Goal: Transaction & Acquisition: Purchase product/service

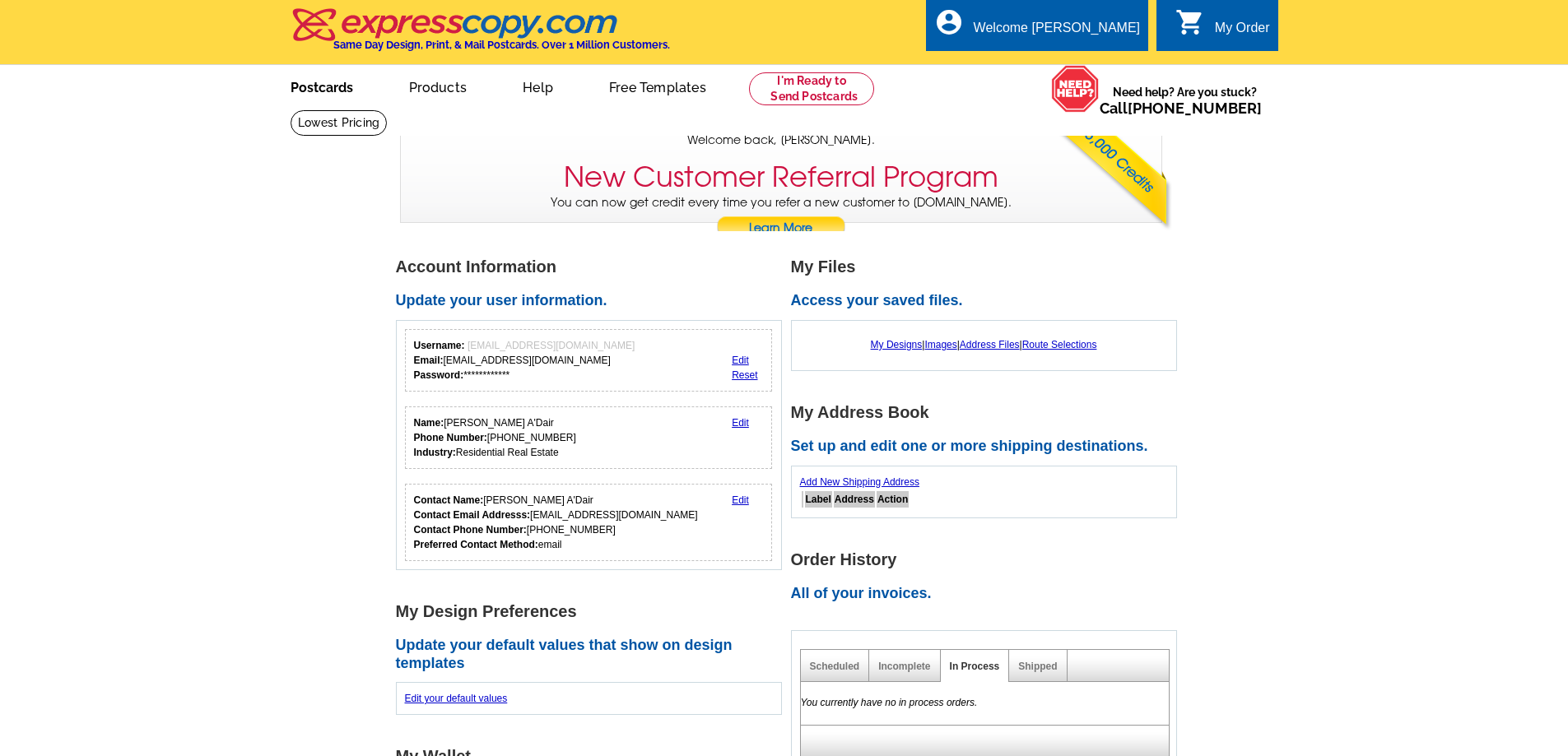
click at [331, 98] on link "Postcards" at bounding box center [321, 86] width 115 height 38
click at [1085, 67] on link "My Account" at bounding box center [1098, 63] width 70 height 15
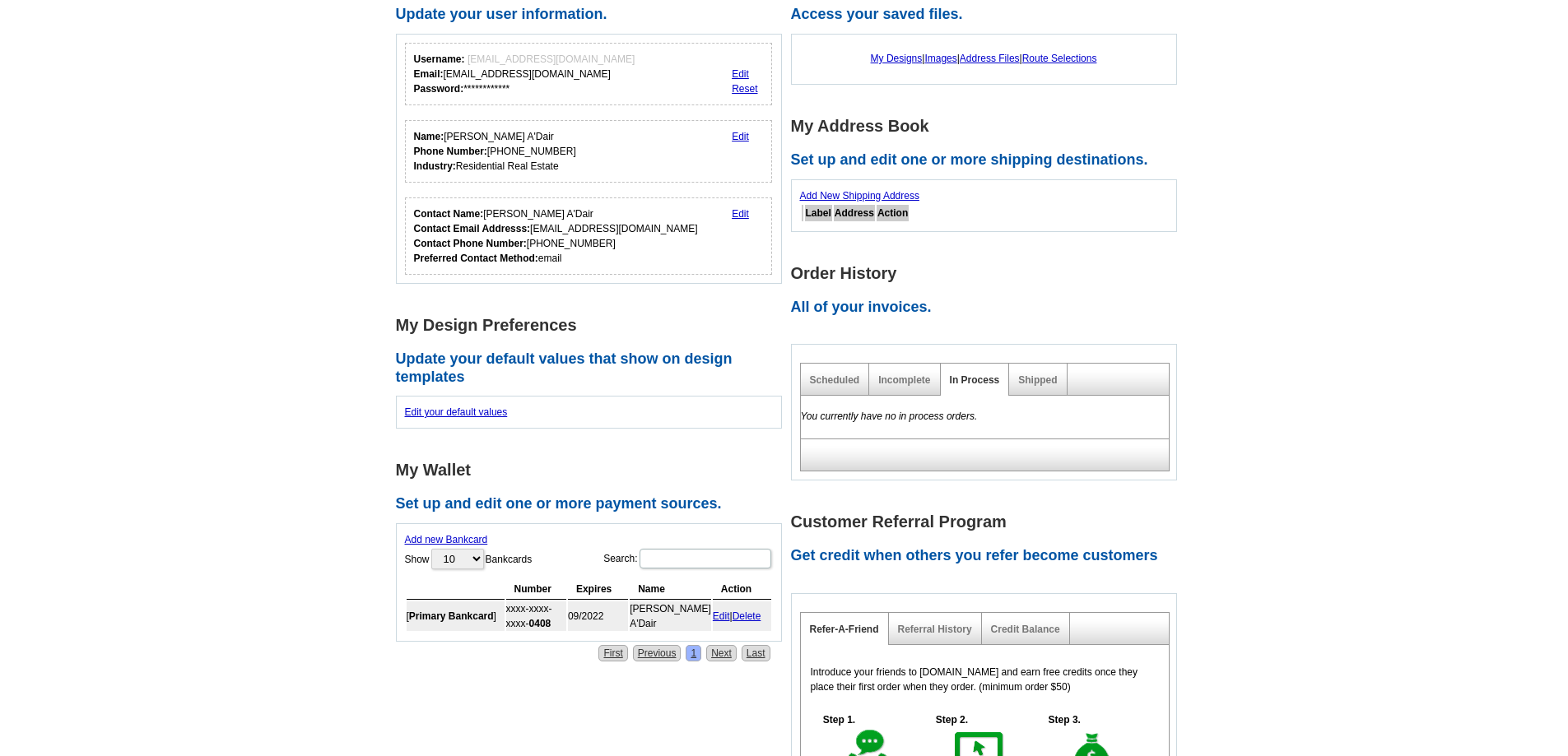
scroll to position [82, 0]
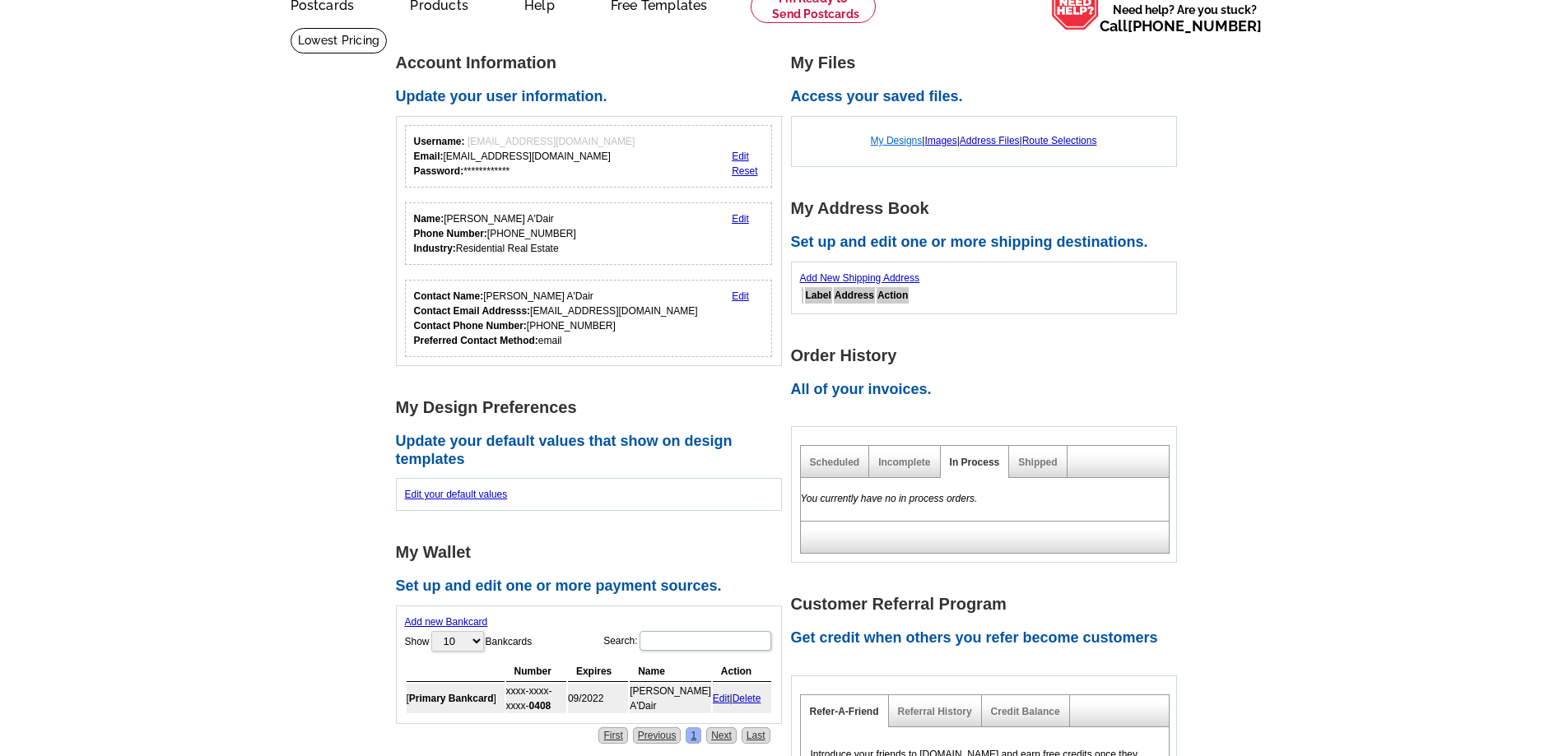
click at [881, 144] on link "My Designs" at bounding box center [896, 140] width 52 height 12
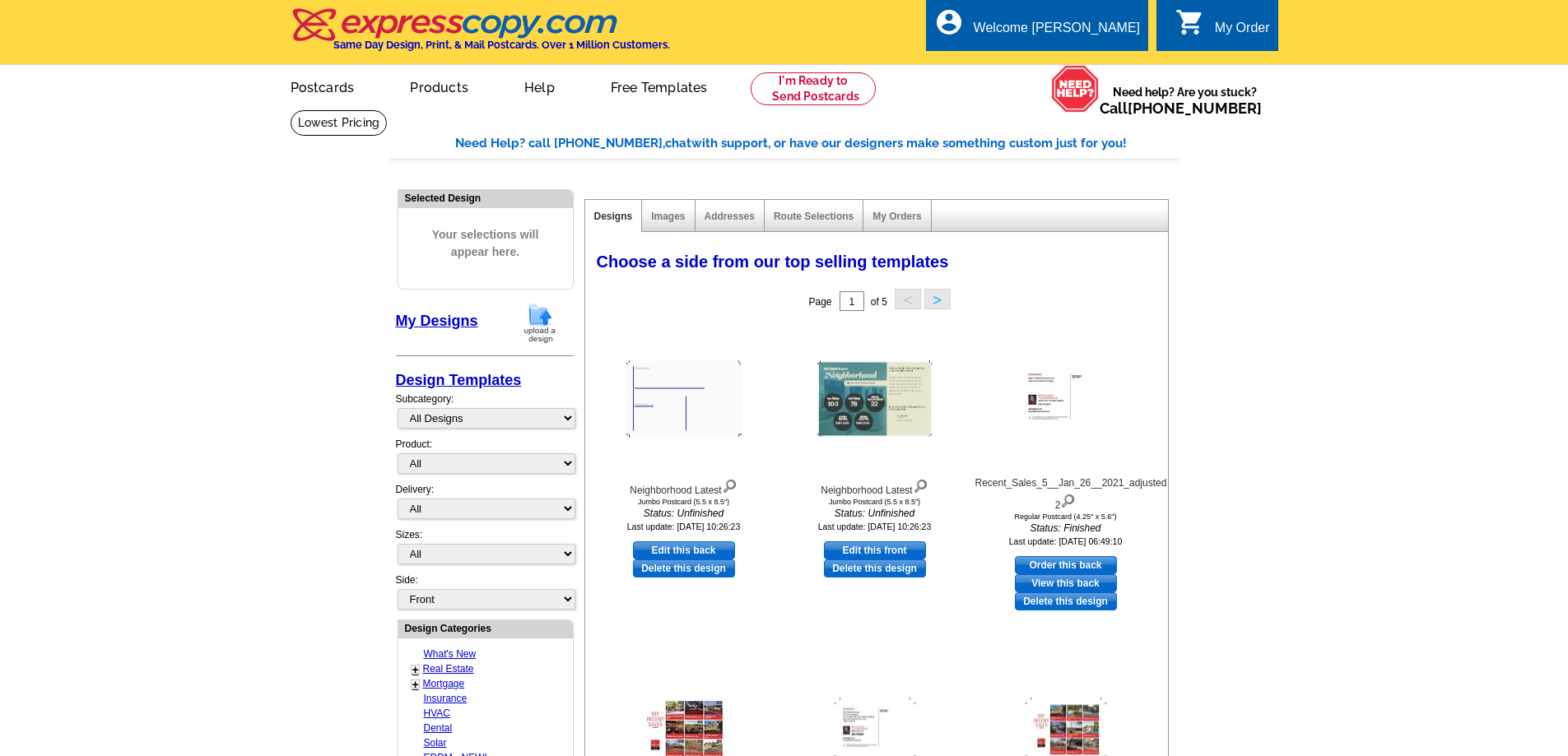
scroll to position [247, 0]
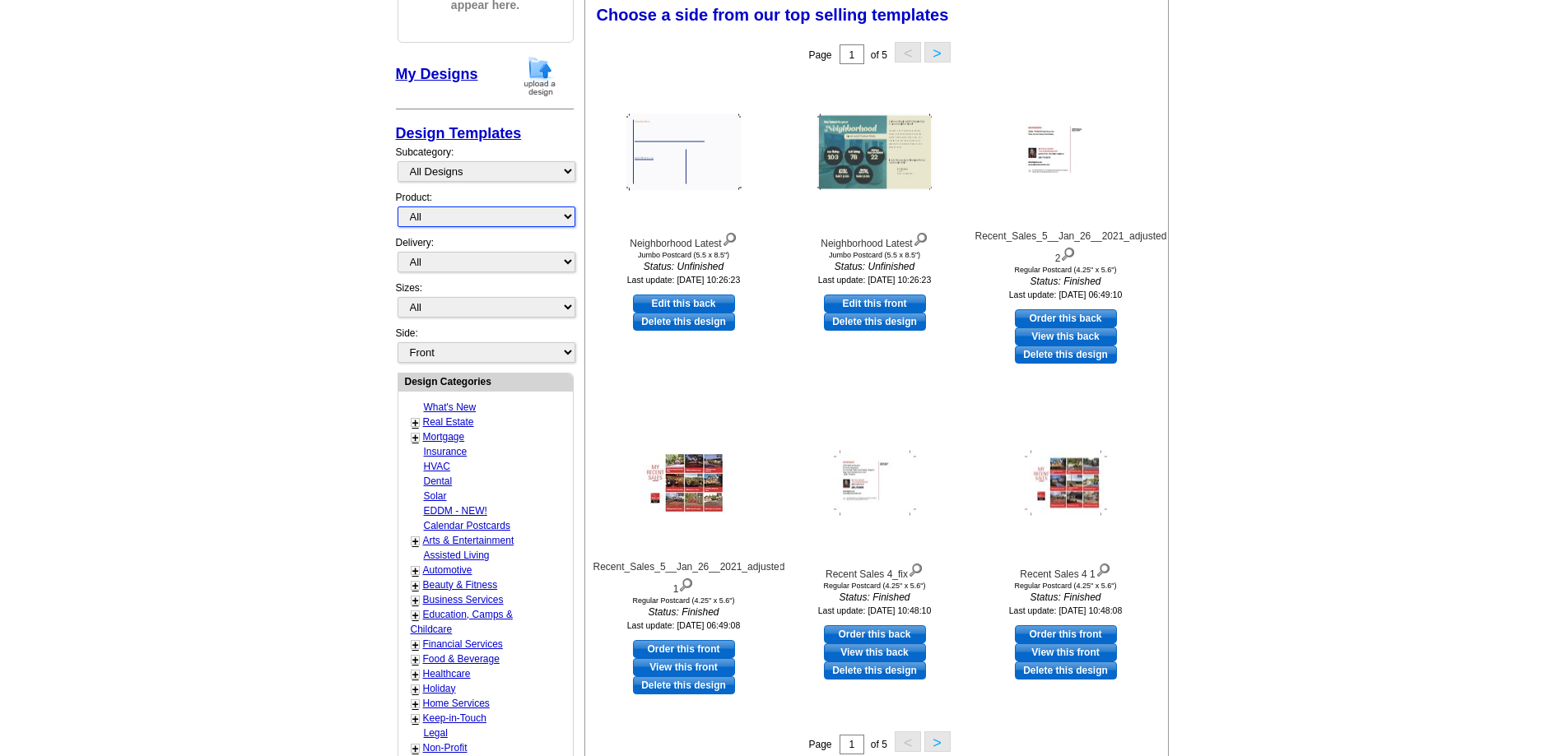
click at [532, 218] on select "All Postcards Letters and flyers Business Cards Door Hangers Greeting Cards" at bounding box center [486, 217] width 177 height 21
click at [254, 226] on main "Need Help? call 800-260-5887, chat with support, or have our designers make som…" at bounding box center [784, 448] width 1568 height 1170
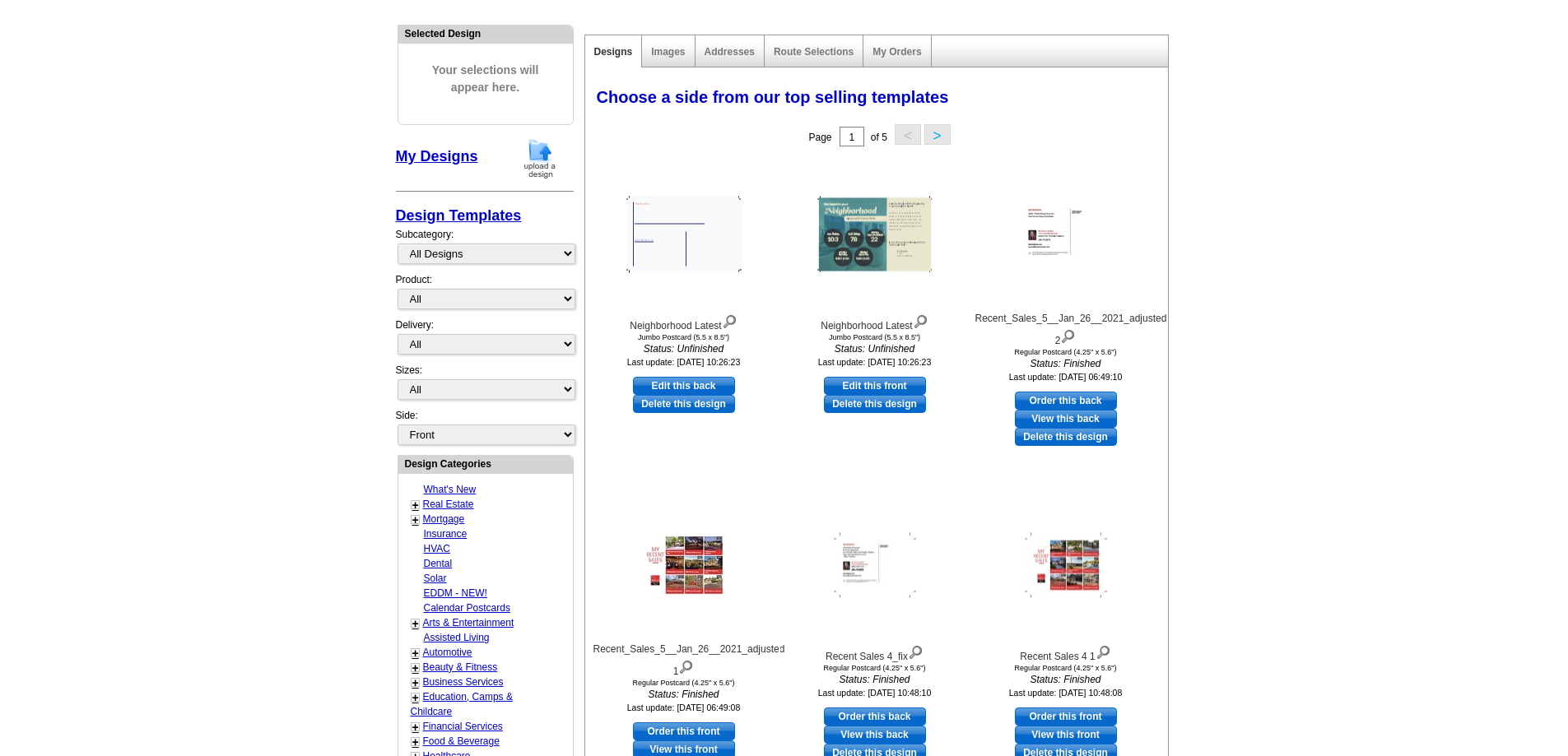
scroll to position [82, 0]
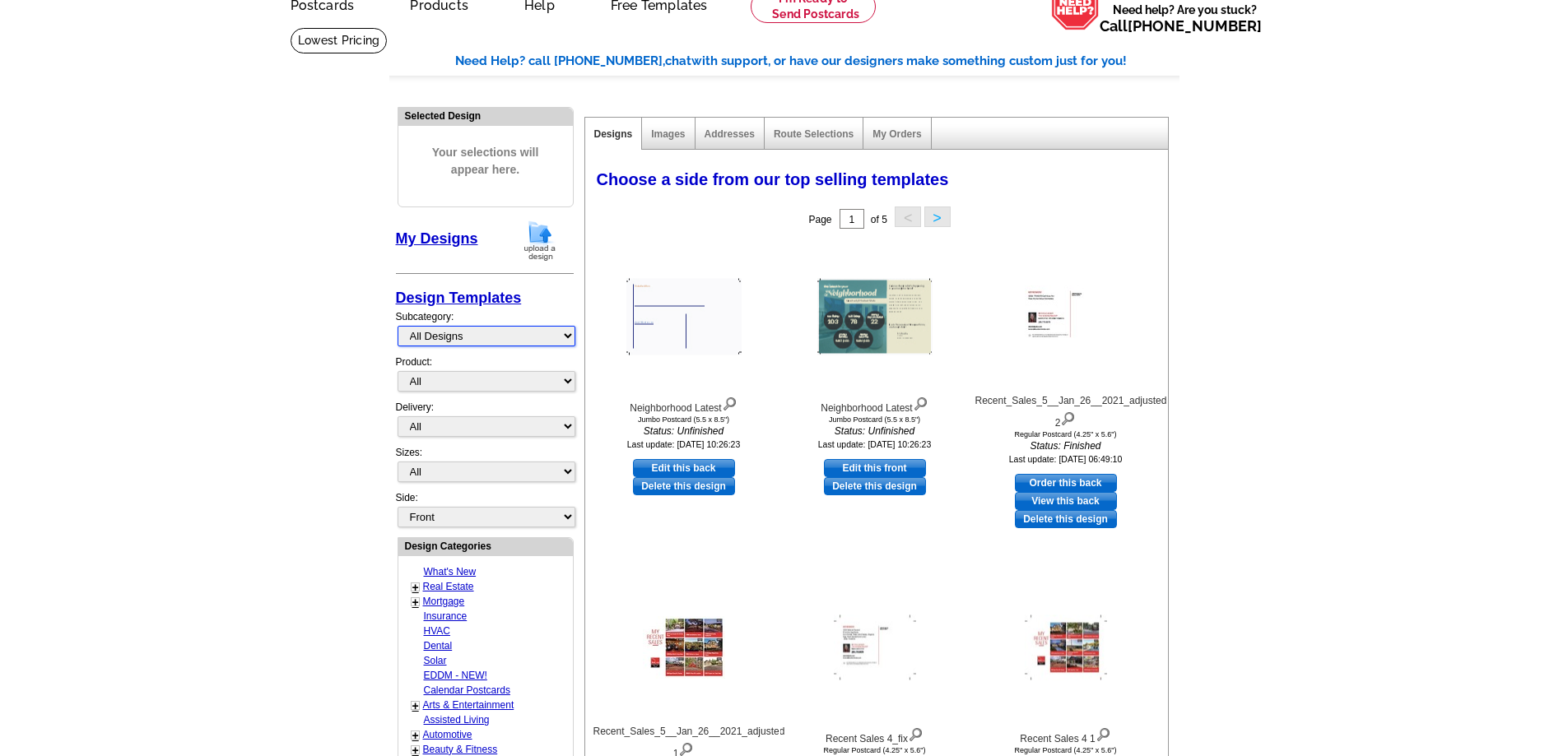
click at [486, 335] on select "All Designs Finished Designs Unfinished Designs" at bounding box center [486, 335] width 177 height 21
click at [545, 341] on select "All Designs Finished Designs Unfinished Designs" at bounding box center [486, 335] width 177 height 21
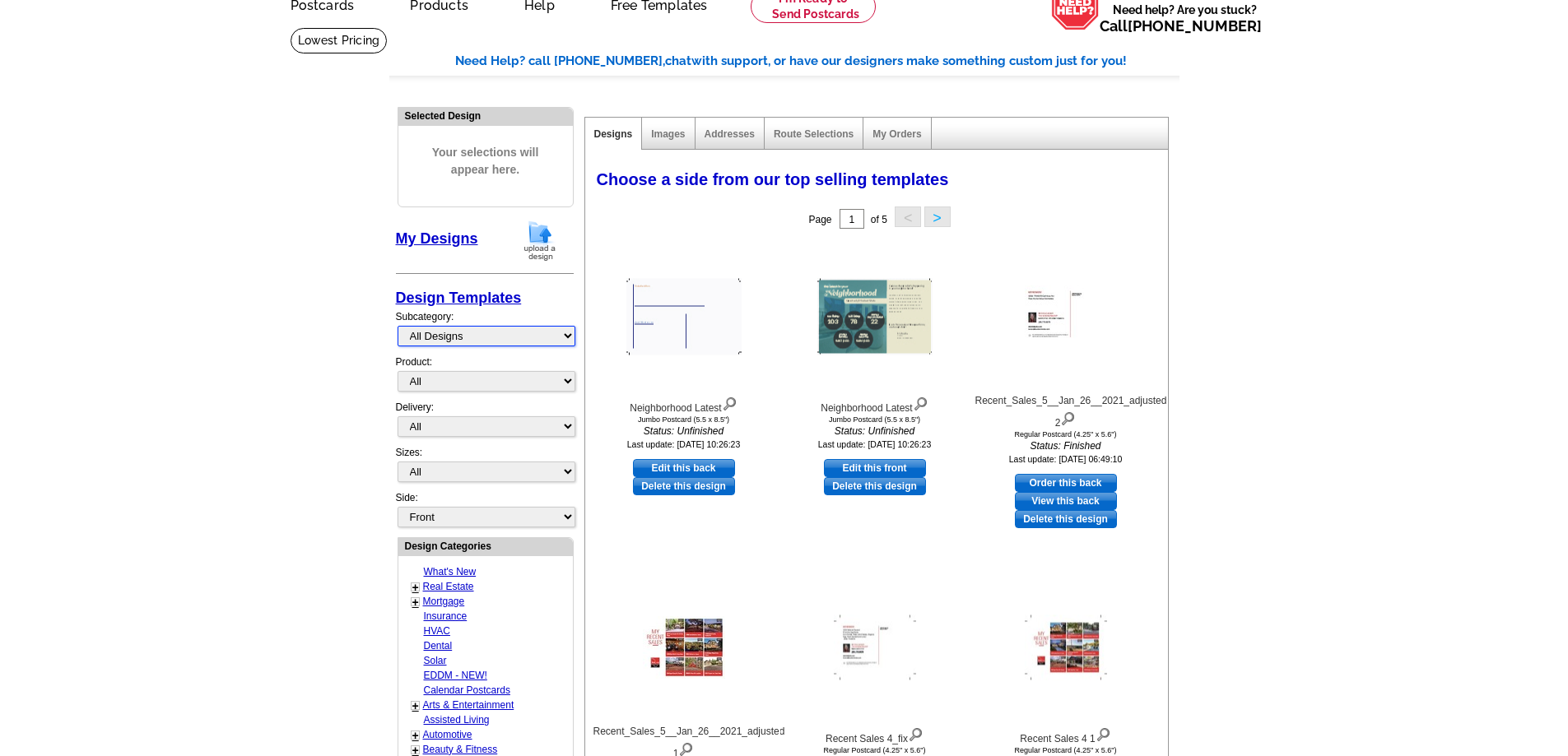
click at [545, 341] on select "All Designs Finished Designs Unfinished Designs" at bounding box center [486, 335] width 177 height 21
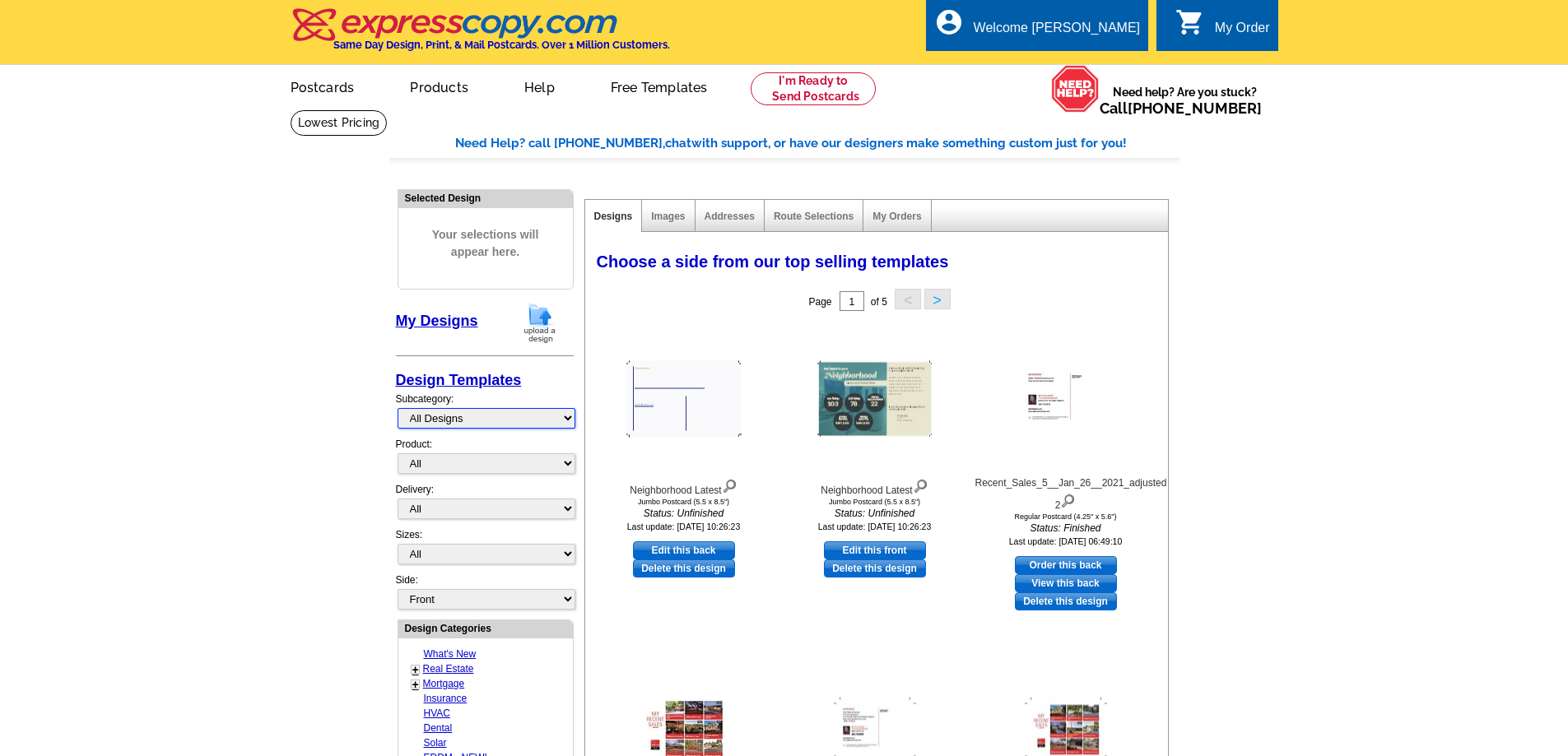
click at [526, 421] on select "All Designs Finished Designs Unfinished Designs" at bounding box center [486, 418] width 177 height 21
click at [329, 491] on main "Need Help? call 800-260-5887, chat with support, or have our designers make som…" at bounding box center [784, 694] width 1568 height 1170
click at [473, 462] on select "All Postcards Letters and flyers Business Cards Door Hangers Greeting Cards" at bounding box center [486, 463] width 177 height 21
click at [354, 486] on main "Need Help? call 800-260-5887, chat with support, or have our designers make som…" at bounding box center [784, 694] width 1568 height 1170
click at [453, 509] on select "All First Class Mail Shipped to Me EDDM Save 66% on Postage" at bounding box center [486, 508] width 177 height 21
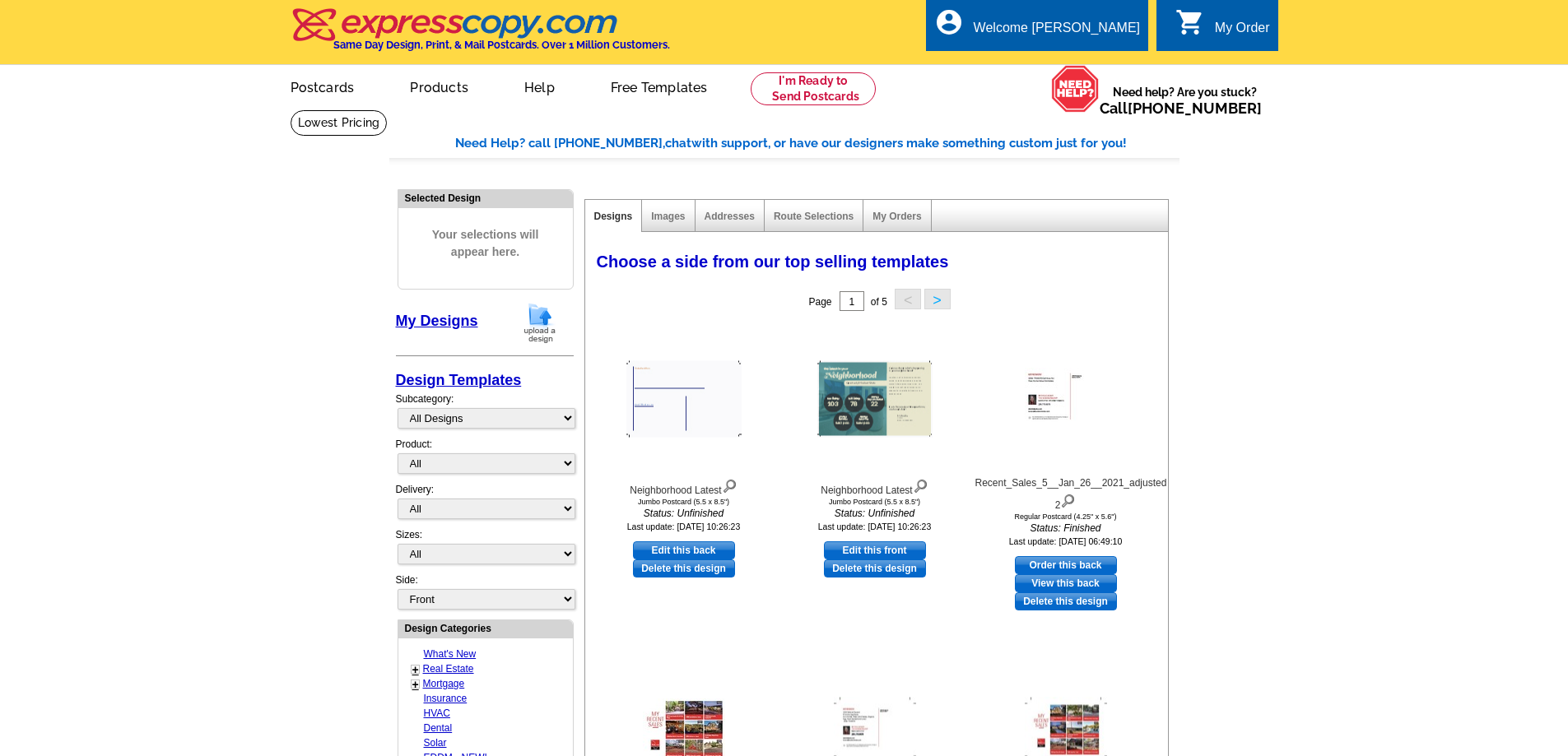
click at [277, 518] on main "Need Help? call 800-260-5887, chat with support, or have our designers make som…" at bounding box center [784, 694] width 1568 height 1170
click at [426, 514] on select "All First Class Mail Shipped to Me EDDM Save 66% on Postage" at bounding box center [486, 508] width 177 height 21
select select "3"
click at [398, 499] on select "All First Class Mail Shipped to Me EDDM Save 66% on Postage" at bounding box center [486, 508] width 177 height 21
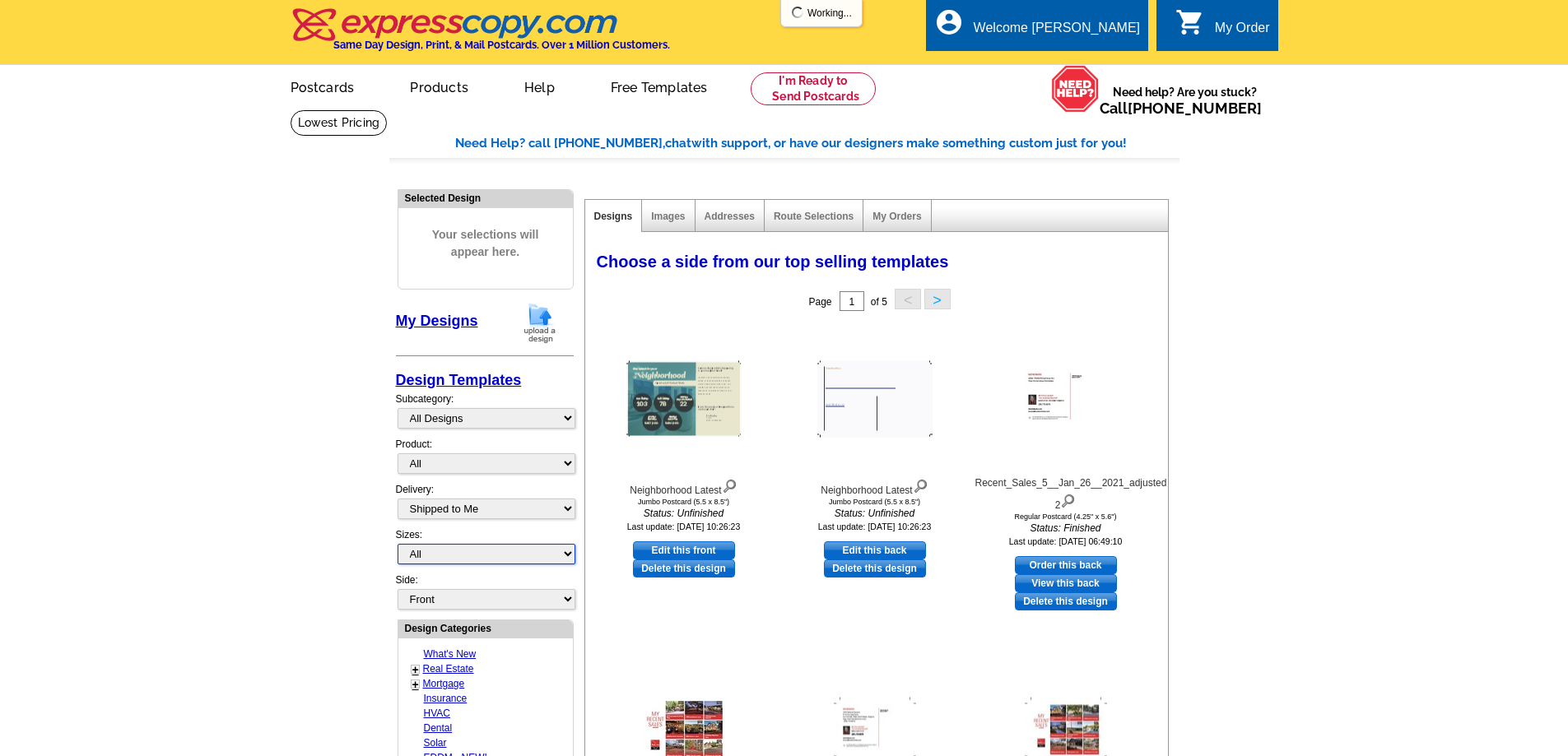
click at [454, 559] on select "All Jumbo Postcard (5.5" x 8.5") Regular Postcard (4.25" x 5.6") Panoramic Post…" at bounding box center [486, 554] width 177 height 21
click at [464, 603] on select "Front Back" at bounding box center [486, 599] width 177 height 21
select select "front"
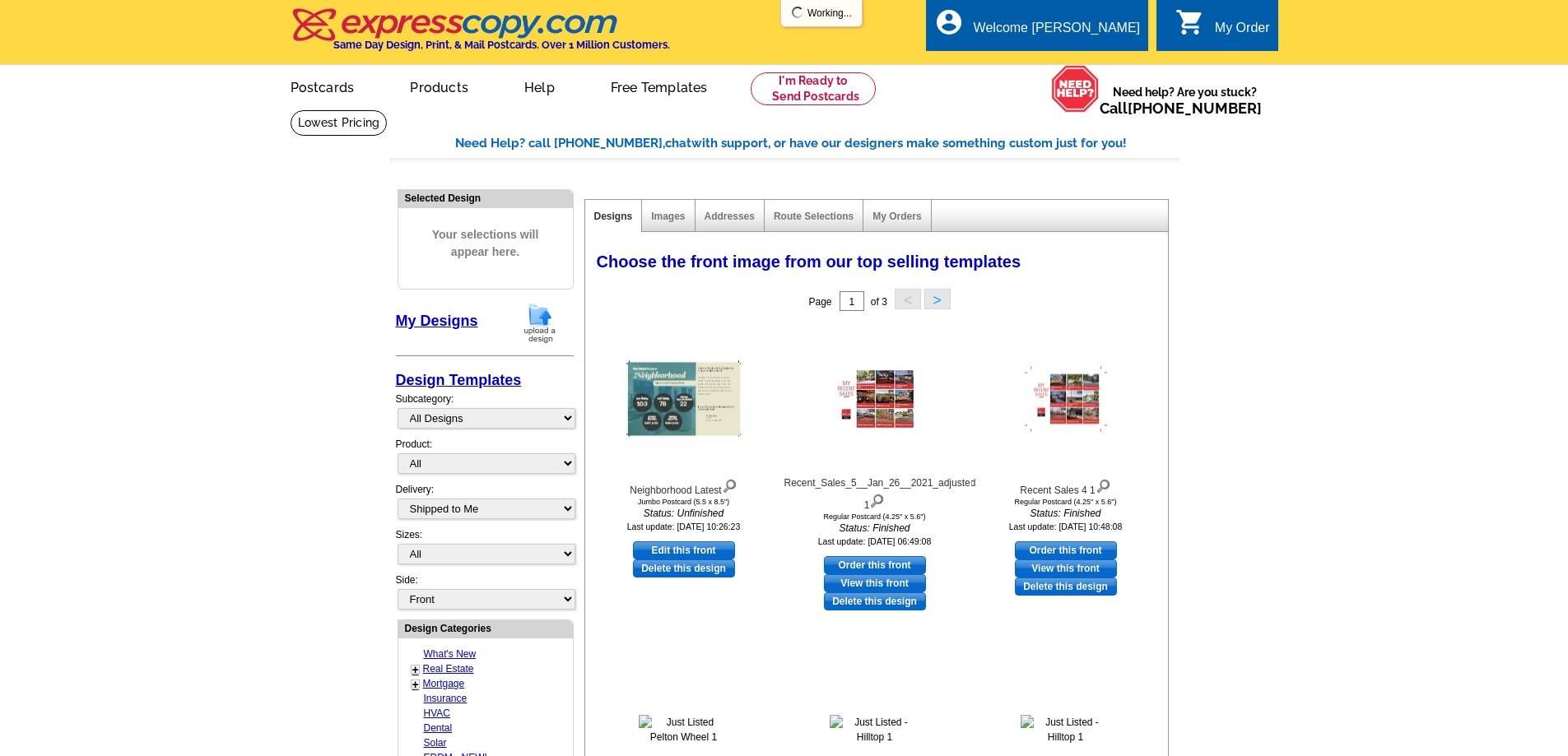
click at [293, 560] on main "Need Help? call 800-260-5887, chat with support, or have our designers make som…" at bounding box center [784, 694] width 1568 height 1170
click at [477, 419] on select "All Designs Finished Designs Unfinished Designs" at bounding box center [486, 418] width 177 height 21
click at [281, 505] on main "Need Help? call 800-260-5887, chat with support, or have our designers make som…" at bounding box center [784, 694] width 1568 height 1170
click at [454, 672] on link "Real Estate" at bounding box center [448, 669] width 51 height 12
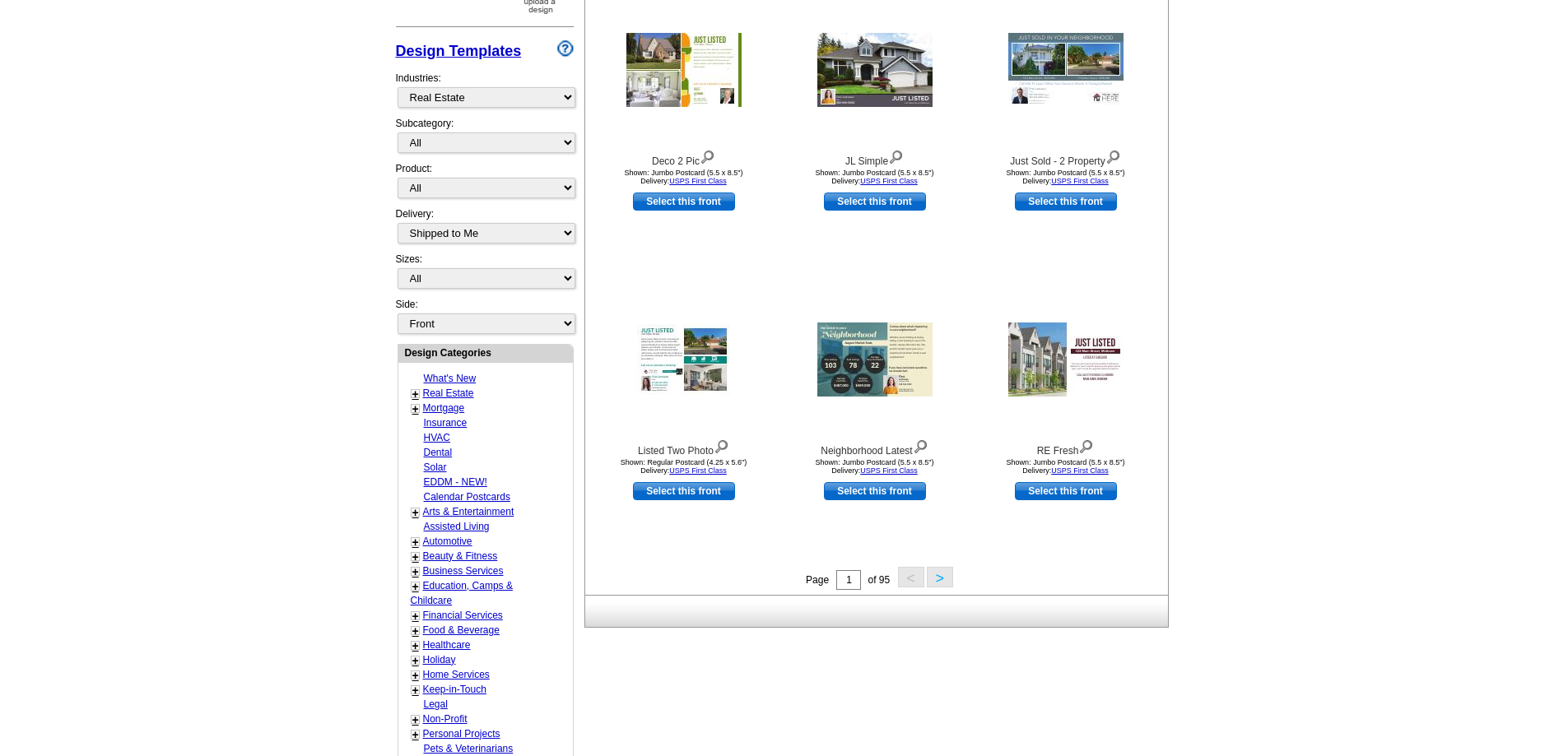
scroll to position [165, 0]
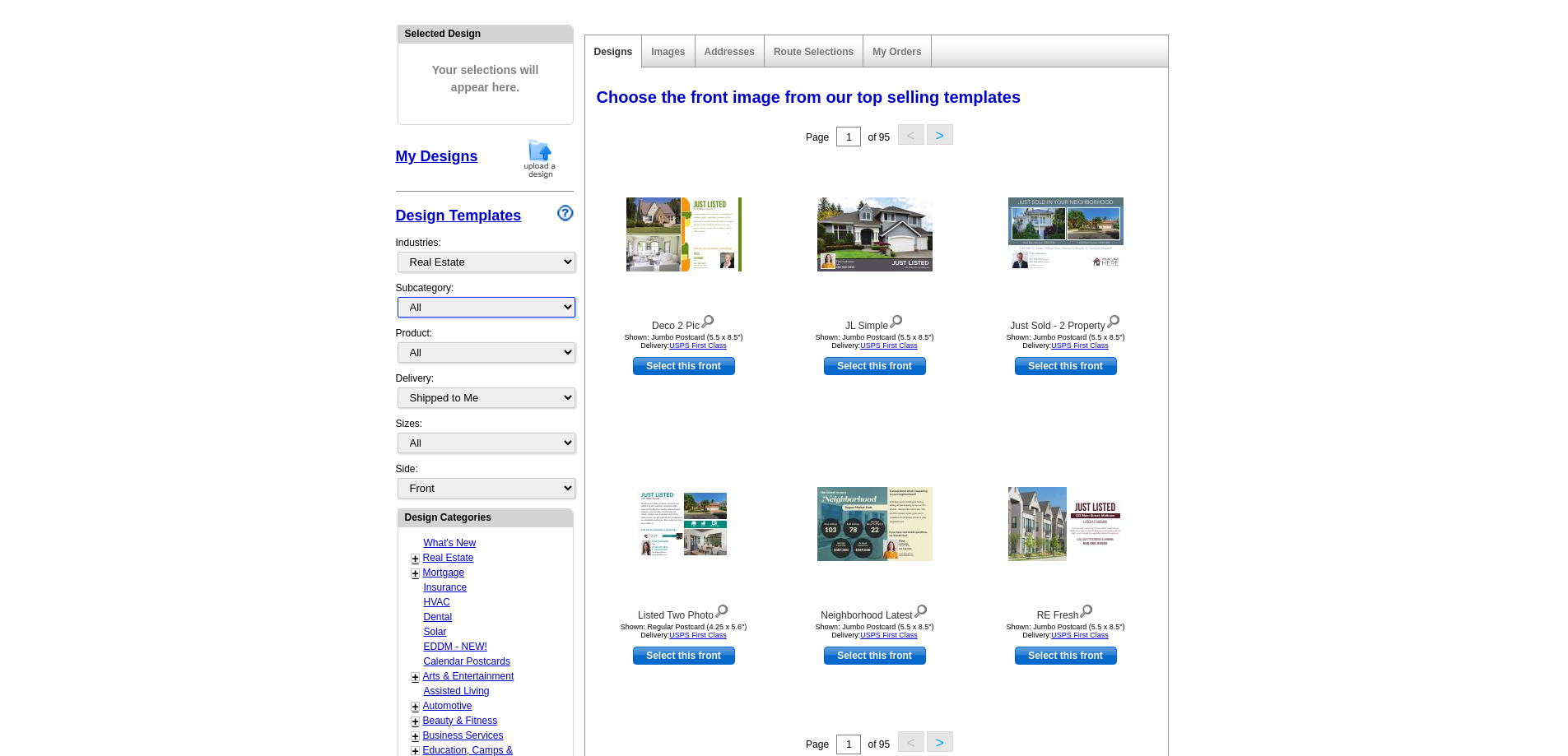
click at [466, 314] on select "All RE/MAX® Referrals Keller Williams® Berkshire Hathaway Home Services Century…" at bounding box center [486, 307] width 177 height 21
select select "791"
click at [398, 298] on select "All RE/MAX® Referrals Keller Williams® Berkshire Hathaway Home Services Century…" at bounding box center [486, 307] width 177 height 21
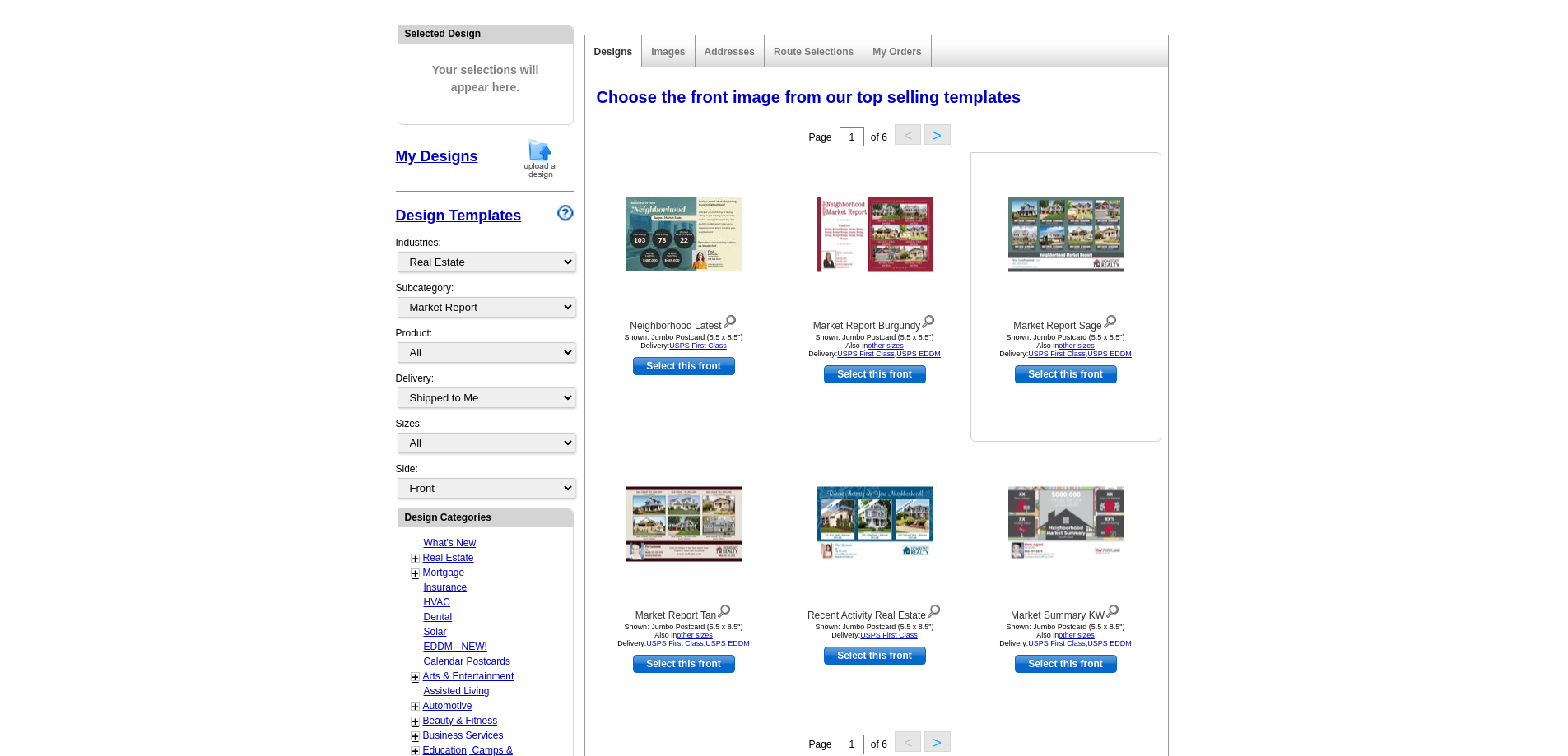
click at [1085, 247] on img at bounding box center [1065, 234] width 115 height 75
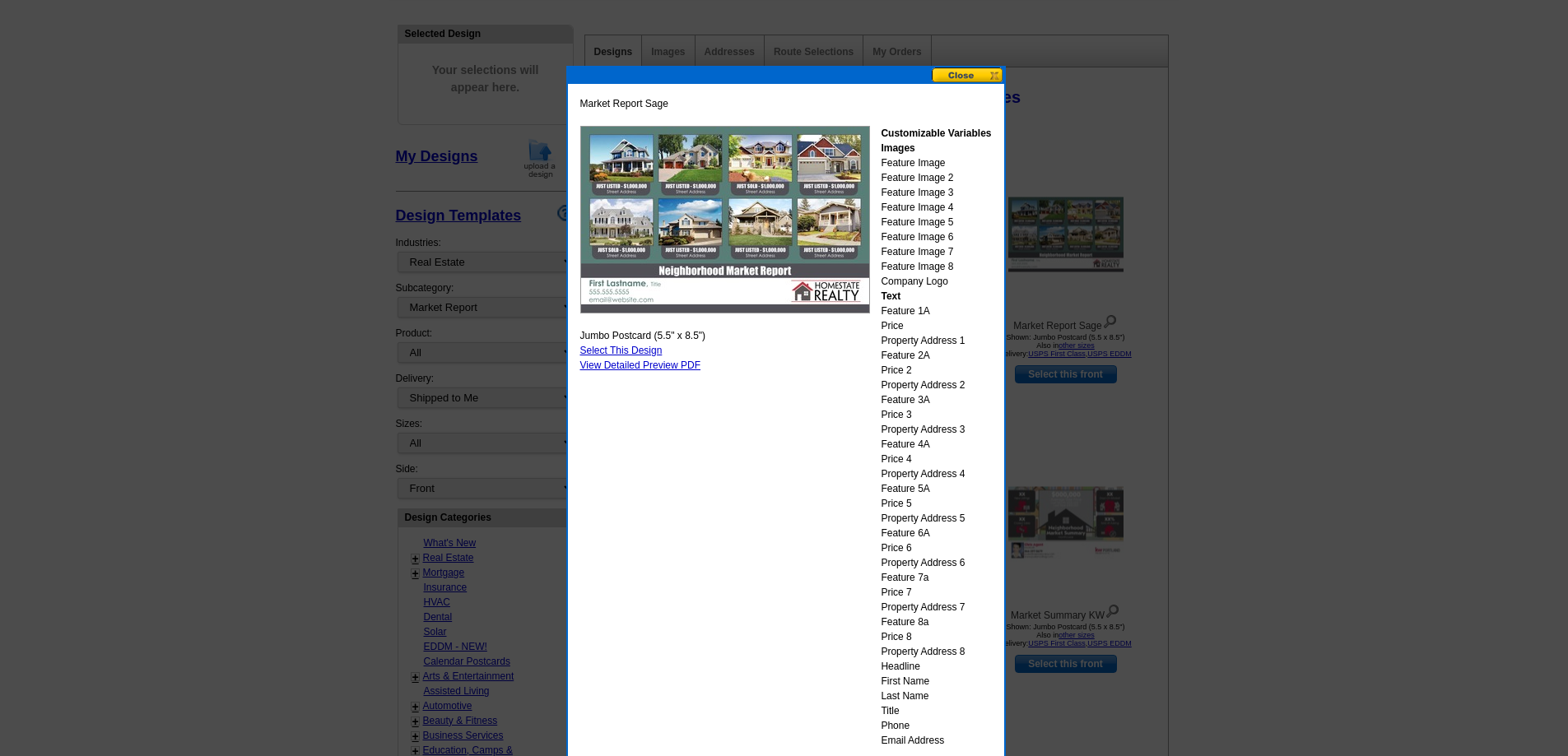
click at [965, 73] on button at bounding box center [968, 76] width 72 height 16
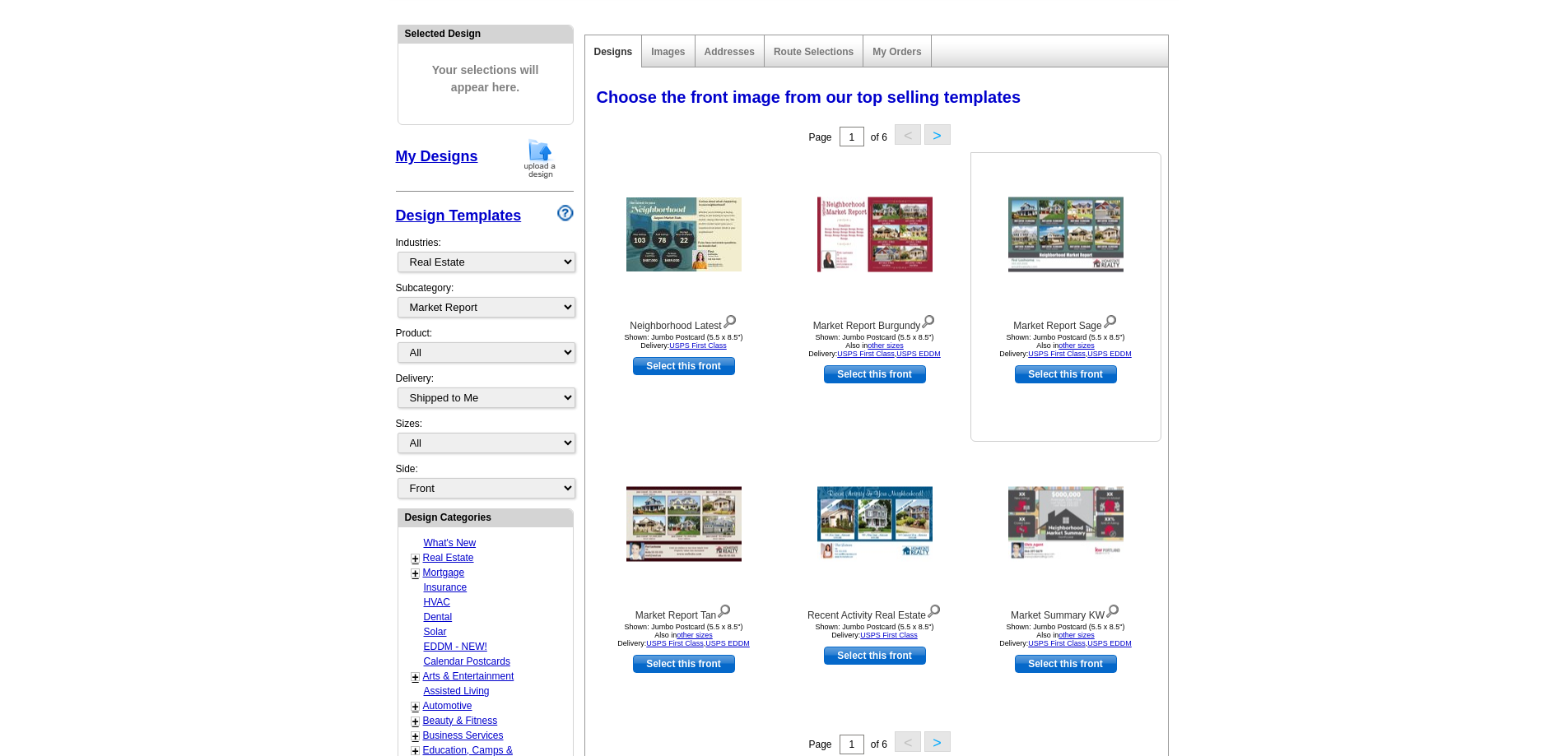
click at [1070, 234] on img at bounding box center [1065, 234] width 115 height 75
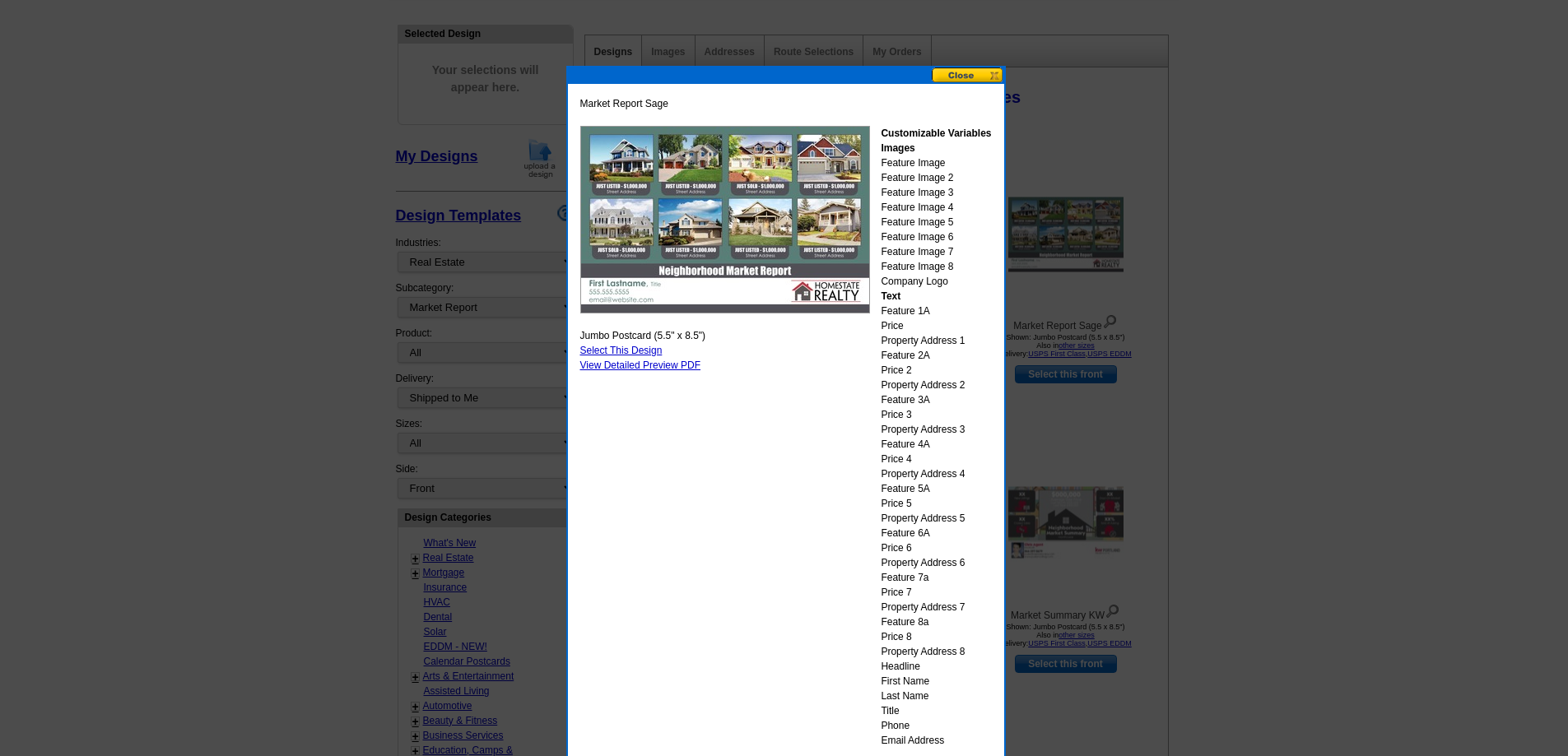
click at [962, 75] on button at bounding box center [968, 76] width 72 height 16
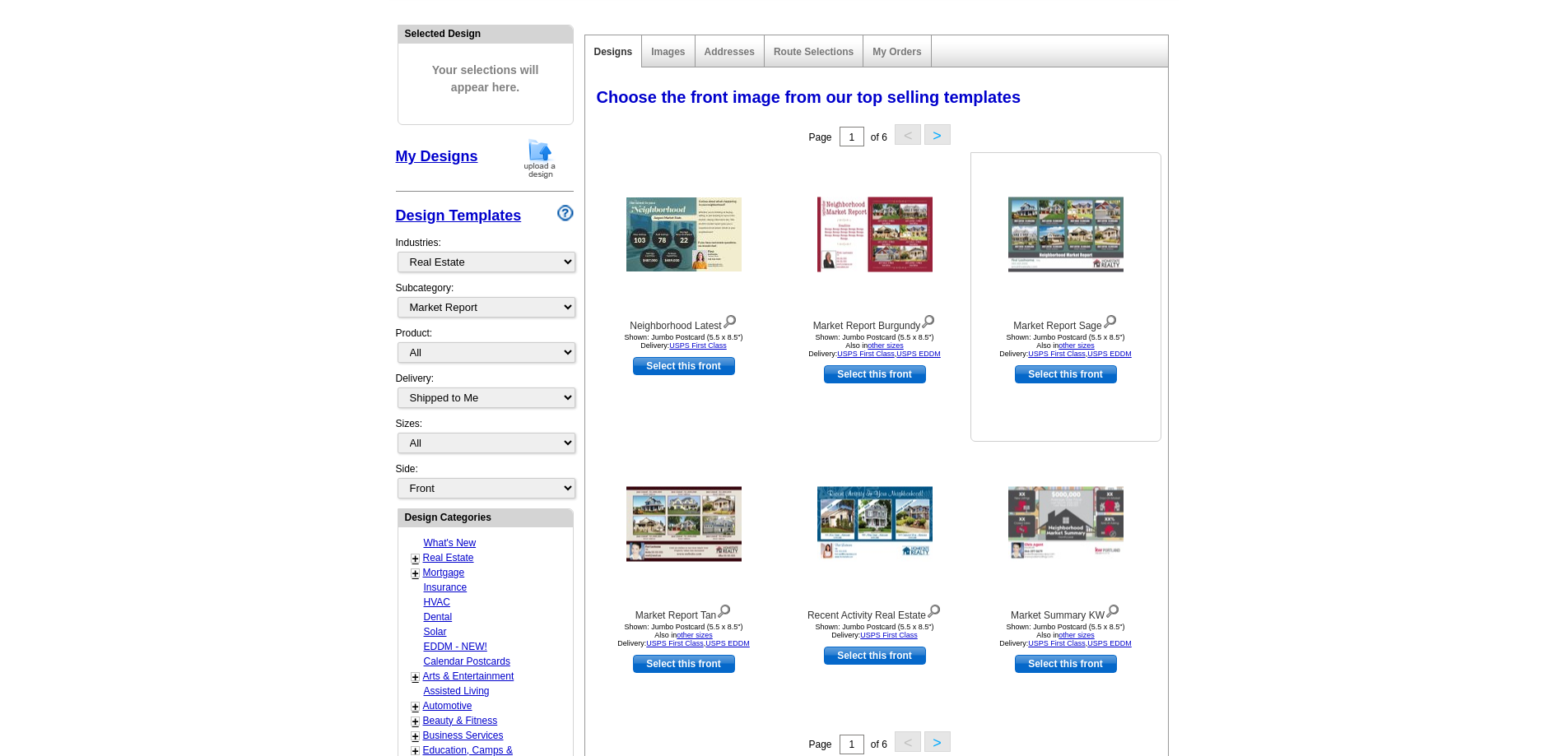
click at [1082, 251] on img at bounding box center [1065, 234] width 115 height 75
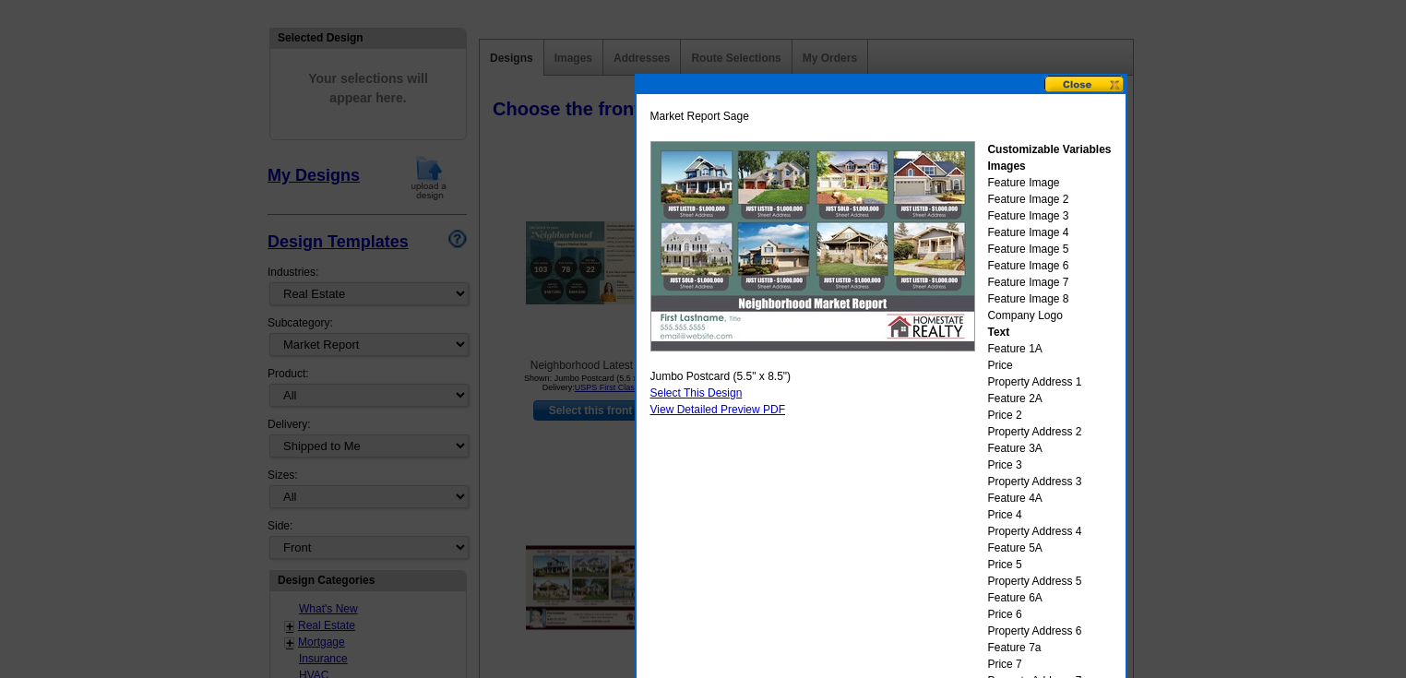
drag, startPoint x: 1693, startPoint y: 2, endPoint x: 1134, endPoint y: 30, distance: 559.9
click at [1134, 30] on div at bounding box center [703, 246] width 1406 height 863
click at [1114, 82] on button at bounding box center [1085, 85] width 81 height 18
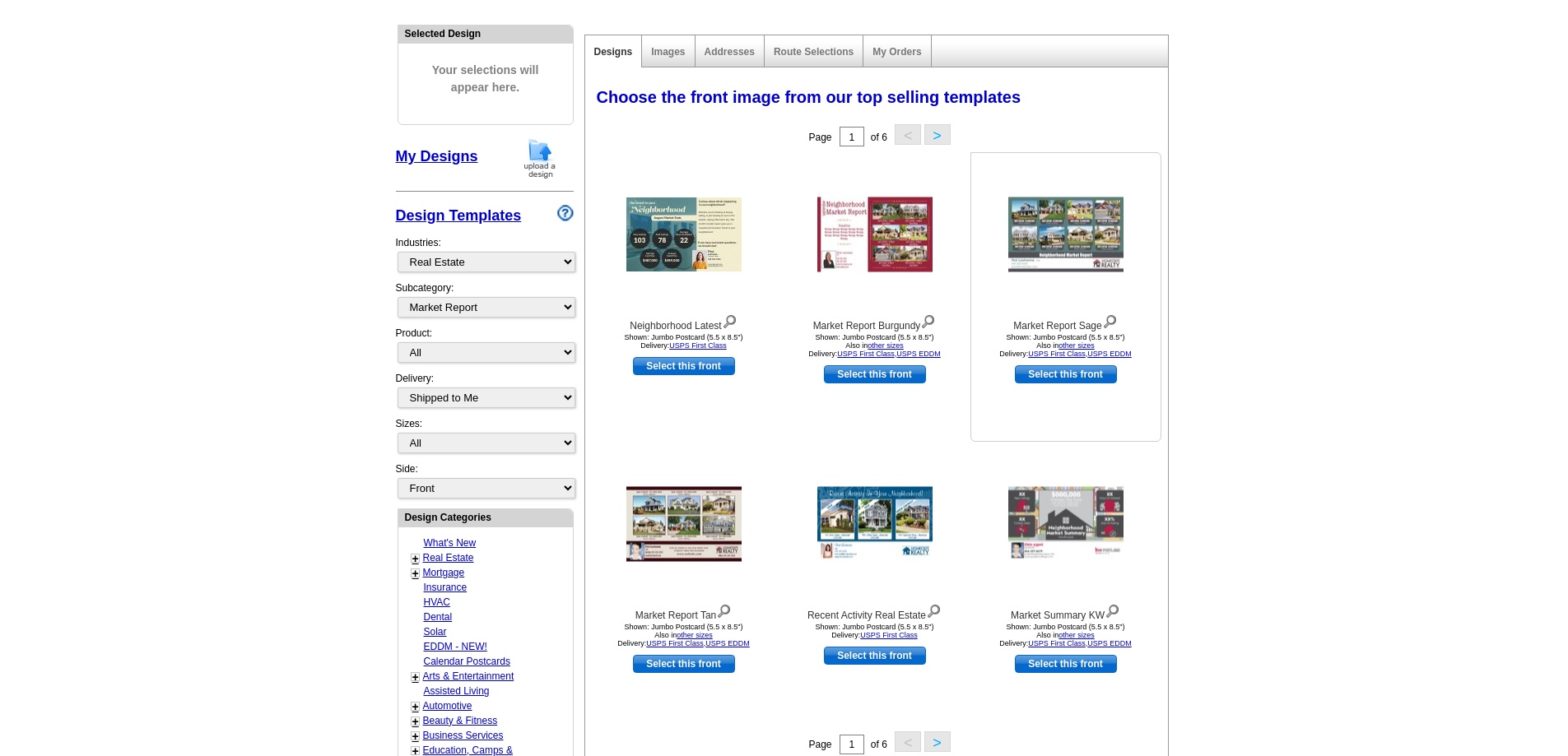
drag, startPoint x: 1229, startPoint y: 0, endPoint x: 1071, endPoint y: 227, distance: 276.6
click at [1071, 227] on img at bounding box center [1065, 234] width 115 height 75
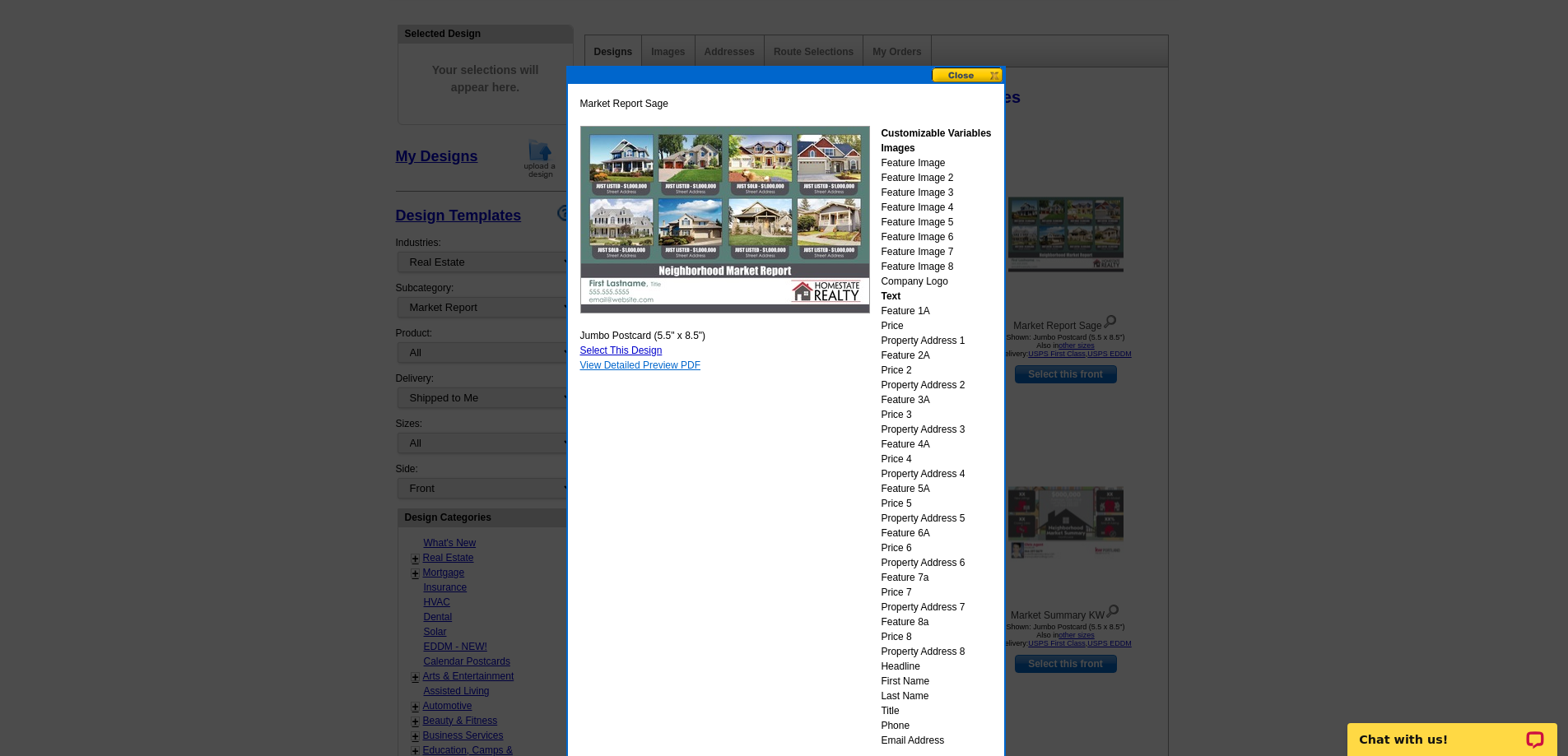
click at [656, 366] on link "View Detailed Preview PDF" at bounding box center [641, 365] width 121 height 12
click at [644, 349] on link "Select This Design" at bounding box center [622, 350] width 82 height 12
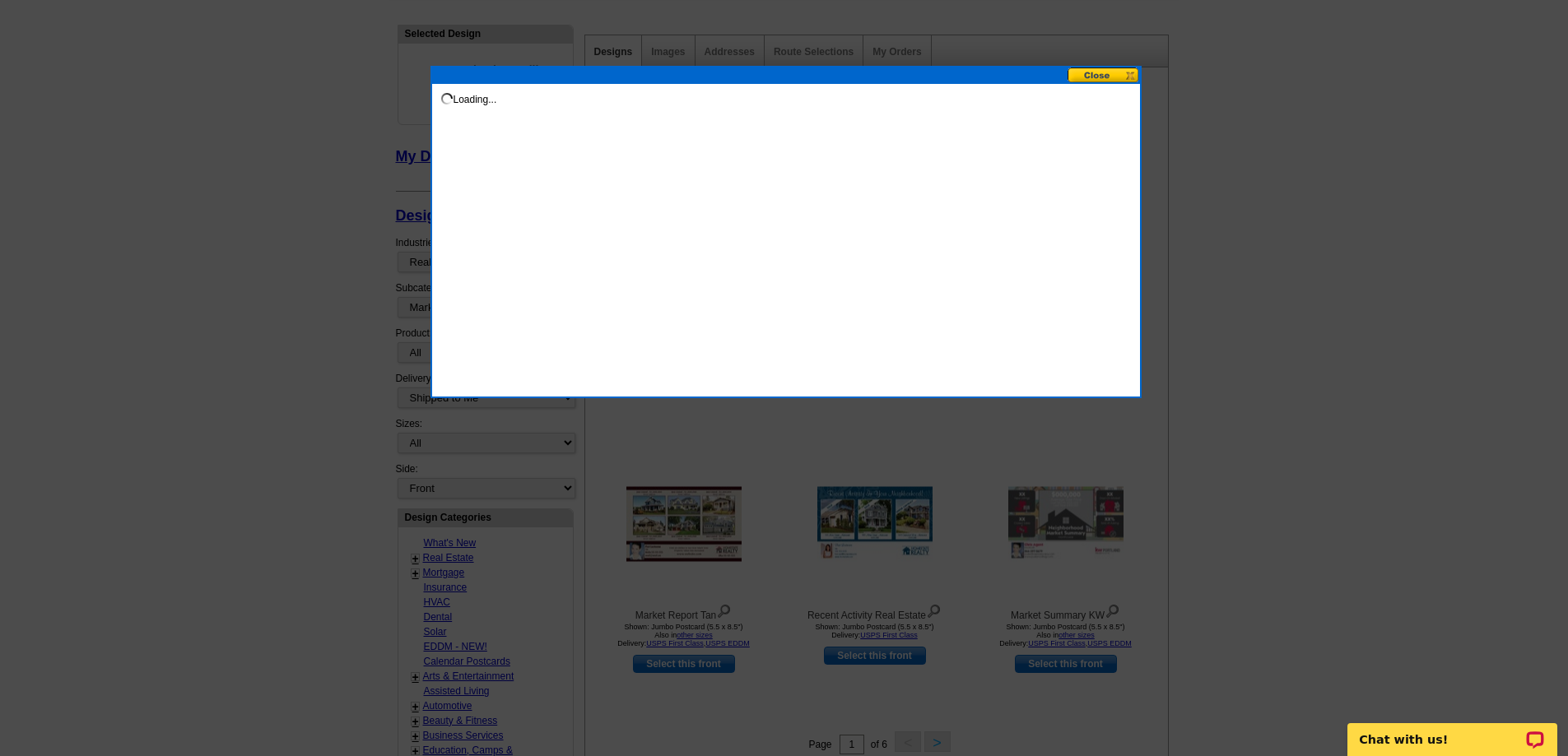
click at [644, 349] on div "Loading..." at bounding box center [786, 232] width 711 height 333
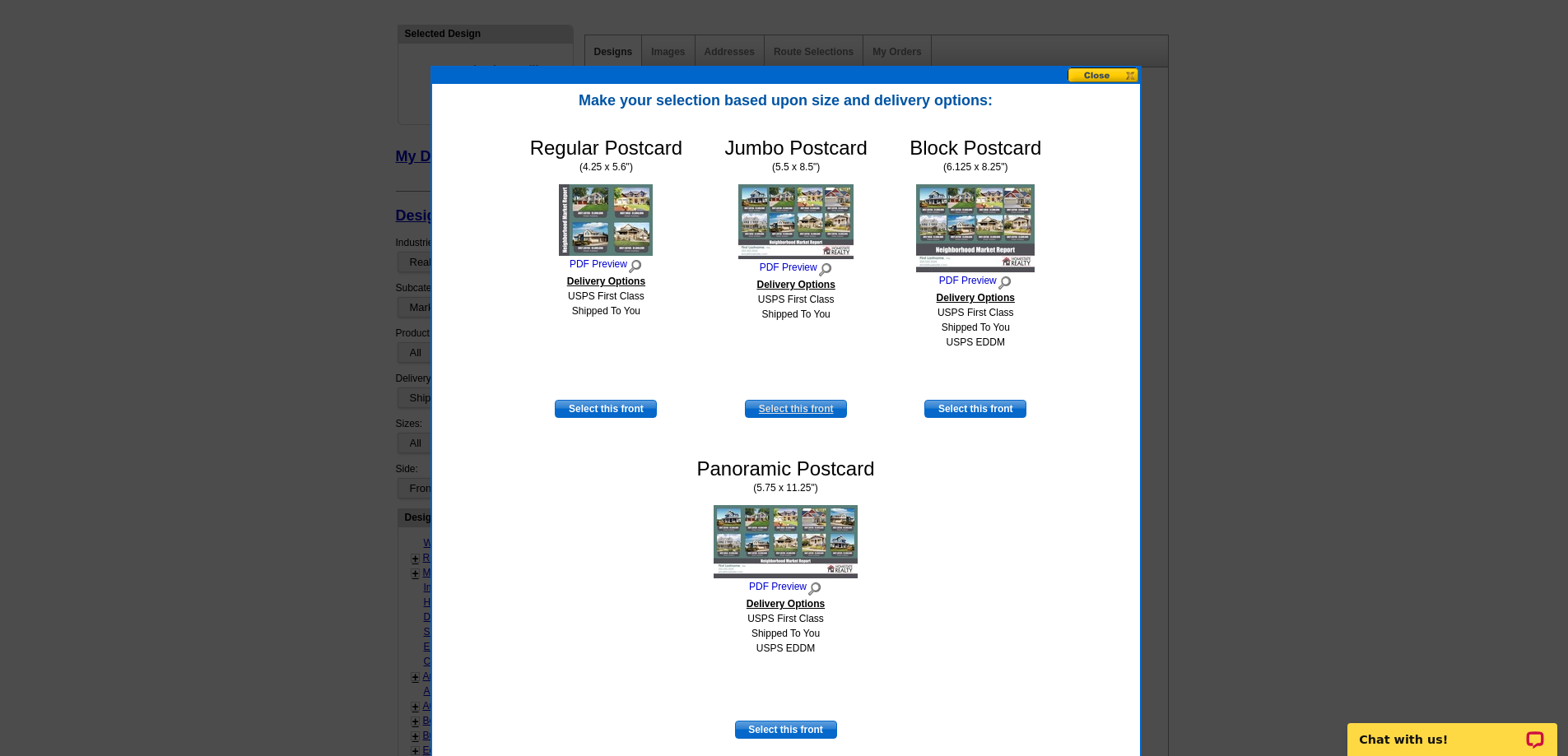
click at [802, 408] on link "Select this front" at bounding box center [796, 408] width 102 height 18
select select "2"
select select "back"
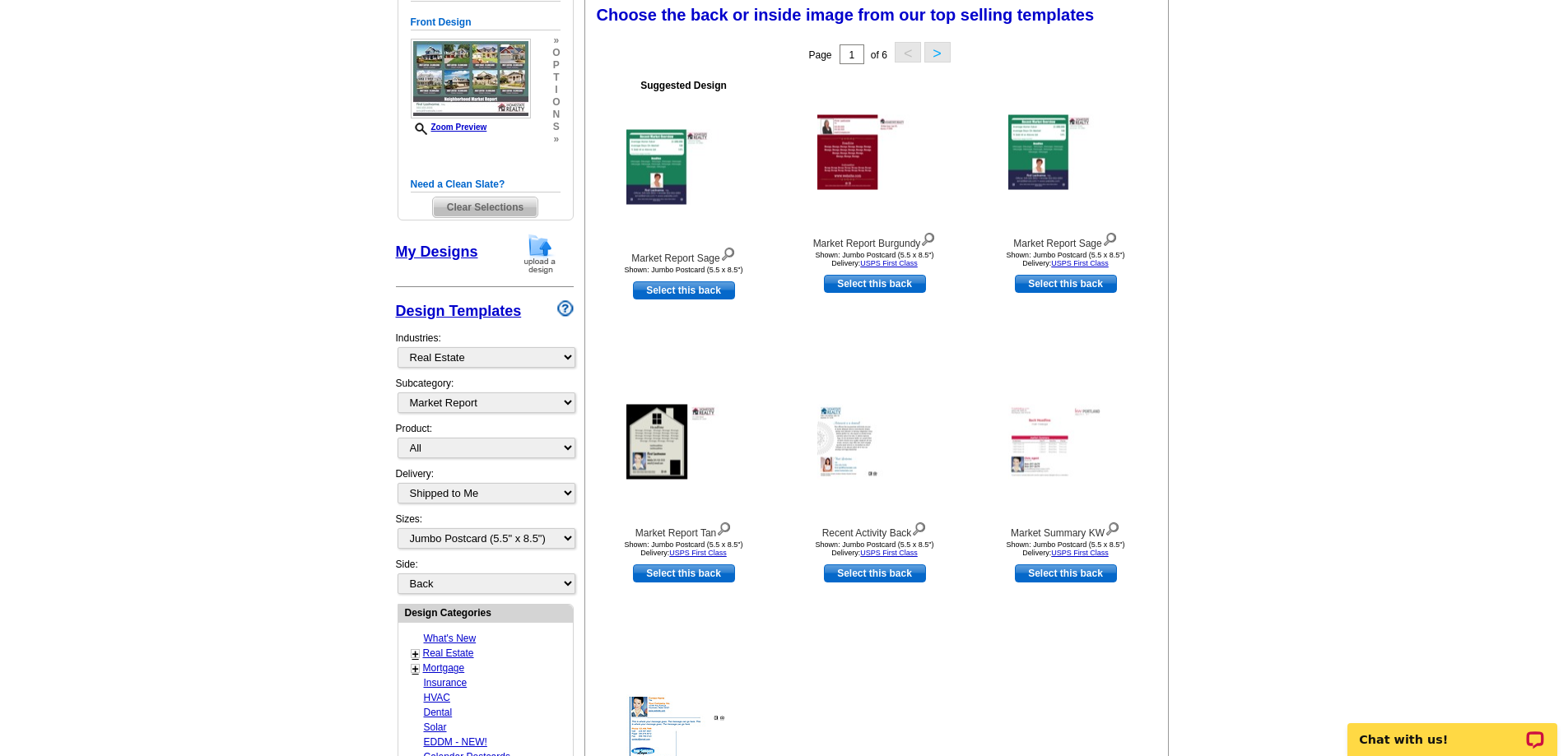
scroll to position [0, 0]
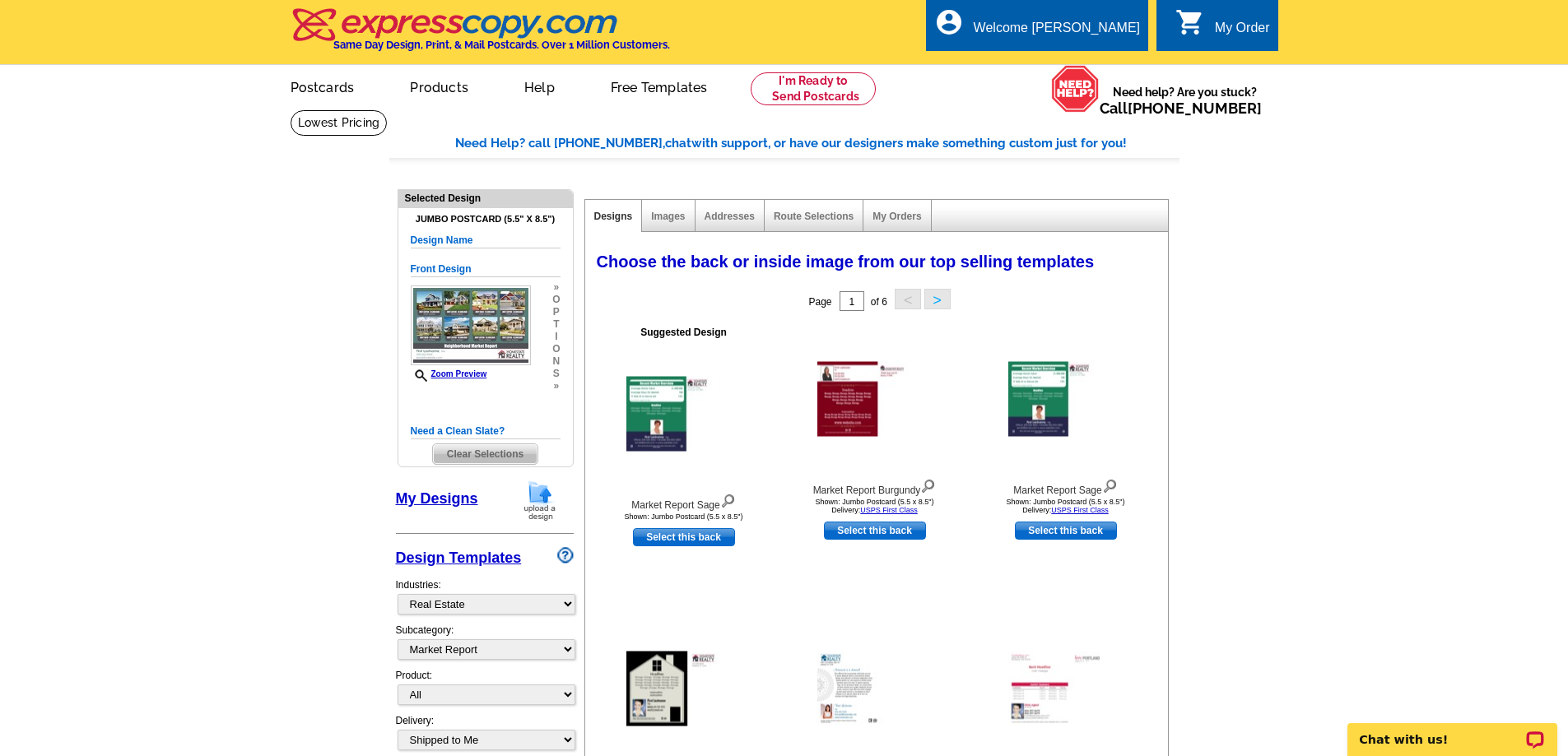
click at [474, 237] on h5 "Design Name" at bounding box center [485, 241] width 150 height 16
click at [472, 247] on h5 "Design Name" at bounding box center [485, 241] width 150 height 16
click at [664, 218] on link "Images" at bounding box center [668, 216] width 34 height 12
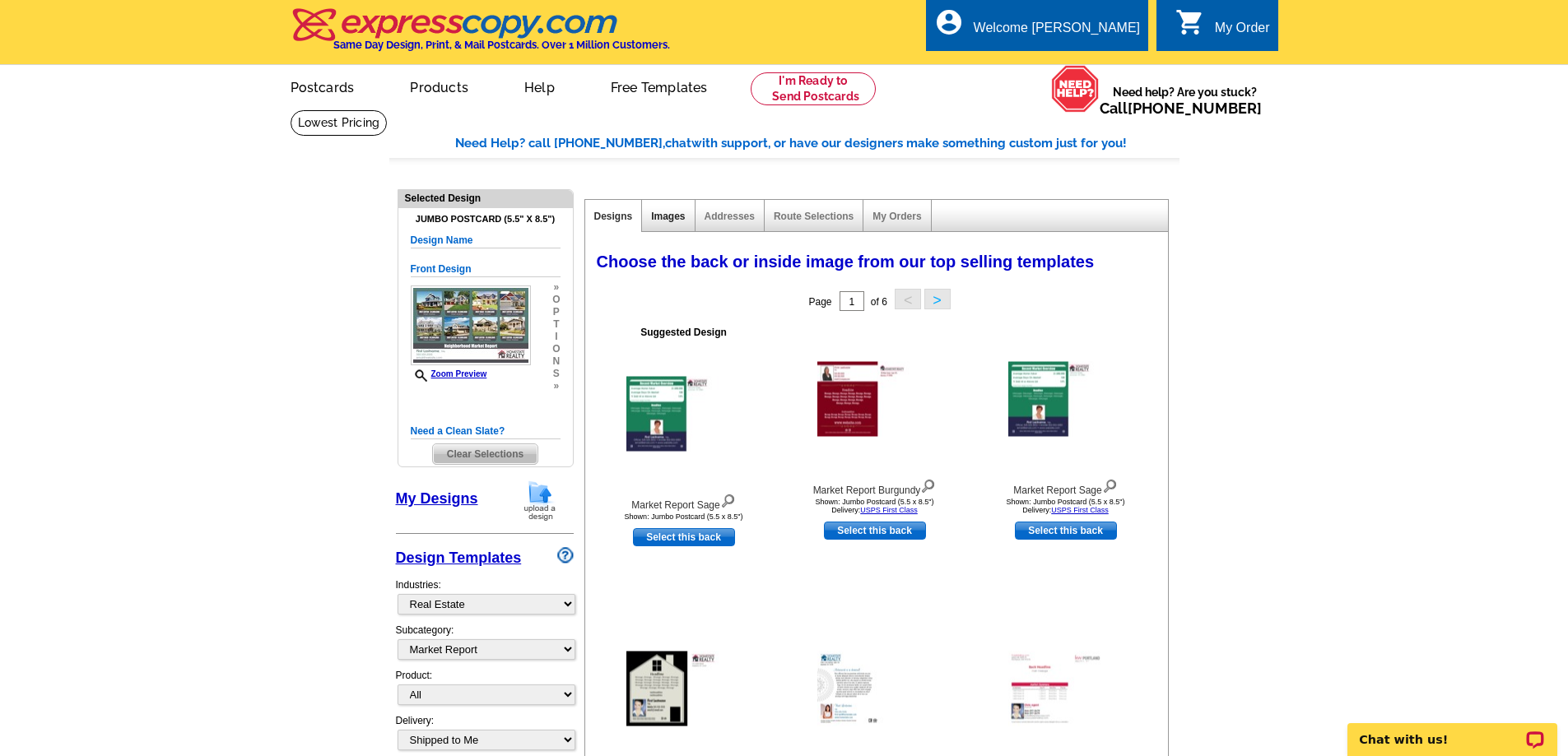
click at [664, 218] on link "Images" at bounding box center [668, 216] width 34 height 12
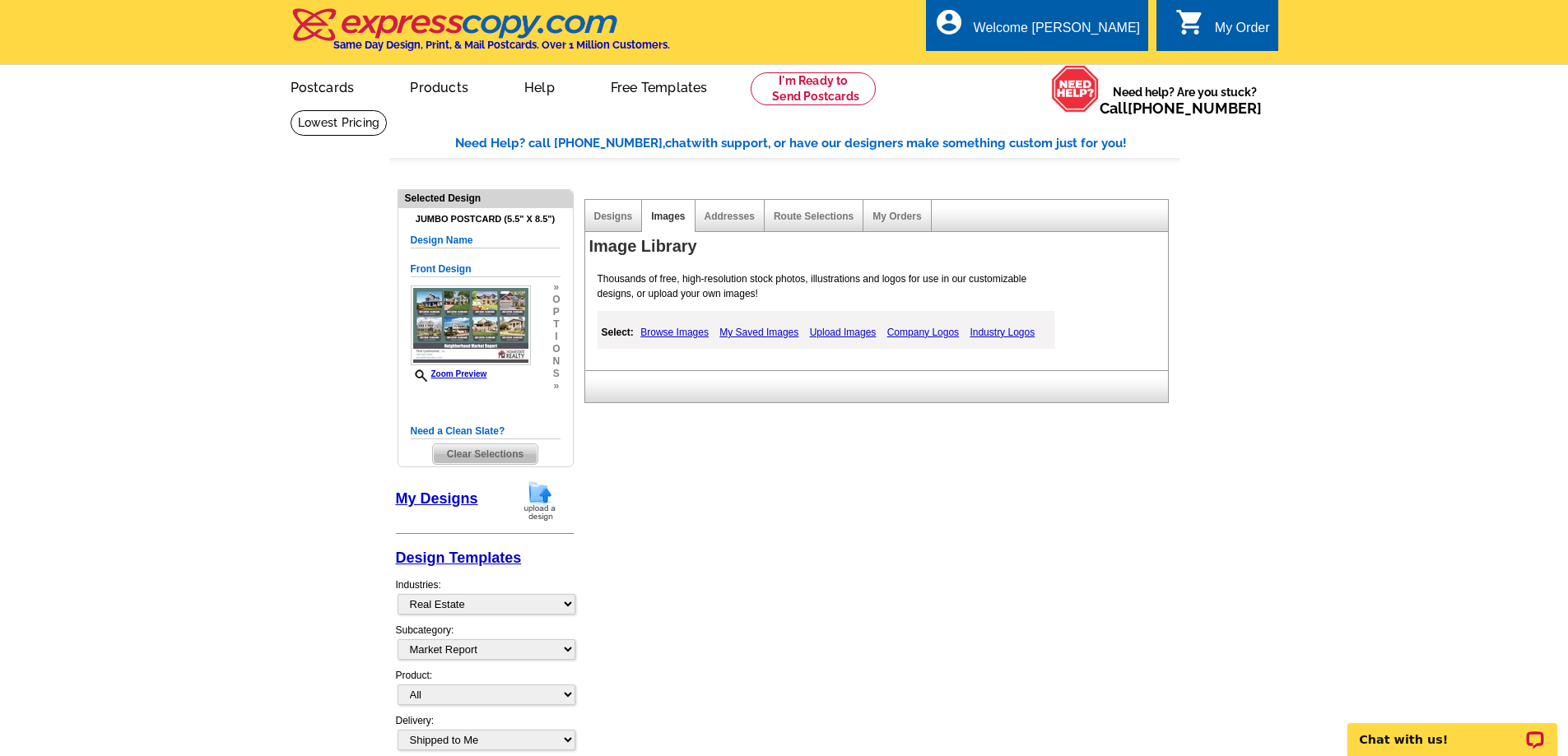
click at [912, 335] on link "Company Logos" at bounding box center [923, 333] width 80 height 20
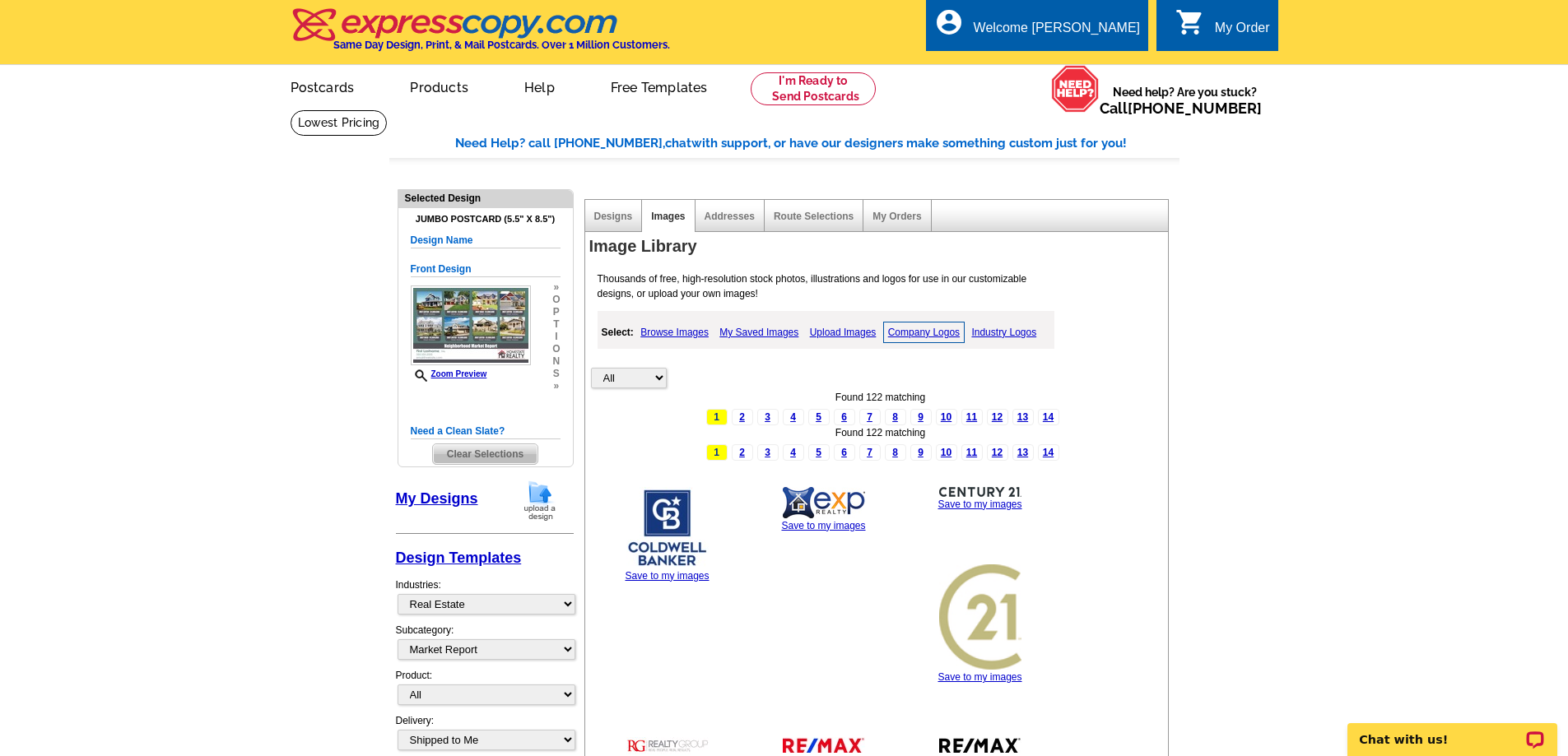
click at [742, 333] on link "My Saved Images" at bounding box center [759, 333] width 87 height 20
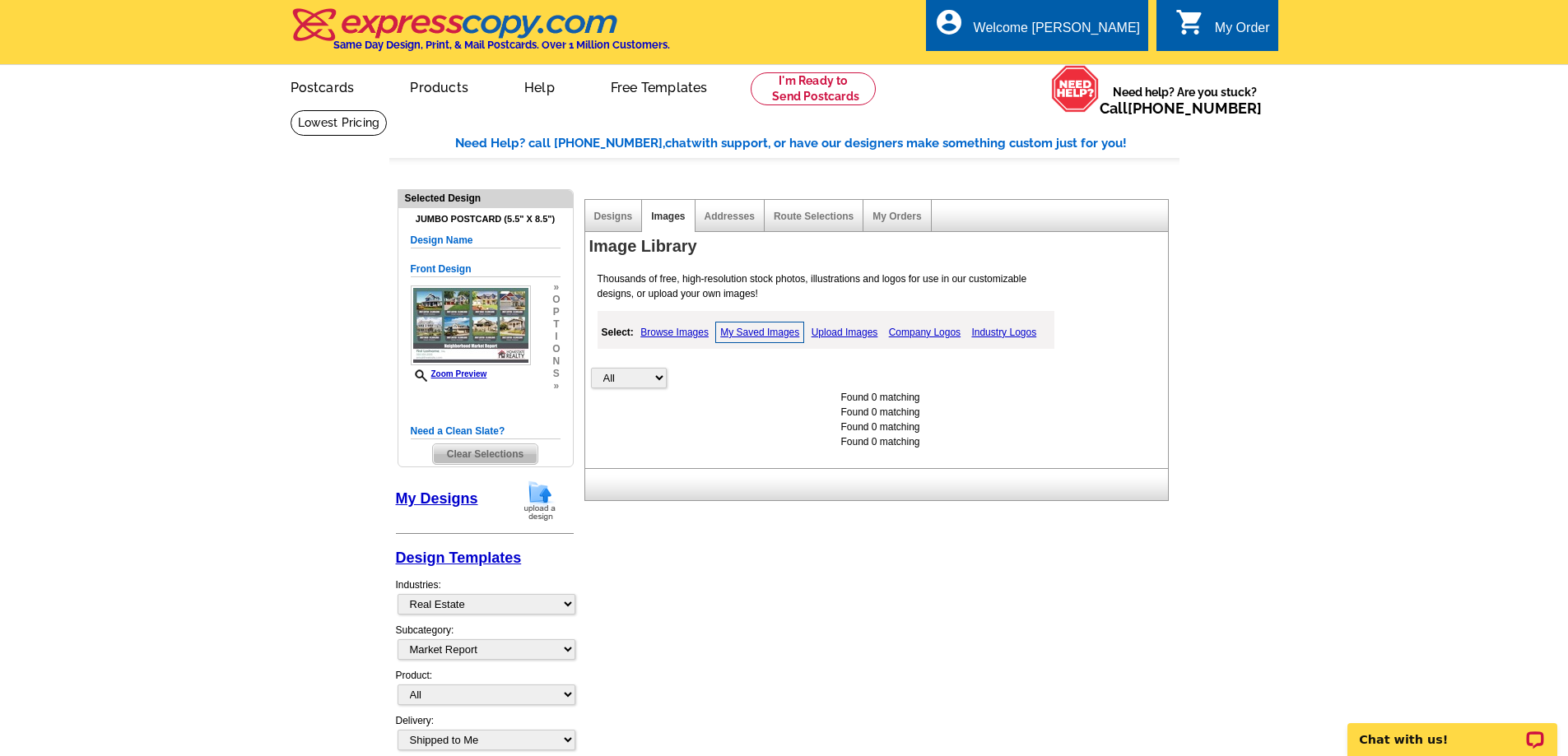
click at [851, 333] on link "Upload Images" at bounding box center [845, 333] width 75 height 20
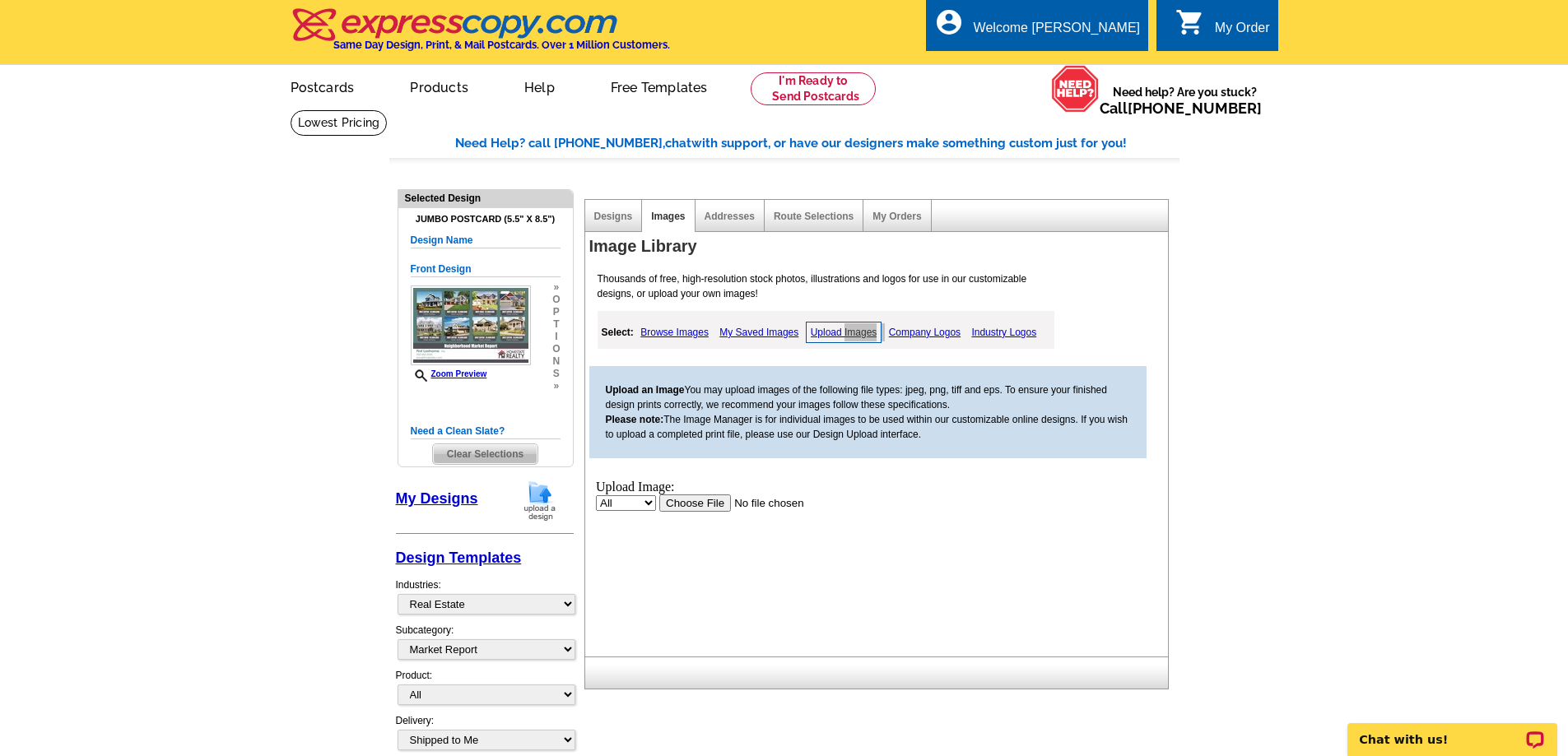
click at [704, 499] on input "file" at bounding box center [762, 502] width 208 height 17
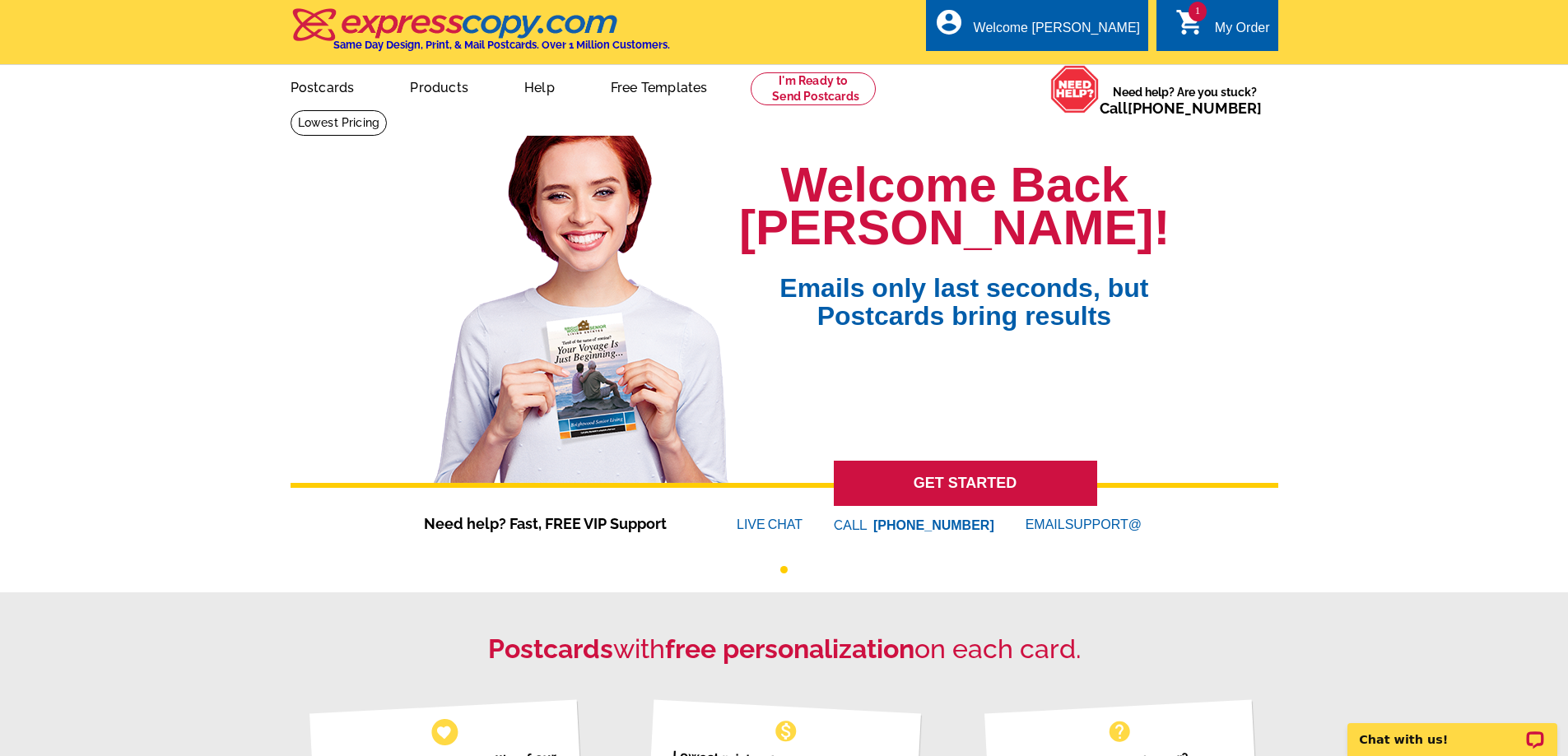
click at [1185, 29] on icon "shopping_cart" at bounding box center [1190, 21] width 29 height 29
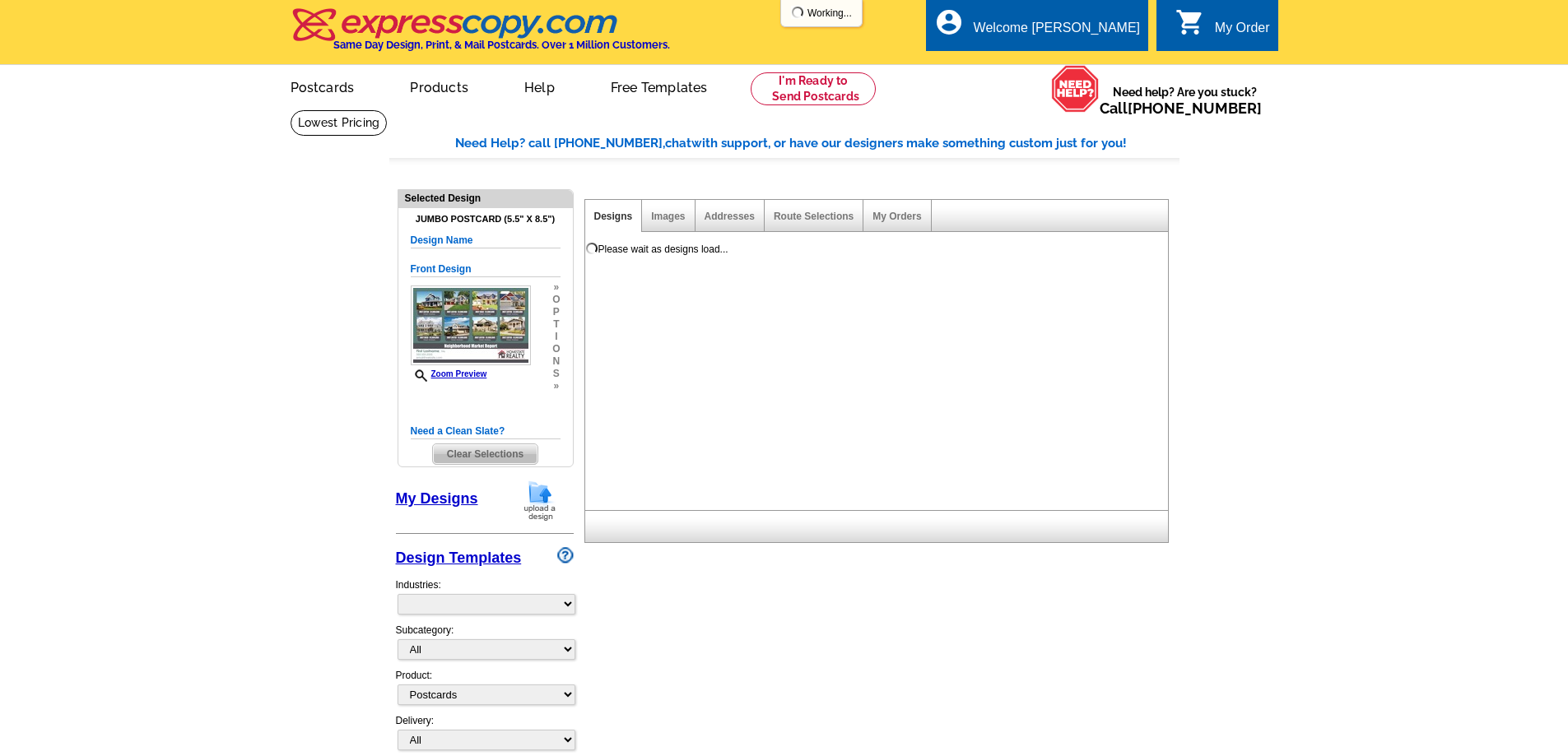
select select "1"
select select "2"
select select "back"
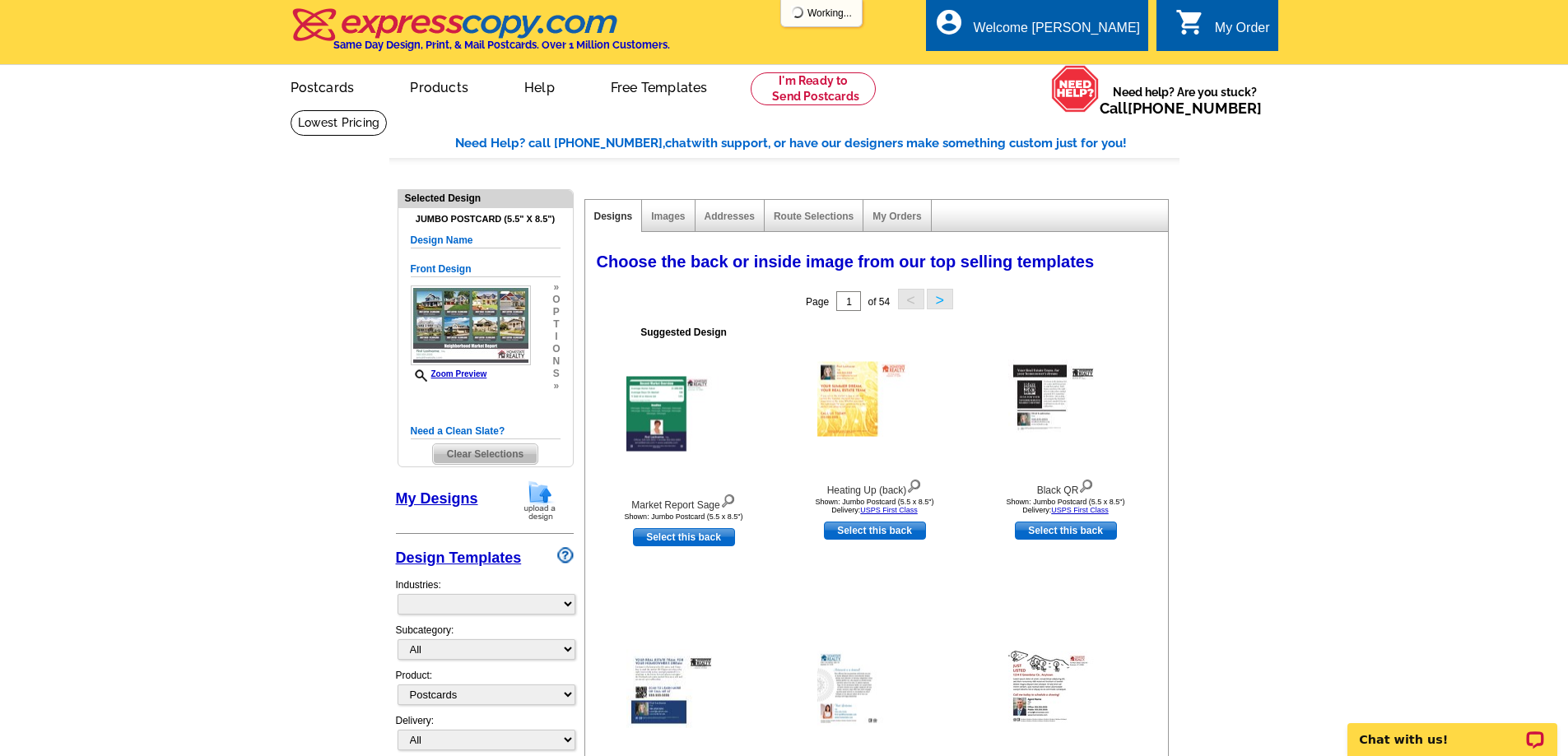
select select "785"
click at [660, 218] on link "Images" at bounding box center [668, 216] width 34 height 12
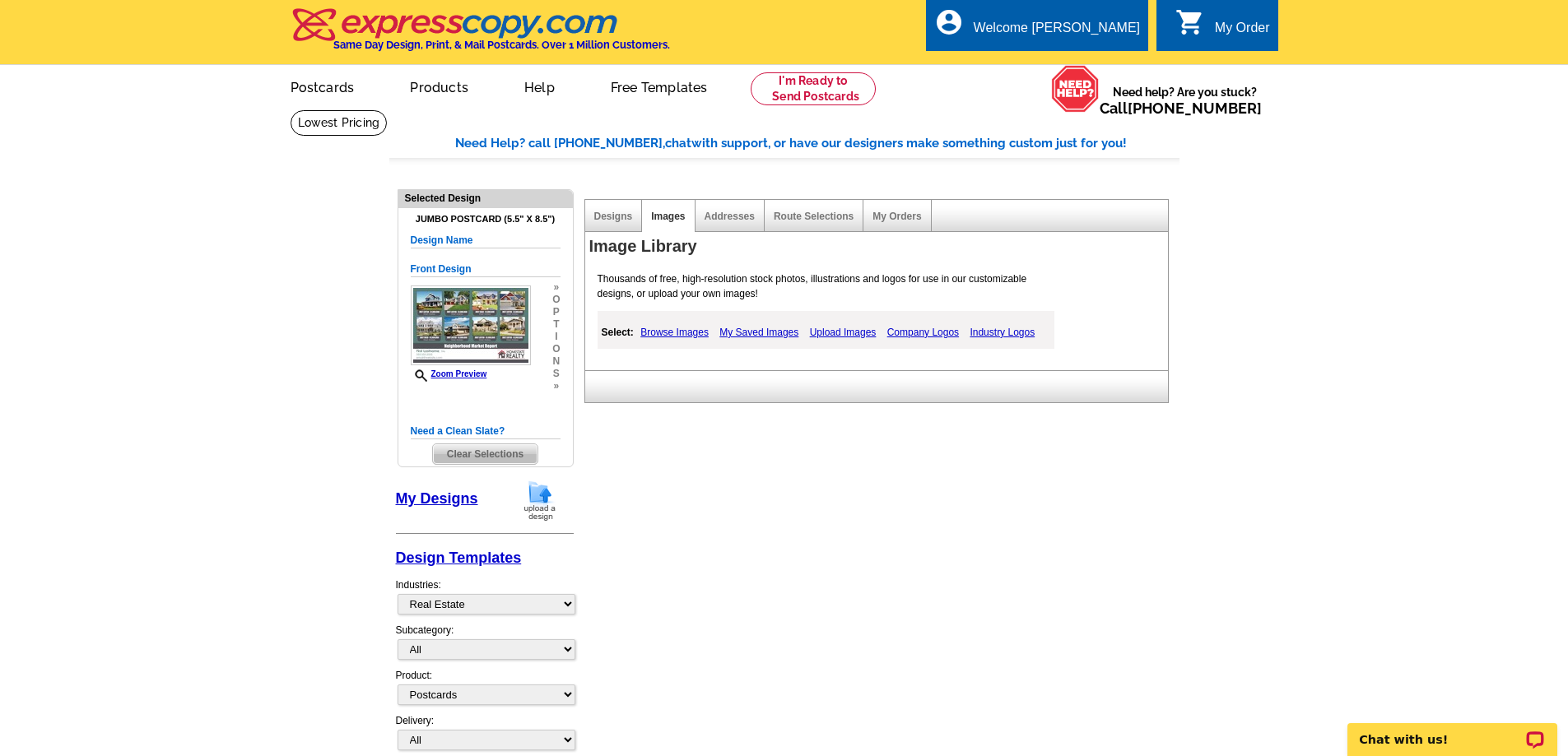
click at [833, 333] on link "Upload Images" at bounding box center [843, 333] width 75 height 20
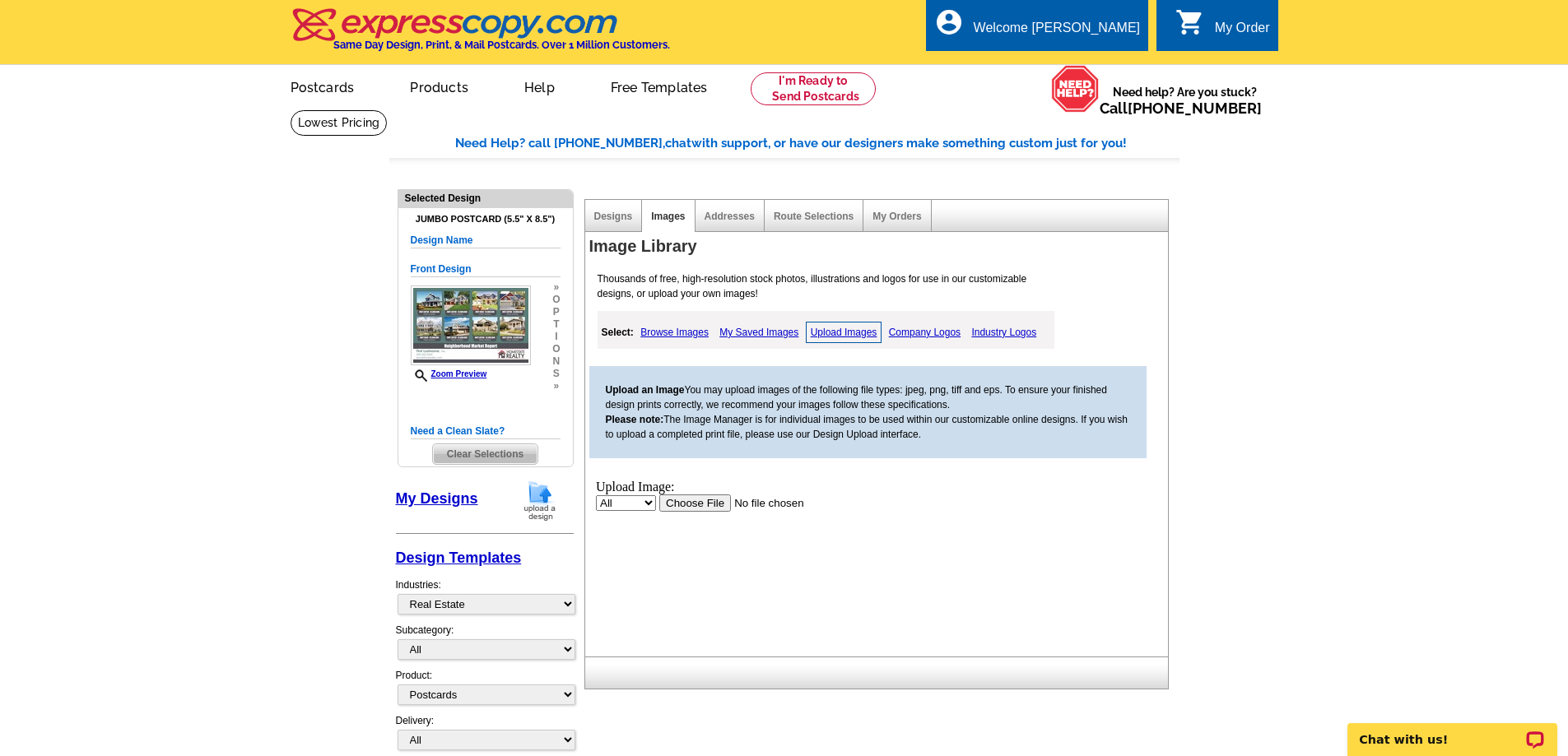
click at [674, 502] on input "file" at bounding box center [762, 502] width 208 height 17
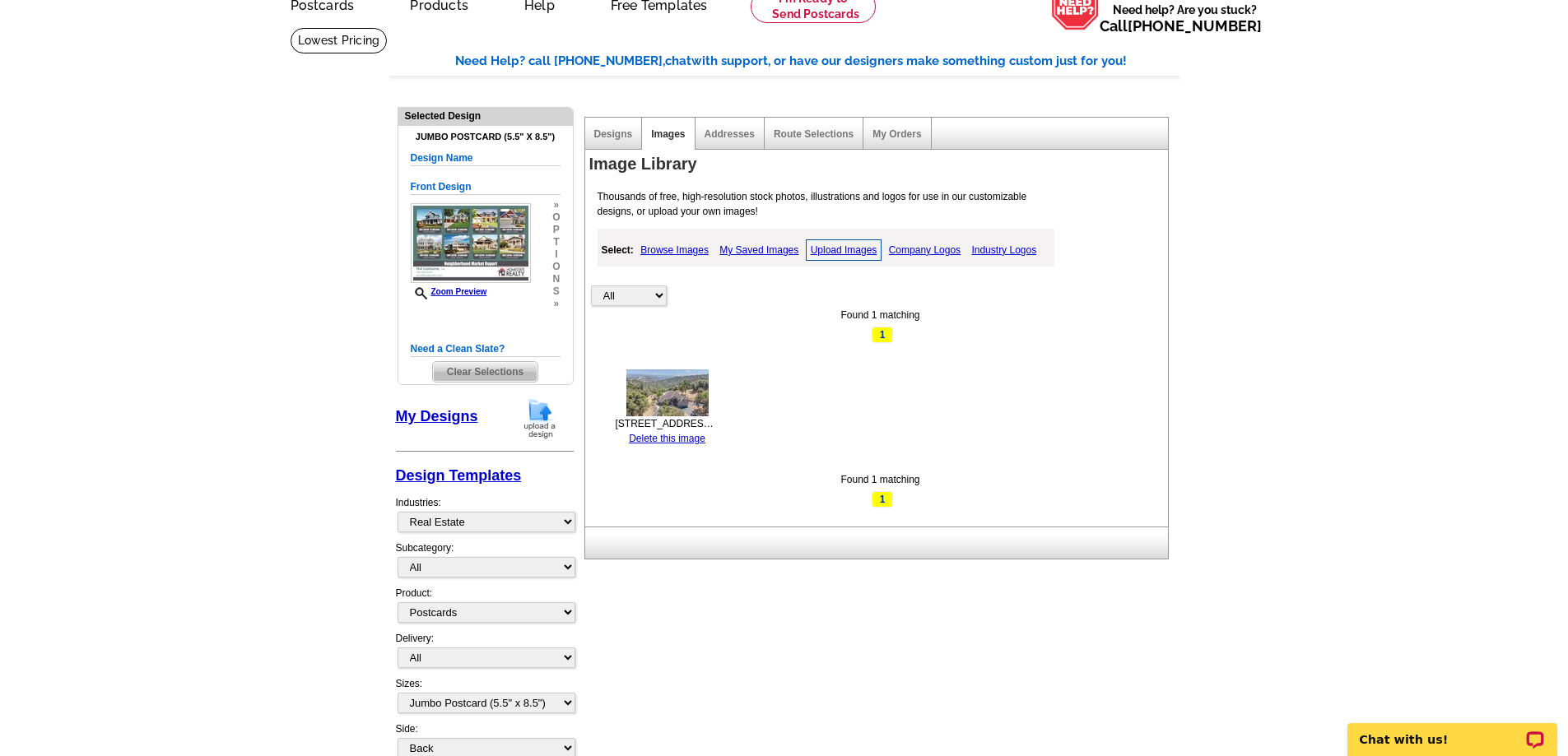
click at [848, 251] on link "Upload Images" at bounding box center [844, 251] width 77 height 21
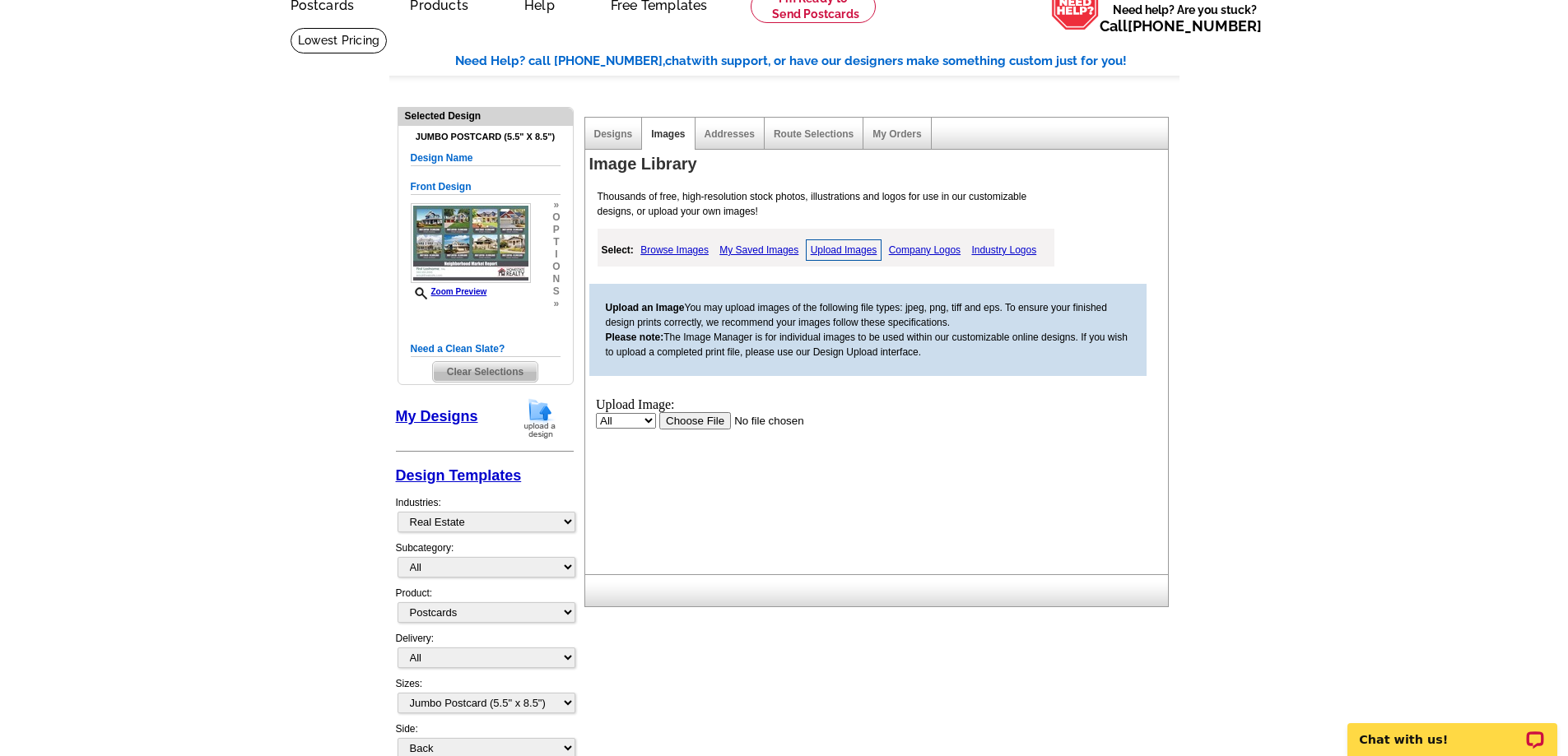
scroll to position [0, 0]
click at [689, 423] on input "file" at bounding box center [762, 419] width 208 height 17
click at [848, 251] on link "Upload Images" at bounding box center [844, 251] width 77 height 21
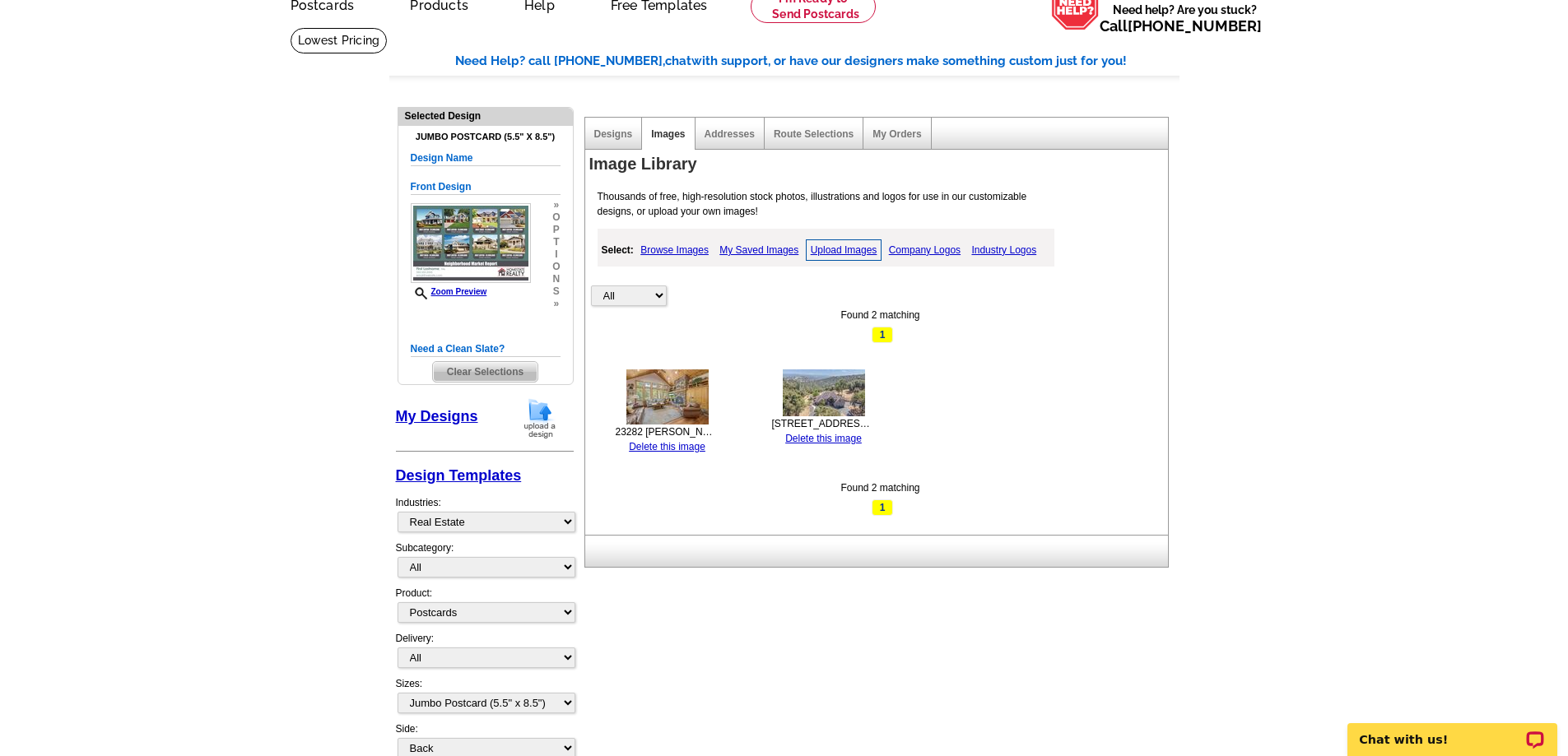
click at [826, 250] on link "Upload Images" at bounding box center [844, 251] width 77 height 21
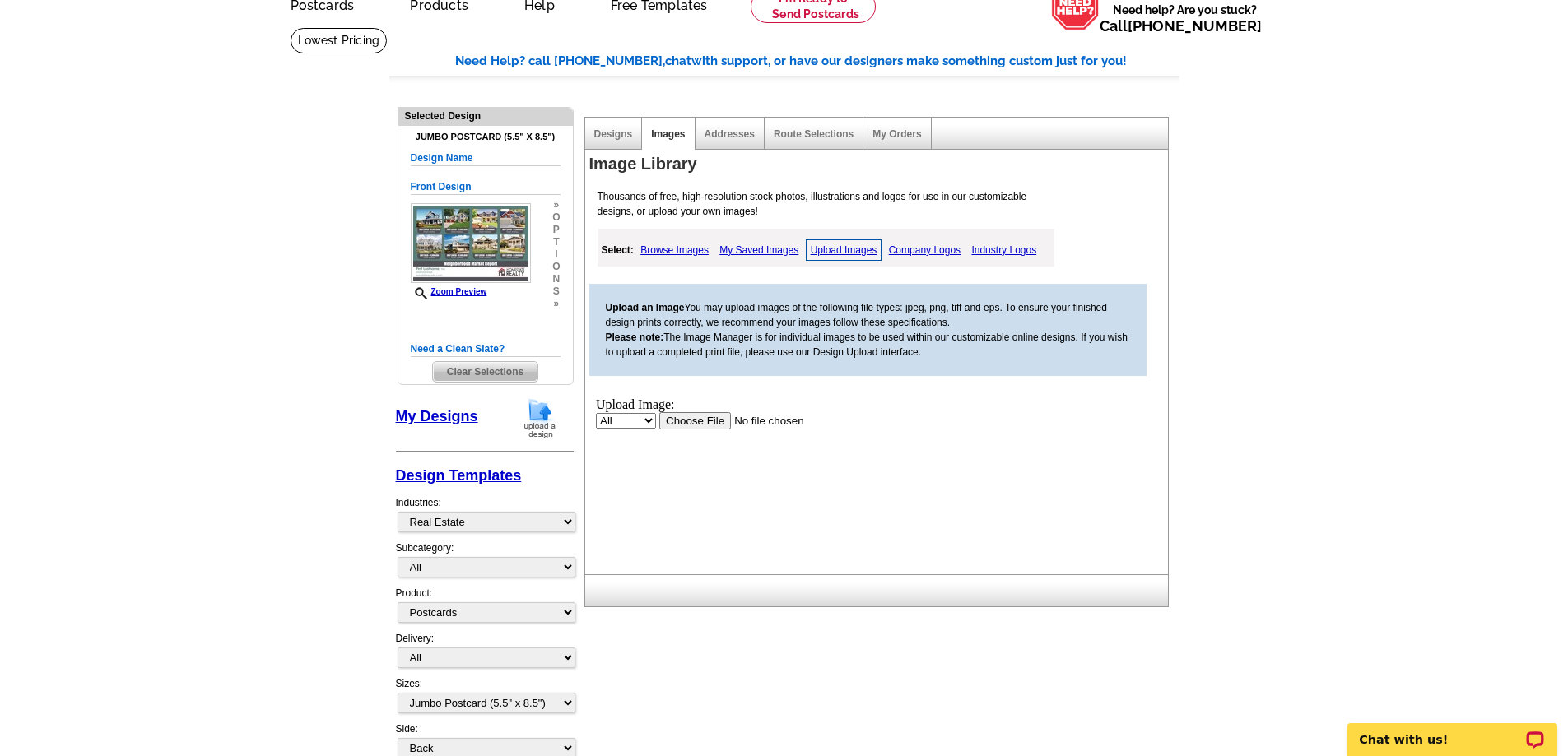
click at [712, 417] on input "file" at bounding box center [762, 419] width 208 height 17
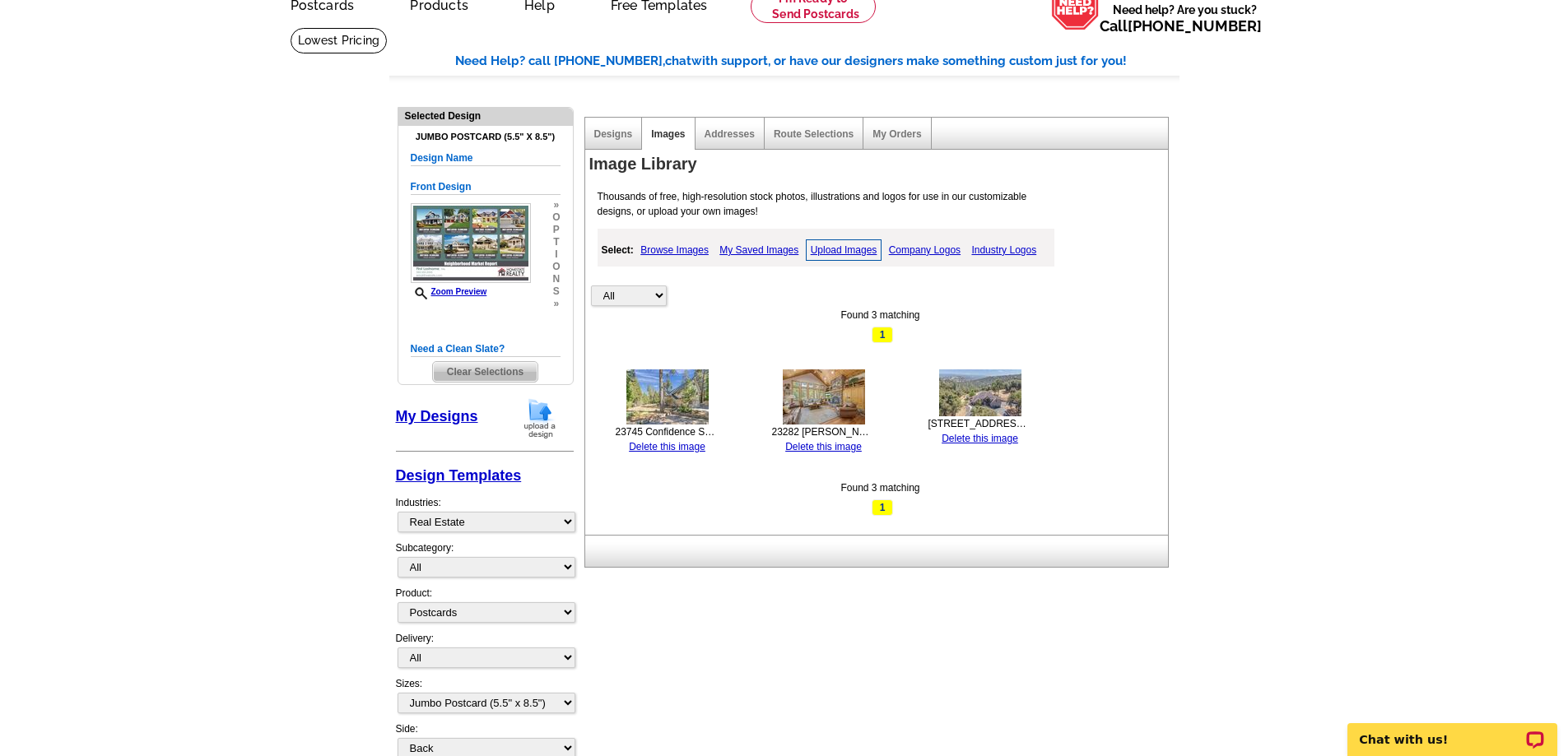
click at [846, 254] on link "Upload Images" at bounding box center [844, 251] width 77 height 21
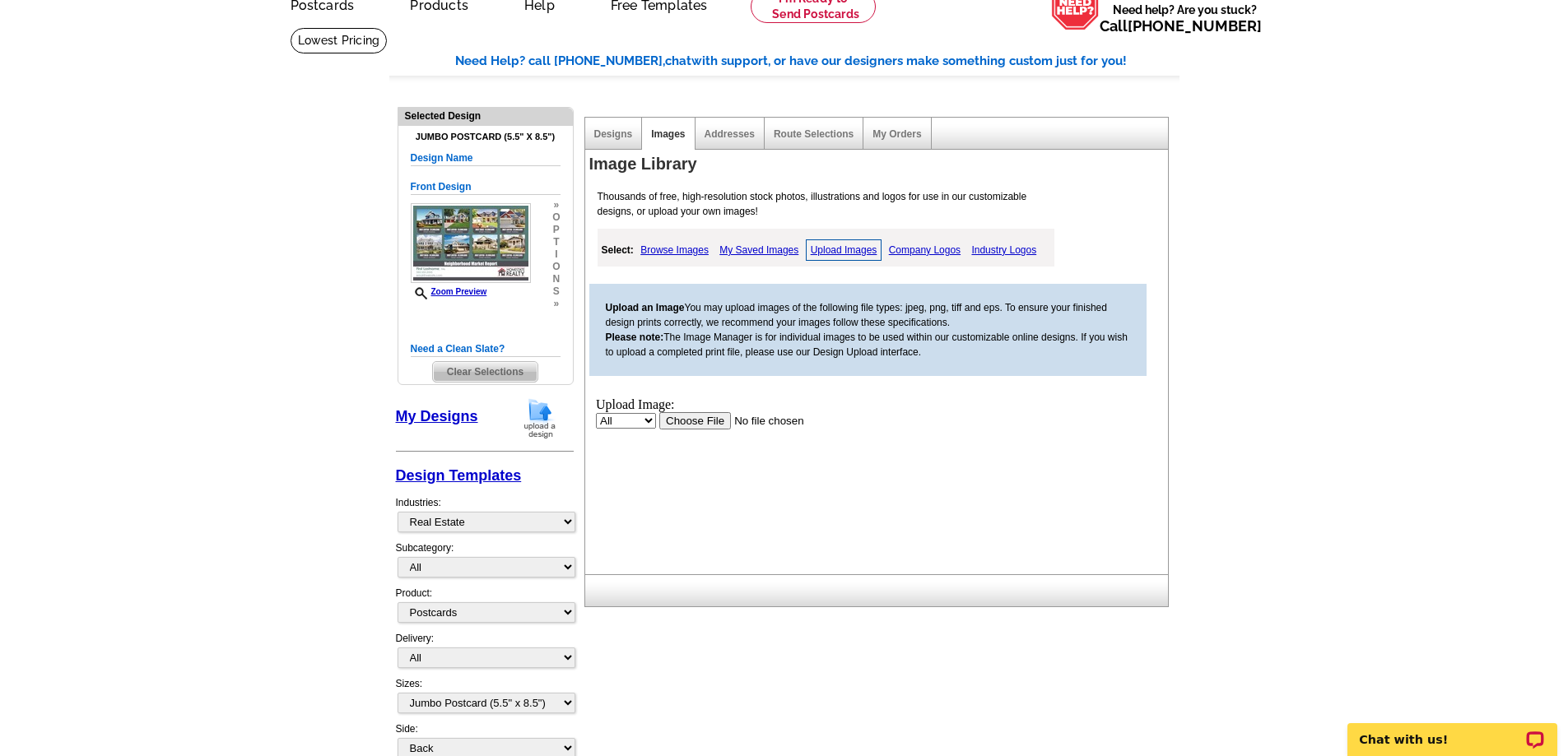
click at [697, 418] on input "file" at bounding box center [762, 419] width 208 height 17
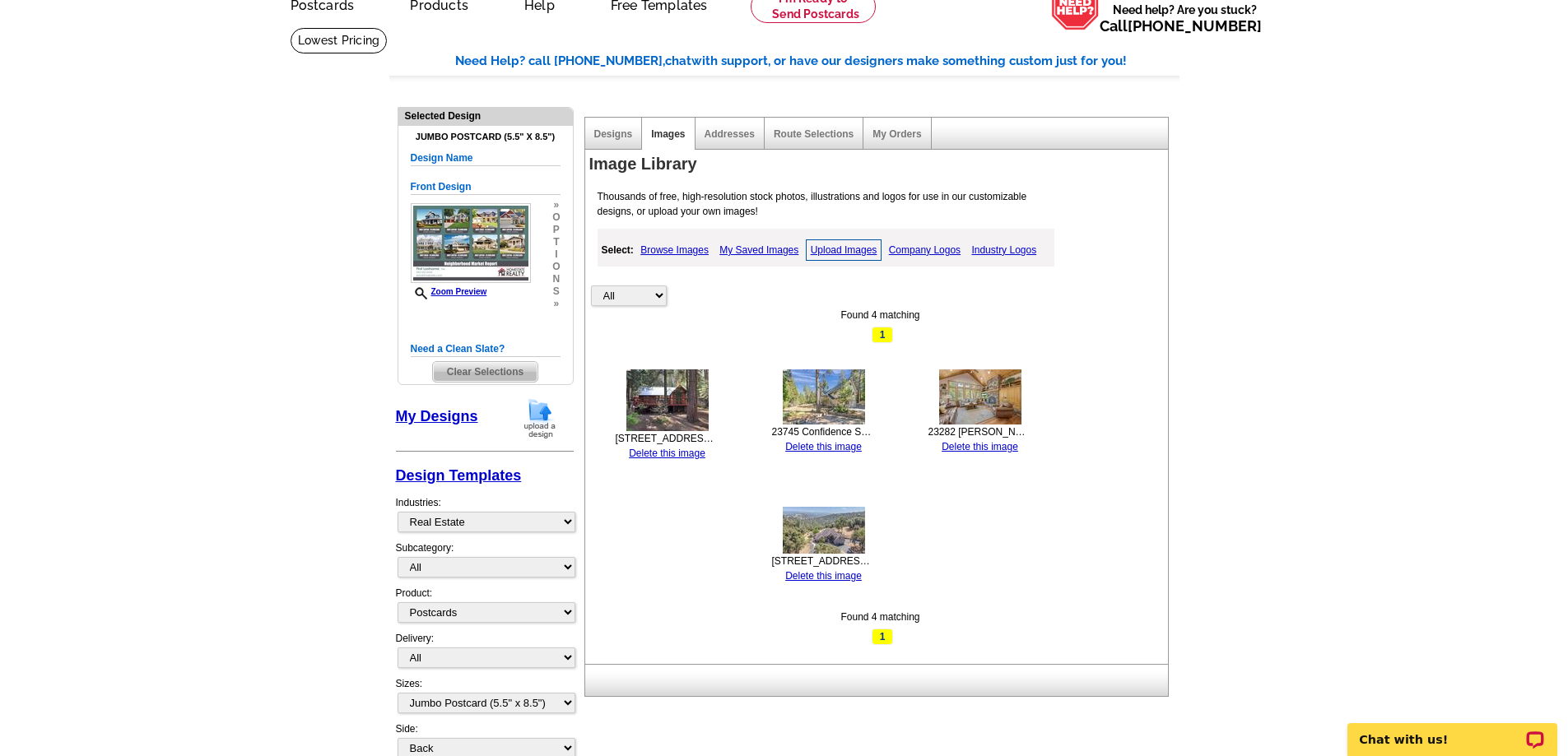
click at [838, 248] on link "Upload Images" at bounding box center [844, 251] width 77 height 21
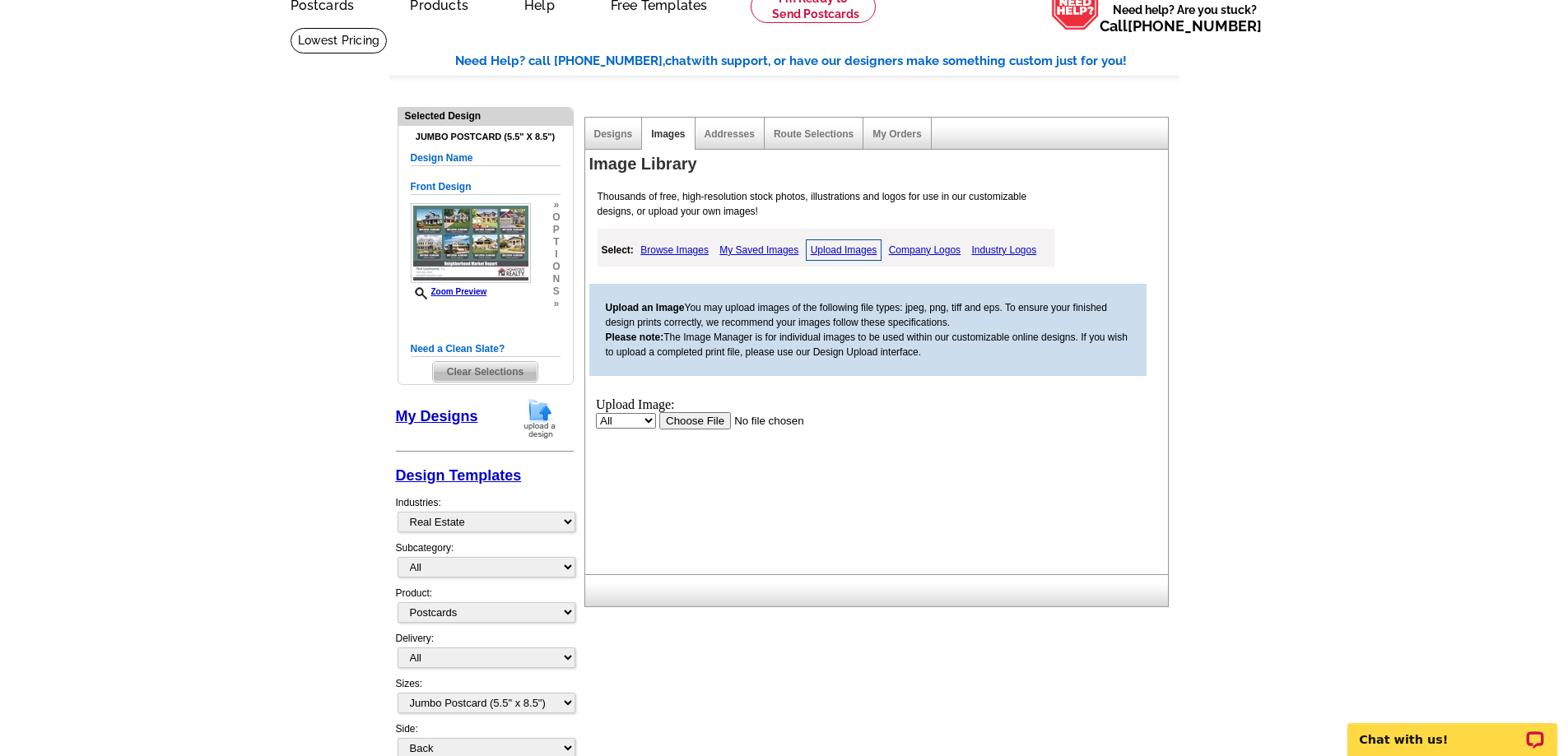
click at [690, 420] on input "file" at bounding box center [762, 419] width 208 height 17
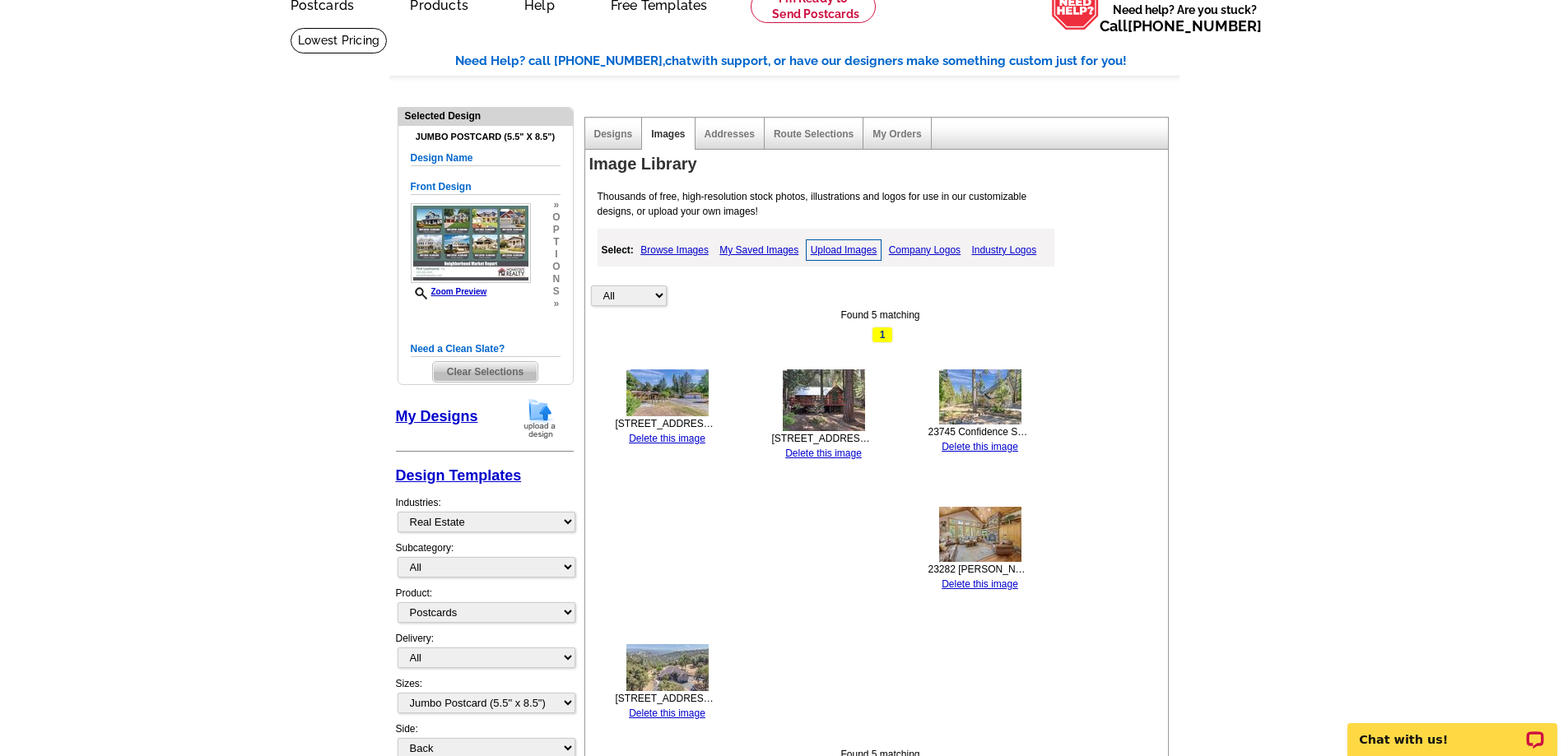
click at [827, 251] on link "Upload Images" at bounding box center [844, 251] width 77 height 21
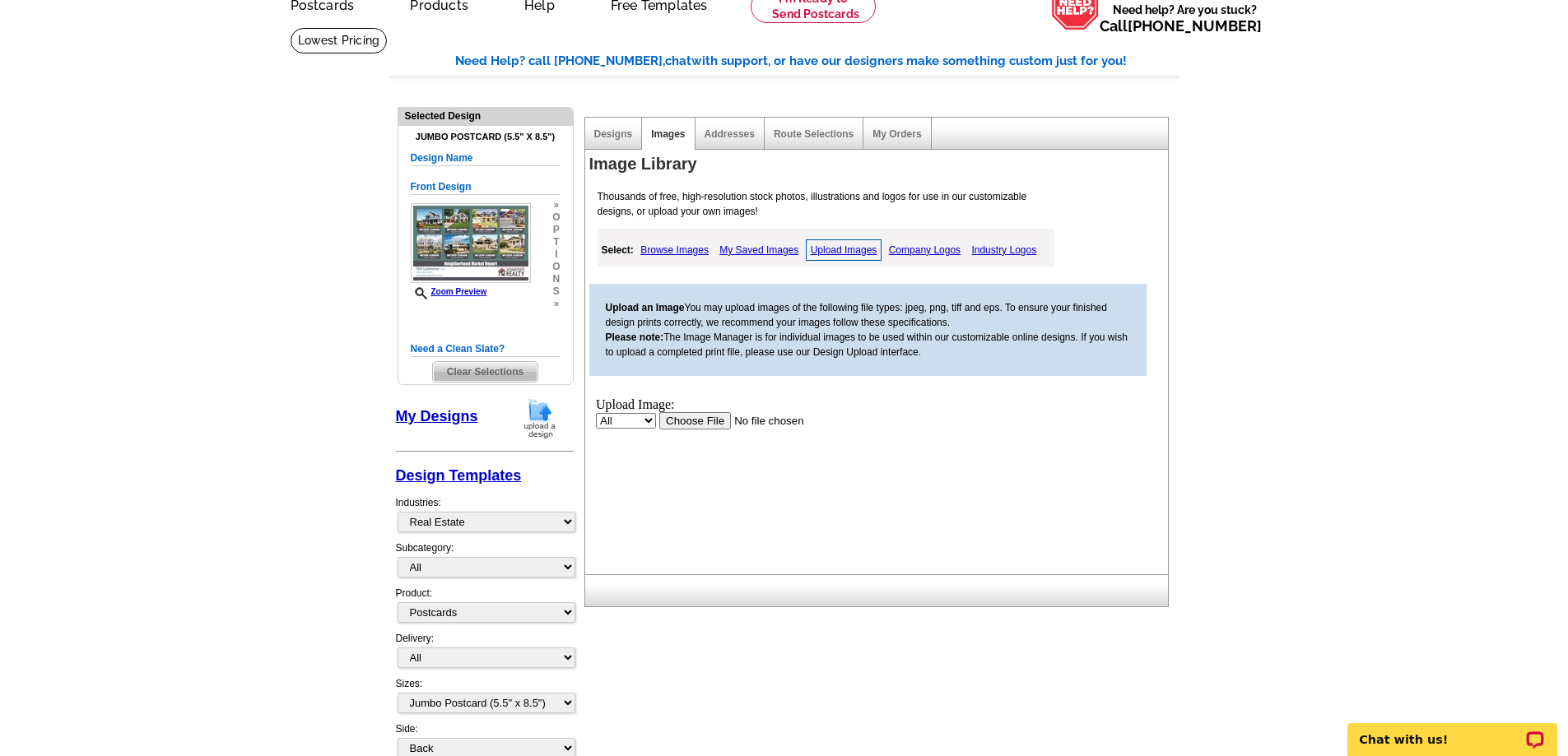
click at [680, 422] on input "file" at bounding box center [762, 419] width 208 height 17
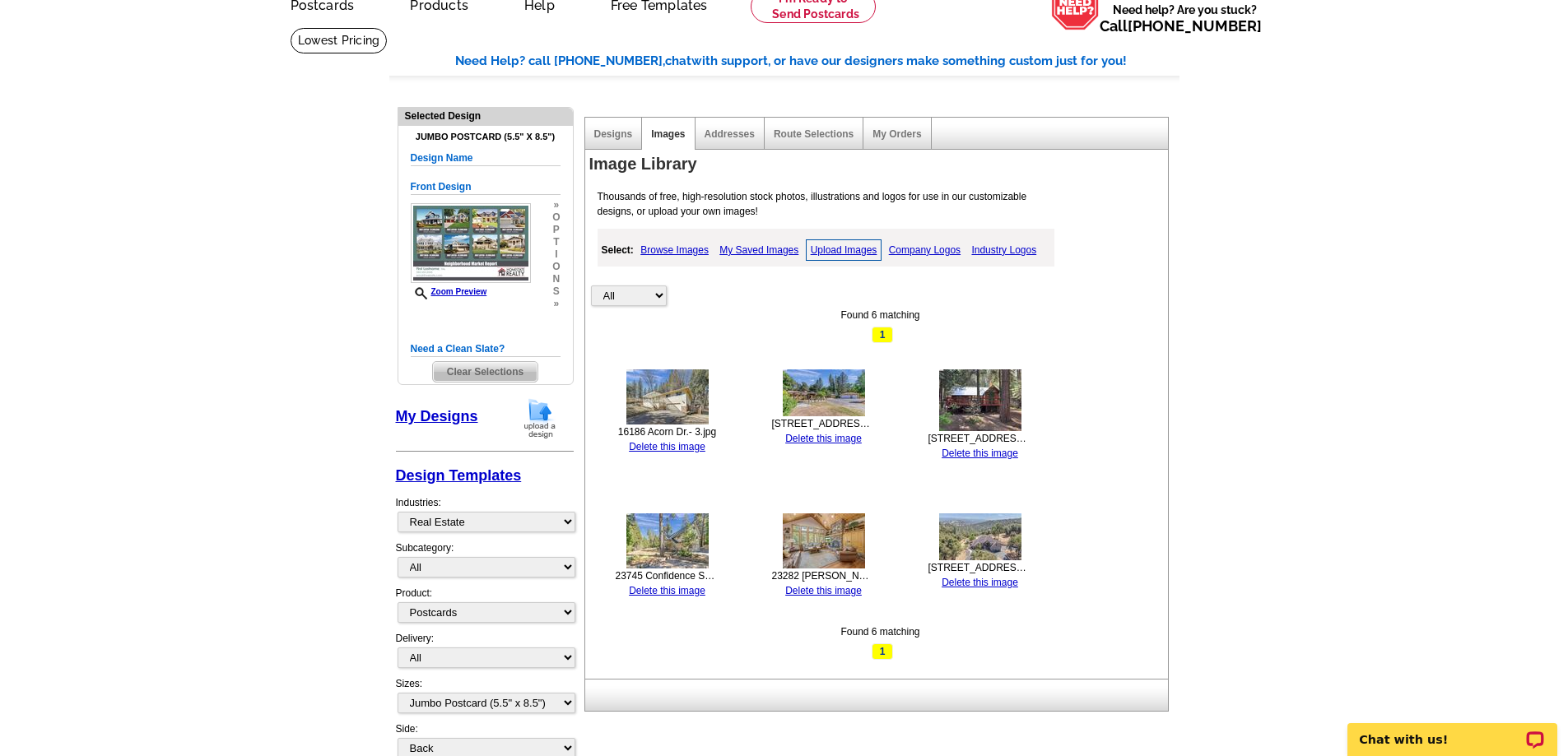
click at [825, 250] on link "Upload Images" at bounding box center [844, 251] width 77 height 21
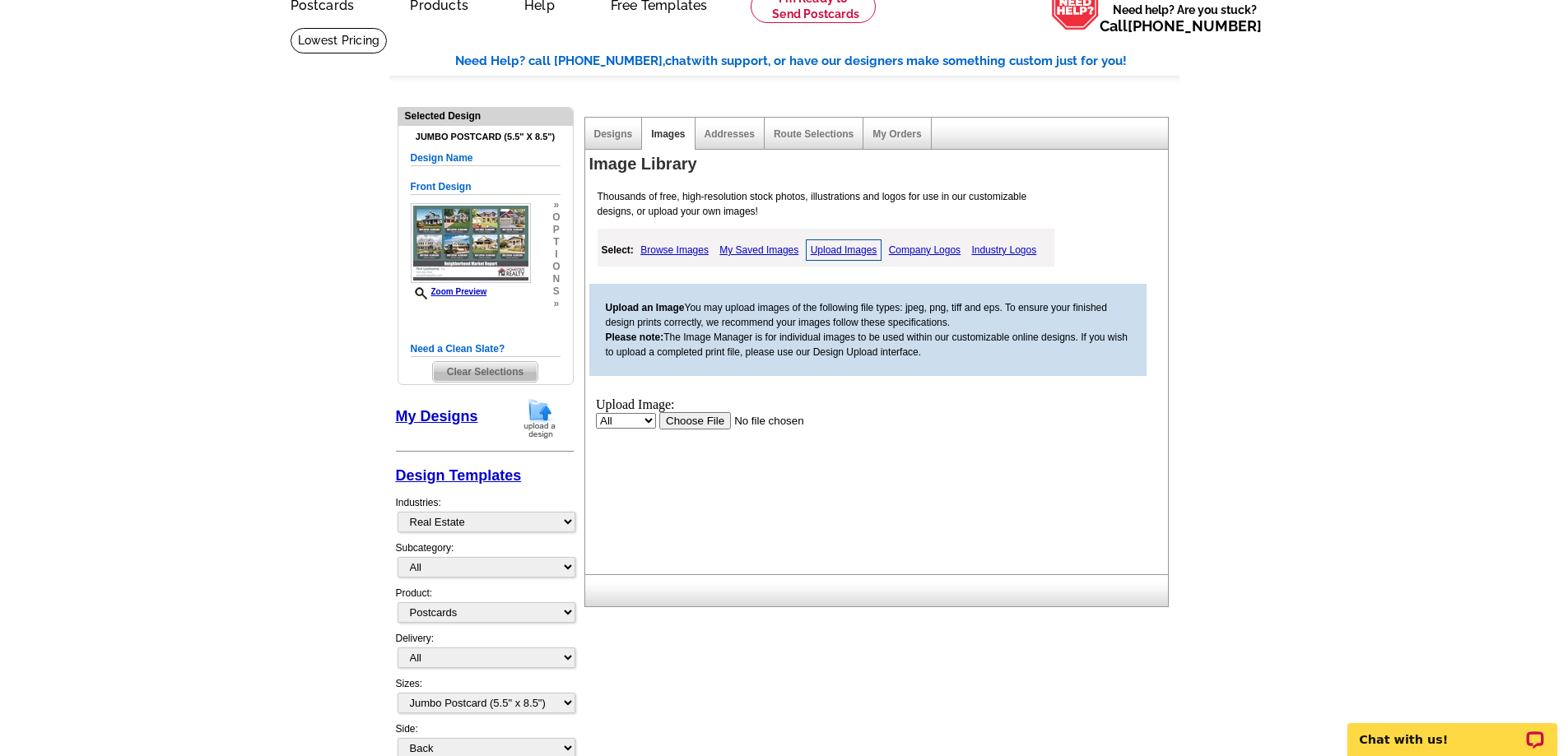
click at [703, 421] on input "file" at bounding box center [762, 419] width 208 height 17
click at [706, 421] on input "file" at bounding box center [762, 419] width 208 height 17
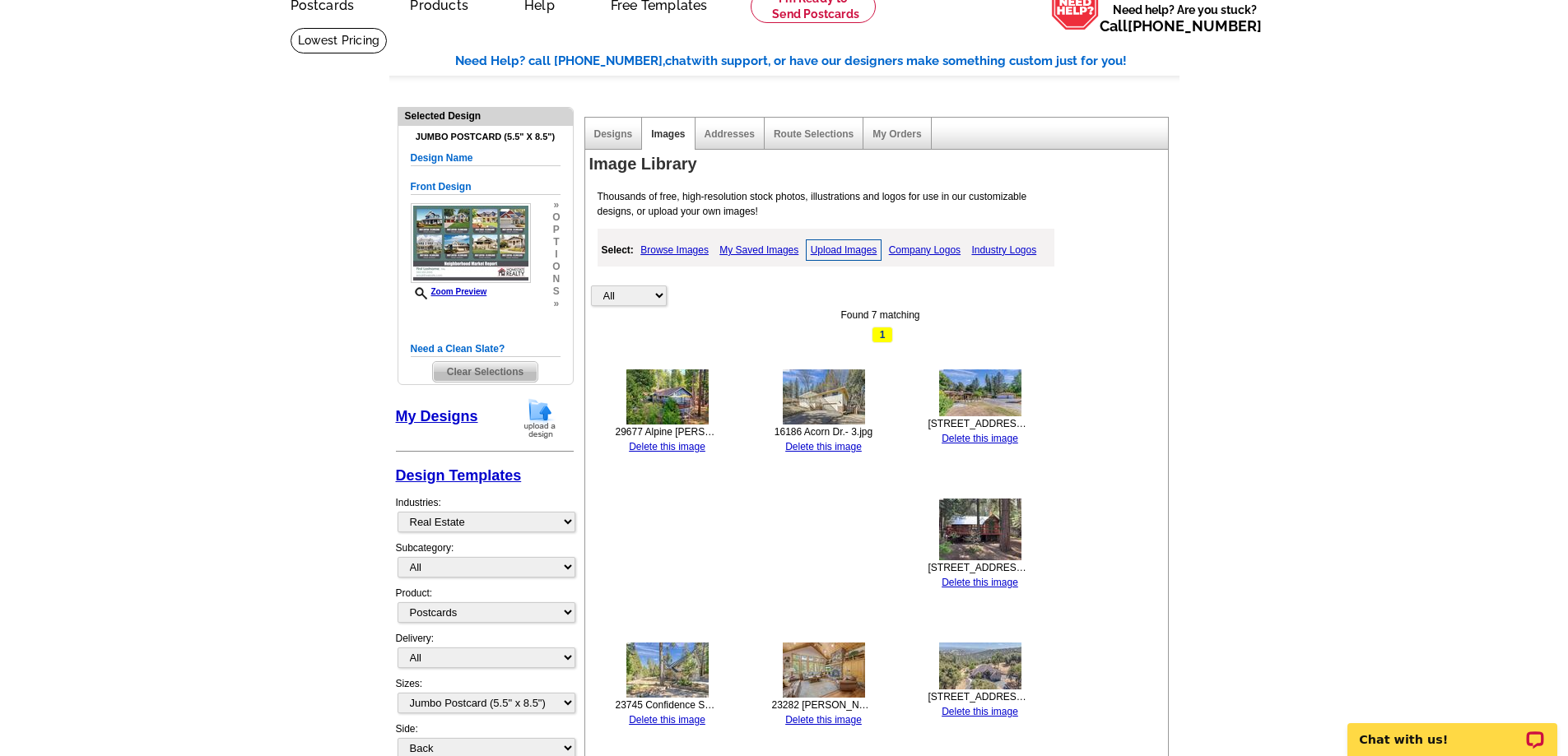
click at [832, 252] on link "Upload Images" at bounding box center [844, 251] width 77 height 21
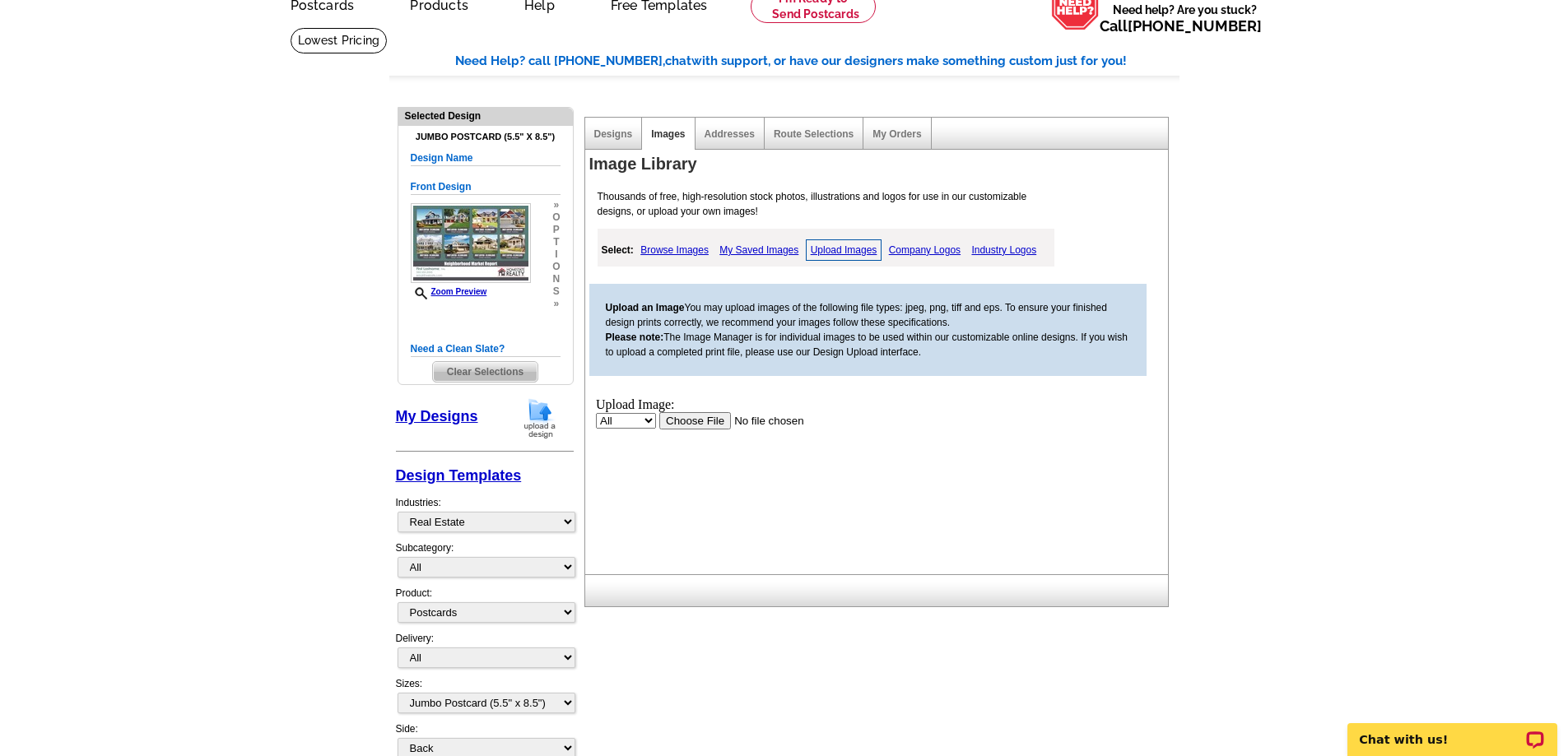
click at [685, 416] on input "file" at bounding box center [762, 419] width 208 height 17
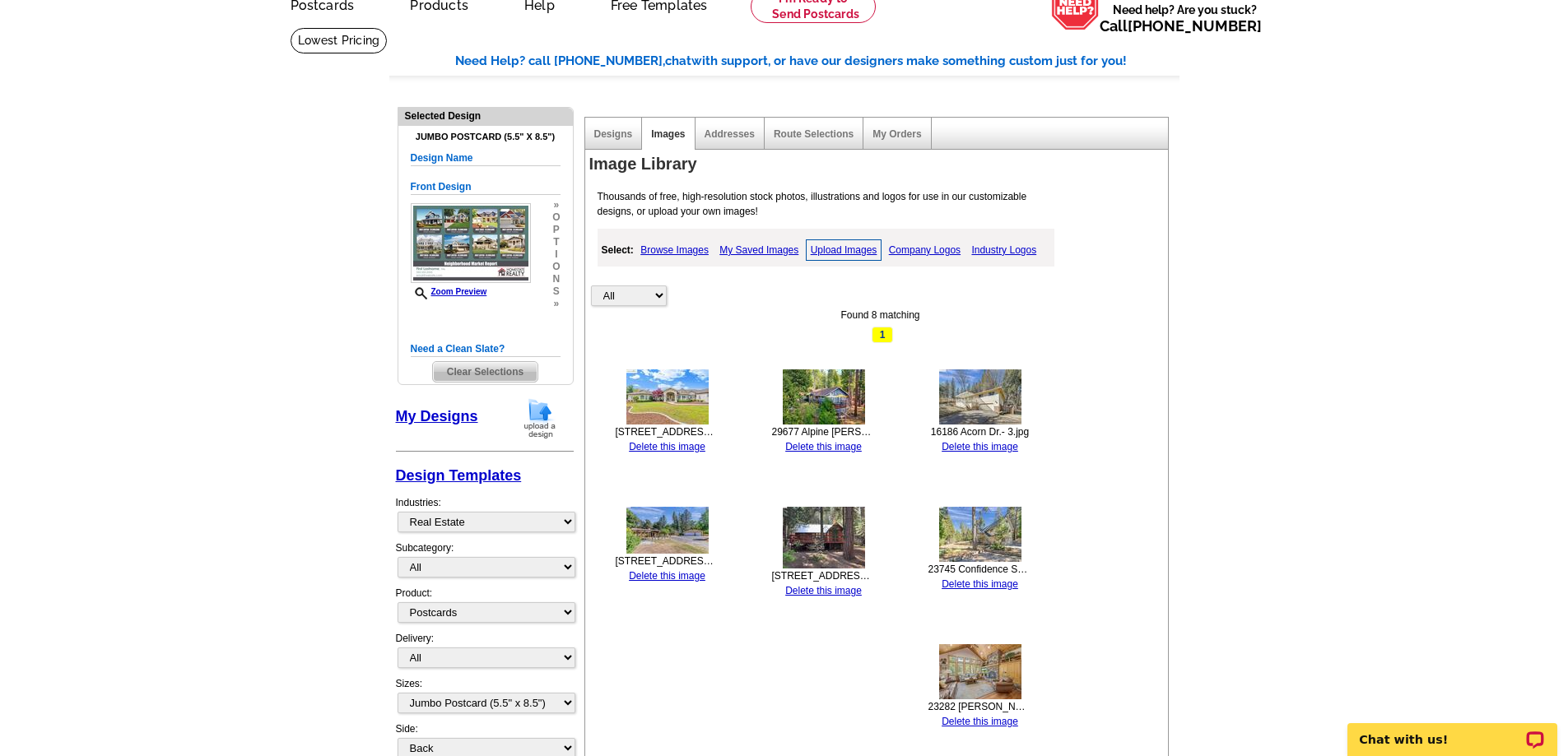
click at [831, 251] on link "Upload Images" at bounding box center [844, 251] width 77 height 21
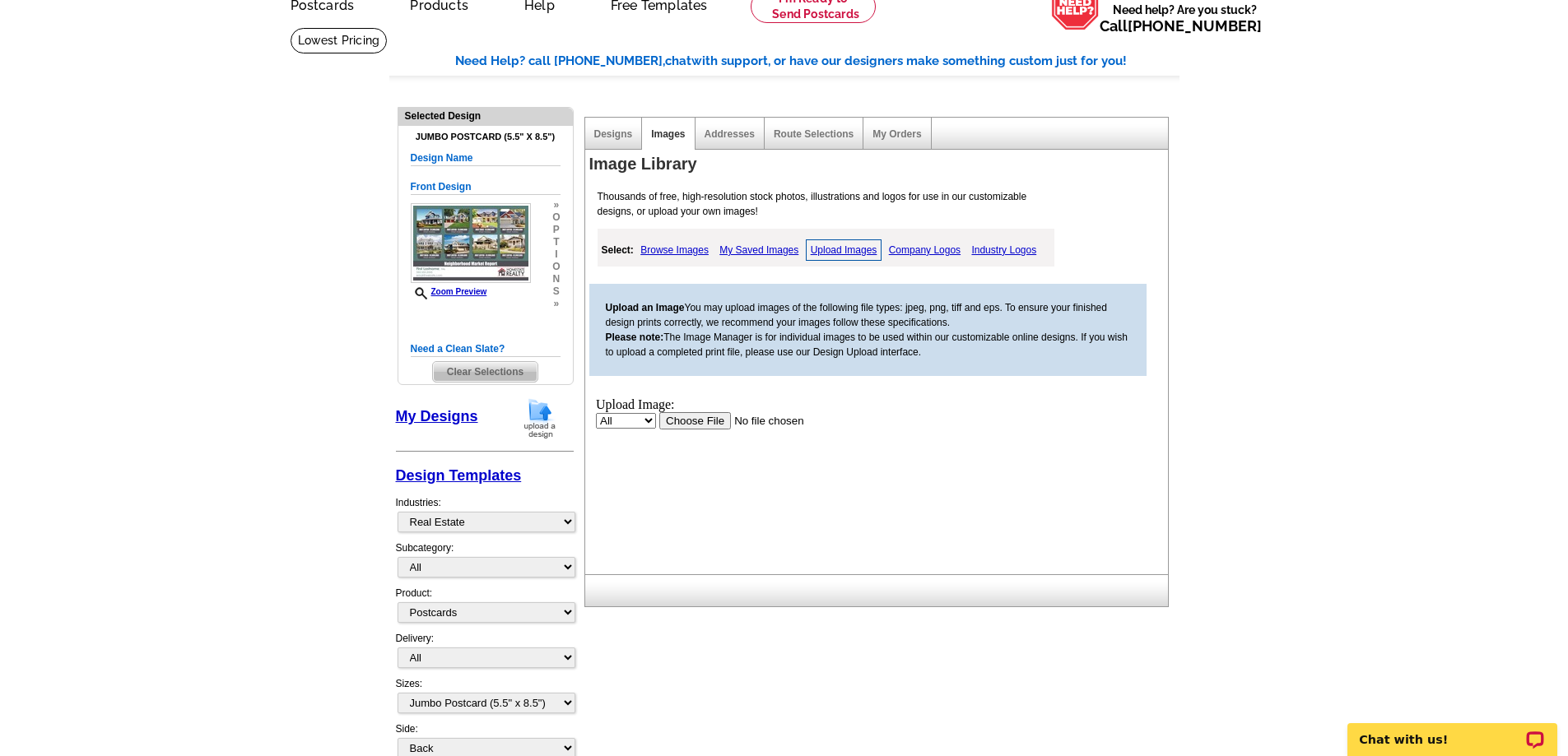
click at [682, 417] on input "file" at bounding box center [762, 419] width 208 height 17
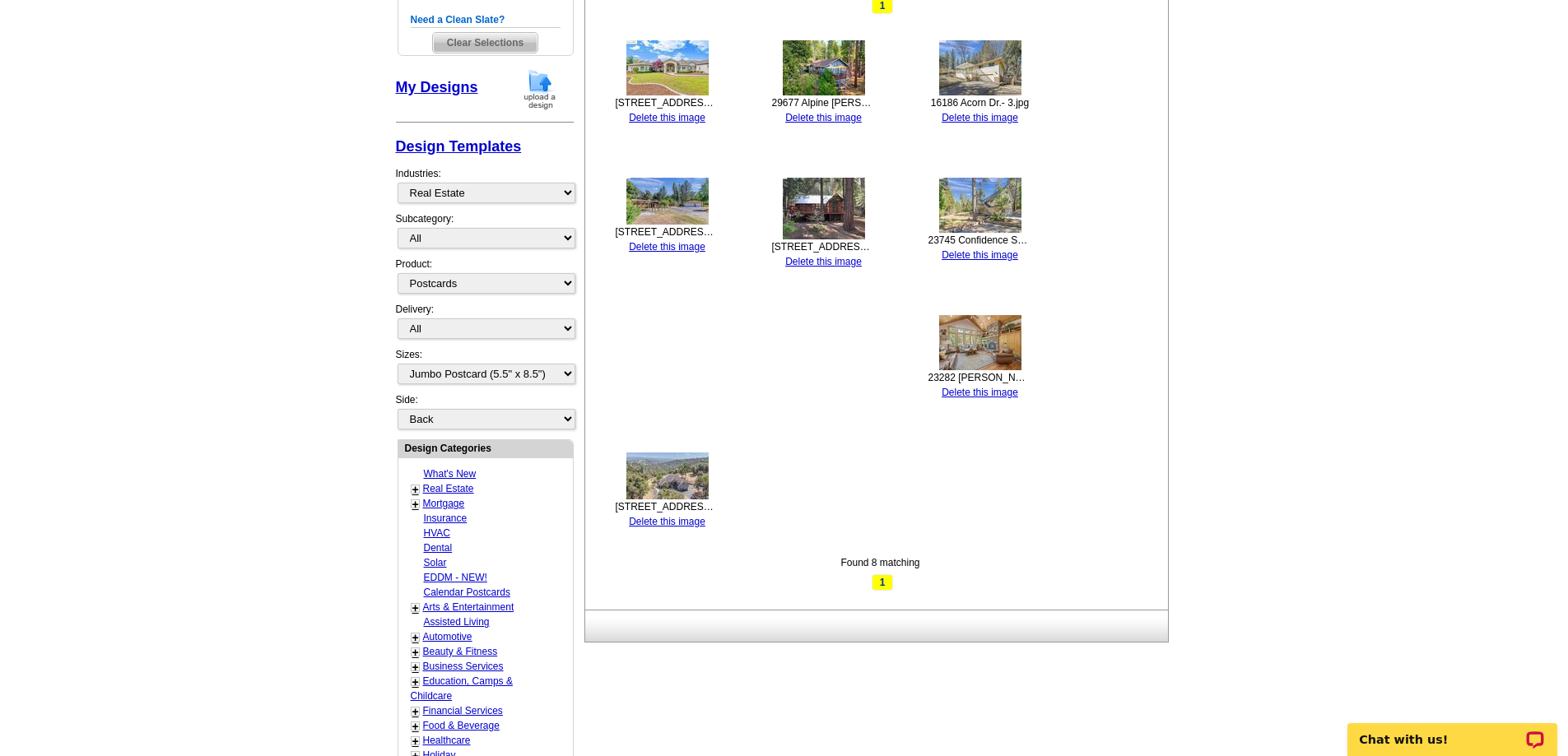
scroll to position [82, 0]
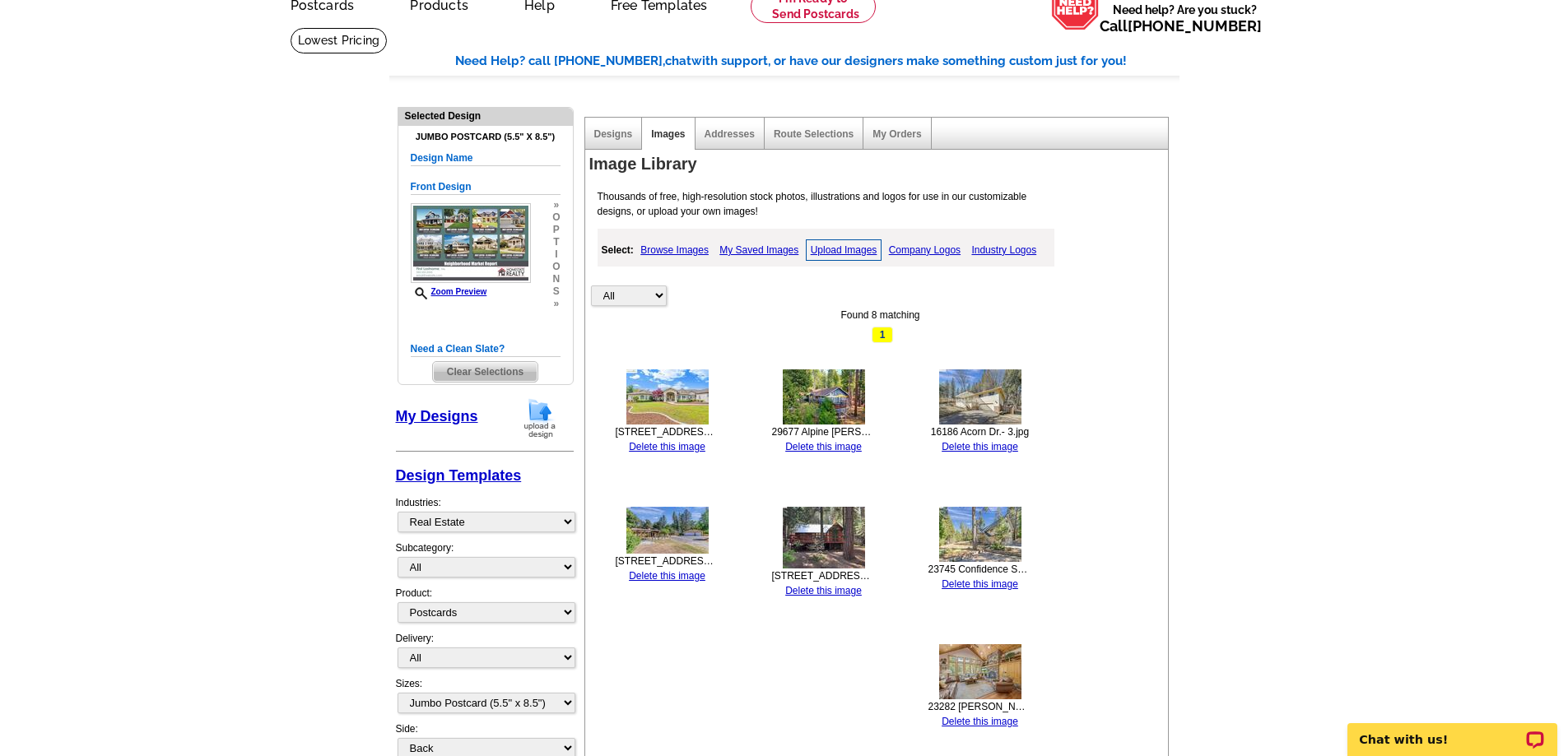
click at [825, 246] on link "Upload Images" at bounding box center [844, 251] width 77 height 21
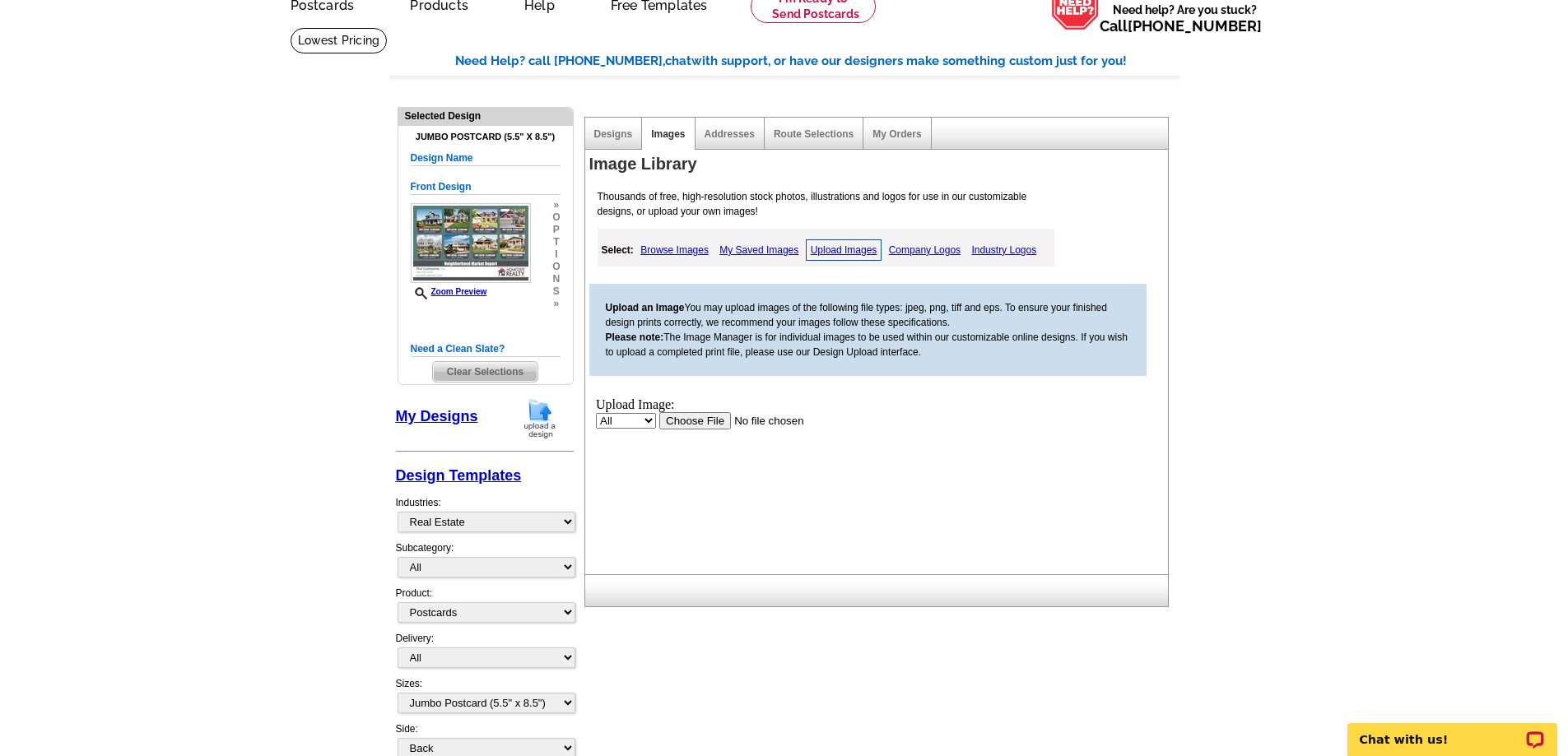
scroll to position [0, 0]
click at [679, 420] on input "file" at bounding box center [762, 419] width 208 height 17
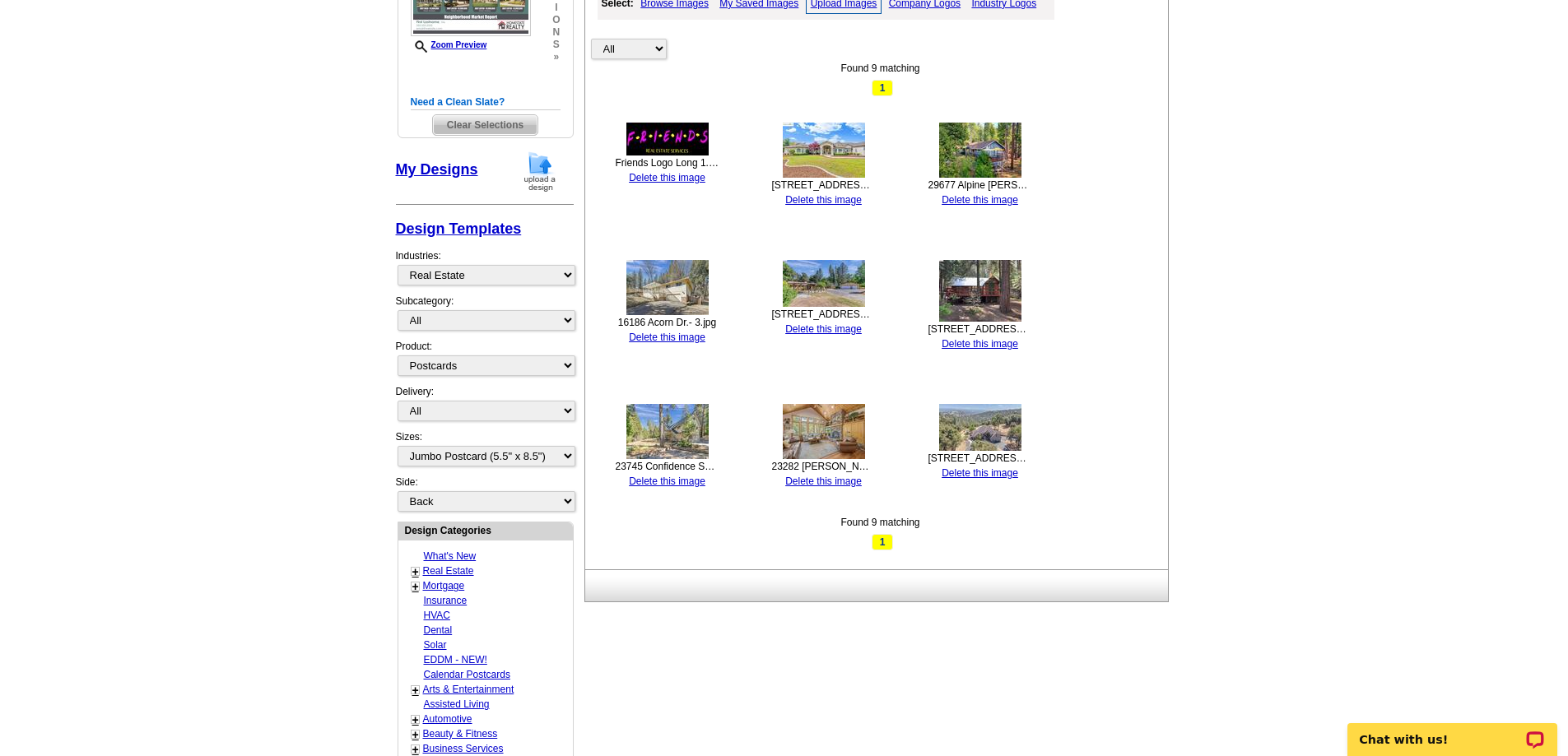
scroll to position [82, 0]
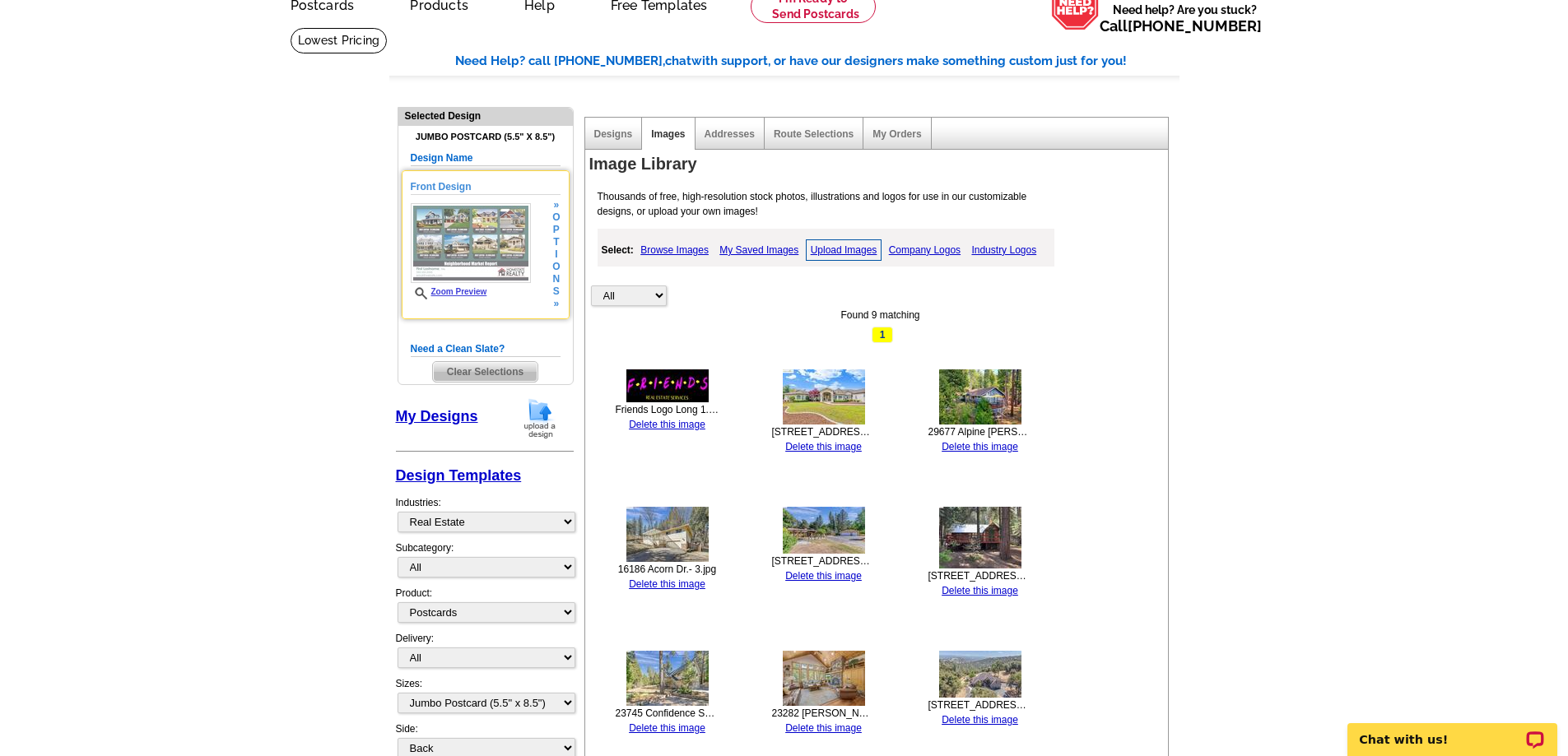
click at [462, 256] on img at bounding box center [470, 243] width 120 height 80
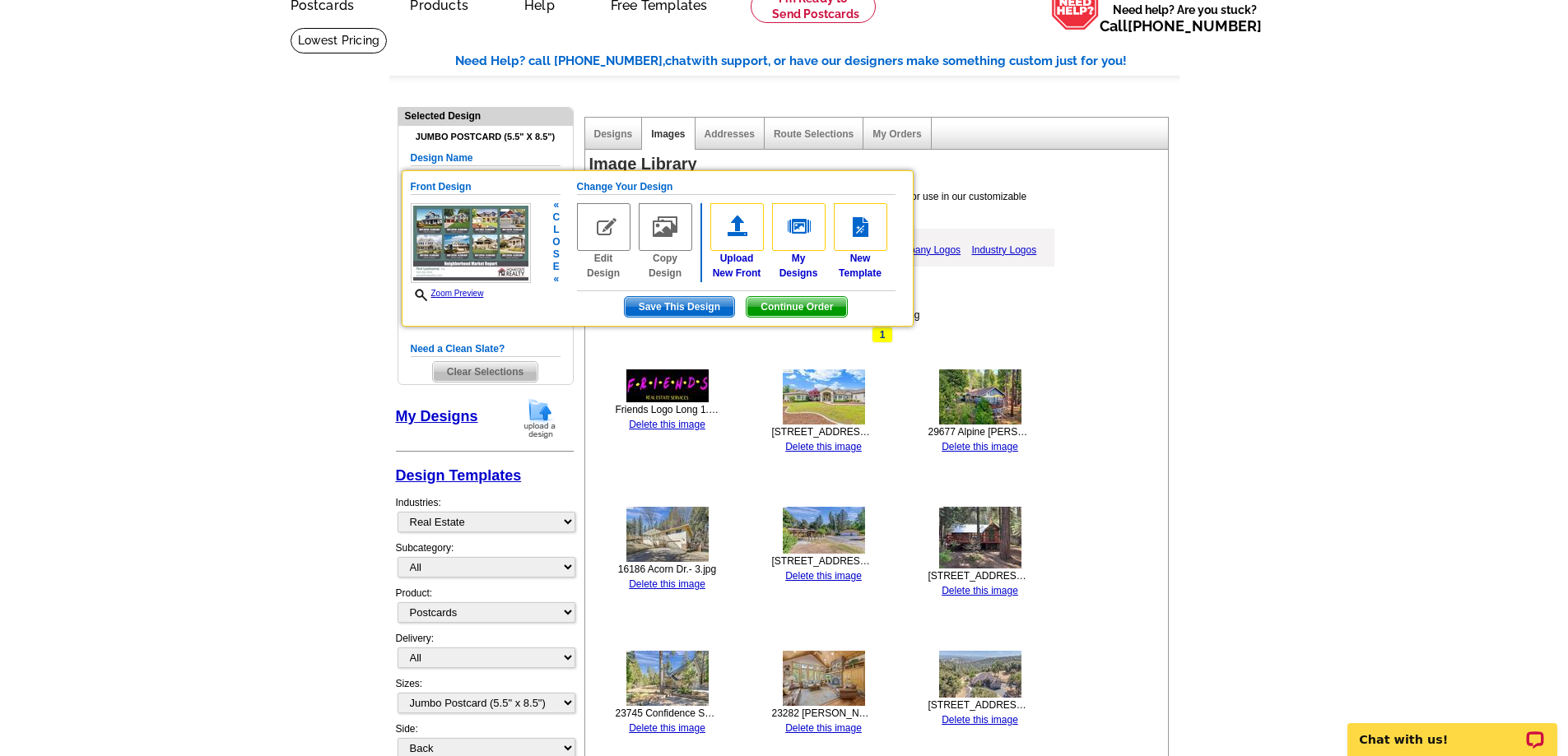
click at [607, 226] on img at bounding box center [604, 227] width 54 height 48
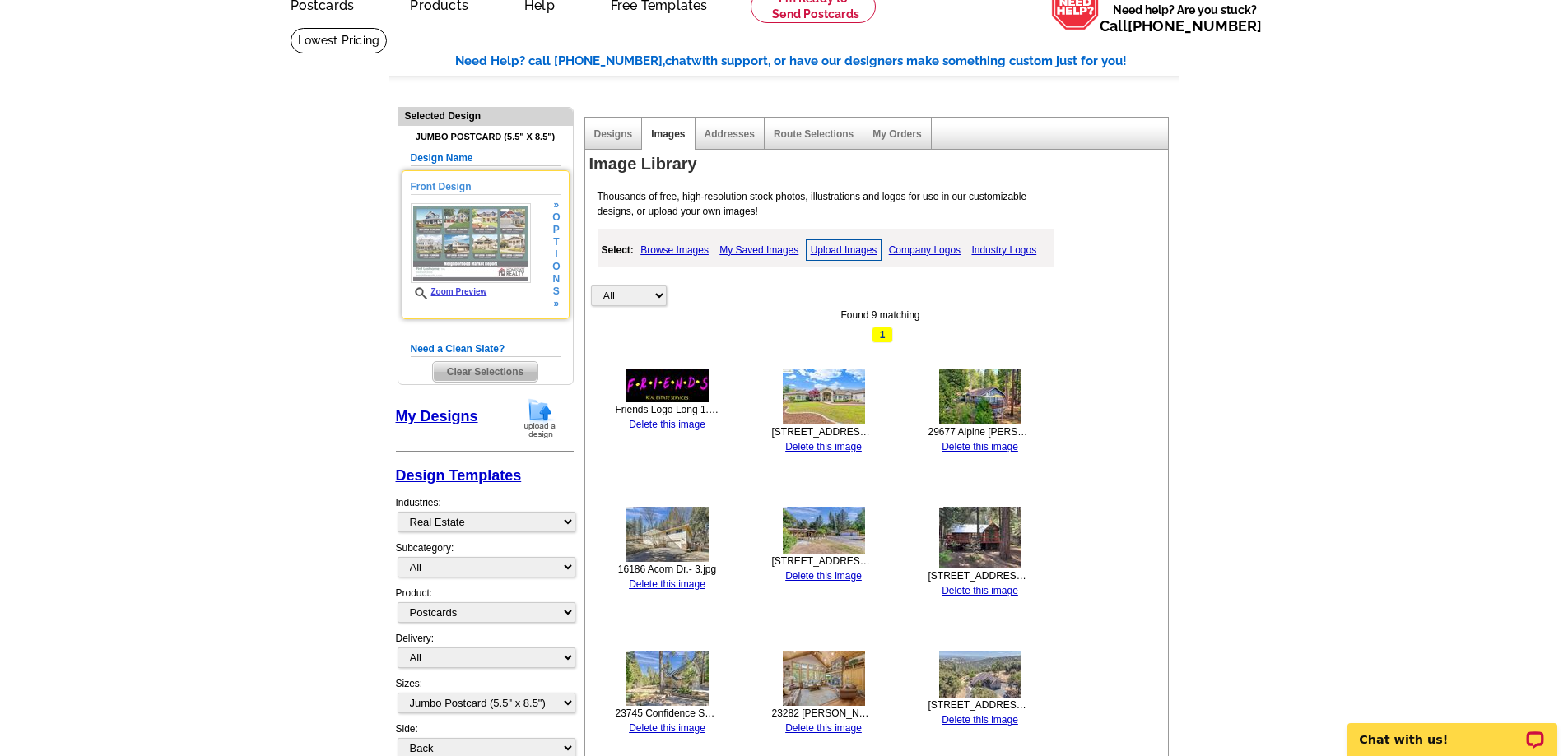
click at [464, 248] on img at bounding box center [470, 243] width 120 height 80
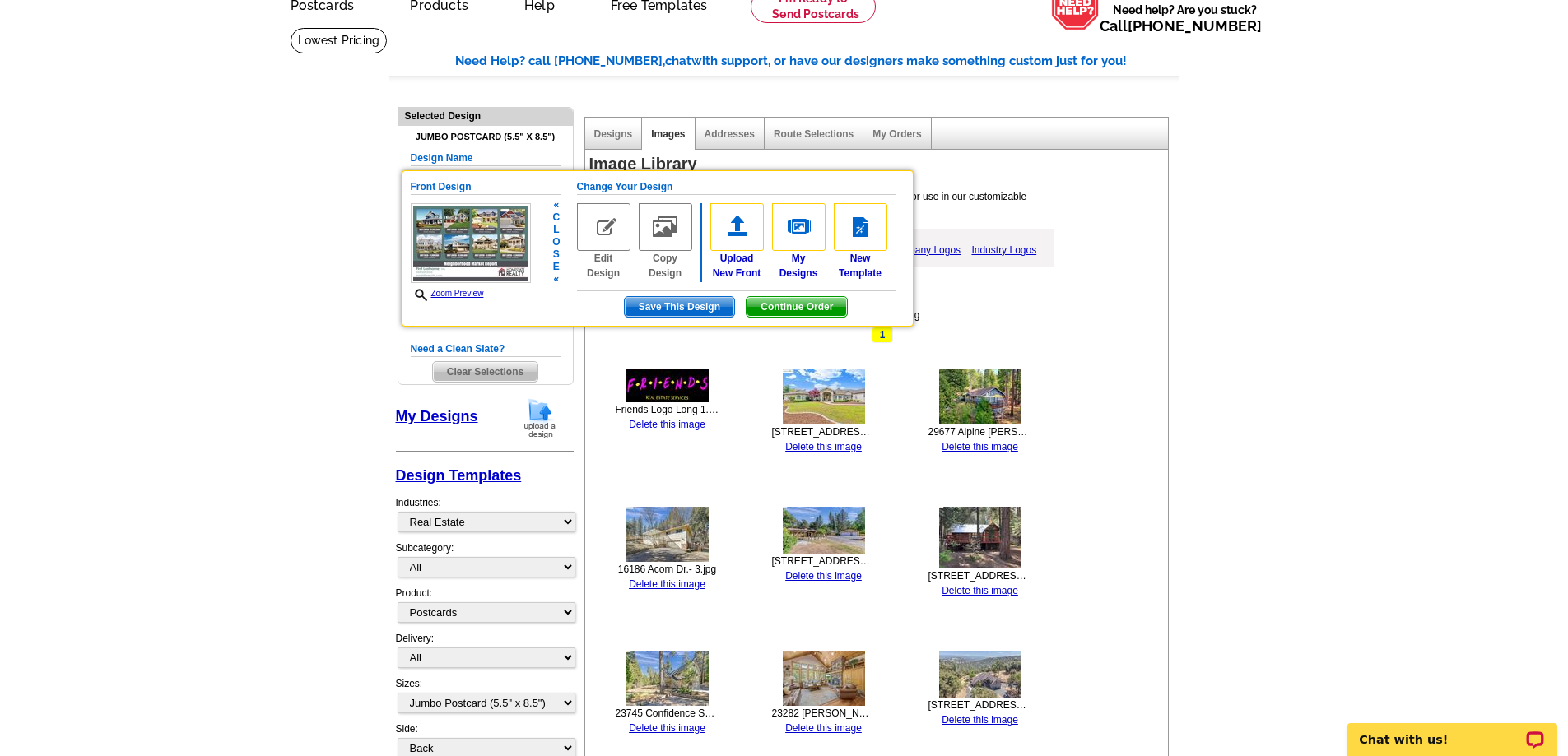
click at [592, 231] on img at bounding box center [604, 227] width 54 height 48
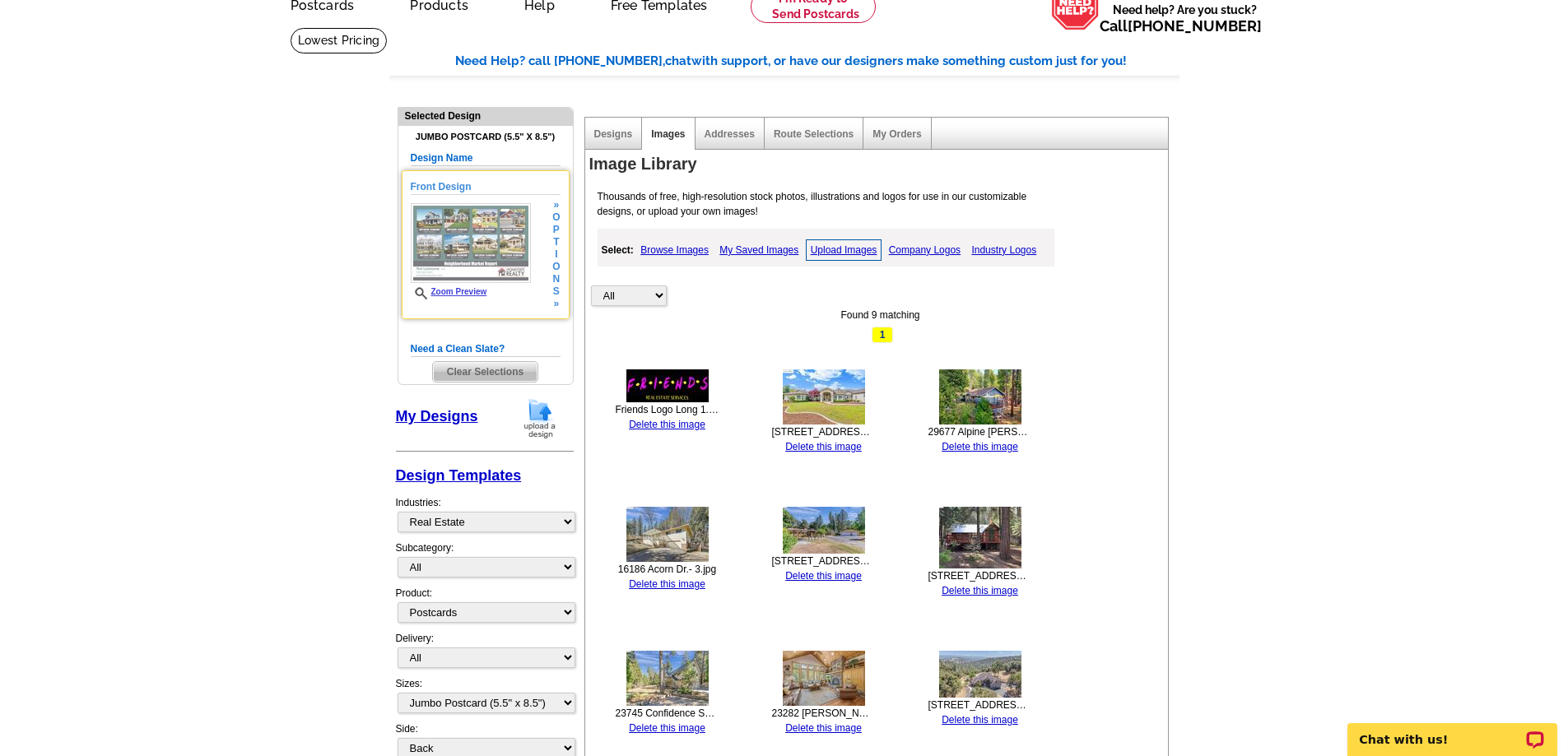
click at [492, 233] on img at bounding box center [470, 243] width 120 height 80
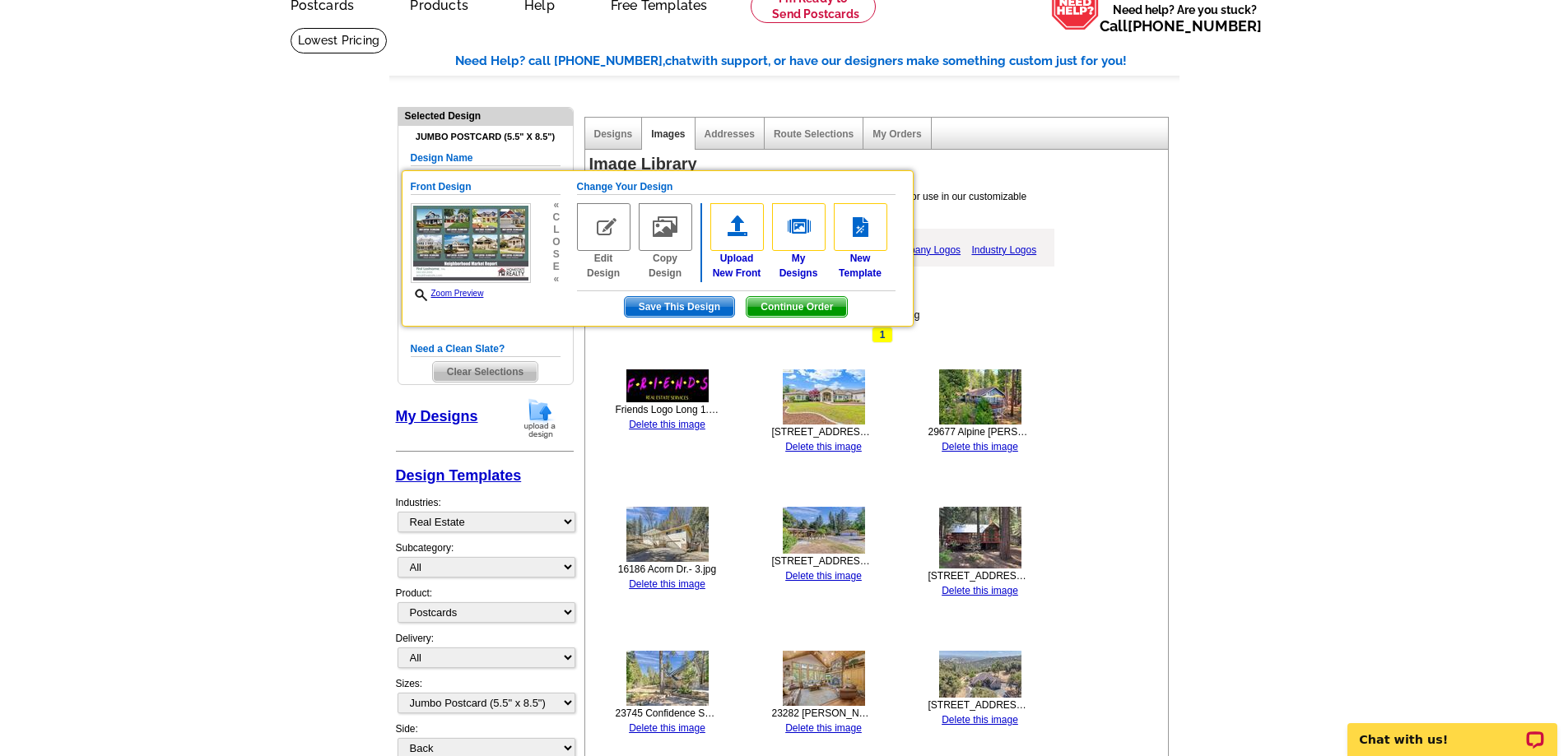
click at [333, 246] on main "Need Help? call 800-260-5887, chat with support, or have our designers make som…" at bounding box center [784, 727] width 1568 height 1401
click at [297, 216] on main "Need Help? call 800-260-5887, chat with support, or have our designers make som…" at bounding box center [784, 727] width 1568 height 1401
click at [684, 309] on span "Save This Design" at bounding box center [679, 307] width 110 height 20
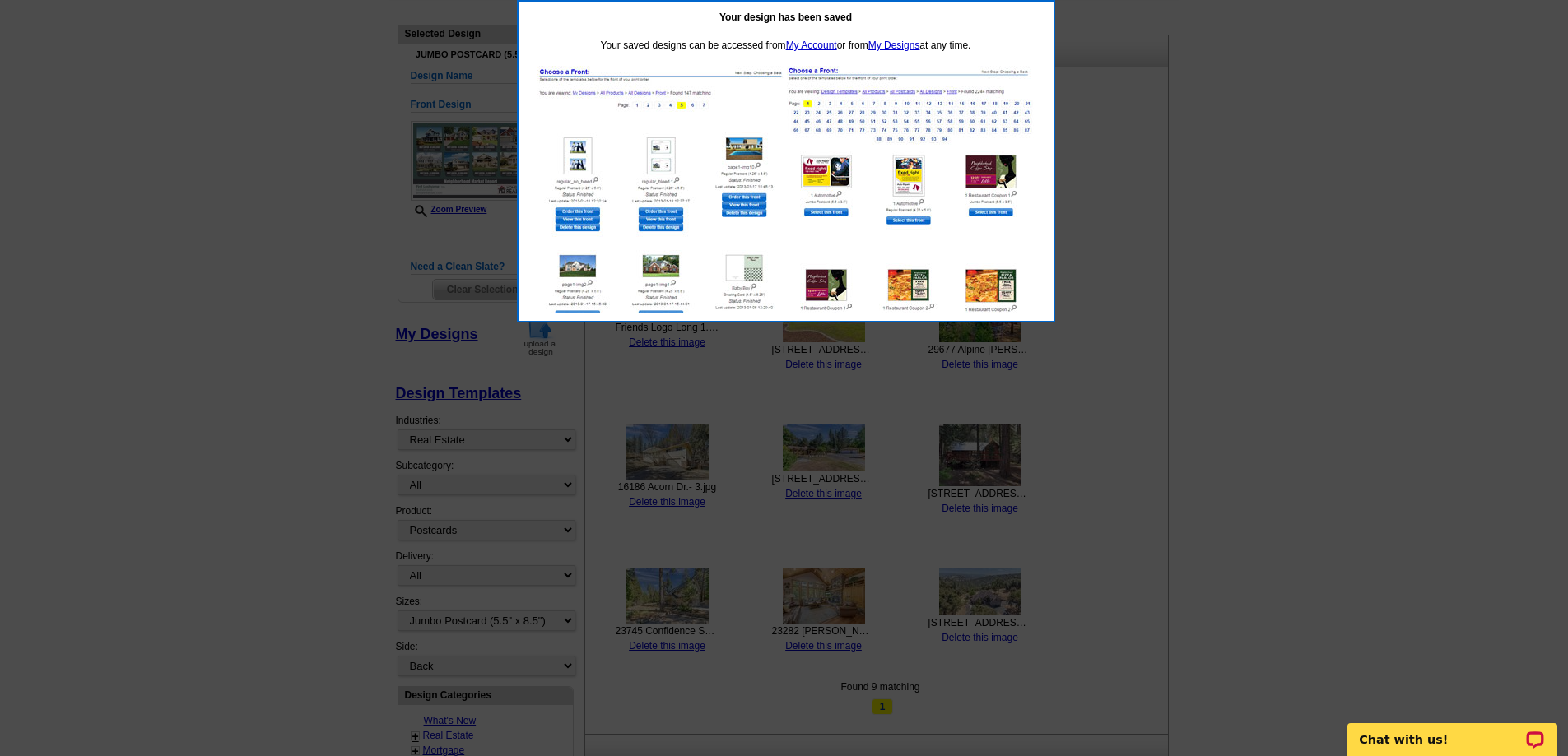
scroll to position [0, 0]
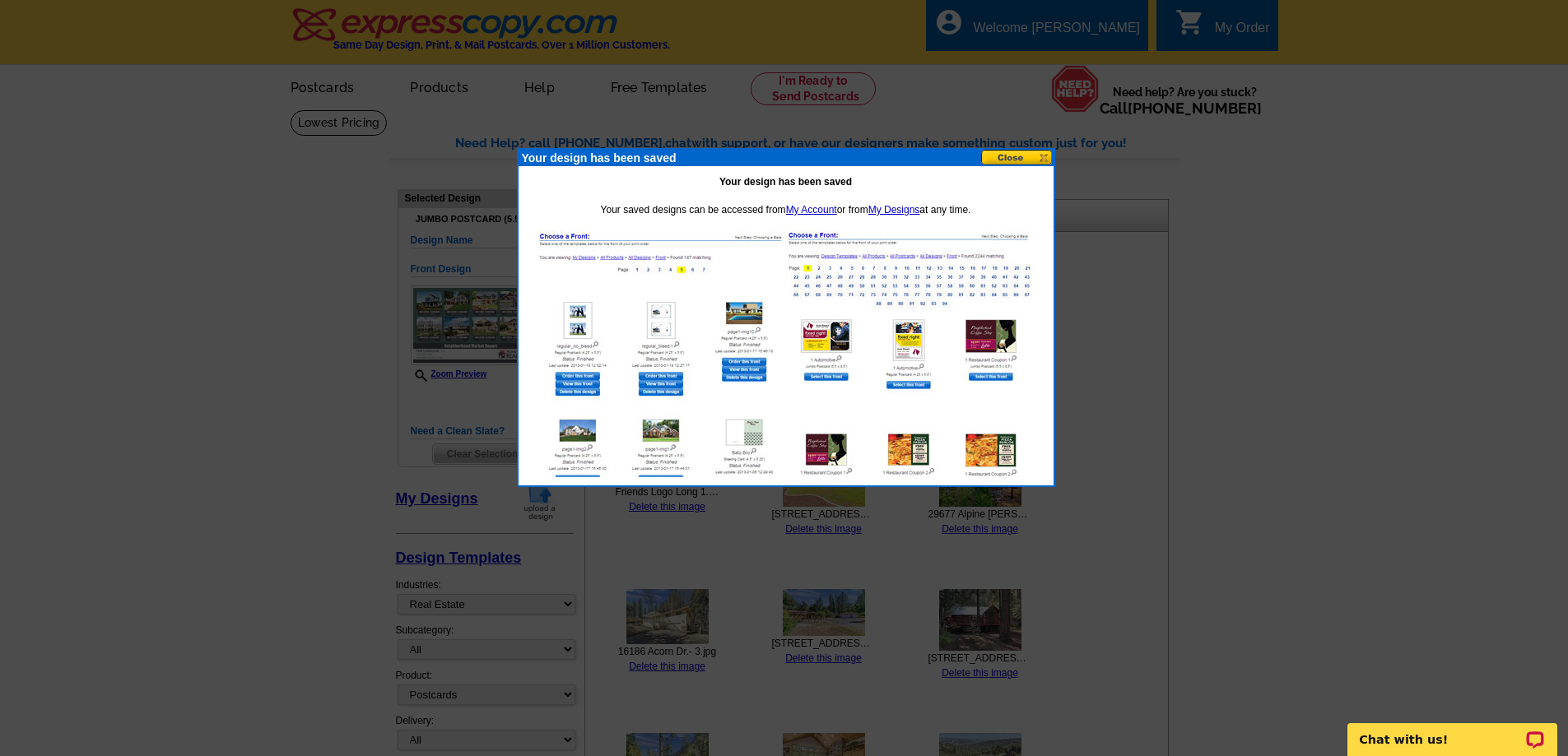
click at [1039, 159] on button at bounding box center [1017, 158] width 72 height 16
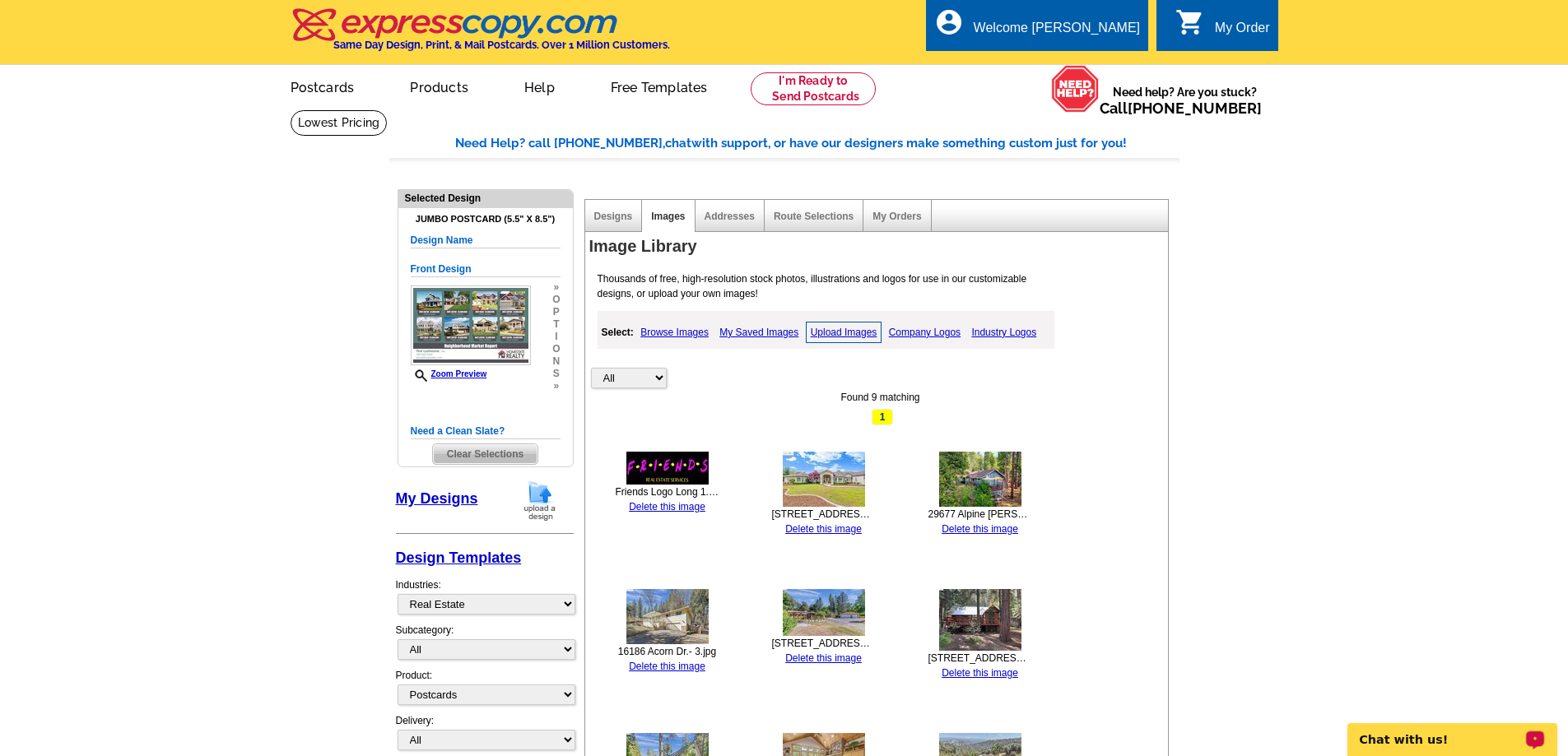
click at [1486, 743] on p "Chat with us!" at bounding box center [1440, 739] width 163 height 13
click at [420, 239] on h5 "Design Name" at bounding box center [485, 241] width 150 height 16
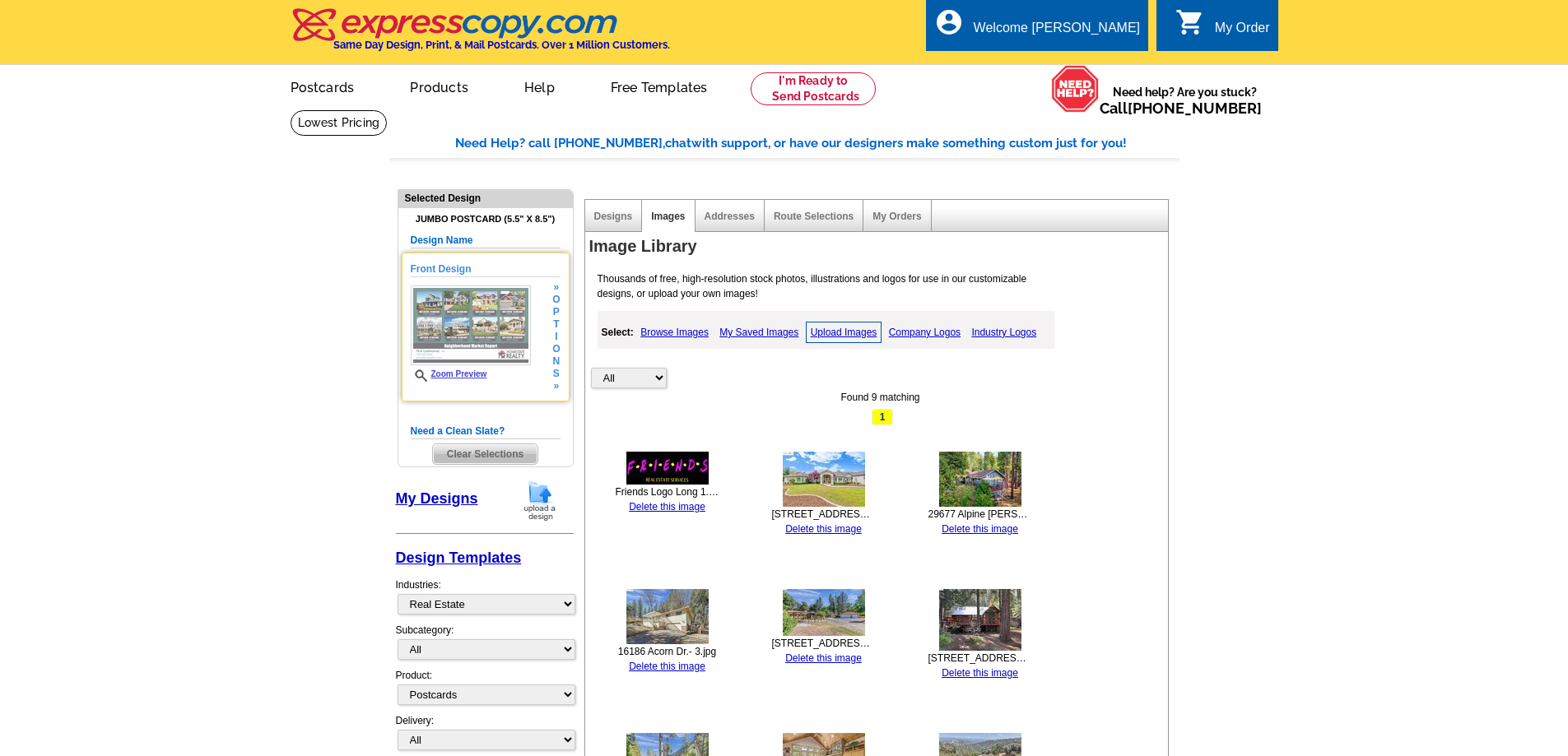
click at [477, 313] on img at bounding box center [470, 325] width 120 height 80
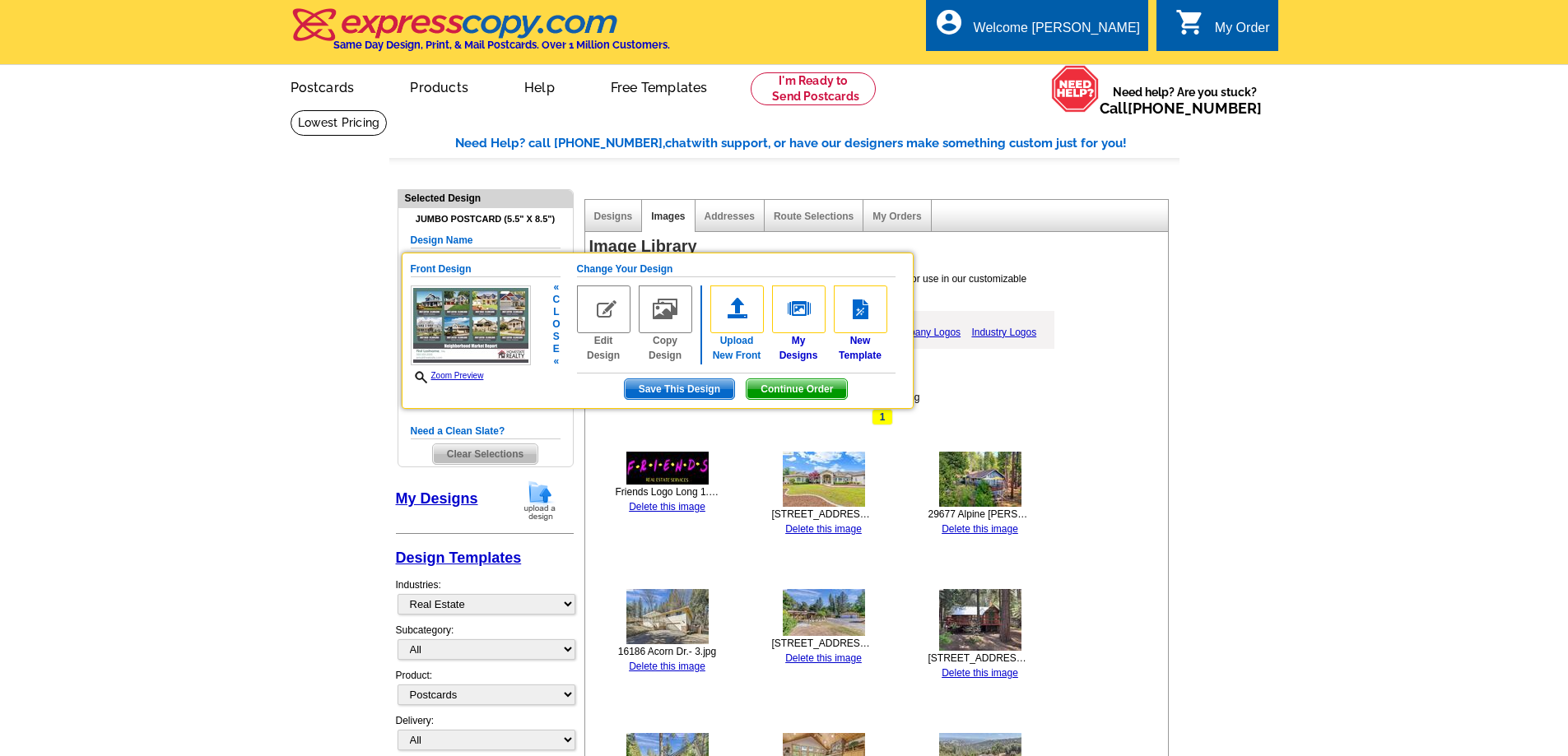
click at [731, 313] on img at bounding box center [737, 309] width 54 height 48
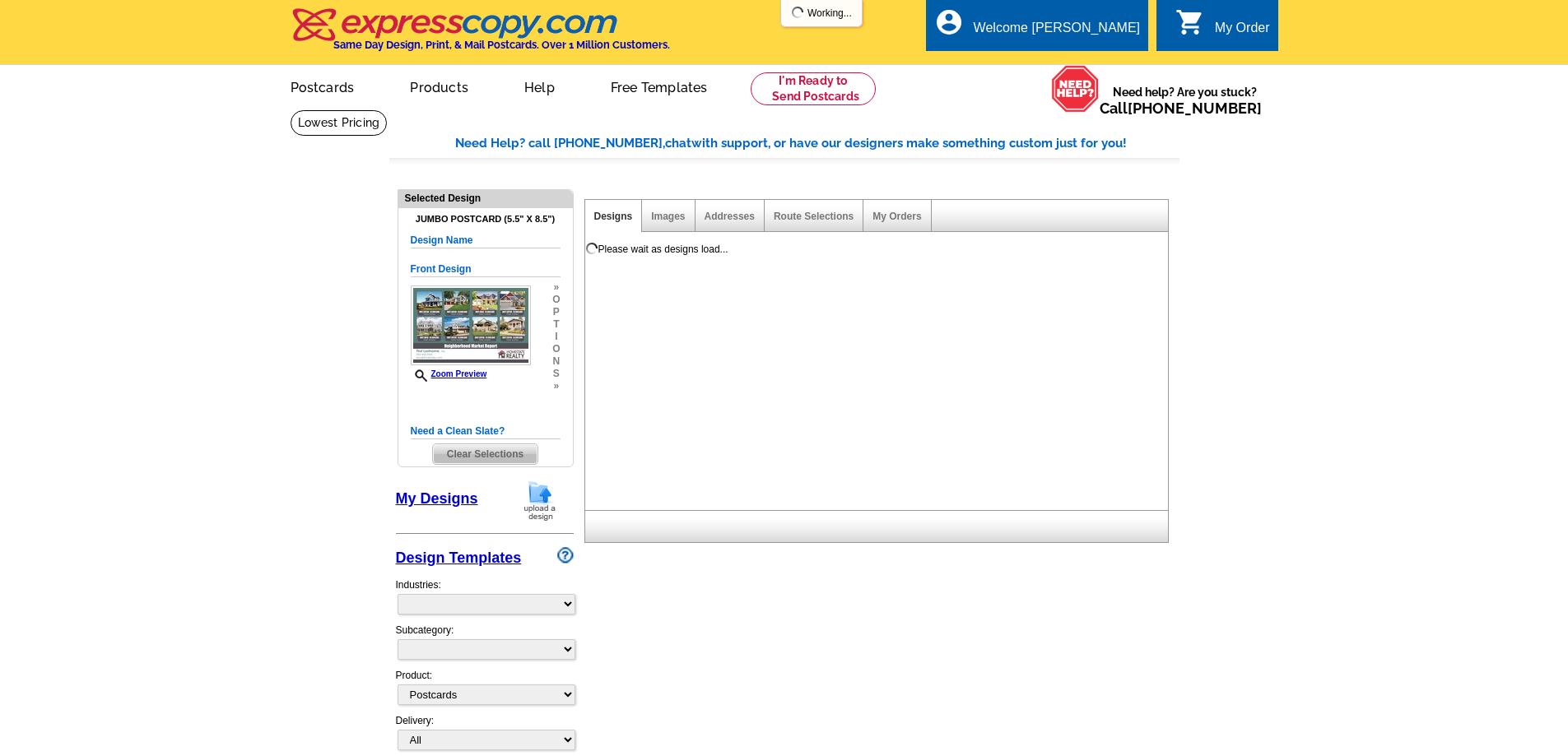
select select
select select "1"
select select "2"
select select "back"
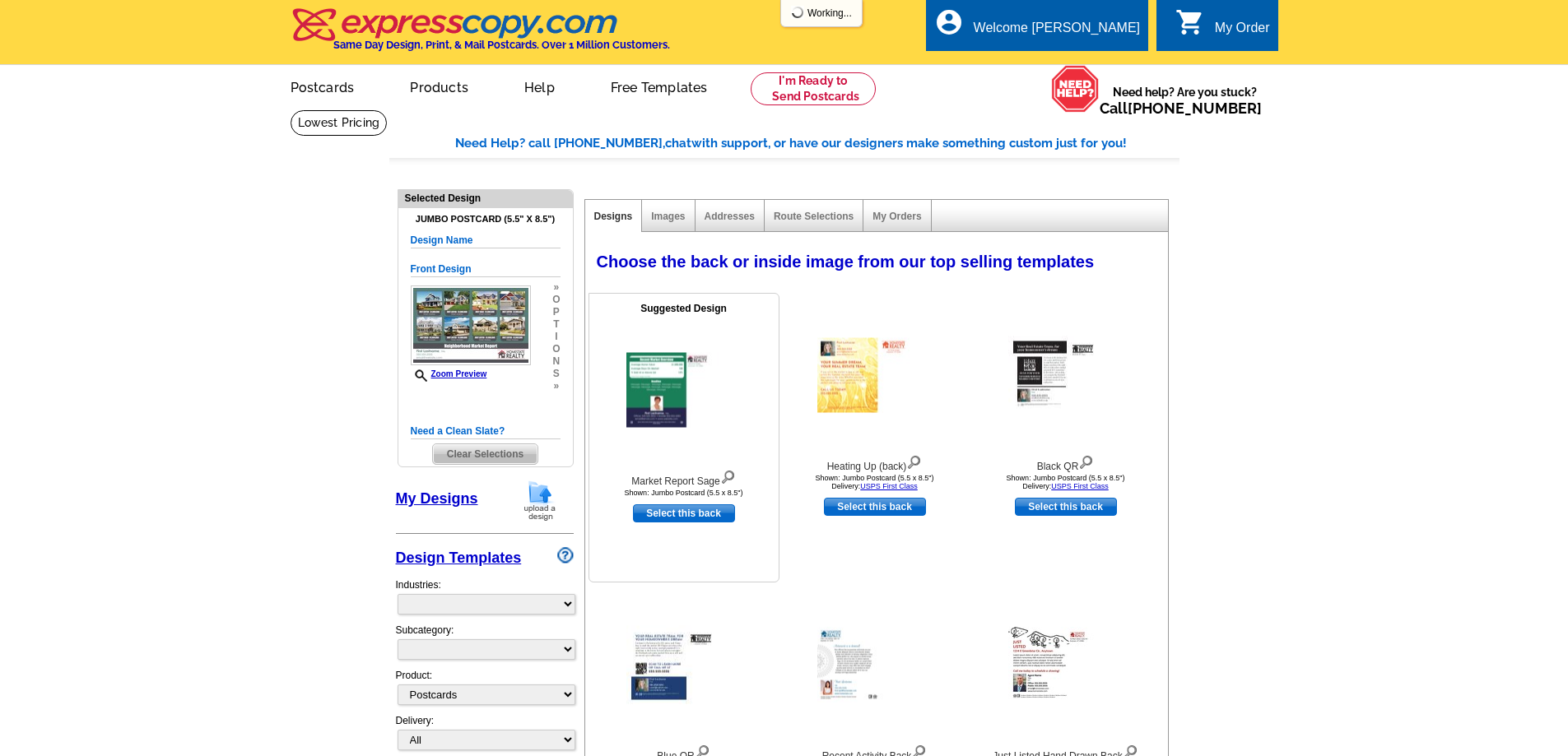
select select "785"
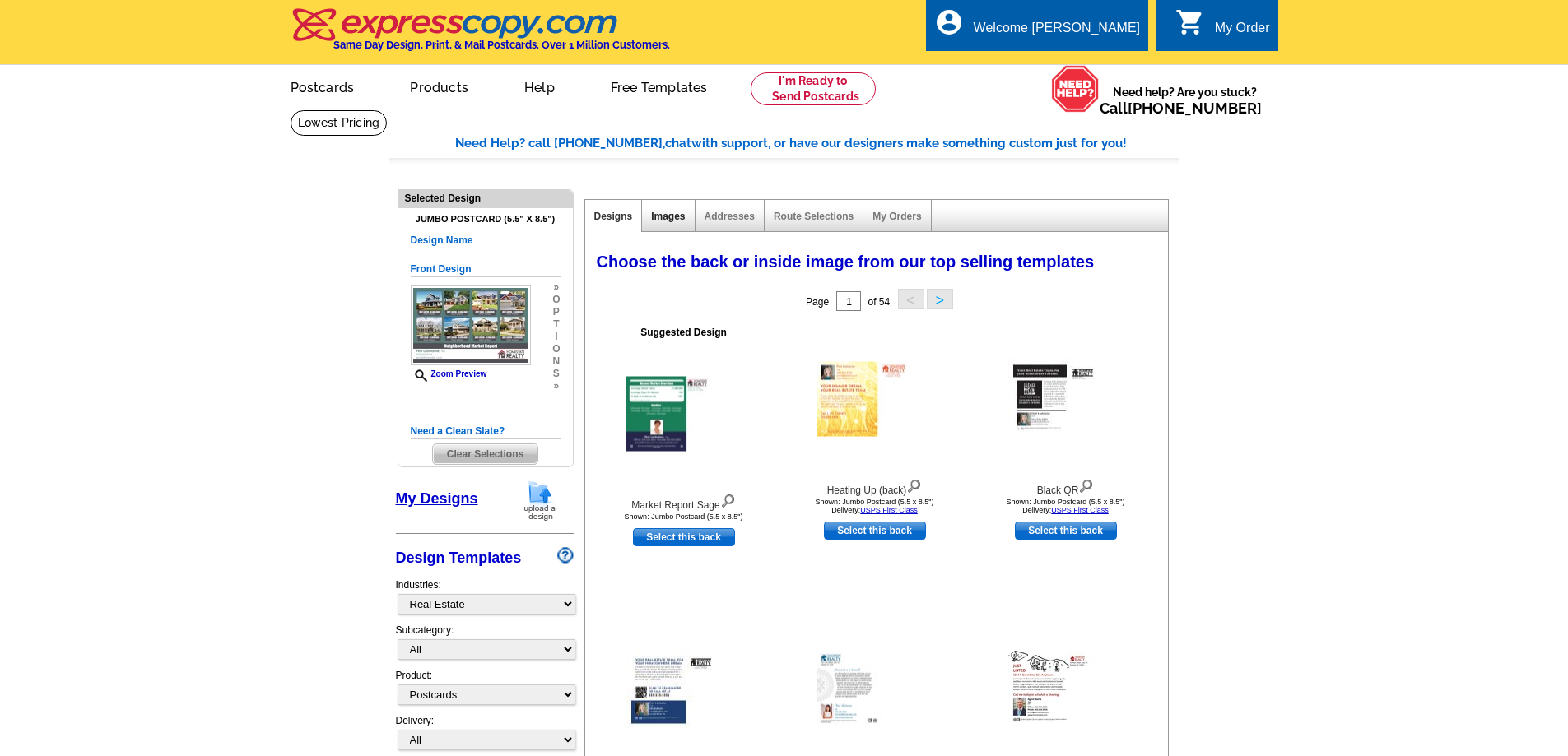
click at [664, 215] on link "Images" at bounding box center [668, 216] width 34 height 12
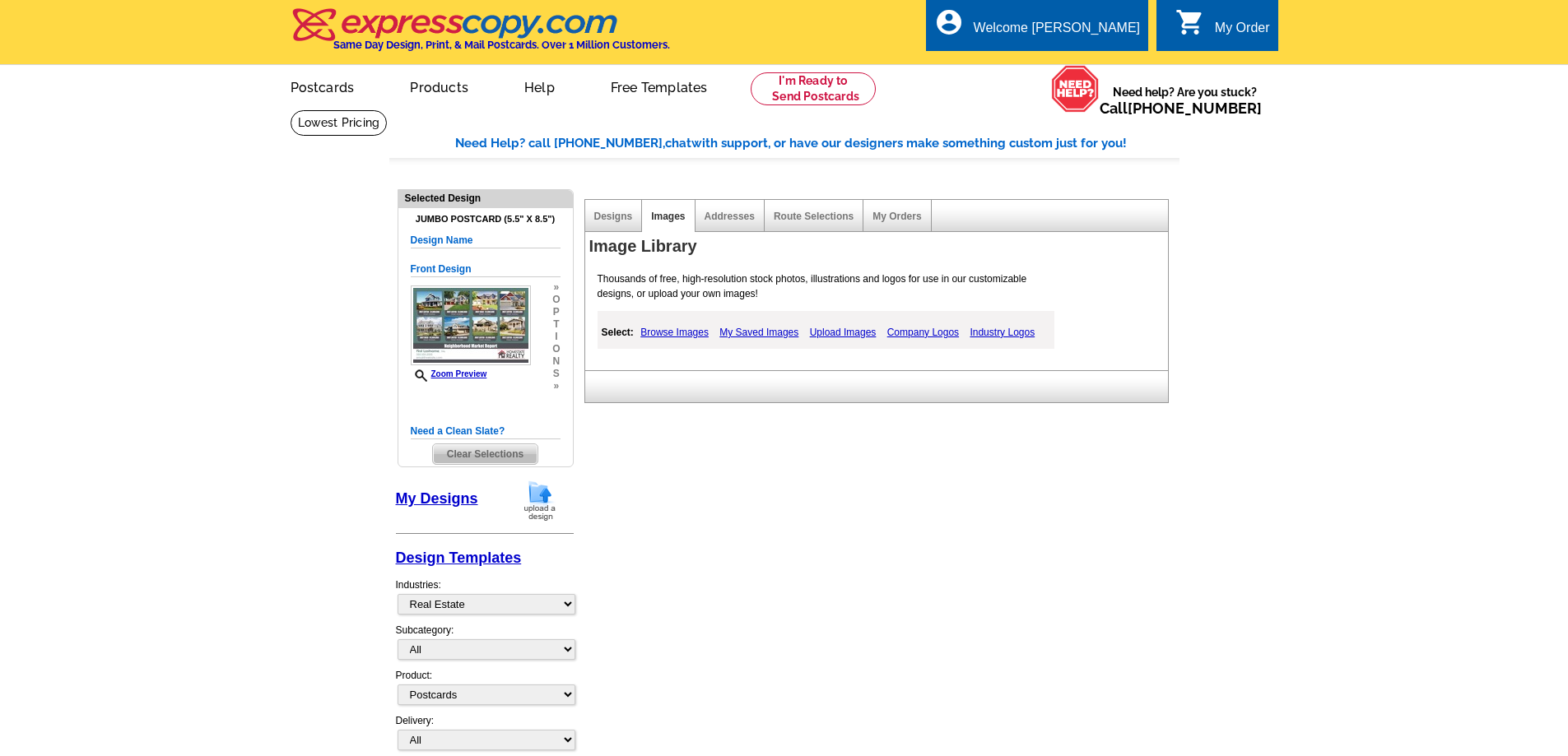
click at [762, 328] on link "My Saved Images" at bounding box center [759, 333] width 87 height 20
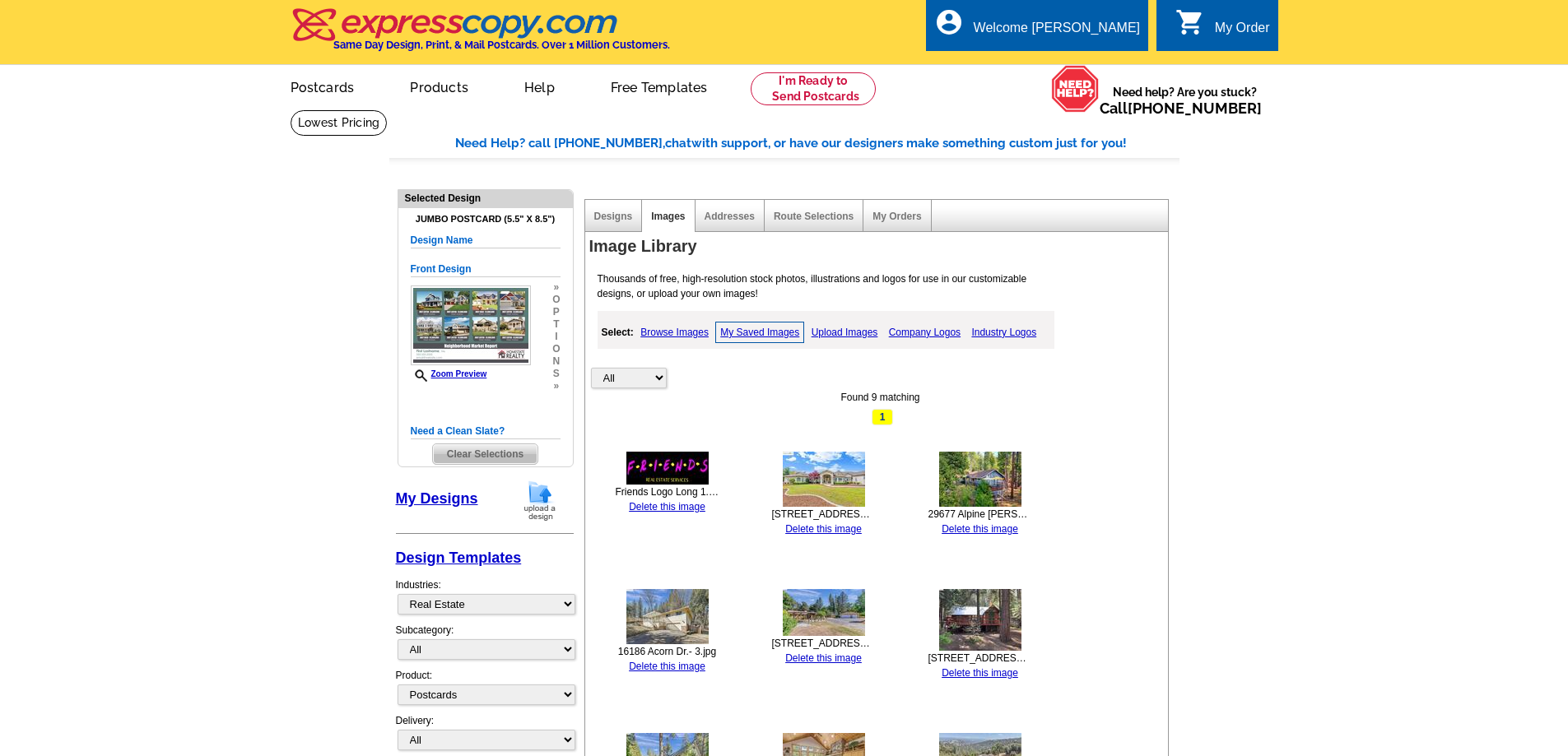
click at [465, 240] on h5 "Design Name" at bounding box center [485, 241] width 150 height 16
click at [475, 240] on h5 "Design Name" at bounding box center [485, 241] width 150 height 16
click at [476, 238] on h5 "Design Name" at bounding box center [485, 241] width 150 height 16
click at [475, 238] on h5 "Design Name" at bounding box center [485, 241] width 150 height 16
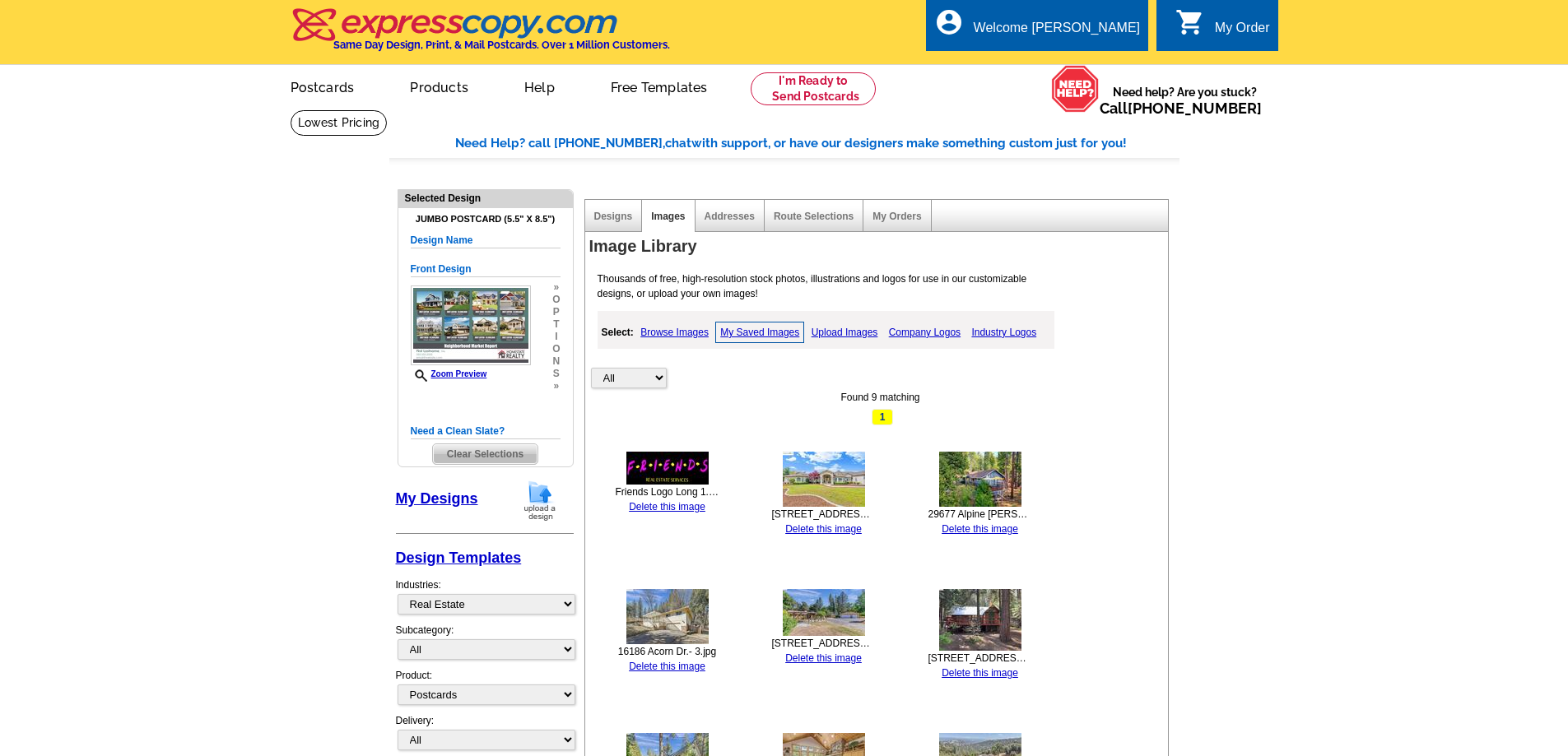
click at [416, 241] on h5 "Design Name" at bounding box center [485, 241] width 150 height 16
click at [416, 240] on h5 "Design Name" at bounding box center [485, 241] width 150 height 16
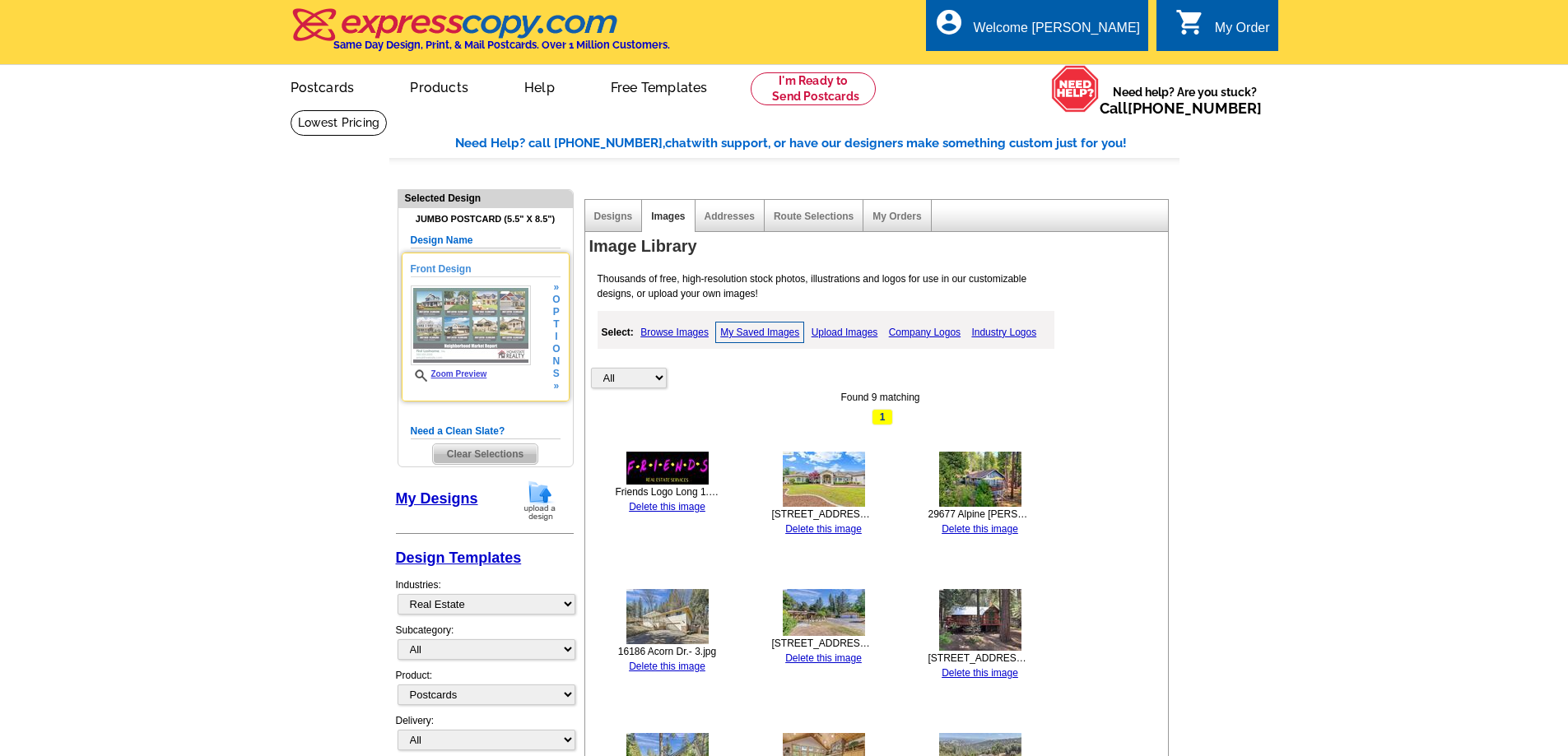
click at [446, 308] on img at bounding box center [470, 325] width 120 height 80
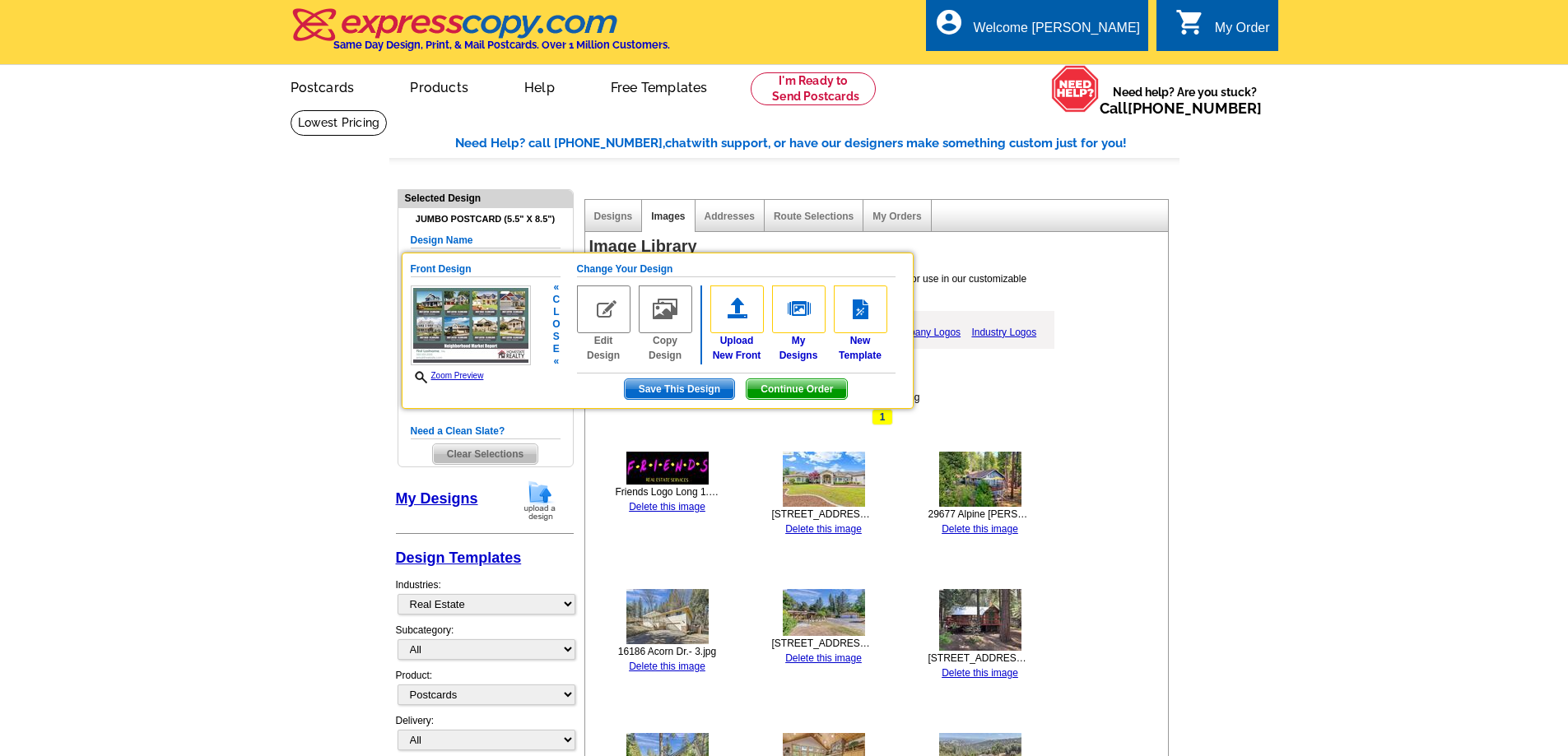
click at [598, 299] on img at bounding box center [604, 309] width 54 height 48
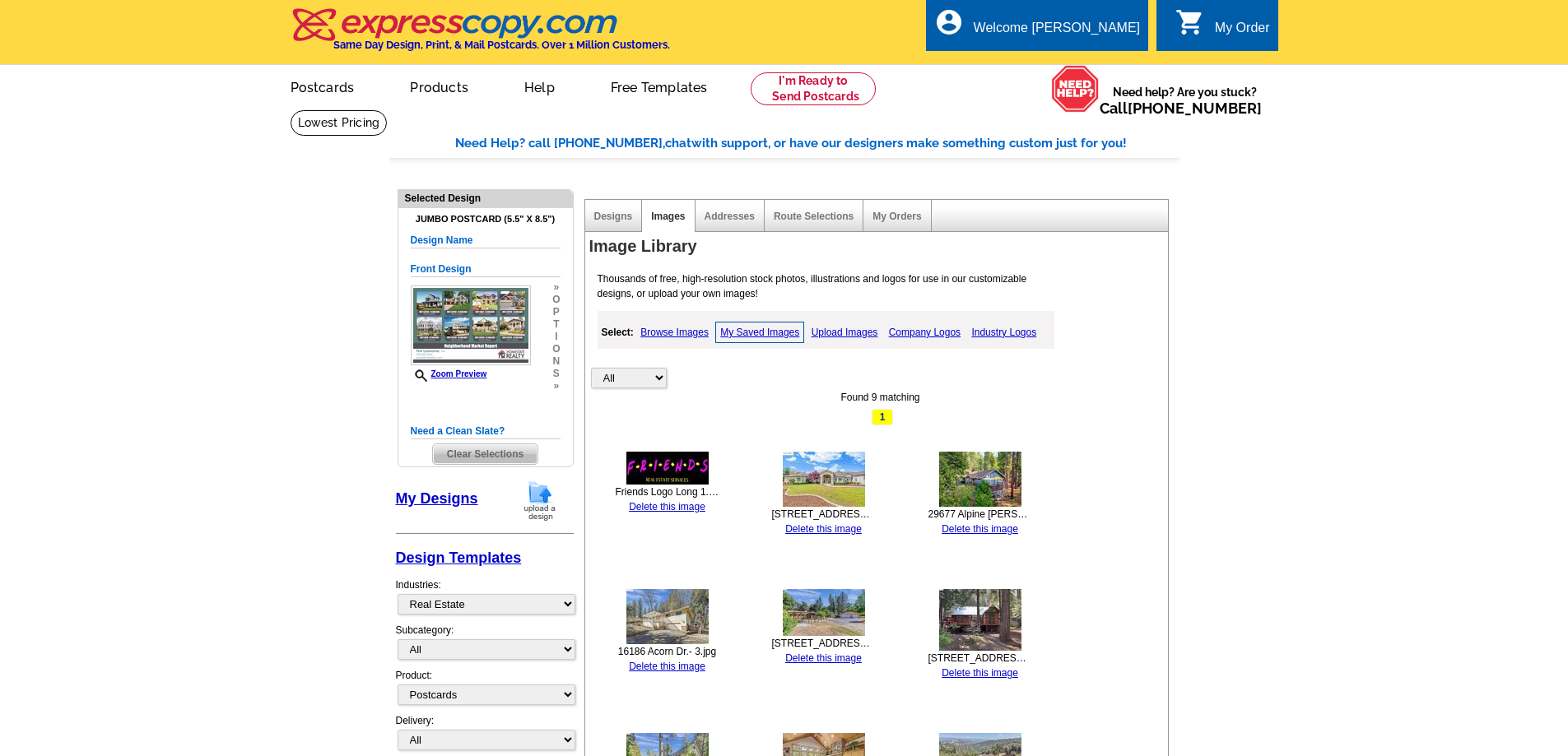
click at [914, 334] on link "Company Logos" at bounding box center [925, 333] width 80 height 20
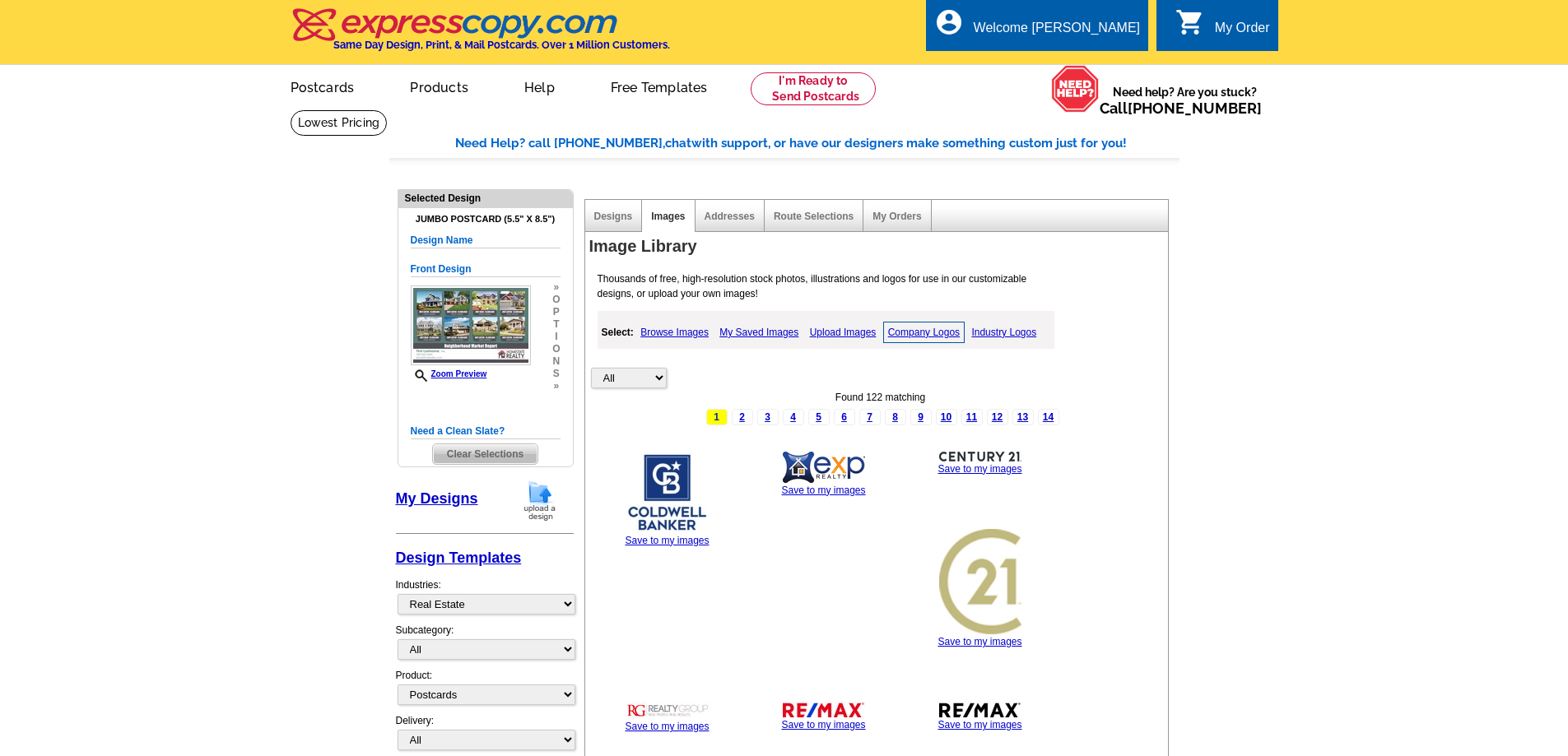
click at [762, 331] on link "My Saved Images" at bounding box center [759, 333] width 87 height 20
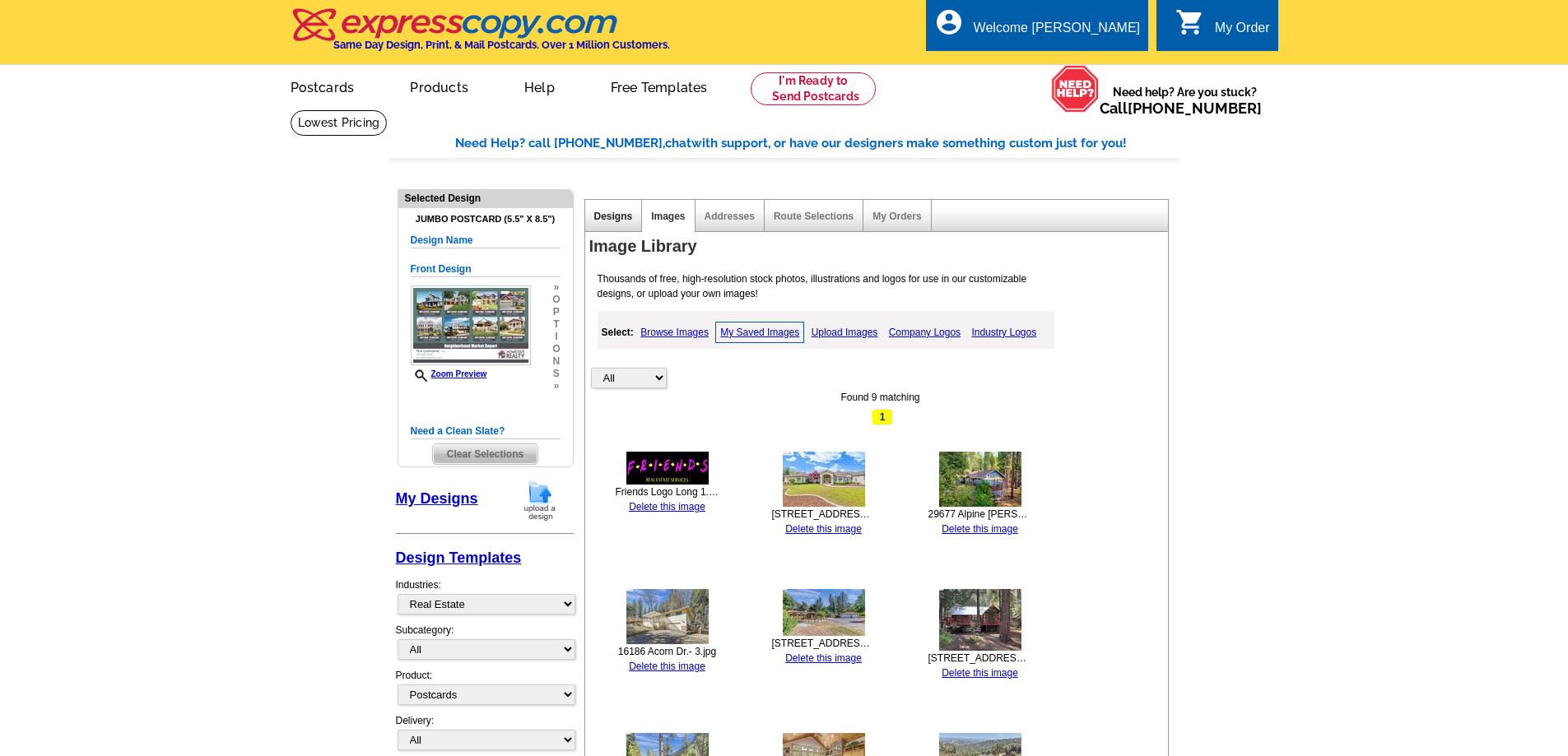
click at [612, 218] on link "Designs" at bounding box center [613, 216] width 38 height 12
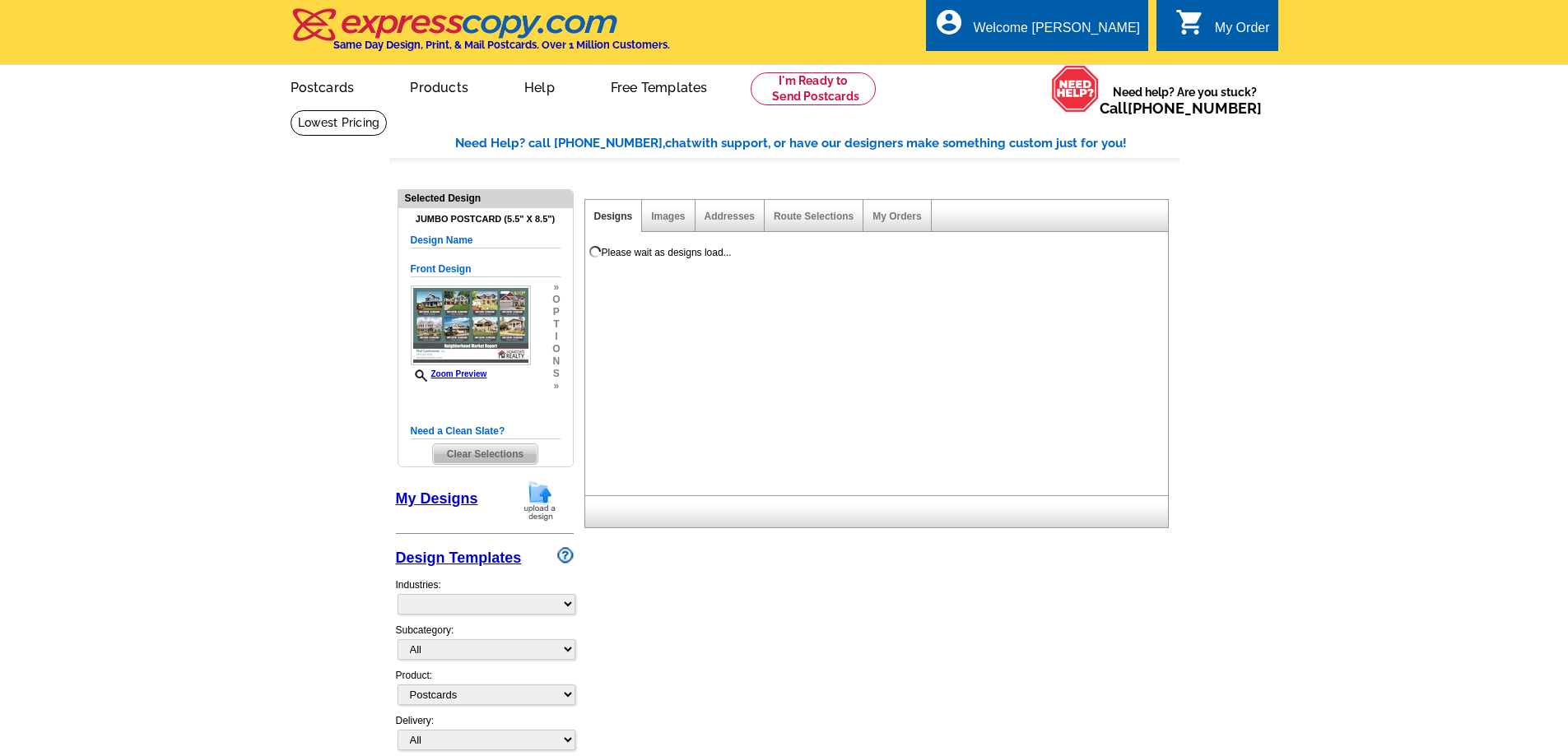
select select "1"
select select "2"
select select "back"
select select "785"
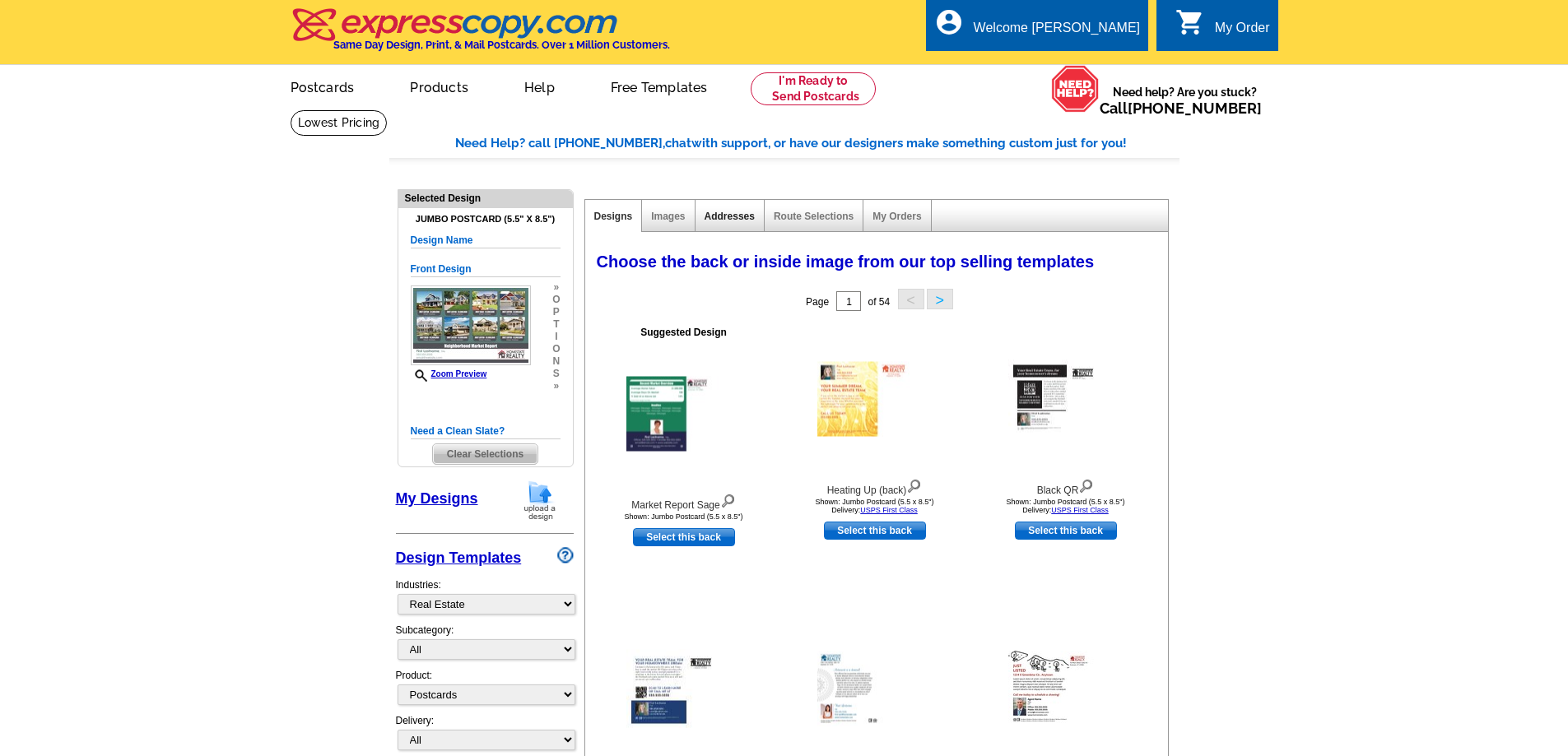
click at [735, 220] on link "Addresses" at bounding box center [730, 216] width 50 height 12
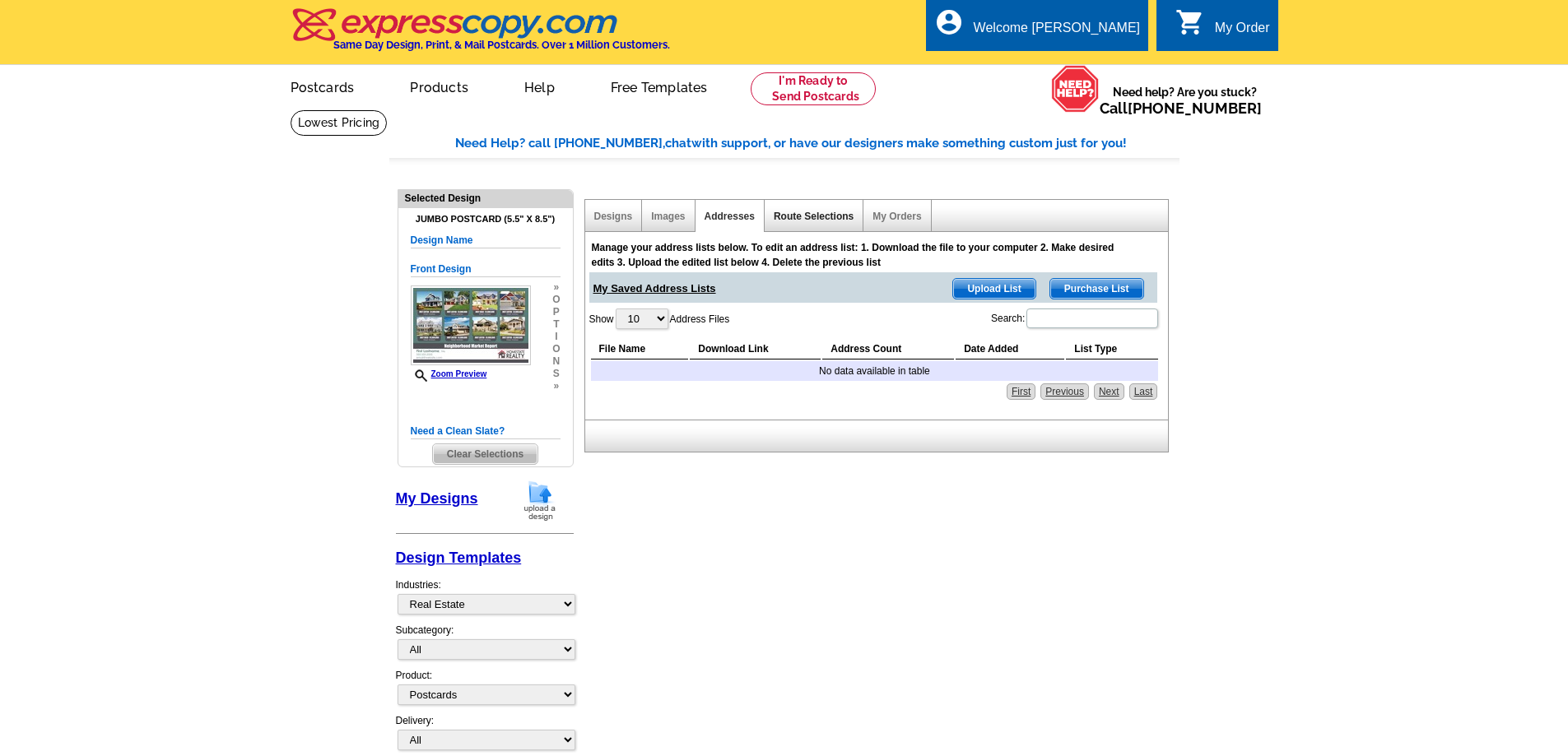
click at [808, 218] on link "Route Selections" at bounding box center [813, 216] width 80 height 12
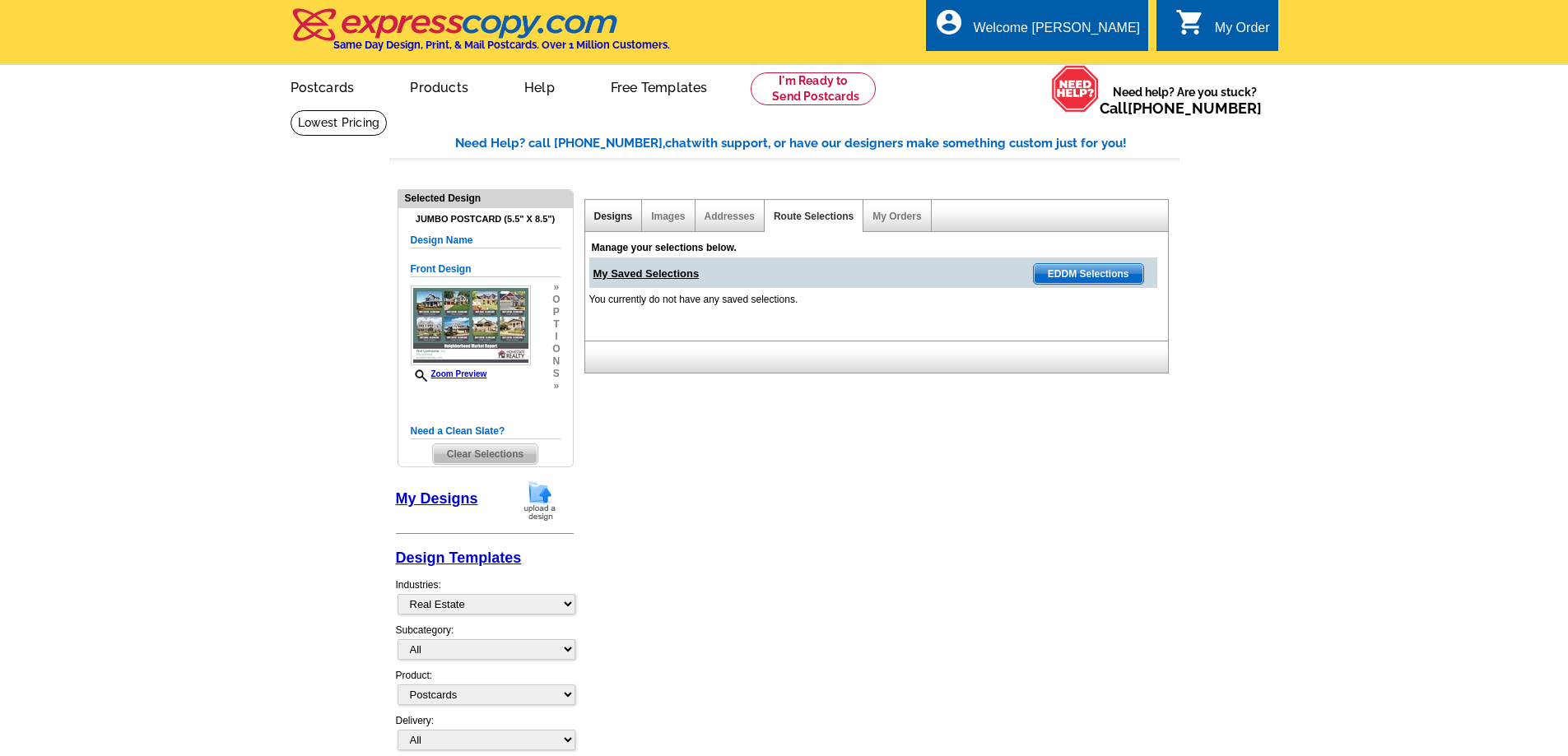
click at [610, 219] on link "Designs" at bounding box center [613, 216] width 38 height 12
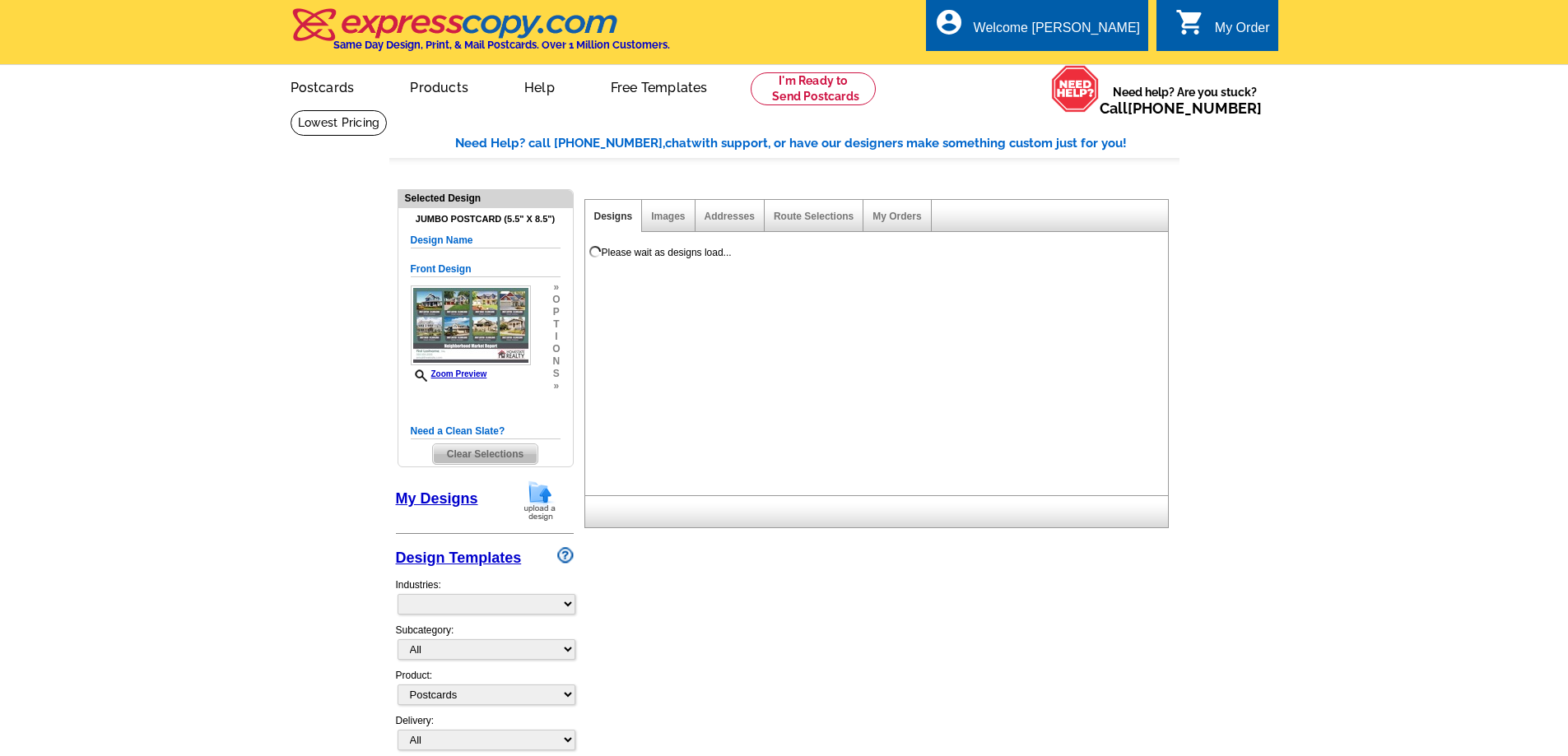
select select "1"
select select "2"
select select "back"
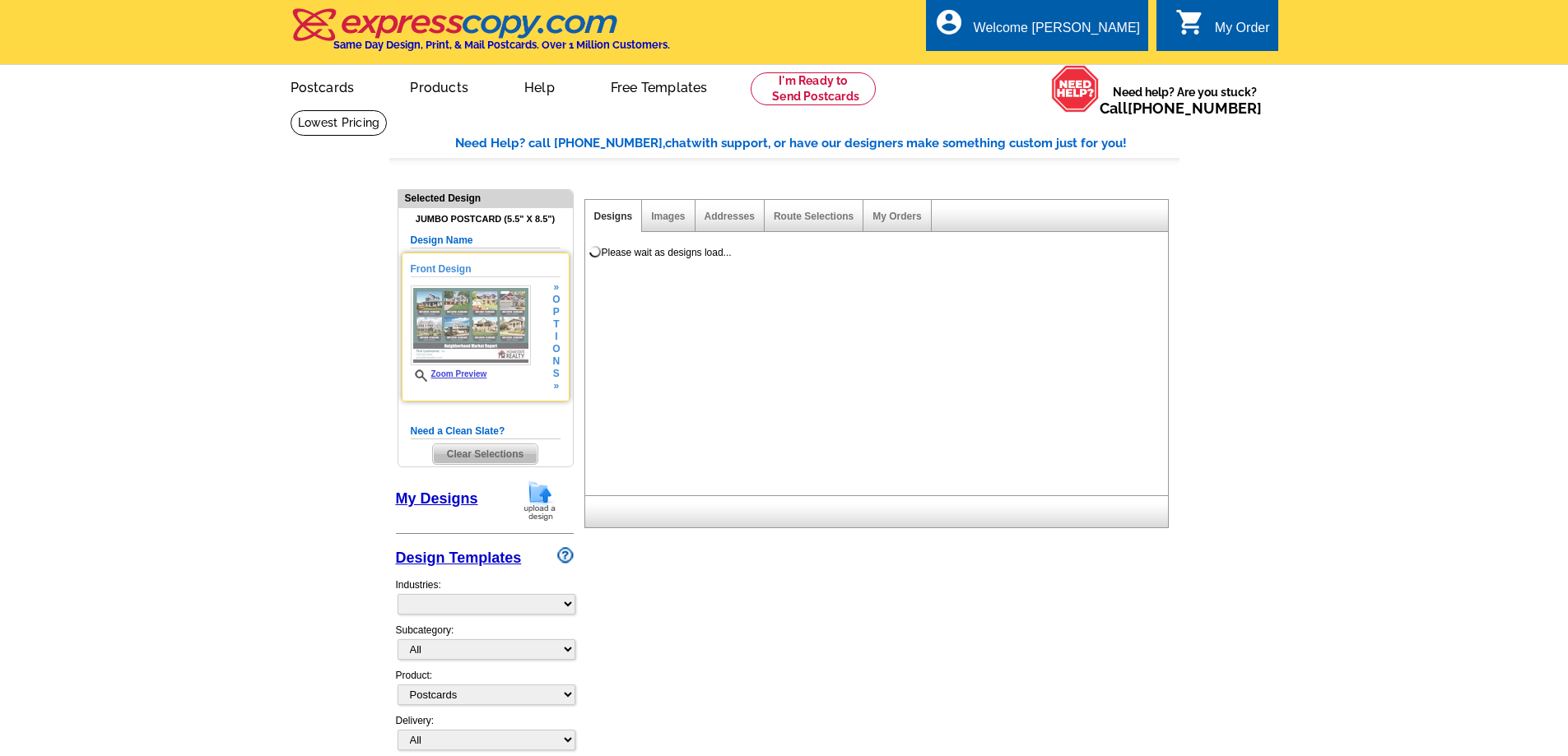
select select "785"
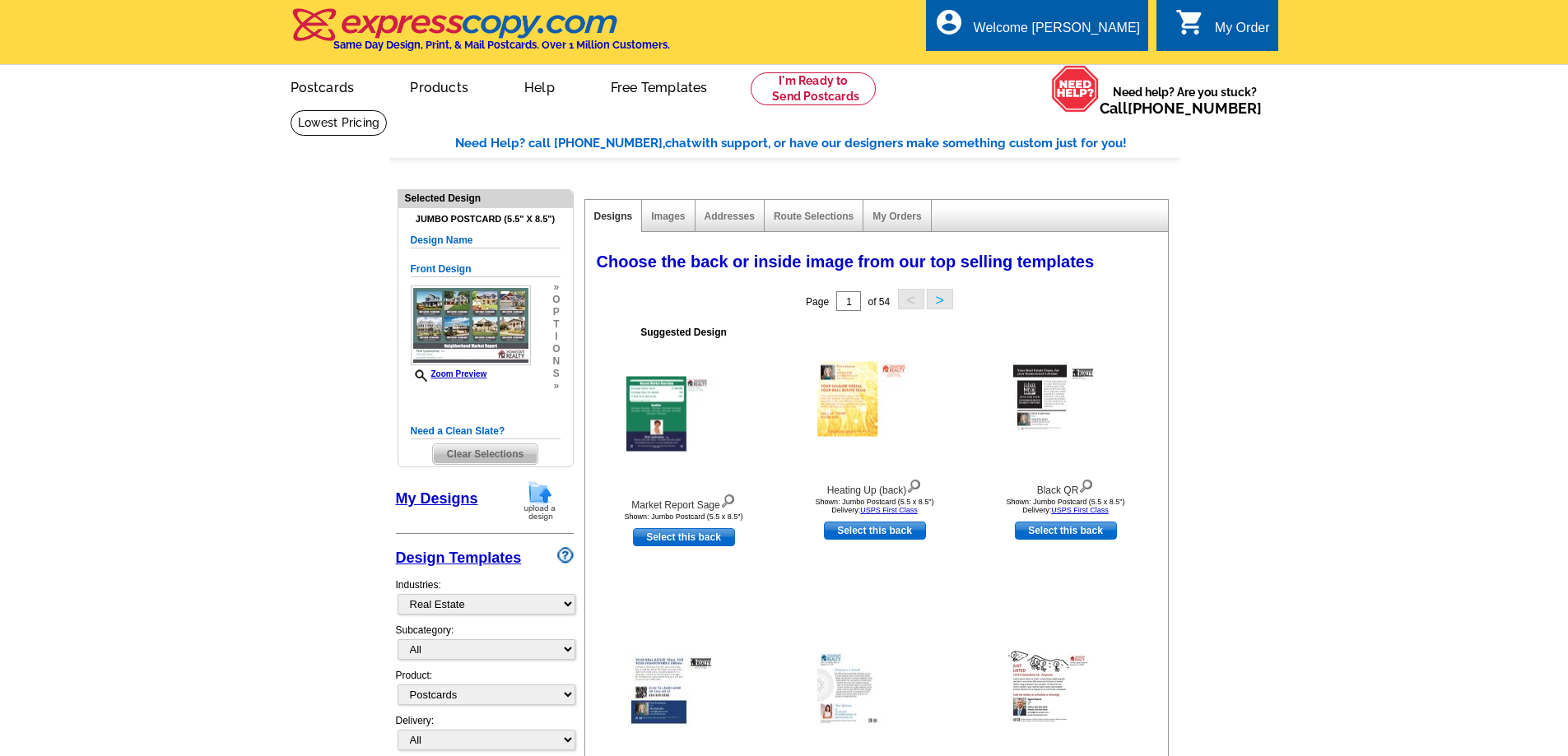
click at [444, 239] on h5 "Design Name" at bounding box center [485, 241] width 150 height 16
click at [443, 234] on h5 "Design Name" at bounding box center [485, 241] width 150 height 16
click at [473, 233] on div "Jumbo Postcard (5.5" x 8.5") Design Name Front Design Zoom Preview » o p t i o …" at bounding box center [485, 339] width 150 height 251
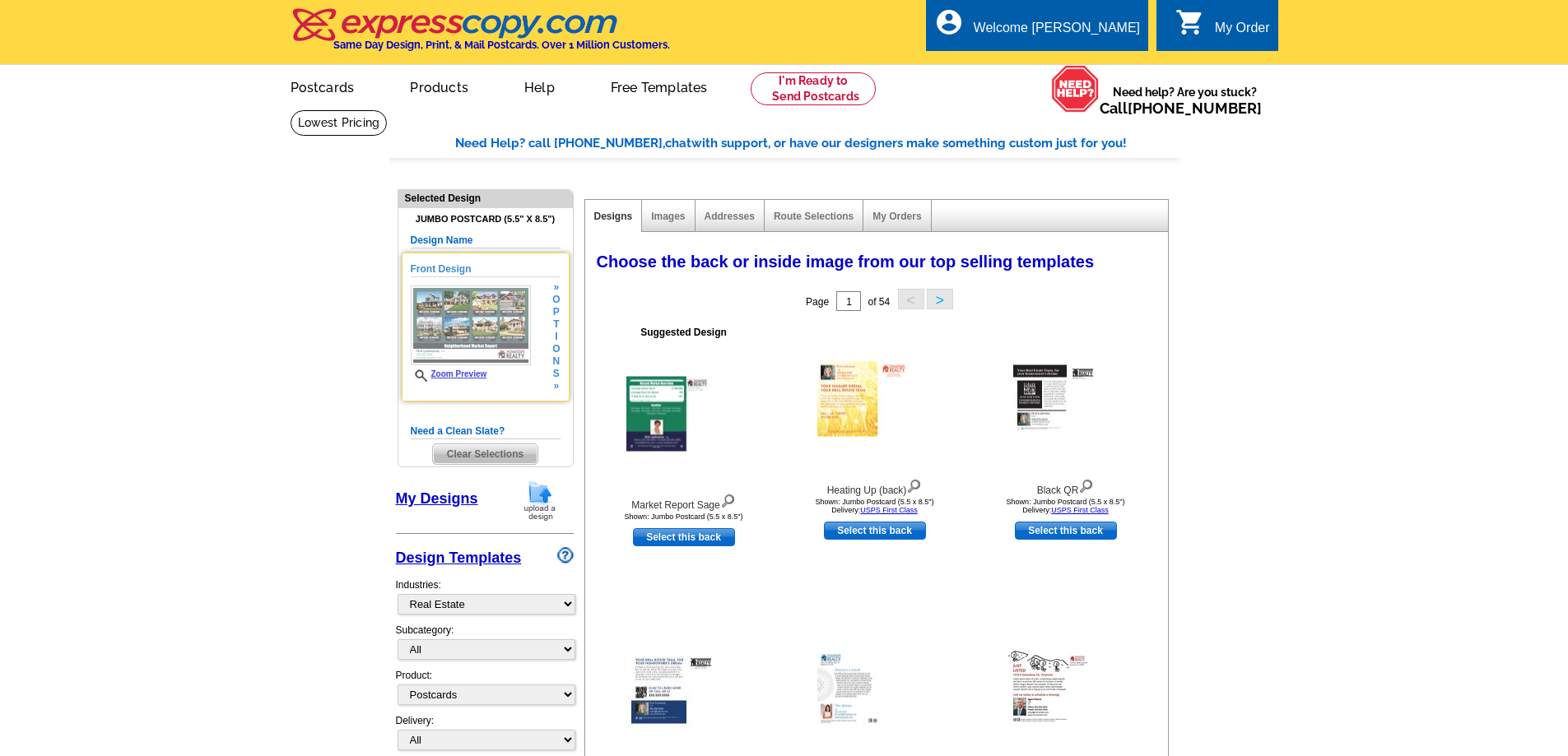
click at [448, 377] on link "Zoom Preview" at bounding box center [449, 374] width 77 height 9
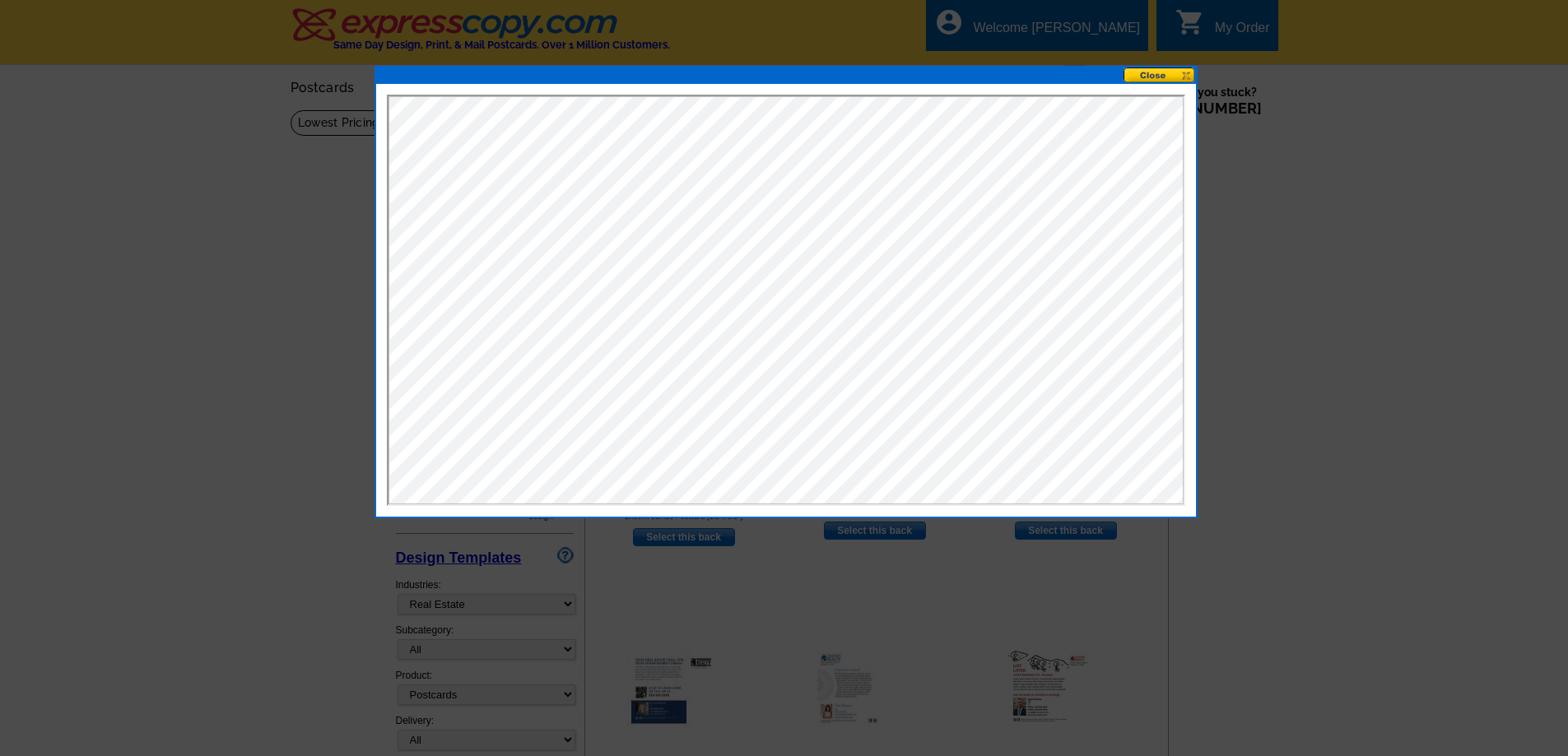
click at [1172, 74] on button at bounding box center [1159, 76] width 72 height 16
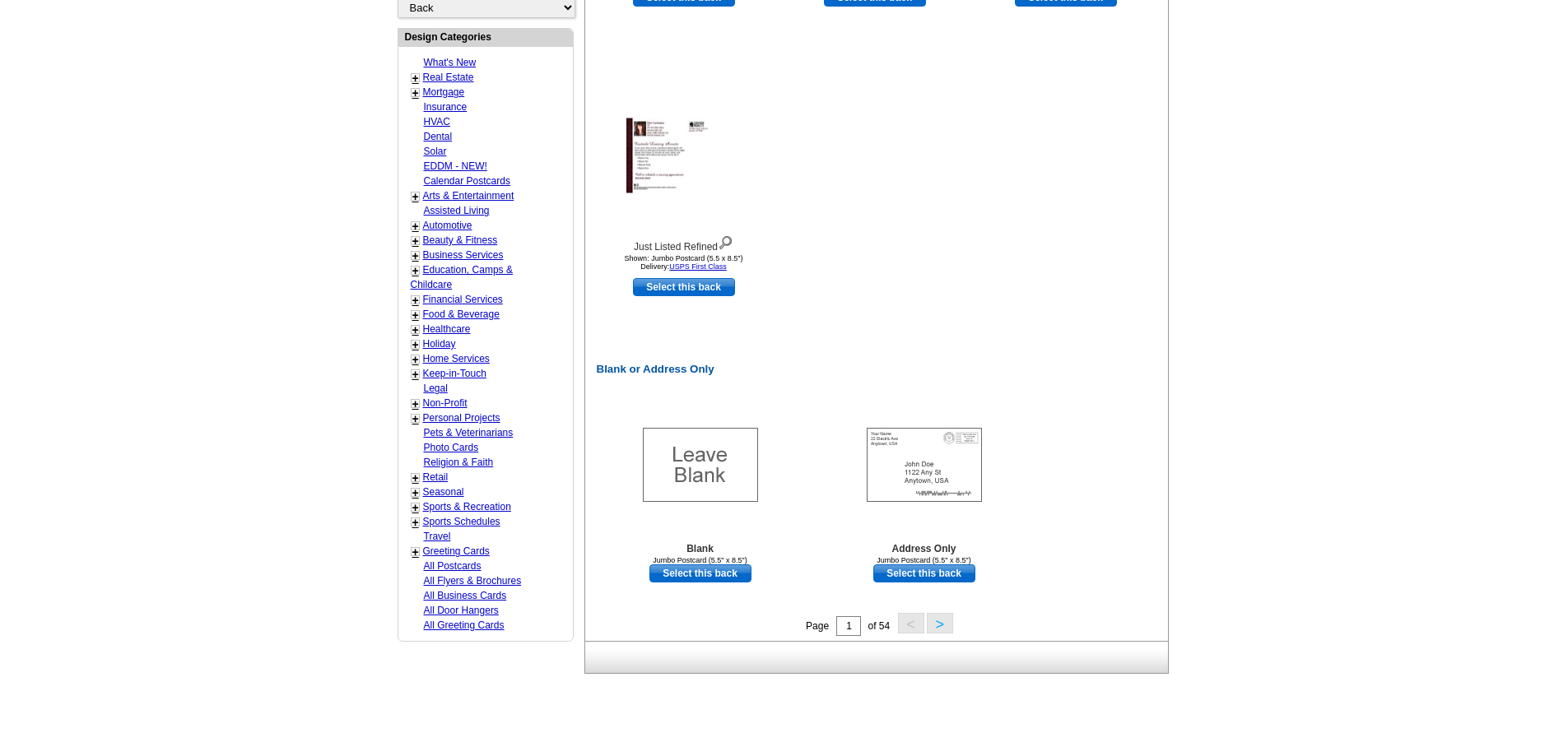
scroll to position [905, 0]
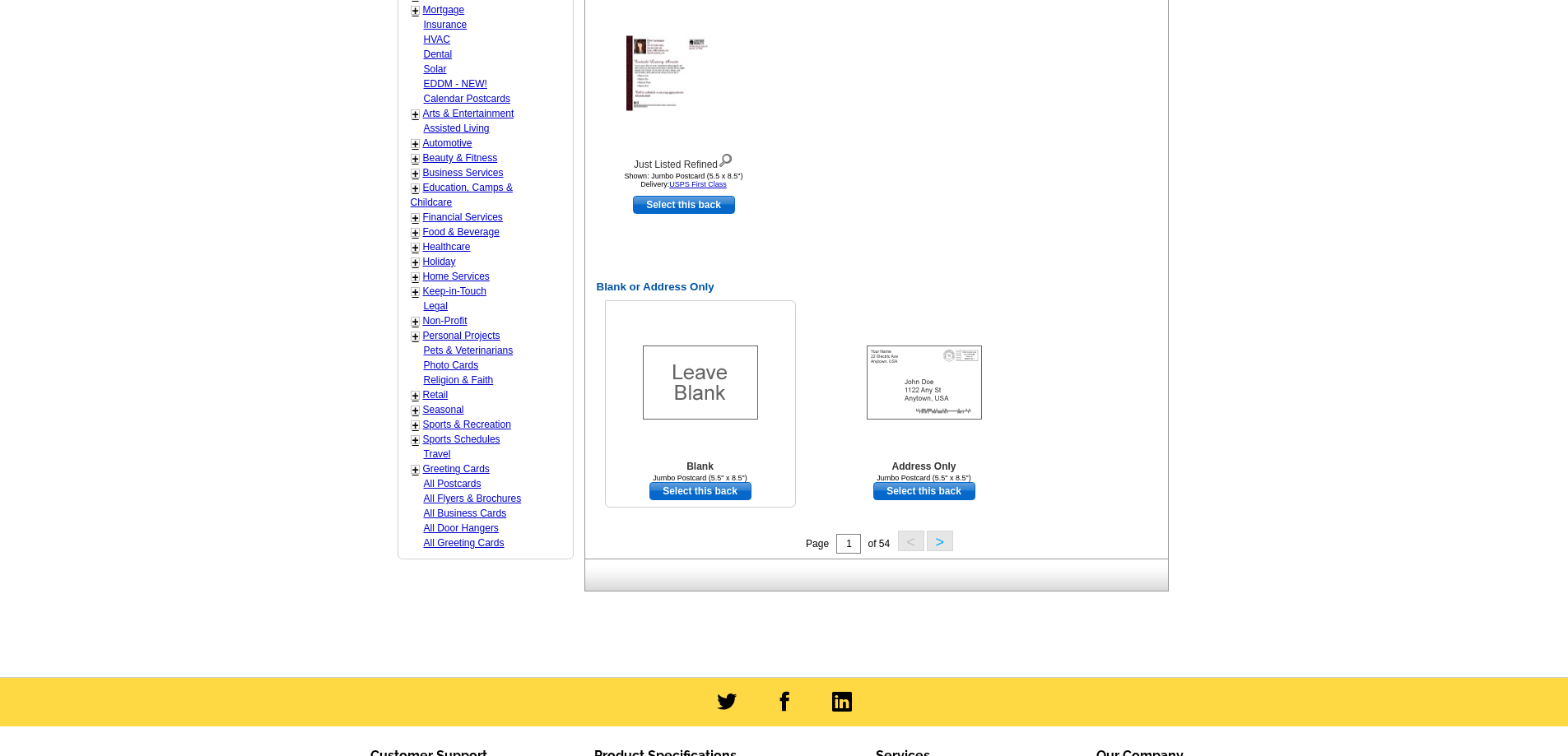
click at [706, 380] on img at bounding box center [700, 382] width 115 height 74
click at [938, 543] on button ">" at bounding box center [940, 540] width 27 height 21
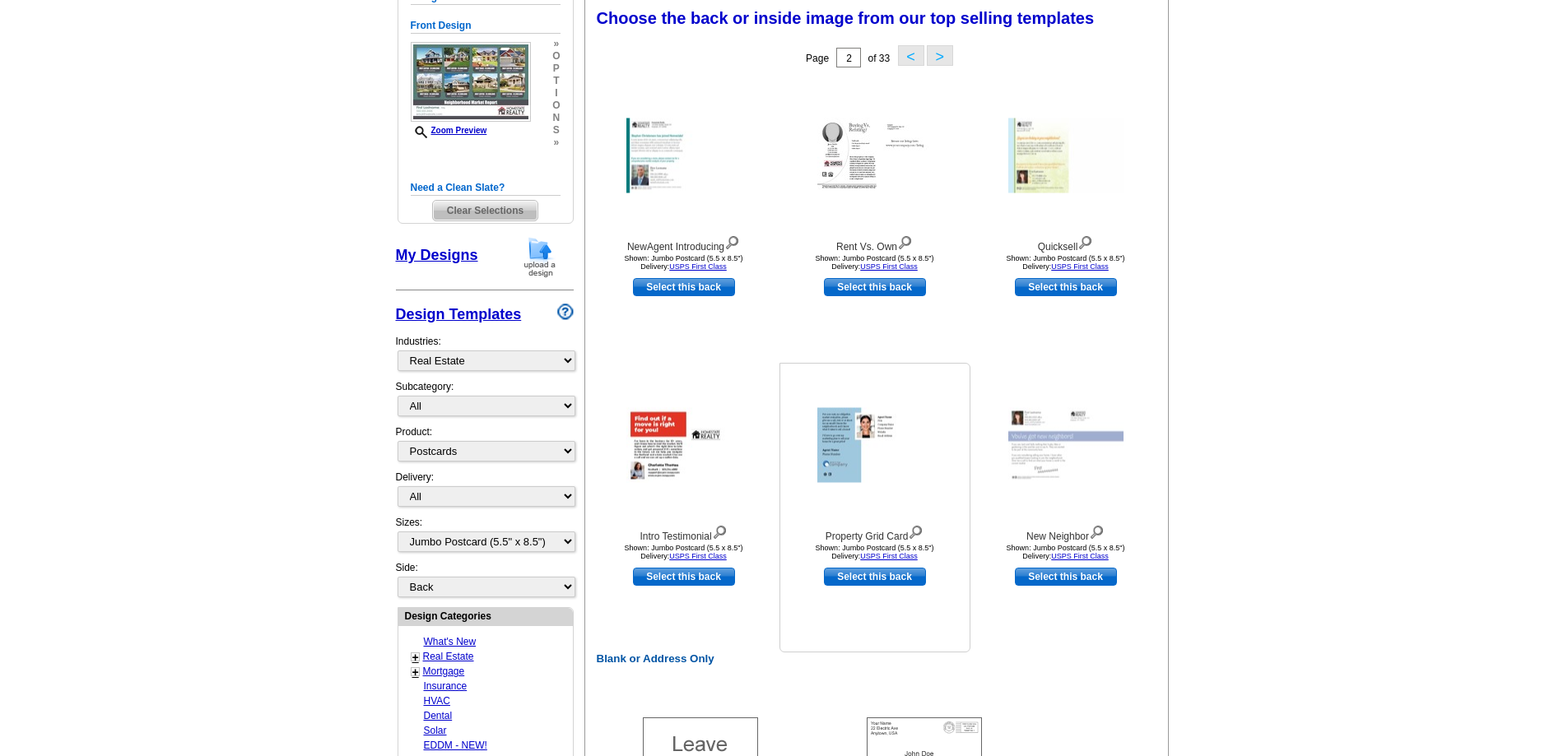
scroll to position [490, 0]
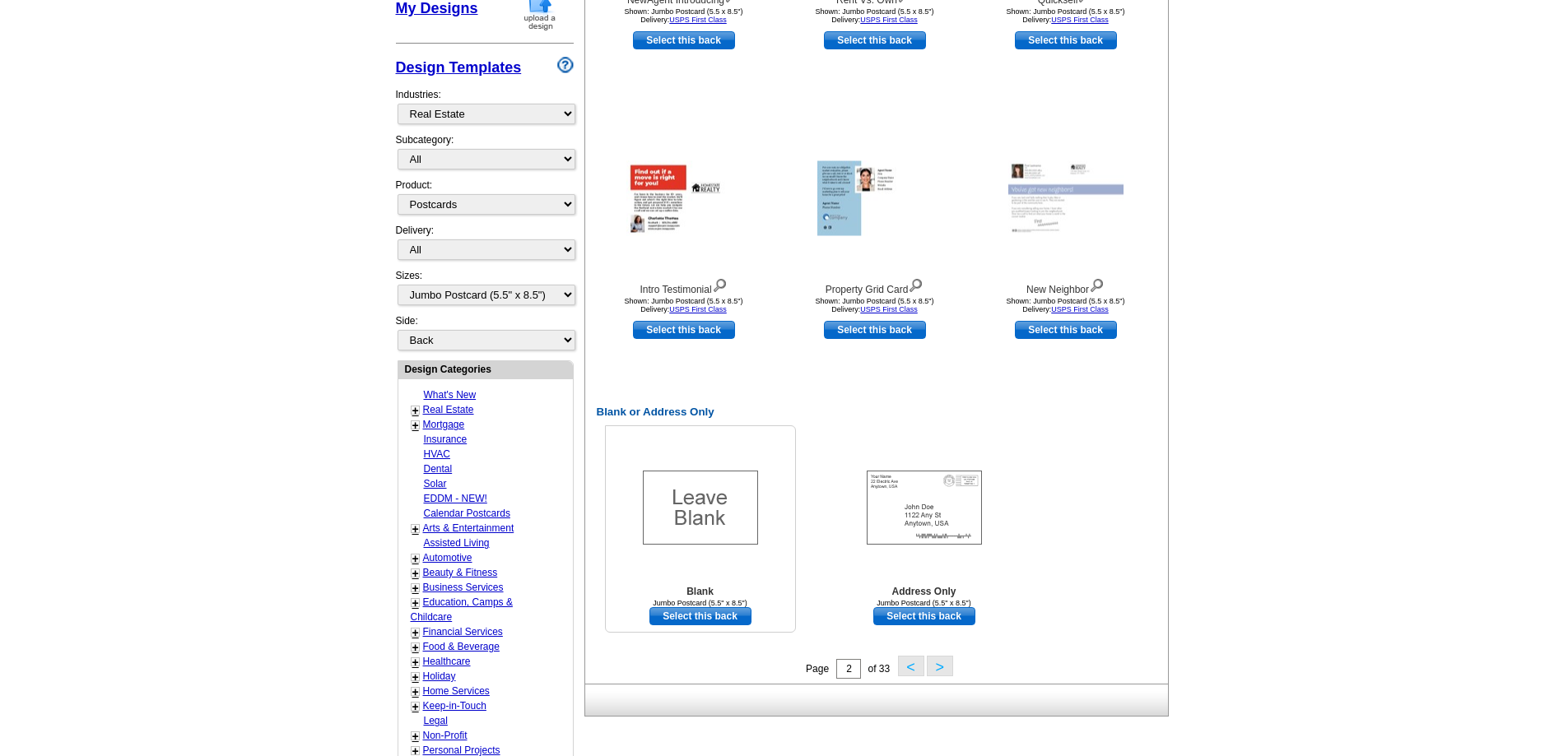
click at [681, 619] on link "Select this back" at bounding box center [700, 616] width 102 height 18
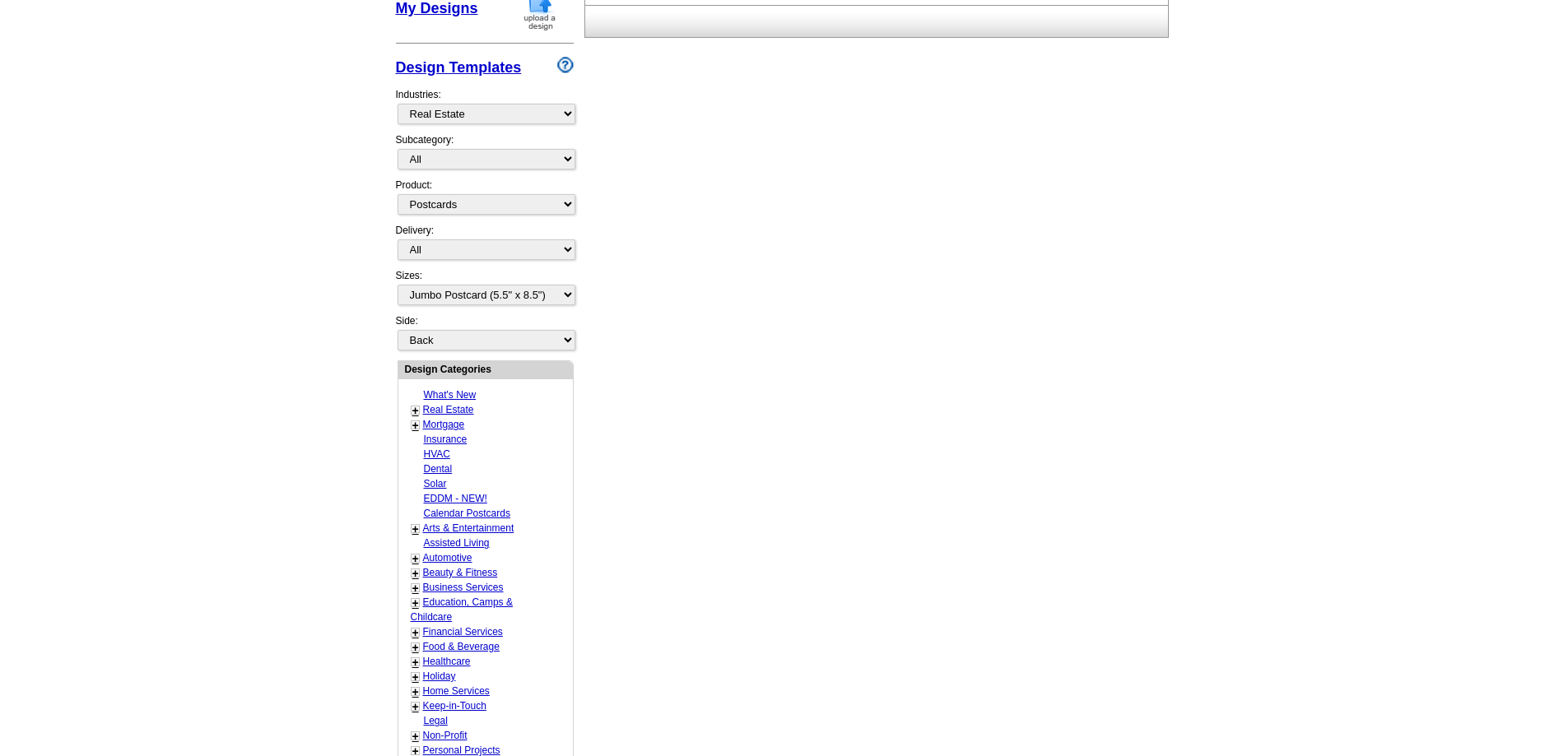
scroll to position [0, 0]
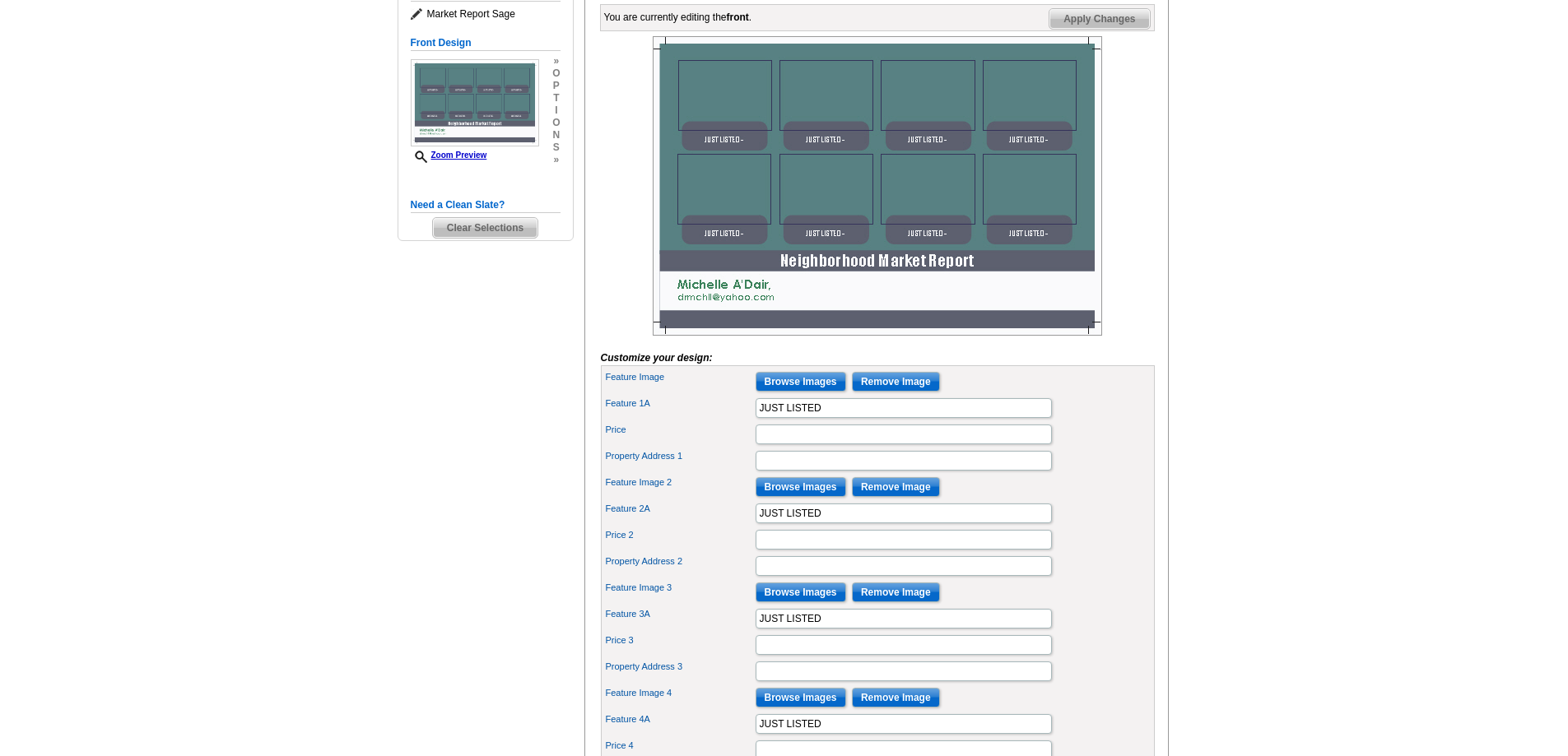
scroll to position [165, 0]
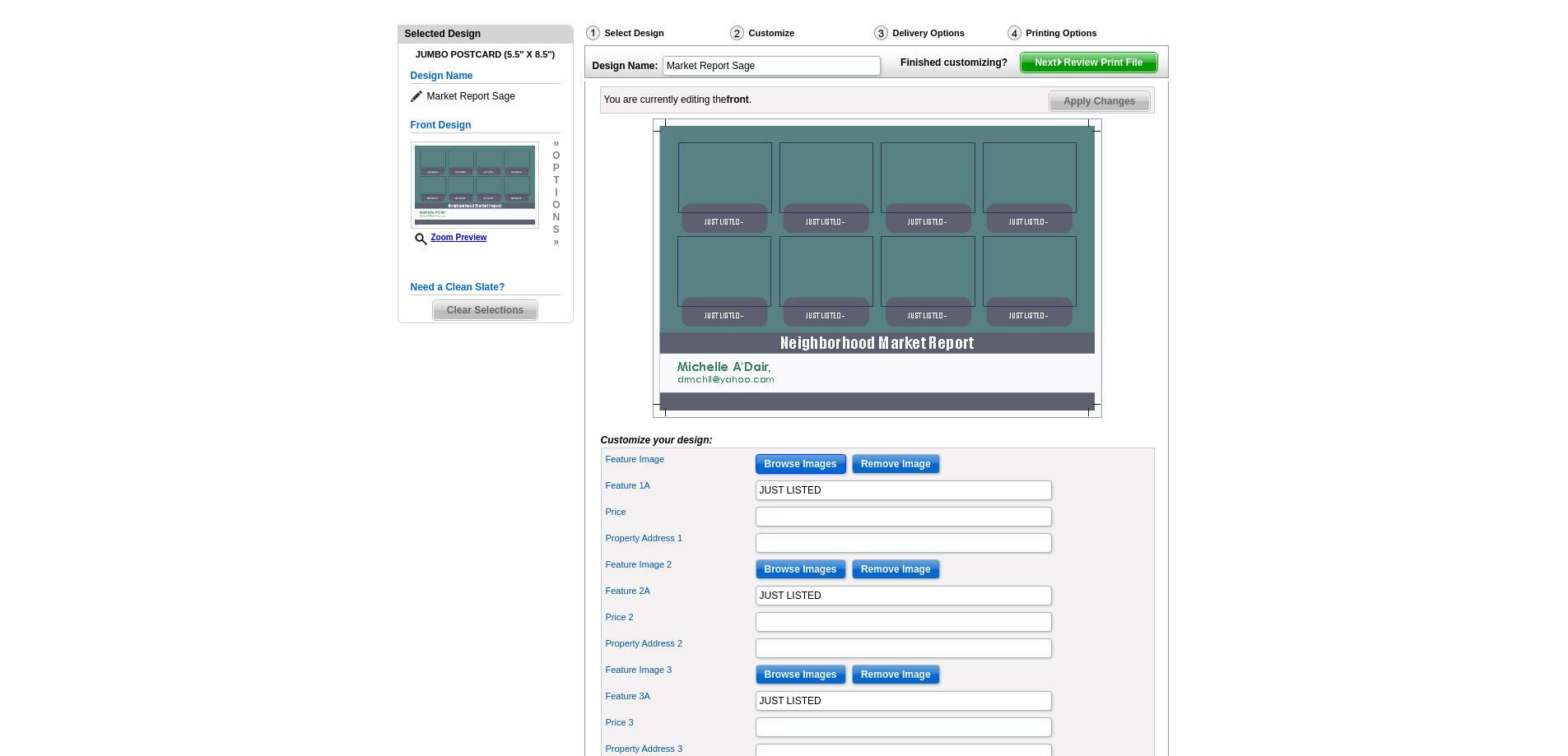
click at [797, 474] on input "Browse Images" at bounding box center [801, 464] width 91 height 20
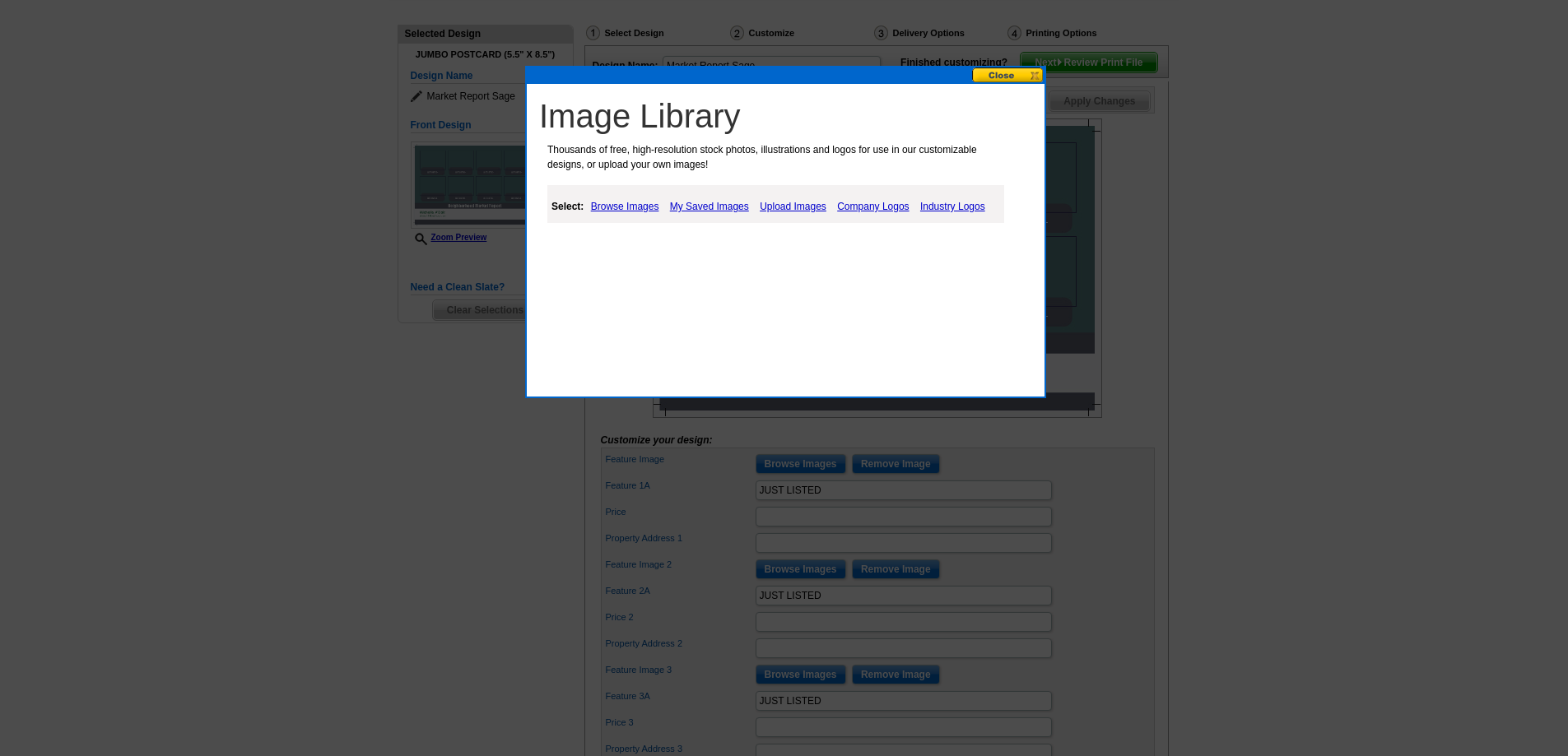
click at [619, 207] on link "Browse Images" at bounding box center [625, 207] width 77 height 20
click at [692, 201] on link "My Saved Images" at bounding box center [711, 207] width 87 height 20
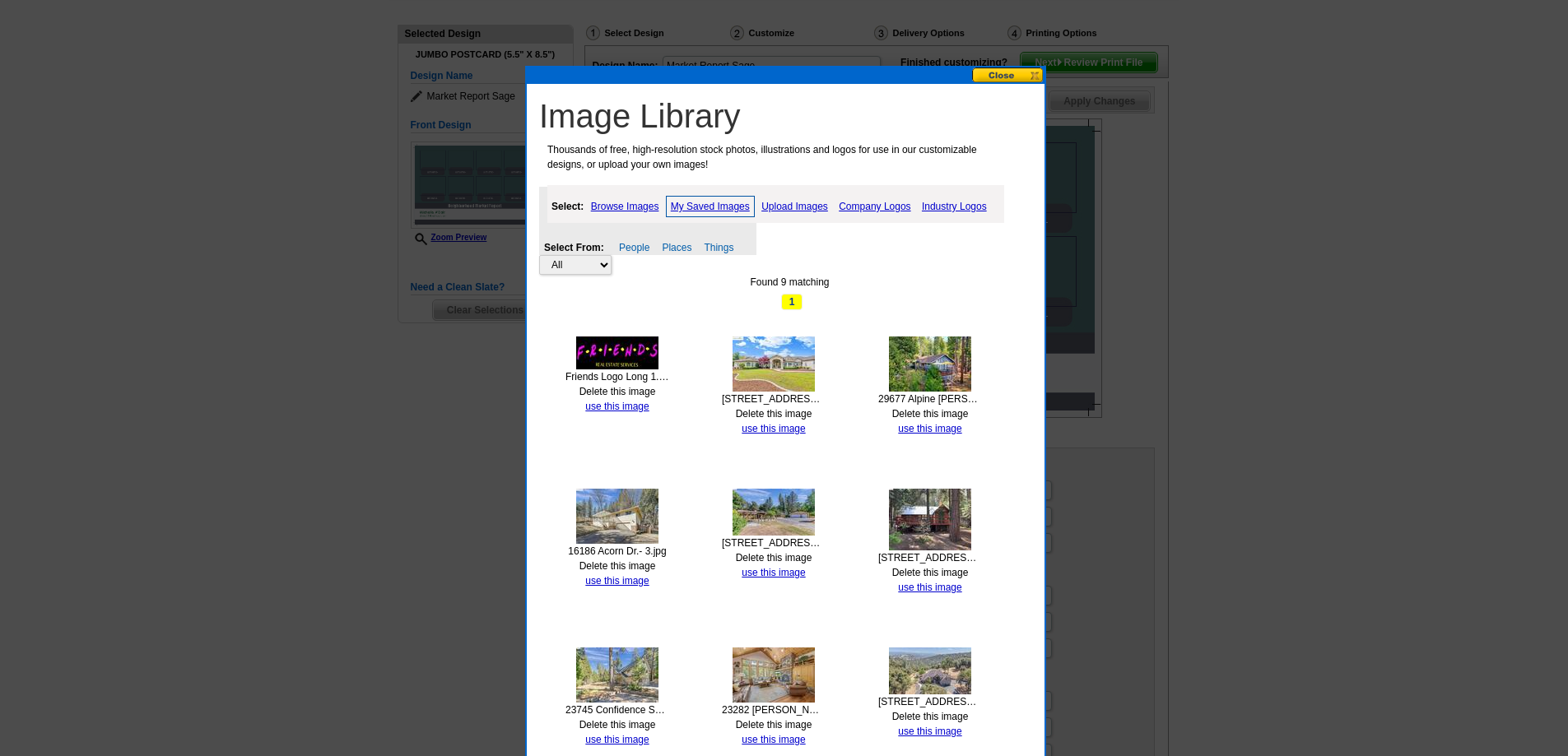
scroll to position [247, 0]
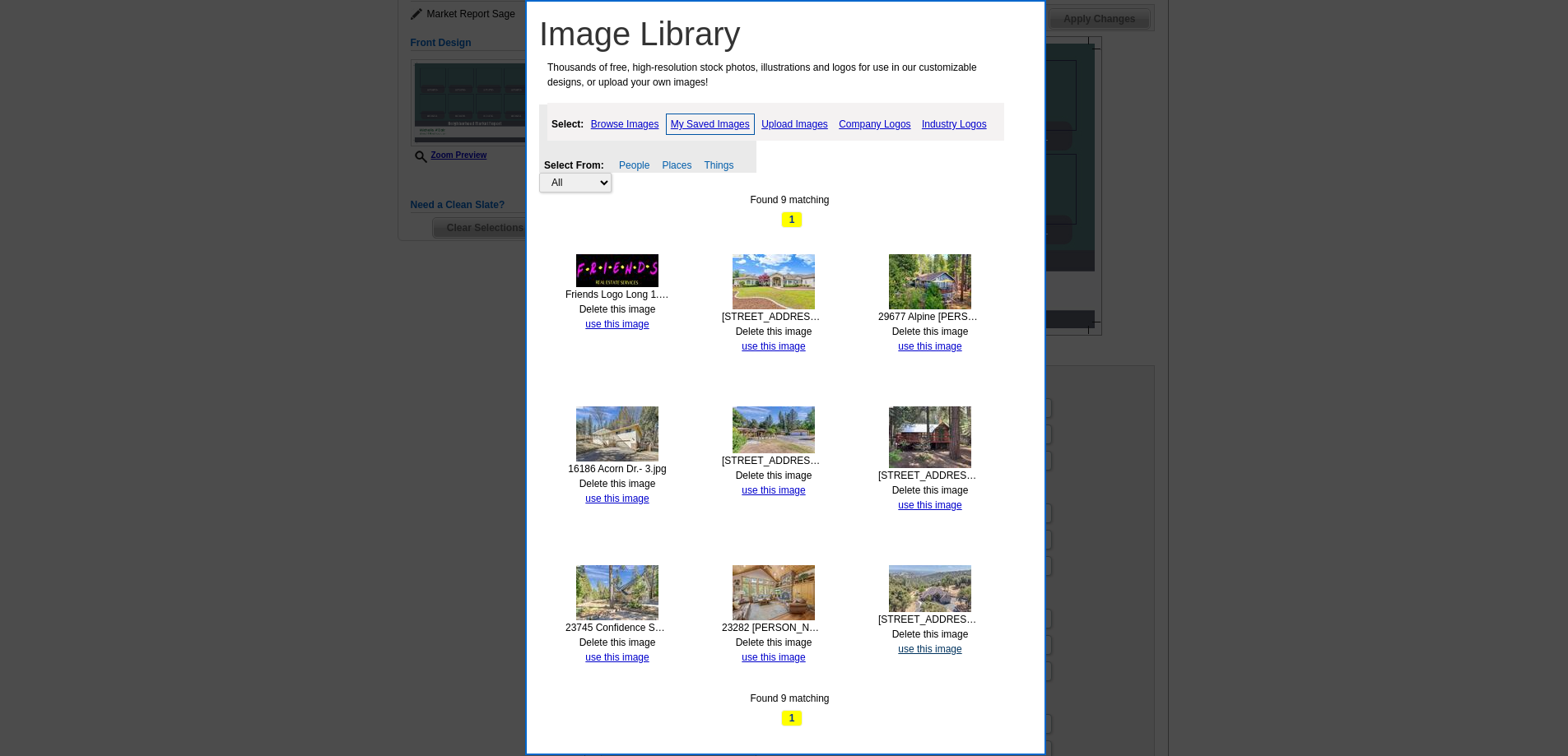
click at [926, 645] on link "use this image" at bounding box center [929, 649] width 63 height 12
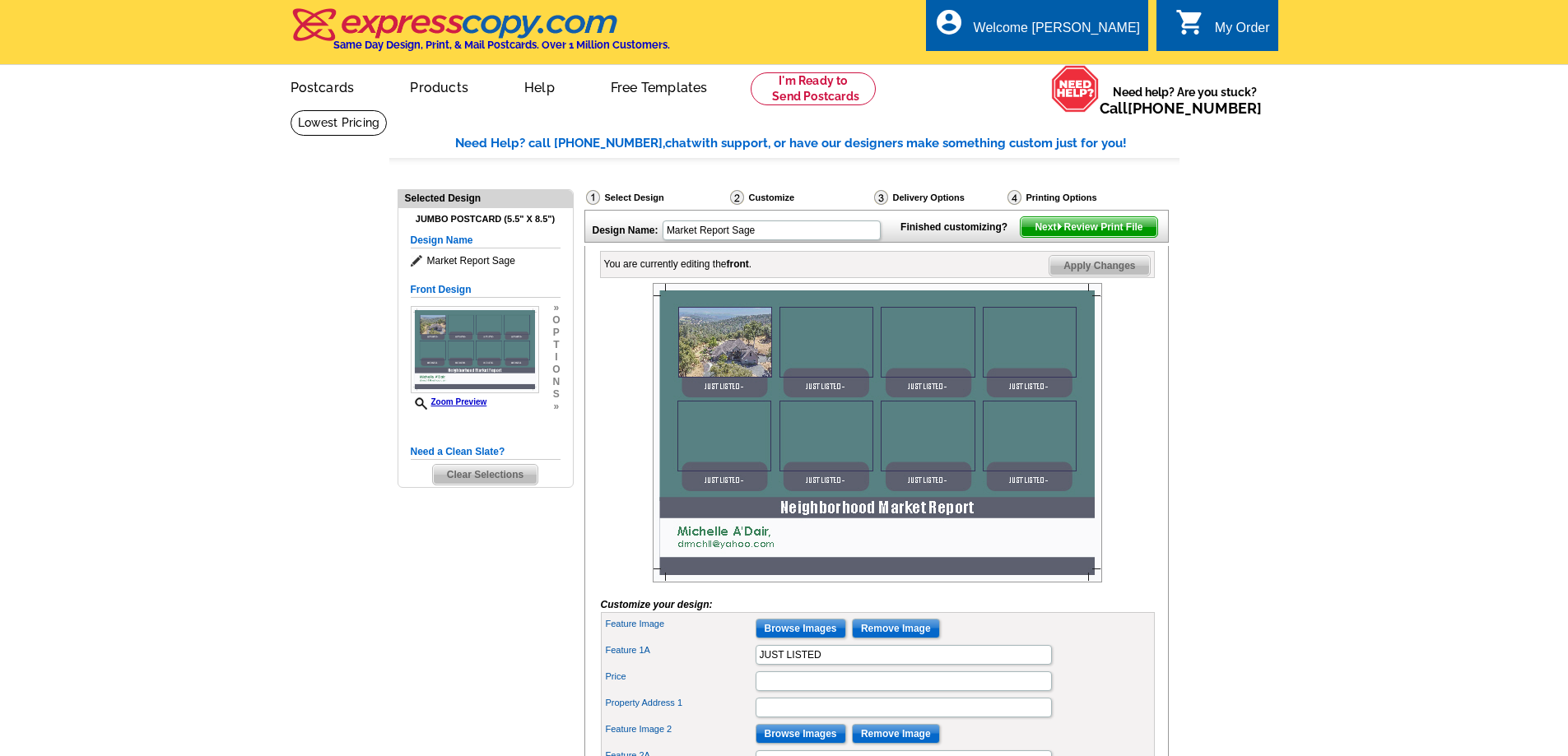
scroll to position [82, 0]
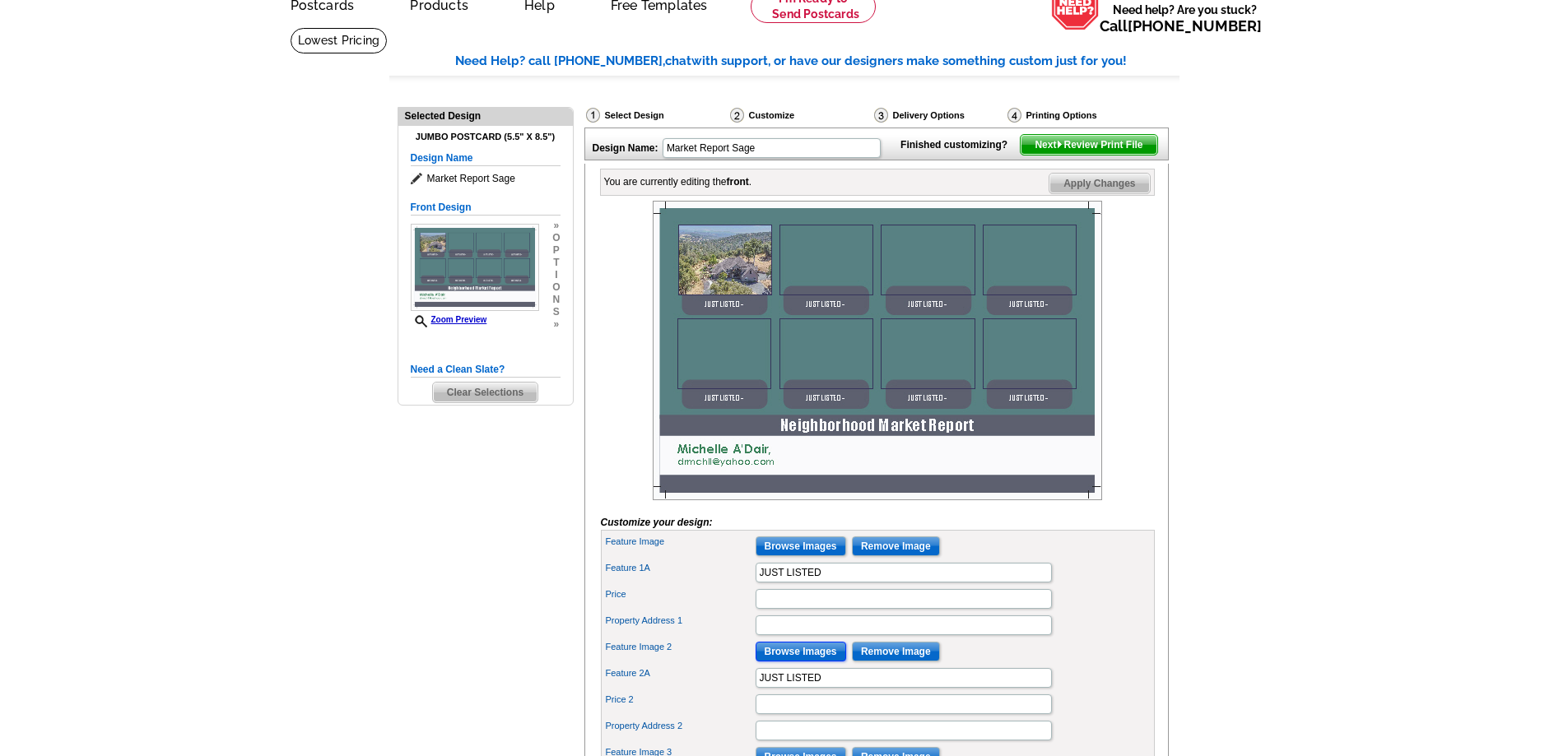
click at [796, 662] on input "Browse Images" at bounding box center [801, 652] width 91 height 20
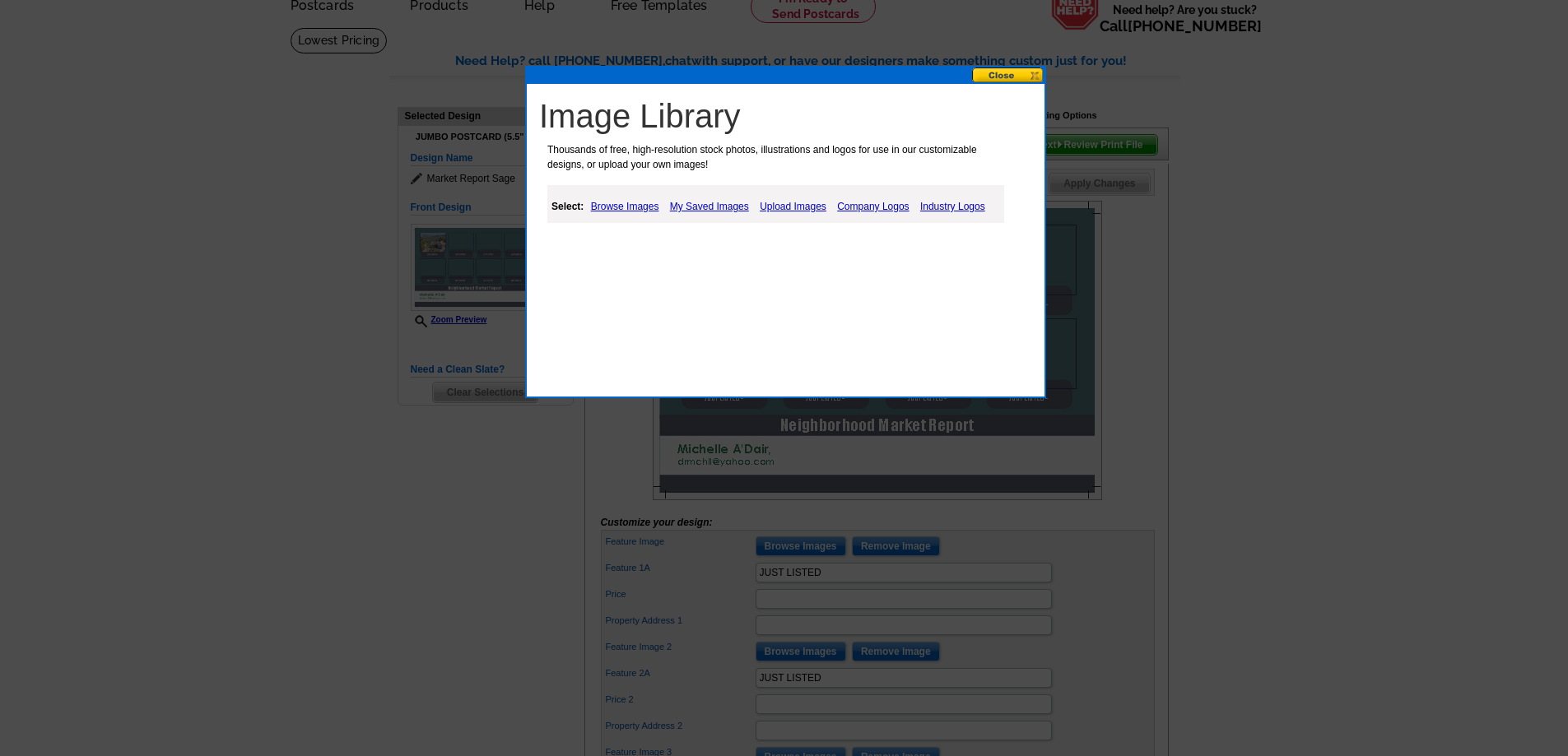
click at [722, 202] on link "My Saved Images" at bounding box center [710, 207] width 87 height 20
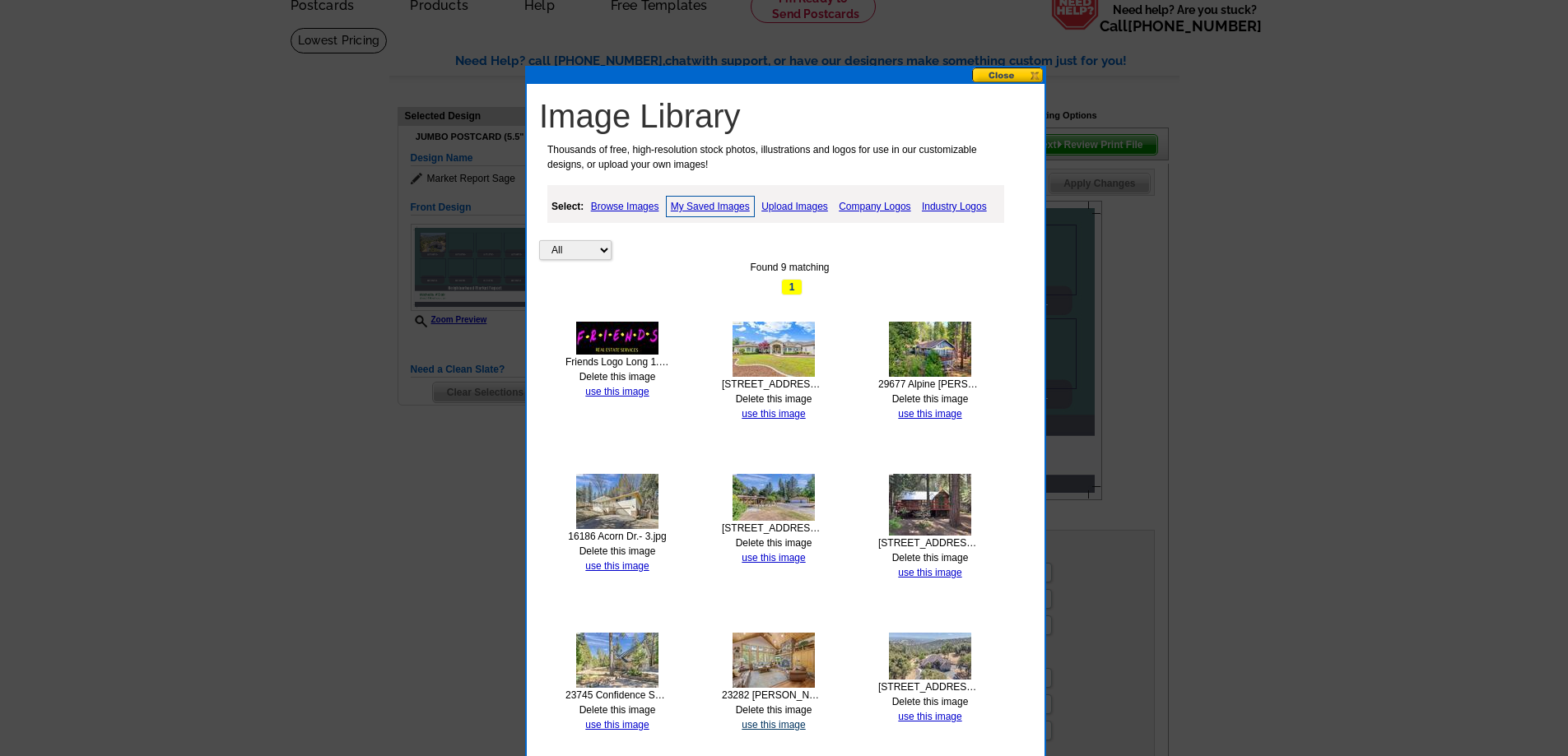
click at [771, 726] on link "use this image" at bounding box center [772, 725] width 63 height 12
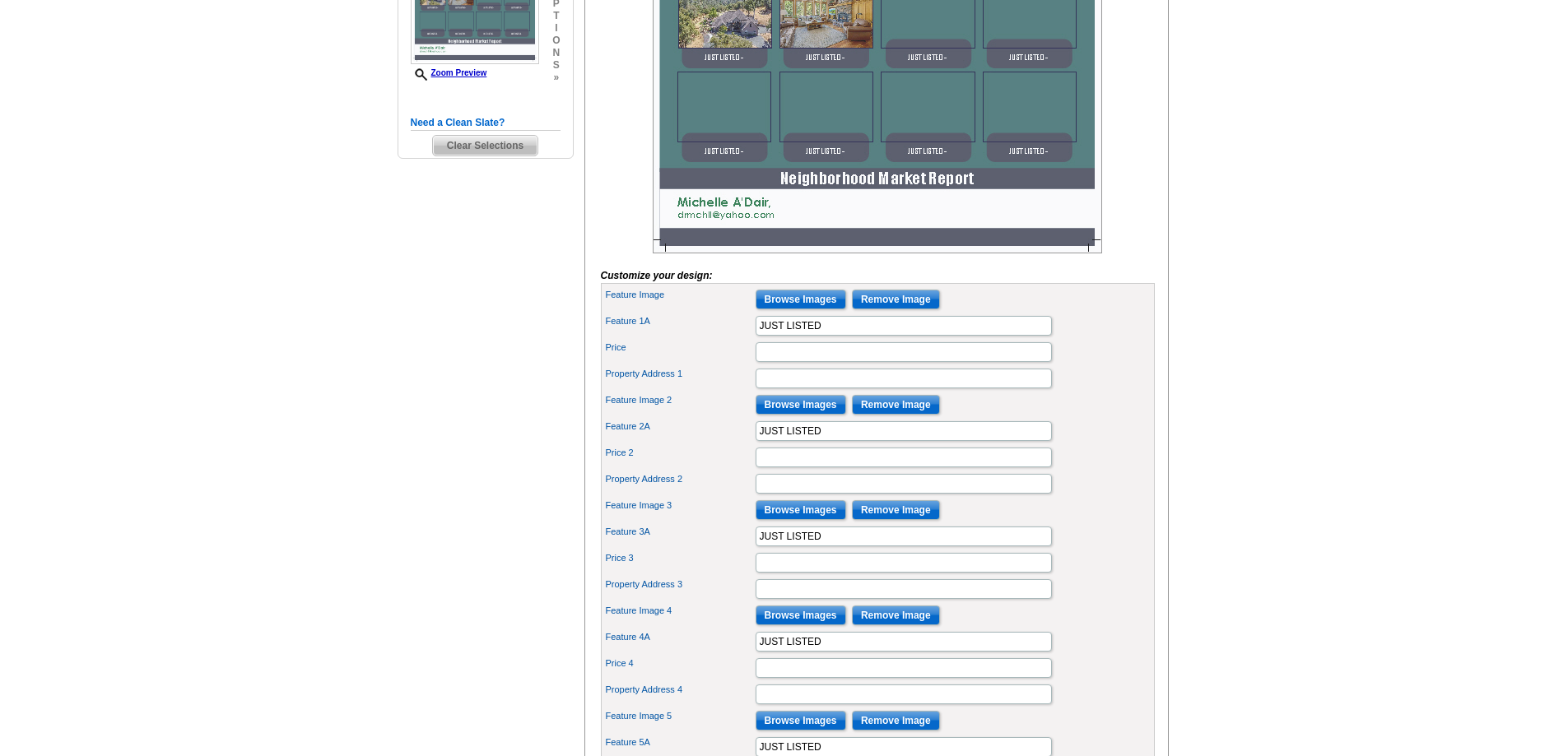
scroll to position [247, 0]
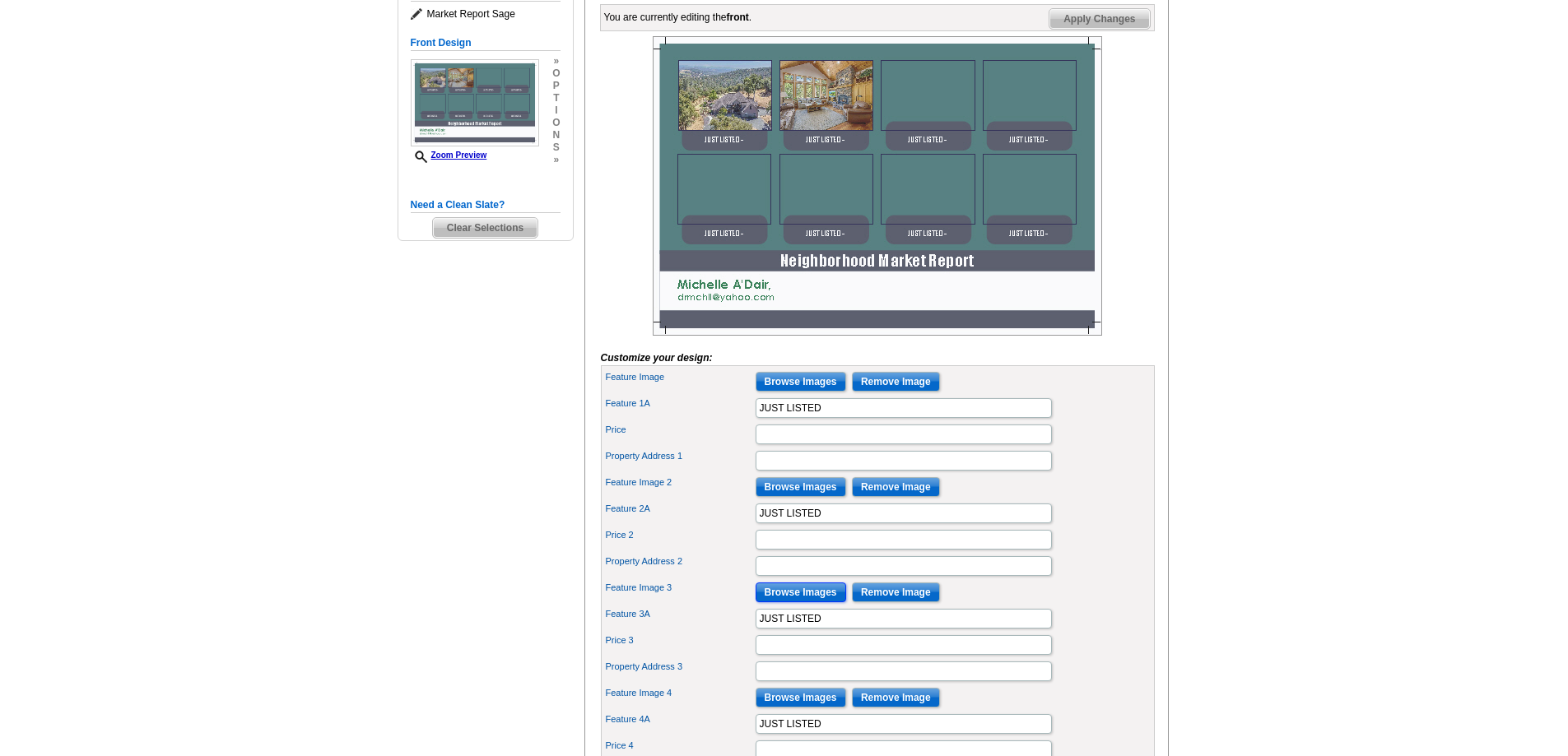
click at [805, 602] on input "Browse Images" at bounding box center [801, 592] width 91 height 20
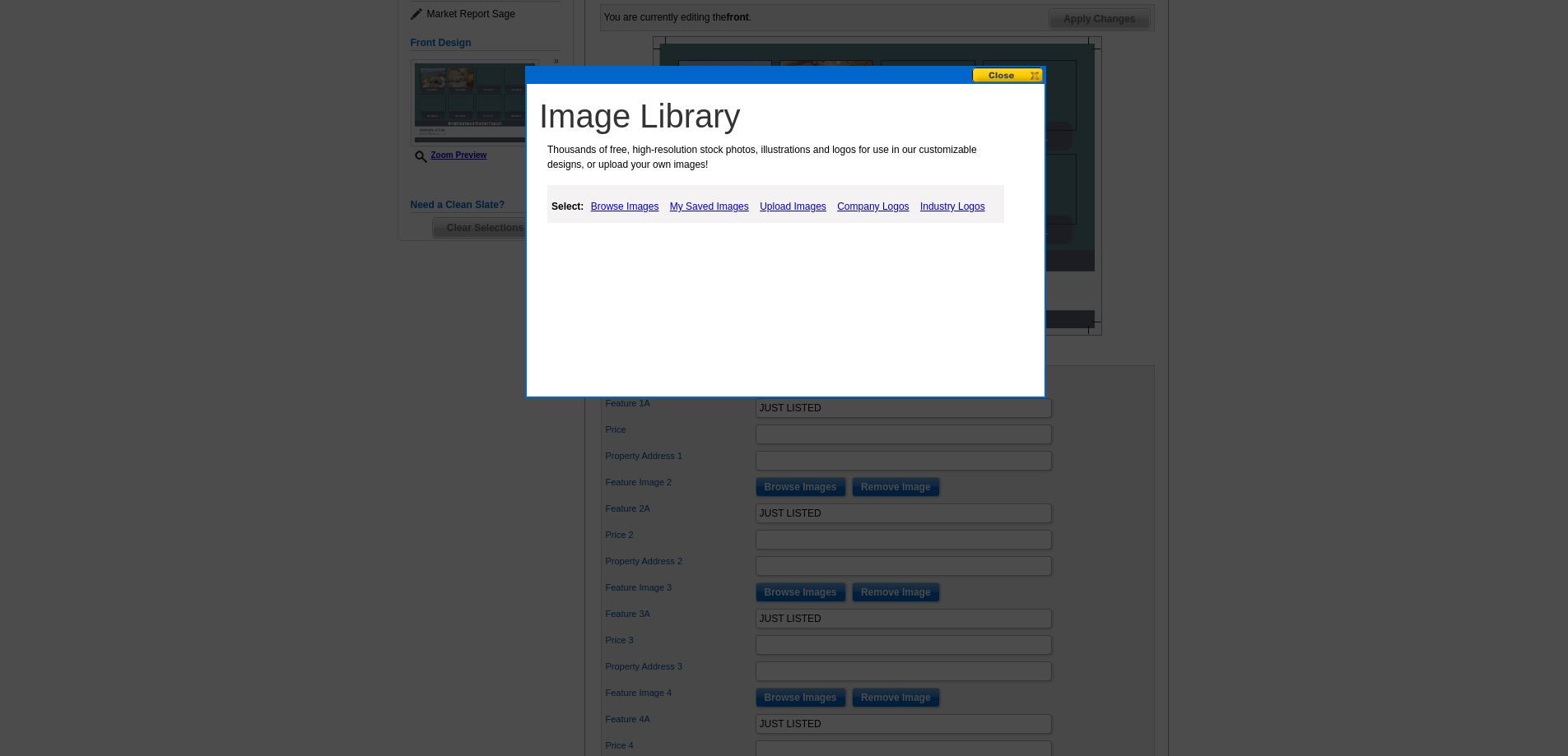
click at [705, 207] on link "My Saved Images" at bounding box center [710, 207] width 87 height 20
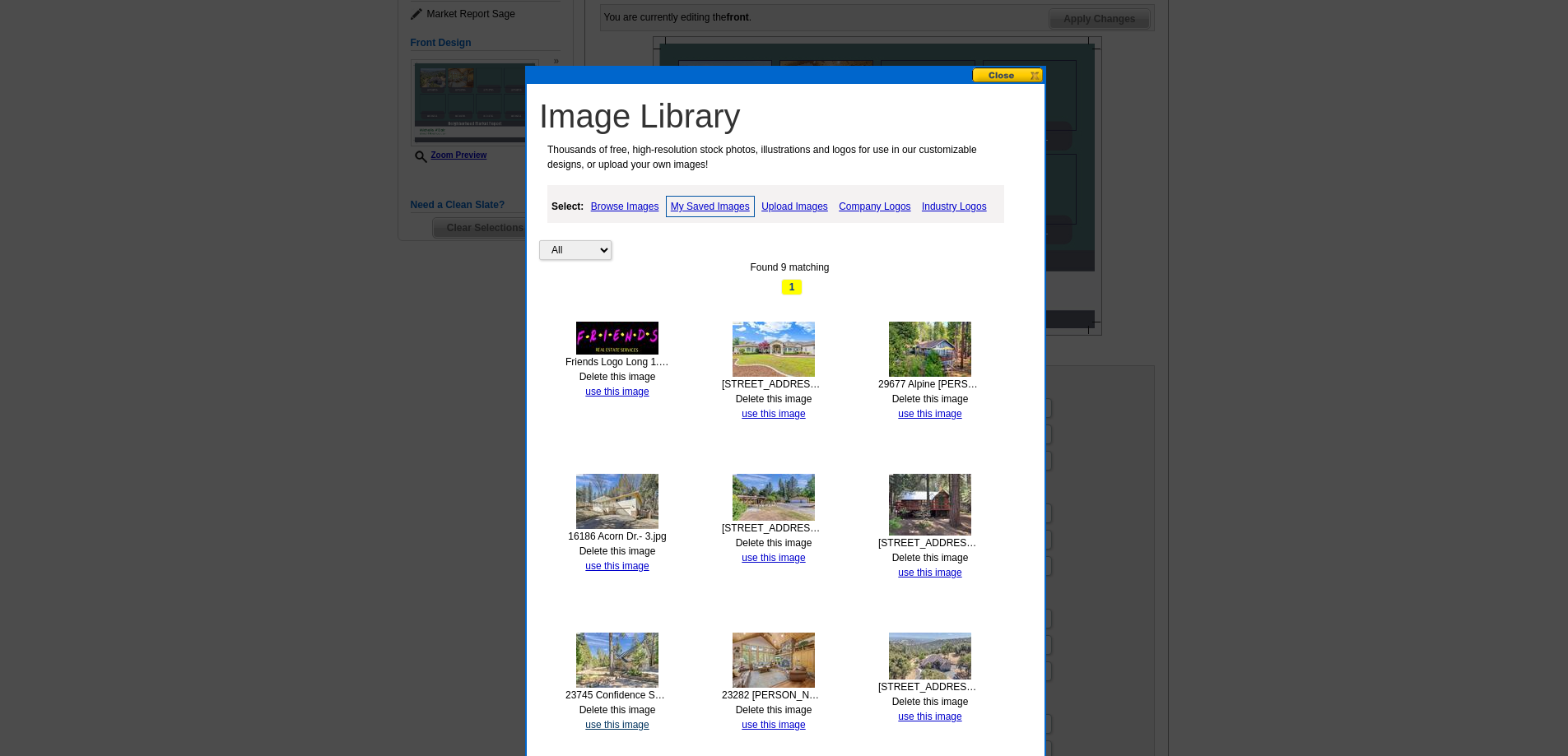
drag, startPoint x: 613, startPoint y: 719, endPoint x: 631, endPoint y: 716, distance: 18.2
click at [613, 720] on link "use this image" at bounding box center [616, 725] width 63 height 12
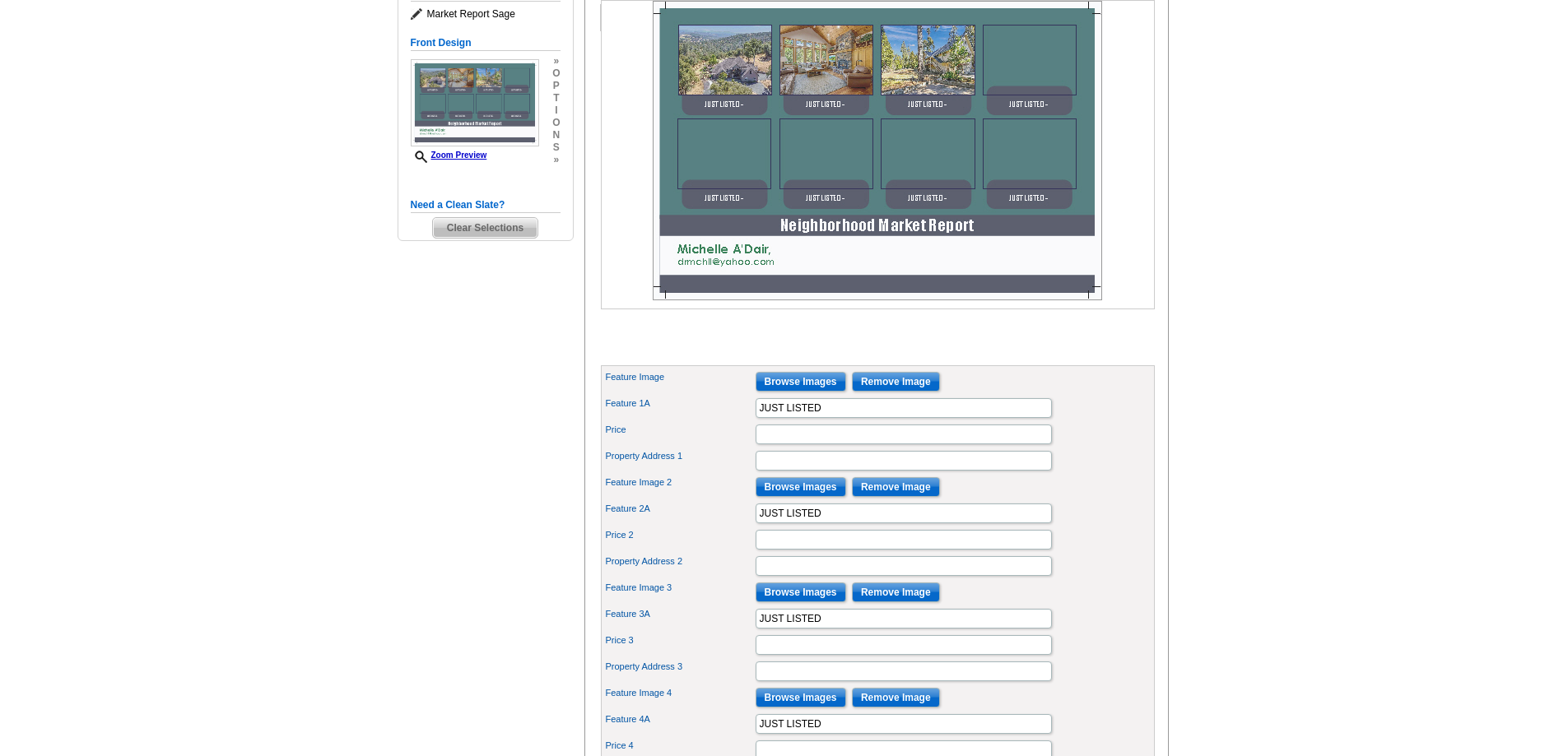
scroll to position [329, 0]
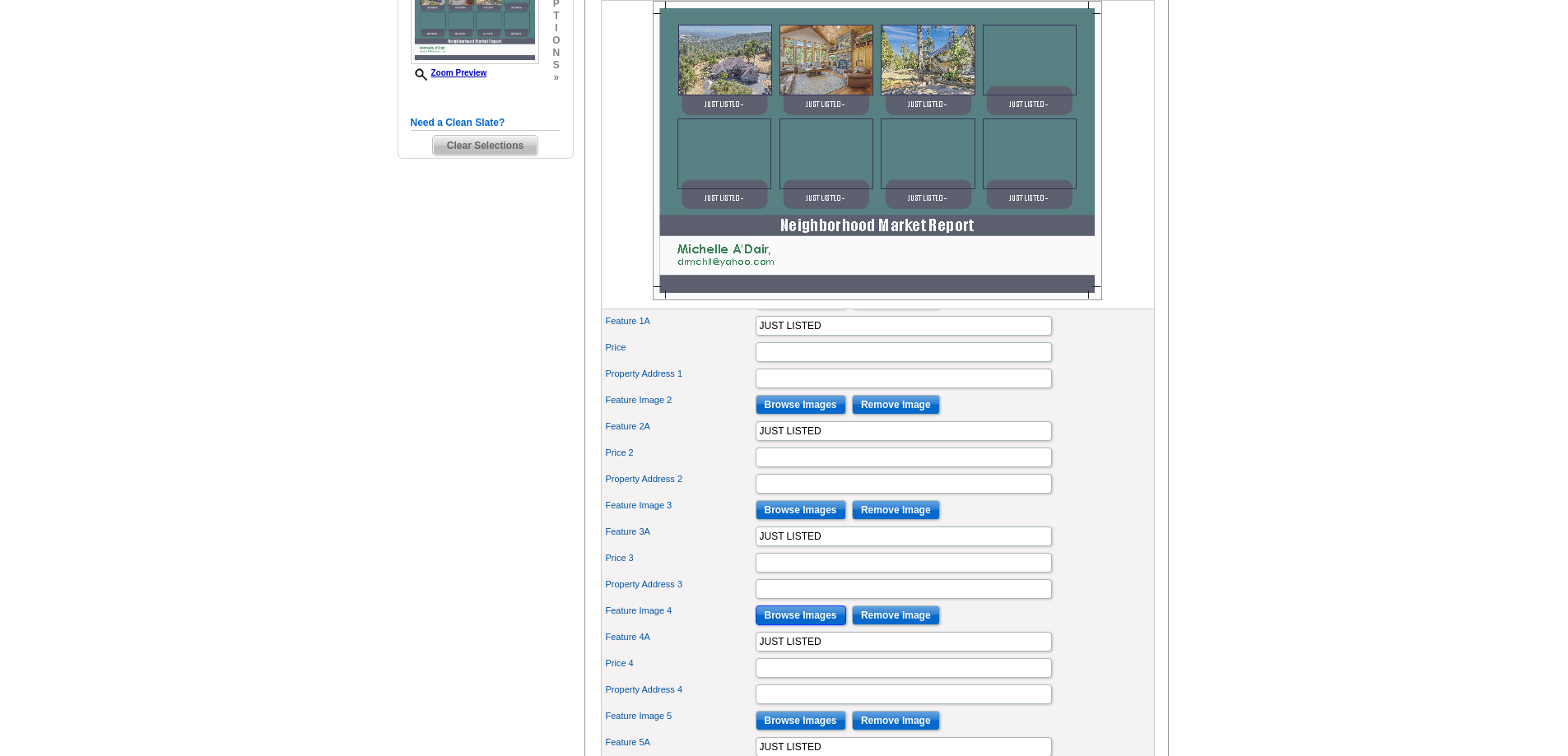
click at [791, 625] on input "Browse Images" at bounding box center [801, 615] width 91 height 20
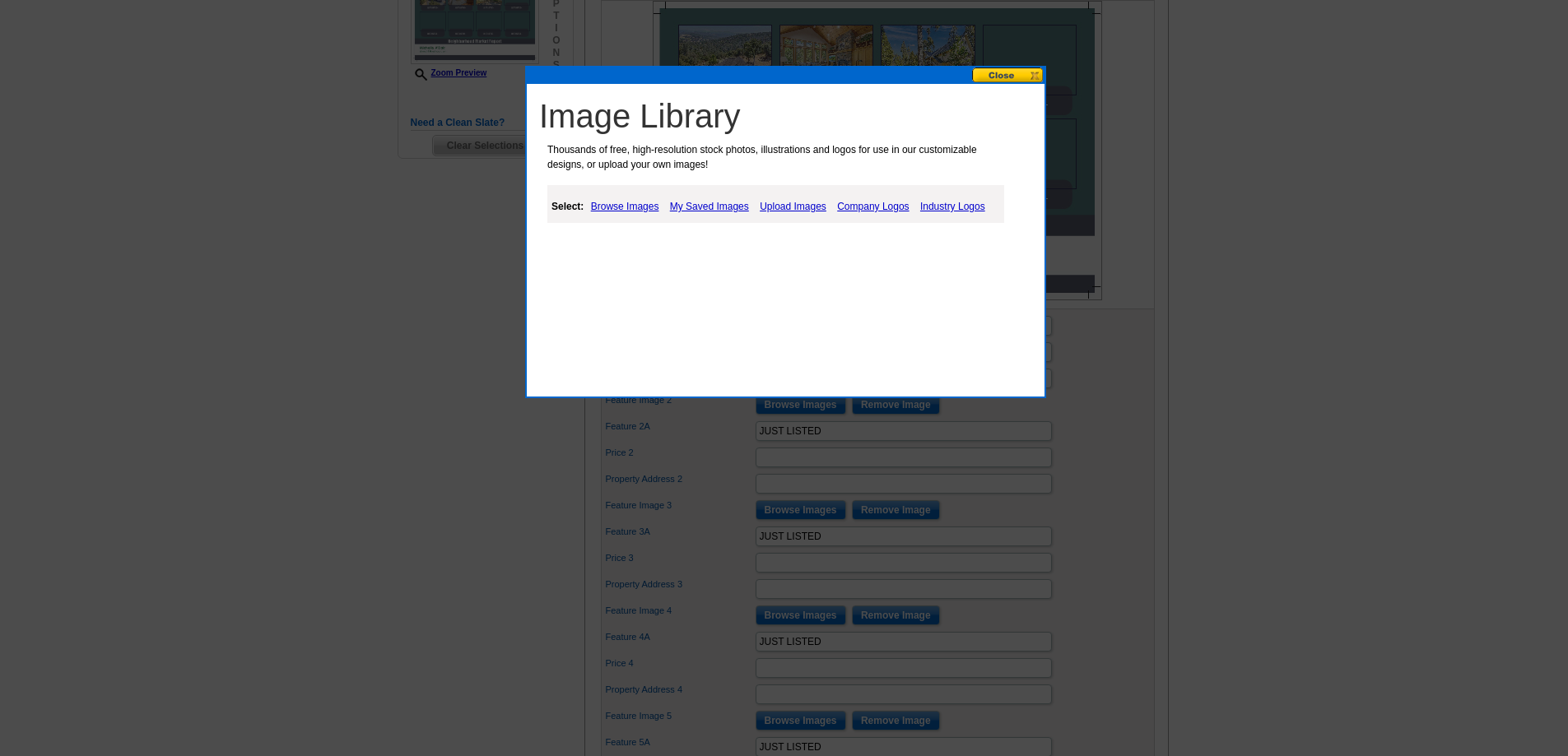
click at [715, 205] on link "My Saved Images" at bounding box center [710, 207] width 87 height 20
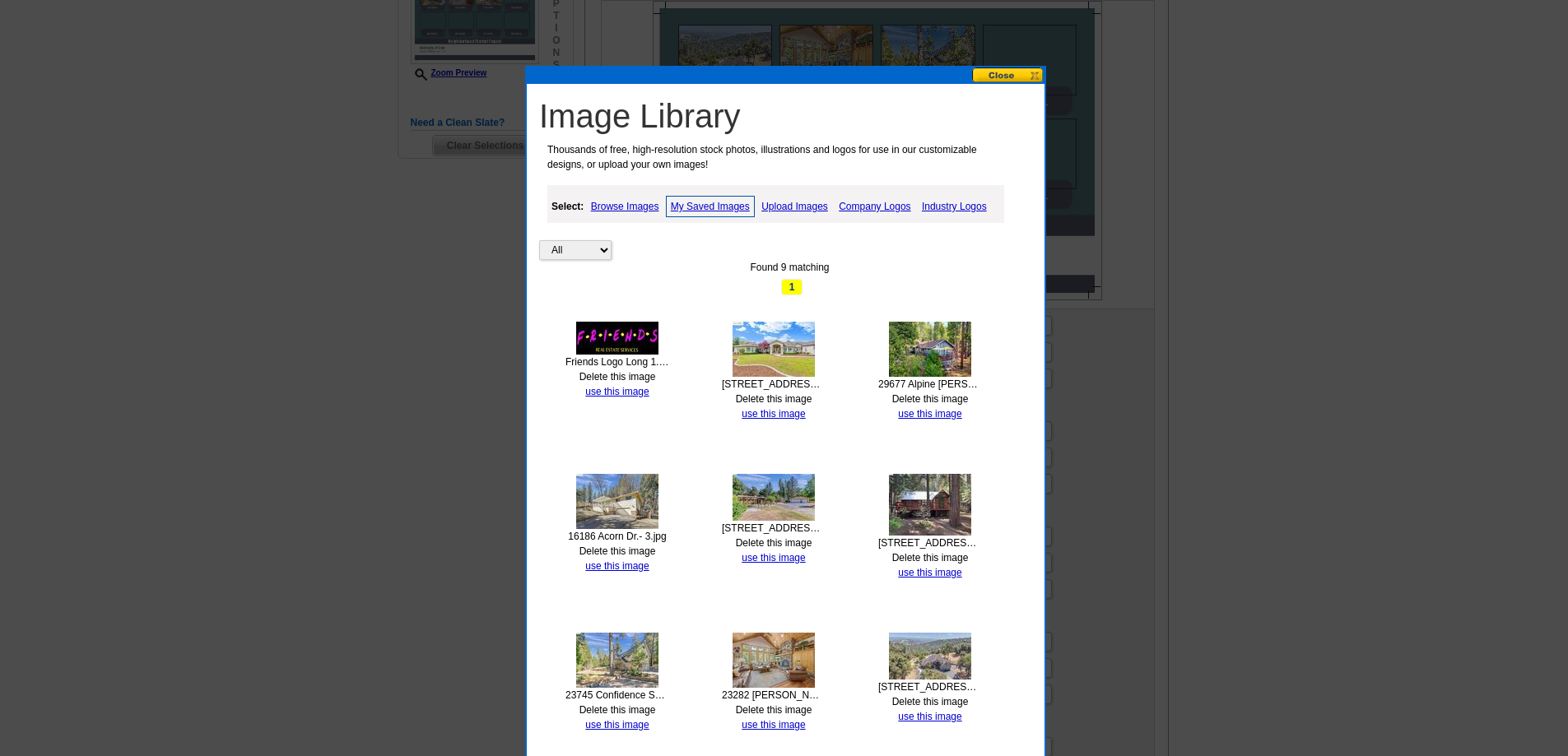
scroll to position [411, 0]
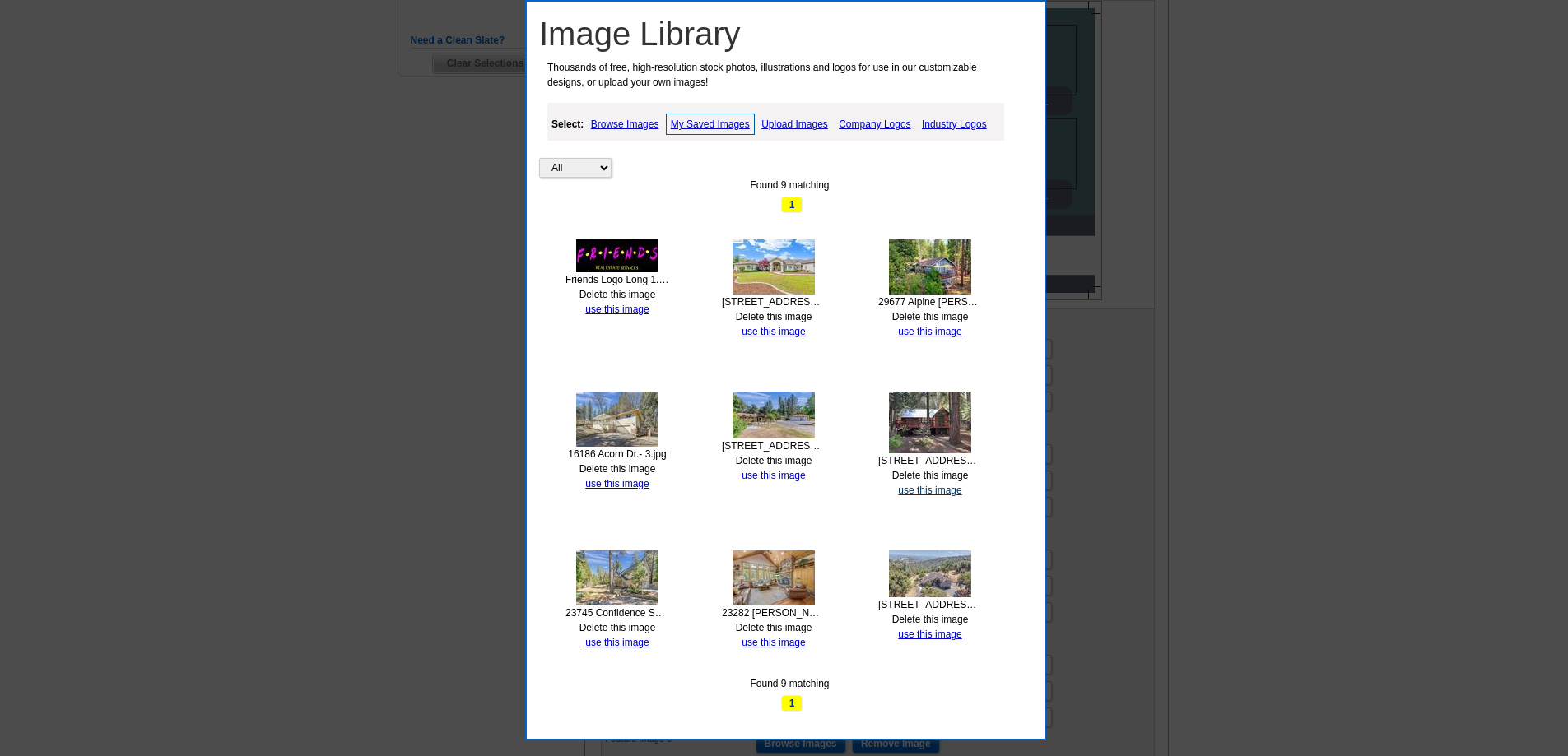
click at [927, 489] on link "use this image" at bounding box center [929, 490] width 63 height 12
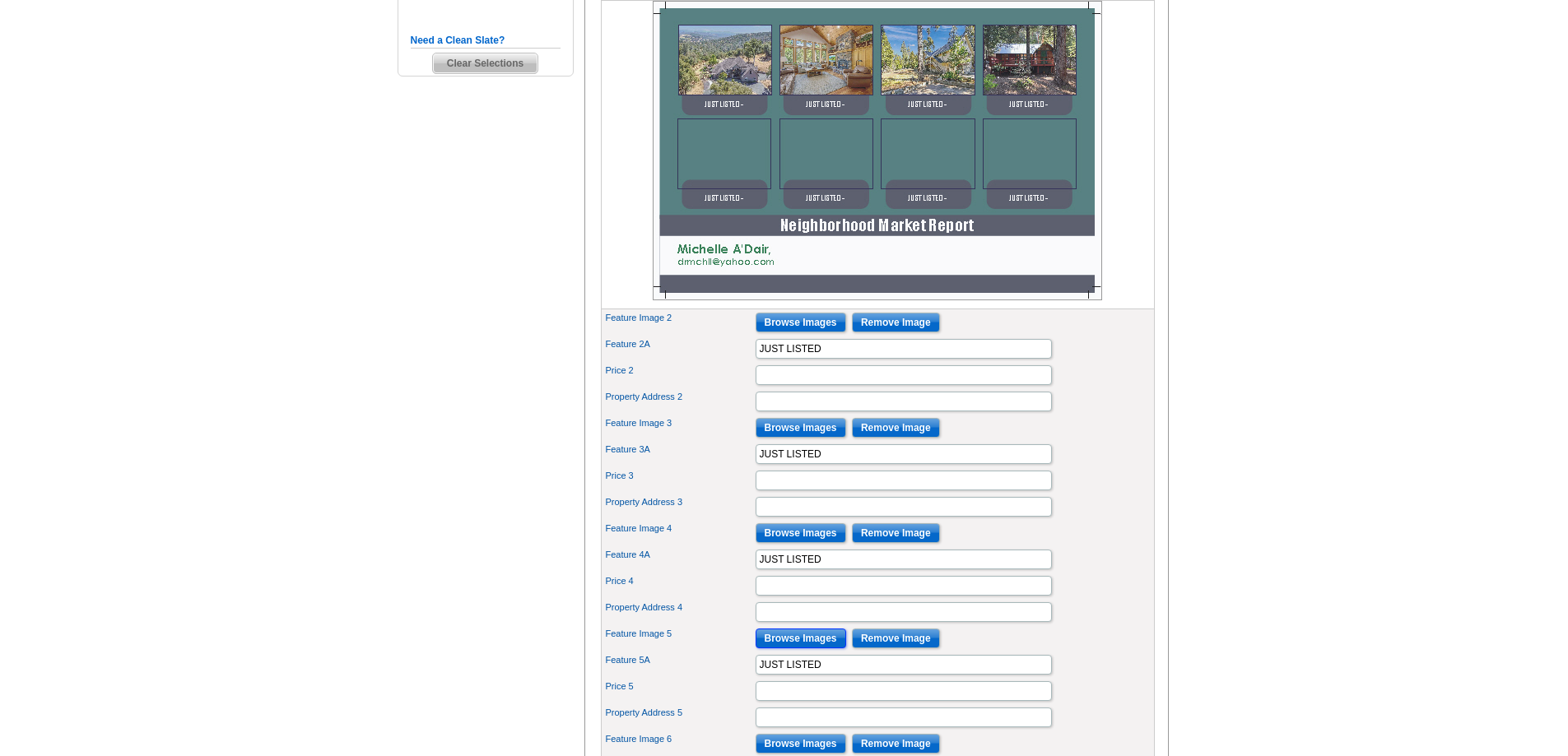
click at [805, 648] on input "Browse Images" at bounding box center [801, 638] width 91 height 20
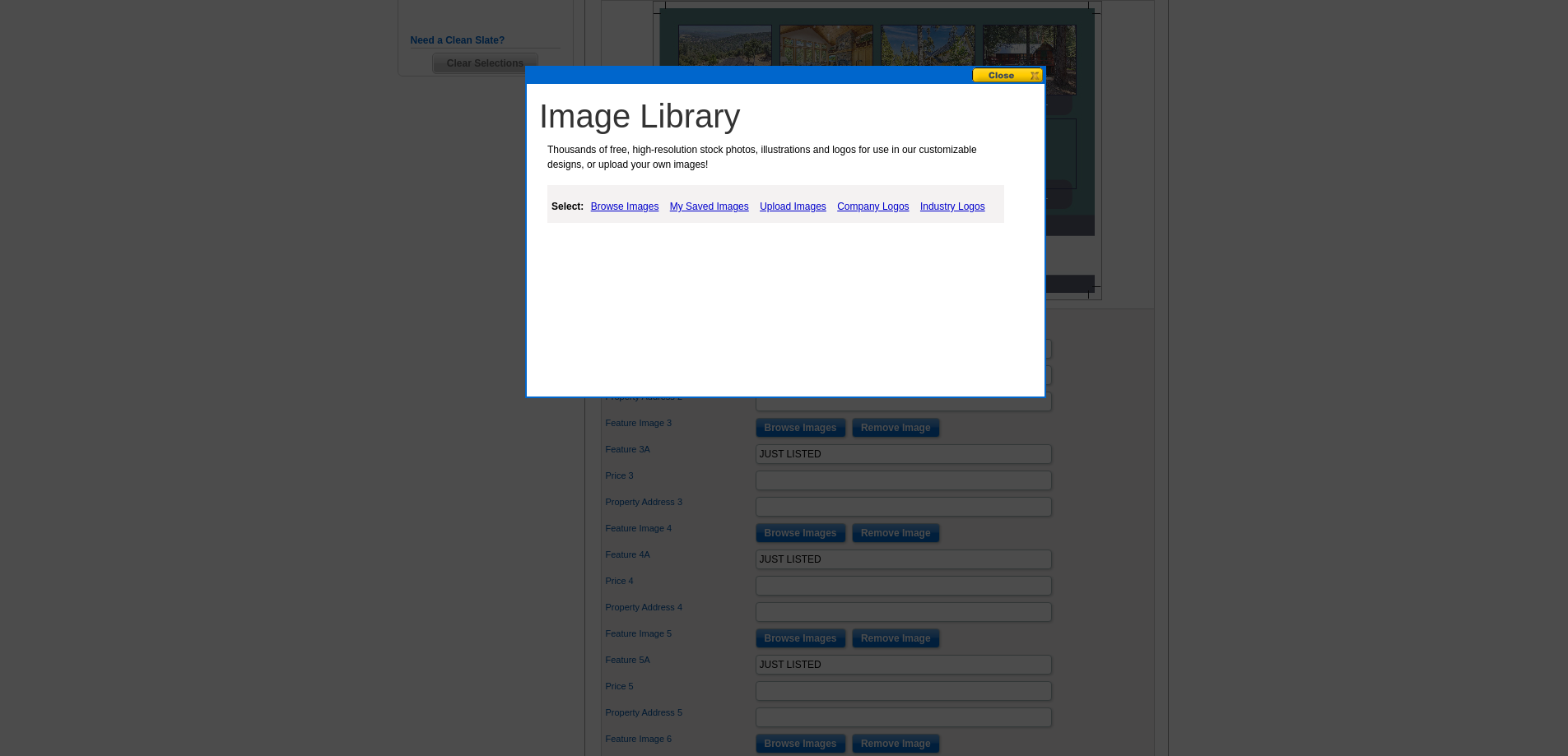
click at [709, 204] on link "My Saved Images" at bounding box center [710, 207] width 87 height 20
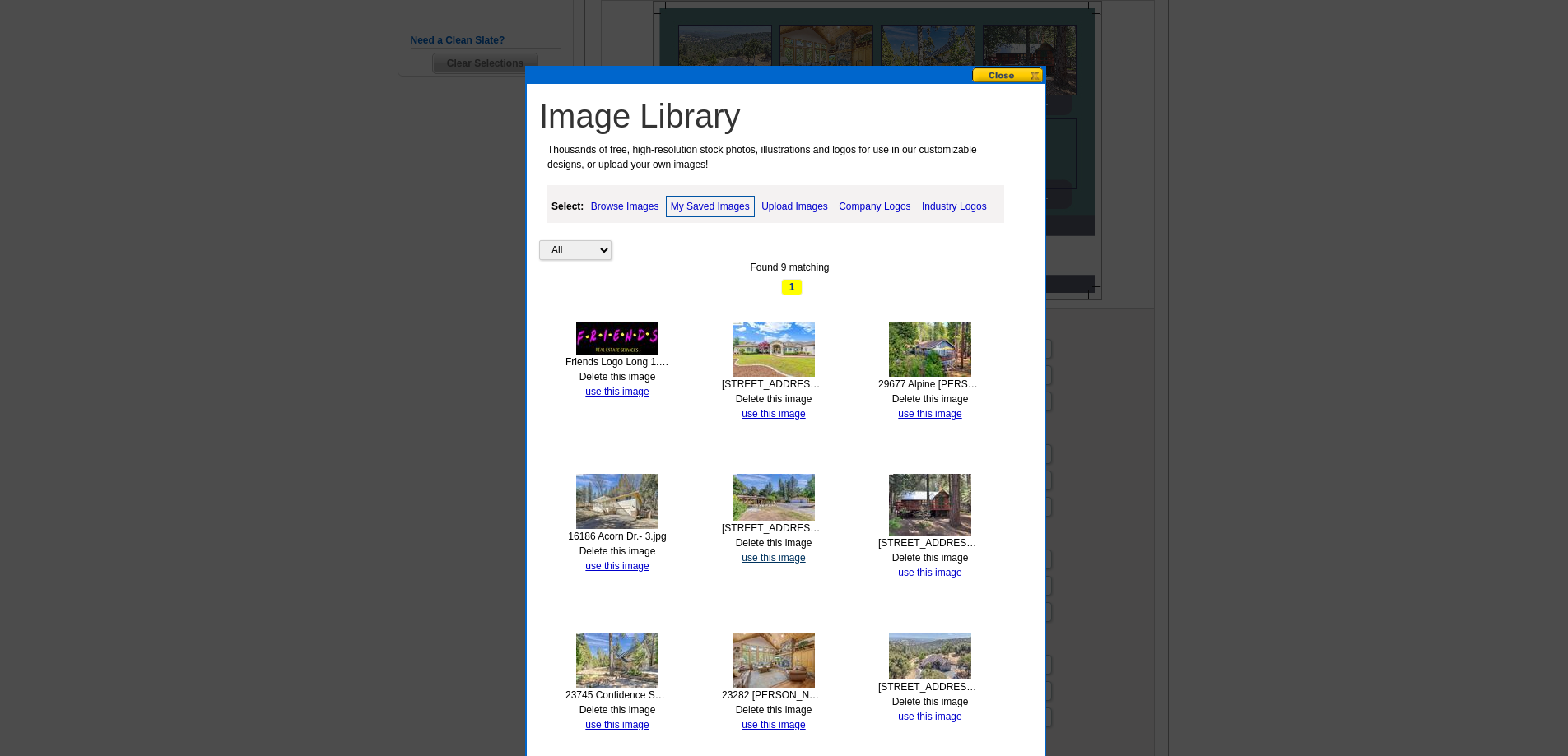
click at [772, 559] on link "use this image" at bounding box center [772, 557] width 63 height 12
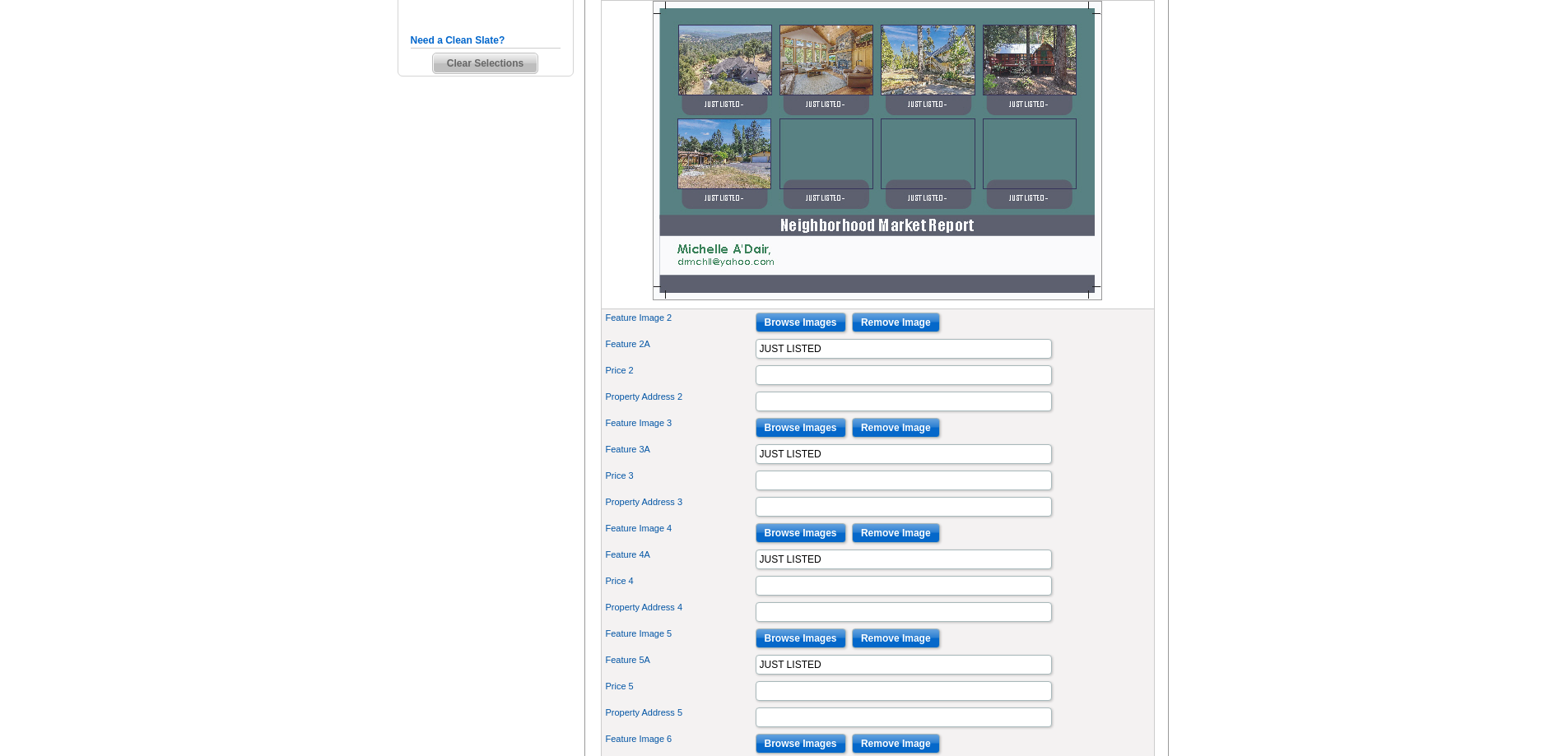
scroll to position [494, 0]
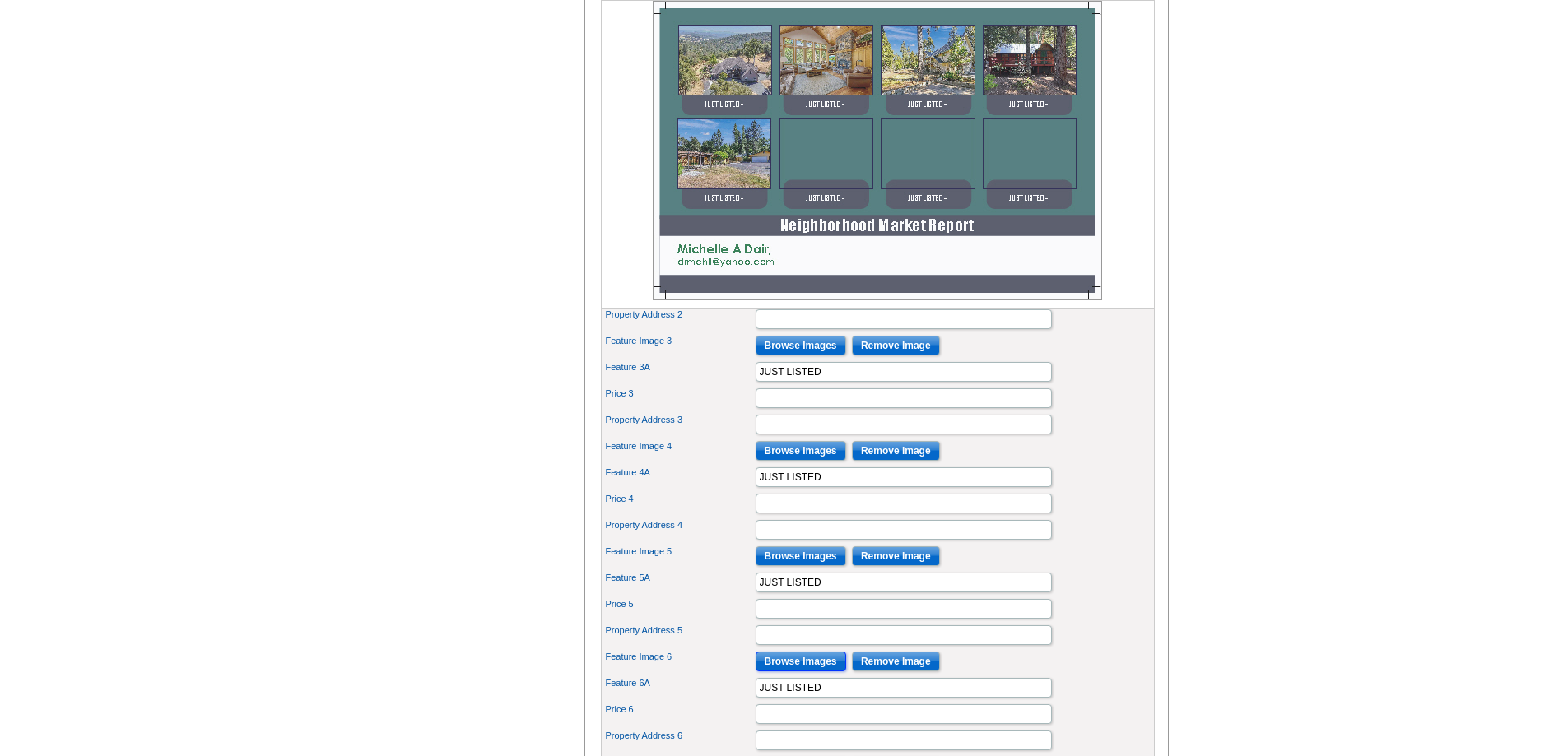
click at [805, 671] on input "Browse Images" at bounding box center [801, 662] width 91 height 20
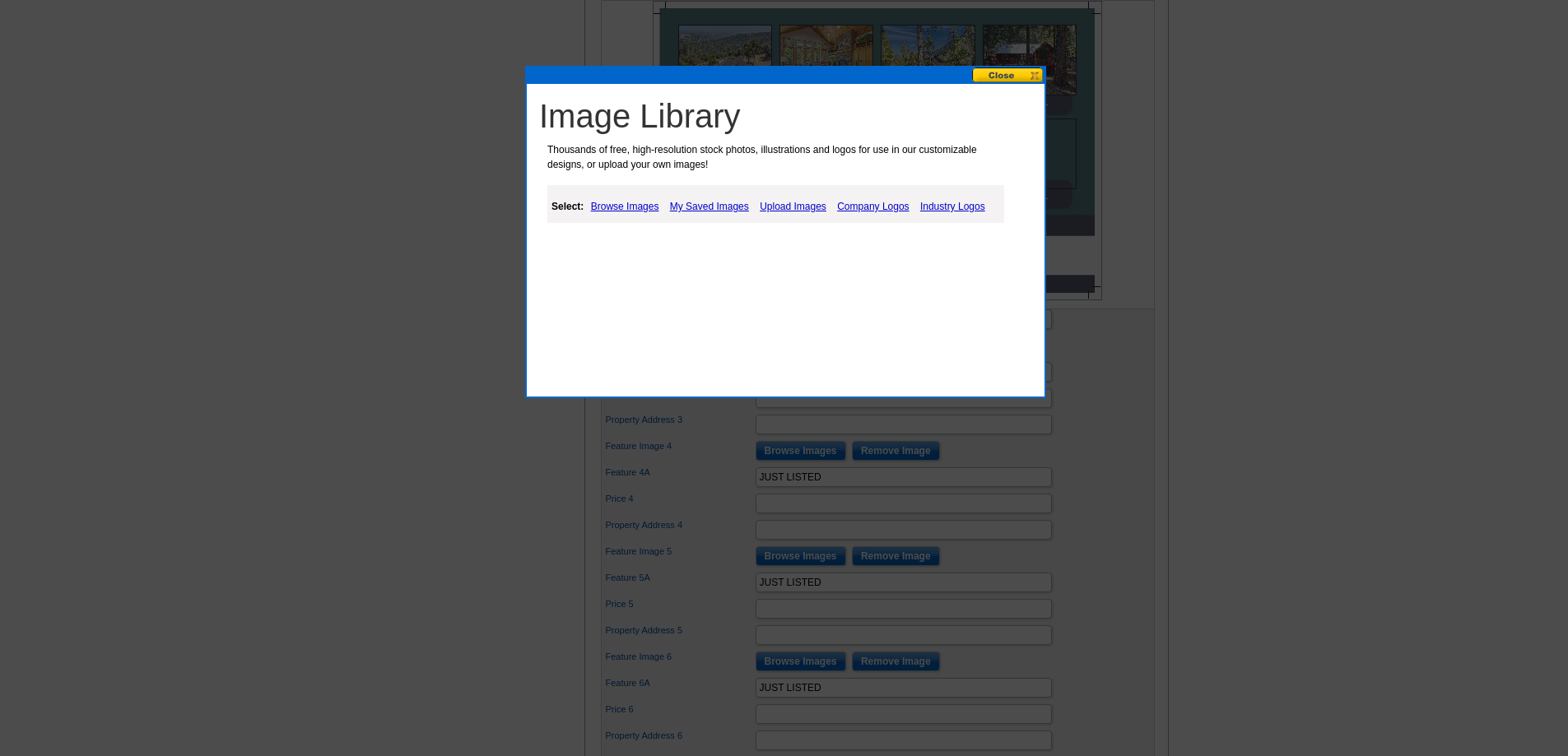
click at [705, 203] on link "My Saved Images" at bounding box center [710, 207] width 87 height 20
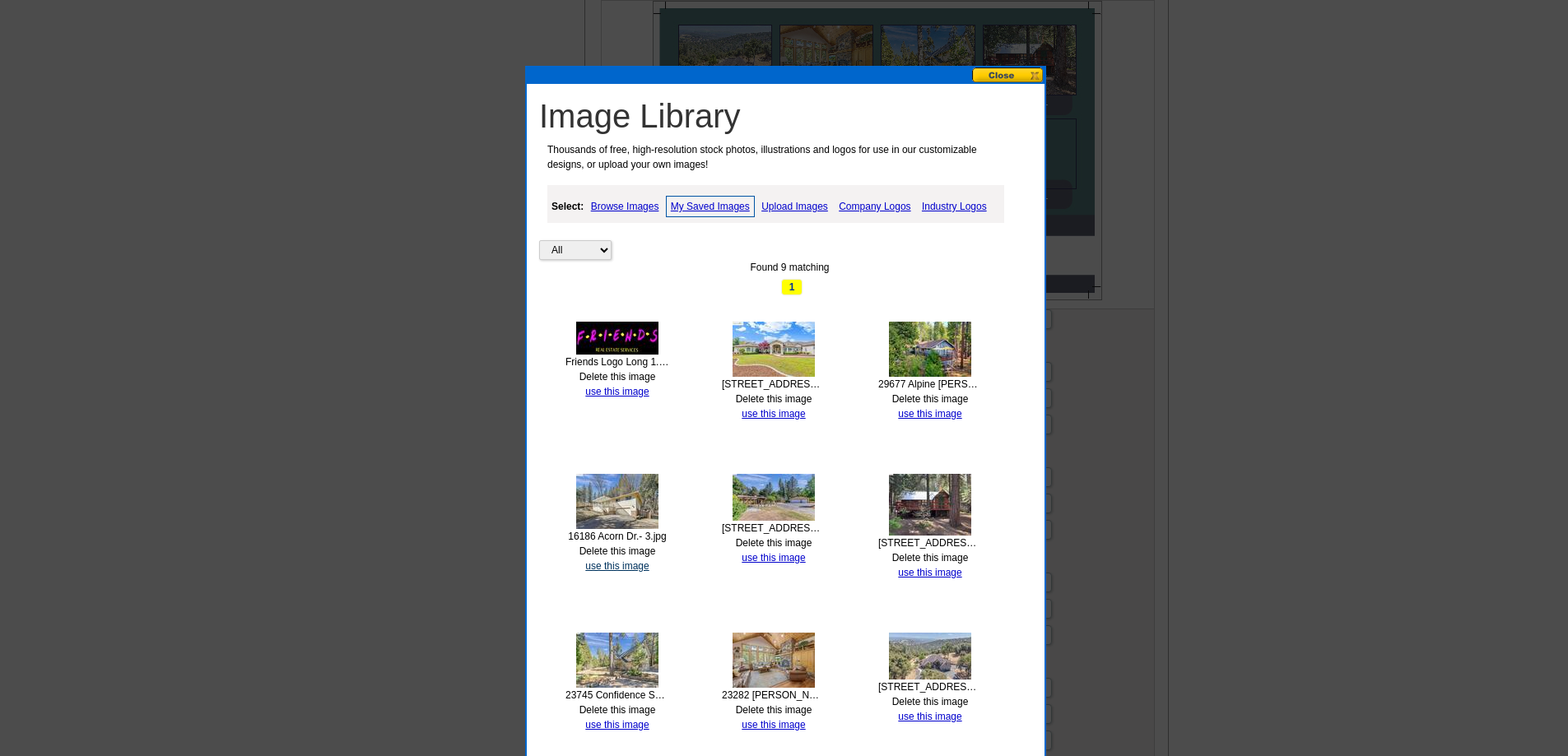
click at [621, 569] on link "use this image" at bounding box center [616, 565] width 63 height 12
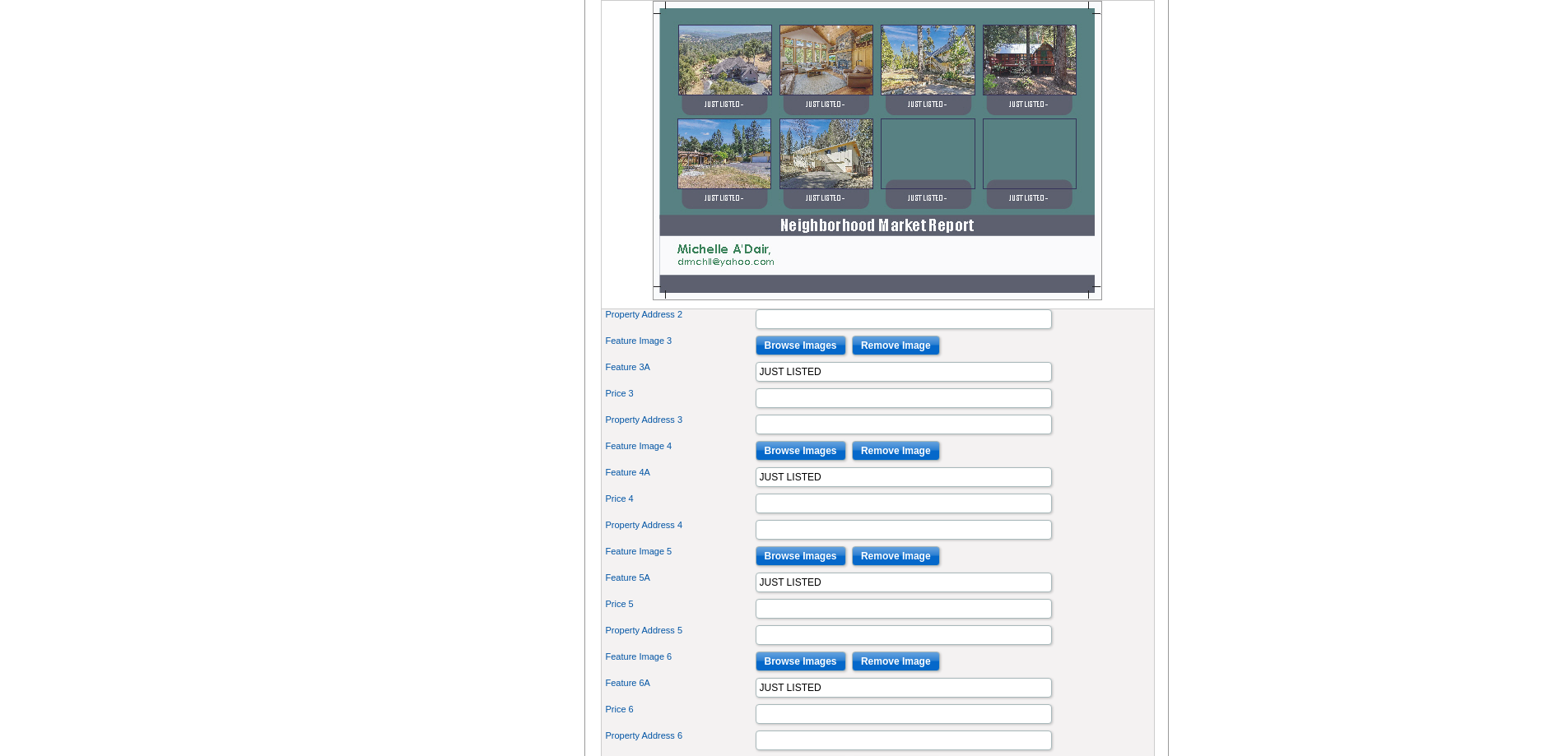
scroll to position [576, 0]
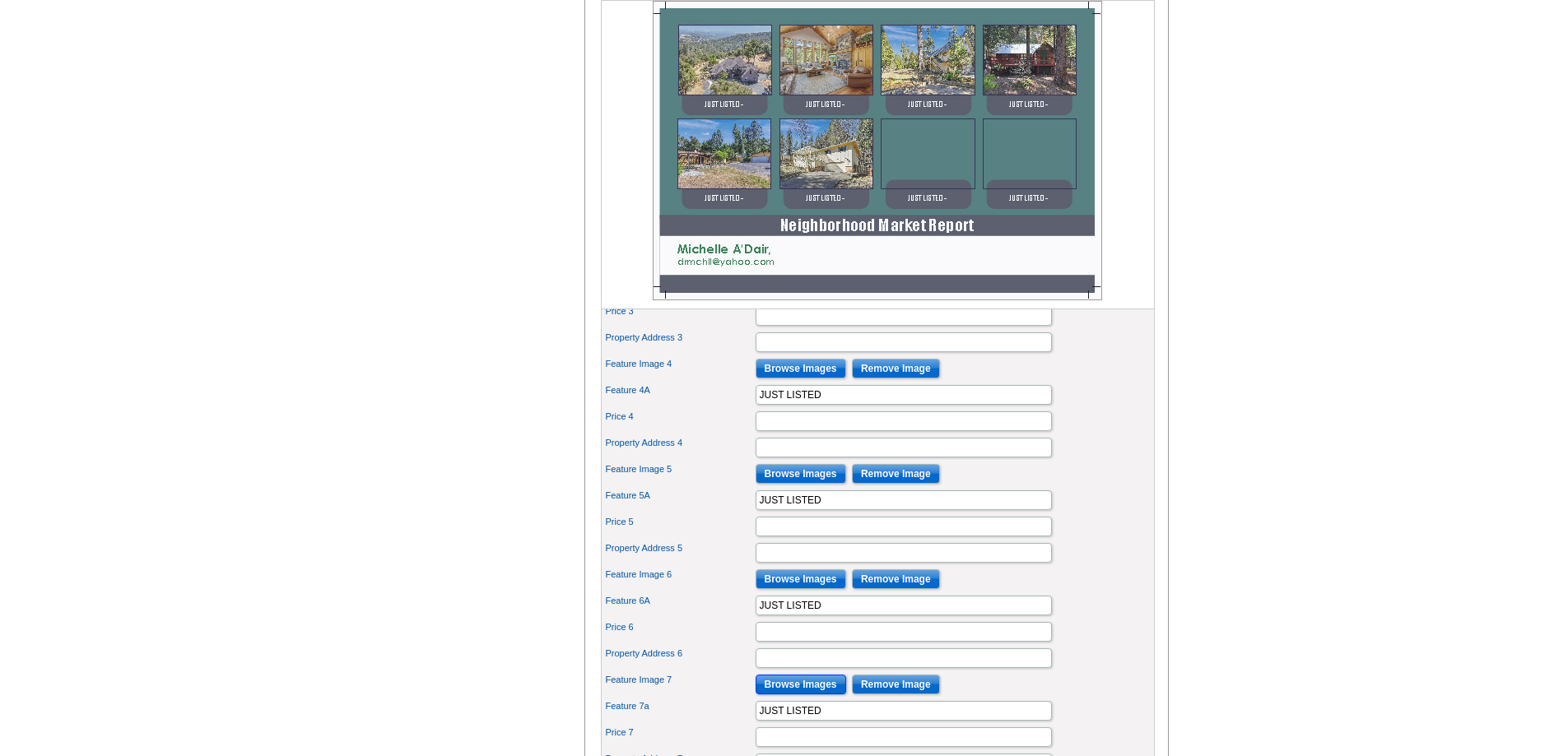
click at [778, 694] on input "Browse Images" at bounding box center [801, 685] width 91 height 20
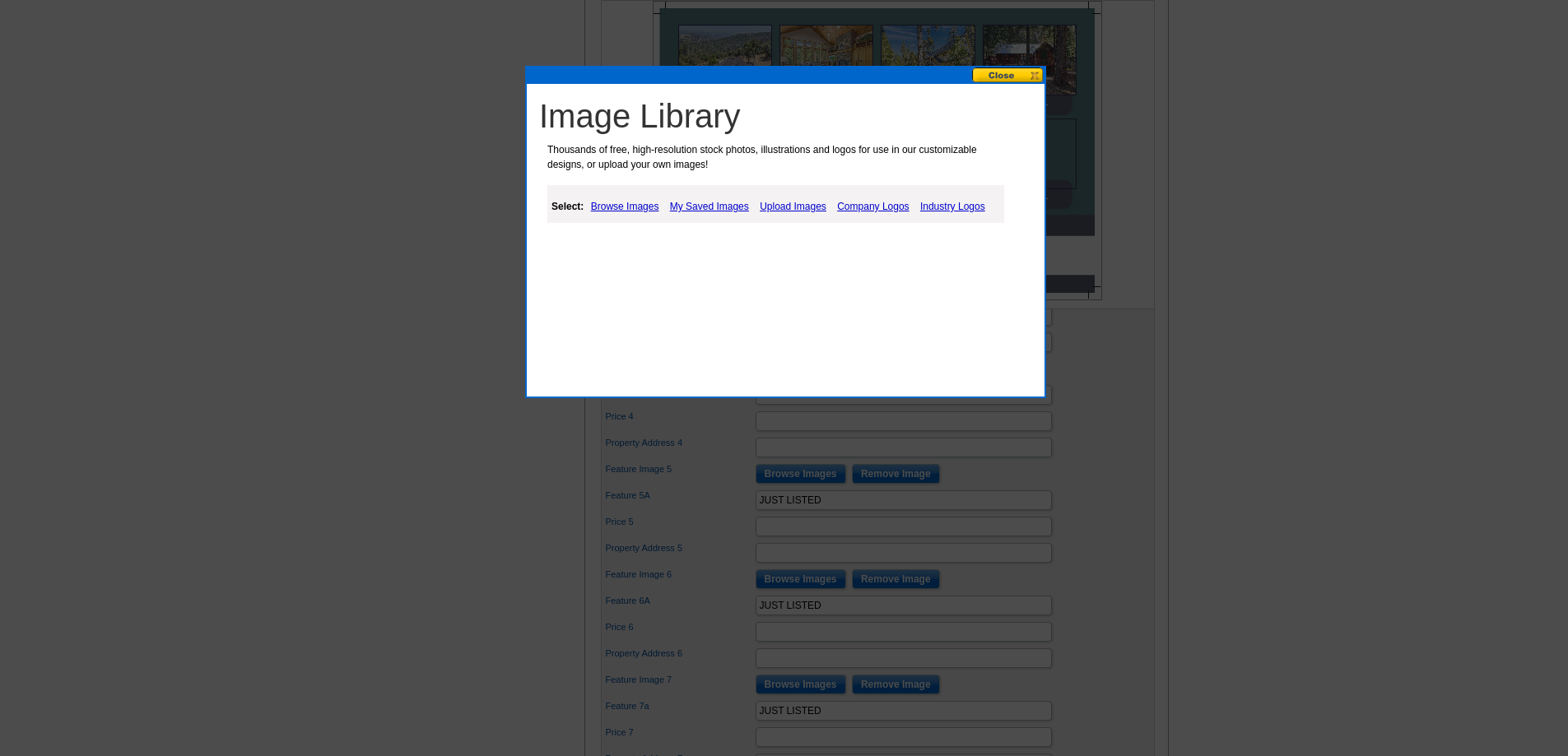
click at [706, 204] on link "My Saved Images" at bounding box center [710, 207] width 87 height 20
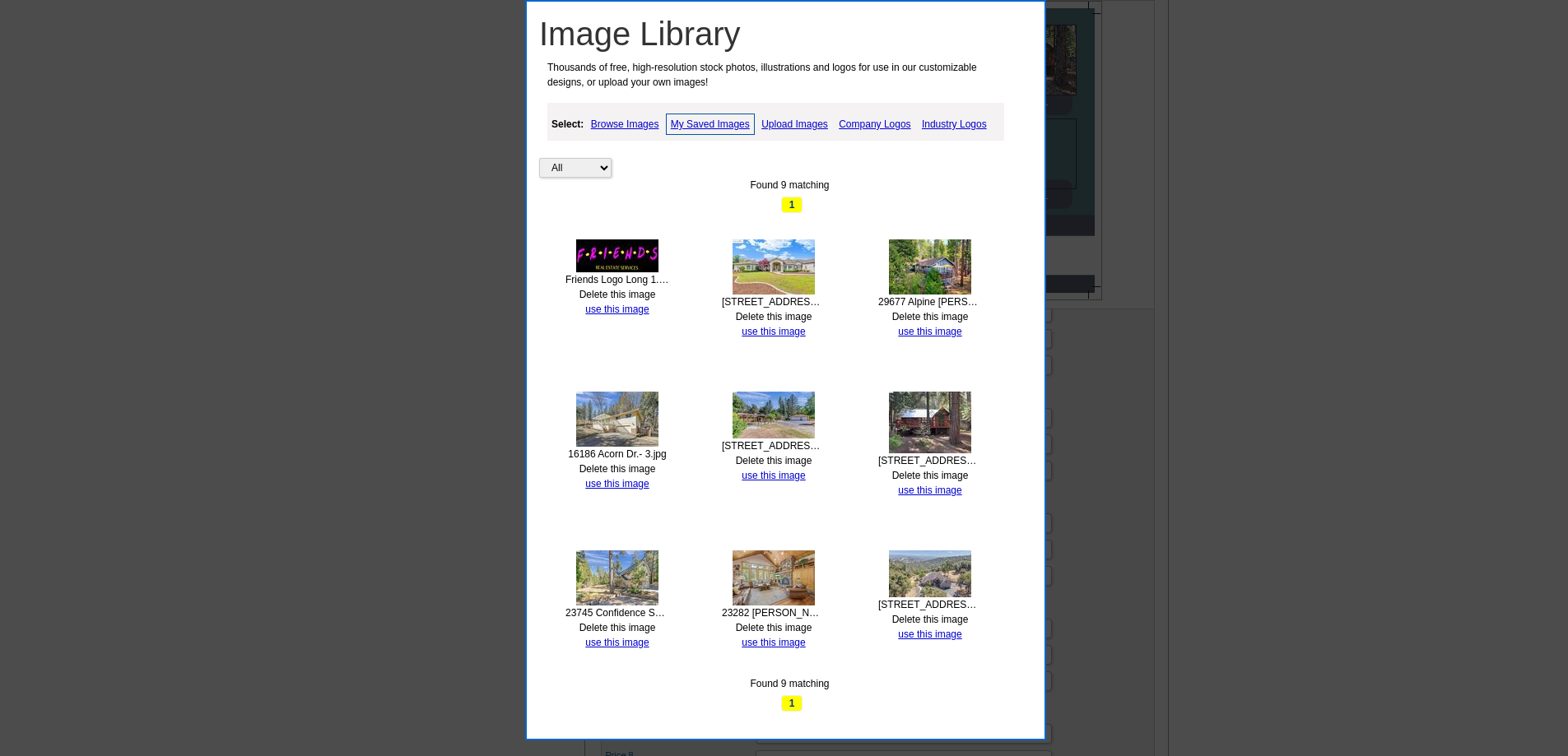
scroll to position [740, 0]
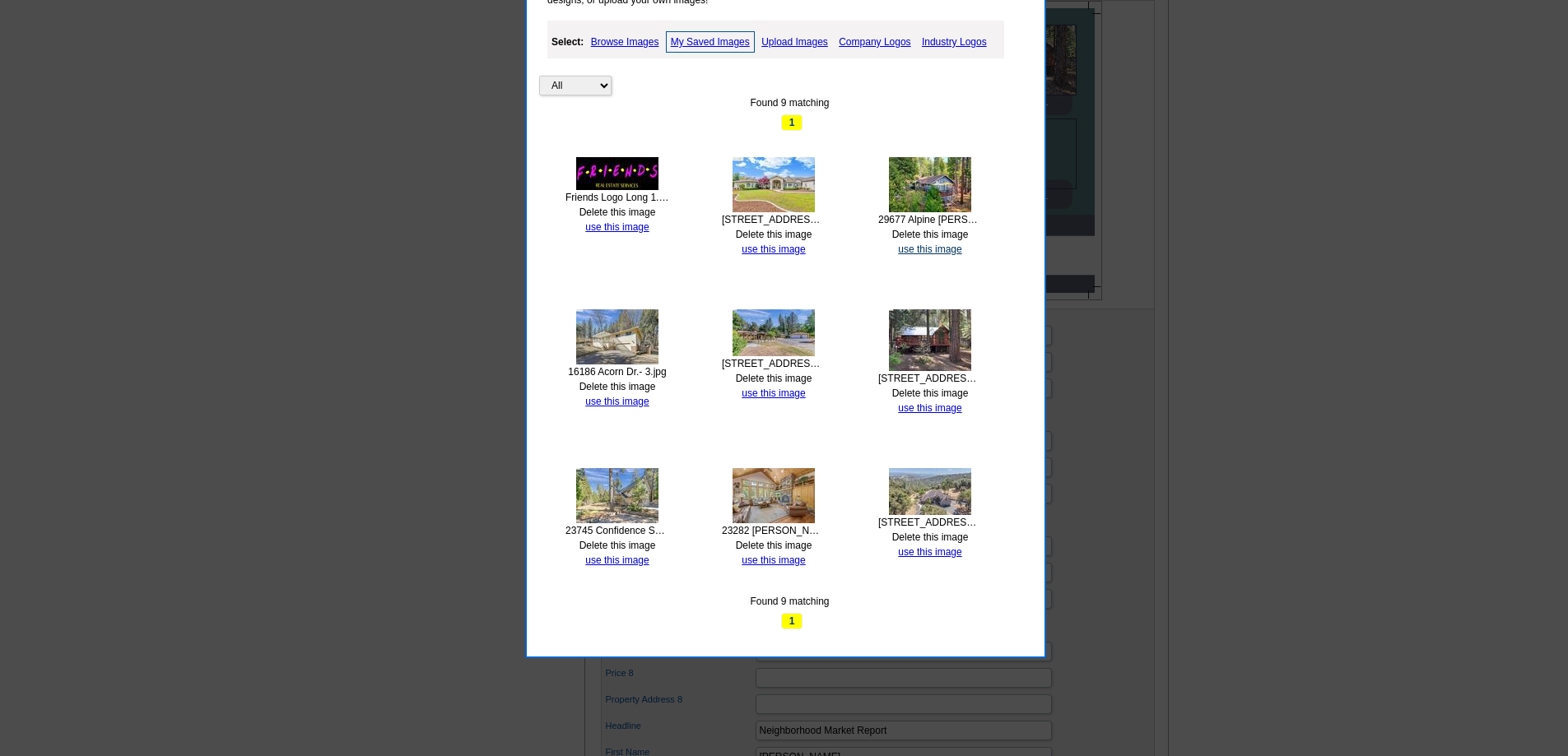
click at [920, 248] on link "use this image" at bounding box center [929, 249] width 63 height 12
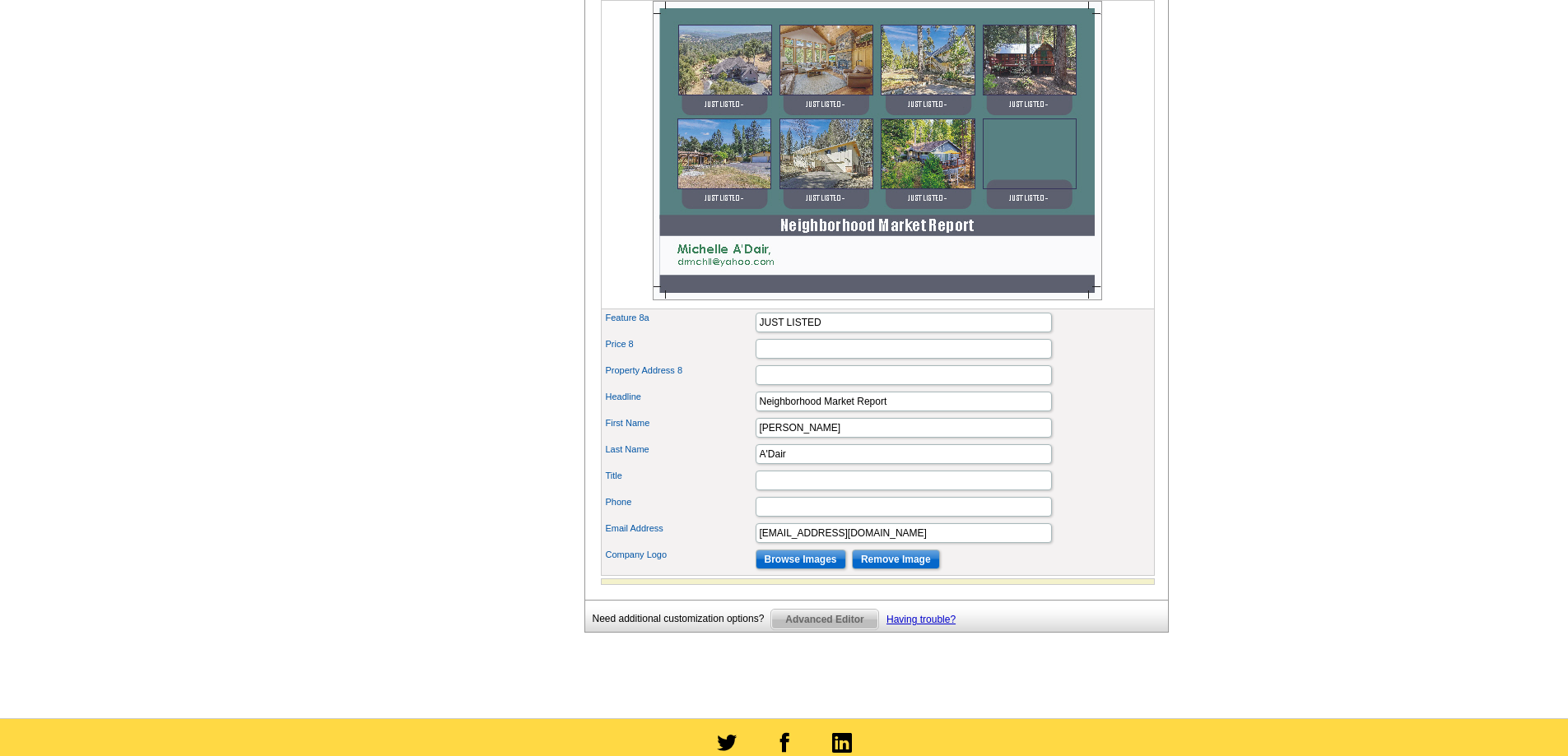
scroll to position [905, 0]
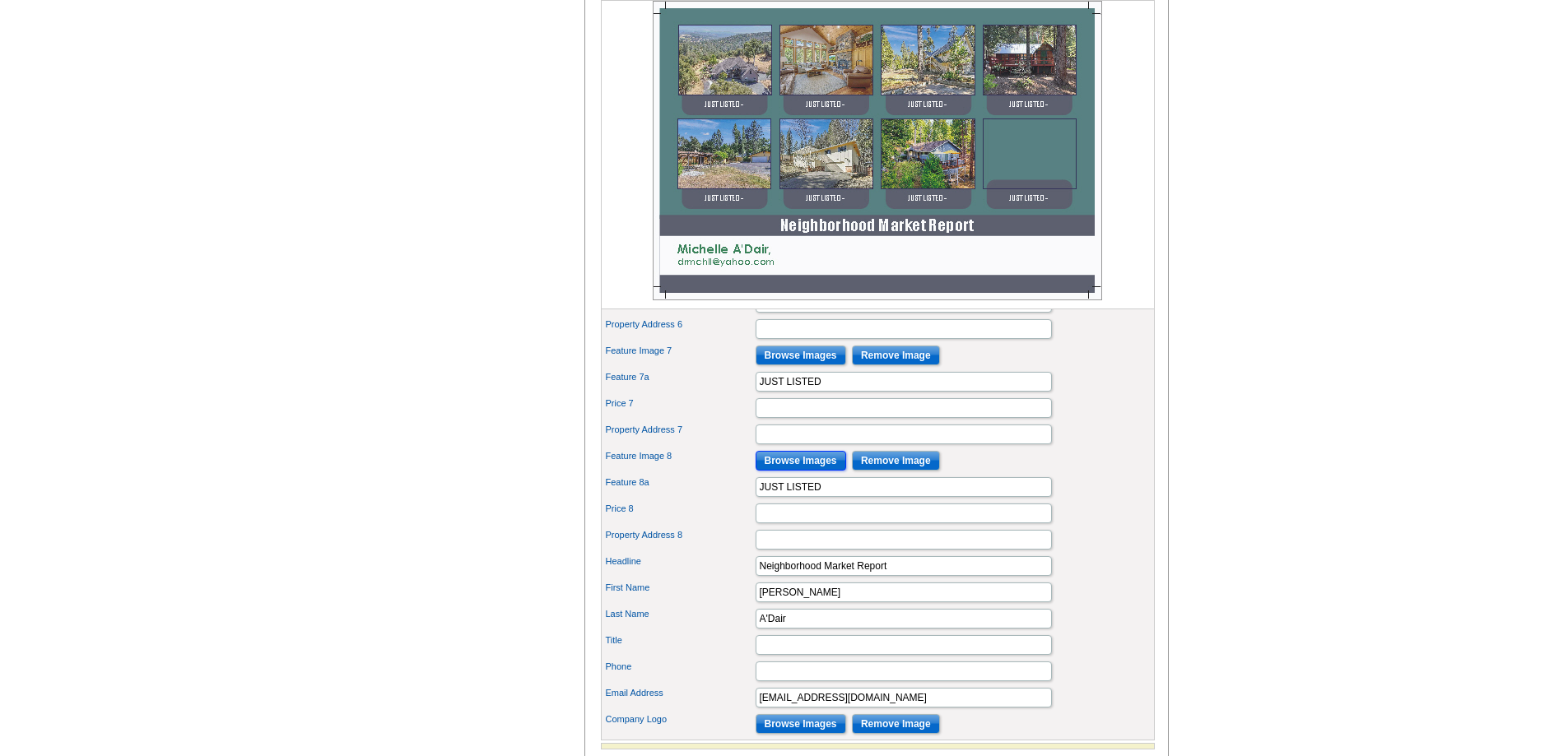
click at [772, 471] on input "Browse Images" at bounding box center [801, 461] width 91 height 20
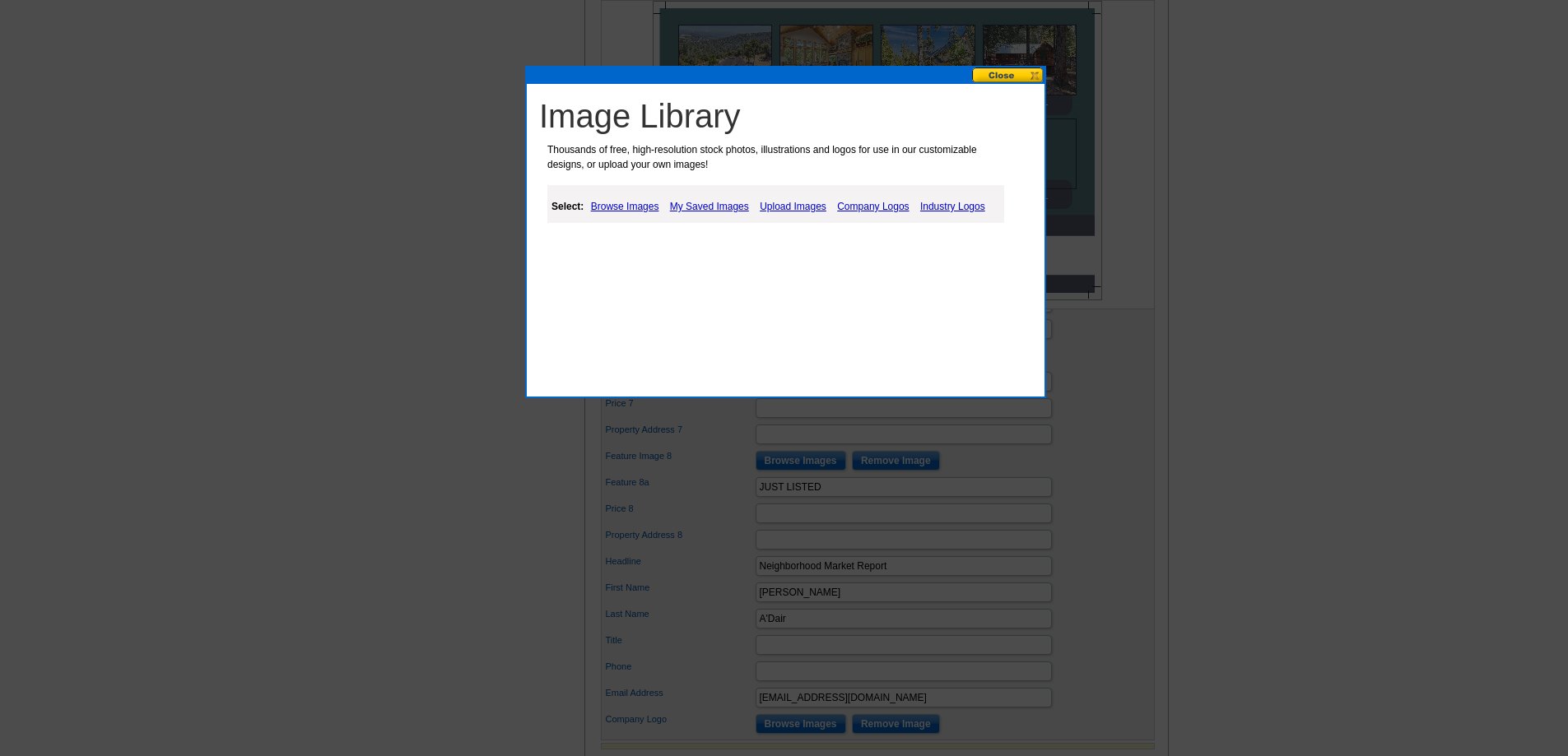
click at [706, 201] on link "My Saved Images" at bounding box center [710, 207] width 87 height 20
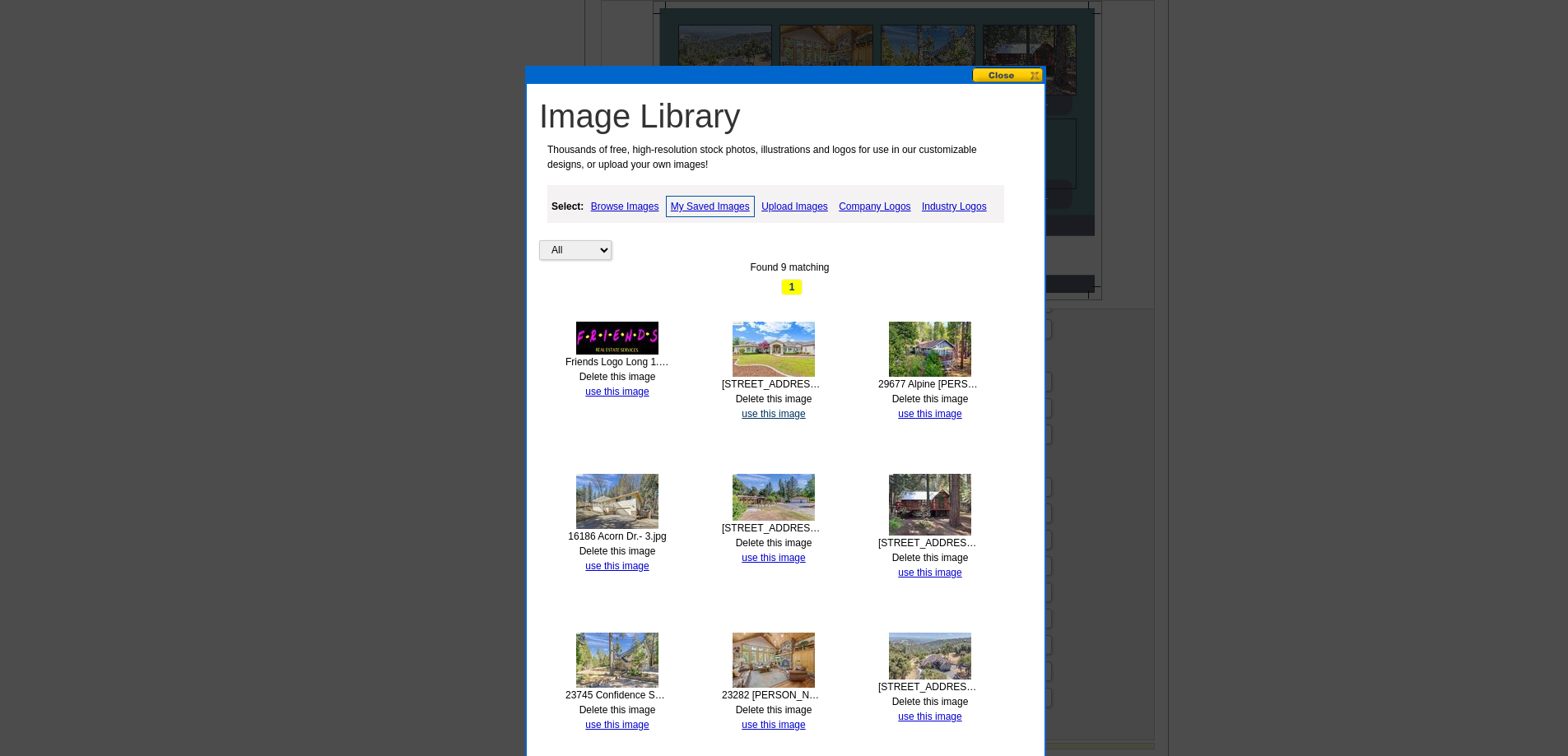
click at [778, 413] on link "use this image" at bounding box center [772, 414] width 63 height 12
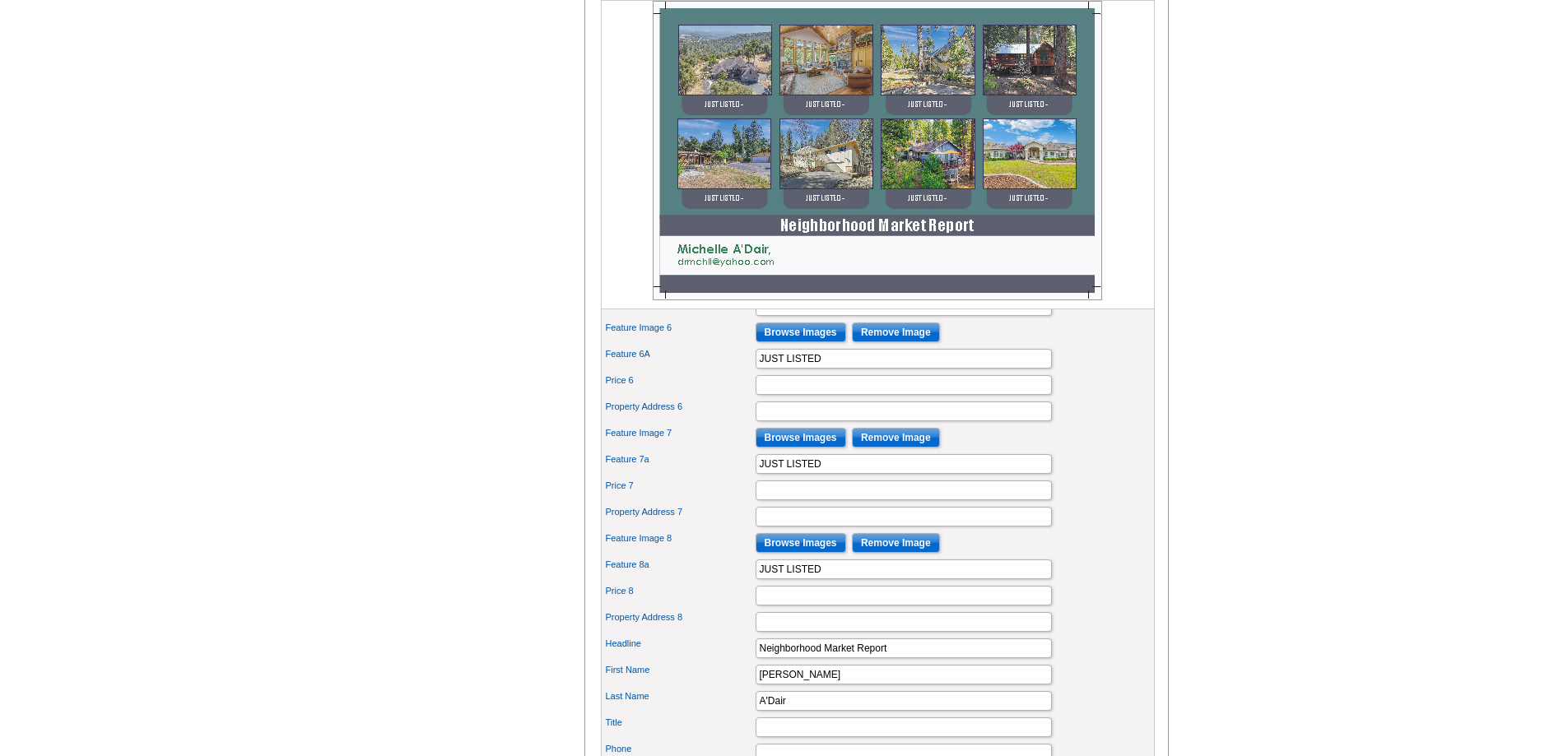
scroll to position [1152, 0]
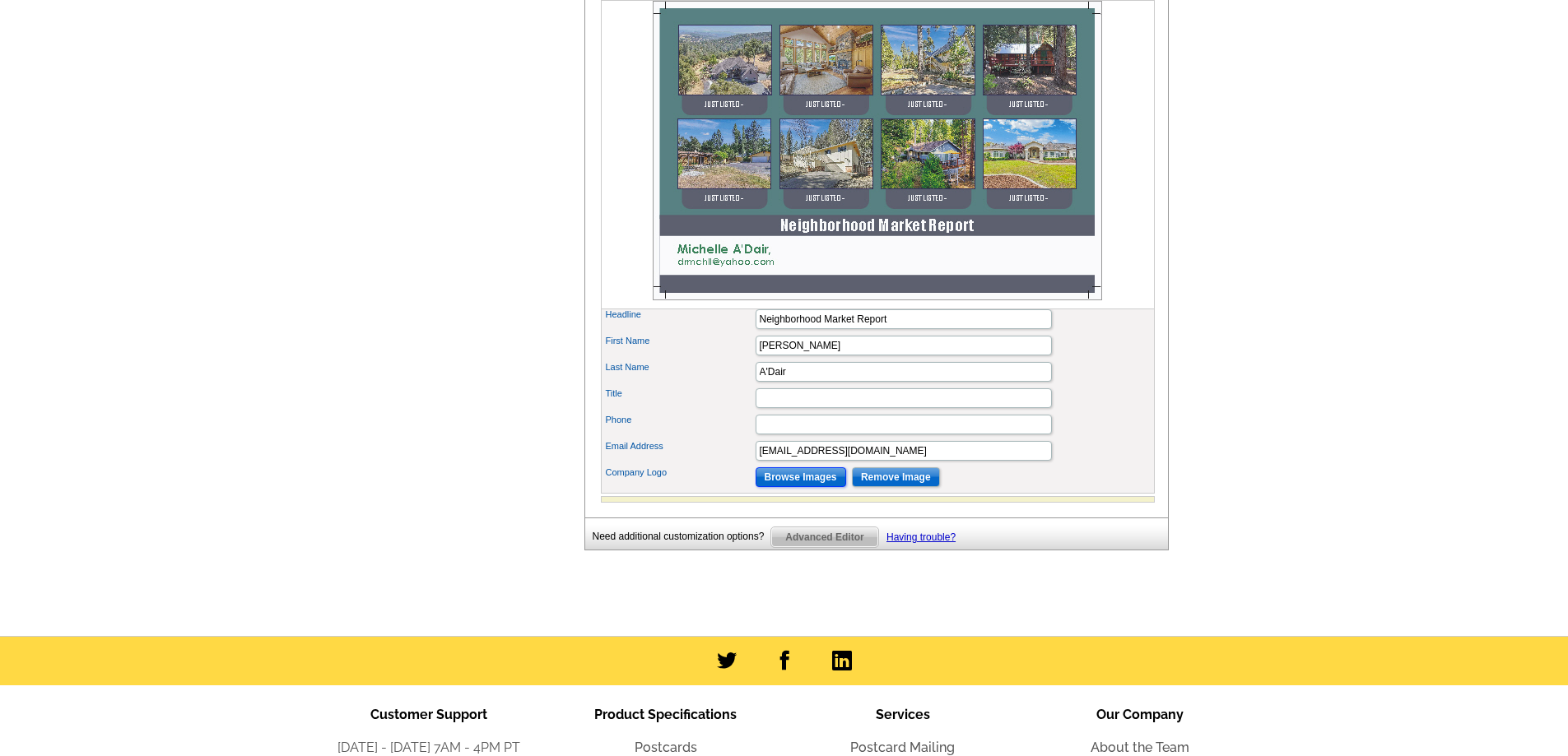
click at [792, 487] on input "Browse Images" at bounding box center [801, 477] width 91 height 20
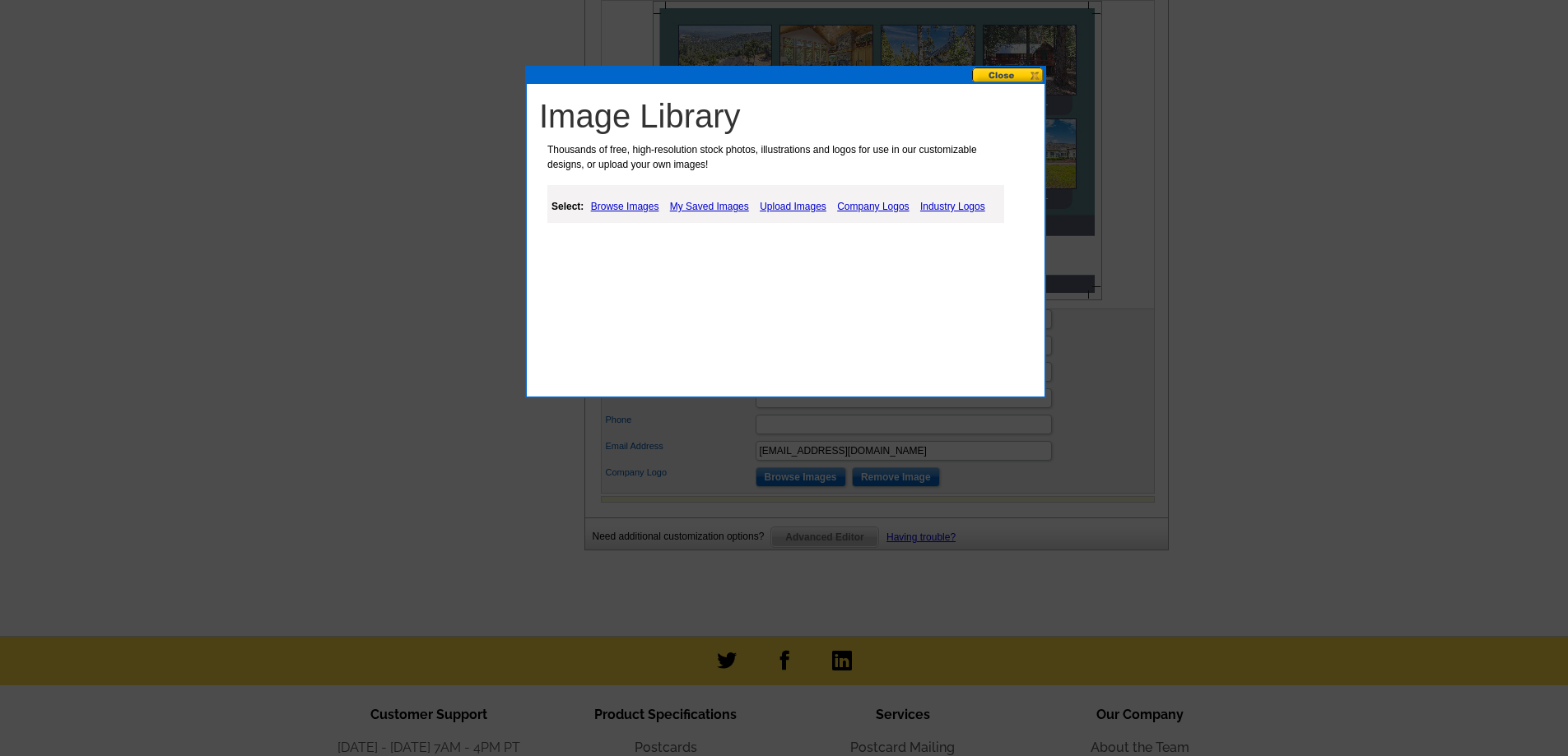
click at [713, 205] on link "My Saved Images" at bounding box center [710, 207] width 87 height 20
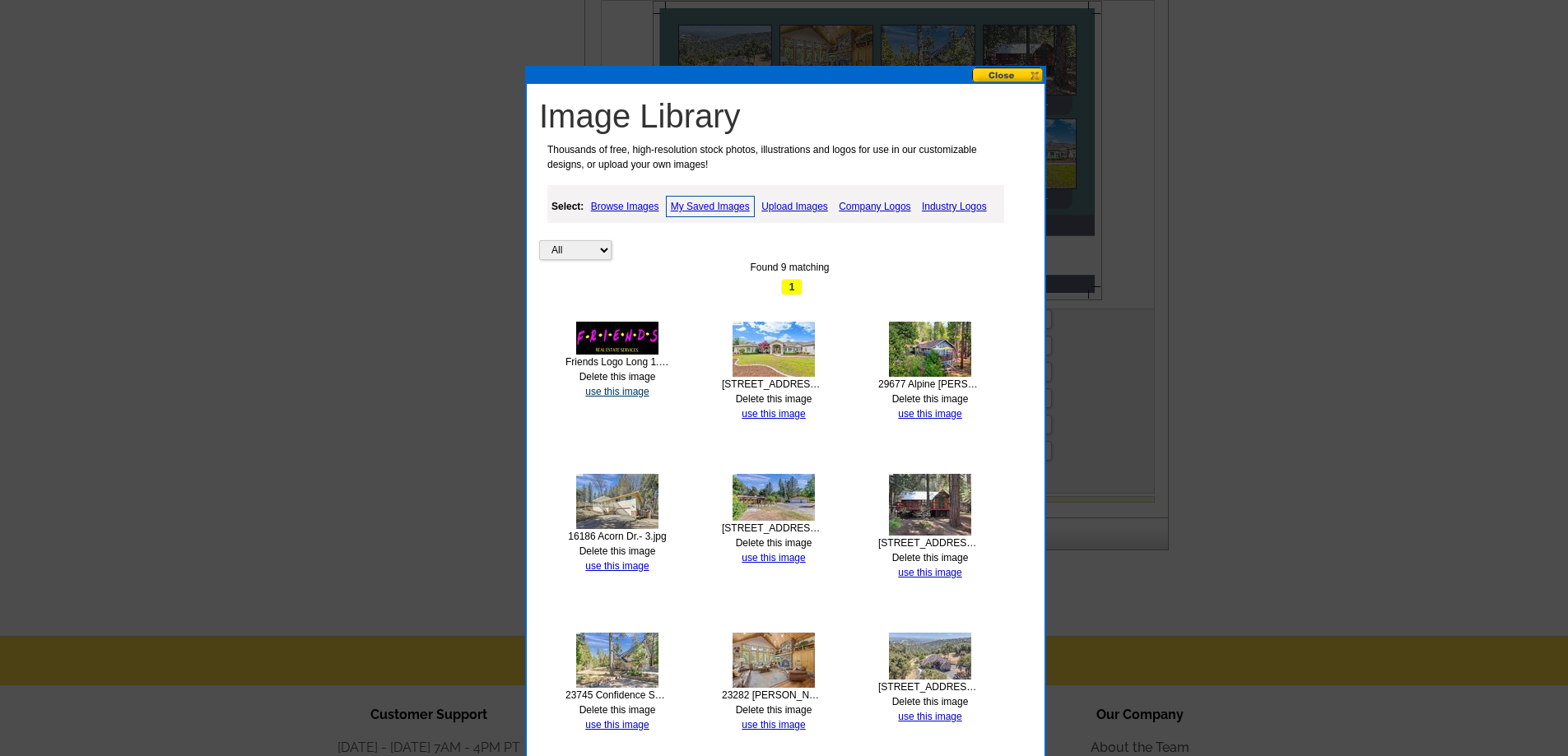
click at [618, 394] on link "use this image" at bounding box center [616, 391] width 63 height 12
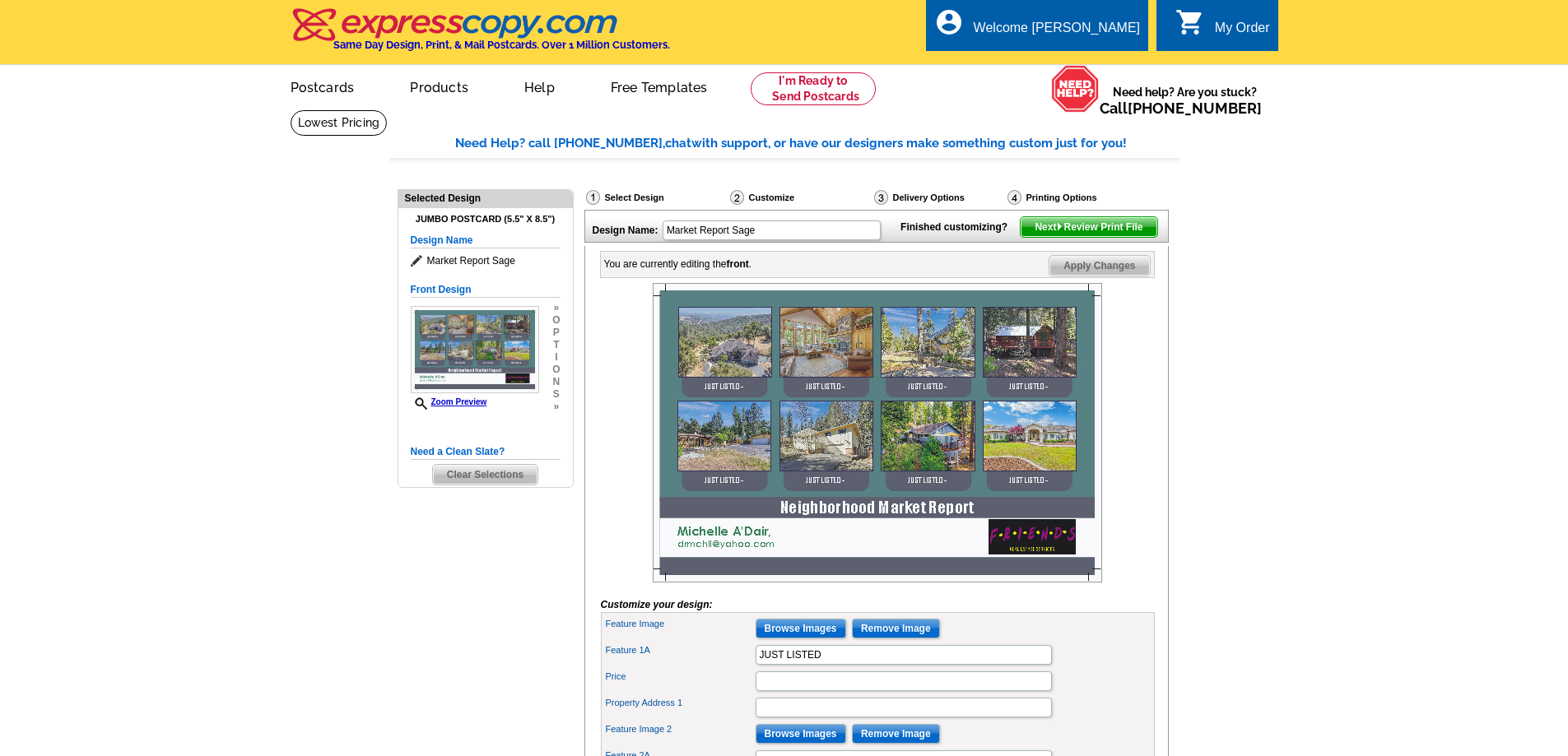
scroll to position [165, 0]
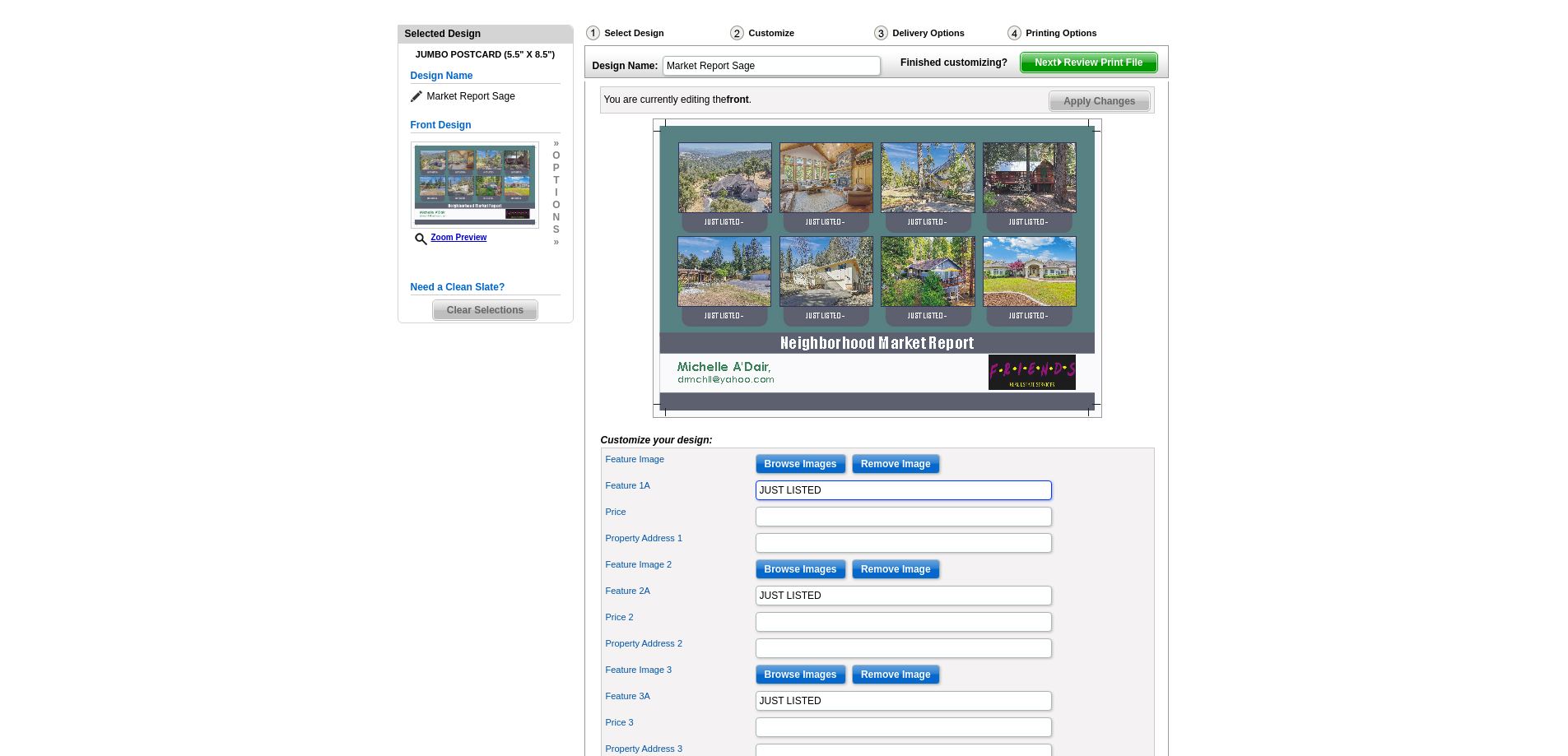
drag, startPoint x: 828, startPoint y: 516, endPoint x: 715, endPoint y: 516, distance: 113.0
click at [715, 504] on div "Feature 1A JUST LISTED" at bounding box center [878, 490] width 548 height 27
type input "Tuolumne - Luxury"
drag, startPoint x: 822, startPoint y: 622, endPoint x: 738, endPoint y: 623, distance: 84.0
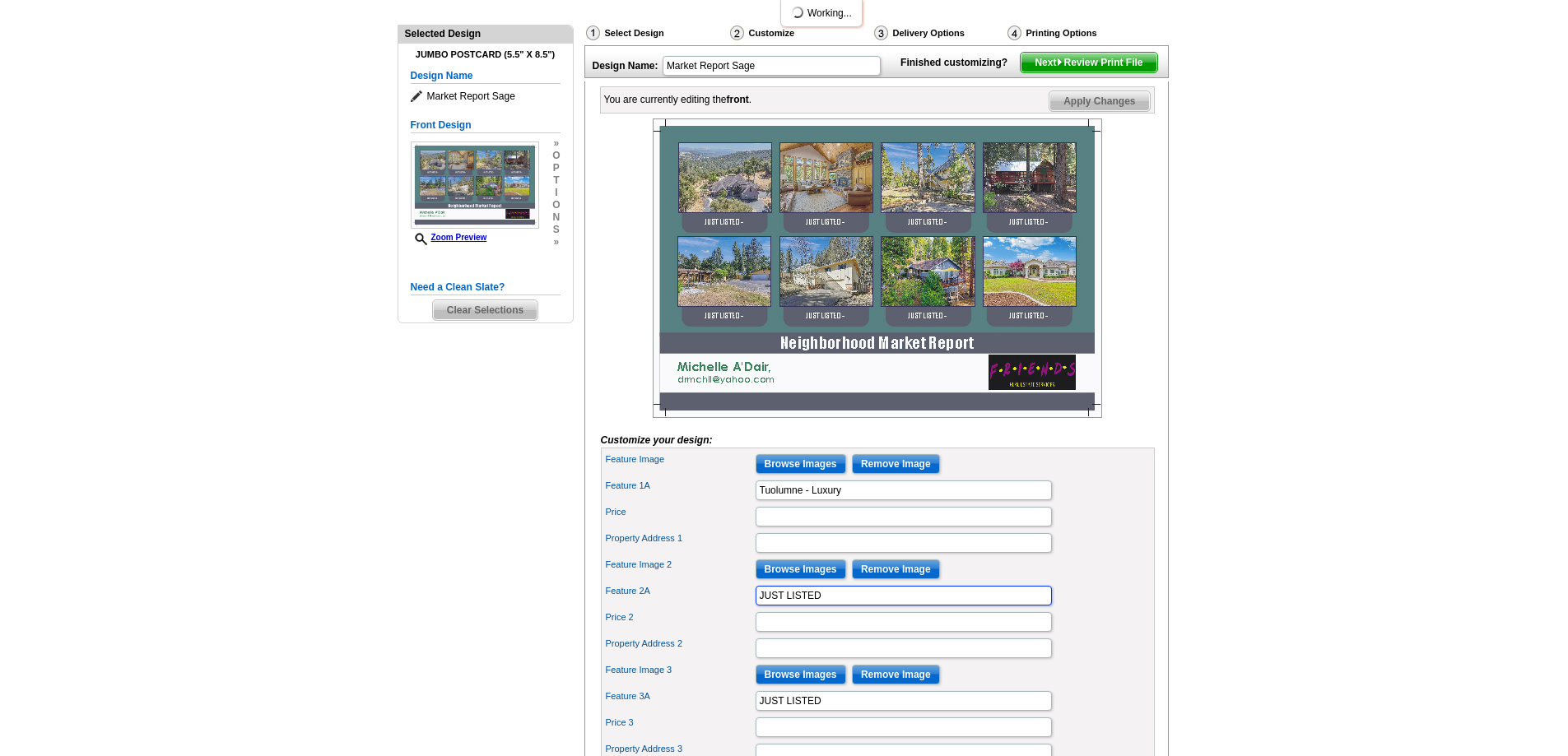
click at [738, 609] on div "Feature 2A JUST LISTED" at bounding box center [878, 596] width 548 height 27
drag, startPoint x: 845, startPoint y: 624, endPoint x: 859, endPoint y: 644, distance: 24.4
click at [845, 605] on input "Exquisite in Comstpck Ranch" at bounding box center [904, 596] width 296 height 20
type input "Exquisite in [PERSON_NAME][GEOGRAPHIC_DATA]"
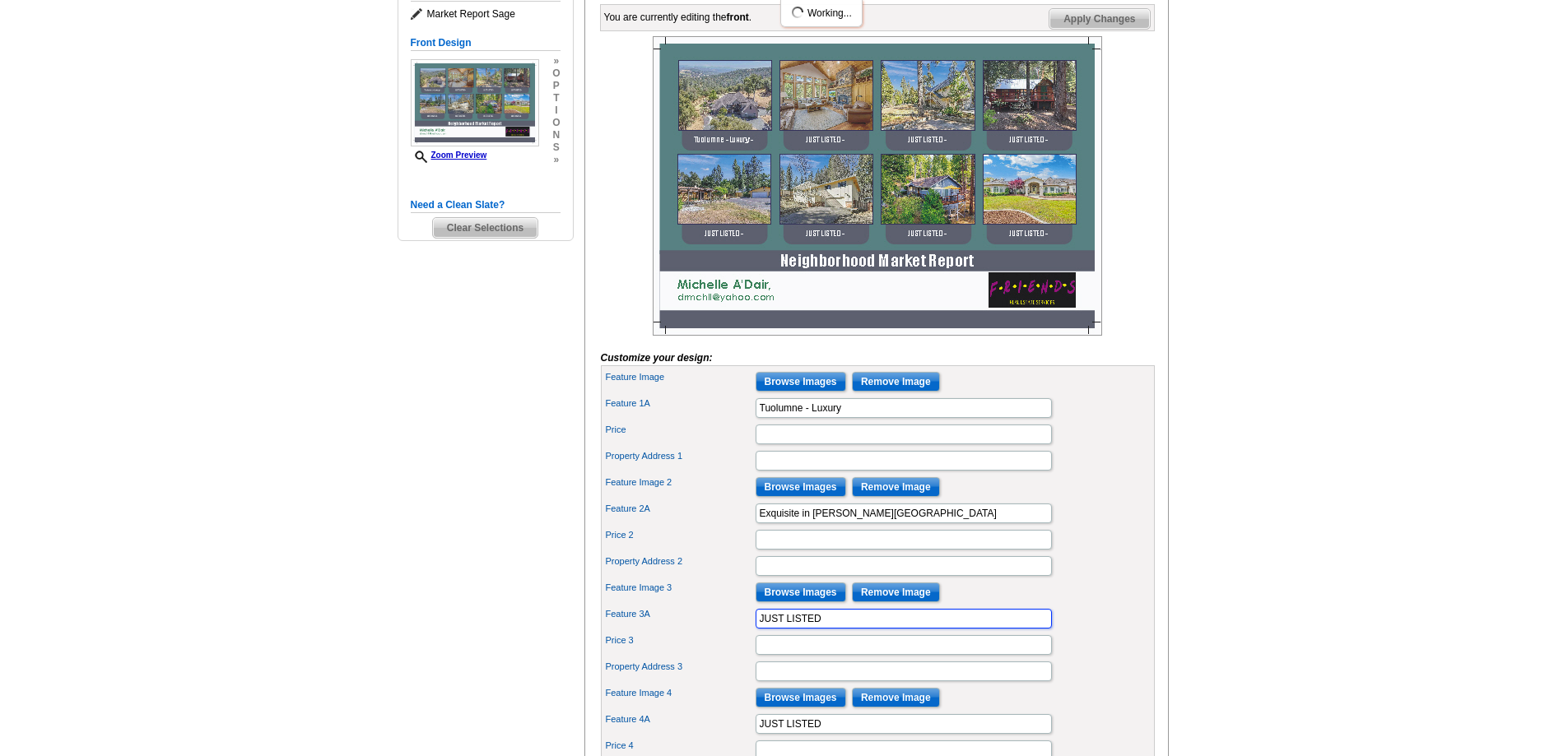
drag, startPoint x: 825, startPoint y: 649, endPoint x: 739, endPoint y: 649, distance: 86.0
click at [739, 632] on div "Feature 3A JUST LISTED" at bounding box center [878, 619] width 548 height 27
type input "[PERSON_NAME] [PERSON_NAME] - Fixer"
click at [513, 669] on div "Need Help? call 800-260-5887, chat with support, or have our designers make som…" at bounding box center [784, 707] width 790 height 1639
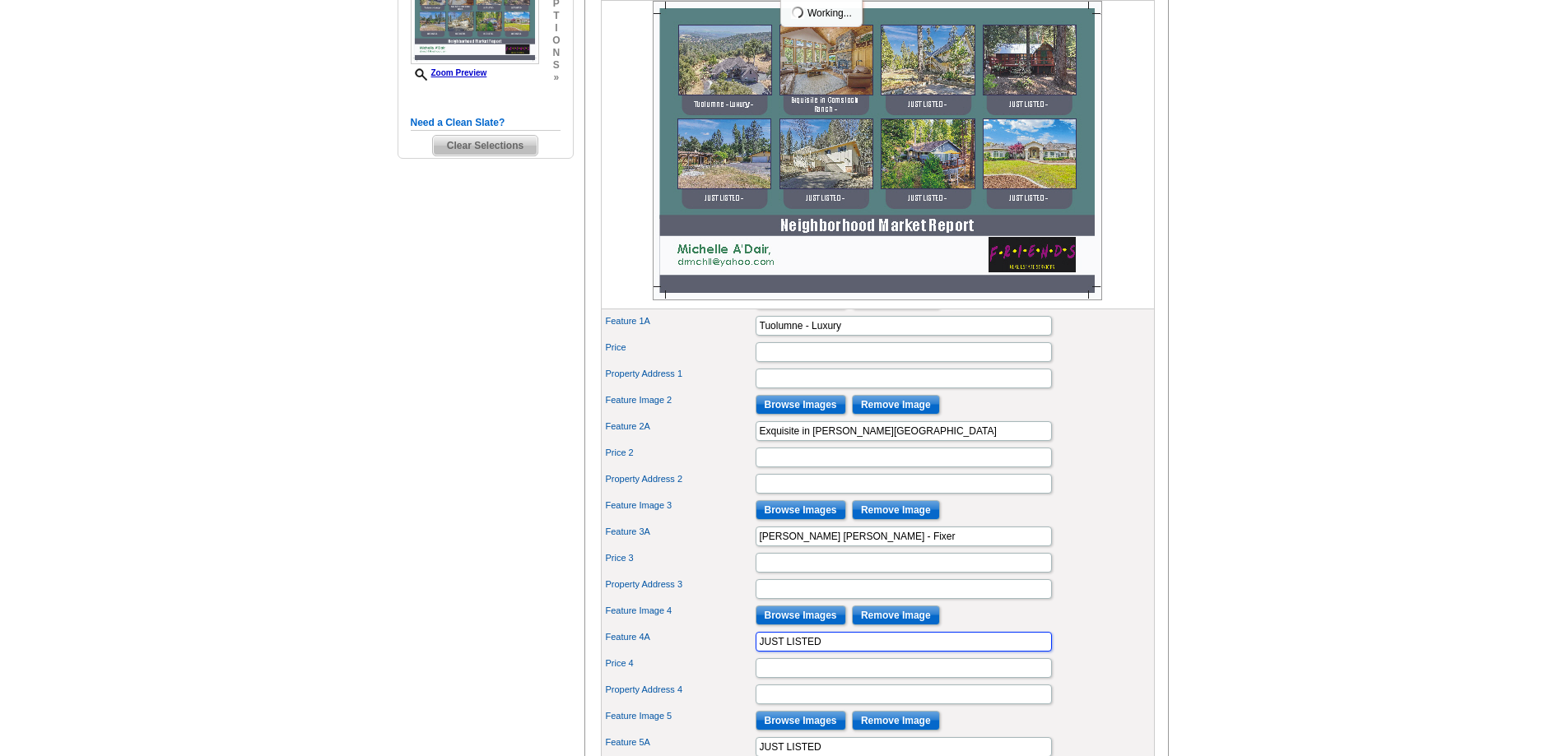
drag, startPoint x: 824, startPoint y: 670, endPoint x: 724, endPoint y: 668, distance: 100.0
click at [724, 655] on div "Feature 4A JUST LISTED" at bounding box center [878, 642] width 548 height 27
type input "Long Barn - Cozy Cabin"
click at [498, 677] on div "Need Help? call 800-260-5887, chat with support, or have our designers make som…" at bounding box center [784, 624] width 790 height 1639
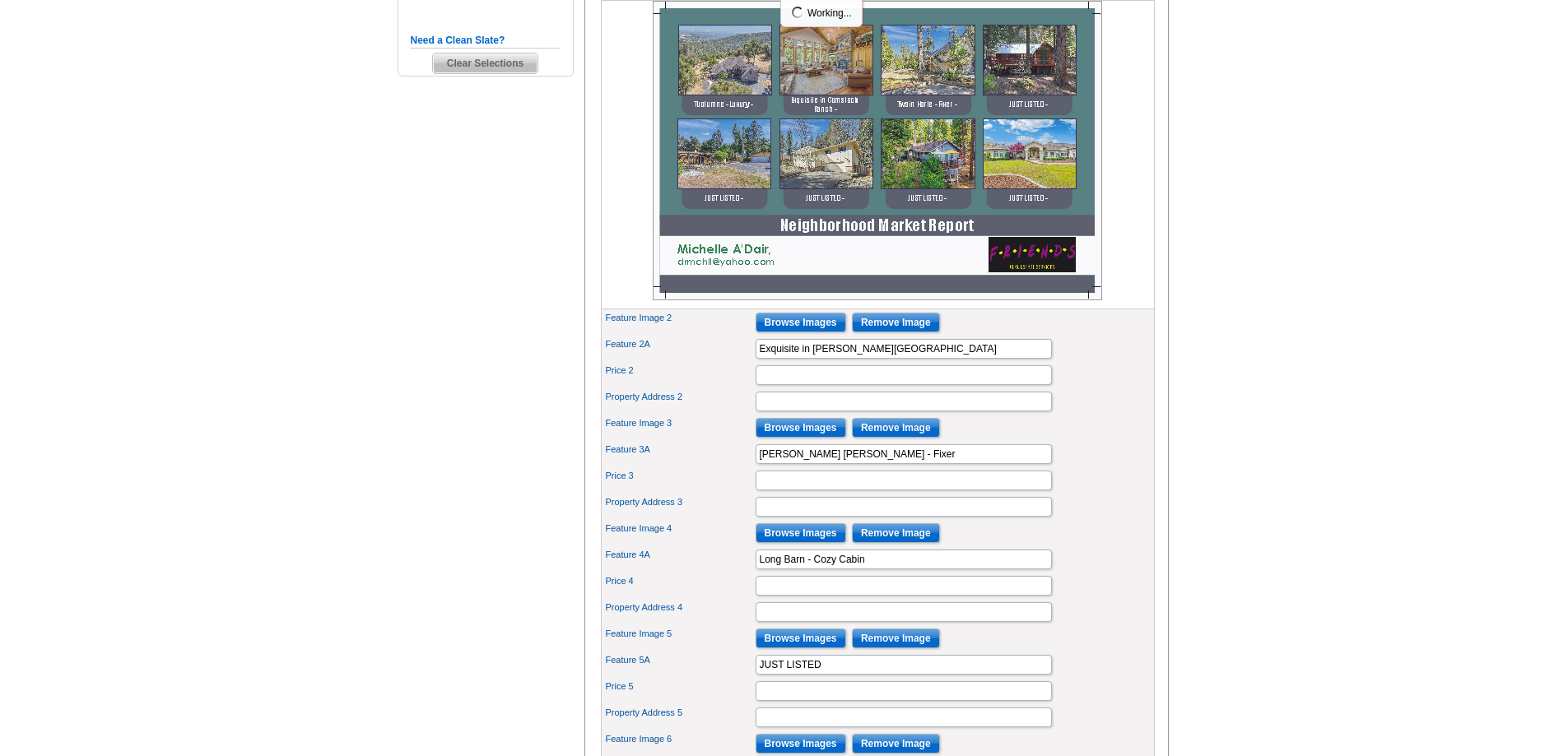
scroll to position [494, 0]
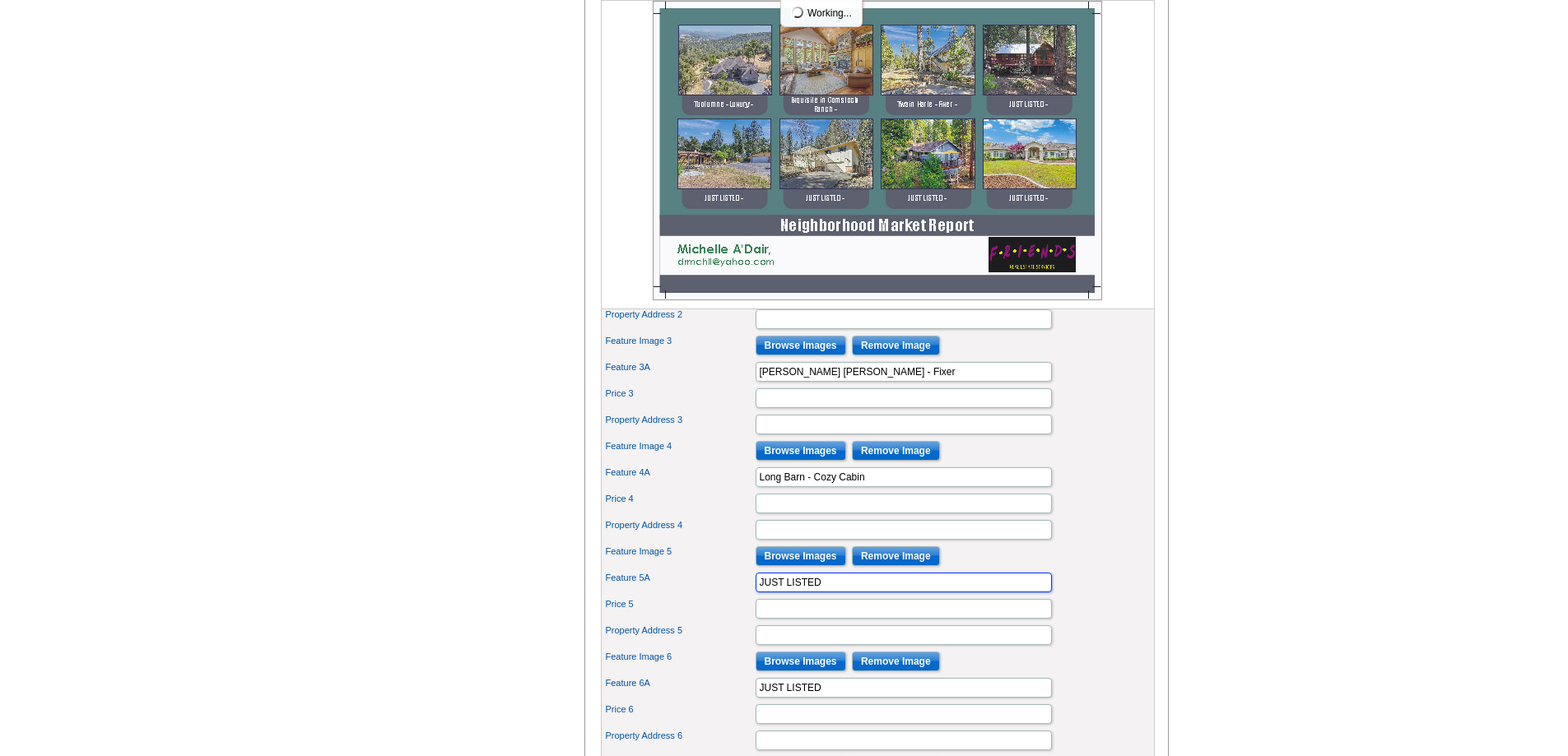
drag, startPoint x: 822, startPoint y: 610, endPoint x: 726, endPoint y: 607, distance: 96.0
click at [726, 596] on div "Feature 5A JUST LISTED" at bounding box center [878, 583] width 548 height 27
type input "Columbia - Huge Shop"
click at [550, 654] on div "Need Help? call 800-260-5887, chat with support, or have our designers make som…" at bounding box center [784, 460] width 790 height 1639
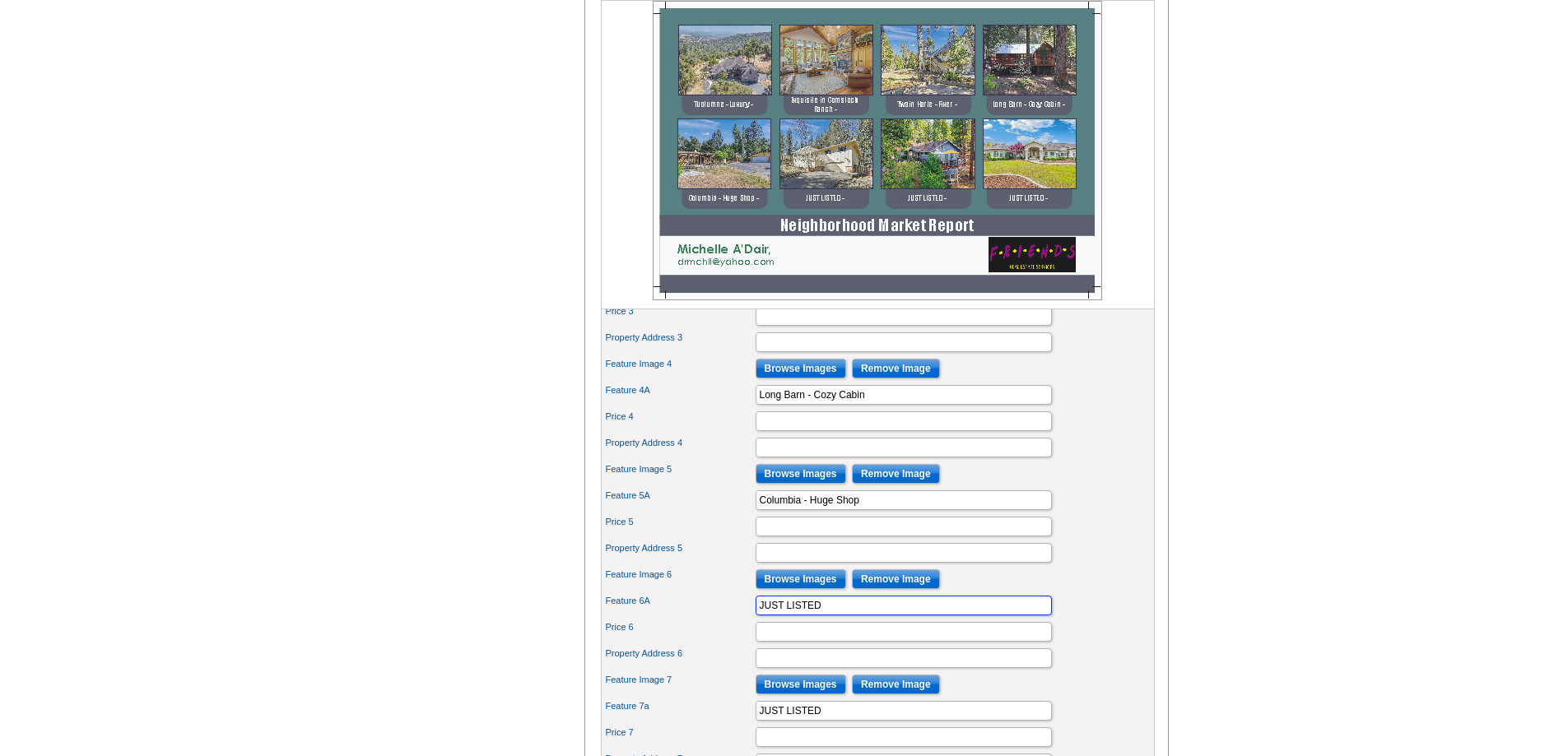
drag, startPoint x: 821, startPoint y: 630, endPoint x: 754, endPoint y: 639, distance: 67.6
click at [754, 619] on div "Feature 6A JUST LISTED" at bounding box center [878, 605] width 548 height 27
drag, startPoint x: 821, startPoint y: 635, endPoint x: 759, endPoint y: 631, distance: 62.1
click at [759, 615] on input "JUST LISTED" at bounding box center [904, 605] width 296 height 20
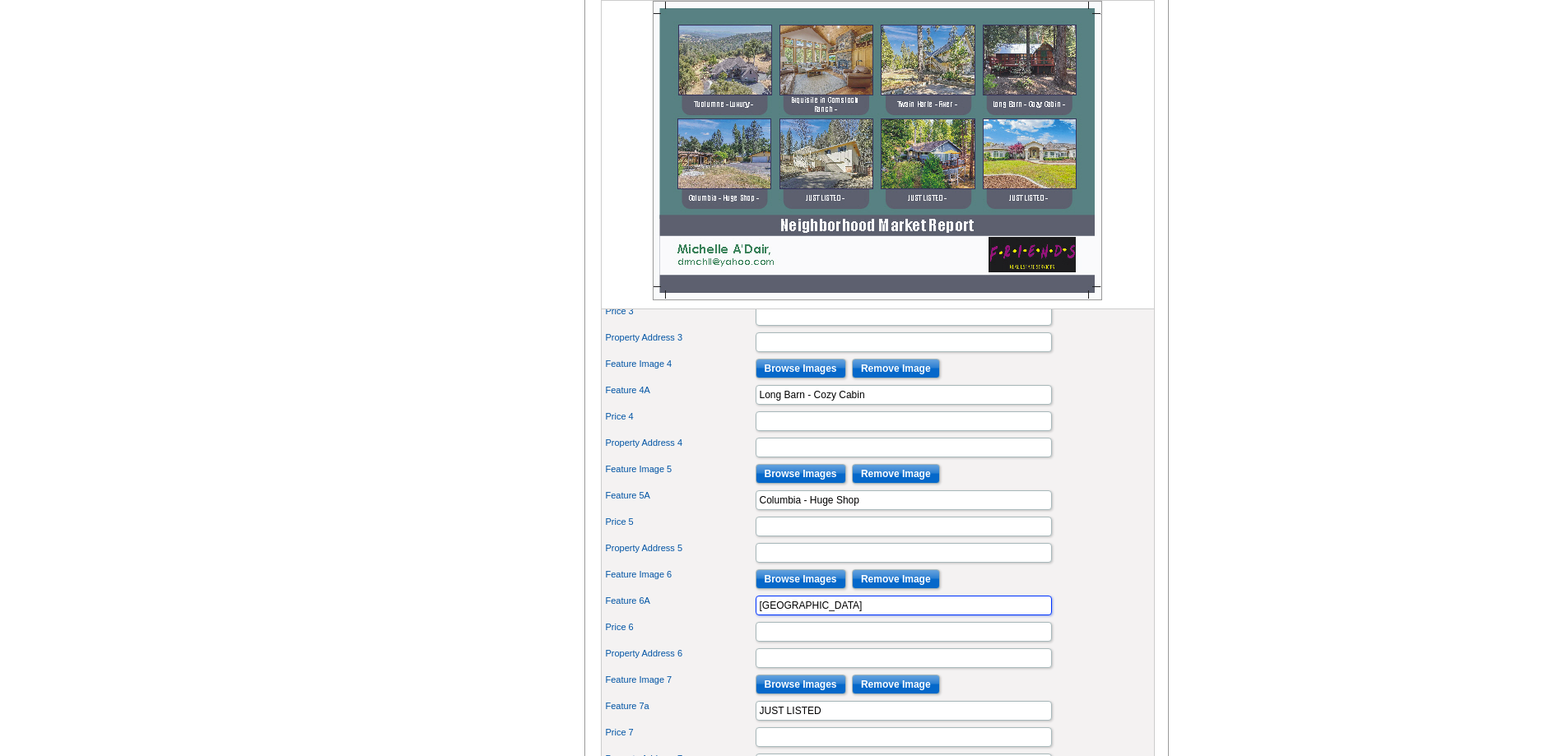
type input "Sonora"
click at [409, 630] on div "Need Help? call 800-260-5887, chat with support, or have our designers make som…" at bounding box center [784, 377] width 790 height 1639
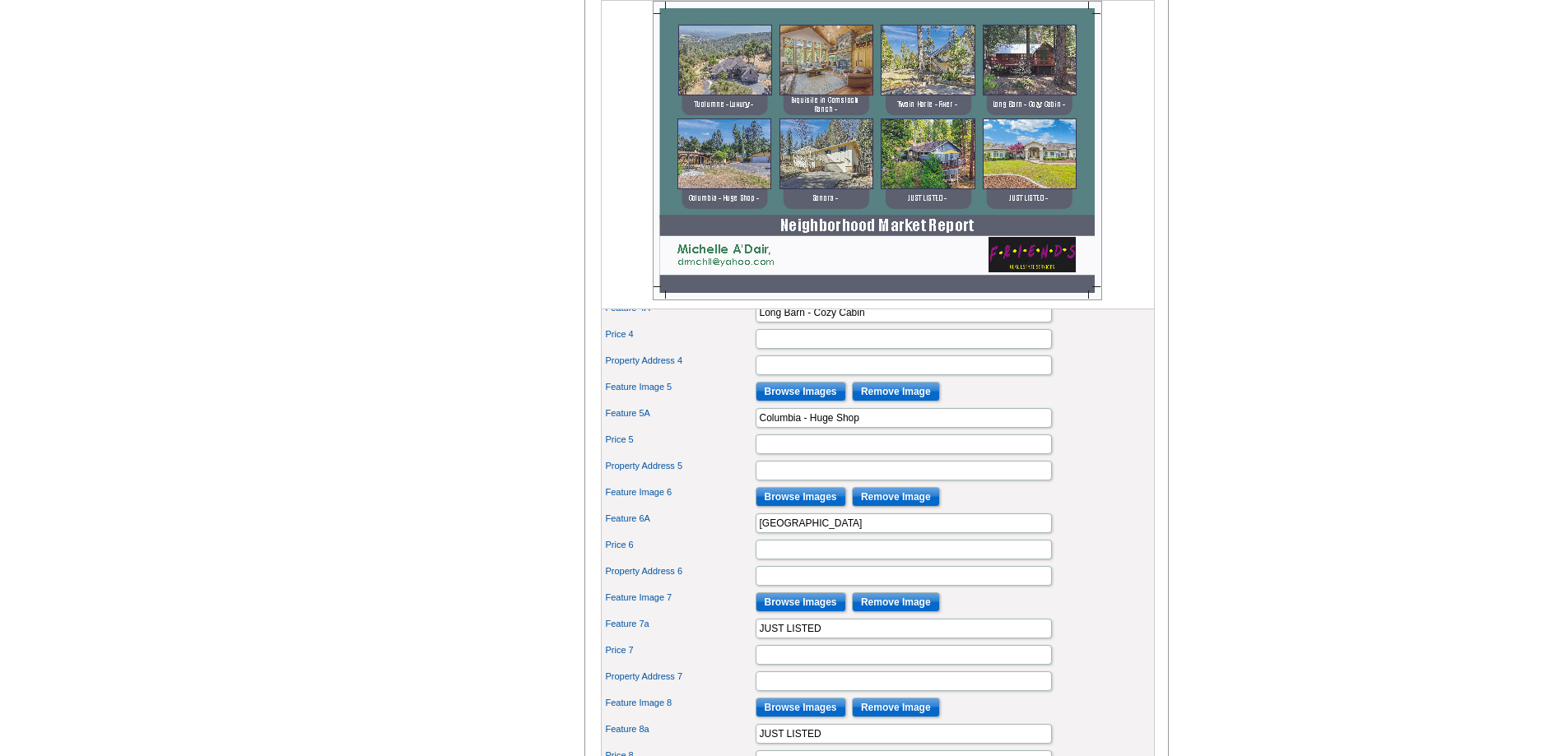
scroll to position [740, 0]
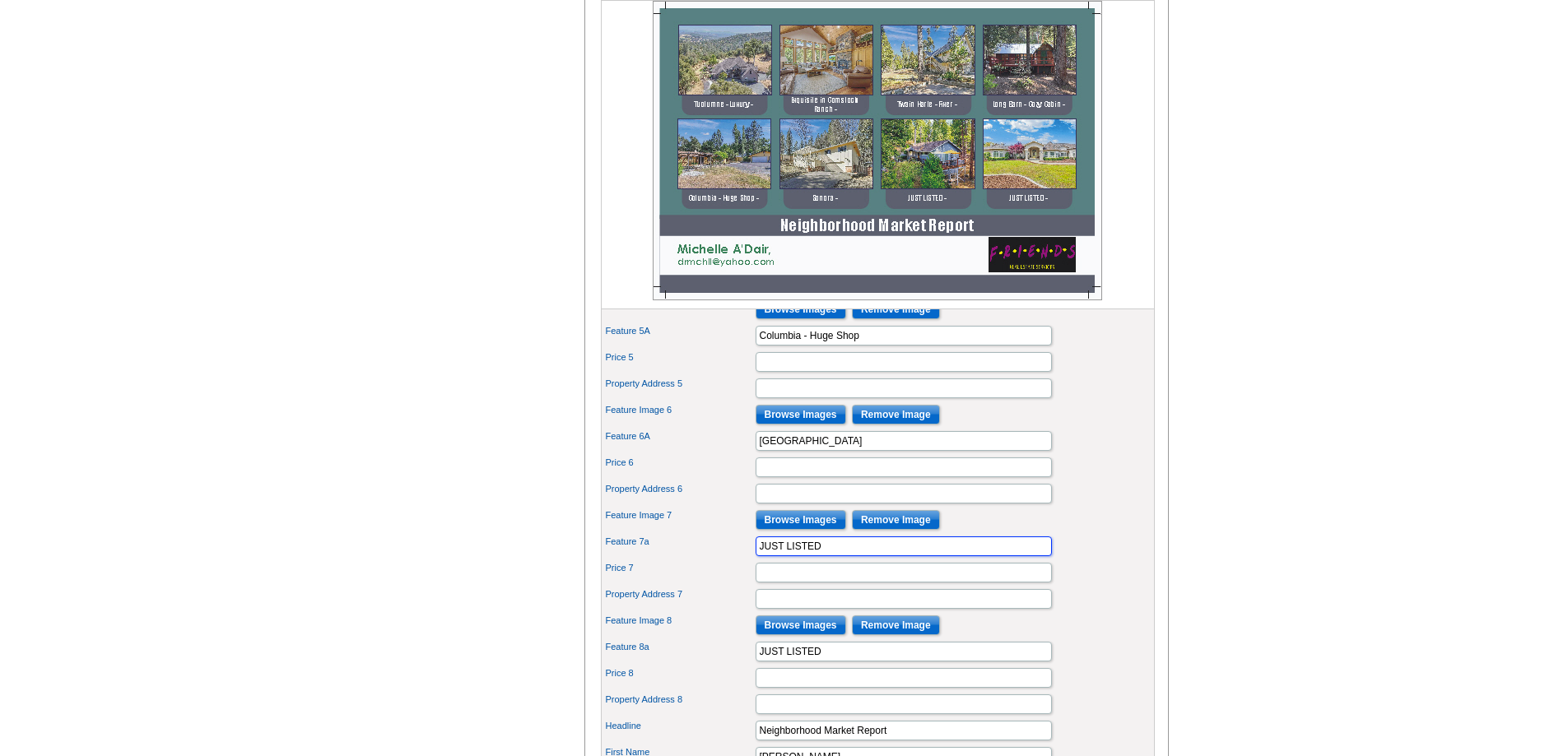
drag, startPoint x: 826, startPoint y: 573, endPoint x: 761, endPoint y: 575, distance: 65.0
click at [761, 556] on input "JUST LISTED" at bounding box center [904, 546] width 296 height 20
type input "Mountain Airbnb"
click at [434, 645] on div "Need Help? call 800-260-5887, chat with support, or have our designers make som…" at bounding box center [784, 213] width 790 height 1639
drag, startPoint x: 828, startPoint y: 677, endPoint x: 701, endPoint y: 677, distance: 127.0
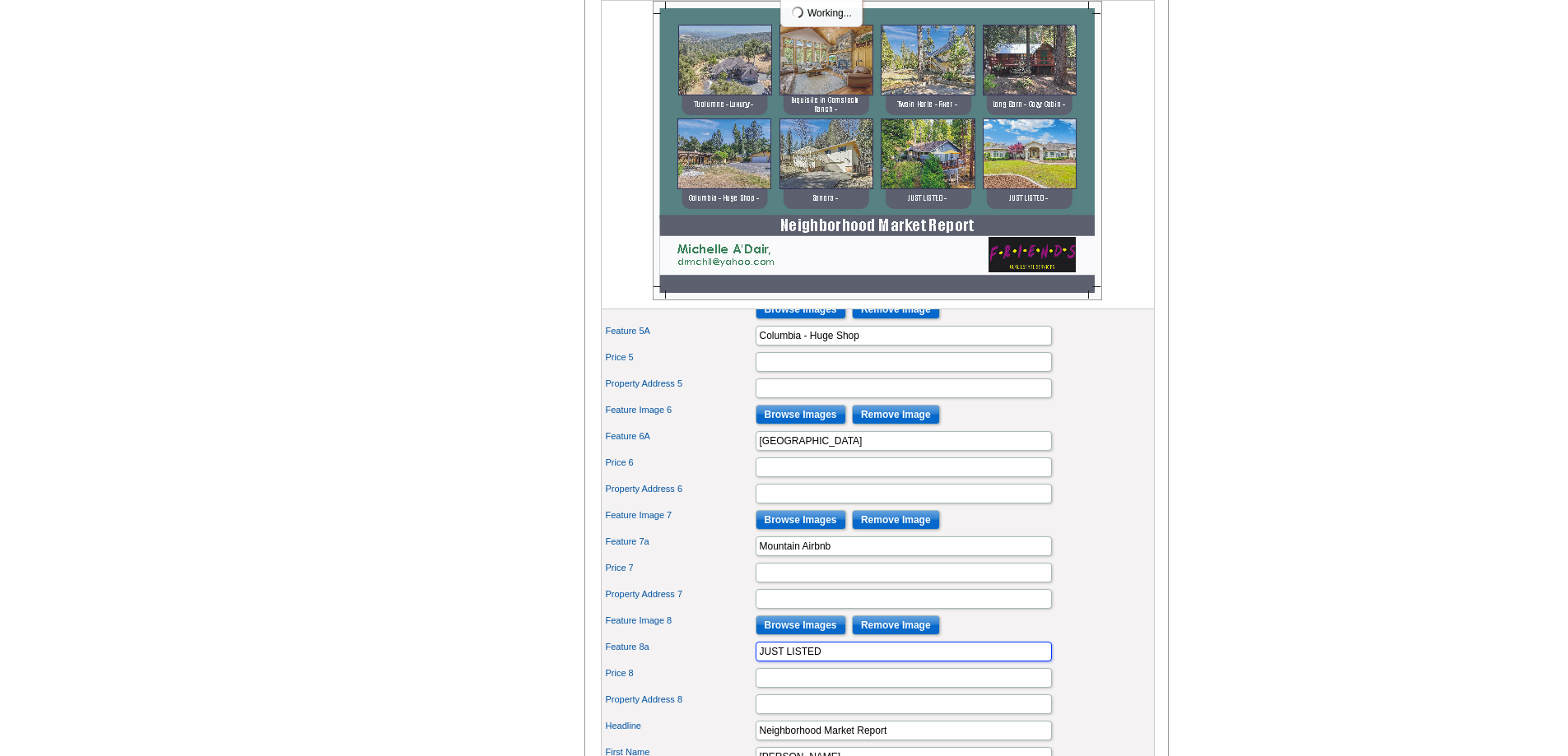
click at [701, 665] on div "Feature 8a JUST LISTED" at bounding box center [878, 652] width 548 height 27
type input "Columbia - Executive"
click at [460, 626] on div "Need Help? call 800-260-5887, chat with support, or have our designers make som…" at bounding box center [784, 213] width 790 height 1639
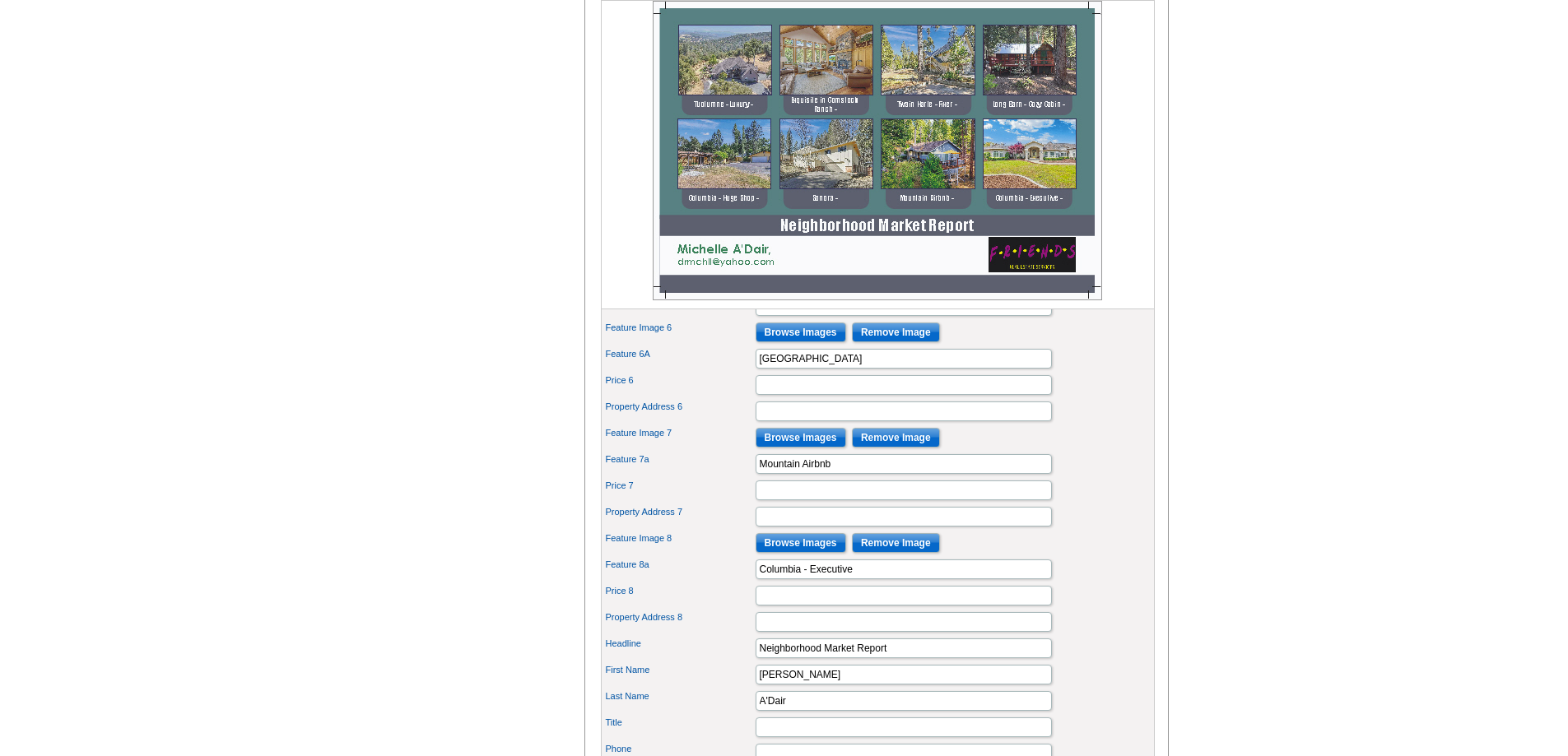
scroll to position [905, 0]
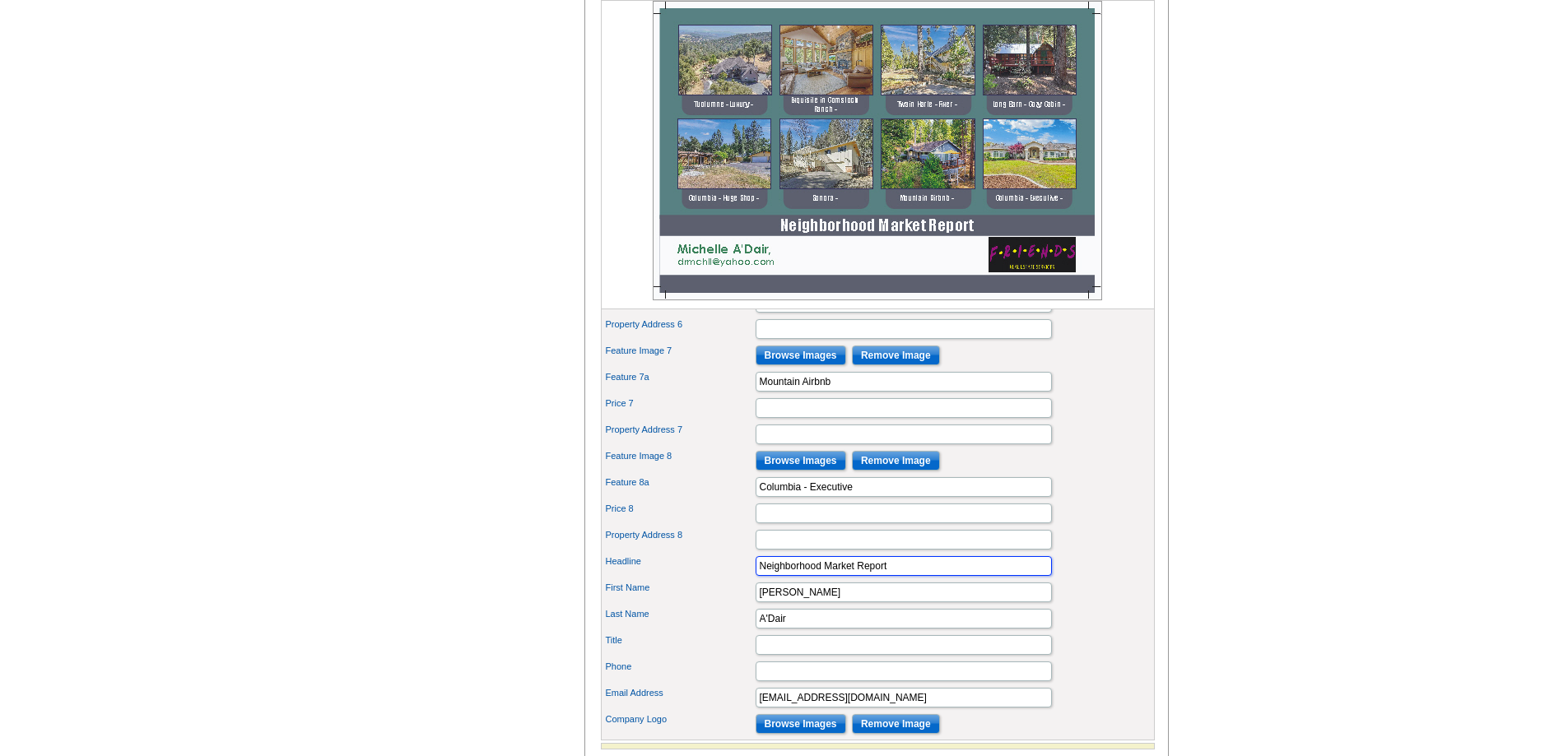
drag, startPoint x: 892, startPoint y: 591, endPoint x: 710, endPoint y: 592, distance: 182.0
click at [710, 579] on div "Headline Neighborhood Market Report" at bounding box center [878, 566] width 548 height 27
type input "Michelle's Recent Sales"
click at [376, 550] on main "Need Help? call 800-260-5887, chat with support, or have our designers make som…" at bounding box center [784, 44] width 1568 height 1678
click at [768, 655] on input "Title" at bounding box center [904, 645] width 296 height 20
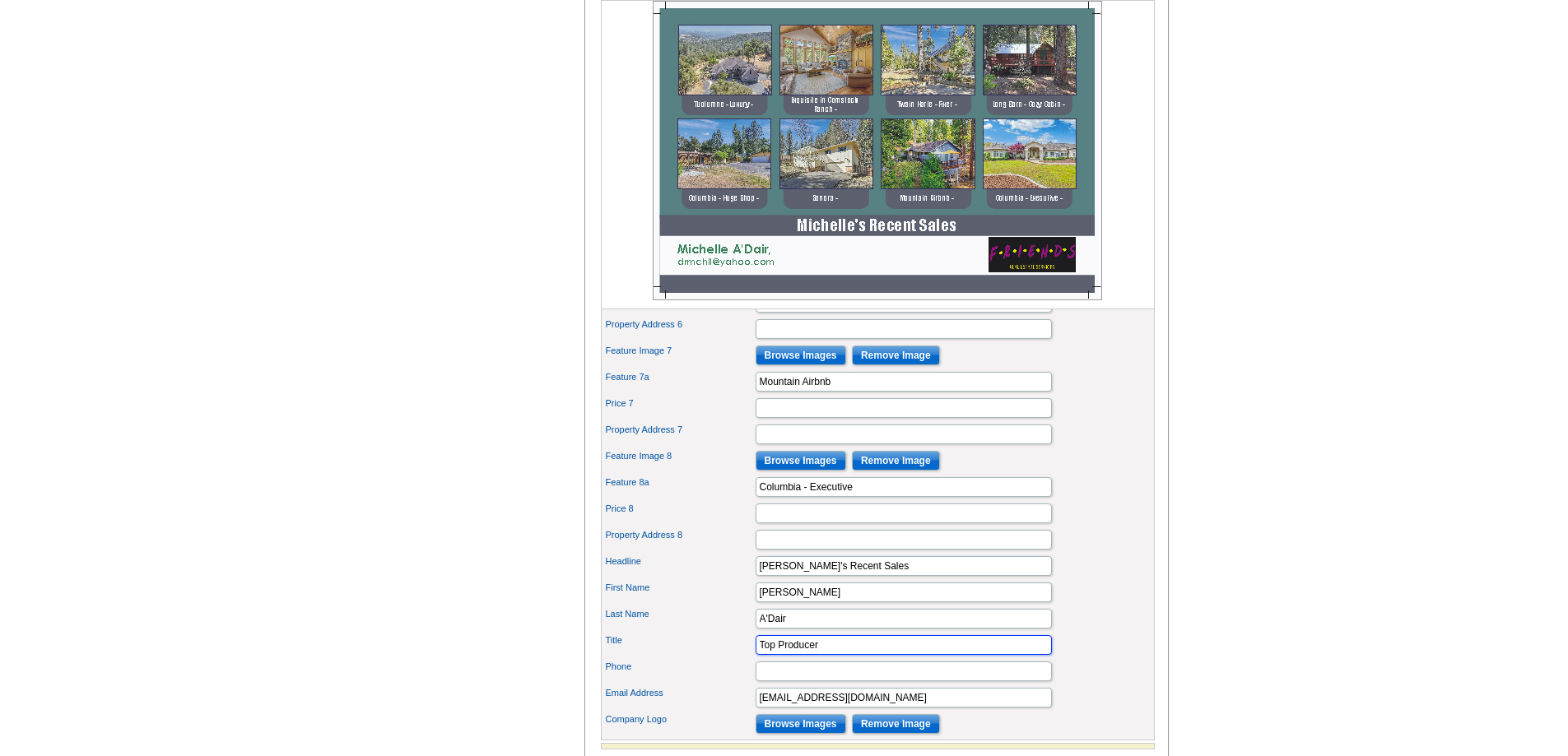
type input "Top Producer"
click at [488, 659] on div "Need Help? call 800-260-5887, chat with support, or have our designers make som…" at bounding box center [784, 48] width 790 height 1639
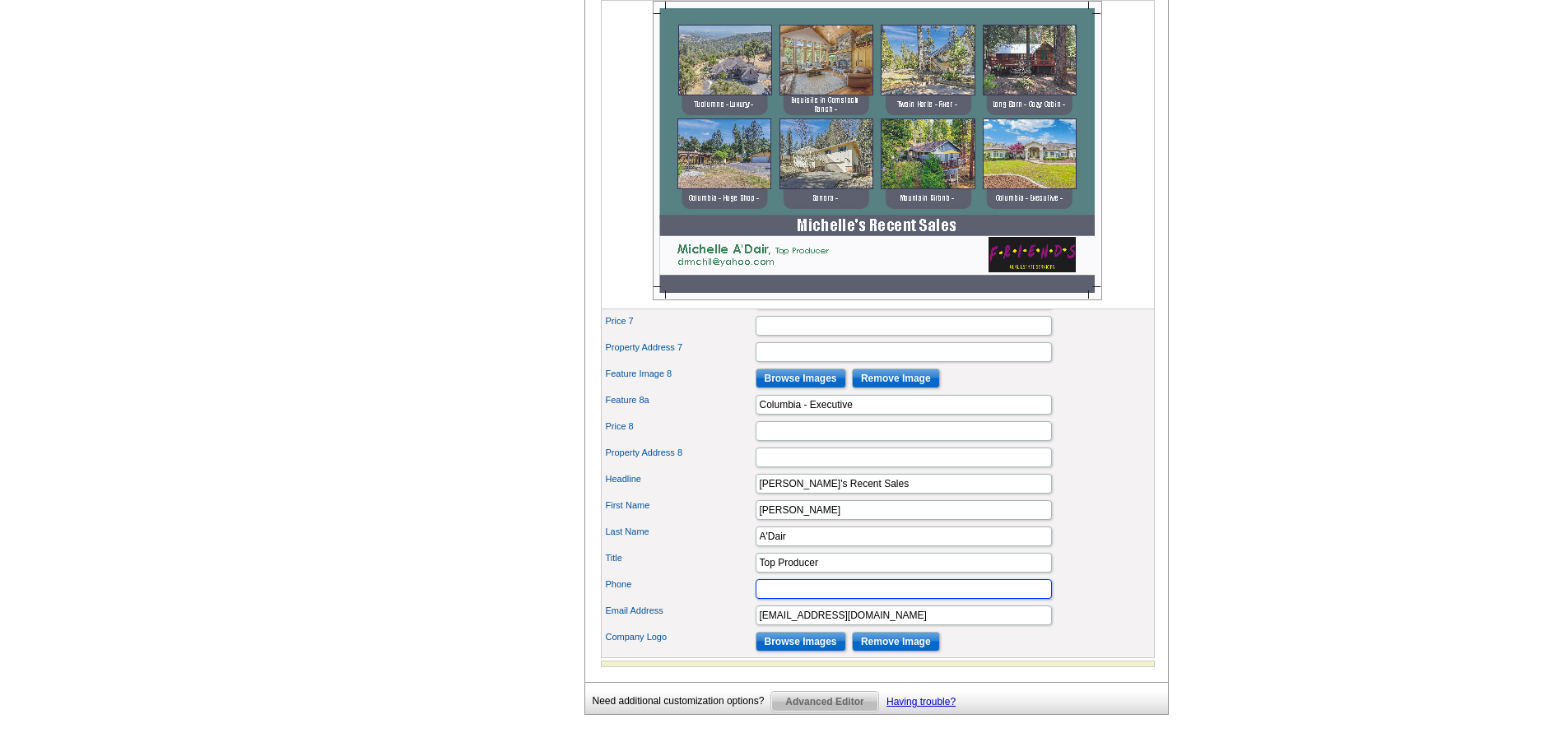
click at [773, 599] on input "Phone" at bounding box center [904, 589] width 296 height 20
type input "209-770-6878"
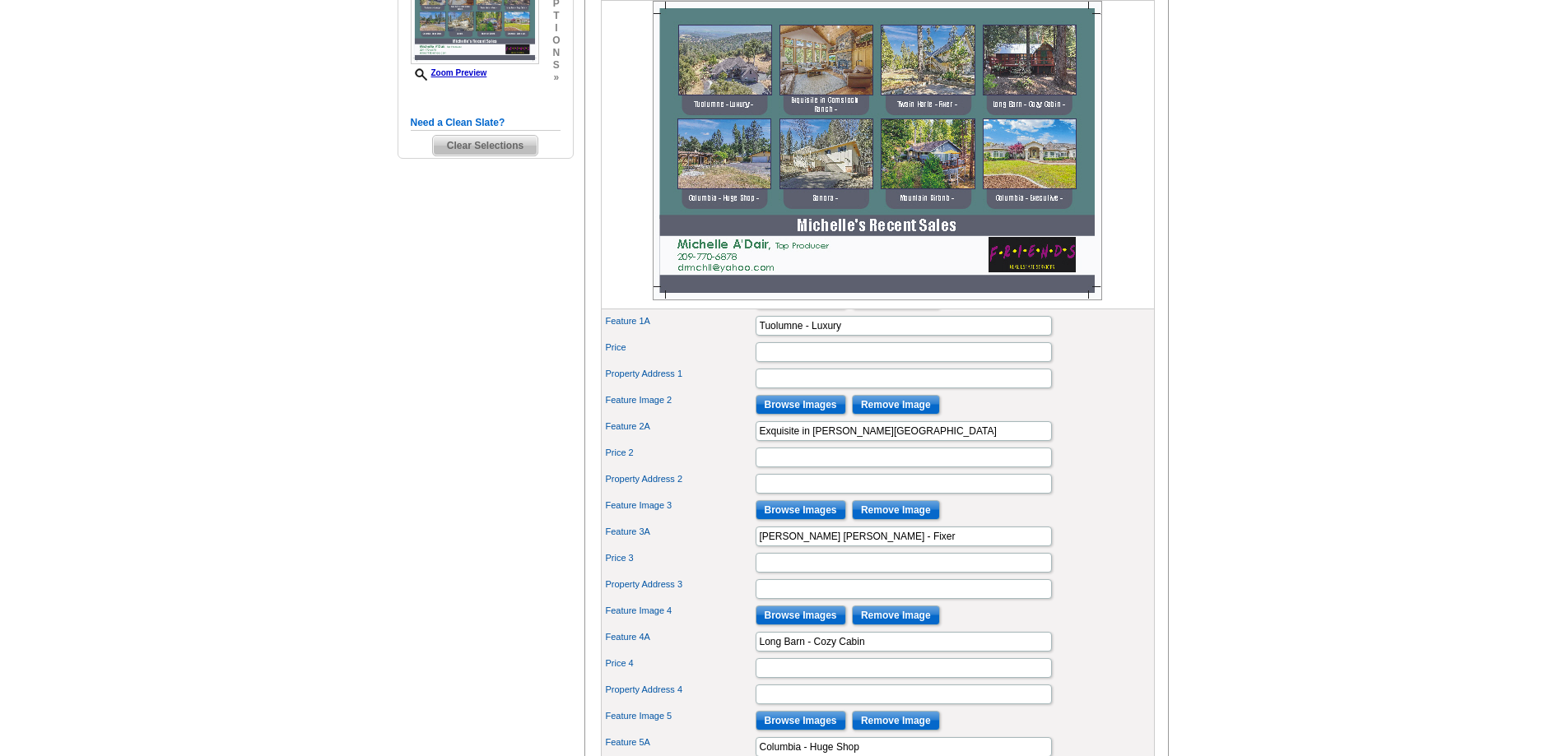
scroll to position [82, 0]
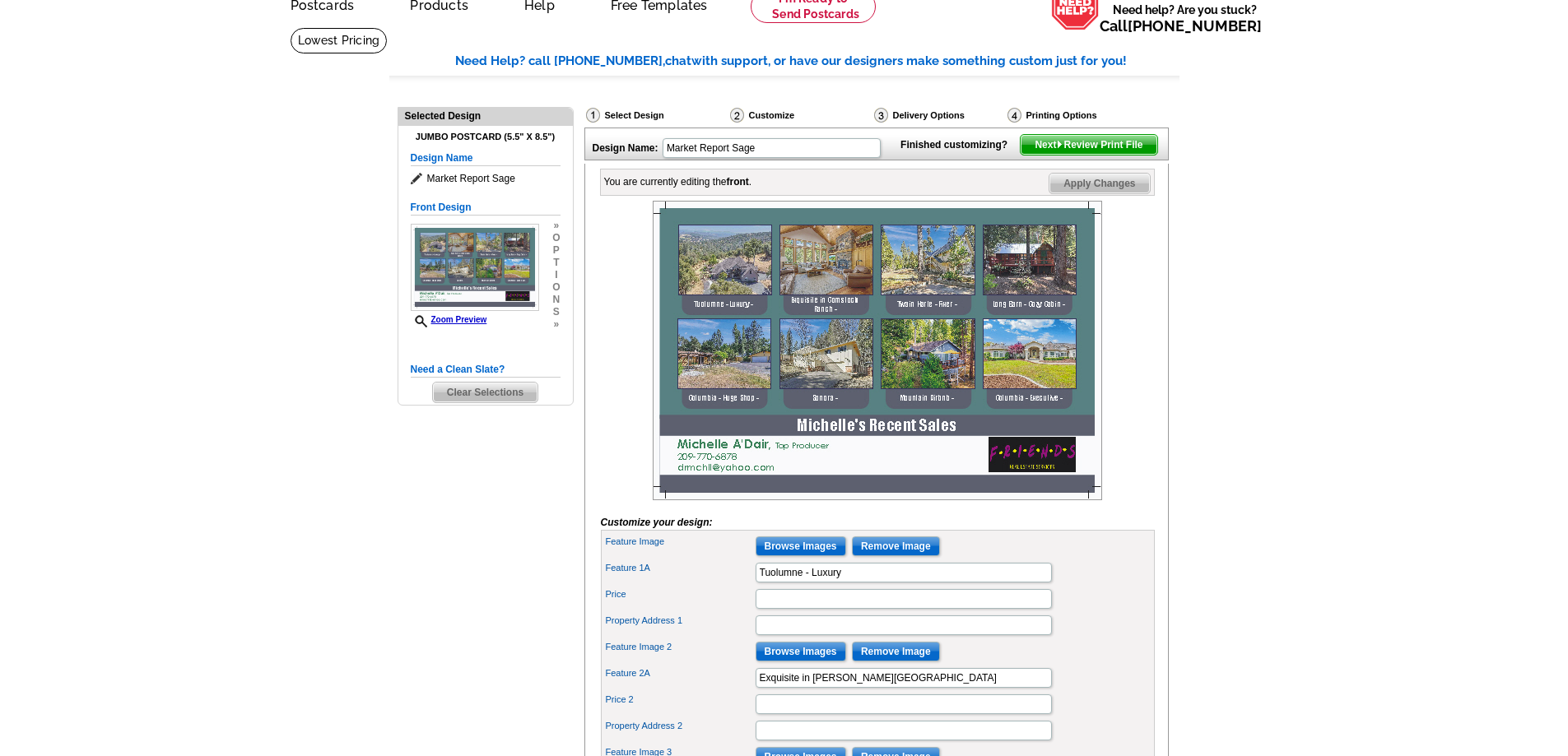
click at [1046, 154] on span "Next Review Print File" at bounding box center [1088, 144] width 136 height 20
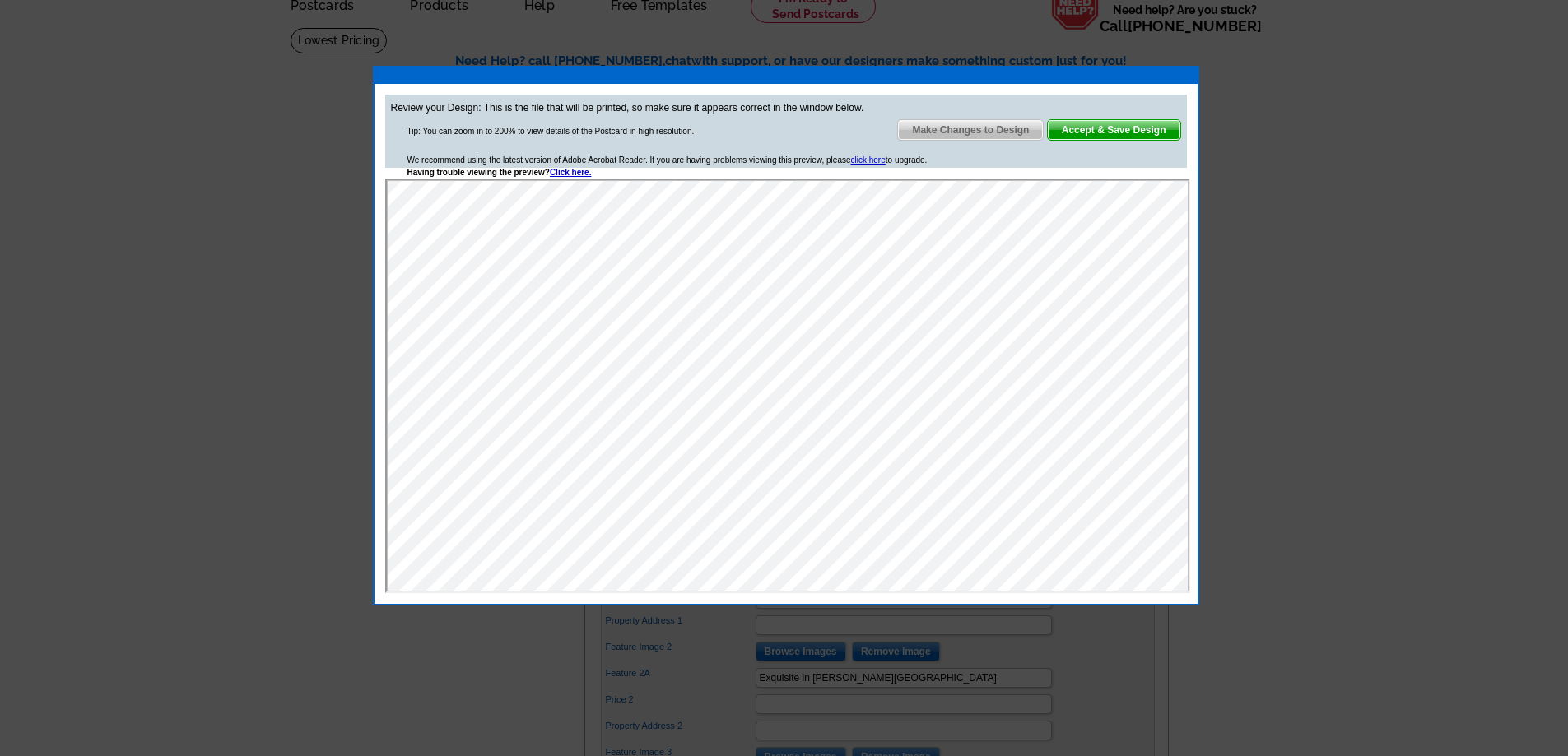
scroll to position [0, 0]
click at [1096, 130] on span "Accept & Save Design" at bounding box center [1114, 130] width 133 height 20
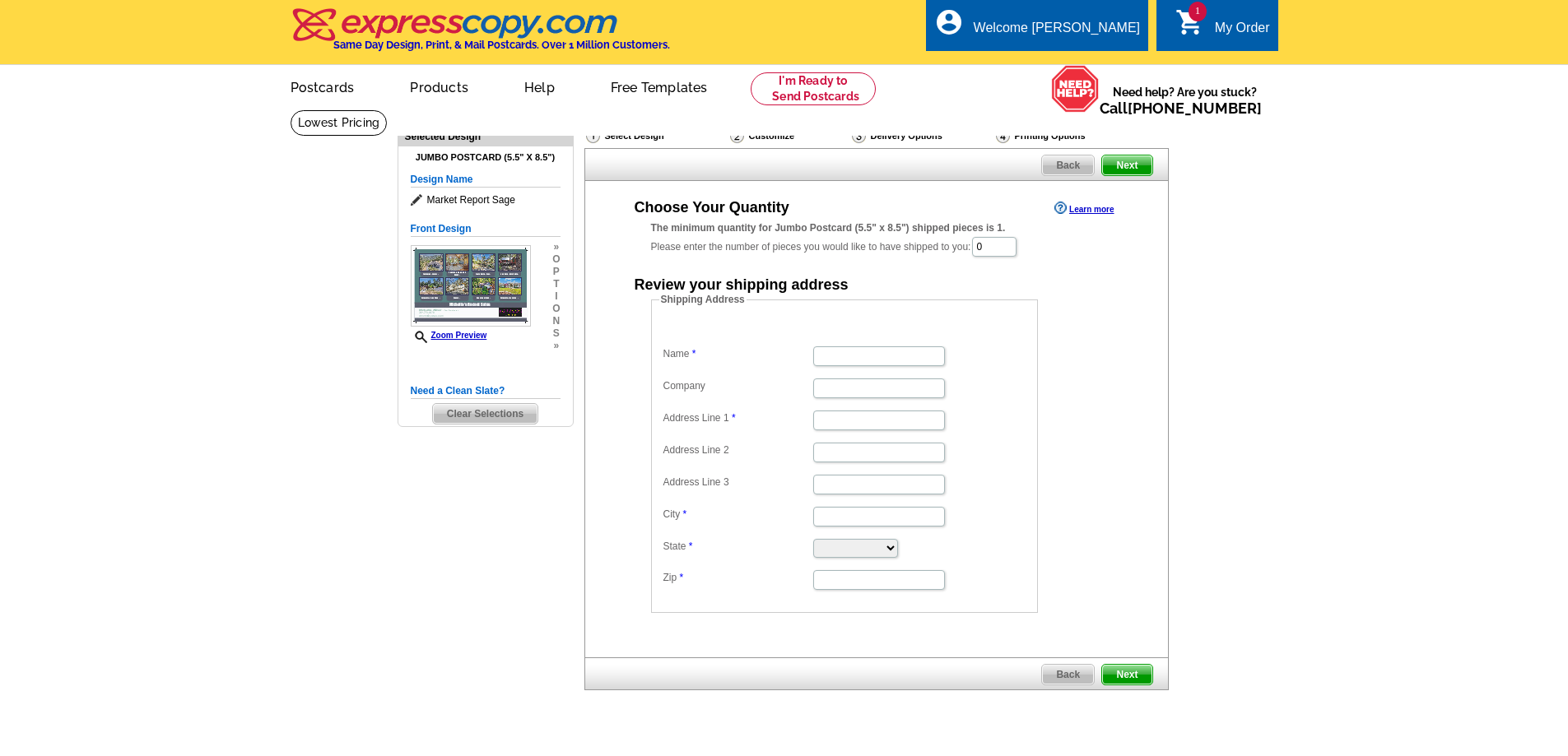
click at [1061, 167] on span "Back" at bounding box center [1068, 165] width 52 height 20
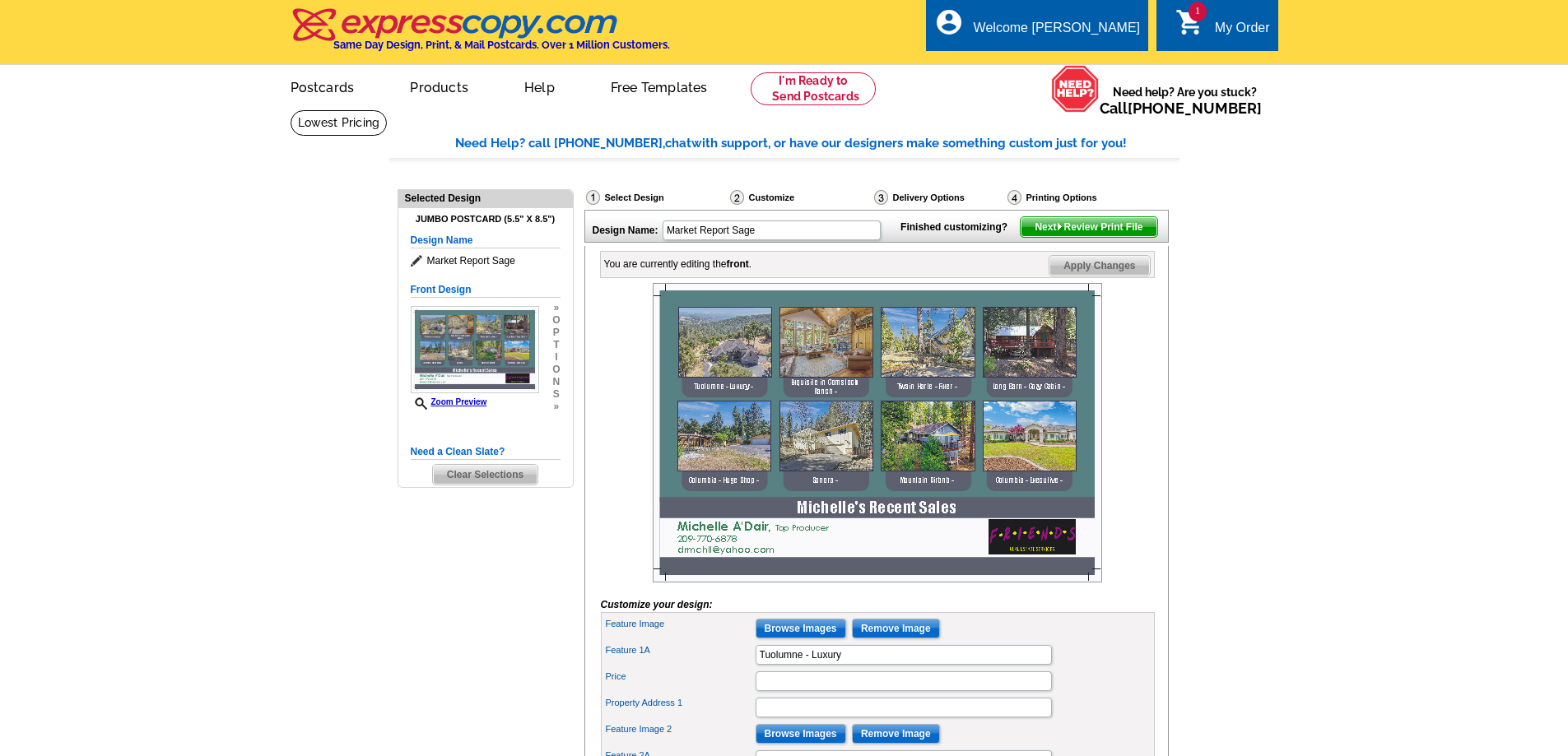
click at [416, 260] on icon at bounding box center [418, 261] width 16 height 12
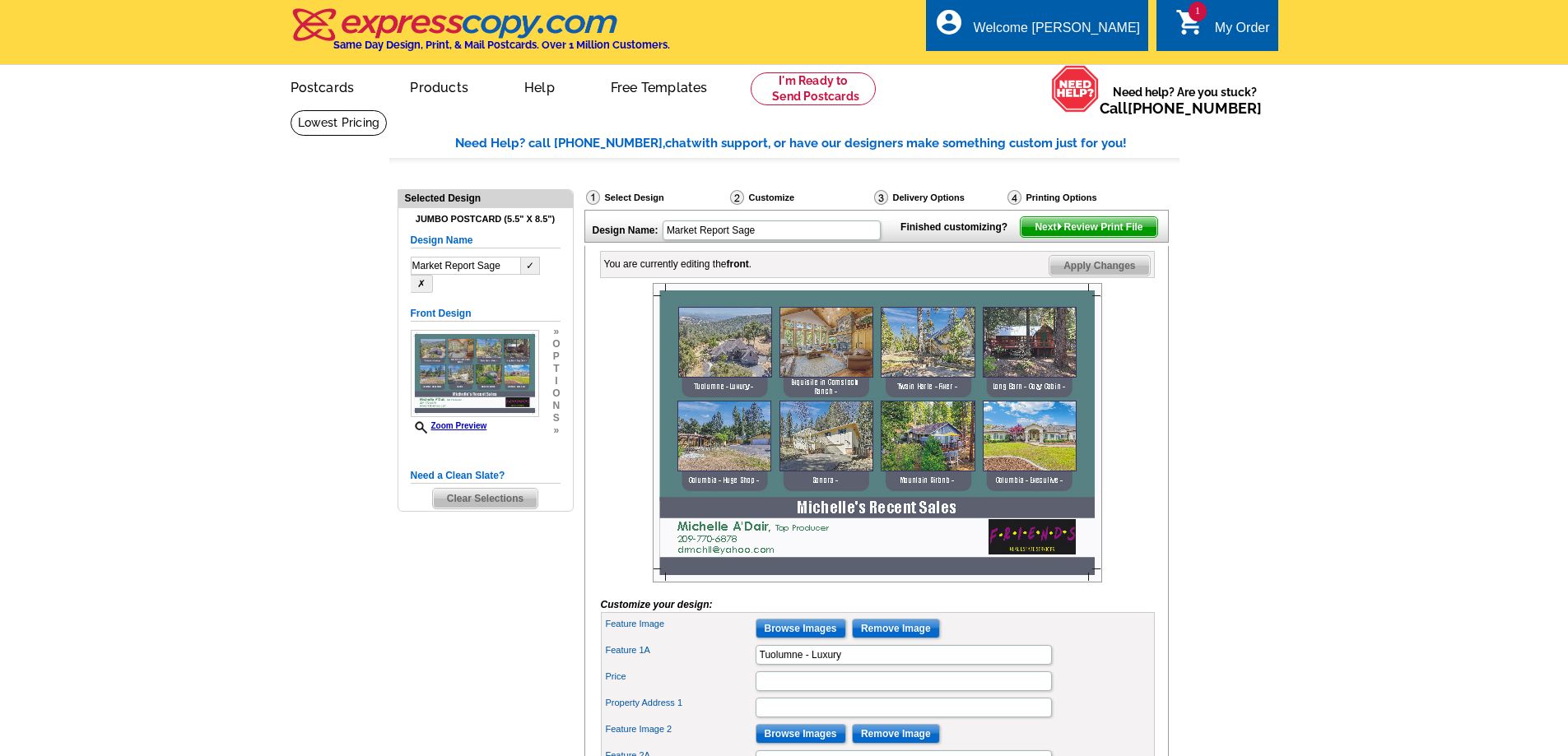
drag, startPoint x: 506, startPoint y: 265, endPoint x: 384, endPoint y: 260, distance: 122.1
type input "Recent Sales 2025"
click at [1110, 237] on span "Next Review Print File" at bounding box center [1088, 227] width 136 height 20
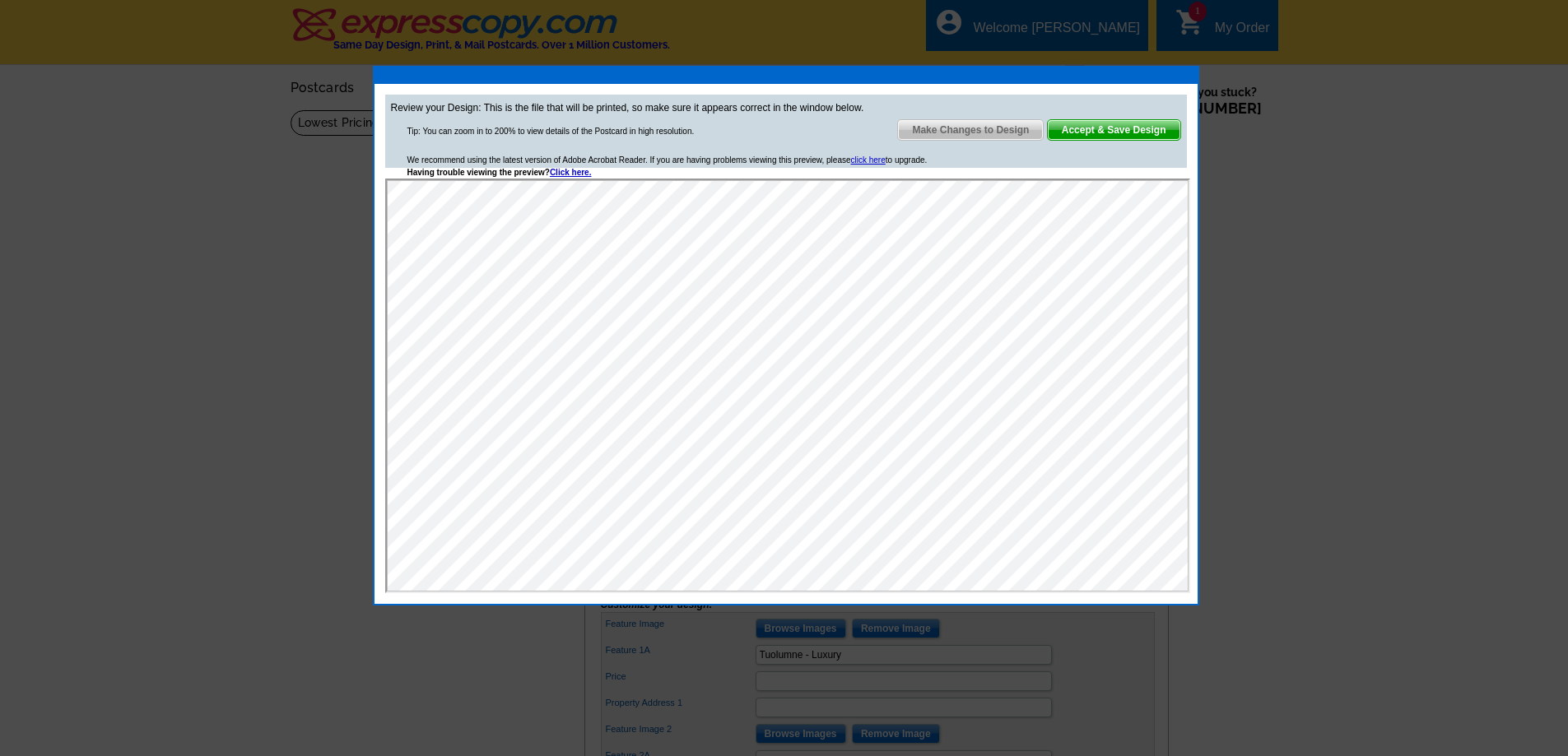
click at [1096, 128] on span "Accept & Save Design" at bounding box center [1114, 130] width 133 height 20
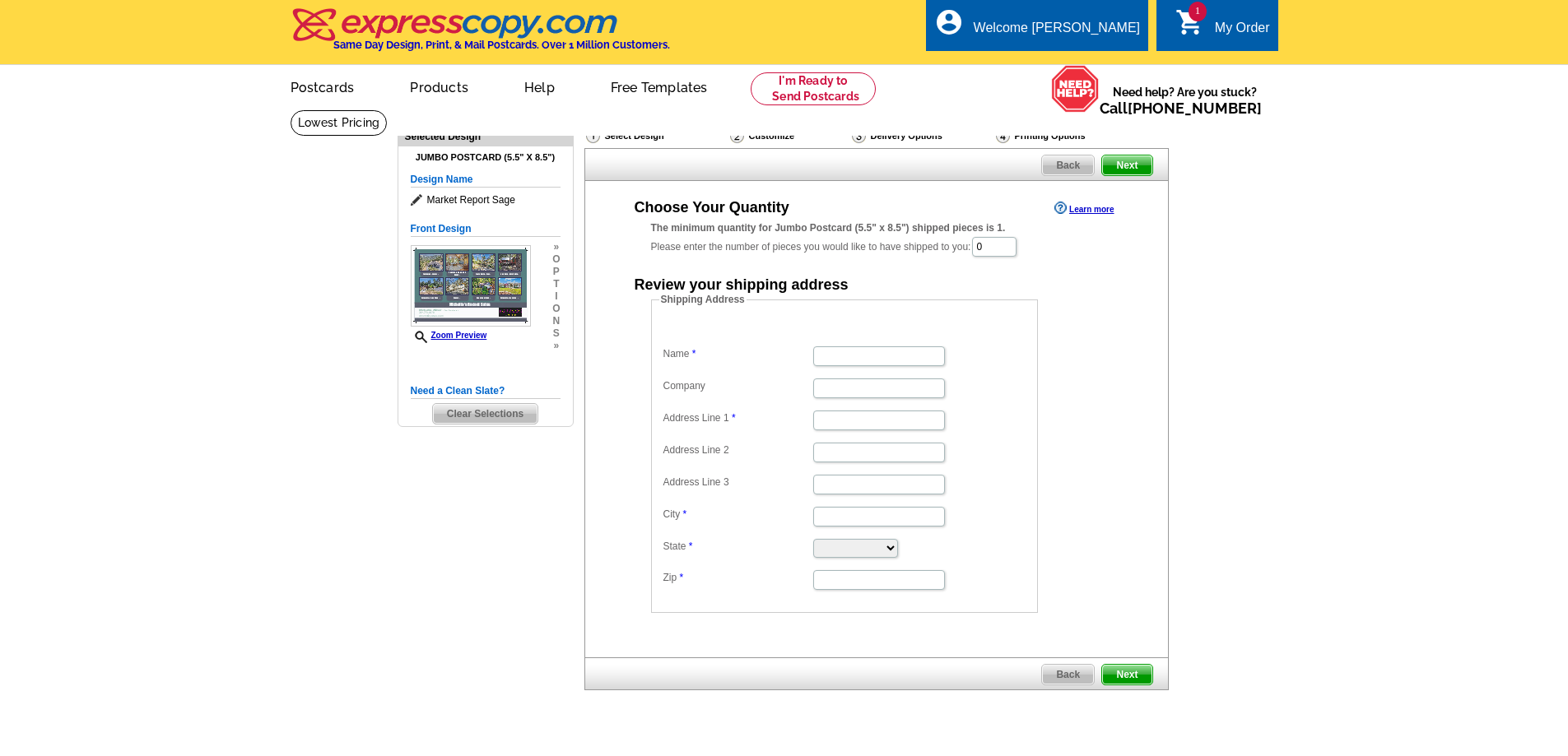
click at [1066, 163] on span "Back" at bounding box center [1068, 165] width 52 height 20
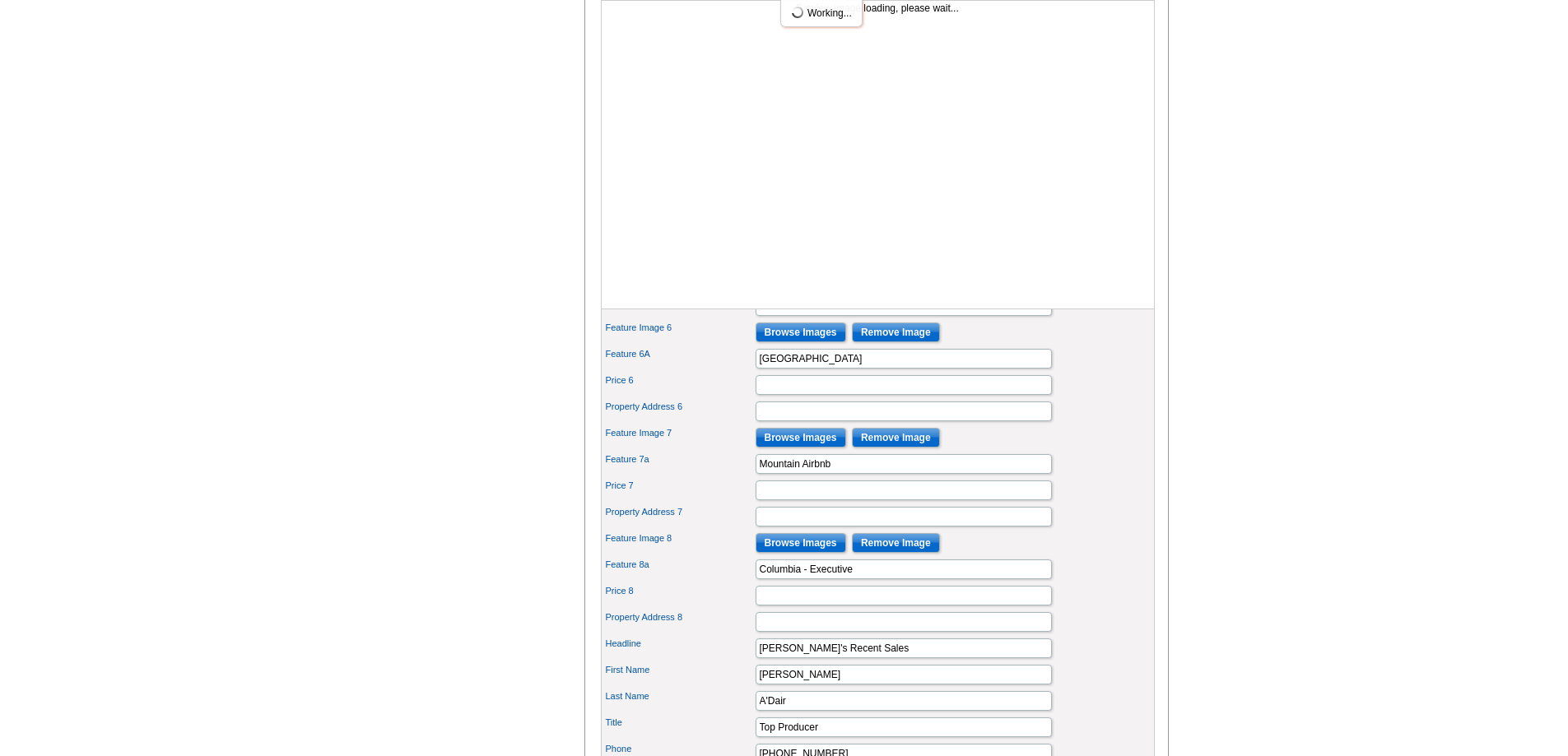
scroll to position [987, 0]
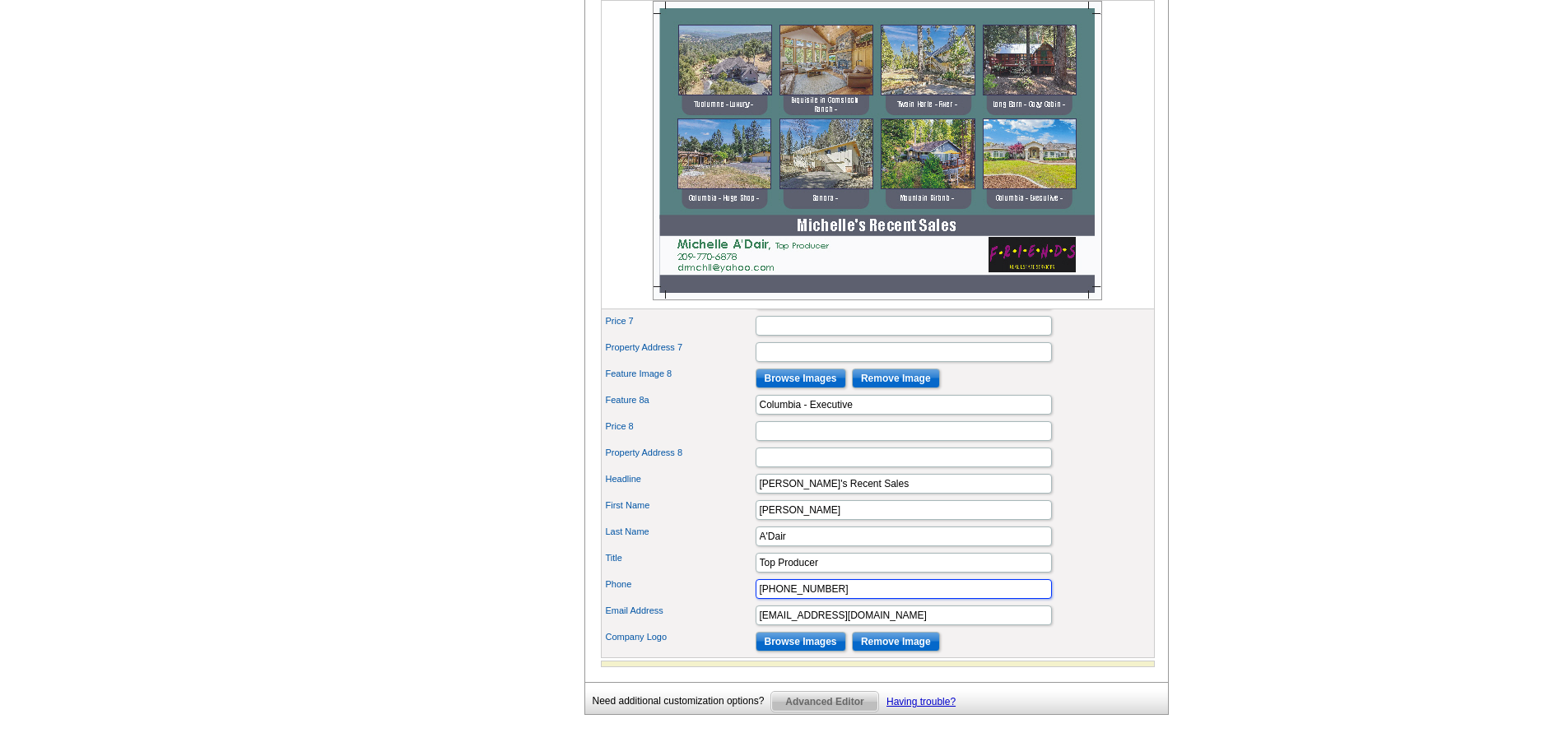
click at [838, 599] on input "[PHONE_NUMBER]" at bounding box center [904, 589] width 296 height 20
click at [867, 625] on input "[EMAIL_ADDRESS][DOMAIN_NAME]" at bounding box center [904, 615] width 296 height 20
drag, startPoint x: 858, startPoint y: 645, endPoint x: 1036, endPoint y: 634, distance: 178.3
click at [1036, 625] on input "[EMAIL_ADDRESS][DOMAIN_NAME] Refer A Friend Gift: Shredded Pork" at bounding box center [904, 615] width 296 height 20
type input "[EMAIL_ADDRESS][DOMAIN_NAME]"
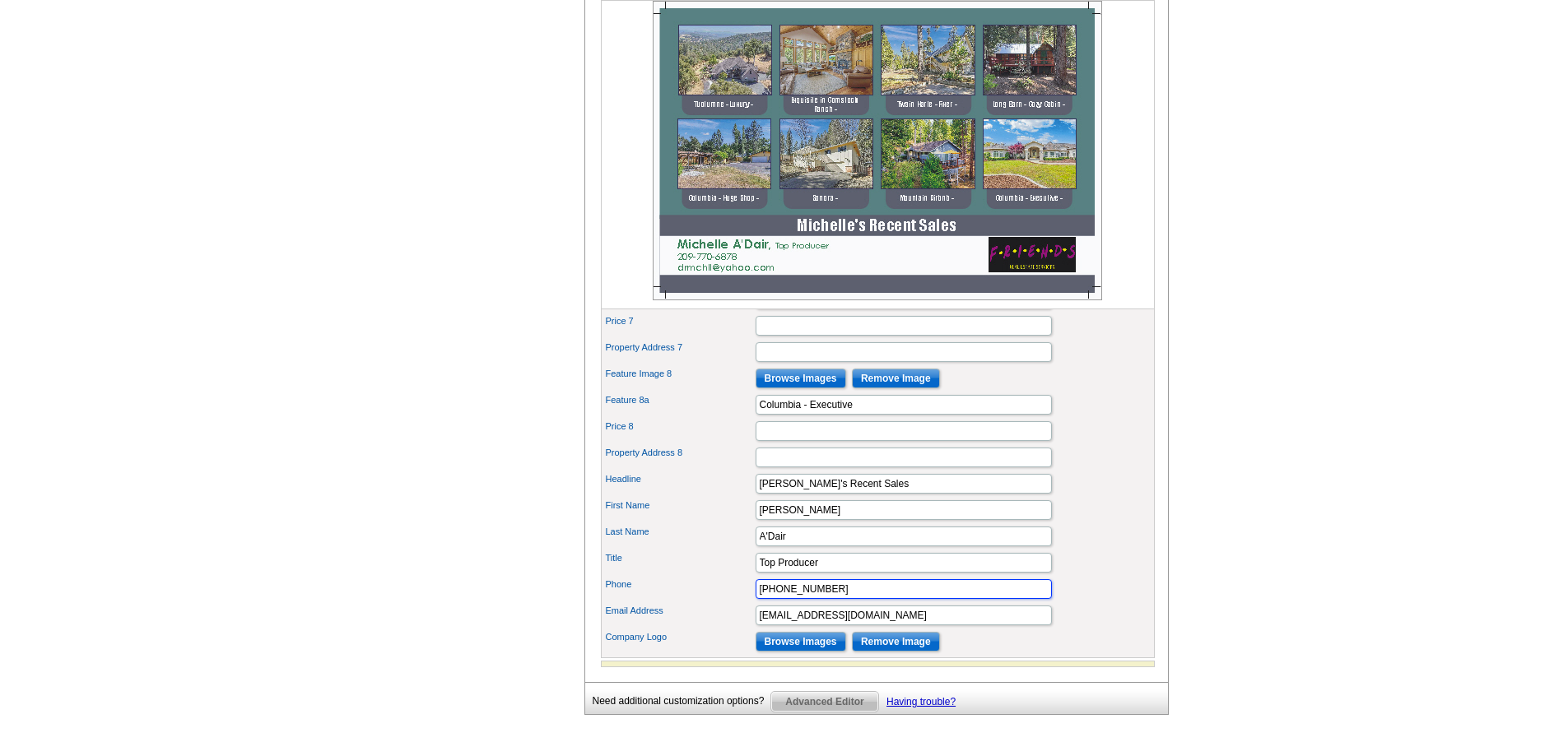
click at [841, 599] on input "[PHONE_NUMBER]" at bounding box center [904, 589] width 296 height 20
paste input "Refer A Friend Gift: Shredded Pork"
type input "[PHONE_NUMBER] Refer A Friend Gift: Shredded Pork,"
click at [861, 625] on input "[EMAIL_ADDRESS][DOMAIN_NAME]" at bounding box center [904, 615] width 296 height 20
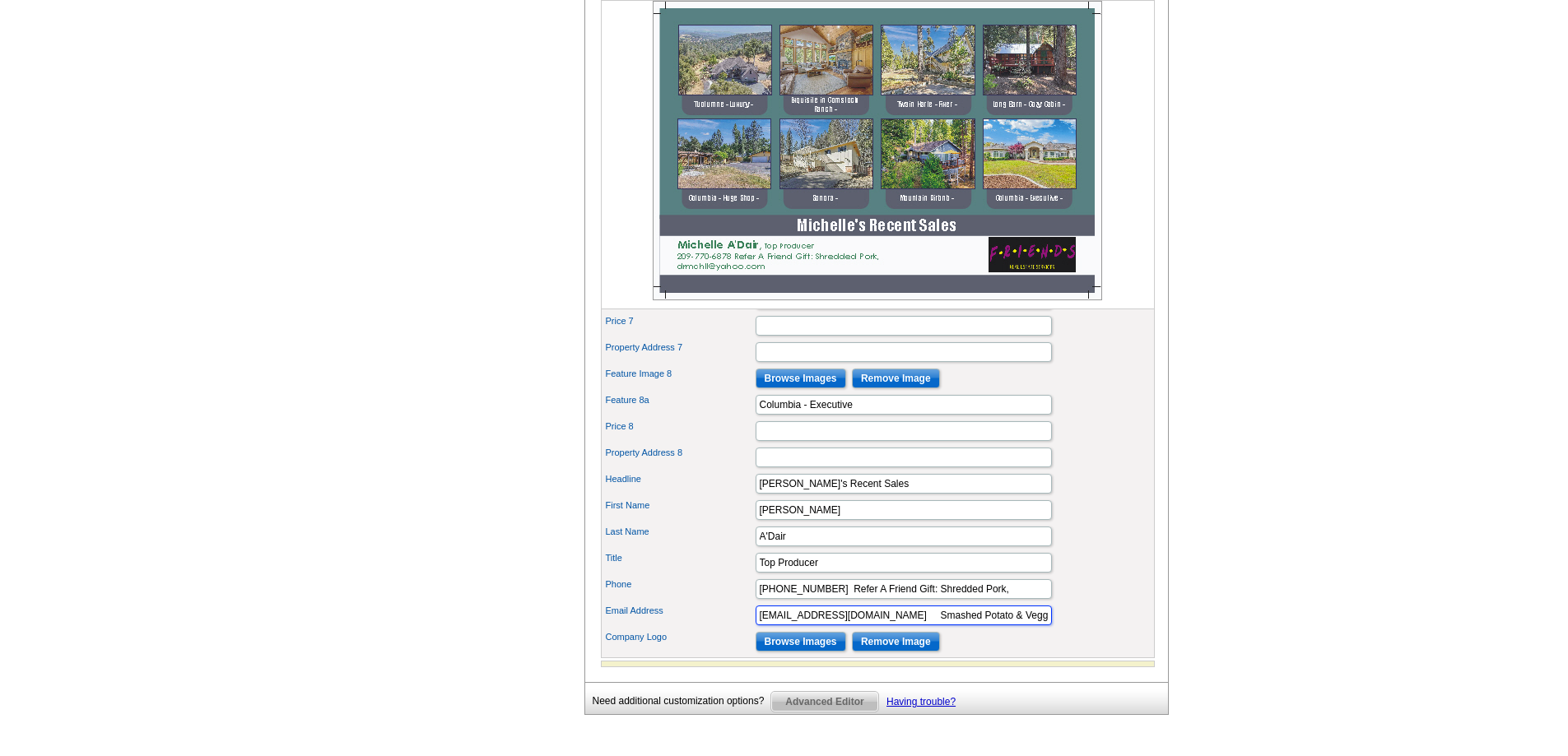
scroll to position [1070, 0]
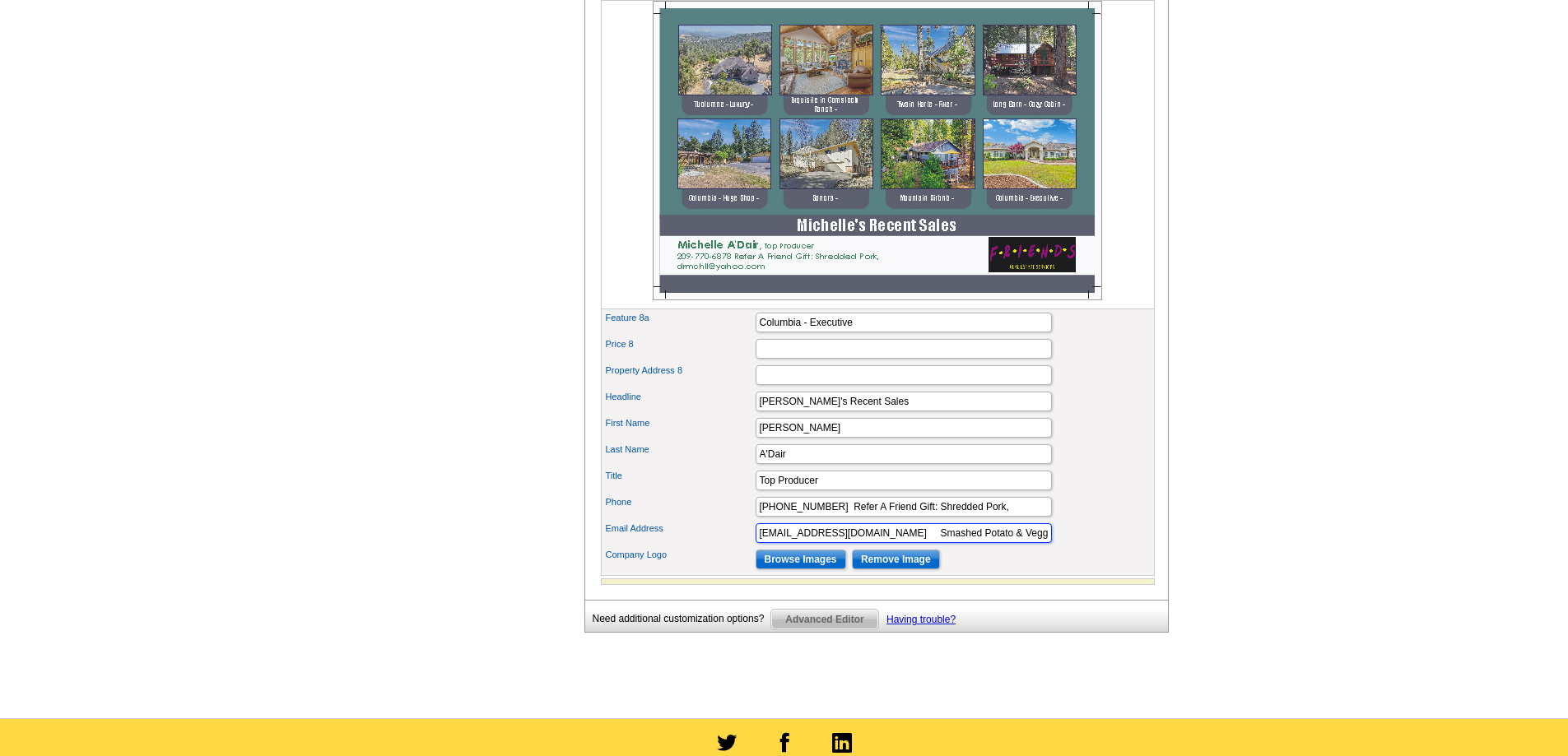
type input "drmchll@yahoo.com Smashed Potato & Veggie"
click at [826, 516] on input "209-770-6878 Refer A Friend Gift: Shredded Pork," at bounding box center [904, 506] width 296 height 20
drag, startPoint x: 937, startPoint y: 531, endPoint x: 1033, endPoint y: 520, distance: 96.6
click at [1033, 520] on div "Feature Image Browse Images Remove Image Feature 1A Tuolumne - Luxury Price Pro…" at bounding box center [878, 59] width 554 height 1033
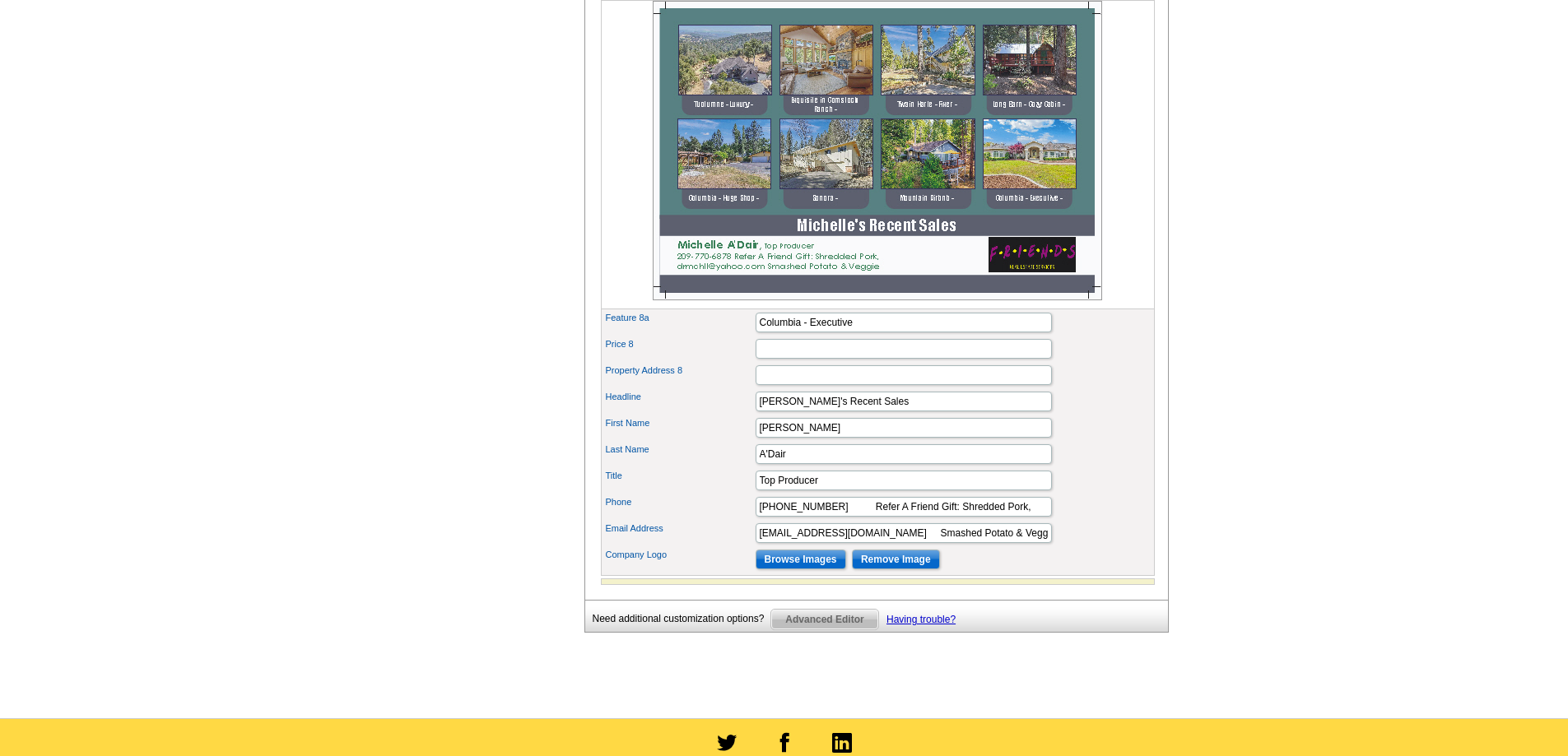
click at [1033, 494] on div "Title Top Producer" at bounding box center [878, 481] width 548 height 27
drag, startPoint x: 1005, startPoint y: 532, endPoint x: 934, endPoint y: 537, distance: 71.2
click at [934, 516] on input "209-770-6878 Refer A Friend Gift: Shredded Pork," at bounding box center [904, 506] width 296 height 20
click at [864, 543] on input "drmchll@yahoo.com Smashed Potato & Veggie" at bounding box center [904, 533] width 296 height 20
click at [845, 516] on input "209-770-6878 Refer A Friend Gift:" at bounding box center [904, 506] width 296 height 20
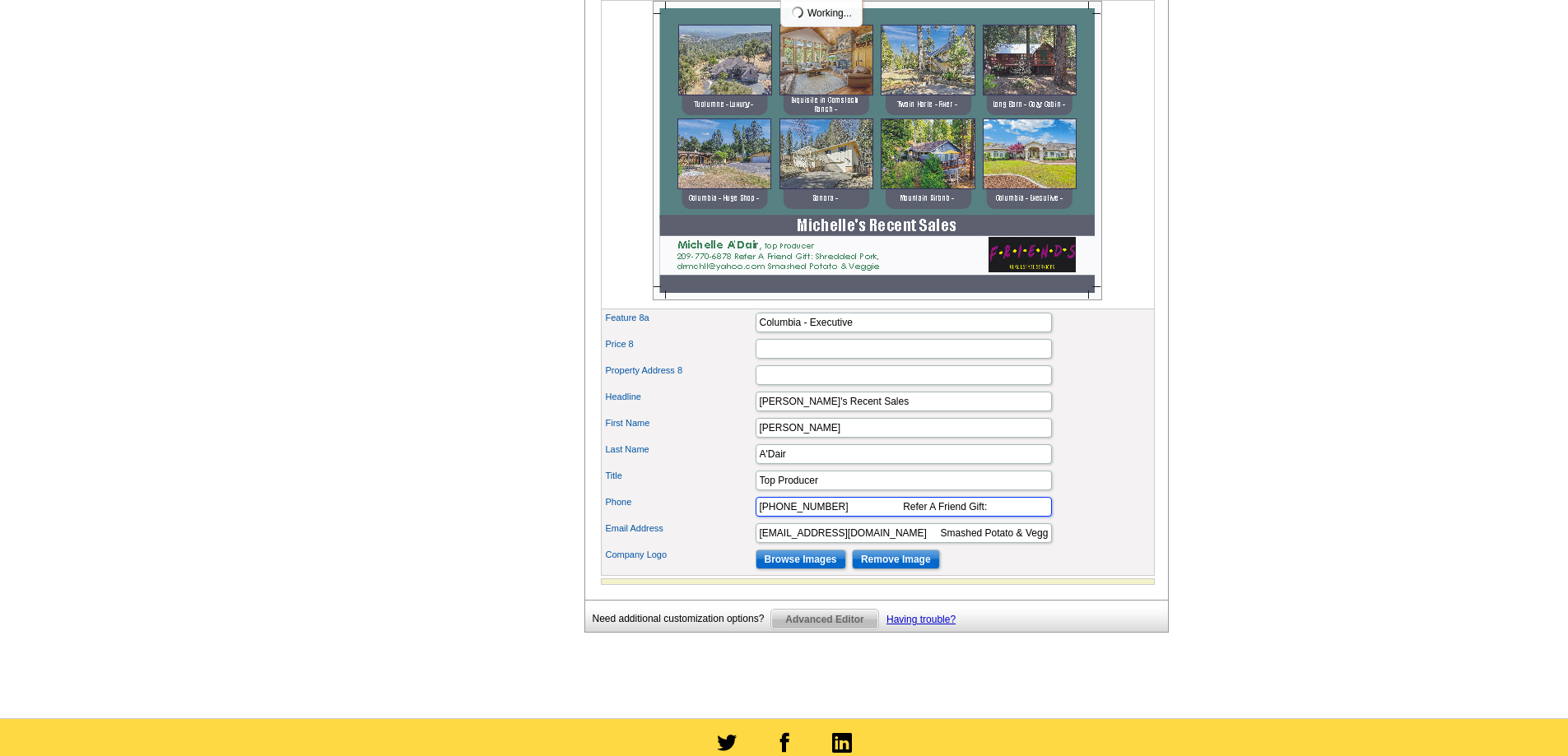
type input "209-770-6878 Refer A Friend Gift:"
click at [858, 543] on input "drmchll@yahoo.com Smashed Potato & Veggie" at bounding box center [904, 533] width 296 height 20
click at [863, 543] on input "drmchll@yahoo.com hredded Pork, Smashed Potato & Veggie" at bounding box center [904, 533] width 296 height 20
type input "drmchll@yahoo.com Shredded Pork, Smashed Potato & Veggie"
click at [862, 516] on input "209-770-6878 Refer A Friend Gift:" at bounding box center [904, 506] width 296 height 20
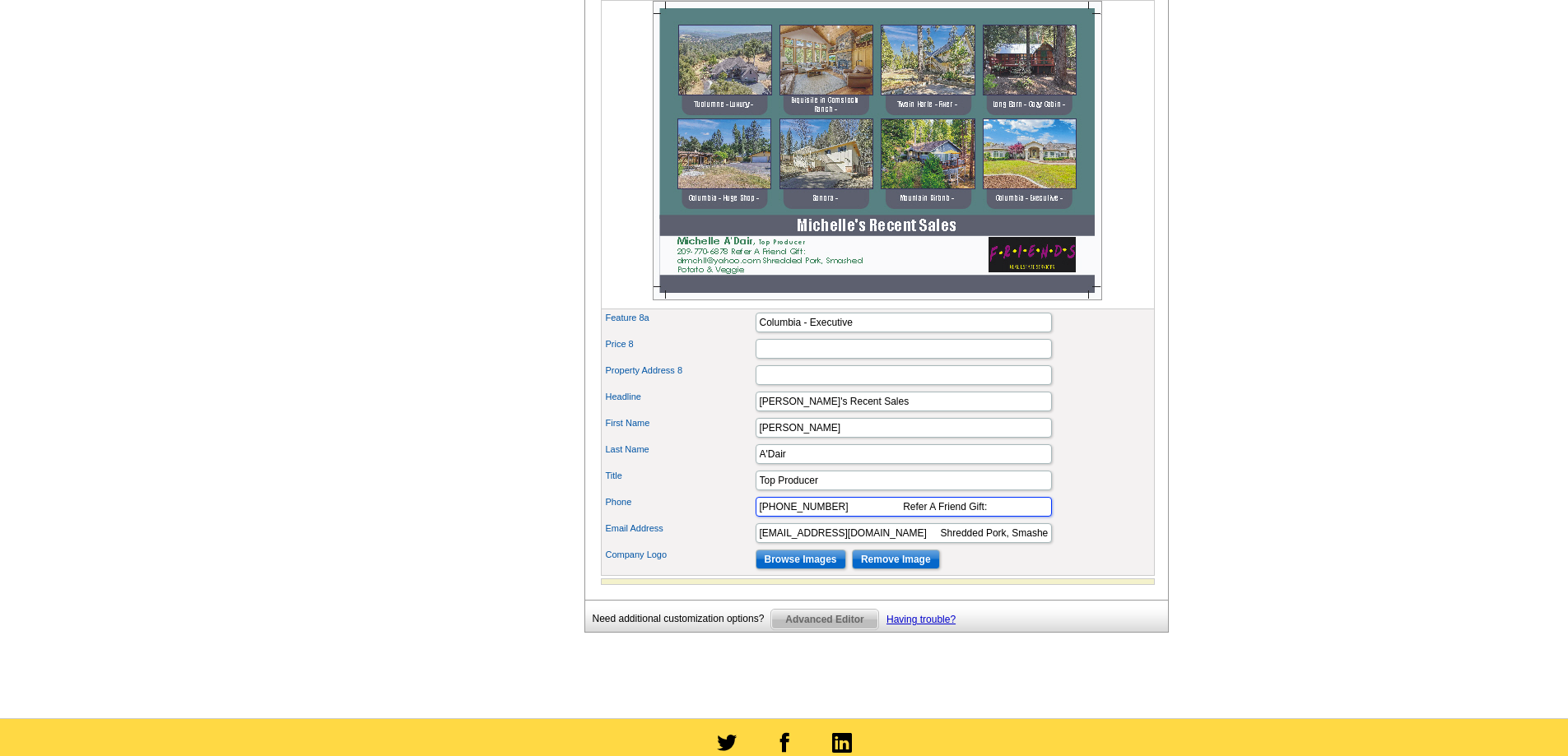
click at [865, 516] on input "209-770-6878 Refer A Friend Gift:" at bounding box center [904, 506] width 296 height 20
drag, startPoint x: 945, startPoint y: 534, endPoint x: 1063, endPoint y: 534, distance: 118.0
click at [1063, 520] on div "Phone 209-770-6878 Refer A Friend Gift:" at bounding box center [878, 507] width 548 height 27
type input "[PHONE_NUMBER]"
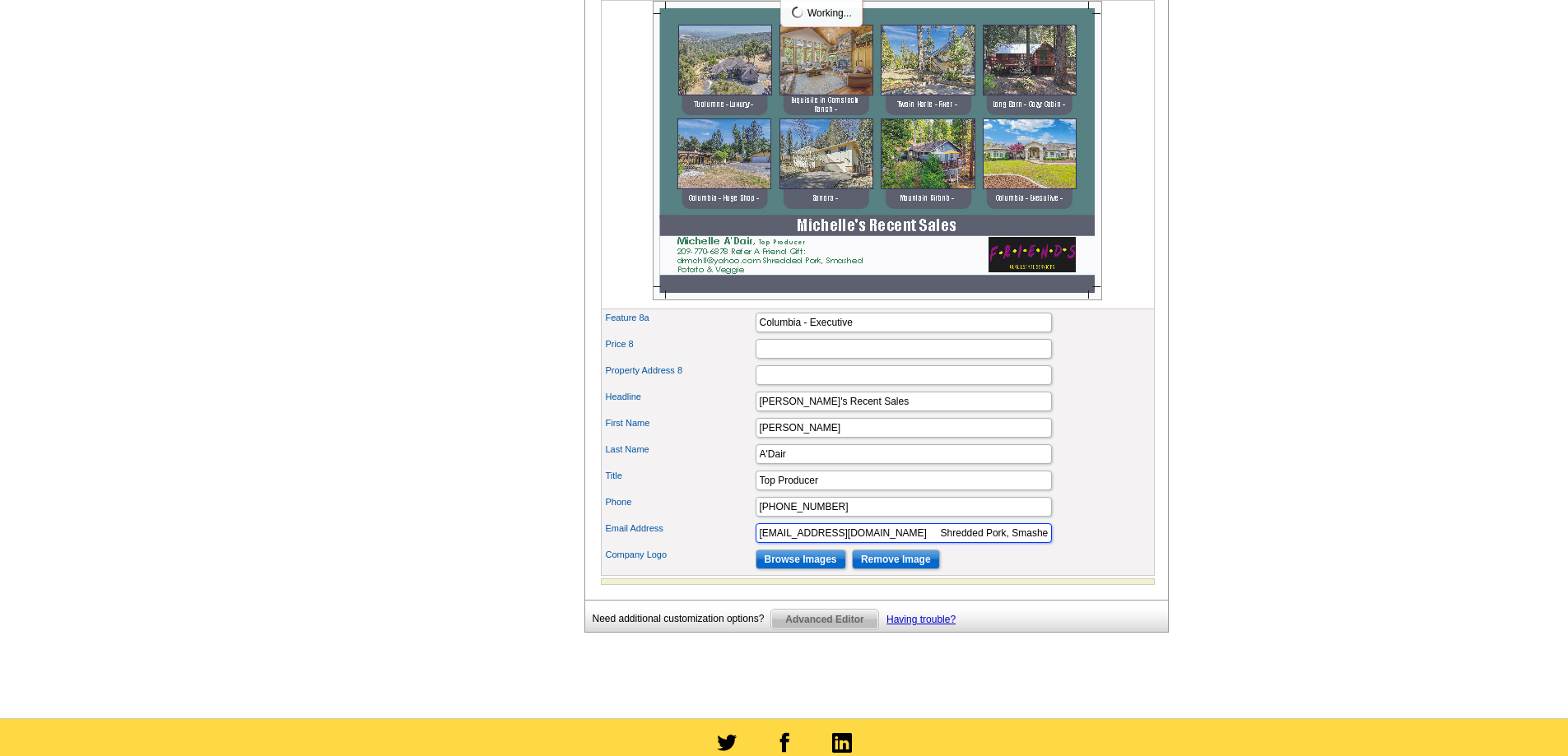
scroll to position [0, 3]
drag, startPoint x: 860, startPoint y: 562, endPoint x: 1077, endPoint y: 559, distance: 217.0
click at [1077, 546] on div "Email Address drmchll@yahoo.com Shredded Pork, Smashed Potato & Veggie" at bounding box center [878, 533] width 548 height 27
type input "[EMAIL_ADDRESS][DOMAIN_NAME]"
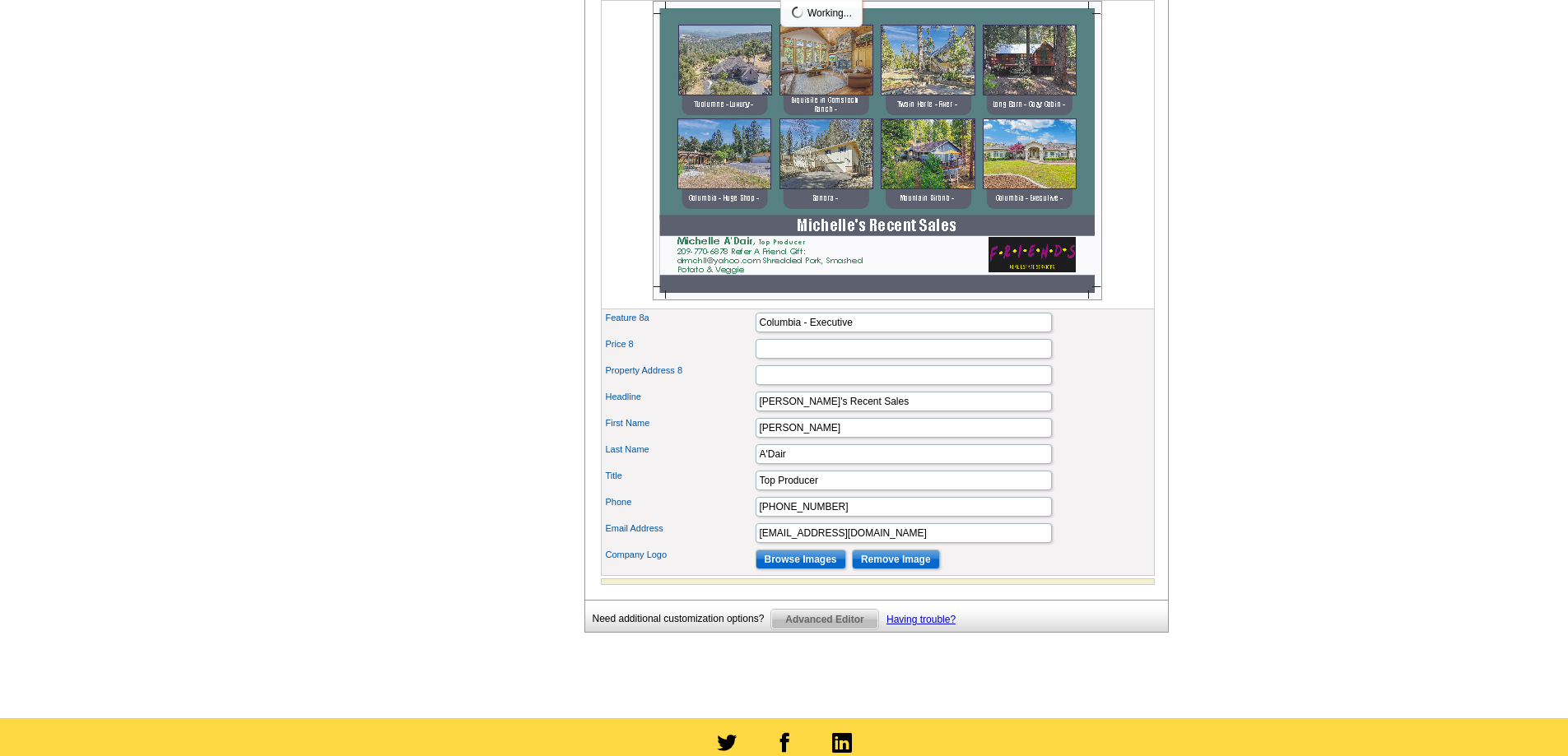
click at [820, 629] on span "Advanced Editor" at bounding box center [824, 620] width 106 height 20
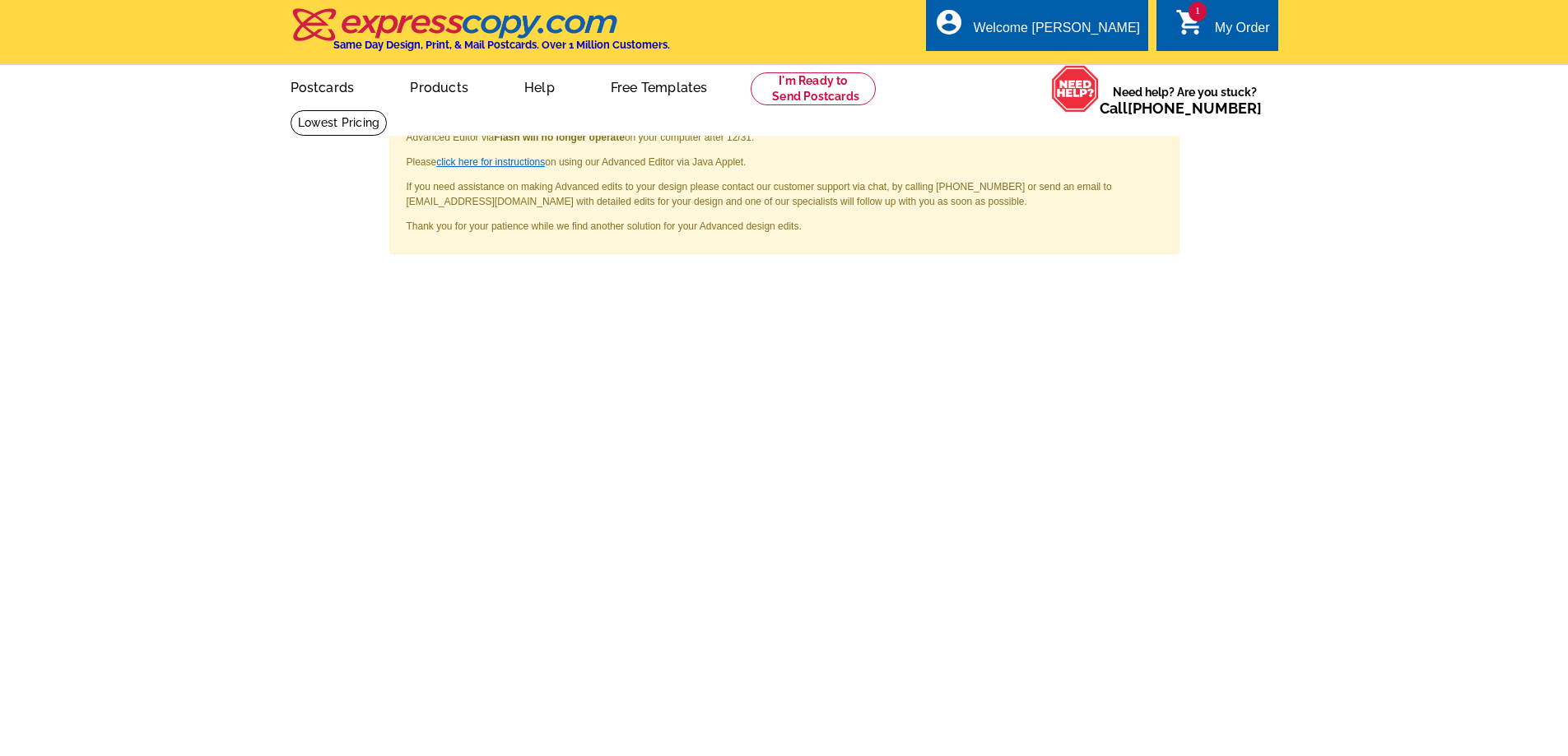
click at [472, 163] on link "click here for instructions" at bounding box center [491, 161] width 109 height 12
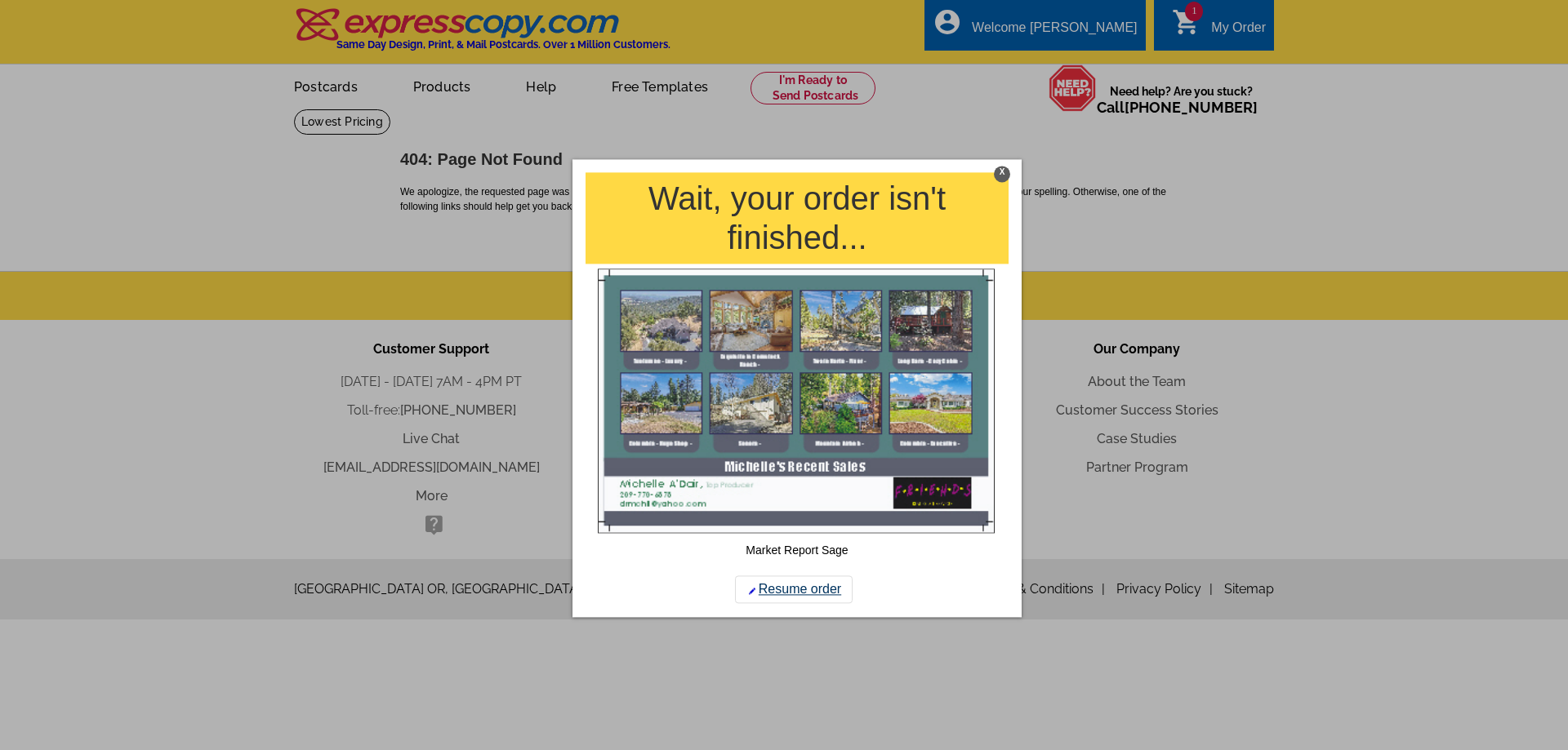
click at [796, 590] on link "Resume order" at bounding box center [793, 589] width 118 height 27
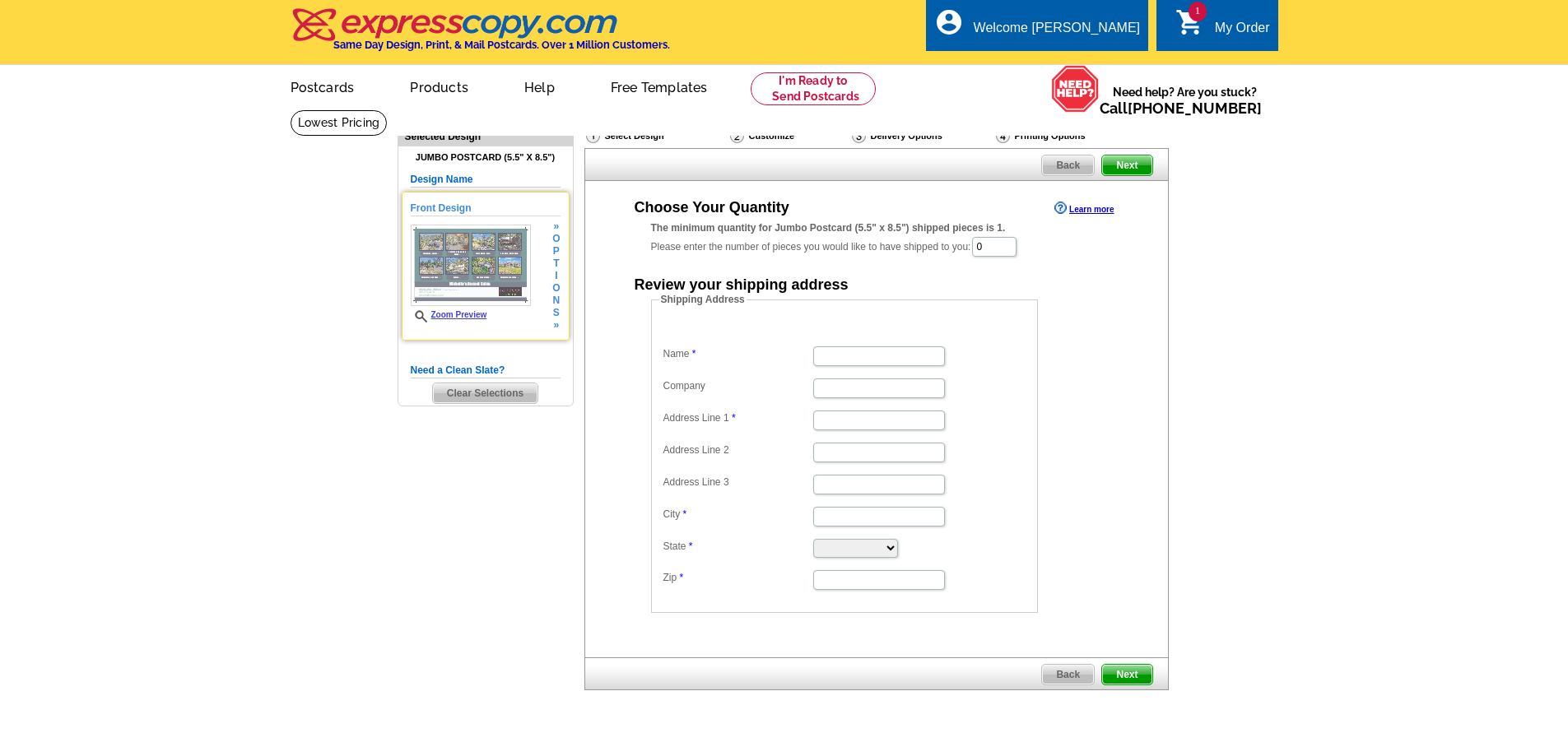
click at [481, 247] on img at bounding box center [470, 265] width 120 height 81
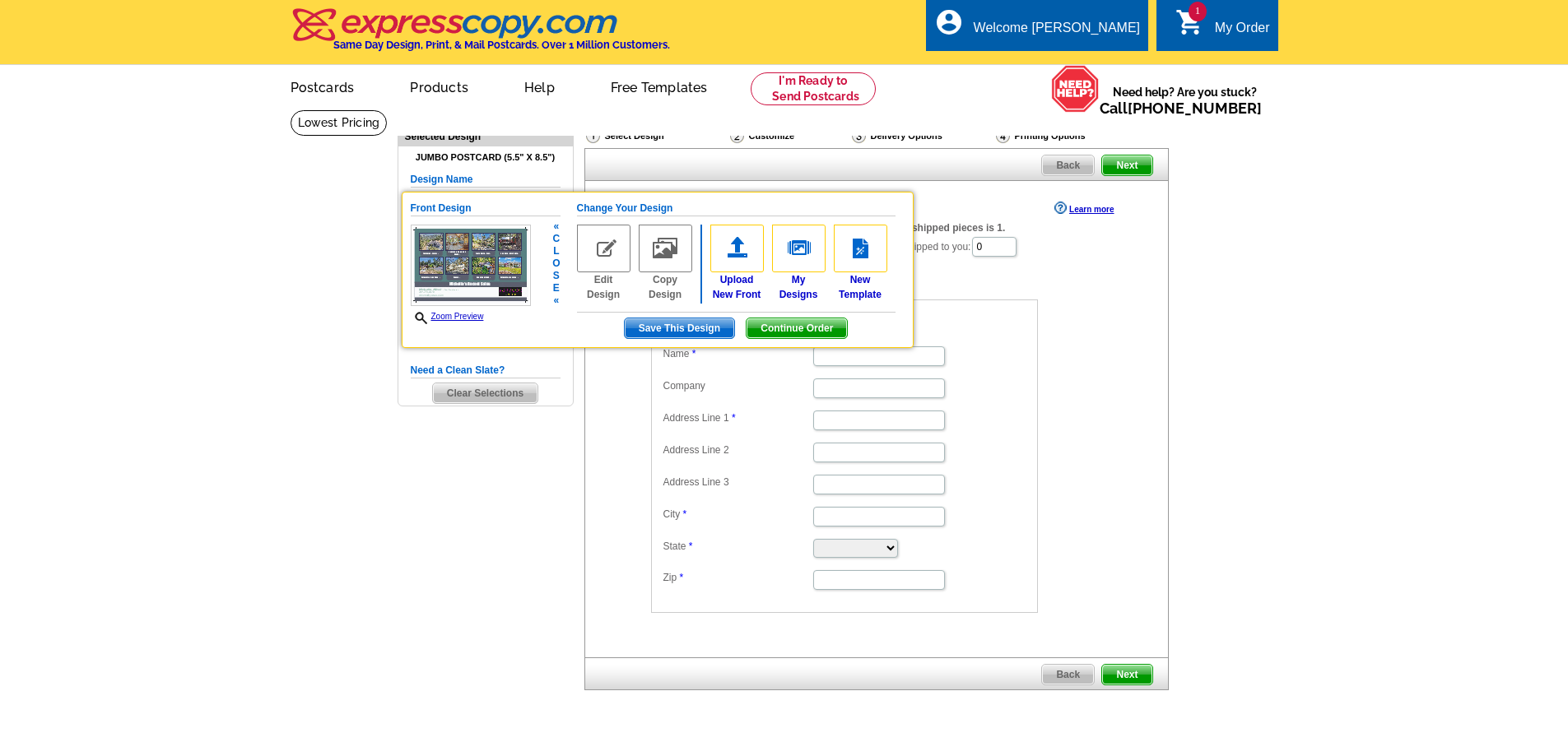
click at [607, 245] on img at bounding box center [604, 249] width 54 height 48
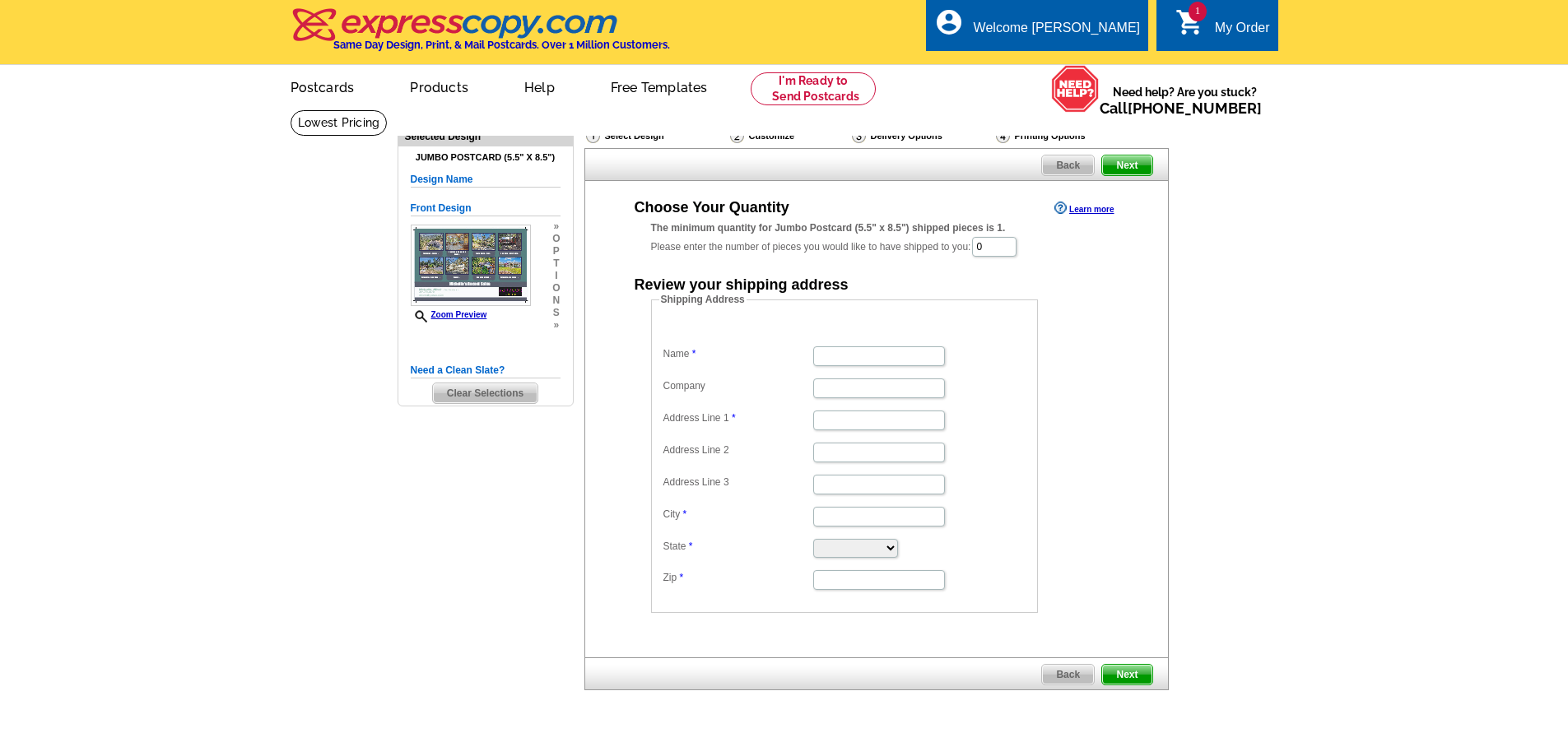
click at [437, 181] on h5 "Design Name" at bounding box center [485, 180] width 150 height 16
click at [453, 176] on h5 "Design Name" at bounding box center [485, 180] width 150 height 16
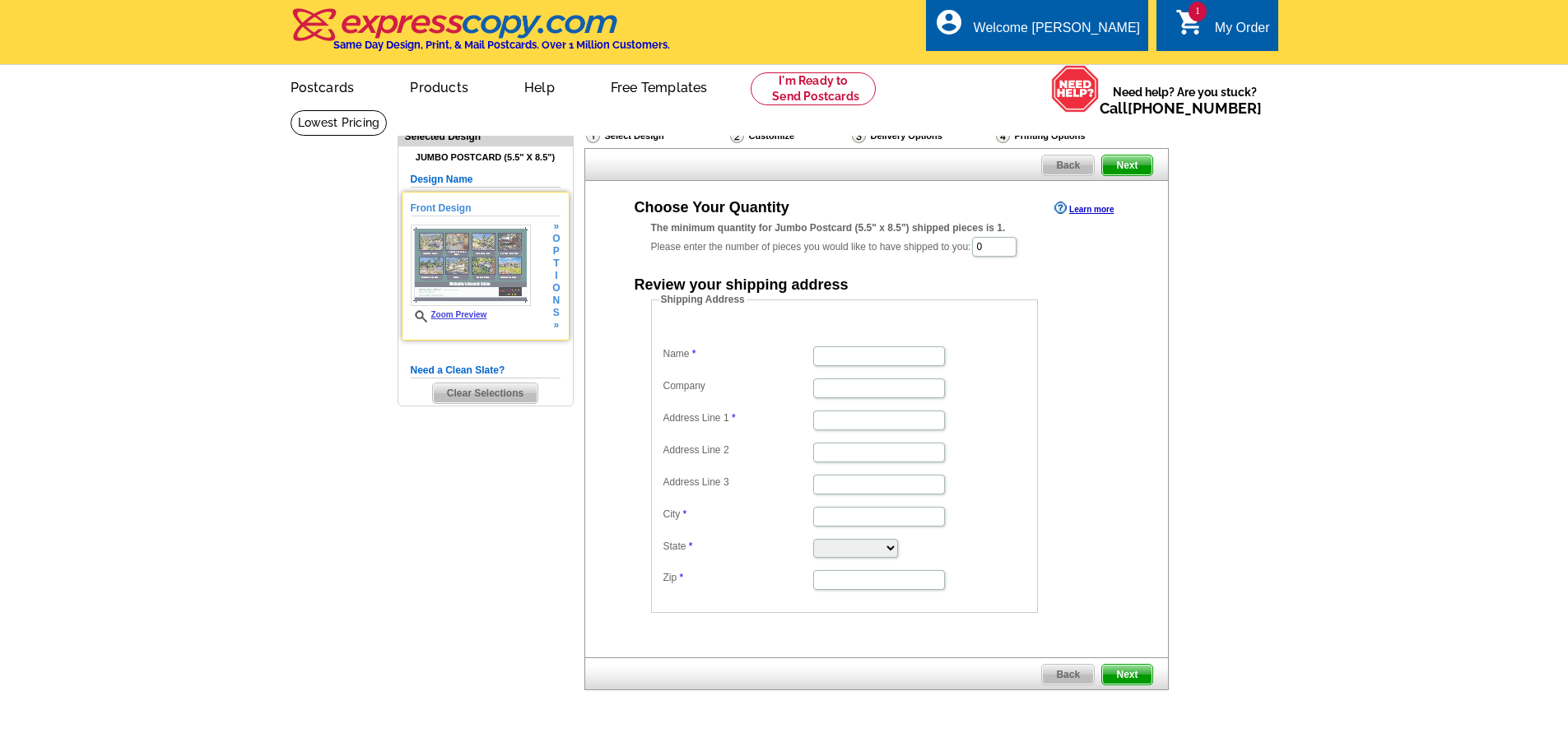
click at [453, 316] on link "Zoom Preview" at bounding box center [449, 315] width 77 height 9
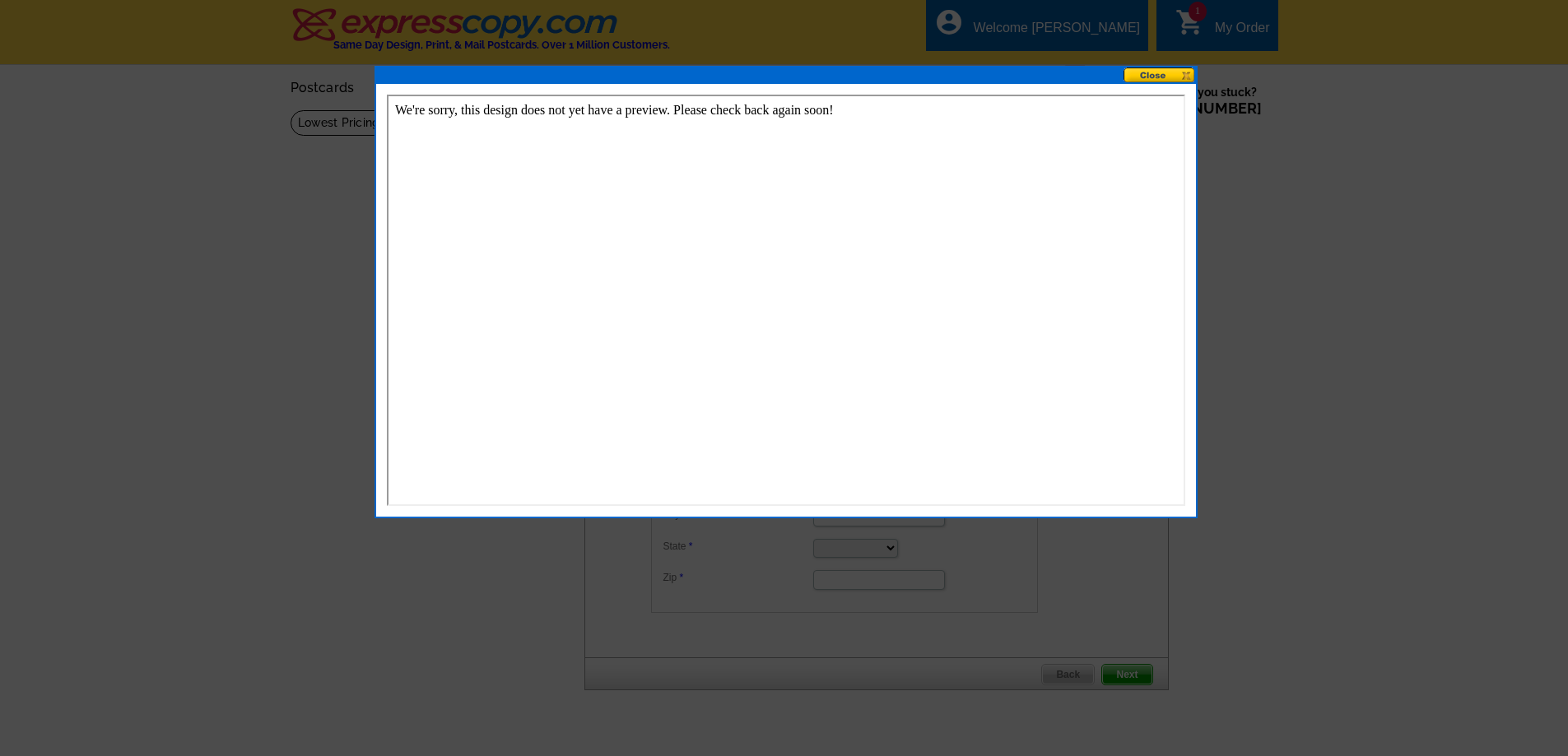
click at [1168, 73] on button at bounding box center [1159, 76] width 72 height 16
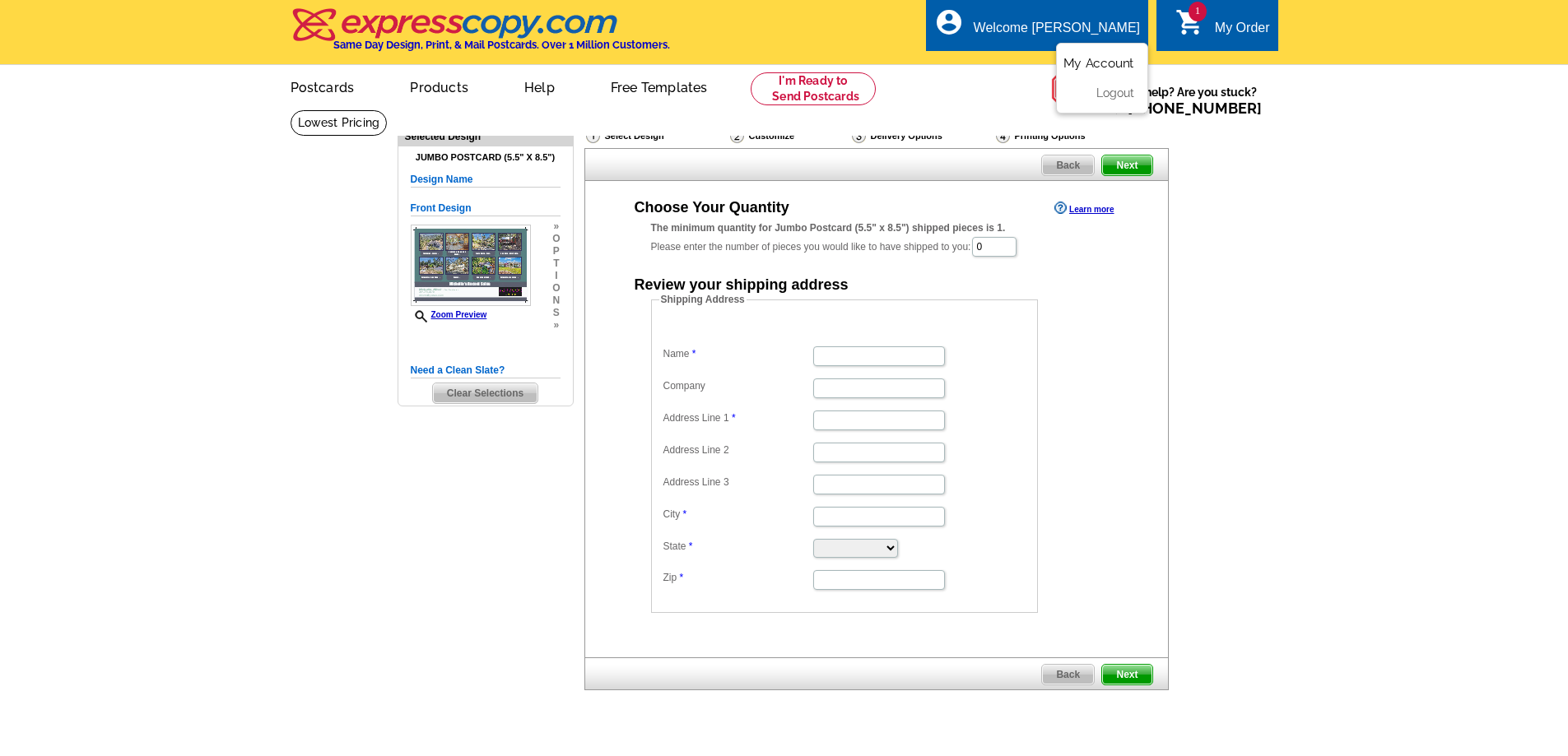
click at [1090, 61] on link "My Account" at bounding box center [1098, 63] width 70 height 15
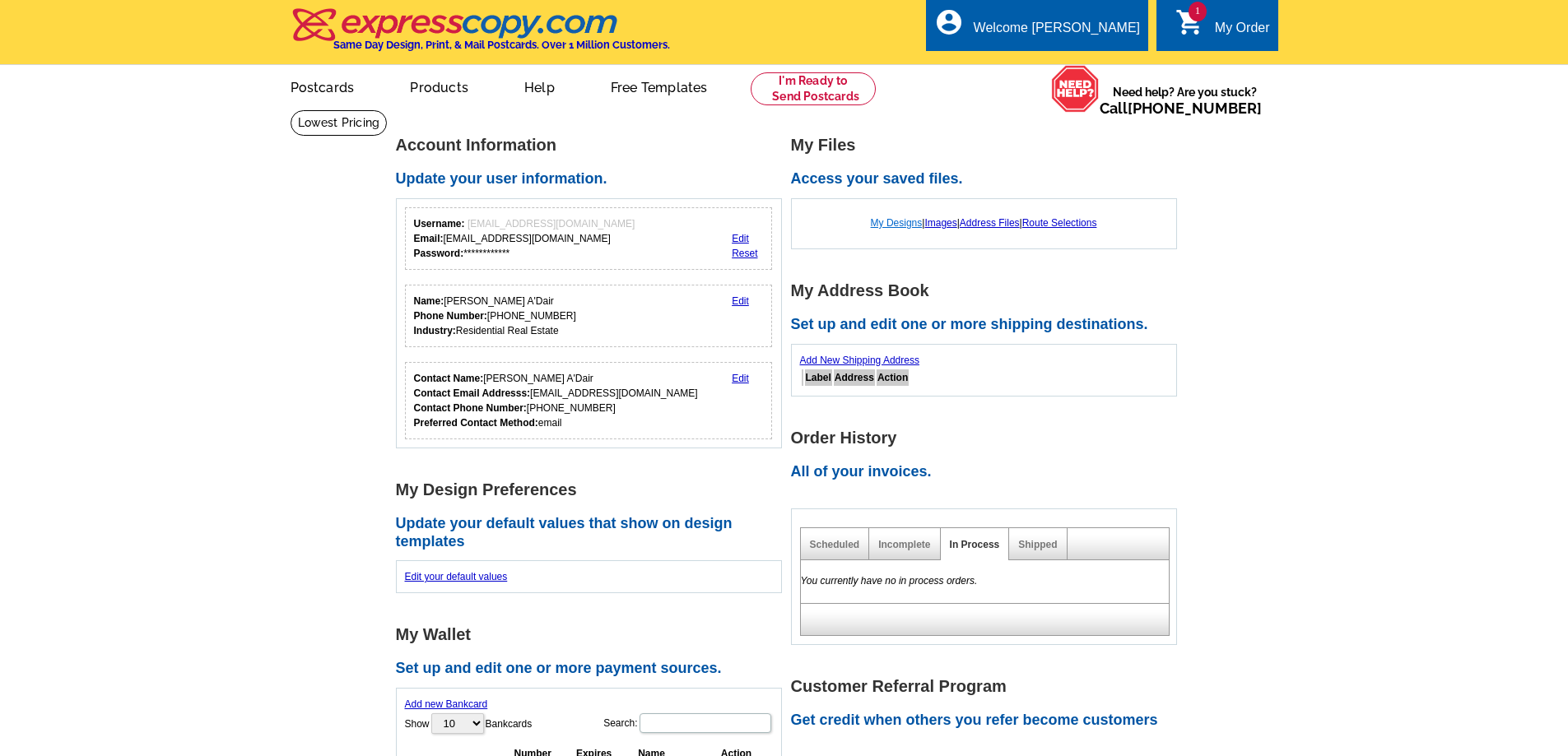
click at [887, 220] on link "My Designs" at bounding box center [896, 223] width 52 height 12
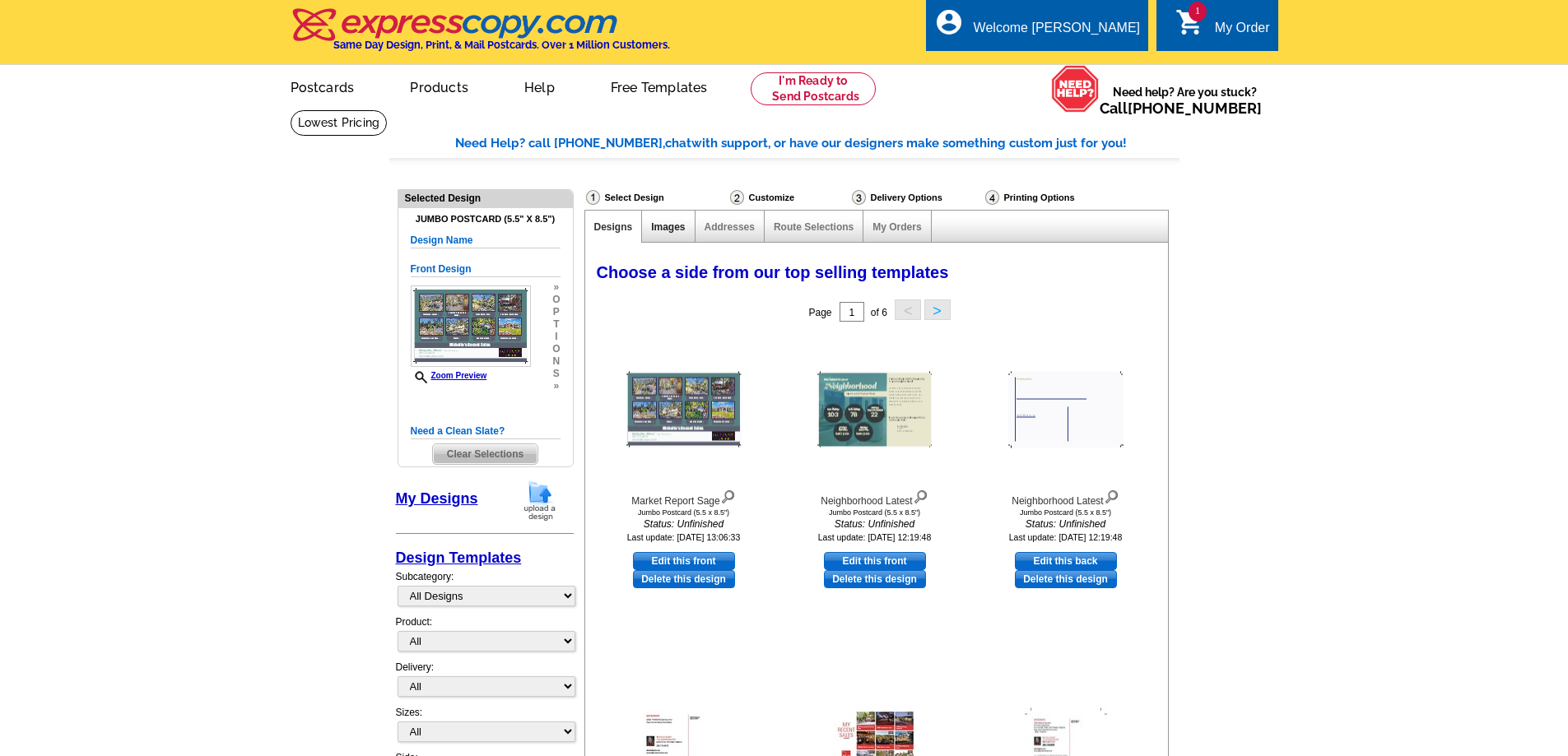
click at [664, 230] on link "Images" at bounding box center [668, 226] width 34 height 12
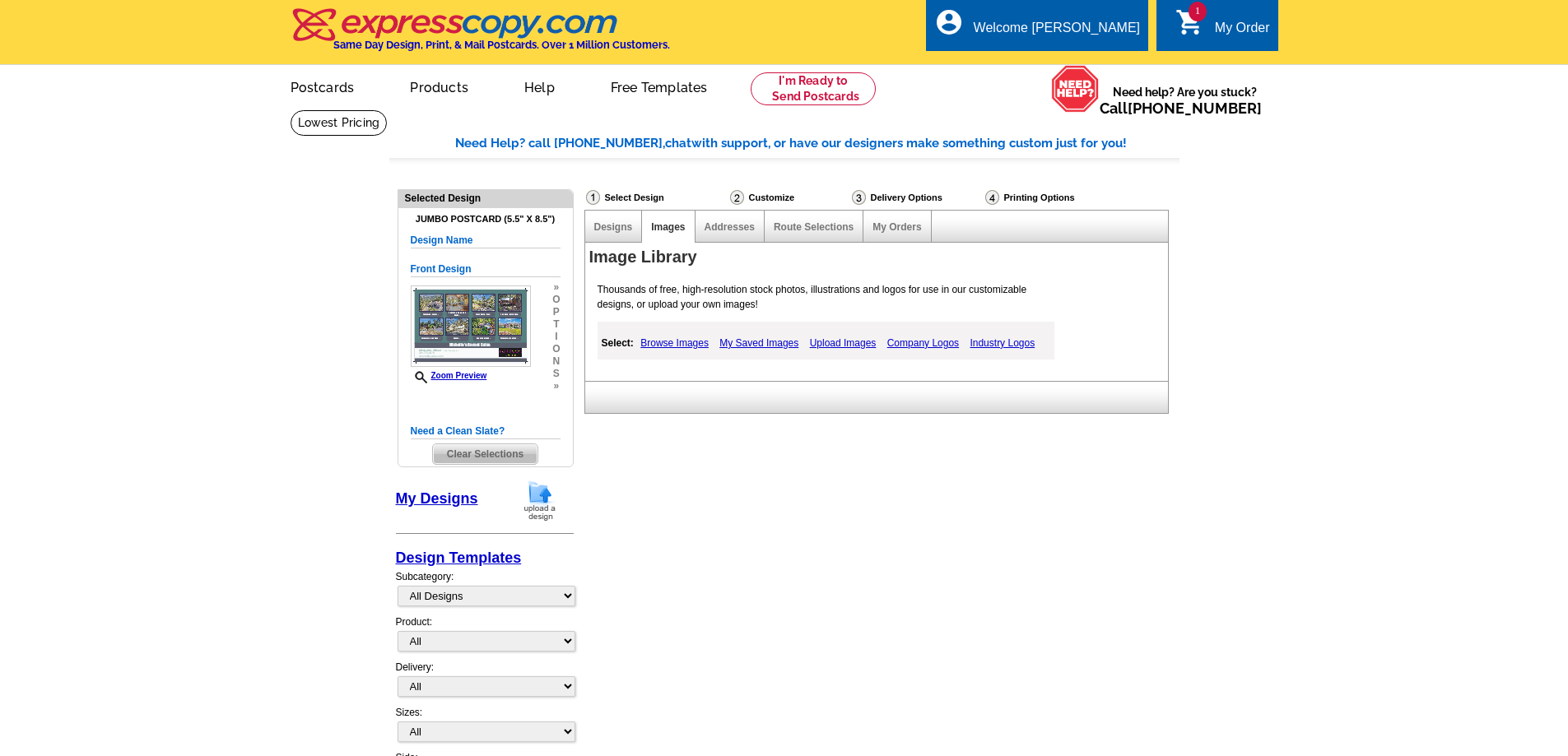
click at [448, 452] on span "Clear Selections" at bounding box center [484, 454] width 104 height 20
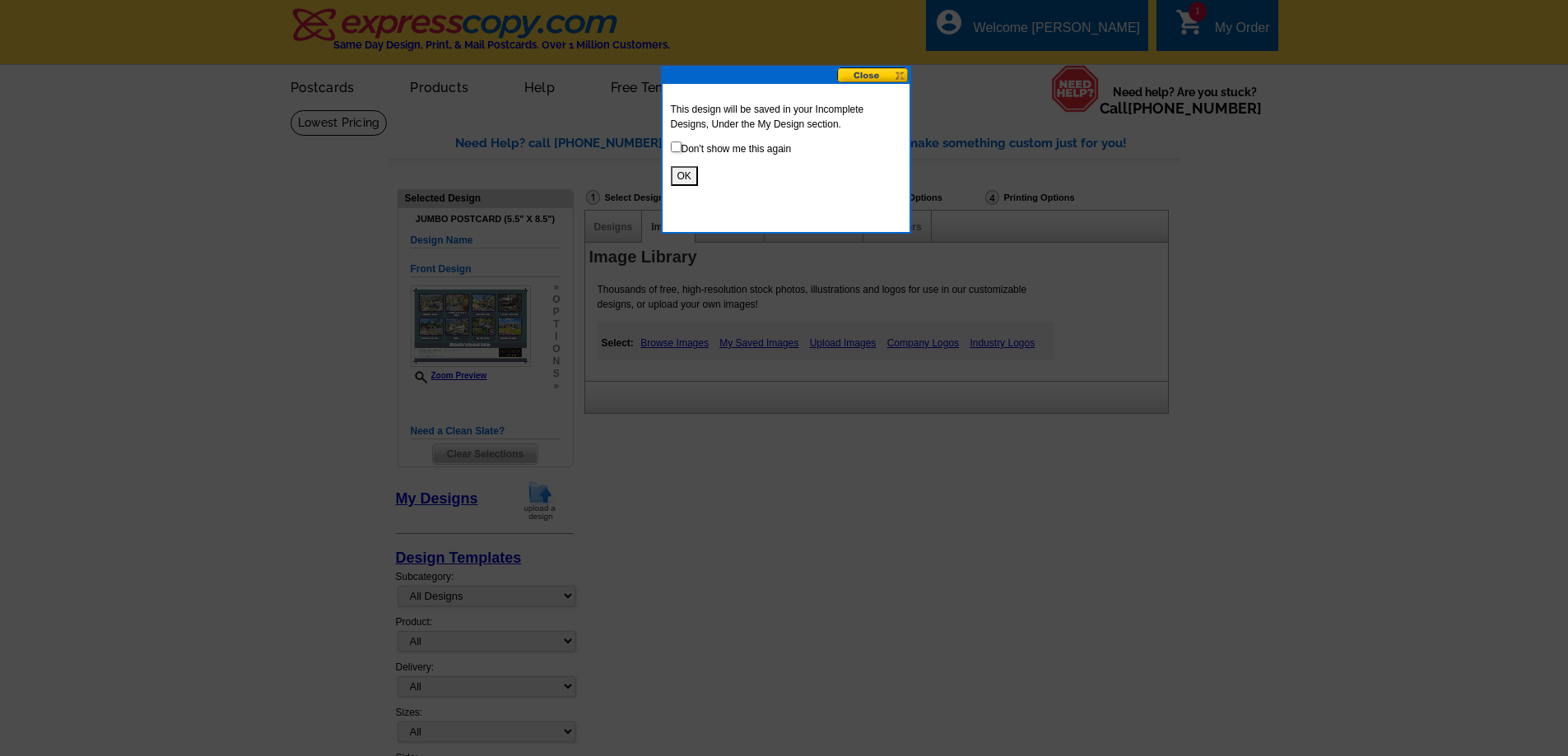
click at [680, 174] on button "OK" at bounding box center [684, 176] width 27 height 20
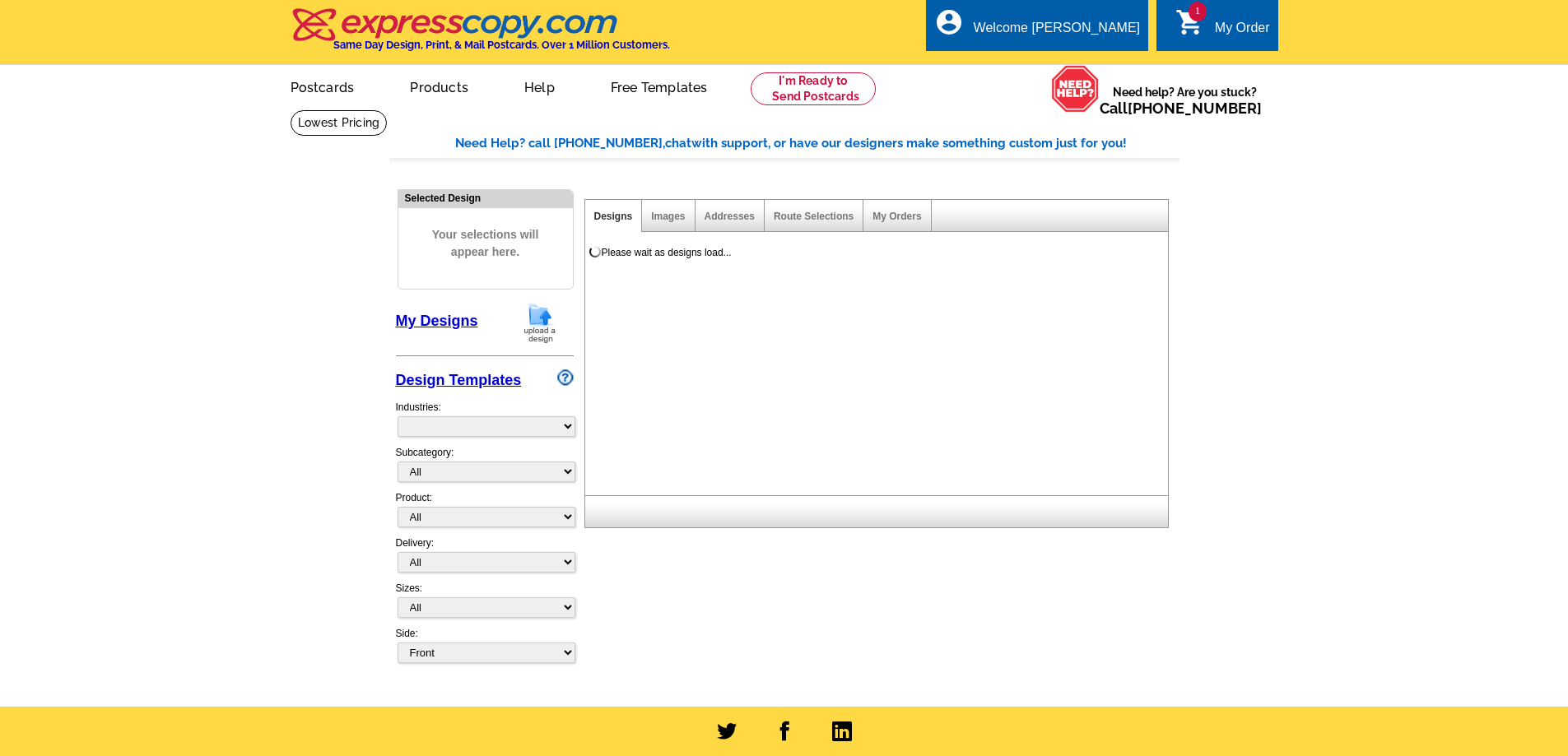
select select "785"
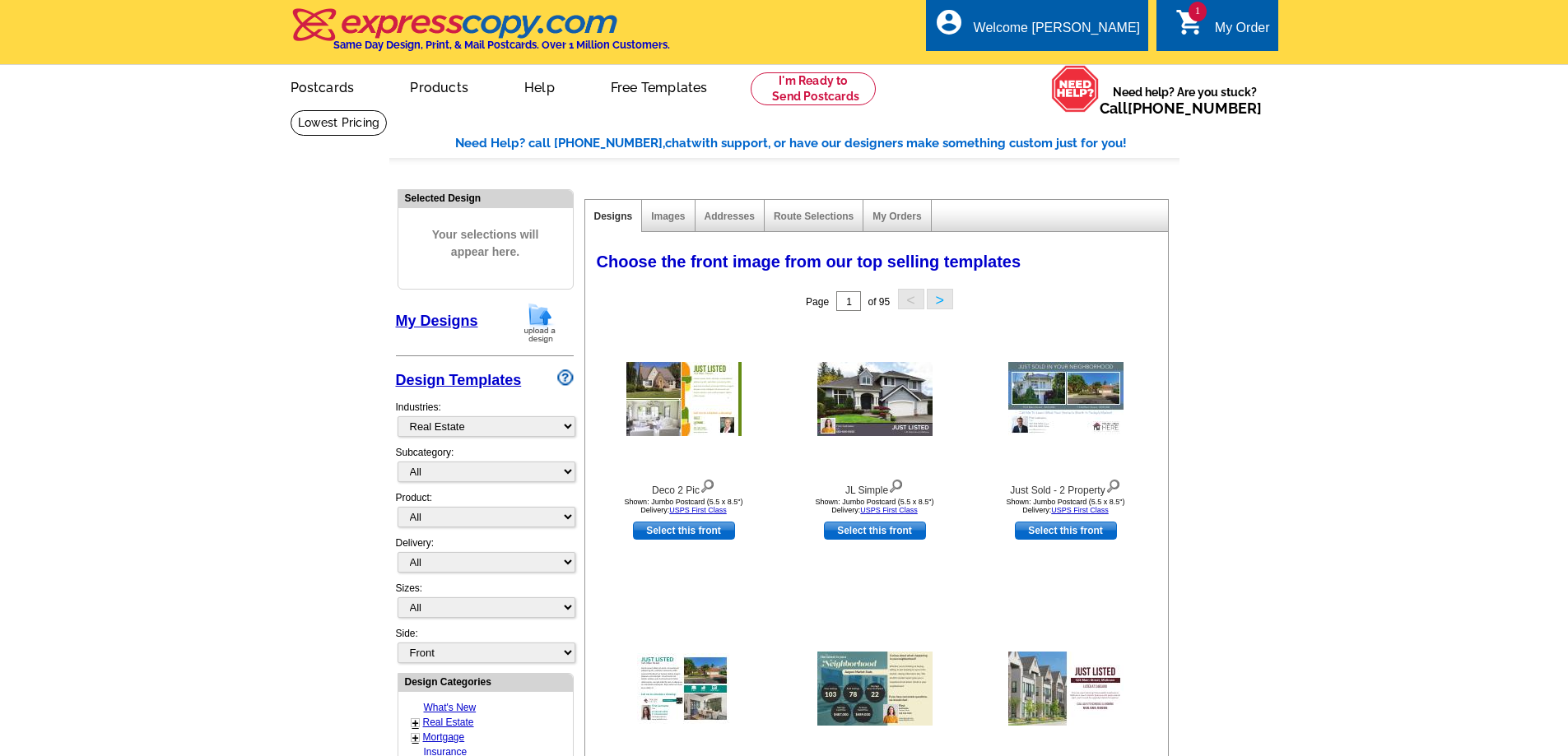
click at [429, 324] on link "My Designs" at bounding box center [437, 321] width 82 height 16
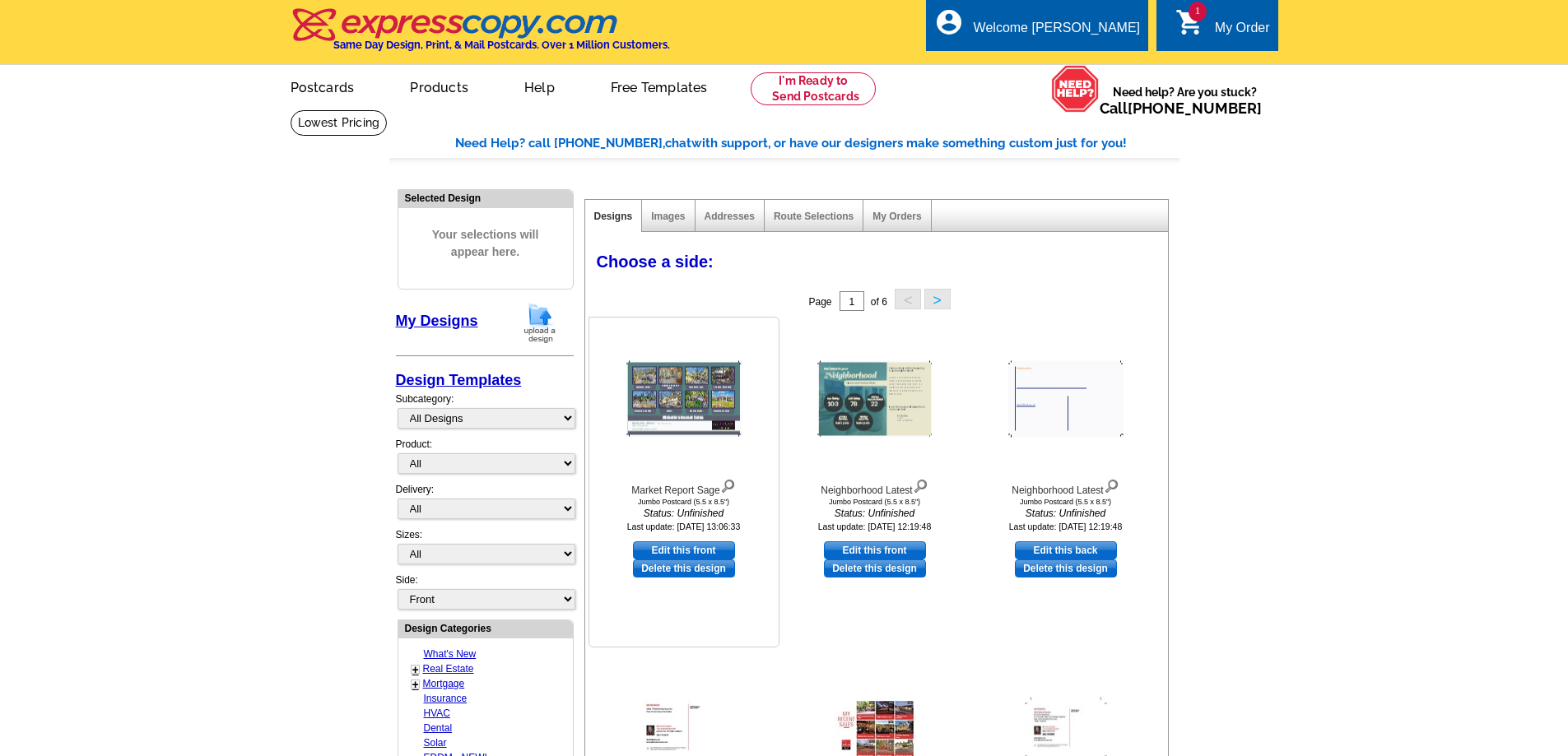
click at [677, 552] on link "Edit this front" at bounding box center [684, 550] width 102 height 18
select select "2"
select select "back"
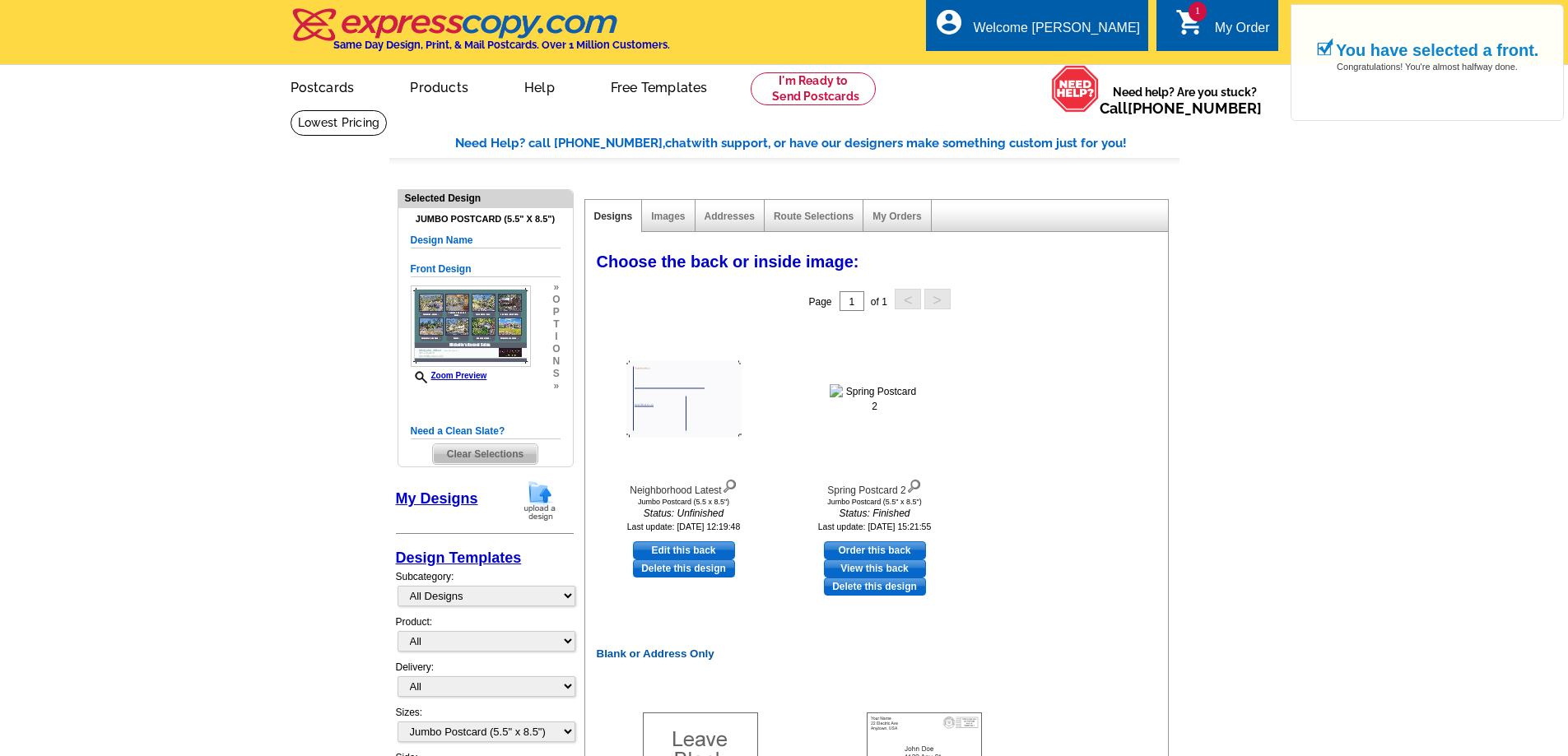
scroll to position [411, 0]
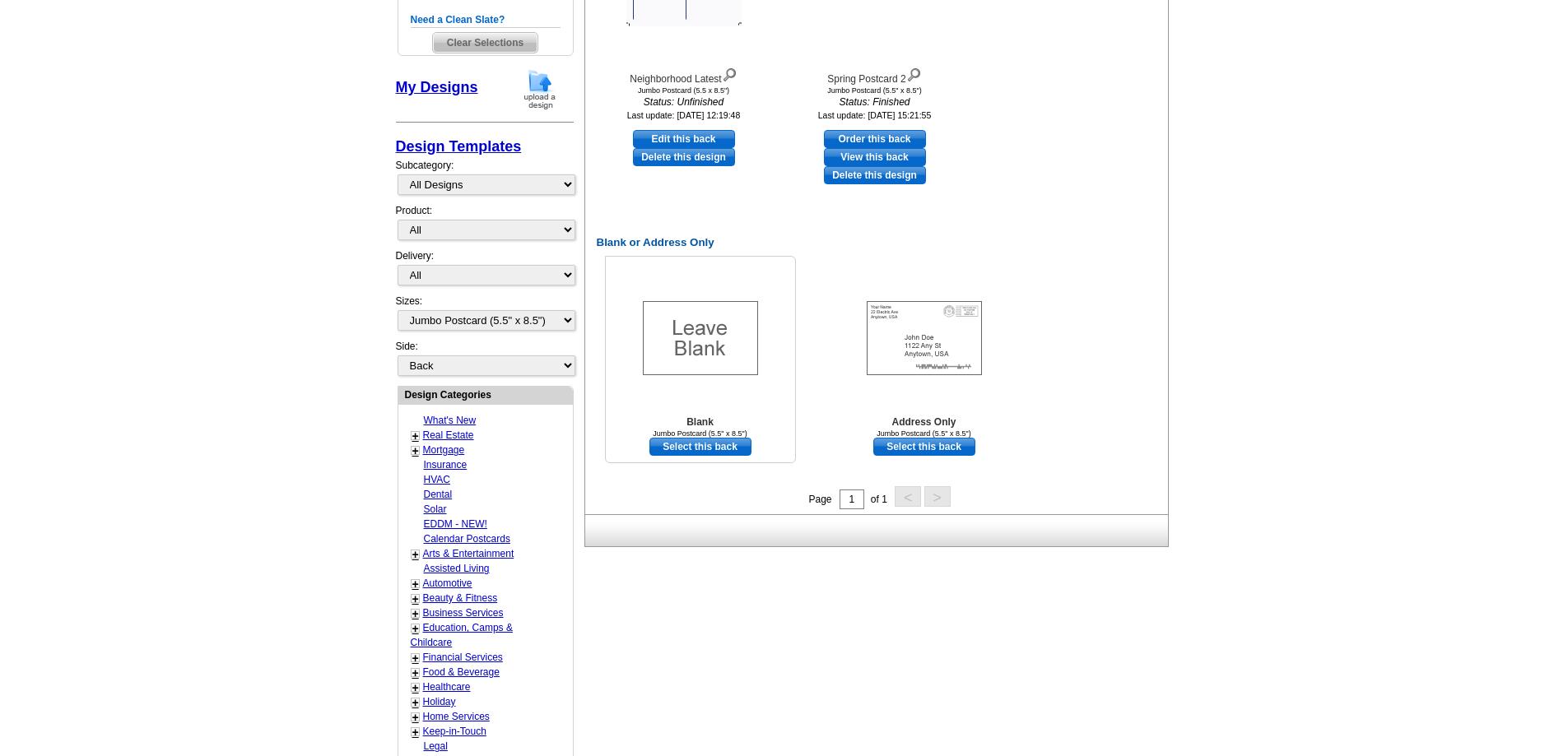
click at [675, 448] on link "Select this back" at bounding box center [700, 447] width 102 height 18
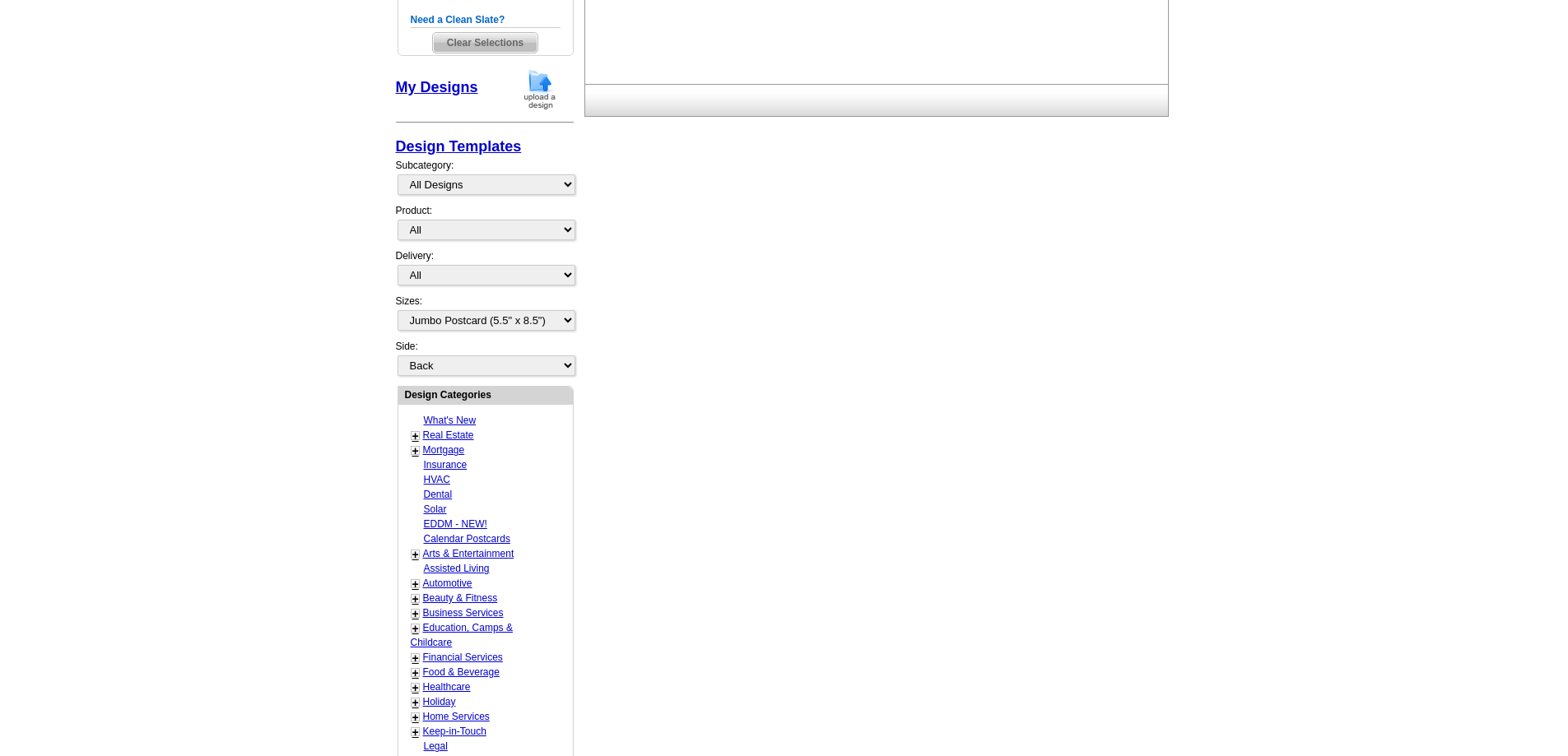
scroll to position [0, 0]
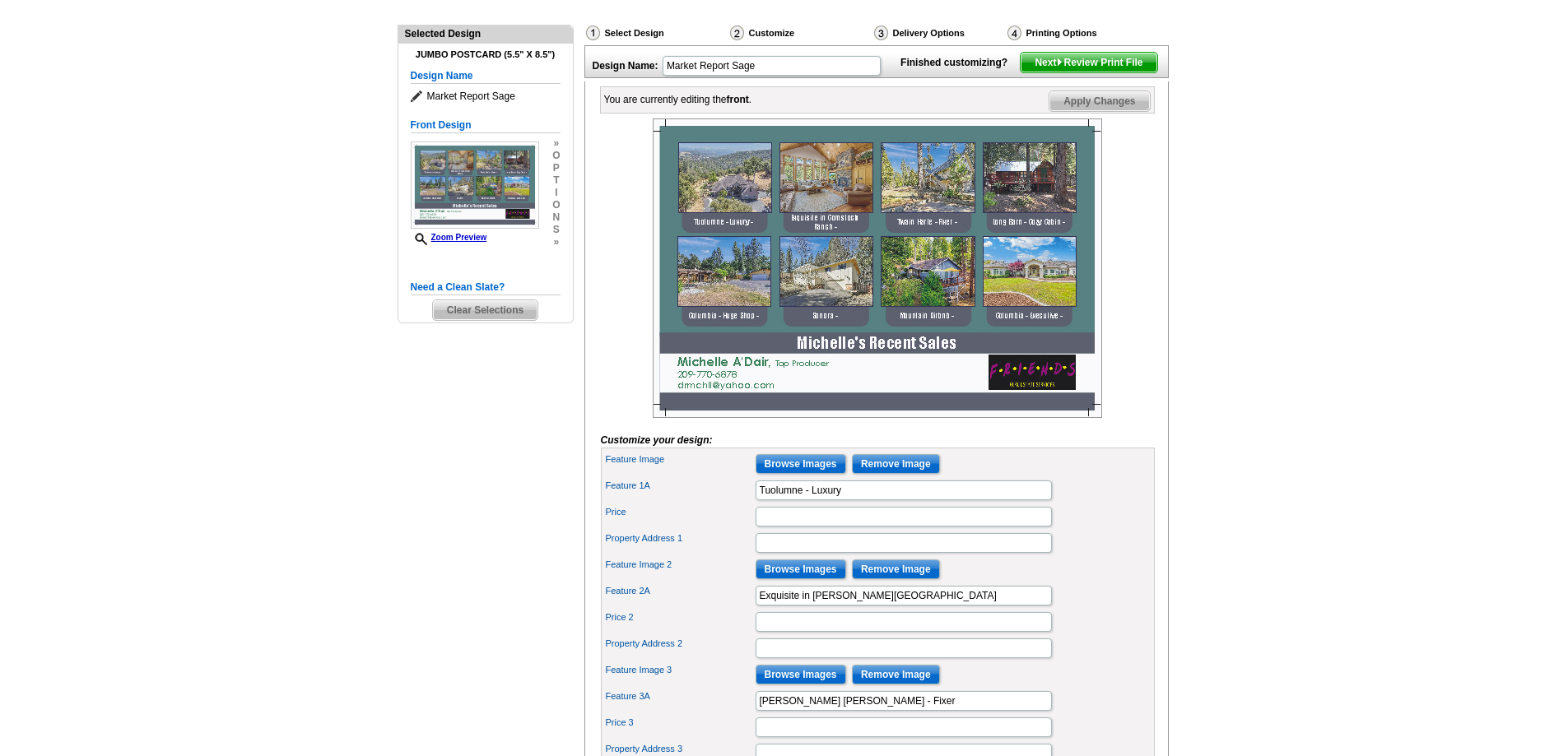
scroll to position [247, 0]
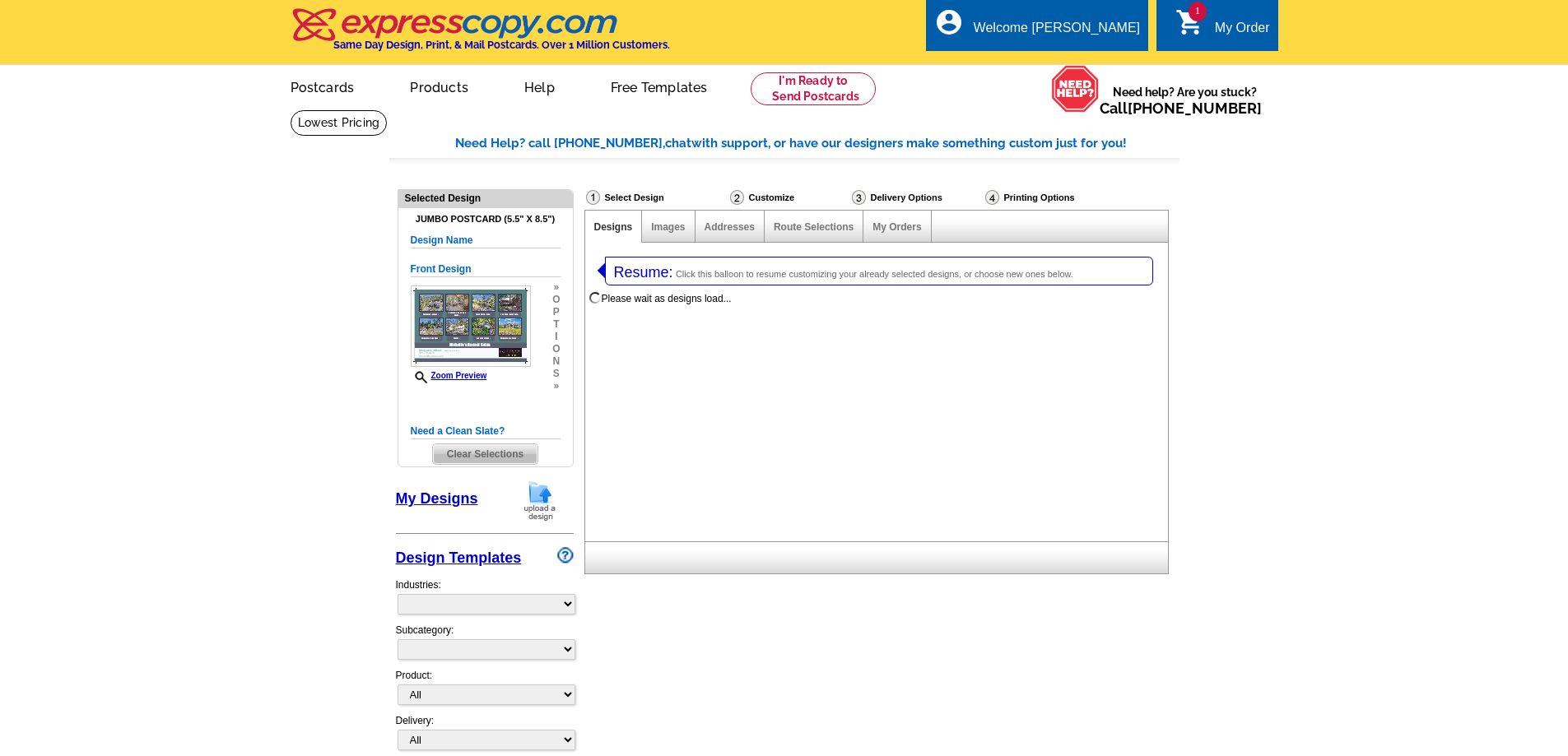
select select
select select "2"
select select "back"
select select "785"
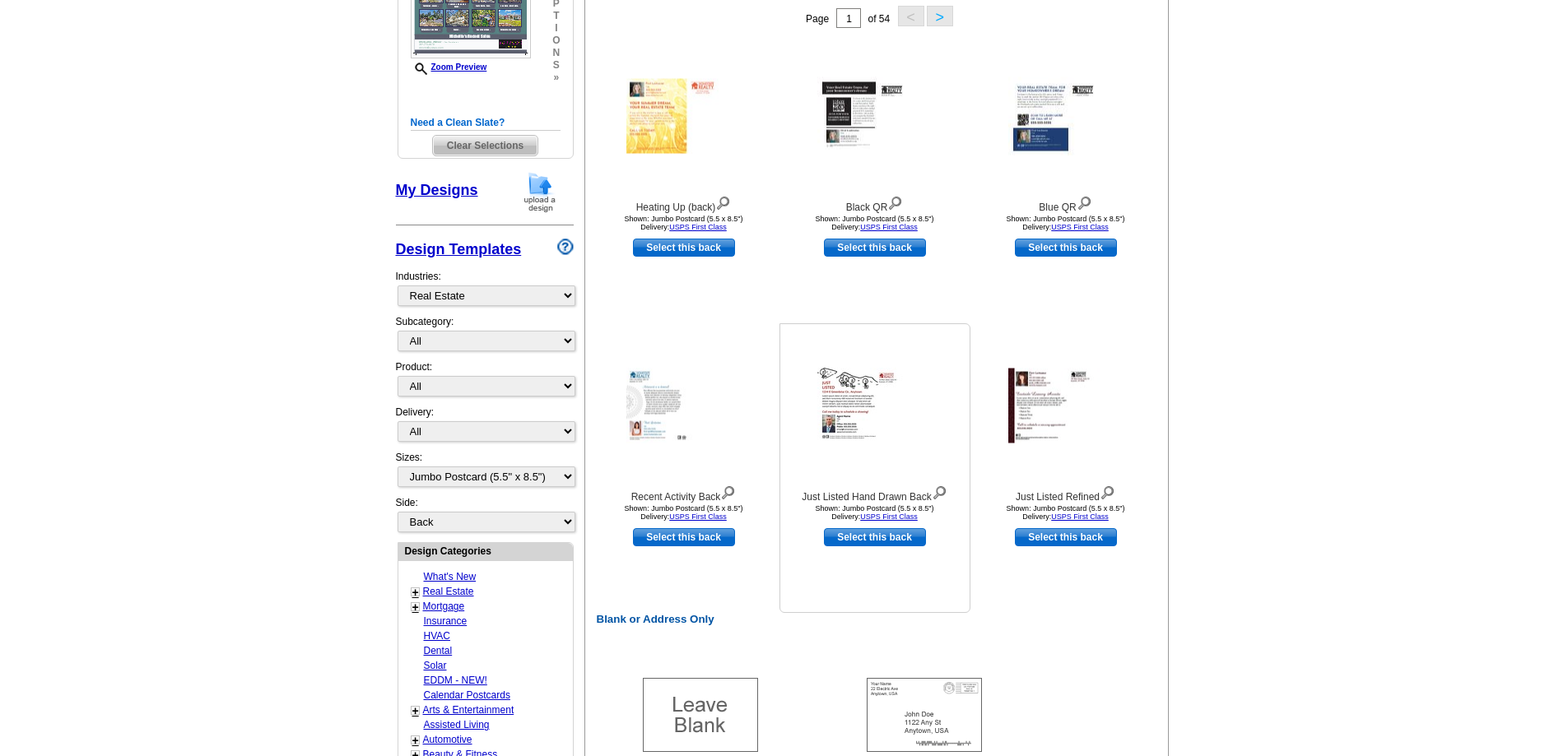
scroll to position [165, 0]
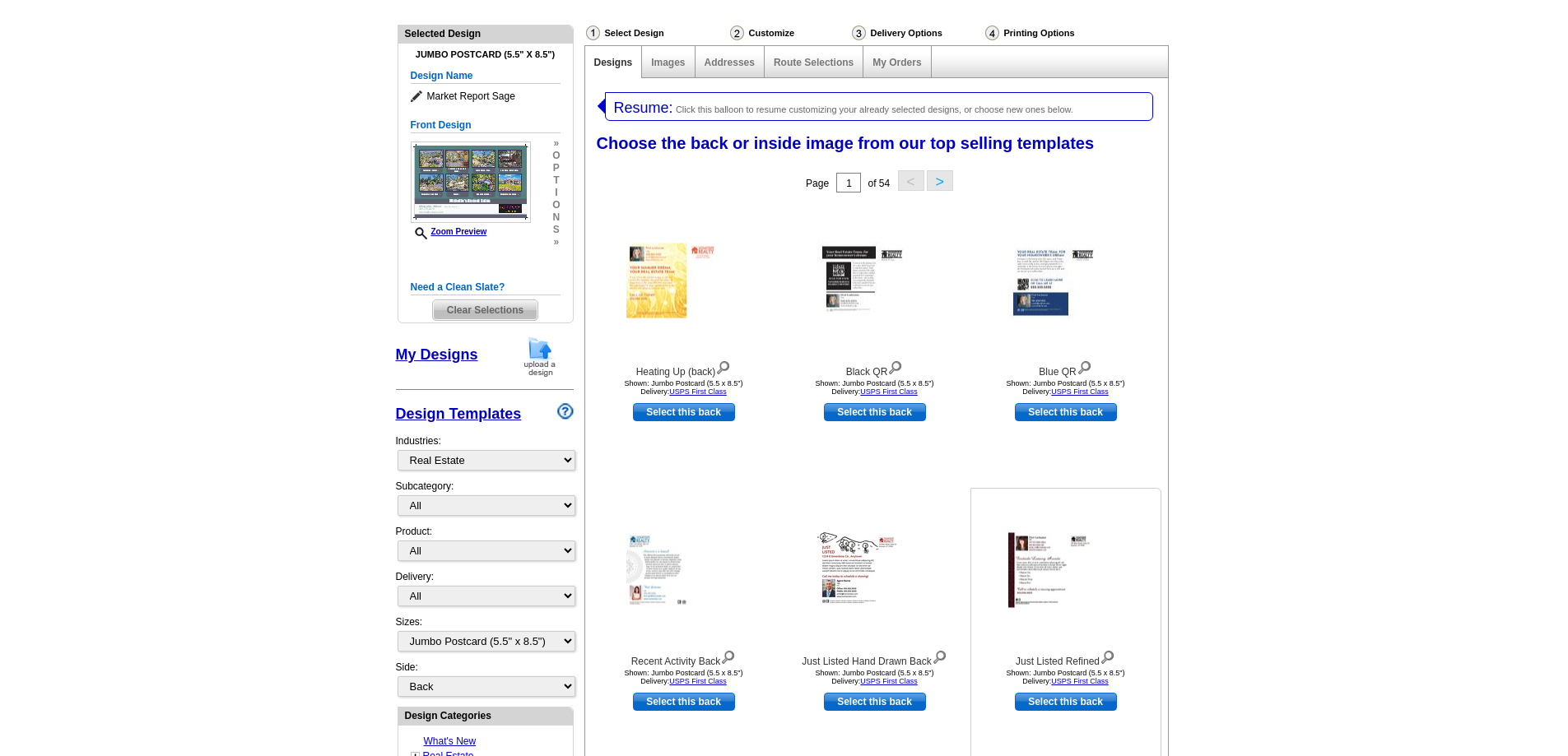
click at [1034, 579] on img at bounding box center [1065, 571] width 115 height 75
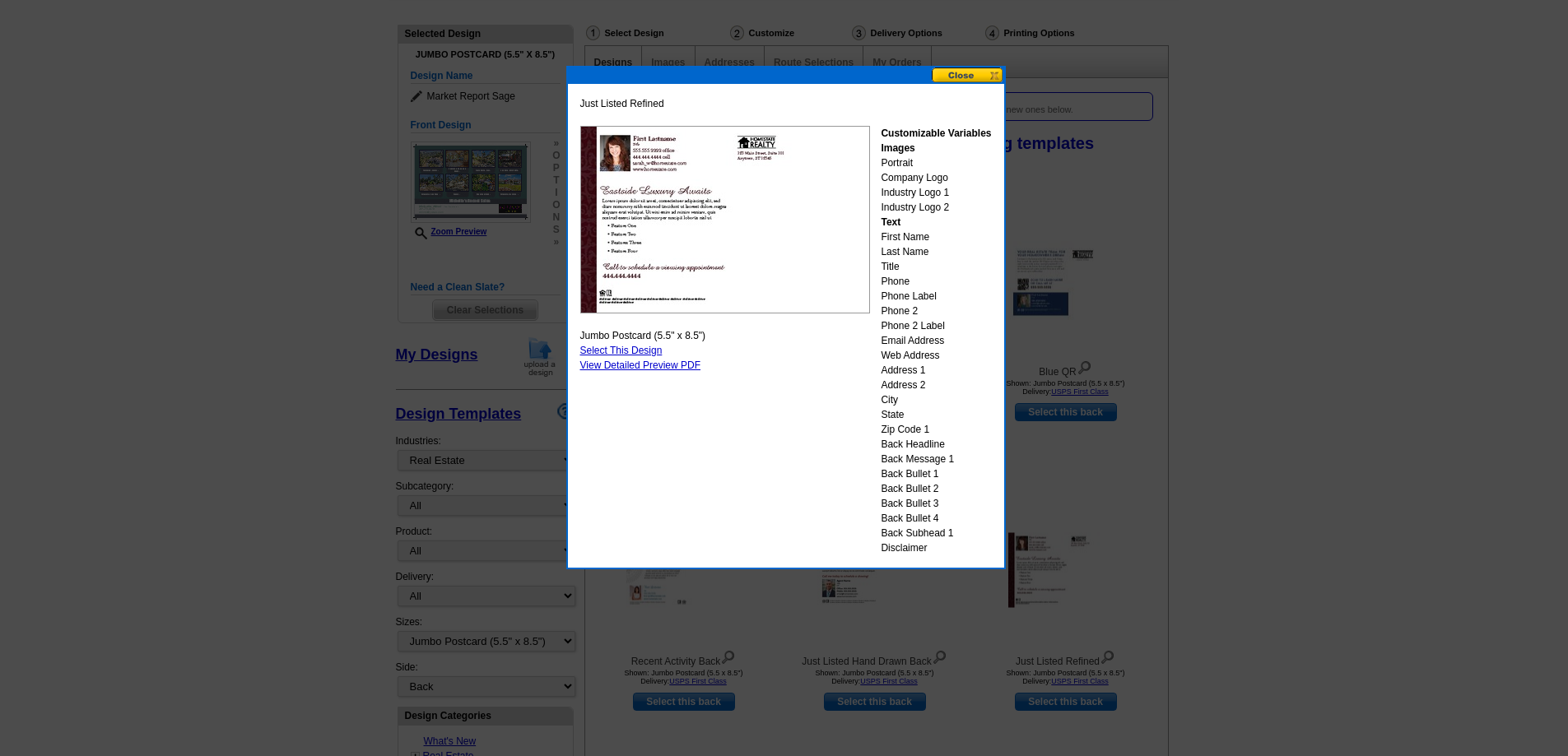
click at [615, 349] on link "Select This Design" at bounding box center [622, 350] width 82 height 12
select select "front"
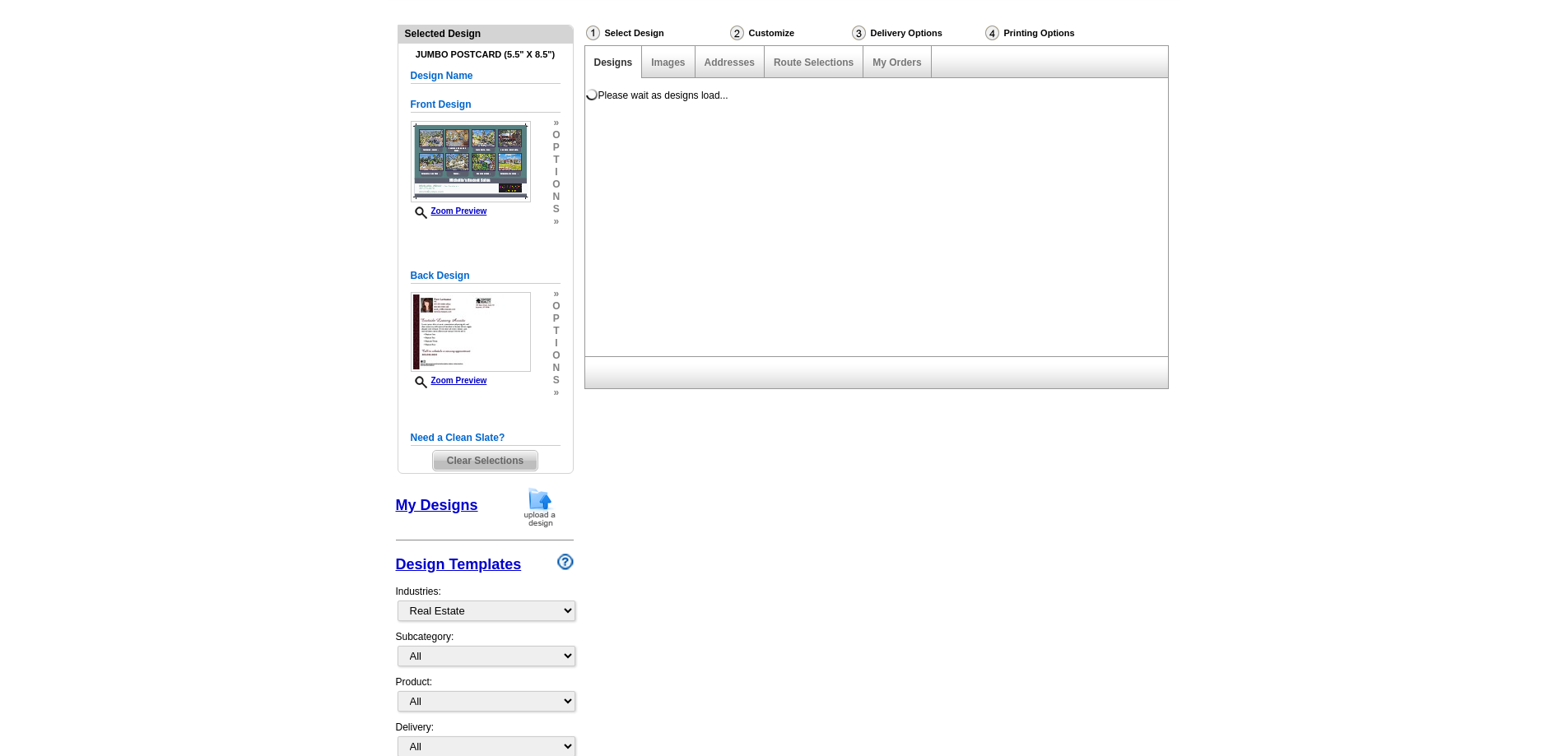
scroll to position [0, 0]
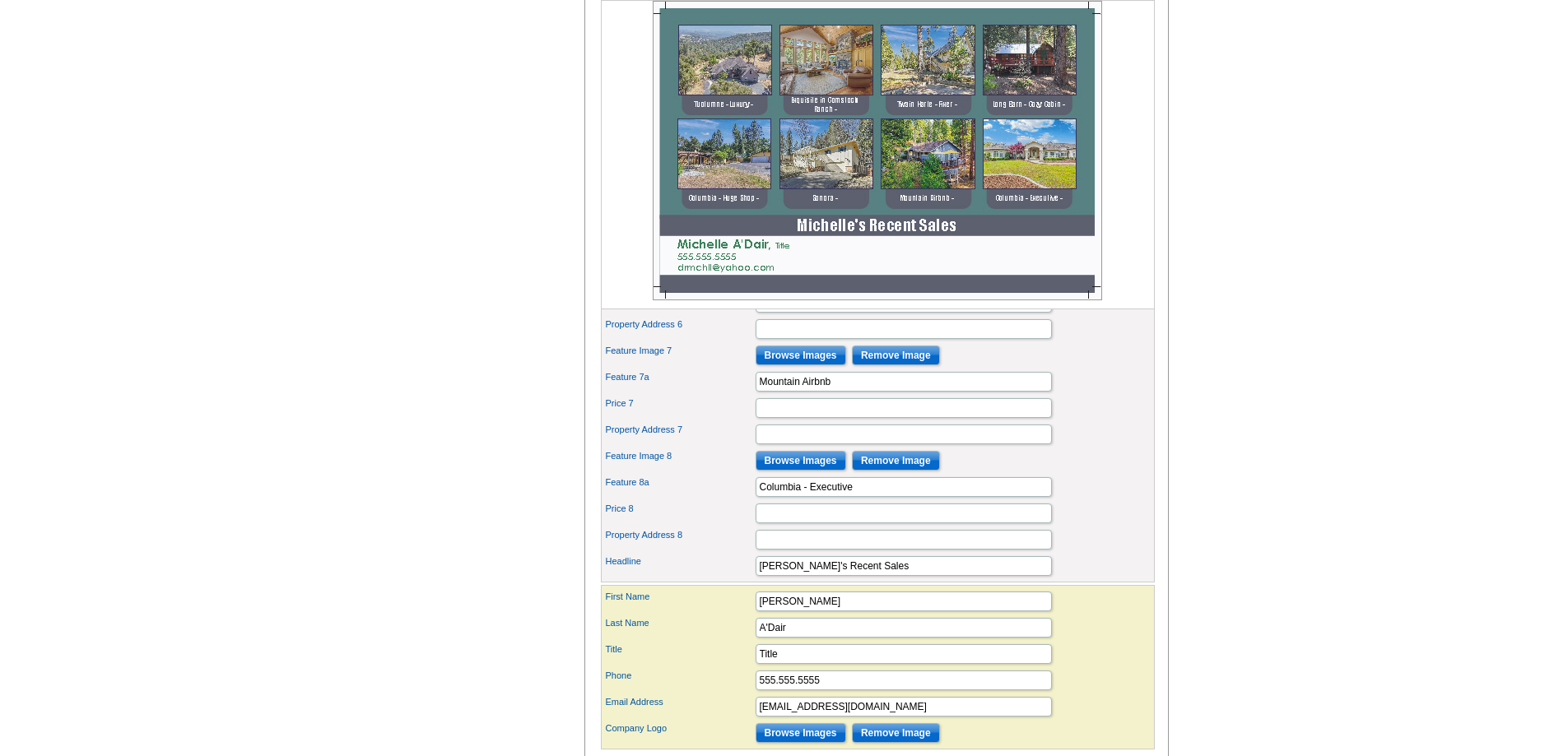
scroll to position [987, 0]
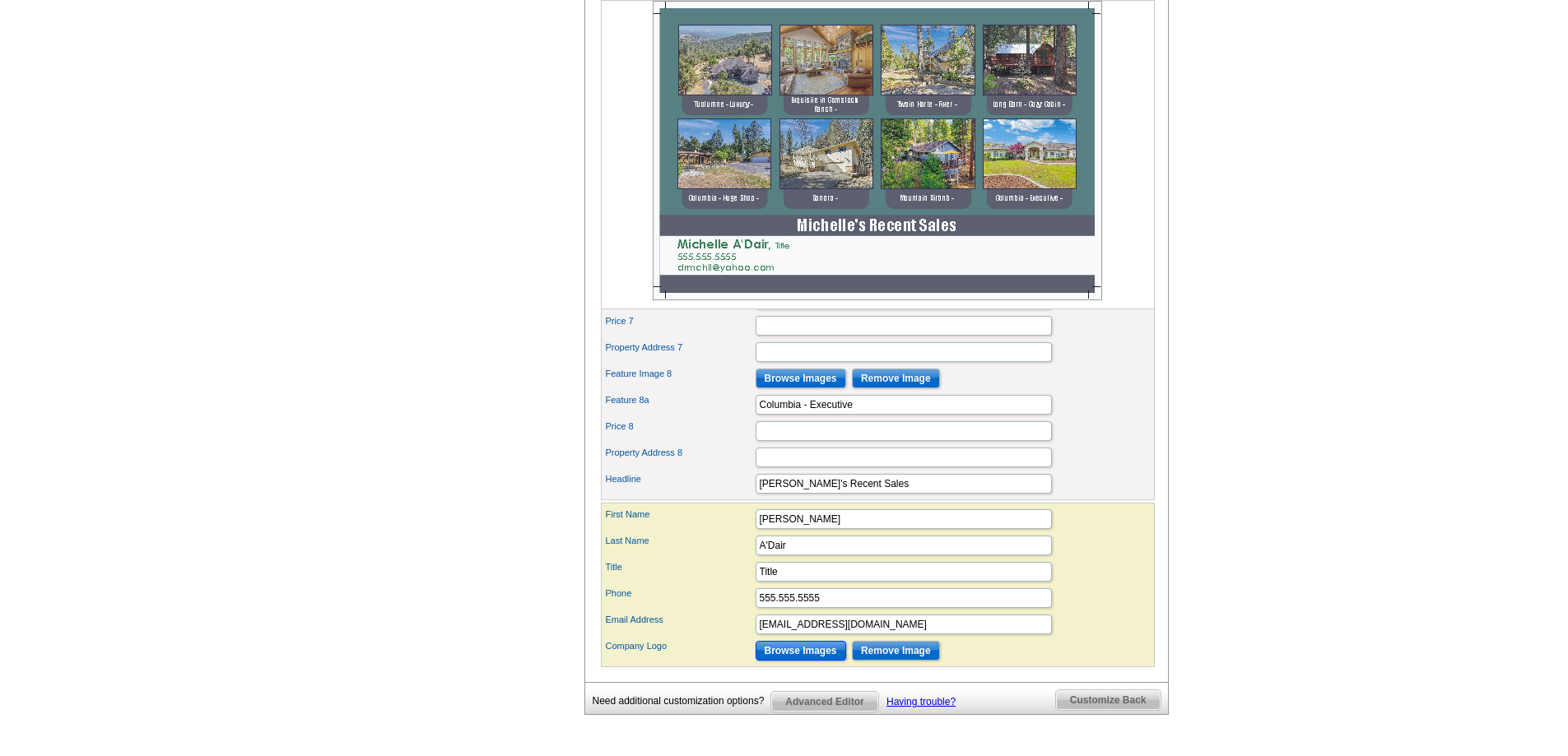
click at [790, 661] on input "Browse Images" at bounding box center [801, 651] width 91 height 20
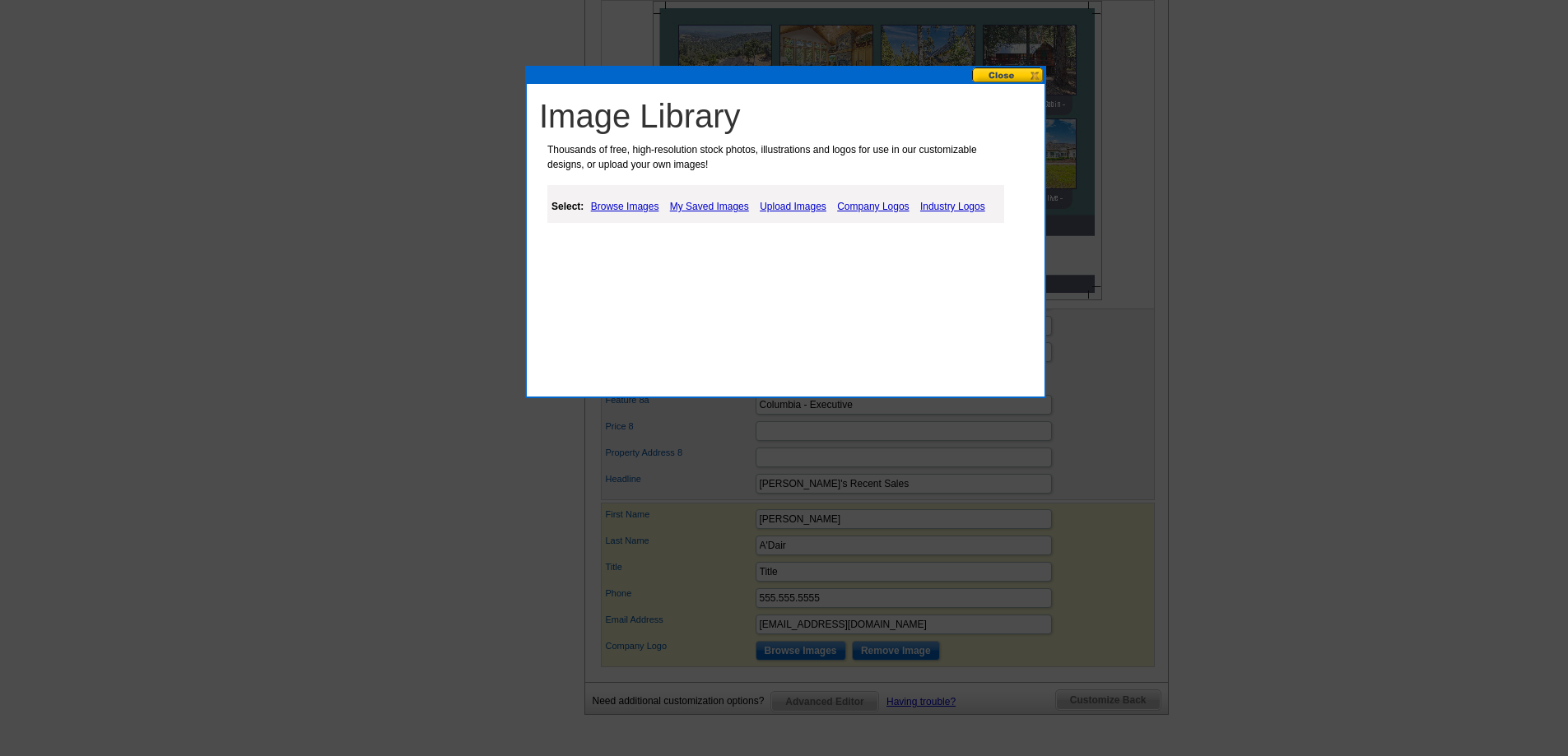
click at [696, 207] on link "My Saved Images" at bounding box center [710, 207] width 87 height 20
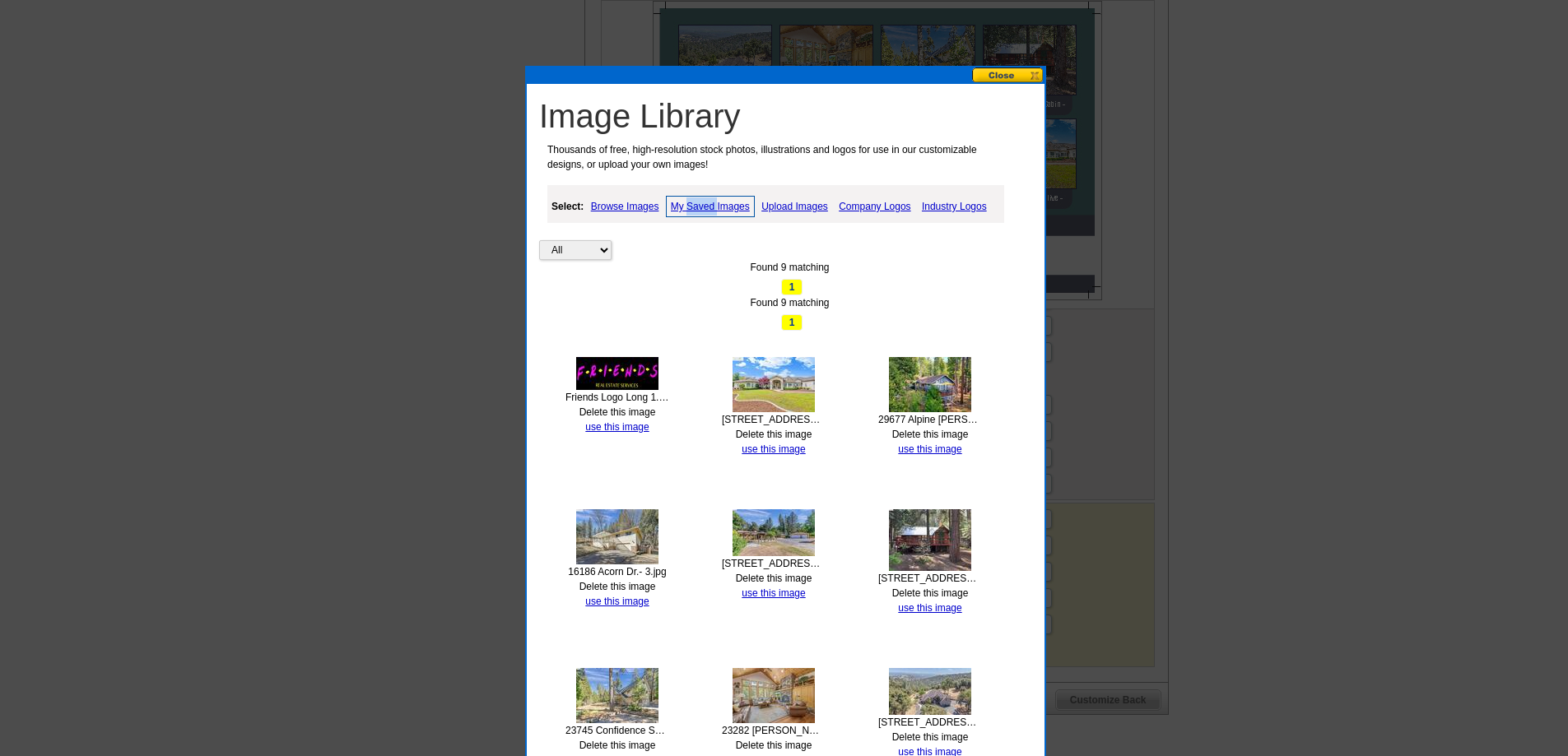
click at [602, 423] on link "use this image" at bounding box center [616, 426] width 63 height 12
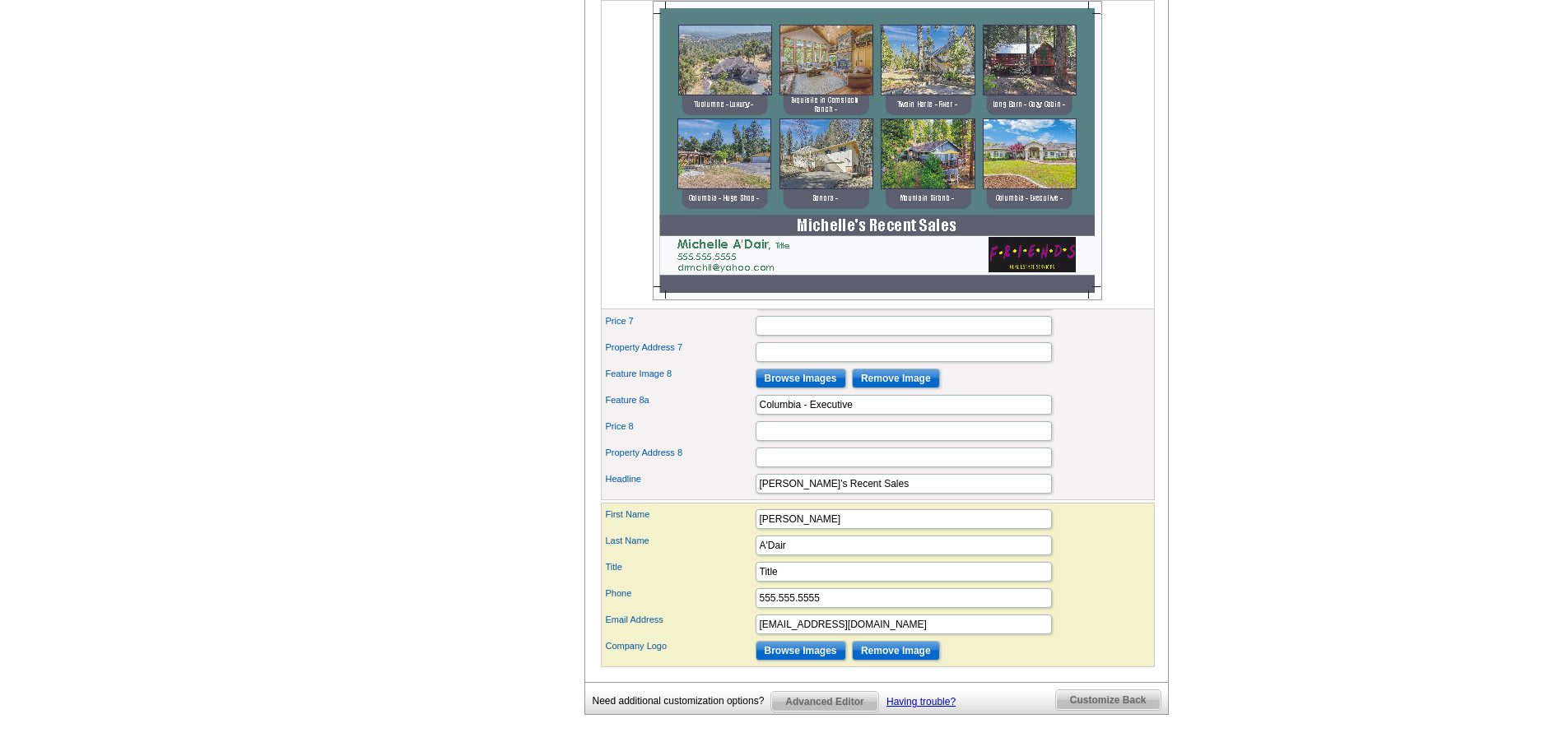
scroll to position [1070, 0]
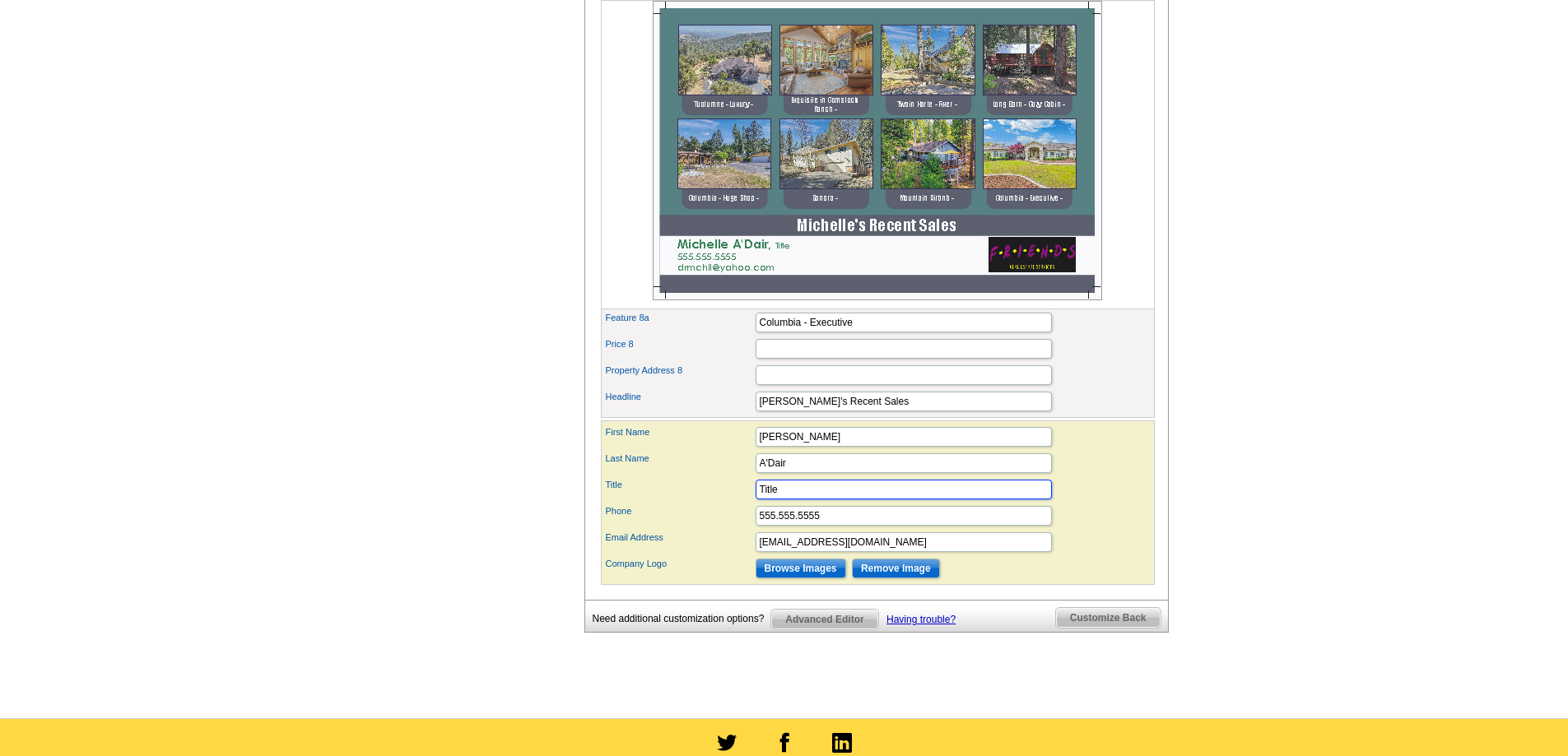
drag, startPoint x: 779, startPoint y: 517, endPoint x: 730, endPoint y: 509, distance: 49.6
click at [730, 503] on div "Title Title" at bounding box center [878, 489] width 548 height 27
type input "Top Producer"
drag, startPoint x: 805, startPoint y: 546, endPoint x: 739, endPoint y: 546, distance: 66.0
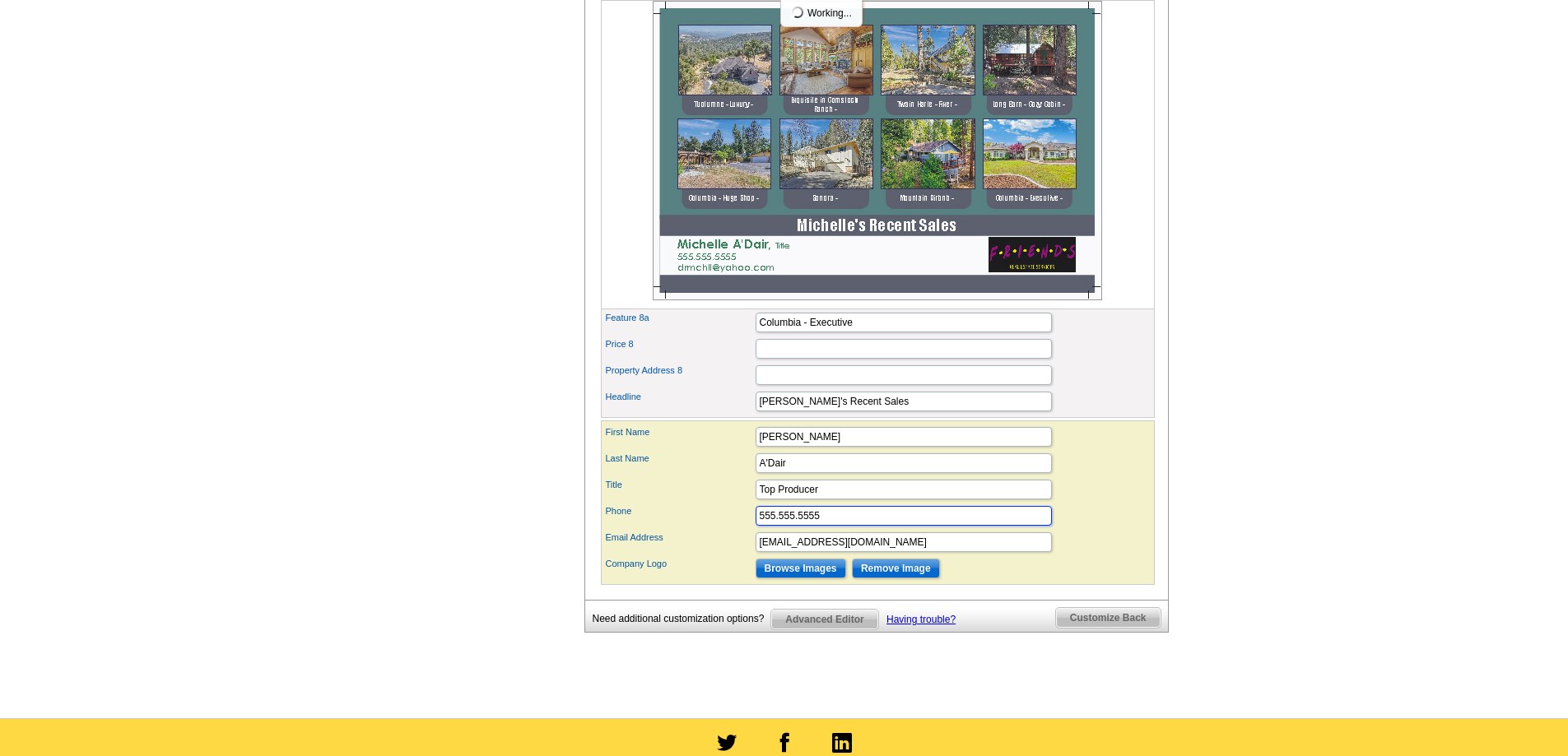
click at [739, 529] on div "Phone 555.555.5555" at bounding box center [878, 516] width 548 height 27
type input "209-770-6878"
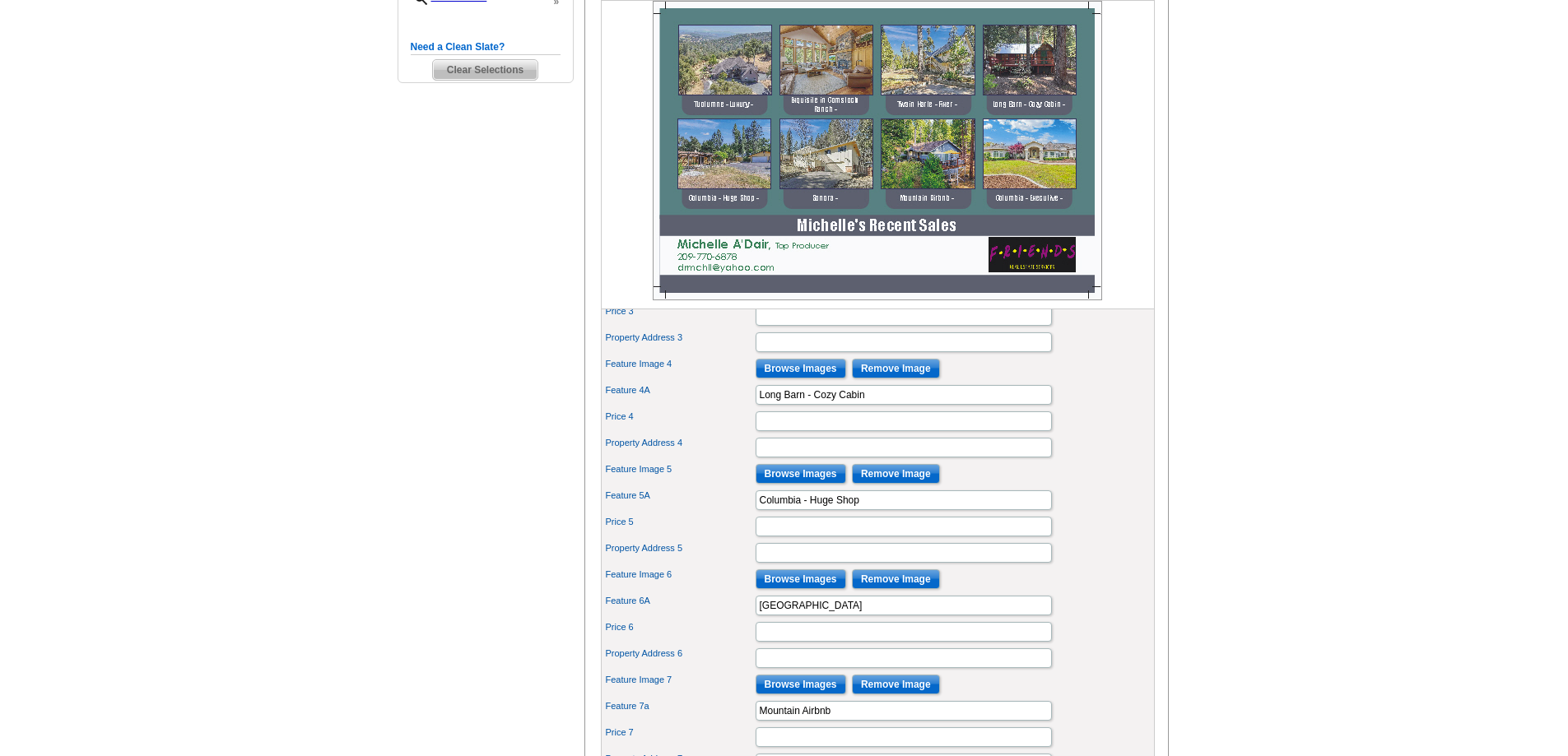
scroll to position [494, 0]
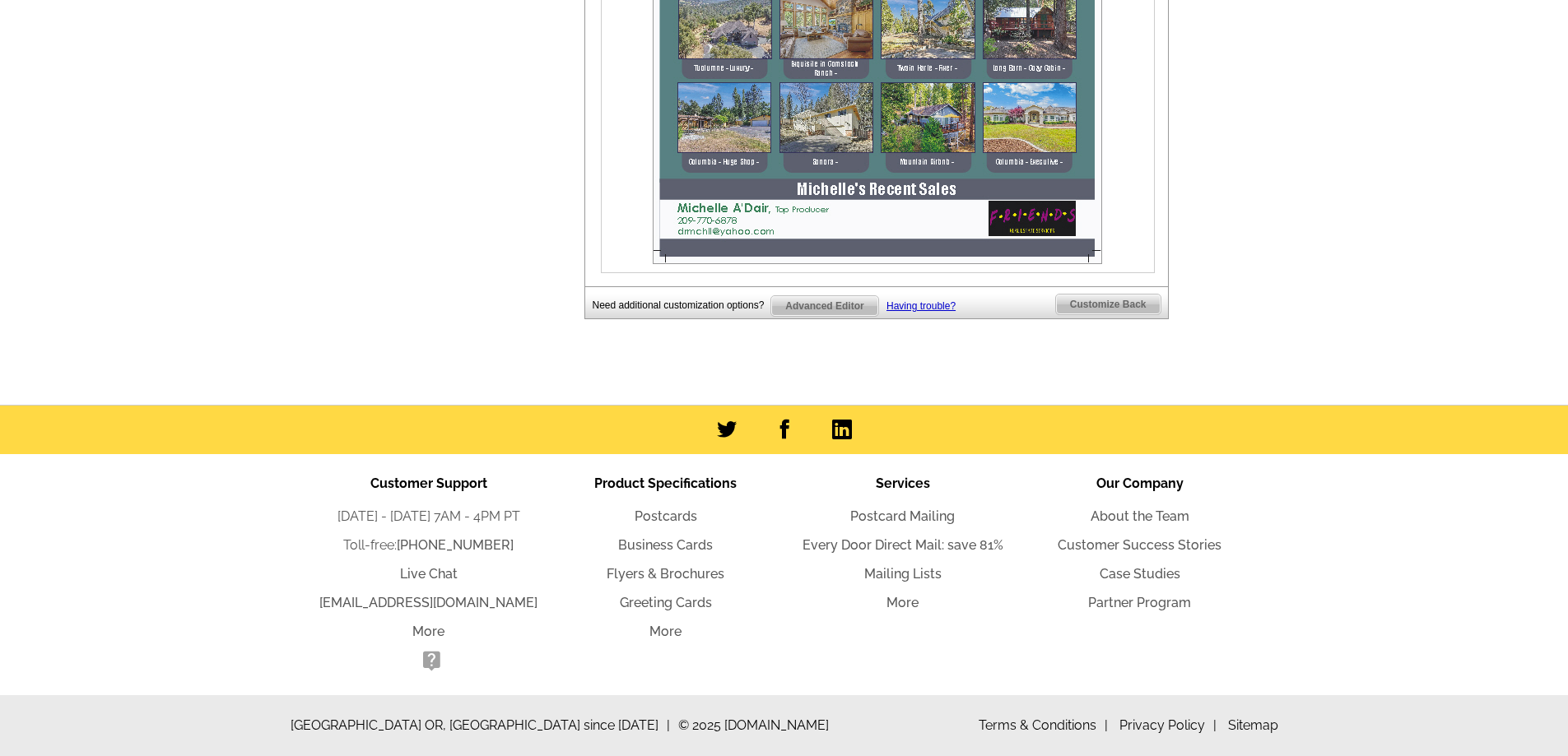
click at [1092, 294] on span "Customize Back" at bounding box center [1108, 304] width 104 height 20
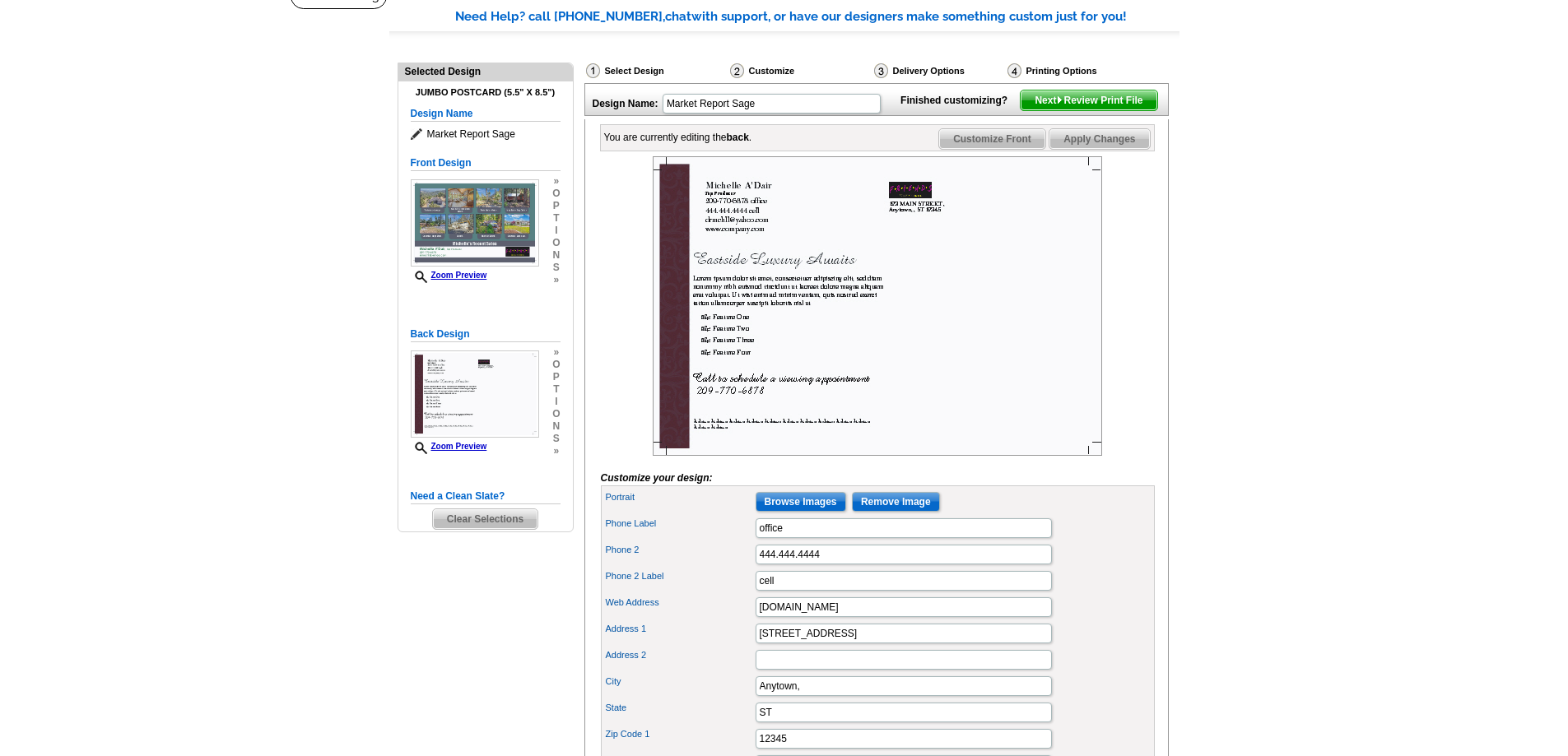
scroll to position [209, 0]
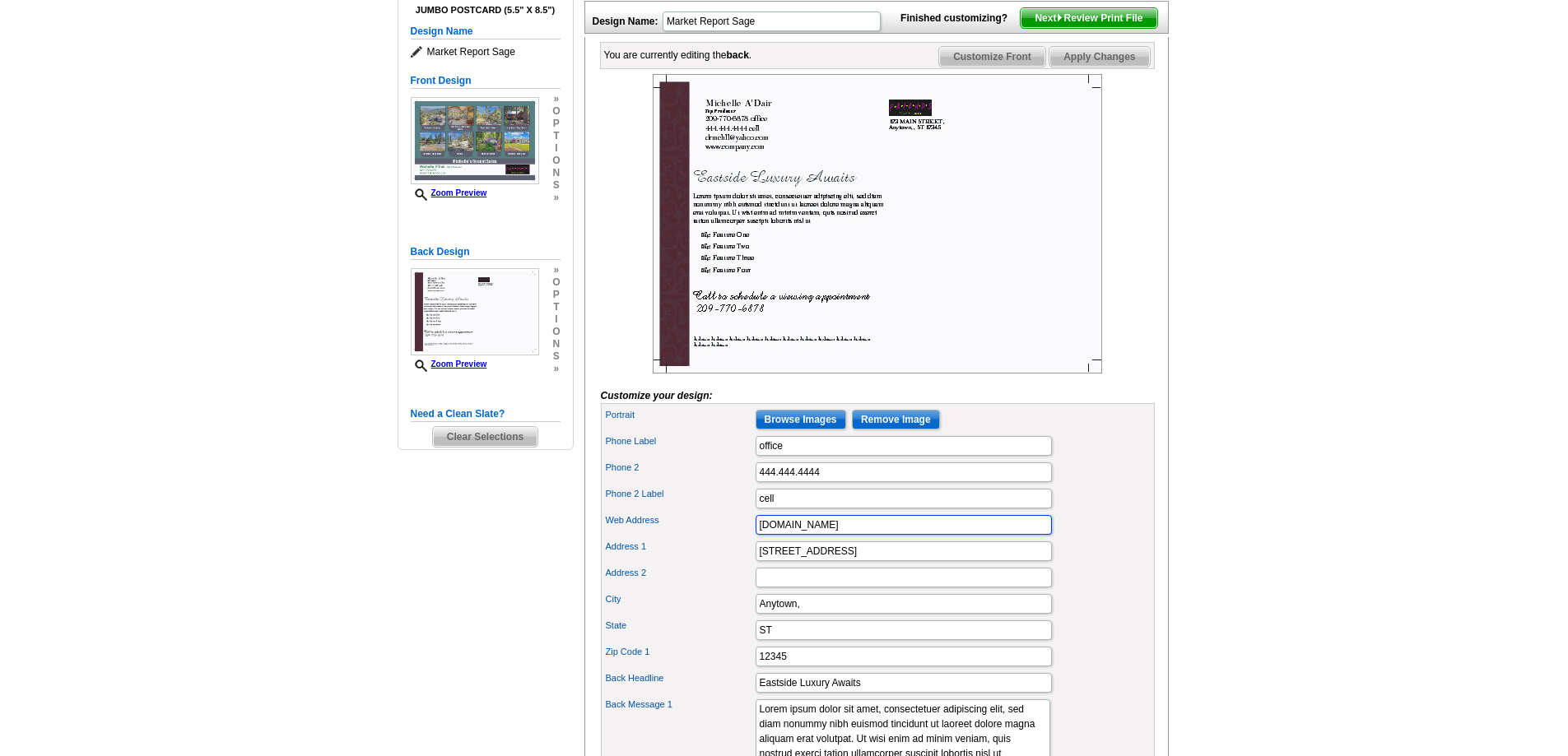
drag, startPoint x: 847, startPoint y: 553, endPoint x: 715, endPoint y: 548, distance: 132.1
click at [715, 538] on div "Web Address www.company.com" at bounding box center [878, 525] width 548 height 27
drag, startPoint x: 852, startPoint y: 574, endPoint x: 720, endPoint y: 577, distance: 132.0
click at [720, 564] on div "Address 1 123 MAIN STREET" at bounding box center [878, 551] width 548 height 27
click at [720, 554] on label "Address 1" at bounding box center [680, 546] width 148 height 14
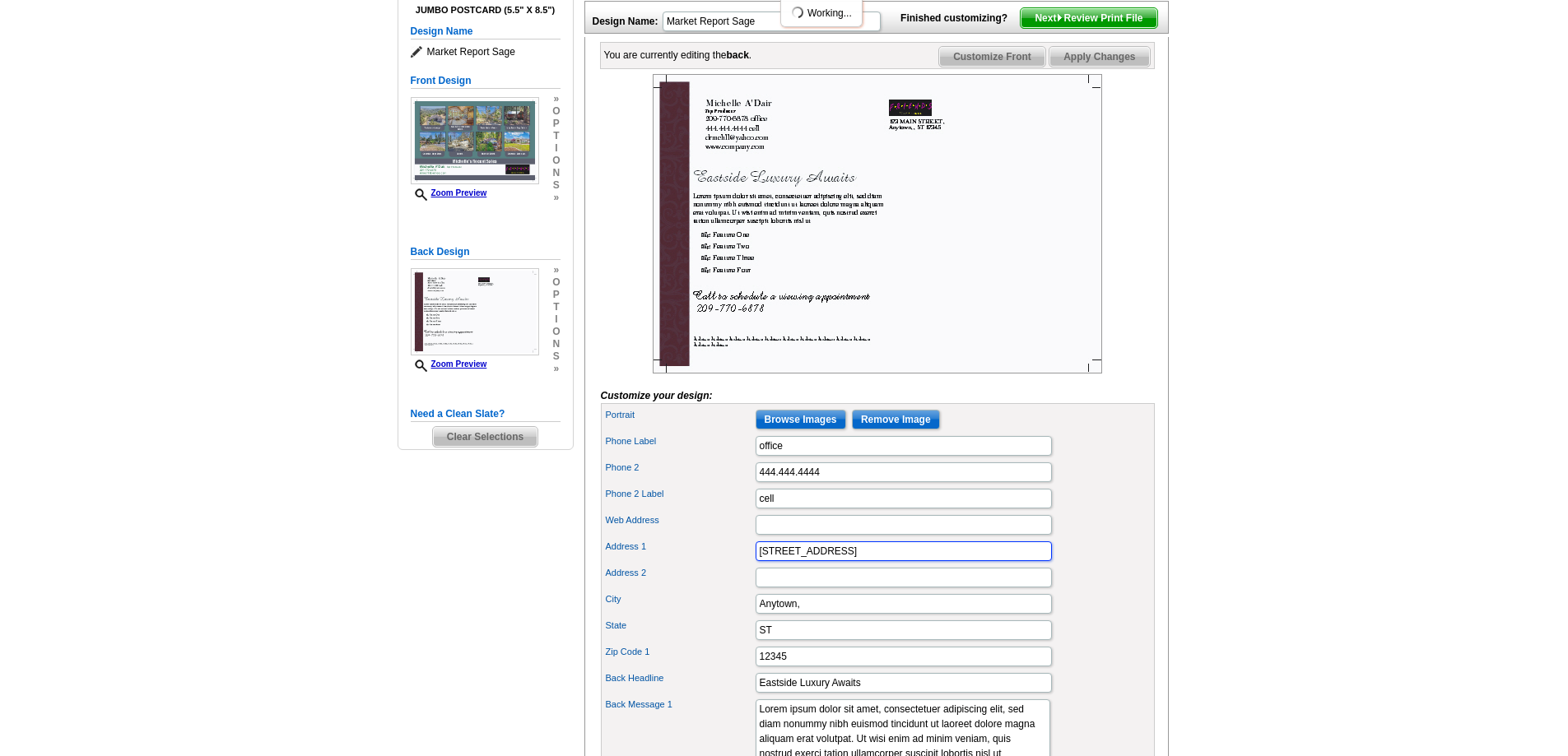
click at [755, 561] on input "123 MAIN STREET" at bounding box center [904, 551] width 296 height 20
drag, startPoint x: 798, startPoint y: 628, endPoint x: 721, endPoint y: 627, distance: 77.0
click at [722, 617] on div "City Anytown," at bounding box center [878, 604] width 548 height 27
drag, startPoint x: 759, startPoint y: 660, endPoint x: 730, endPoint y: 660, distance: 29.0
click at [730, 644] on div "State ST" at bounding box center [878, 630] width 548 height 27
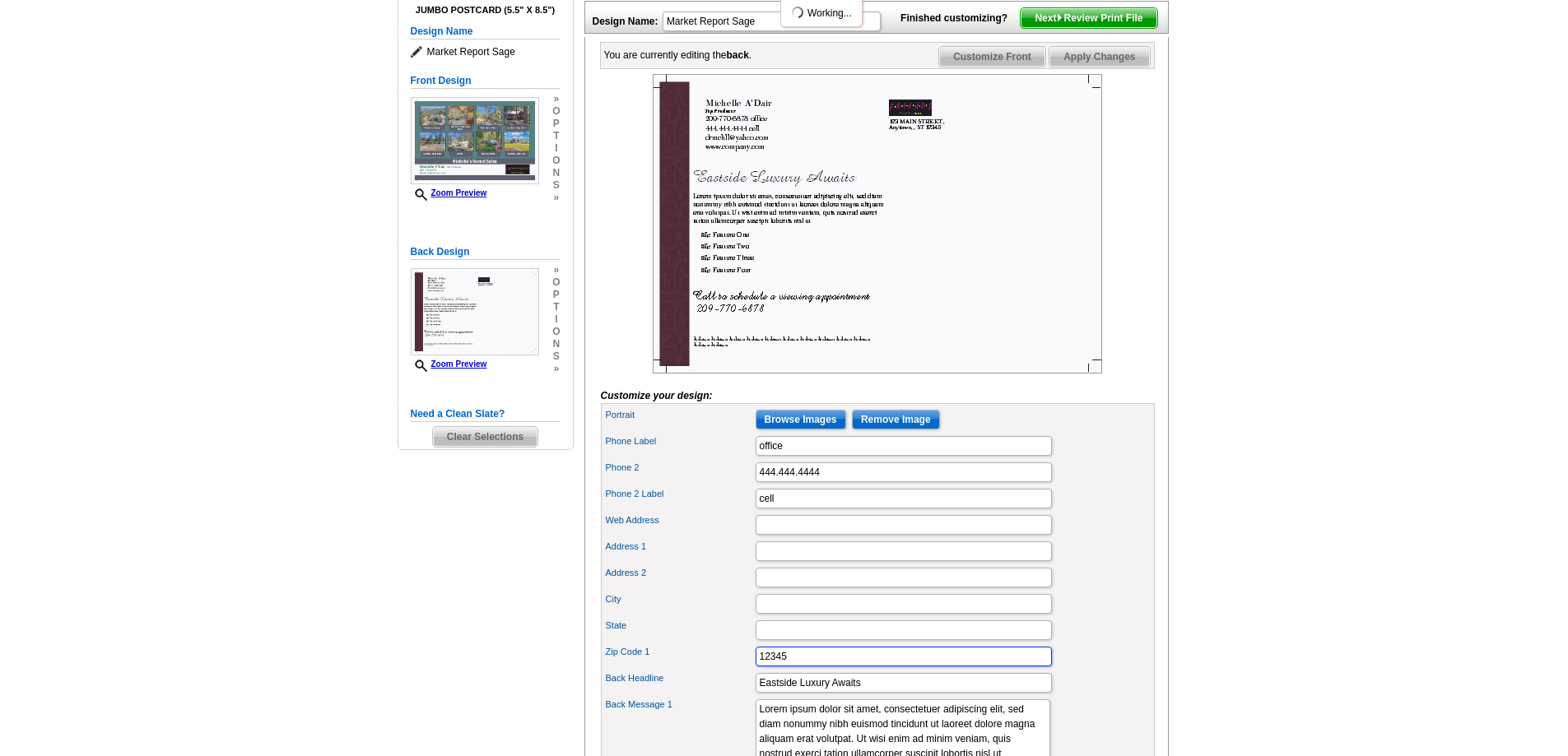
drag, startPoint x: 799, startPoint y: 684, endPoint x: 706, endPoint y: 683, distance: 93.0
click at [706, 670] on div "Zip Code 1 12345" at bounding box center [878, 657] width 548 height 27
click at [765, 561] on input "Address 1" at bounding box center [904, 551] width 296 height 20
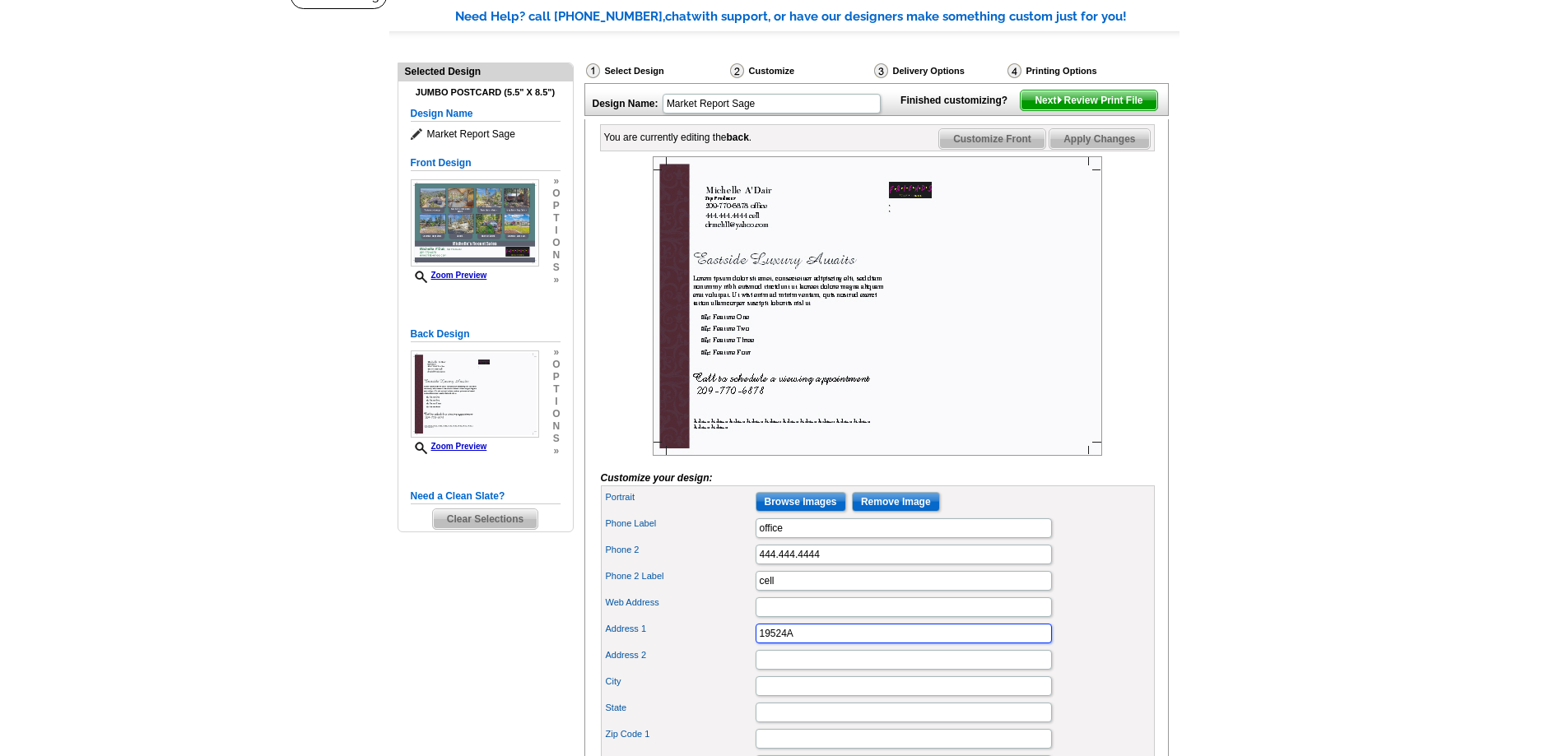
type input "19524A"
drag, startPoint x: 822, startPoint y: 581, endPoint x: 722, endPoint y: 582, distance: 100.0
click at [722, 568] on div "Phone 2 444.444.4444" at bounding box center [878, 555] width 548 height 27
type input "209-770-6878"
click at [498, 611] on div "Need Help? call 800-260-5887, chat with support, or have our designers make som…" at bounding box center [784, 678] width 790 height 1341
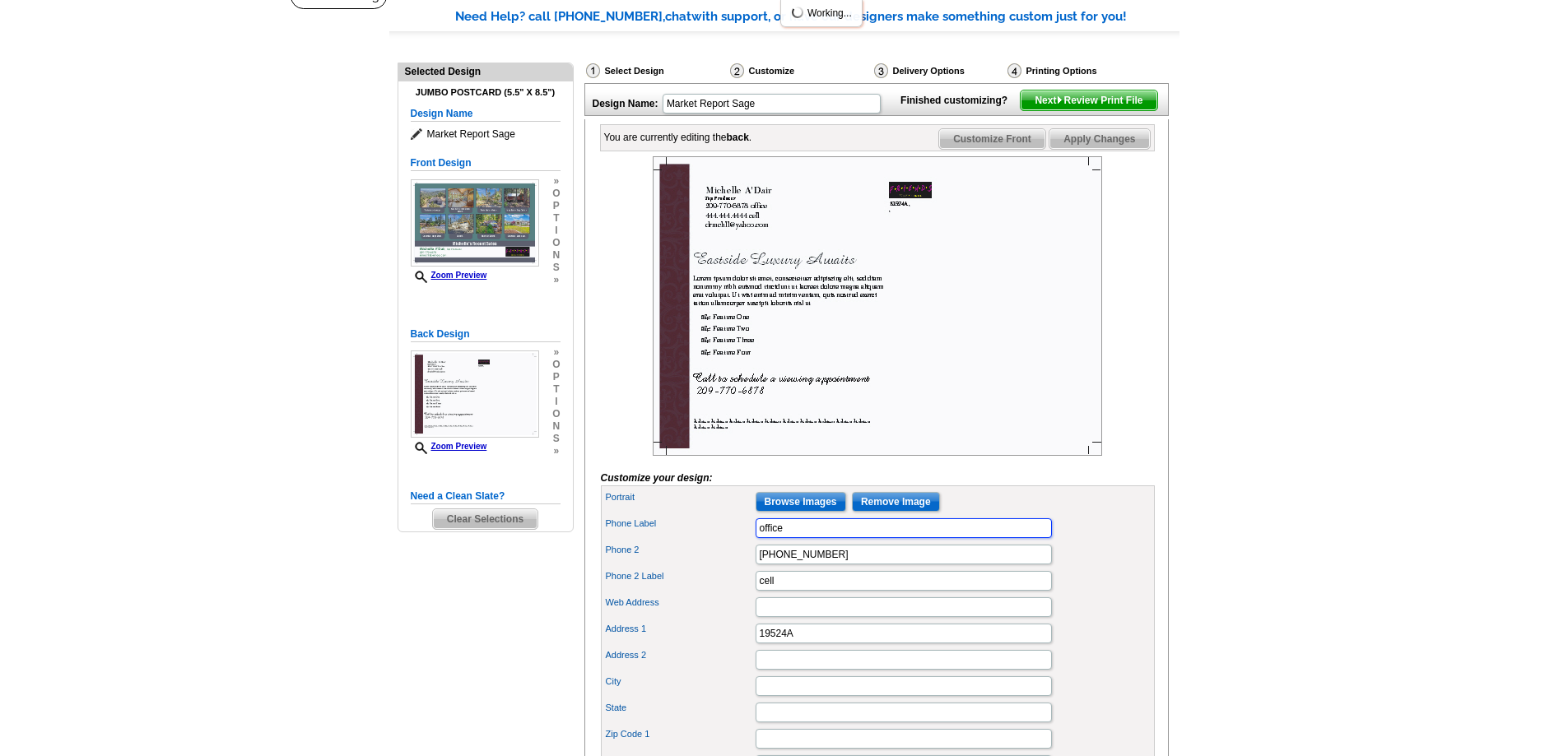
drag, startPoint x: 786, startPoint y: 557, endPoint x: 746, endPoint y: 551, distance: 40.4
click at [746, 541] on div "Phone Label office" at bounding box center [878, 529] width 548 height 27
click at [746, 530] on label "Phone Label" at bounding box center [680, 523] width 148 height 14
click at [755, 538] on input "office" at bounding box center [904, 528] width 296 height 20
type input "cell"
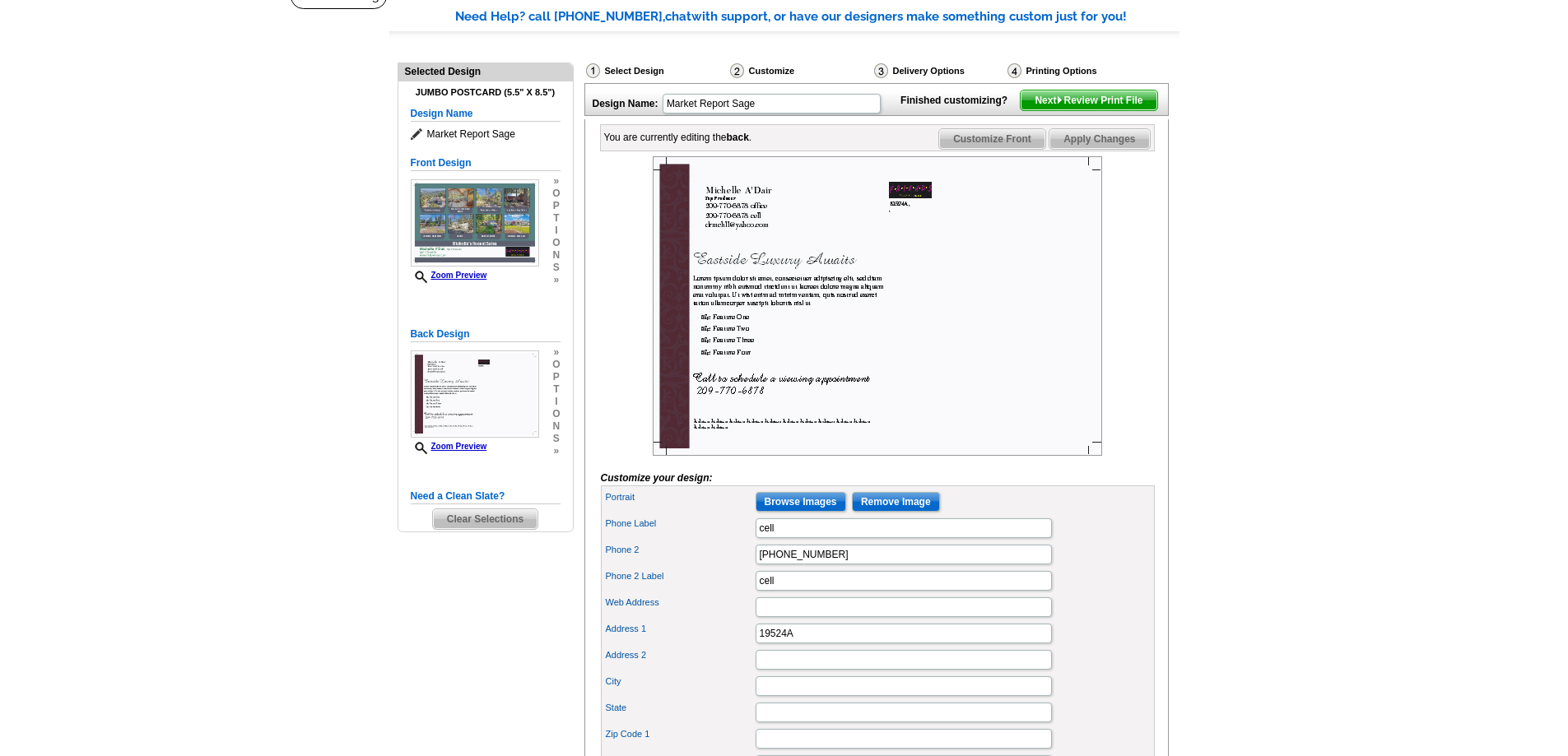
click at [423, 604] on div "Need Help? call 800-260-5887, chat with support, or have our designers make som…" at bounding box center [784, 678] width 790 height 1341
drag, startPoint x: 780, startPoint y: 608, endPoint x: 752, endPoint y: 602, distance: 28.6
click at [752, 594] on div "Phone 2 Label cell" at bounding box center [878, 581] width 548 height 27
click at [752, 583] on label "Phone 2 Label" at bounding box center [680, 577] width 148 height 14
click at [755, 591] on input "cell" at bounding box center [904, 580] width 296 height 20
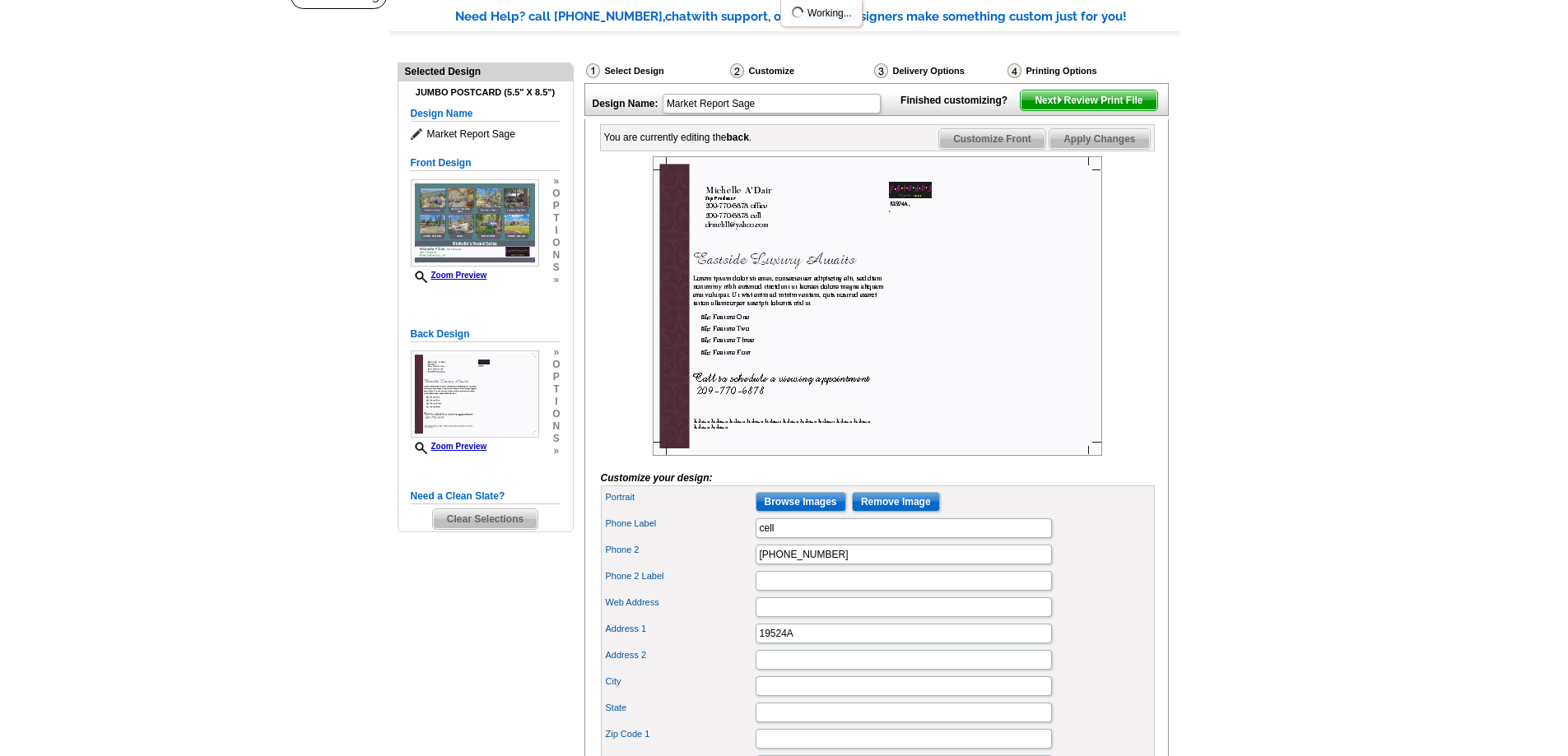
click at [395, 579] on div "Need Help? call 800-260-5887, chat with support, or have our designers make som…" at bounding box center [784, 678] width 790 height 1341
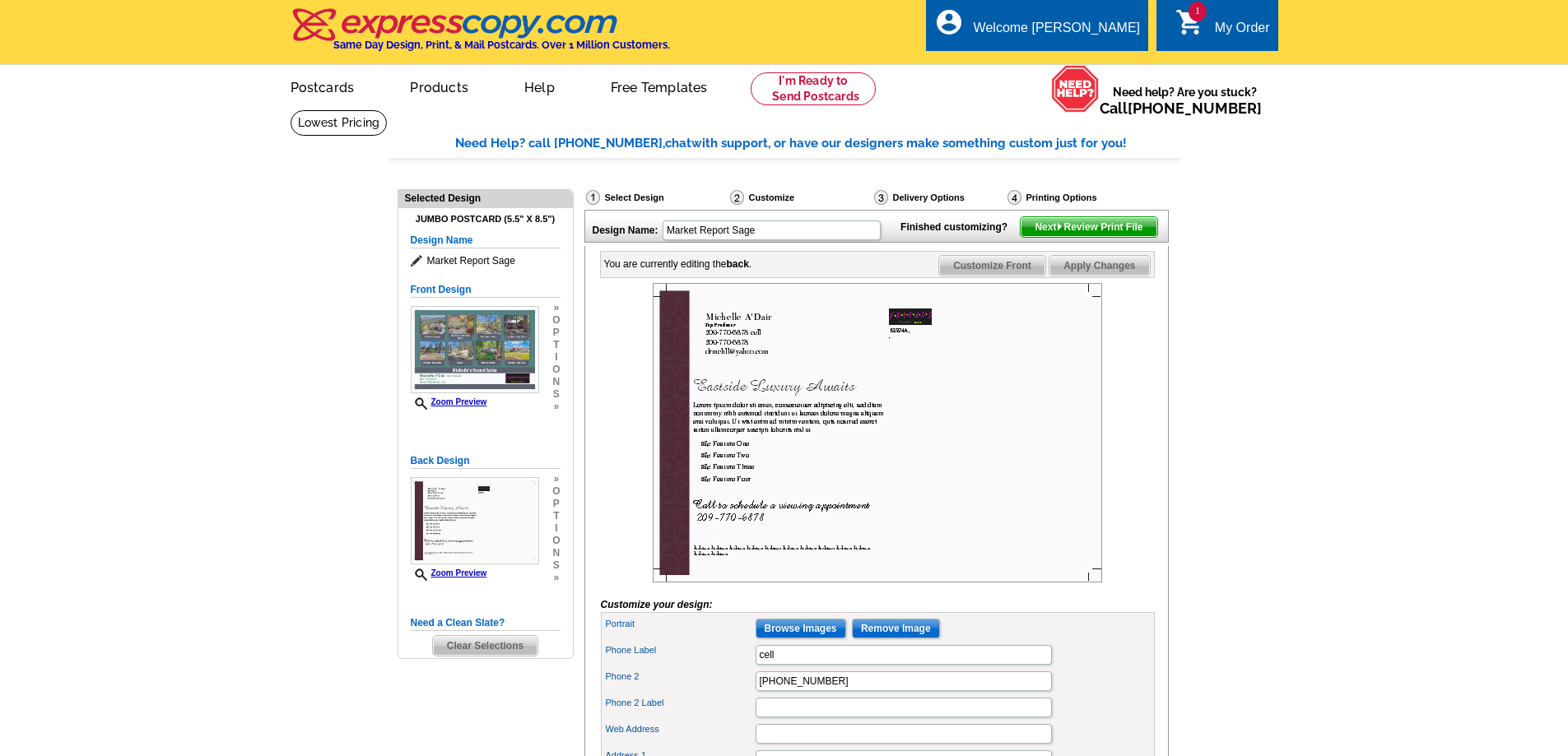
scroll to position [165, 0]
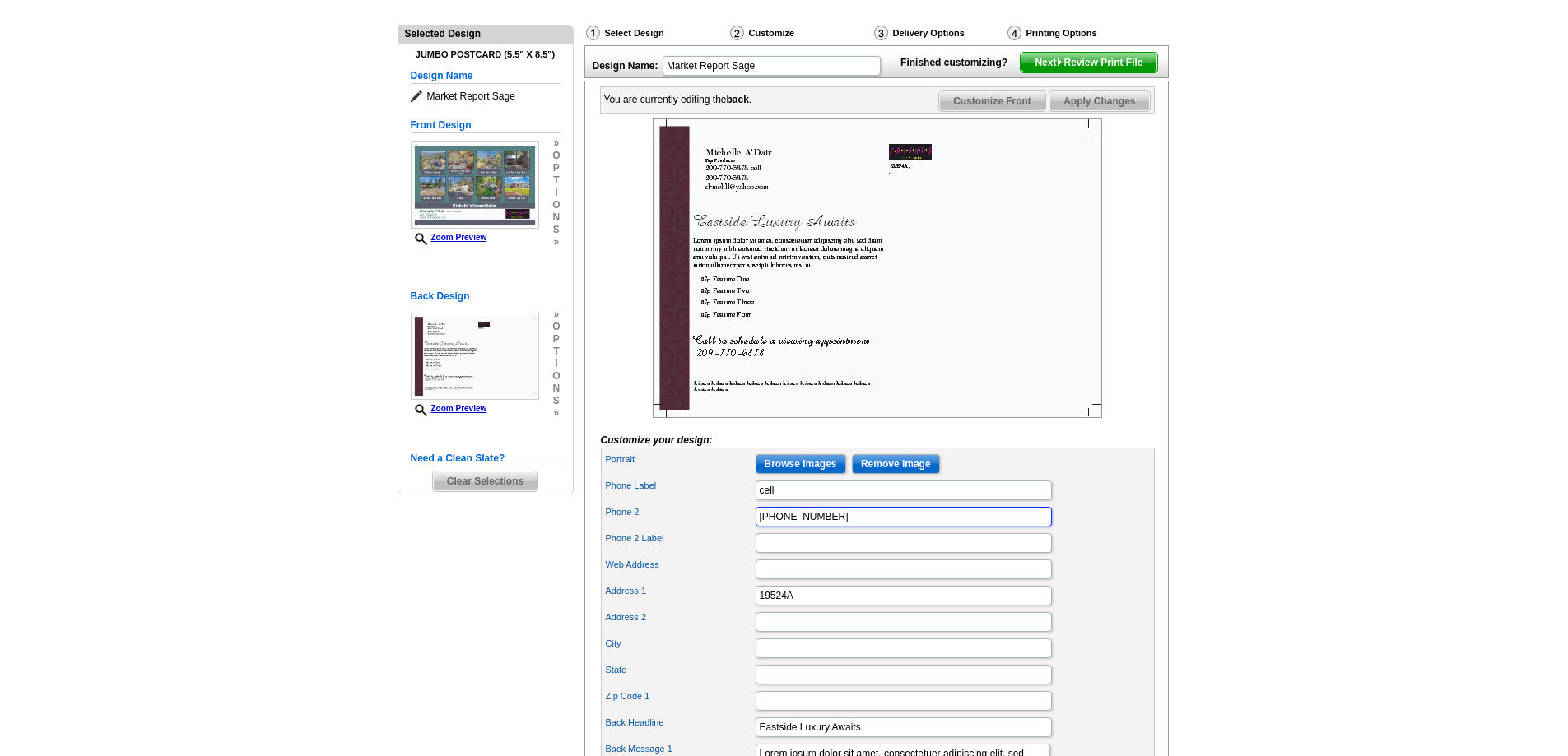
drag, startPoint x: 826, startPoint y: 544, endPoint x: 721, endPoint y: 531, distance: 105.8
click at [721, 530] on div "Phone 2 209-770-6878" at bounding box center [878, 517] width 548 height 27
drag, startPoint x: 779, startPoint y: 515, endPoint x: 750, endPoint y: 518, distance: 29.2
click at [750, 504] on div "Phone Label cell" at bounding box center [878, 490] width 548 height 27
click at [750, 493] on label "Phone Label" at bounding box center [680, 486] width 148 height 14
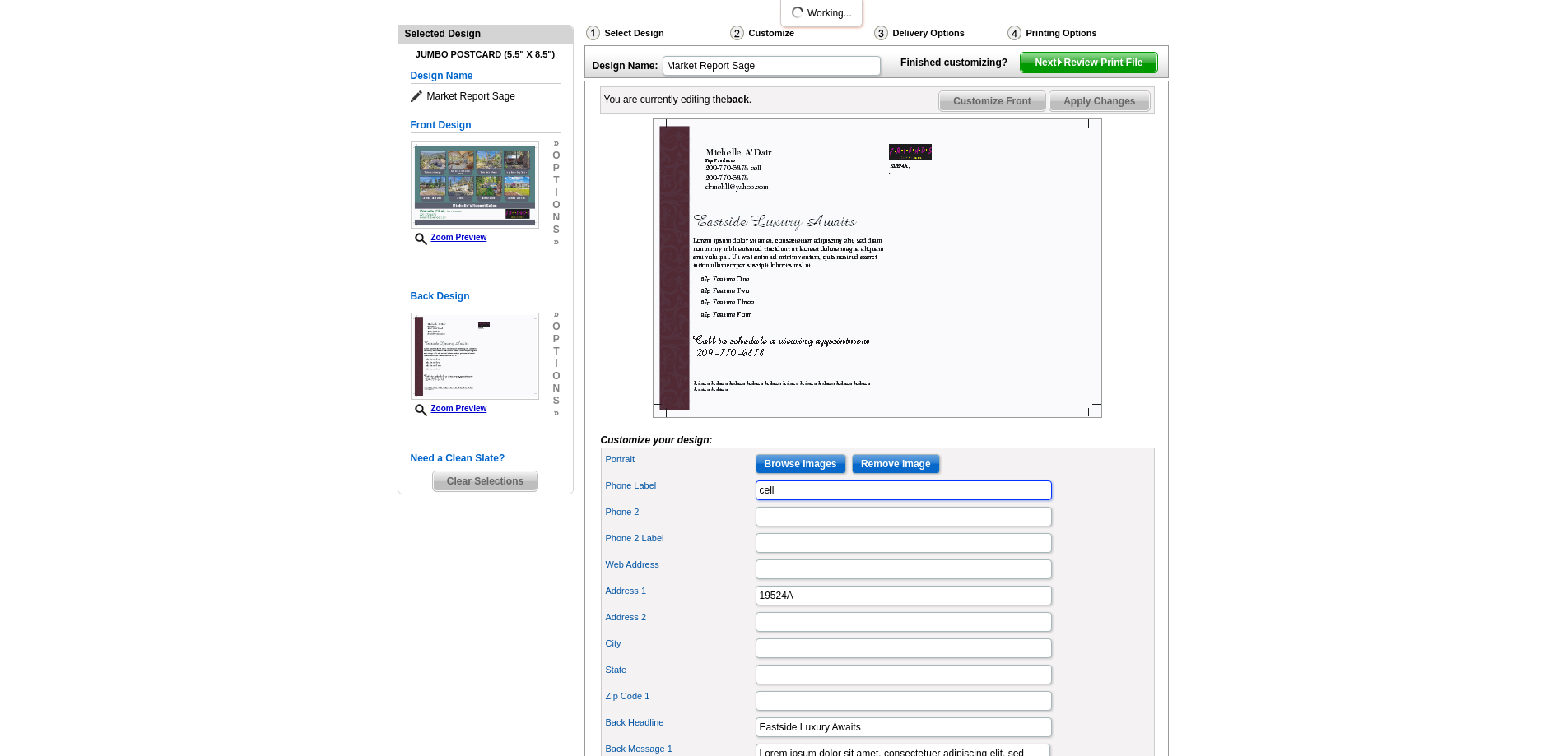
click at [755, 500] on input "cell" at bounding box center [904, 490] width 296 height 20
click at [799, 605] on input "19524A" at bounding box center [904, 596] width 296 height 20
type input "19524A Hillsdale Drive"
click at [773, 658] on input "City" at bounding box center [904, 648] width 296 height 20
type input "Sonora"
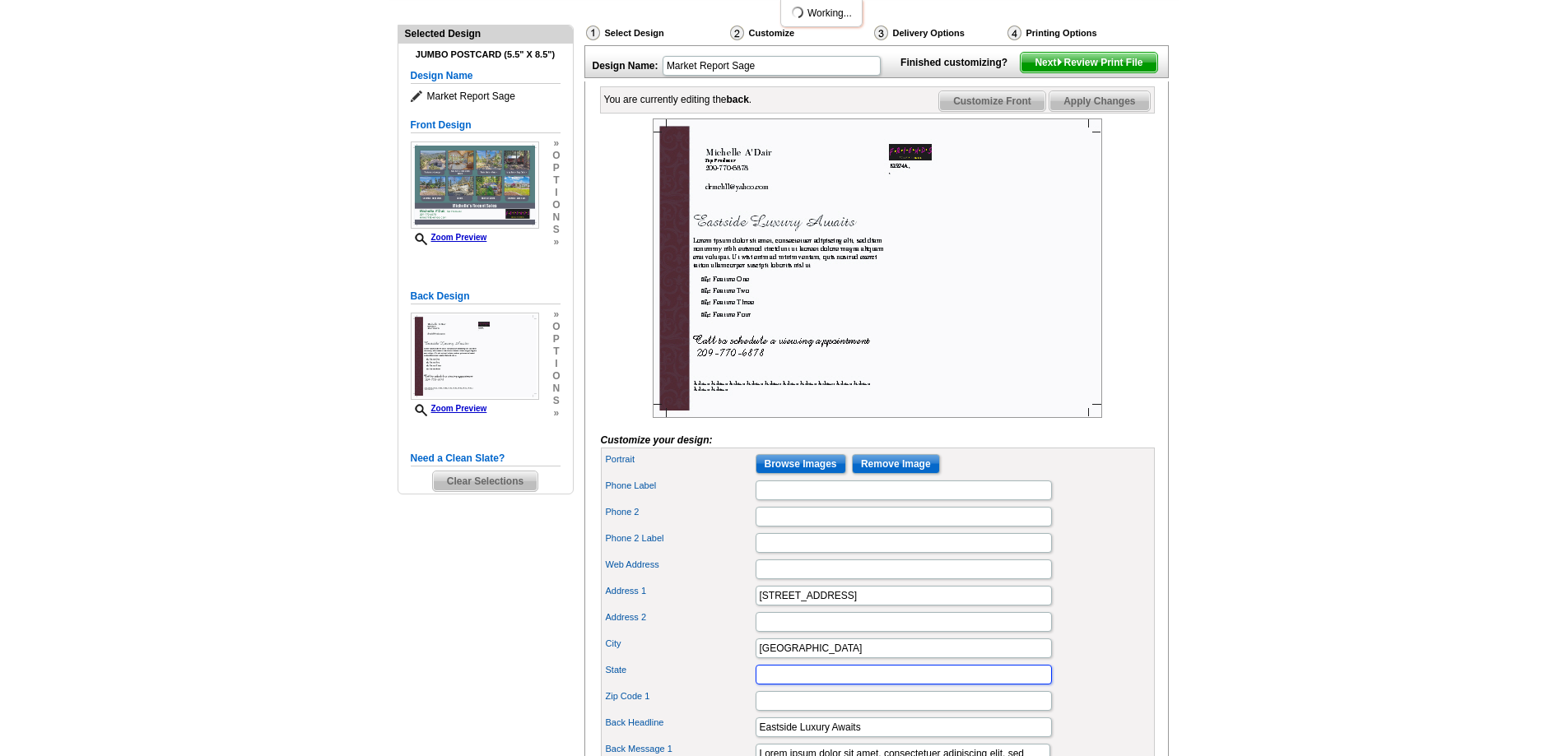
click at [780, 685] on input "State" at bounding box center [904, 675] width 296 height 20
type input "CA"
click at [777, 711] on input "Zip Code 1" at bounding box center [904, 701] width 296 height 20
type input "95370"
click at [471, 648] on div "Need Help? call 800-260-5887, chat with support, or have our designers make som…" at bounding box center [784, 640] width 790 height 1341
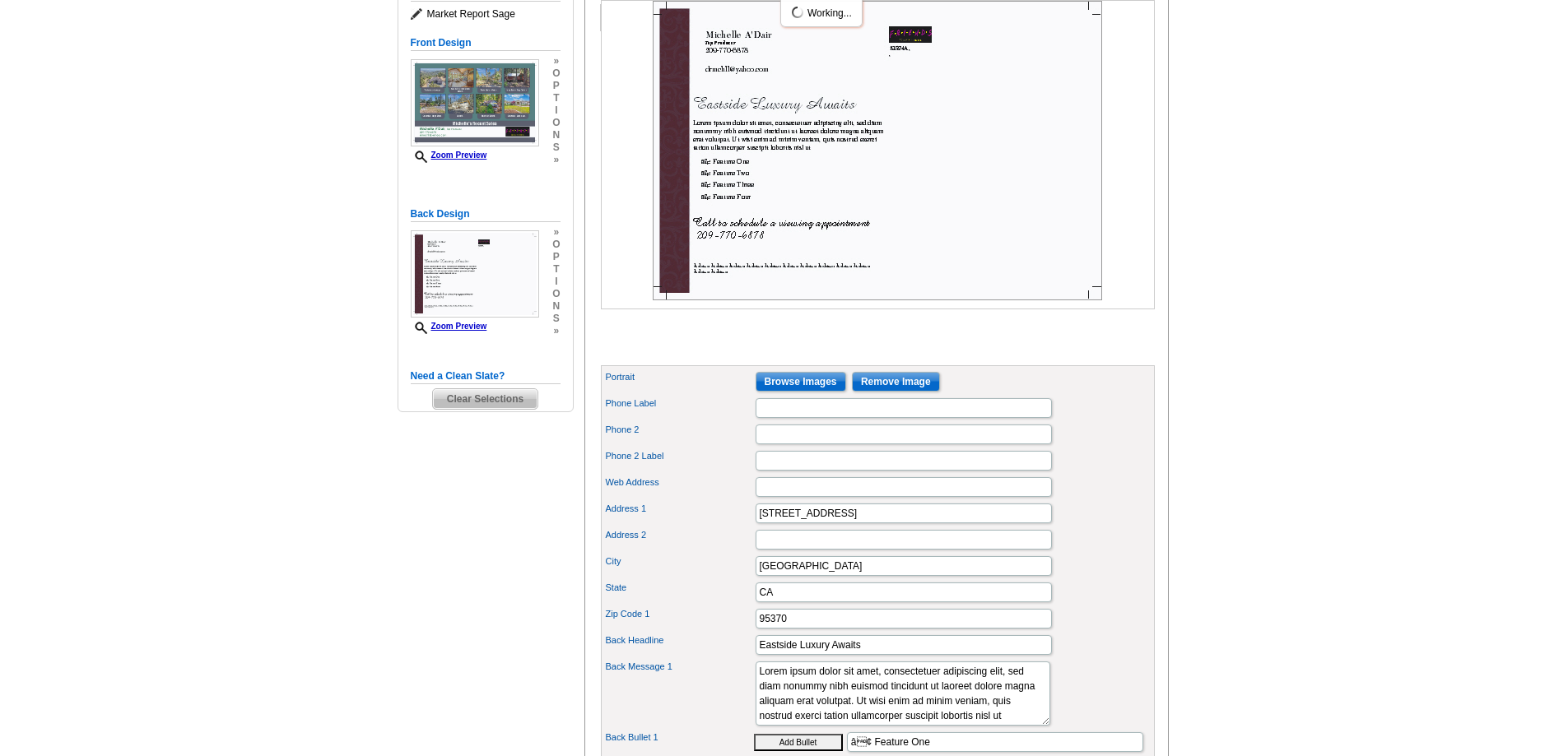
scroll to position [329, 0]
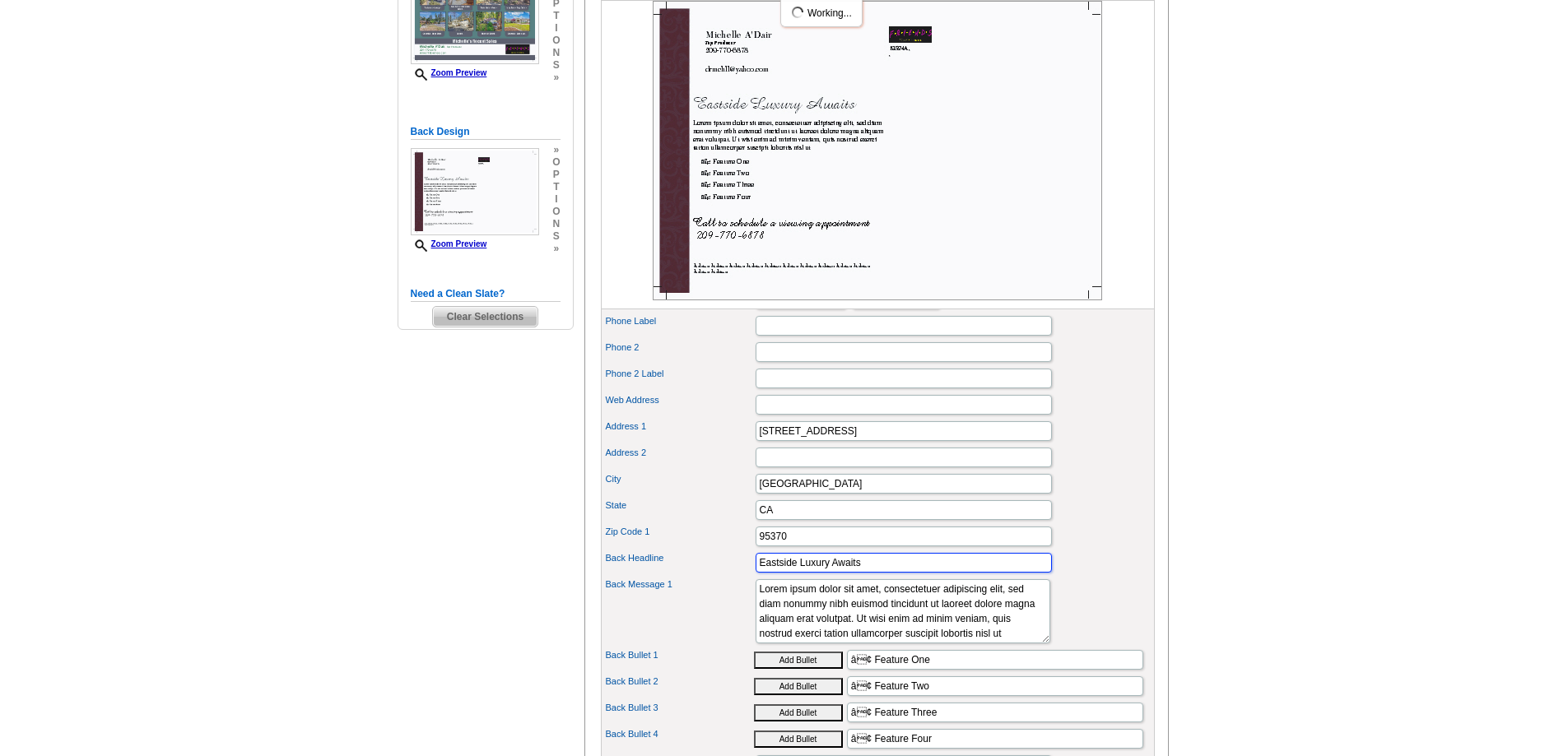
drag, startPoint x: 866, startPoint y: 588, endPoint x: 726, endPoint y: 582, distance: 140.1
click at [726, 576] on div "Back Headline Eastside Luxury Awaits" at bounding box center [878, 563] width 548 height 27
click at [432, 558] on div "Need Help? call 800-260-5887, chat with support, or have our designers make som…" at bounding box center [784, 475] width 790 height 1341
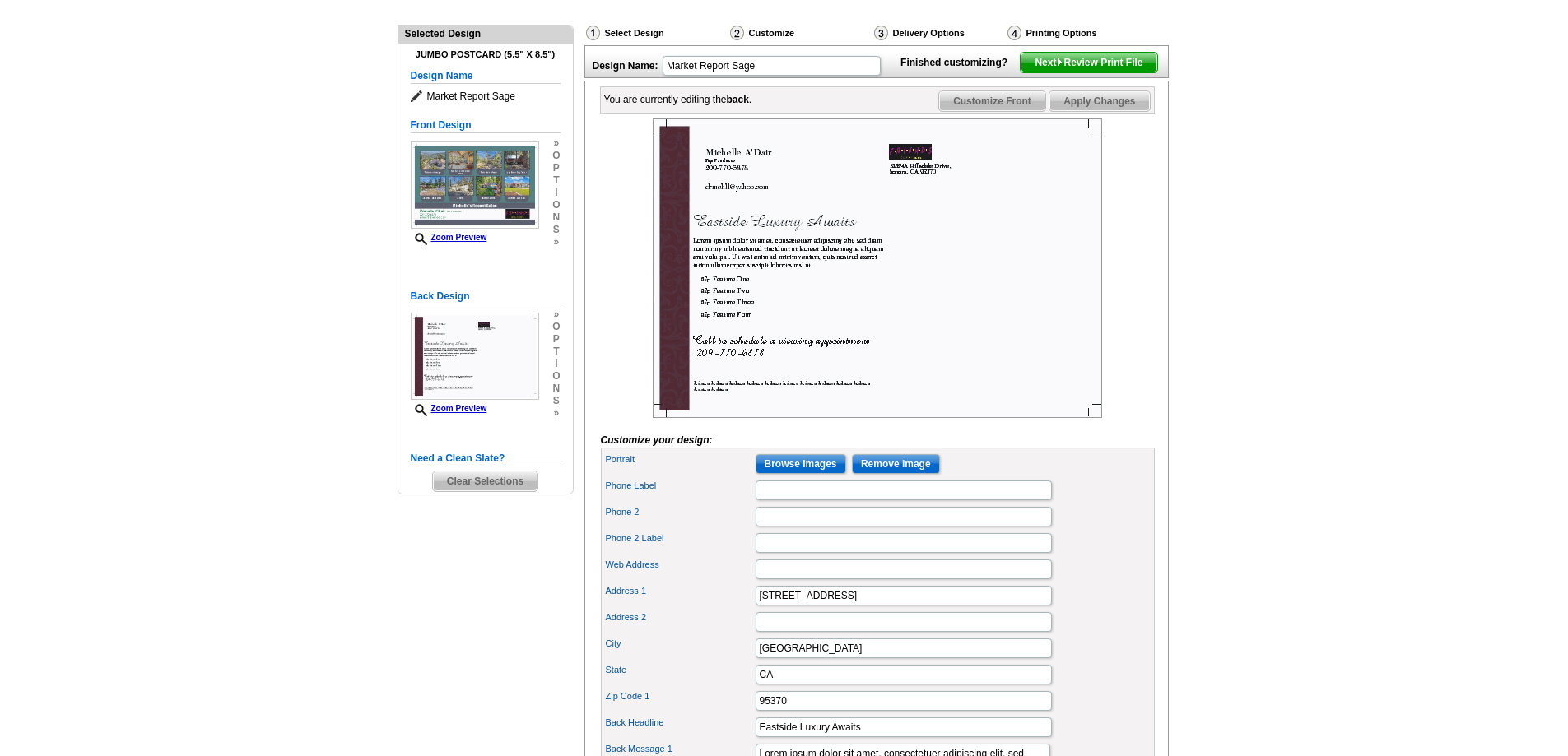
scroll to position [247, 0]
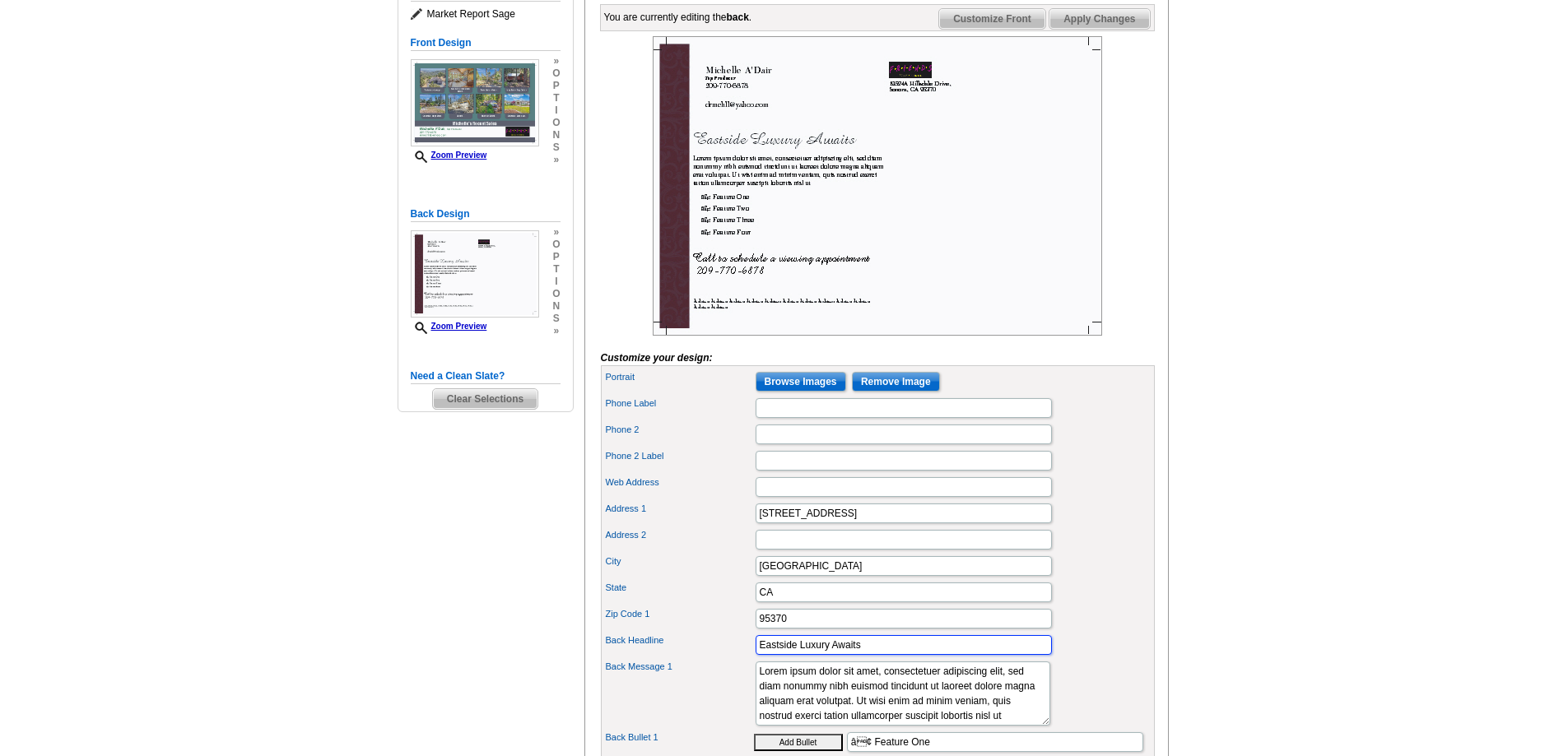
drag, startPoint x: 862, startPoint y: 670, endPoint x: 677, endPoint y: 665, distance: 185.1
click at [677, 658] on div "Back Headline Eastside Luxury Awaits" at bounding box center [878, 645] width 548 height 27
click at [433, 655] on div "Need Help? call 800-260-5887, chat with support, or have our designers make som…" at bounding box center [784, 558] width 790 height 1341
click at [772, 655] on input "Back Headline" at bounding box center [904, 645] width 296 height 20
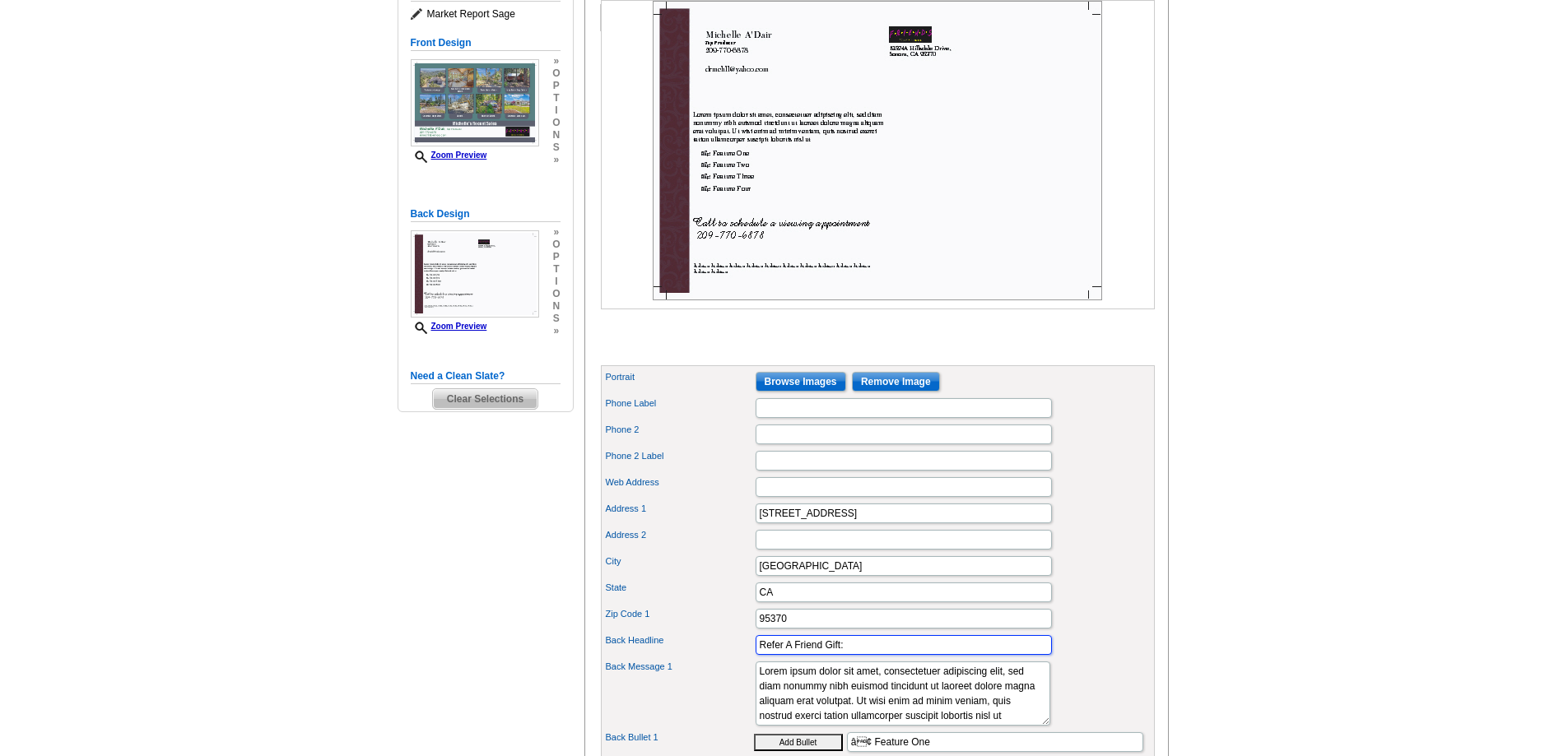
scroll to position [329, 0]
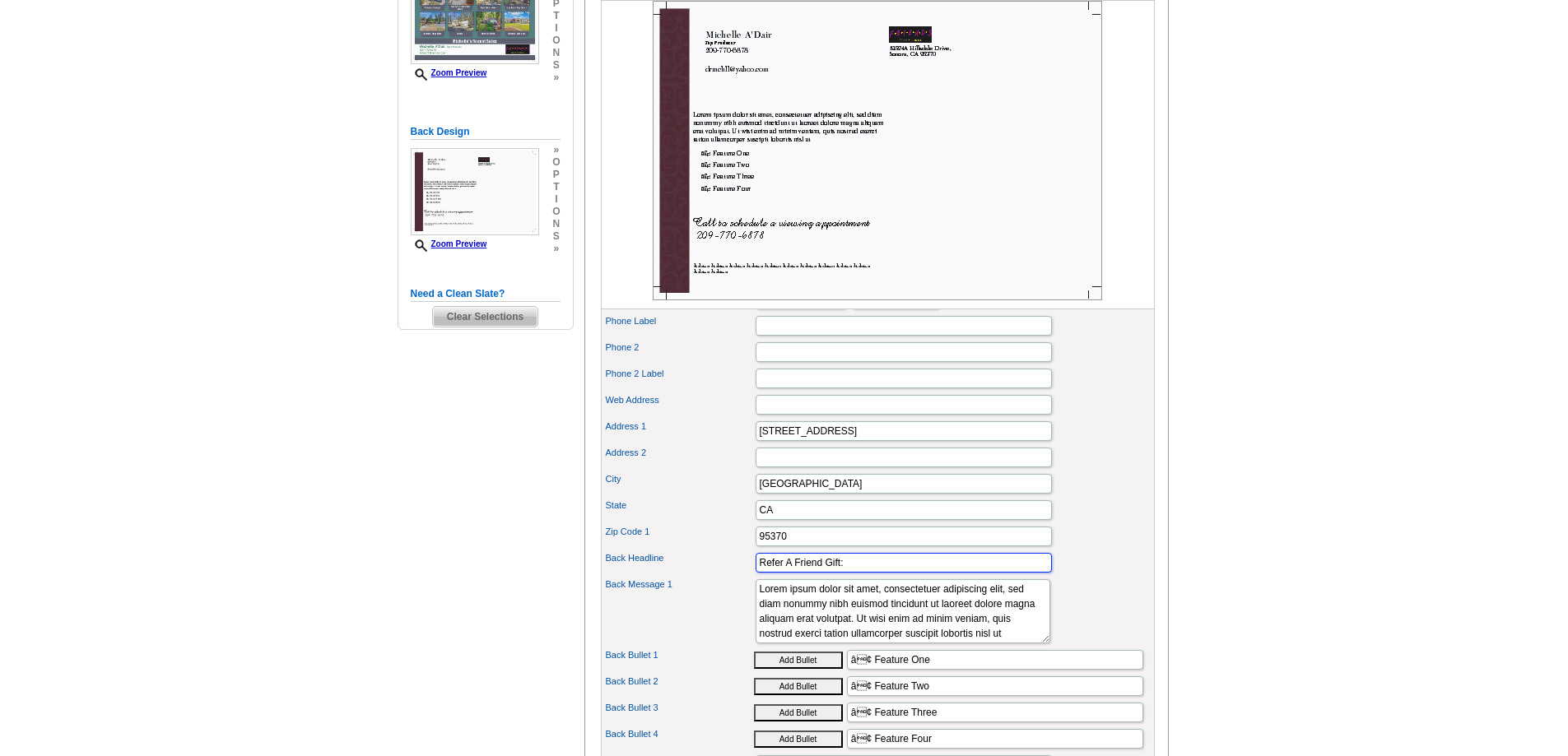
type input "Refer A Friend Gift:"
drag, startPoint x: 916, startPoint y: 658, endPoint x: 735, endPoint y: 605, distance: 188.6
click at [735, 605] on div "Back Message 1 Lorem ipsum dolor sit amet, consectetuer adipiscing elit, sed di…" at bounding box center [878, 611] width 548 height 70
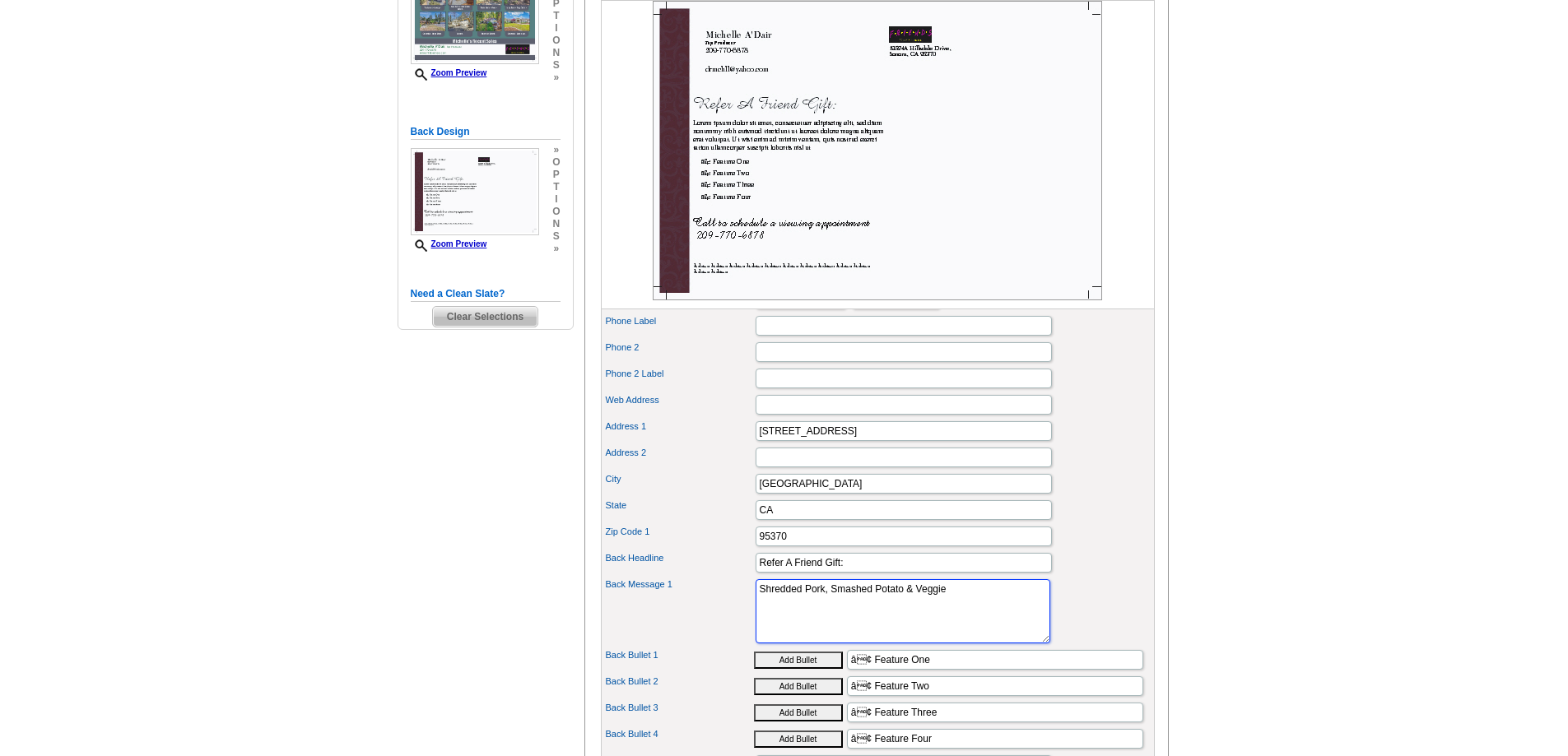
type textarea "Shredded Pork, Smashed Potato & Veggie"
click at [901, 618] on textarea "Lorem ipsum dolor sit amet, consectetuer adipiscing elit, sed diam nonummy nibh…" at bounding box center [903, 612] width 294 height 64
click at [902, 618] on textarea "Lorem ipsum dolor sit amet, consectetuer adipiscing elit, sed diam nonummy nibh…" at bounding box center [903, 612] width 294 height 64
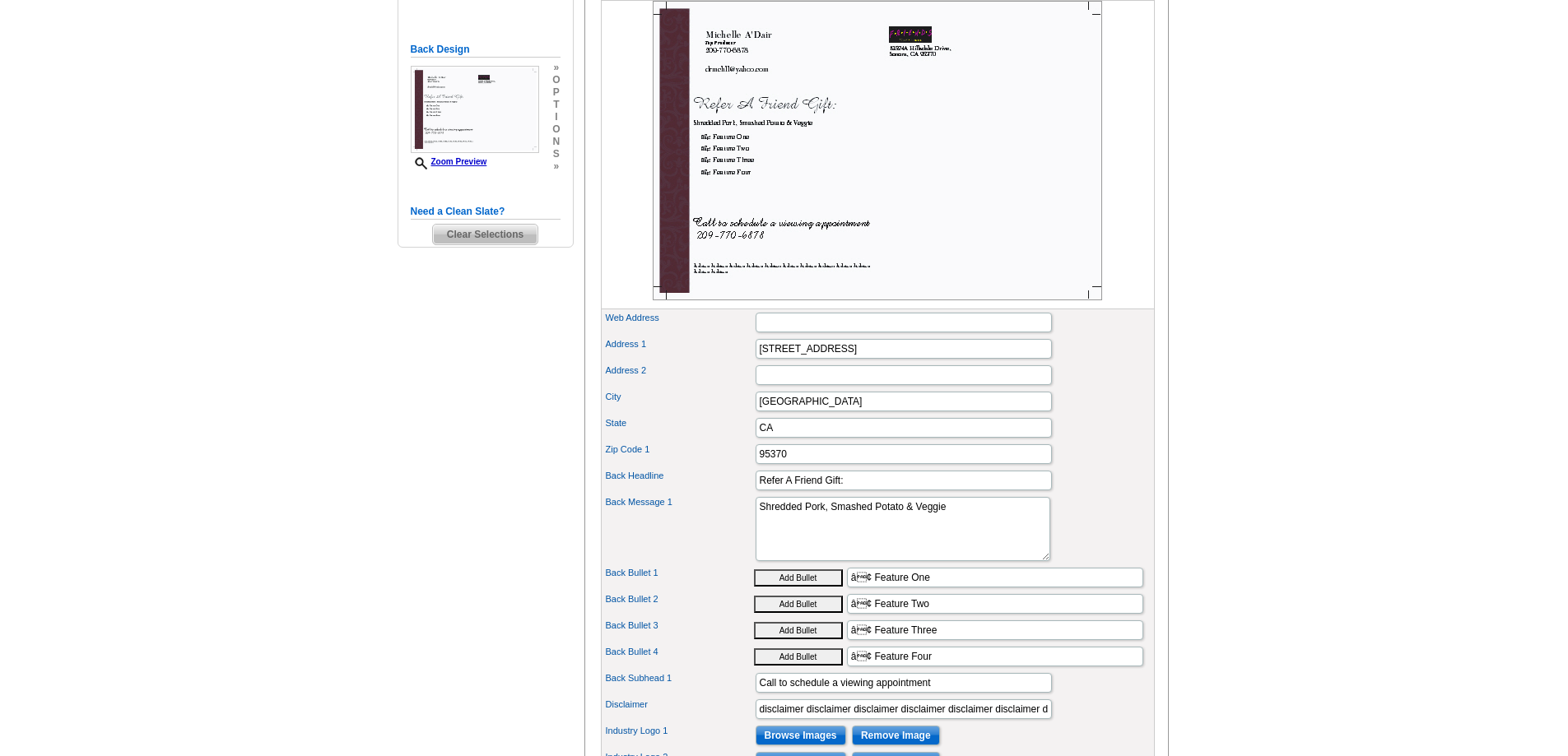
click at [409, 515] on div "Need Help? call 800-260-5887, chat with support, or have our designers make som…" at bounding box center [784, 393] width 790 height 1341
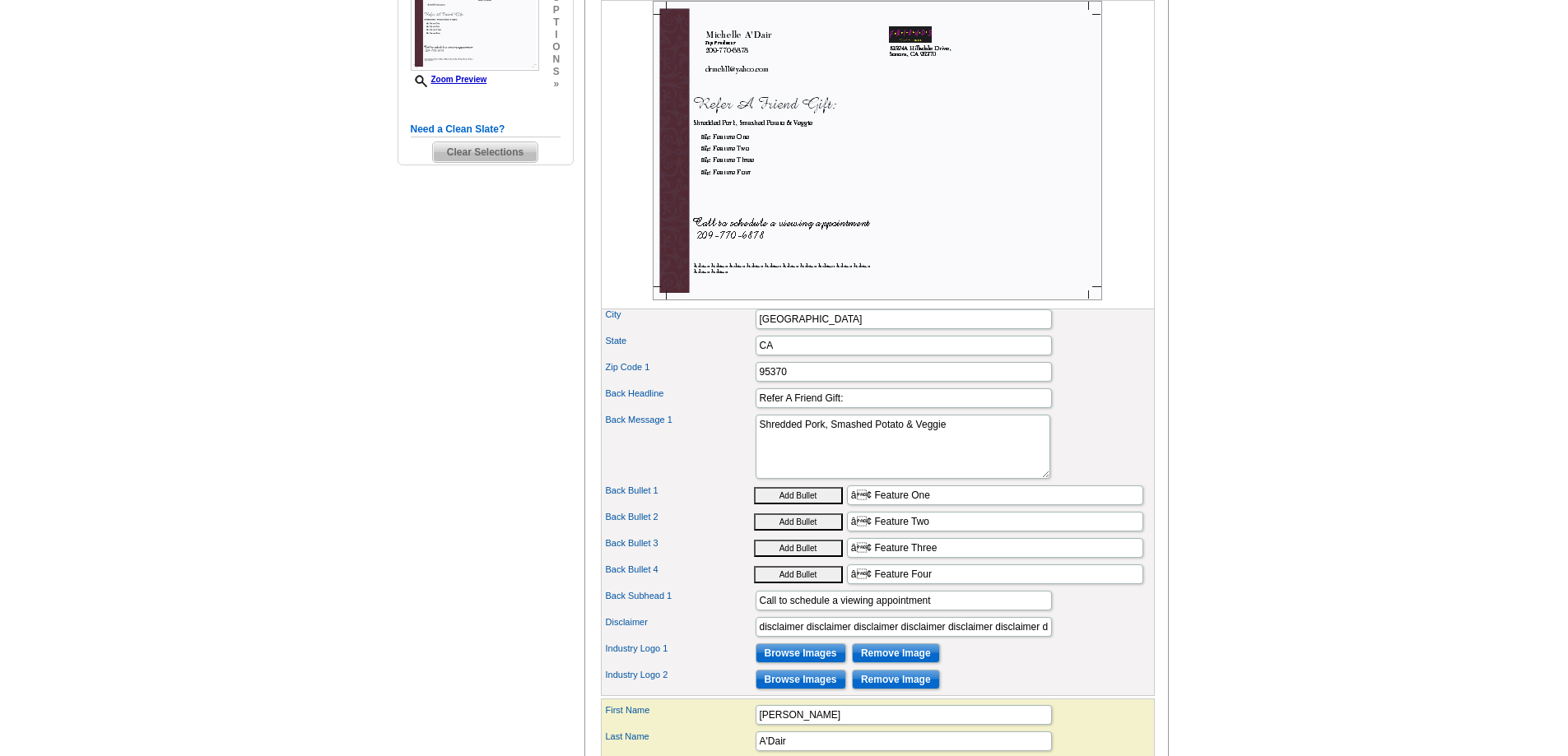
scroll to position [576, 0]
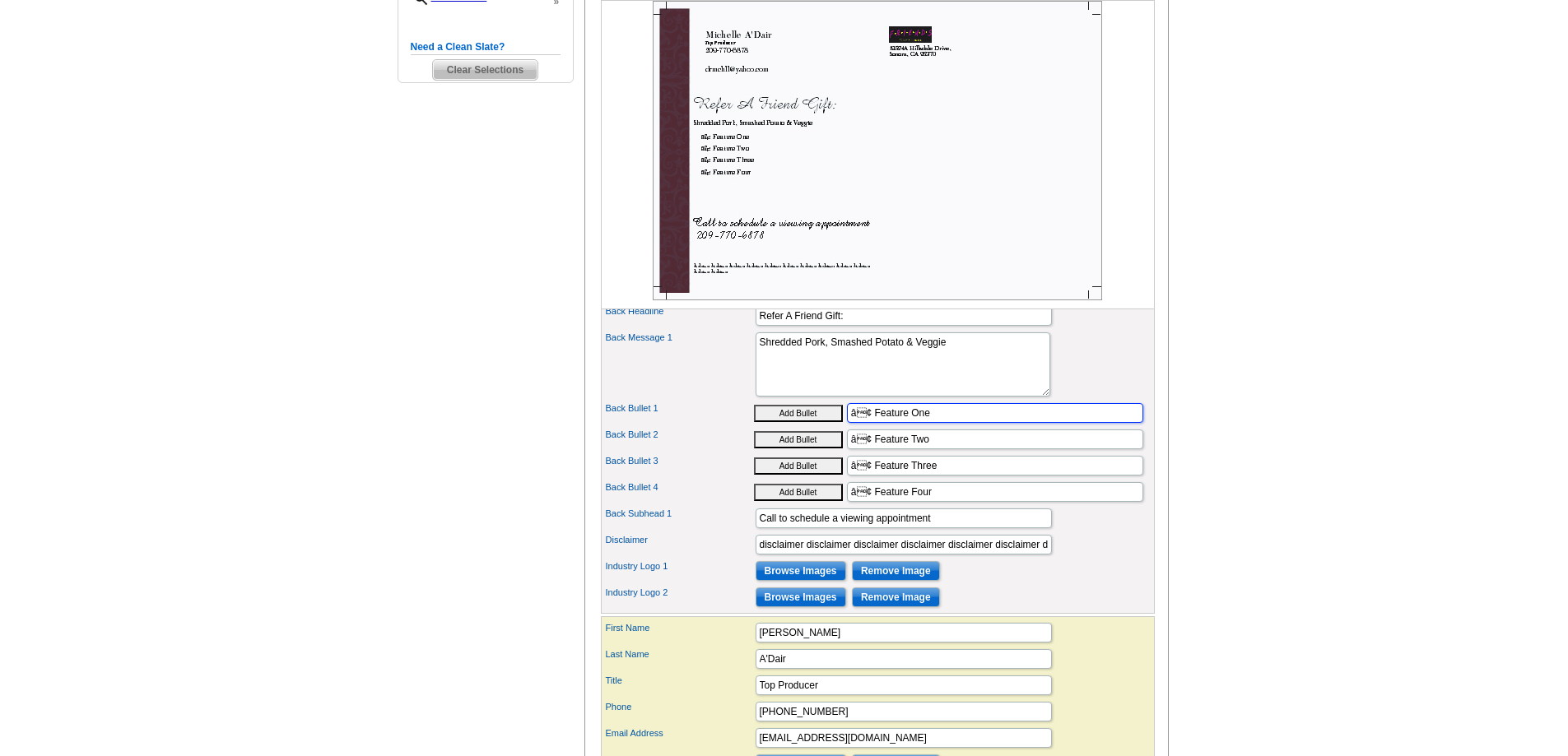
drag, startPoint x: 937, startPoint y: 439, endPoint x: 838, endPoint y: 441, distance: 99.0
click at [838, 426] on div "Back Bullet 1 Add Bullet â¢ Feature One" at bounding box center [878, 413] width 548 height 27
drag, startPoint x: 942, startPoint y: 465, endPoint x: 826, endPoint y: 464, distance: 116.0
click at [826, 453] on div "Back Bullet 2 Add Bullet â¢ Feature Two" at bounding box center [878, 440] width 548 height 27
drag, startPoint x: 887, startPoint y: 493, endPoint x: 821, endPoint y: 493, distance: 66.0
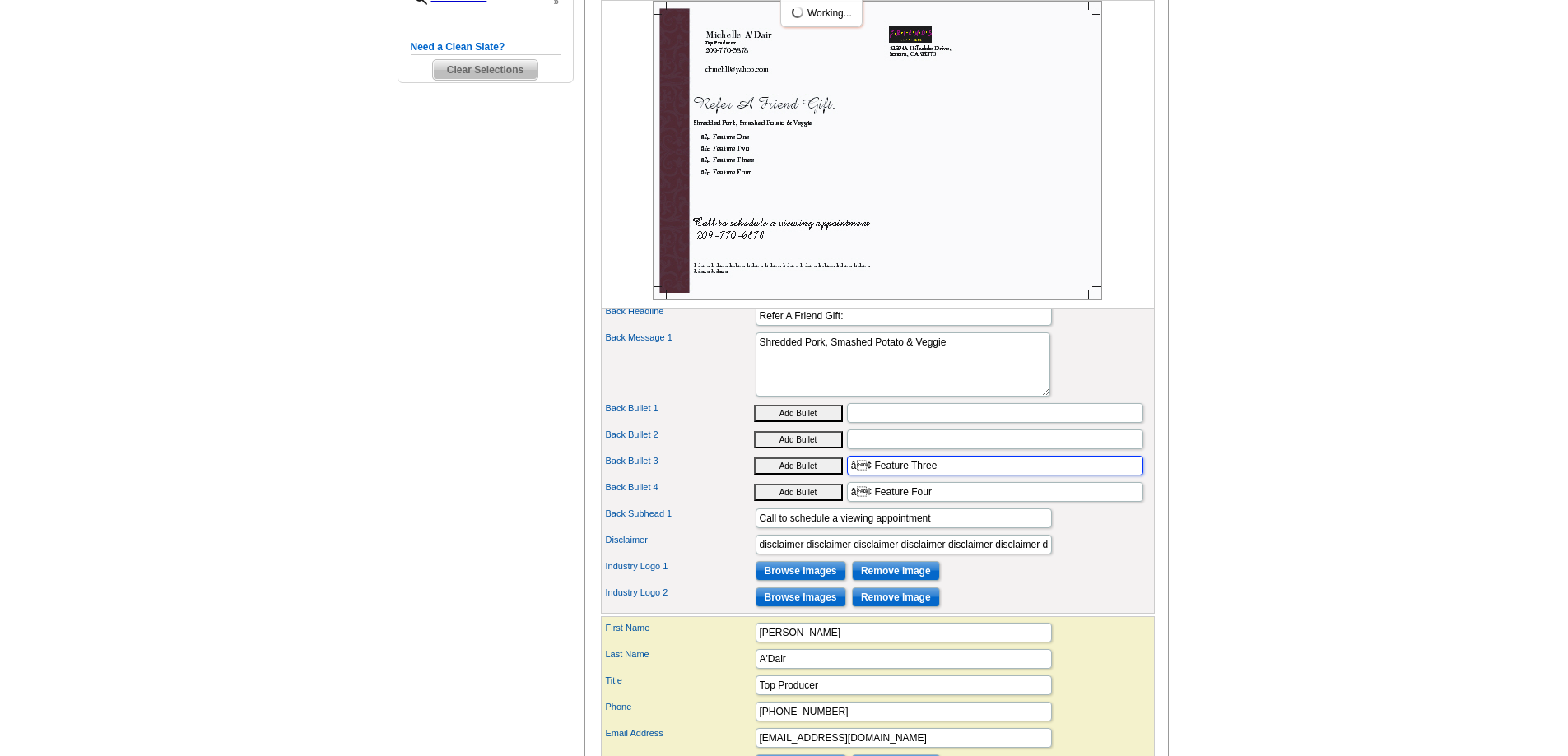
click at [821, 479] on div "Back Bullet 3 Add Bullet â¢ Feature Three" at bounding box center [878, 466] width 548 height 27
drag, startPoint x: 933, startPoint y: 515, endPoint x: 791, endPoint y: 518, distance: 142.0
click at [791, 505] on div "Back Bullet 4 Add Bullet â¢ Feature Four" at bounding box center [878, 492] width 548 height 27
drag, startPoint x: 758, startPoint y: 574, endPoint x: 1129, endPoint y: 580, distance: 371.0
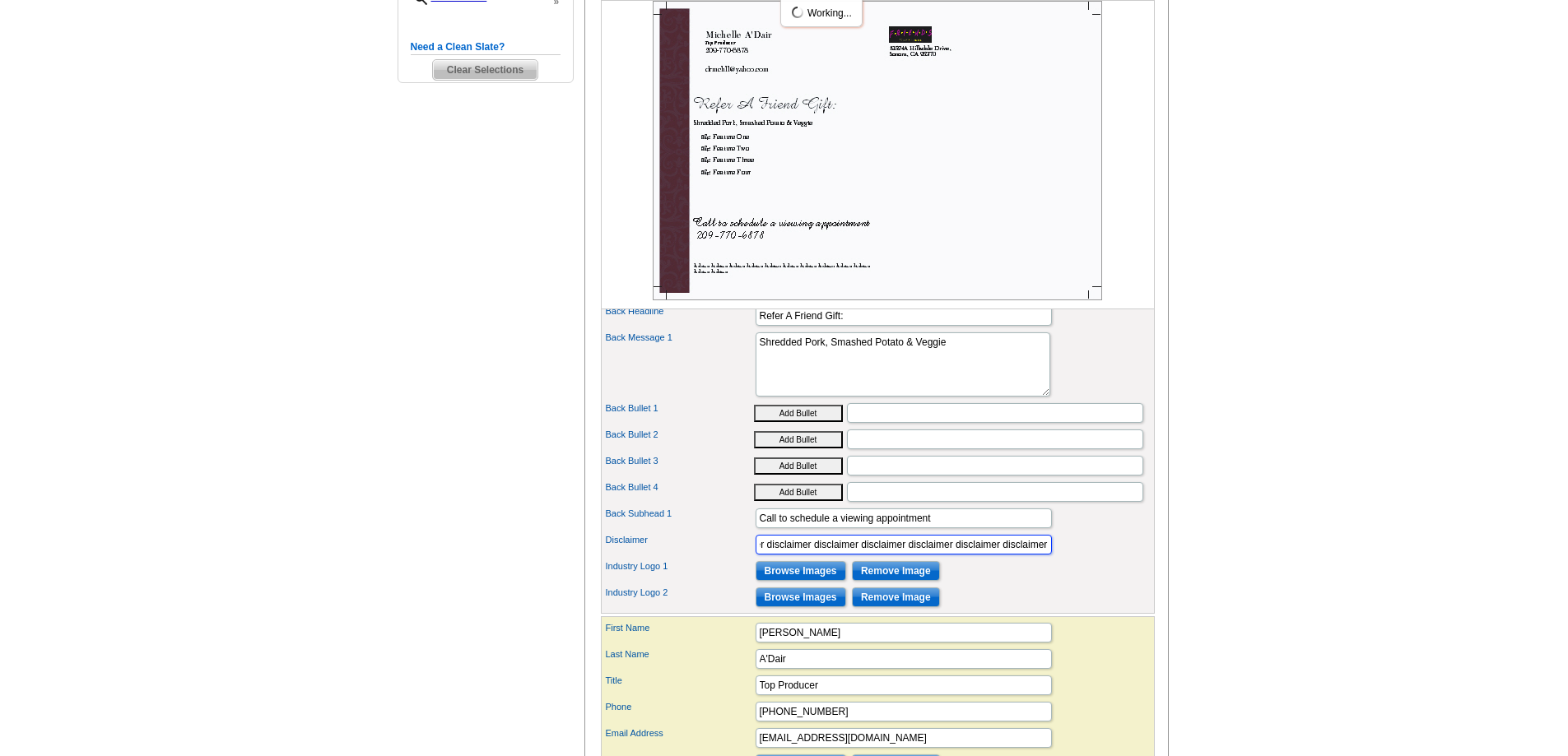
click at [1129, 558] on div "Disclaimer disclaimer disclaimer disclaimer disclaimer disclaimer disclaimer di…" at bounding box center [878, 545] width 548 height 27
drag, startPoint x: 1050, startPoint y: 573, endPoint x: 631, endPoint y: 580, distance: 419.1
click at [643, 558] on div "Disclaimer disclaimer disclaimer disclaimer disclaimer disclaimer disclaimer di…" at bounding box center [878, 545] width 548 height 27
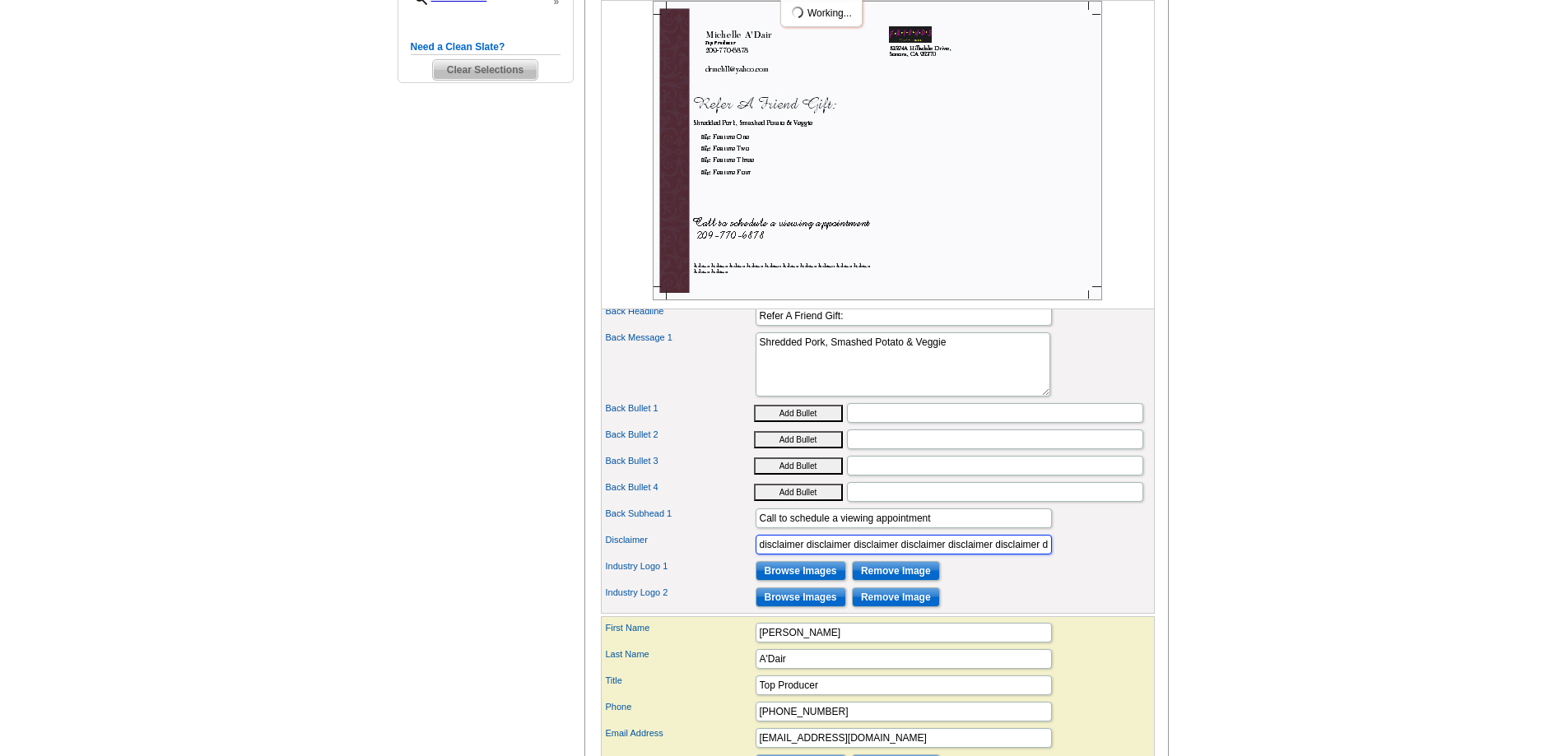
type input "sclaimer disclaimer disclaimer disclaimer disclaimer disclaimer"
drag, startPoint x: 1044, startPoint y: 570, endPoint x: 651, endPoint y: 570, distance: 393.0
click at [651, 558] on div "Disclaimer sclaimer disclaimer disclaimer disclaimer disclaimer disclaimer" at bounding box center [878, 545] width 548 height 27
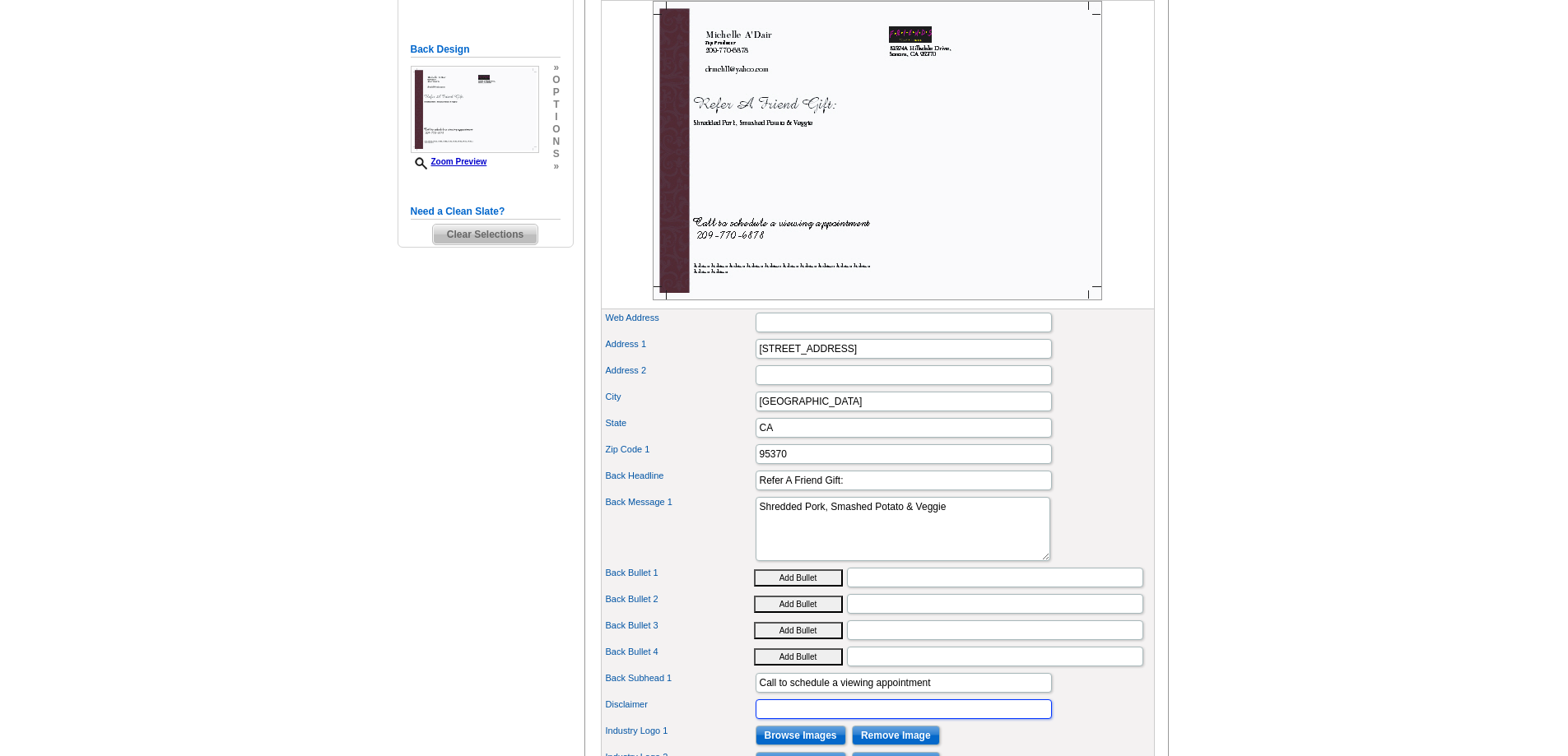
scroll to position [494, 0]
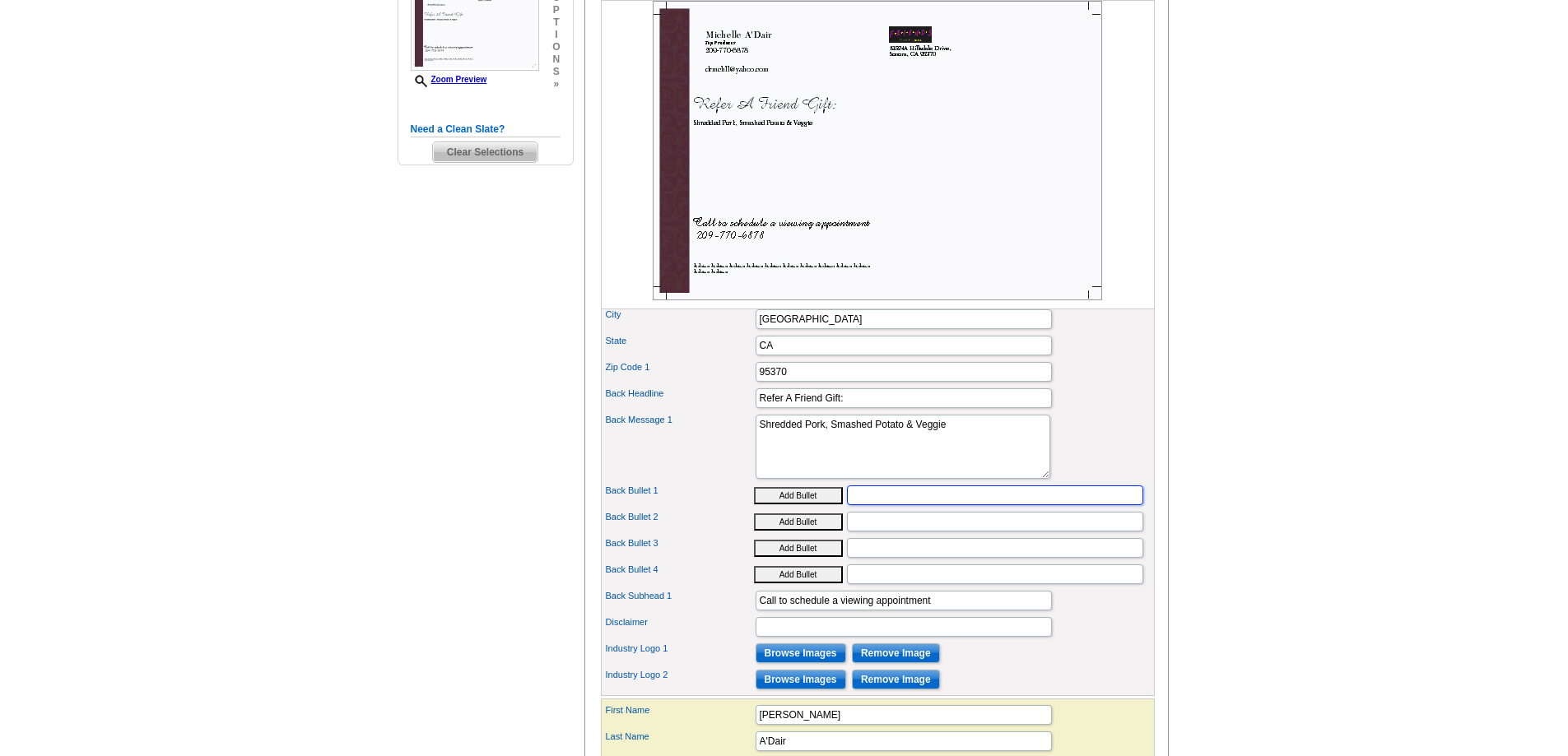
click at [863, 505] on input "Back Bullet 1" at bounding box center [995, 495] width 296 height 20
click at [454, 357] on div "Need Help? call 800-260-5887, chat with support, or have our designers make som…" at bounding box center [784, 311] width 790 height 1341
click at [787, 505] on button "Add Bullet" at bounding box center [798, 495] width 89 height 17
drag, startPoint x: 986, startPoint y: 522, endPoint x: 814, endPoint y: 522, distance: 172.0
click at [814, 508] on div "Back Bullet 1 Add Bullet • Free Home Value Estimates" at bounding box center [878, 496] width 548 height 27
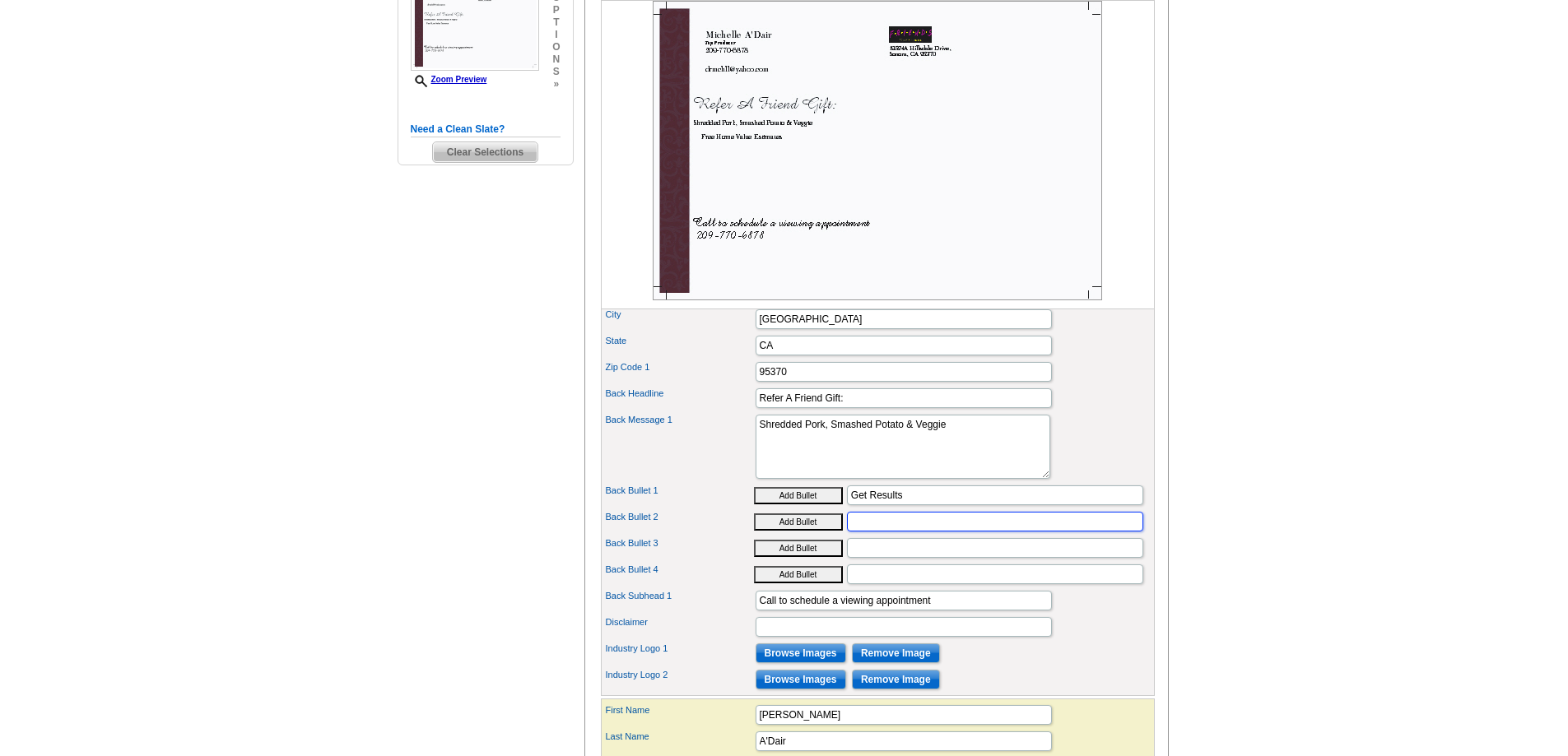
click at [854, 531] on input "Back Bullet 2" at bounding box center [995, 522] width 296 height 20
click at [794, 505] on button "Add Bullet" at bounding box center [798, 495] width 89 height 17
type input "• Get Results"
click at [854, 531] on input "Back Bullet 2" at bounding box center [995, 522] width 296 height 20
click at [813, 530] on button "Add Bullet" at bounding box center [798, 522] width 89 height 17
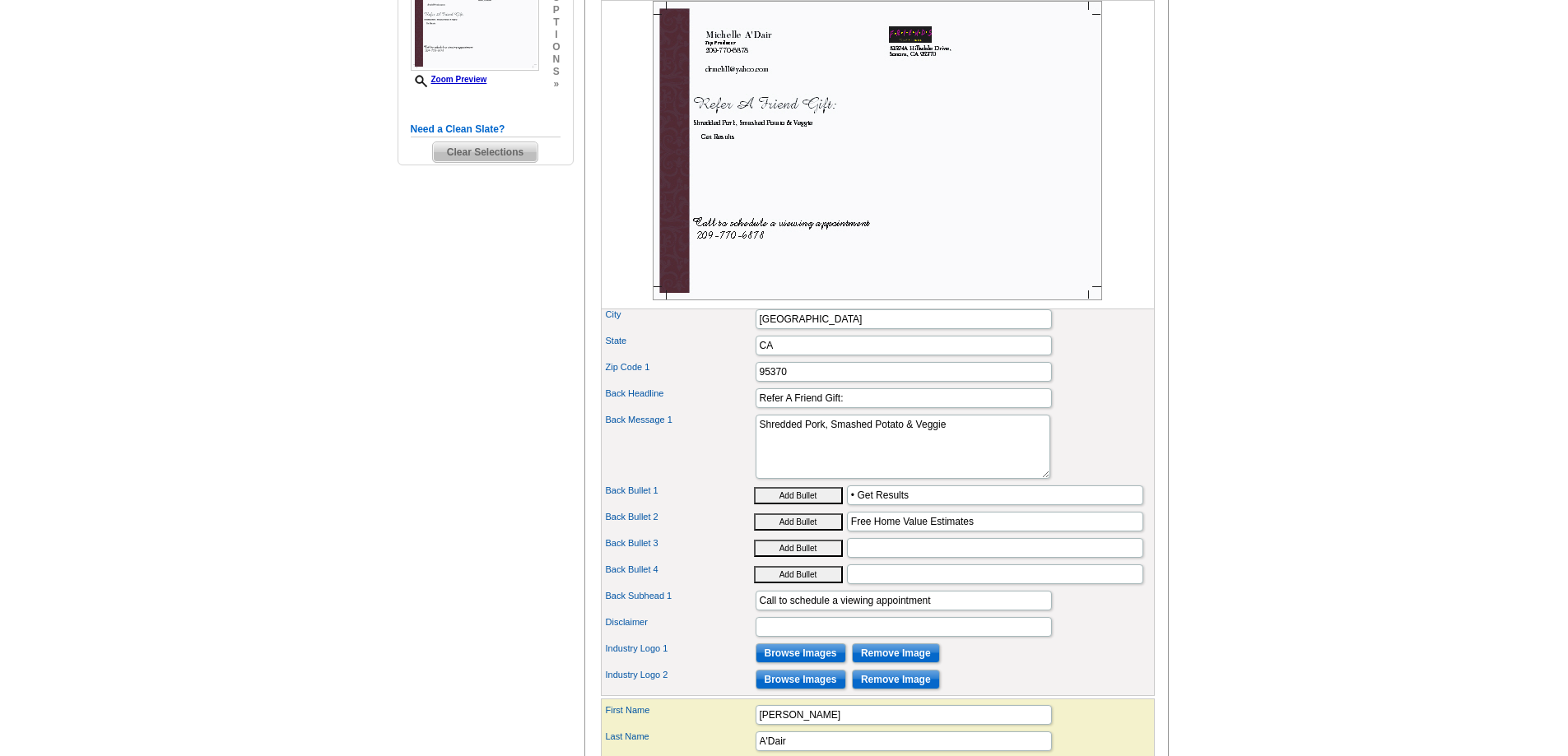
type input "• Free Home Value Estimates"
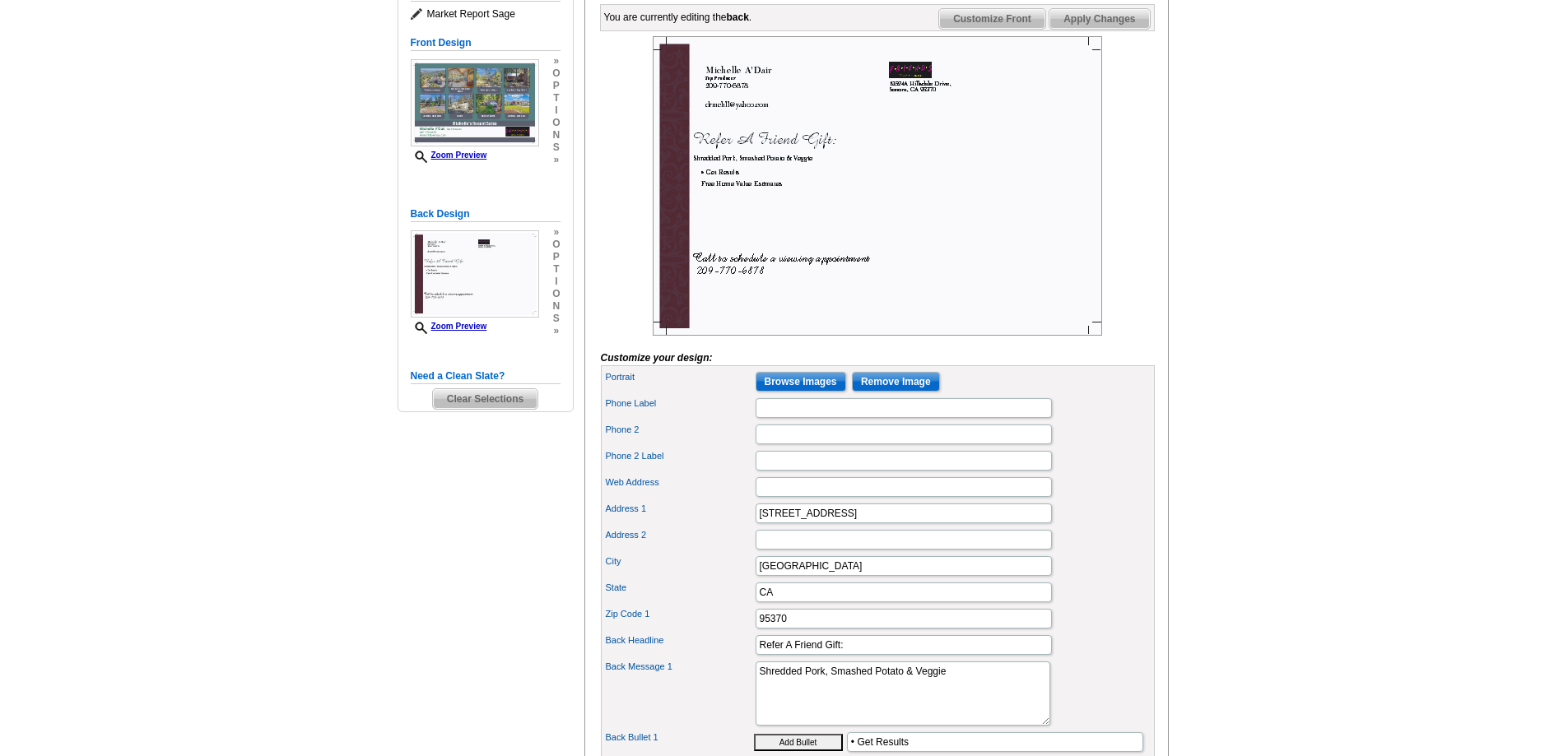
scroll to position [165, 0]
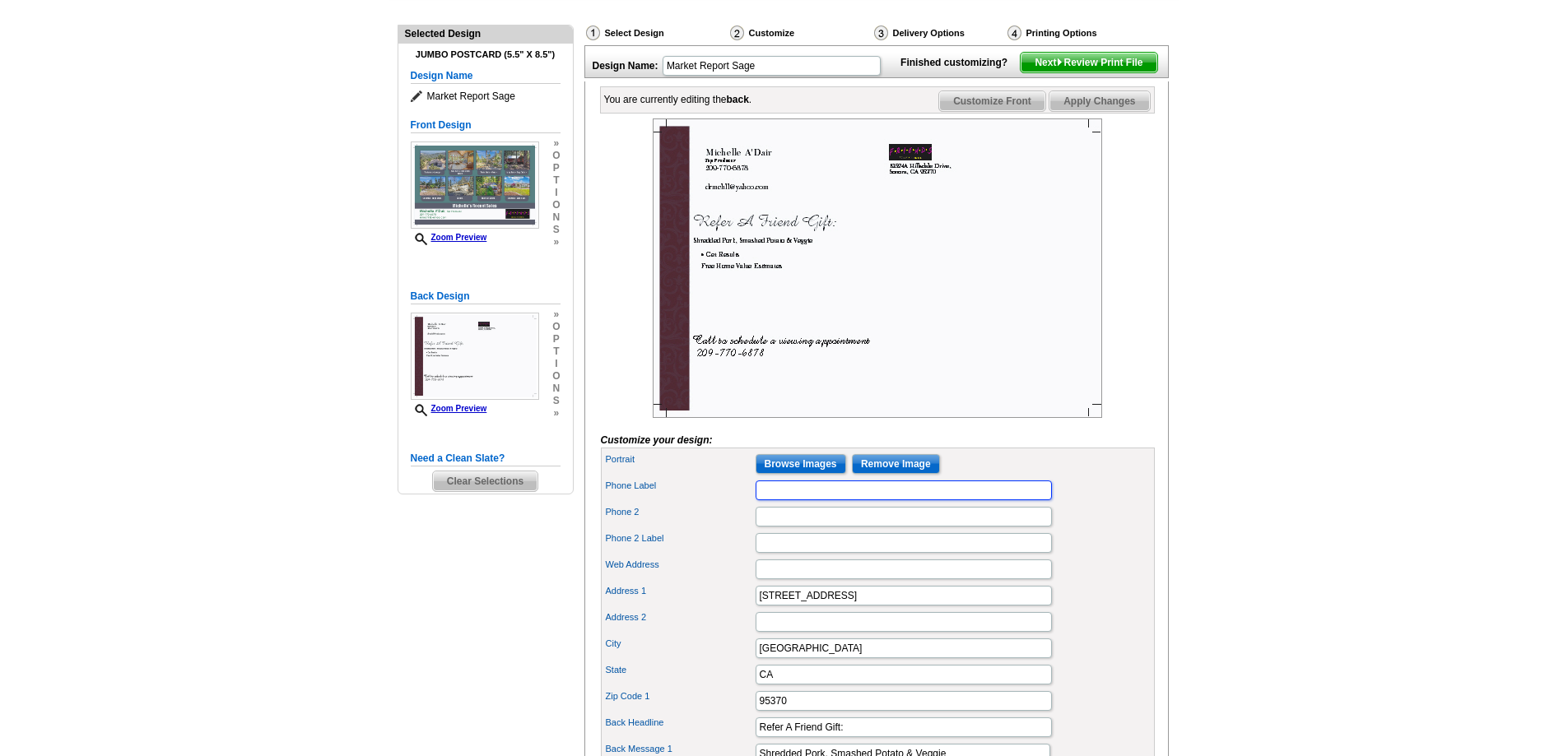
click at [762, 500] on input "Phone Label" at bounding box center [904, 490] width 296 height 20
click at [759, 500] on input "The Dancing Realtor" at bounding box center [904, 490] width 296 height 20
click at [855, 500] on input ""The Dancing Realtor" at bounding box center [904, 490] width 296 height 20
type input ""The Dancing Realtor""
click at [765, 527] on input "Phone 2" at bounding box center [904, 516] width 296 height 20
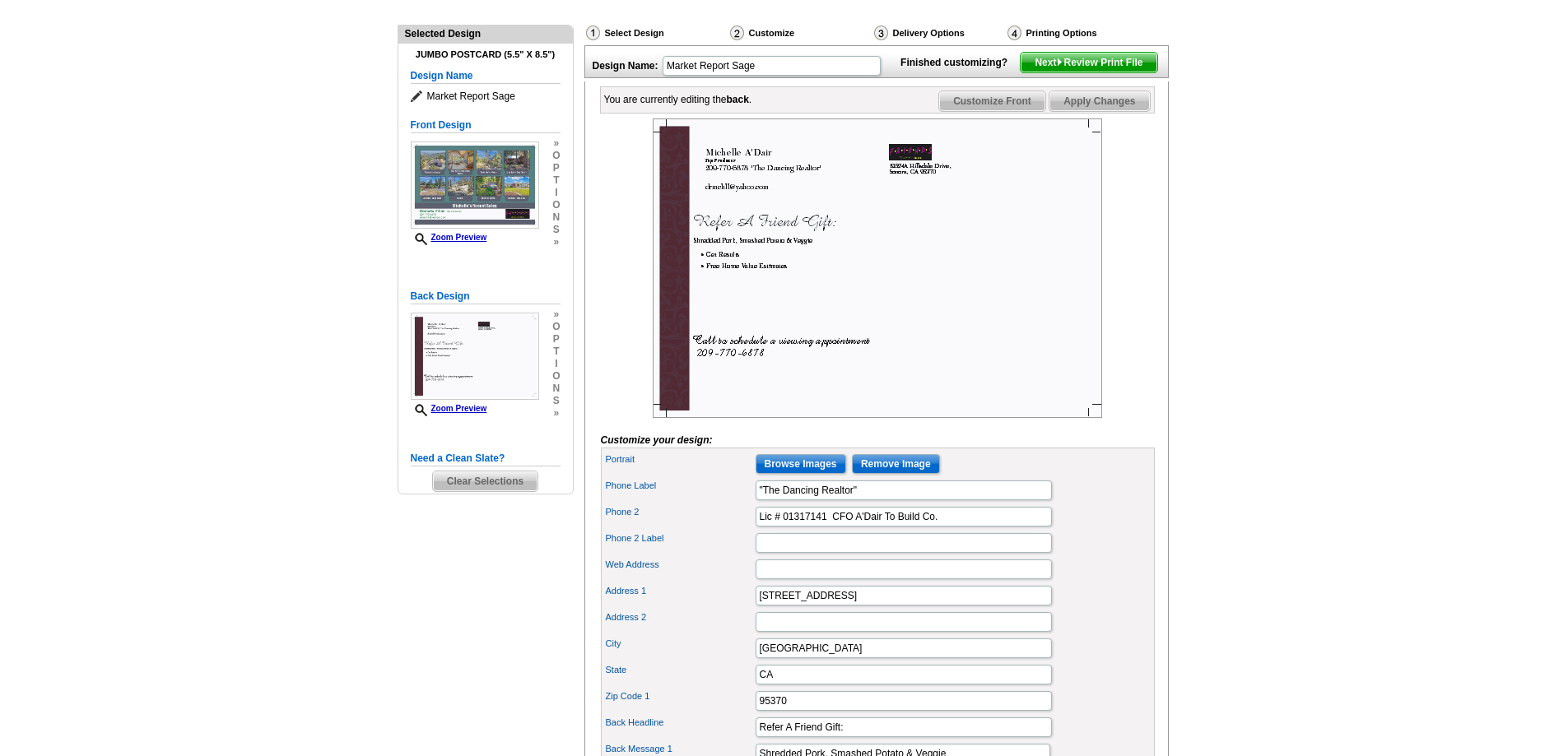
click at [565, 580] on div "Need Help? call 800-260-5887, chat with support, or have our designers make som…" at bounding box center [784, 640] width 790 height 1341
drag, startPoint x: 830, startPoint y: 546, endPoint x: 951, endPoint y: 546, distance: 121.0
click at [951, 527] on input "Lic # 01317141 CFO A'Dair To Build Co." at bounding box center [904, 516] width 296 height 20
type input "Lic # 01317141"
click at [779, 553] on input "Phone 2 Label" at bounding box center [904, 543] width 296 height 20
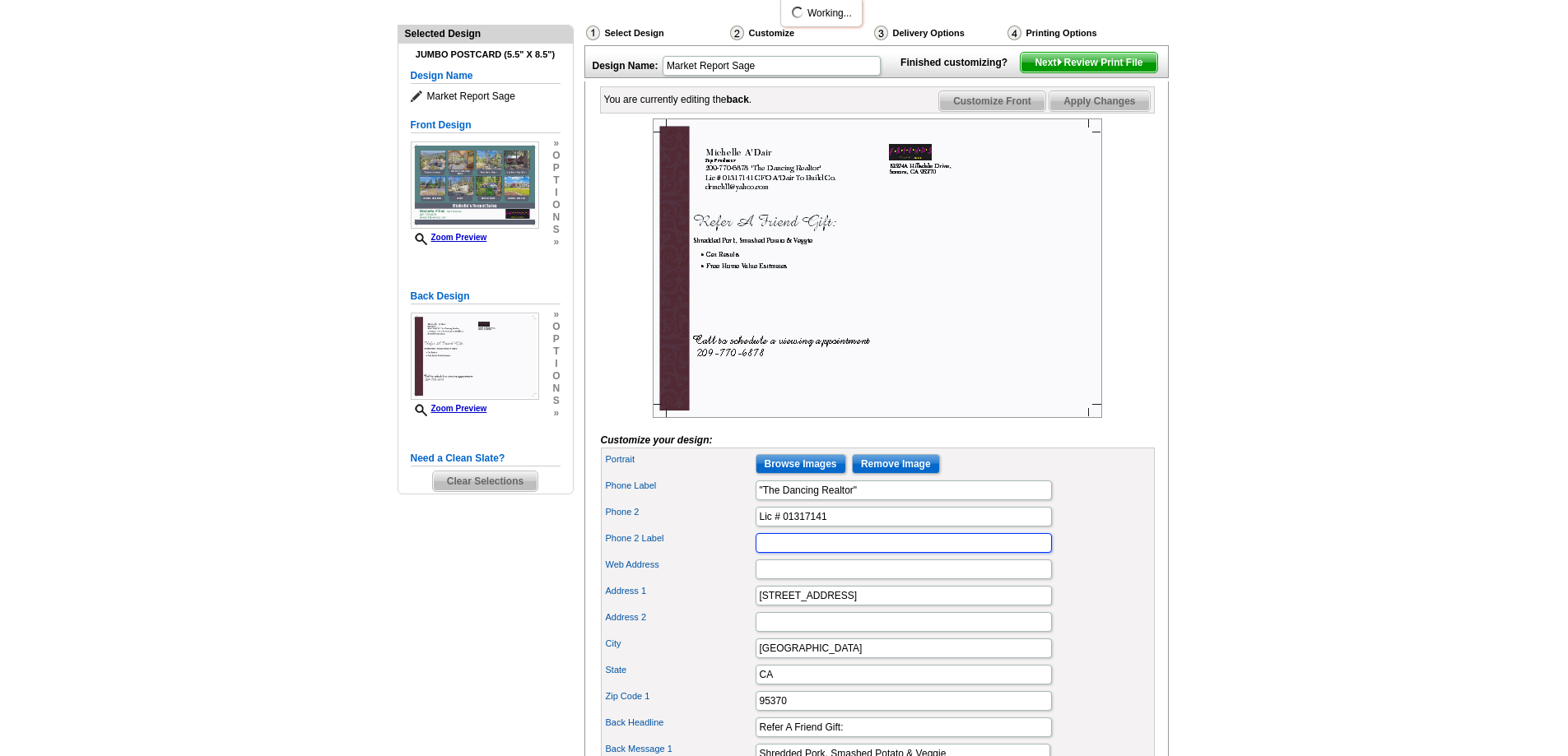
paste input "CFO A'Dair To Build Co."
type input "CFO A'Dair To Build Co."
click at [461, 581] on div "Need Help? call 800-260-5887, chat with support, or have our designers make som…" at bounding box center [784, 640] width 790 height 1341
click at [828, 527] on input "Lic # 01317141" at bounding box center [904, 516] width 296 height 20
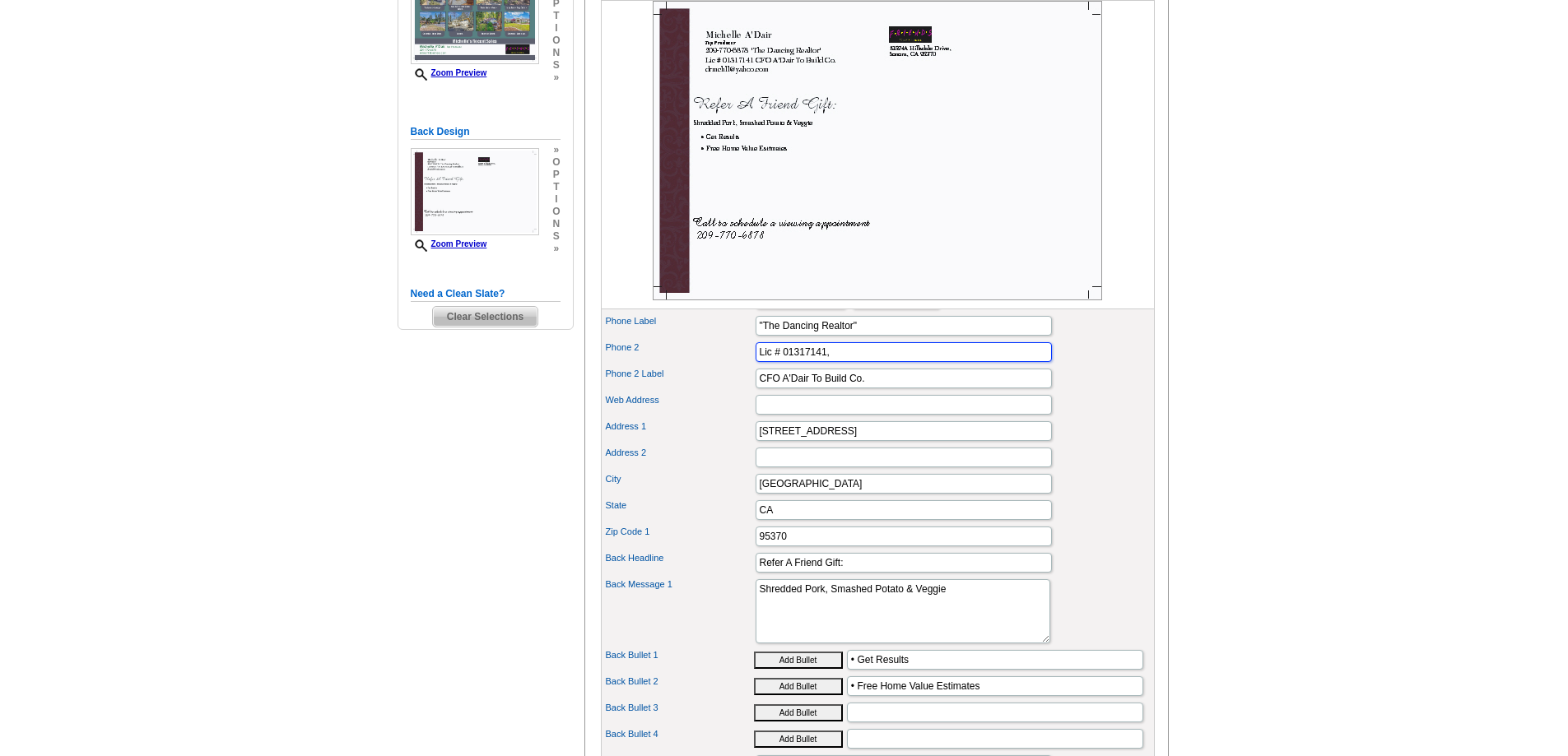
scroll to position [411, 0]
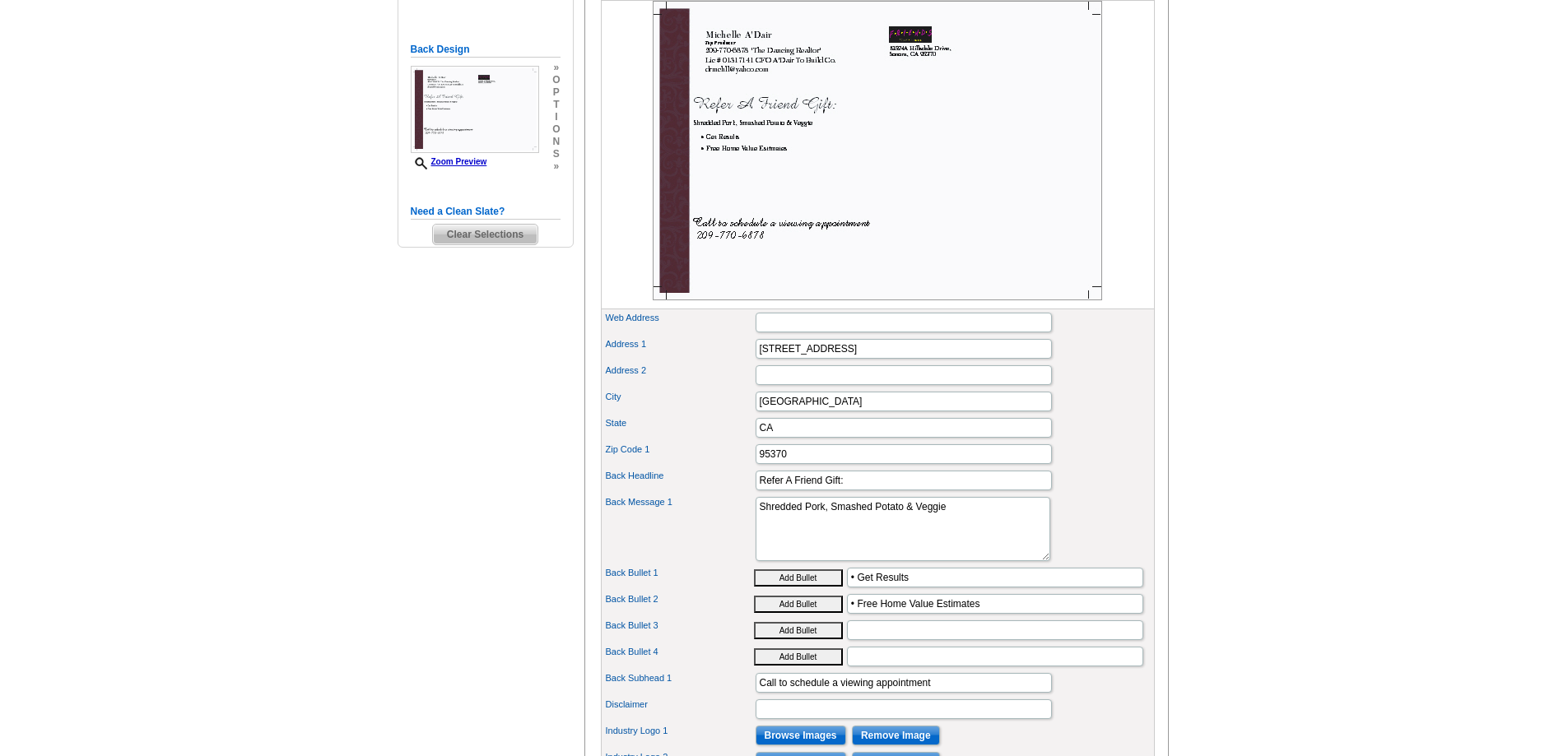
type input "Lic # 01317141,"
click at [858, 613] on input "• Free Home Value Estimates" at bounding box center [995, 604] width 296 height 20
type input "• Call now for Free Home Value Estimates"
click at [360, 591] on main "Need Help? call 800-260-5887, chat with support, or have our designers make som…" at bounding box center [784, 388] width 1568 height 1380
drag, startPoint x: 862, startPoint y: 606, endPoint x: 920, endPoint y: 606, distance: 58.0
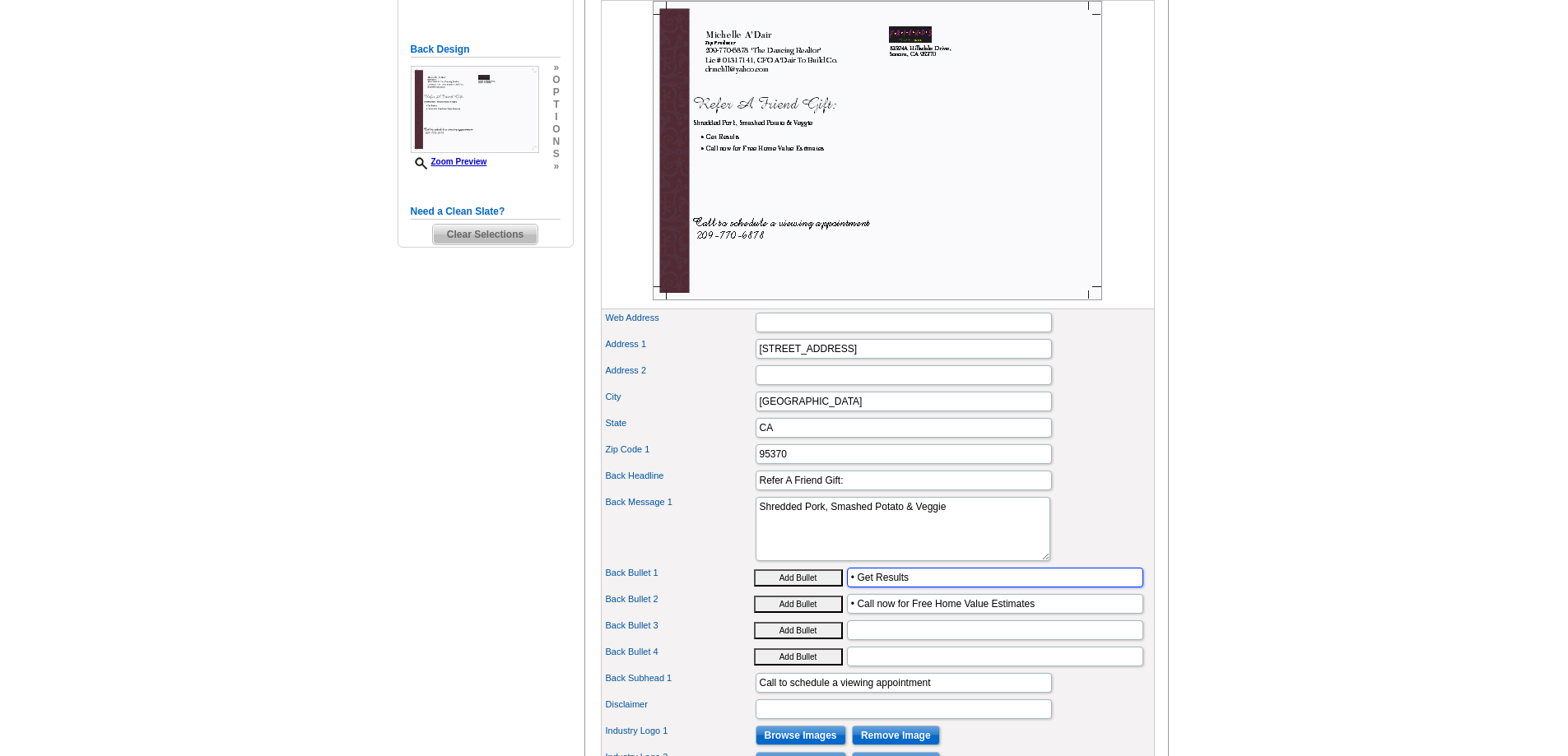
click at [920, 588] on input "• Get Results" at bounding box center [995, 578] width 296 height 20
type input "• GET RESULTS!"
click at [504, 562] on div "Need Help? call 800-260-5887, chat with support, or have our designers make som…" at bounding box center [784, 393] width 790 height 1341
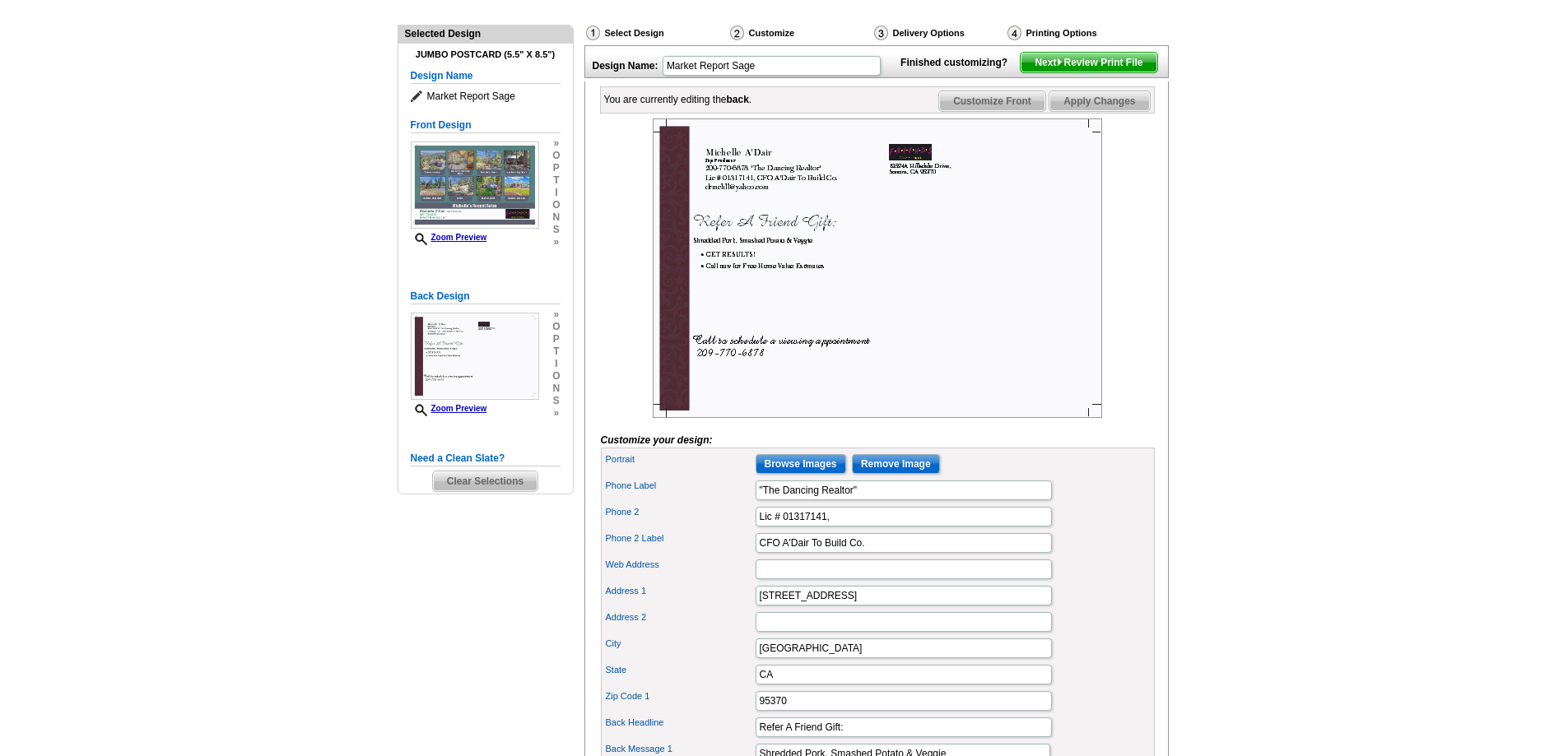
scroll to position [494, 0]
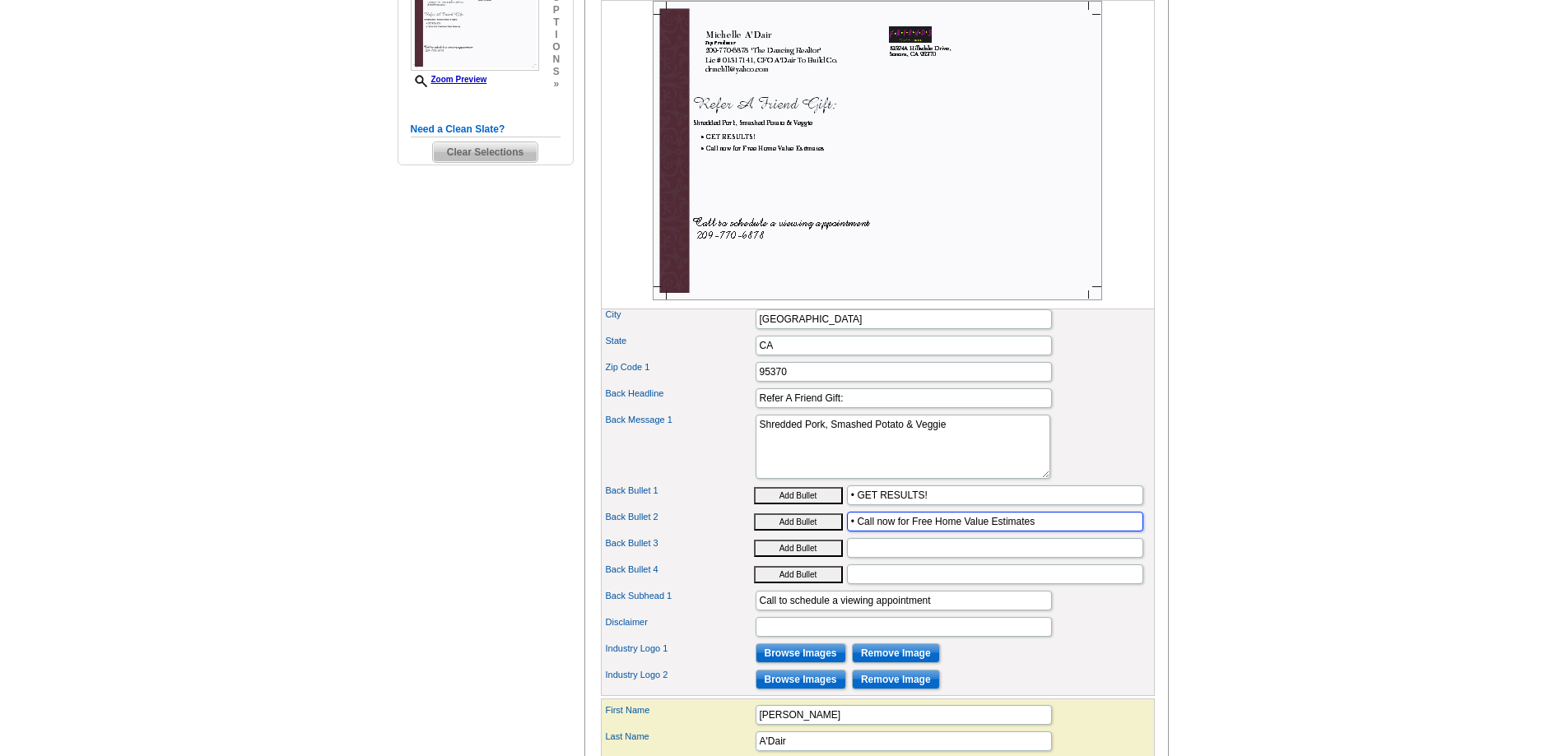
drag, startPoint x: 910, startPoint y: 547, endPoint x: 814, endPoint y: 547, distance: 96.0
click at [814, 535] on div "Back Bullet 2 Add Bullet • Call now for Free Home Value Estimates" at bounding box center [878, 522] width 548 height 27
click at [514, 580] on div "Need Help? call 800-260-5887, chat with support, or have our designers make som…" at bounding box center [784, 311] width 790 height 1341
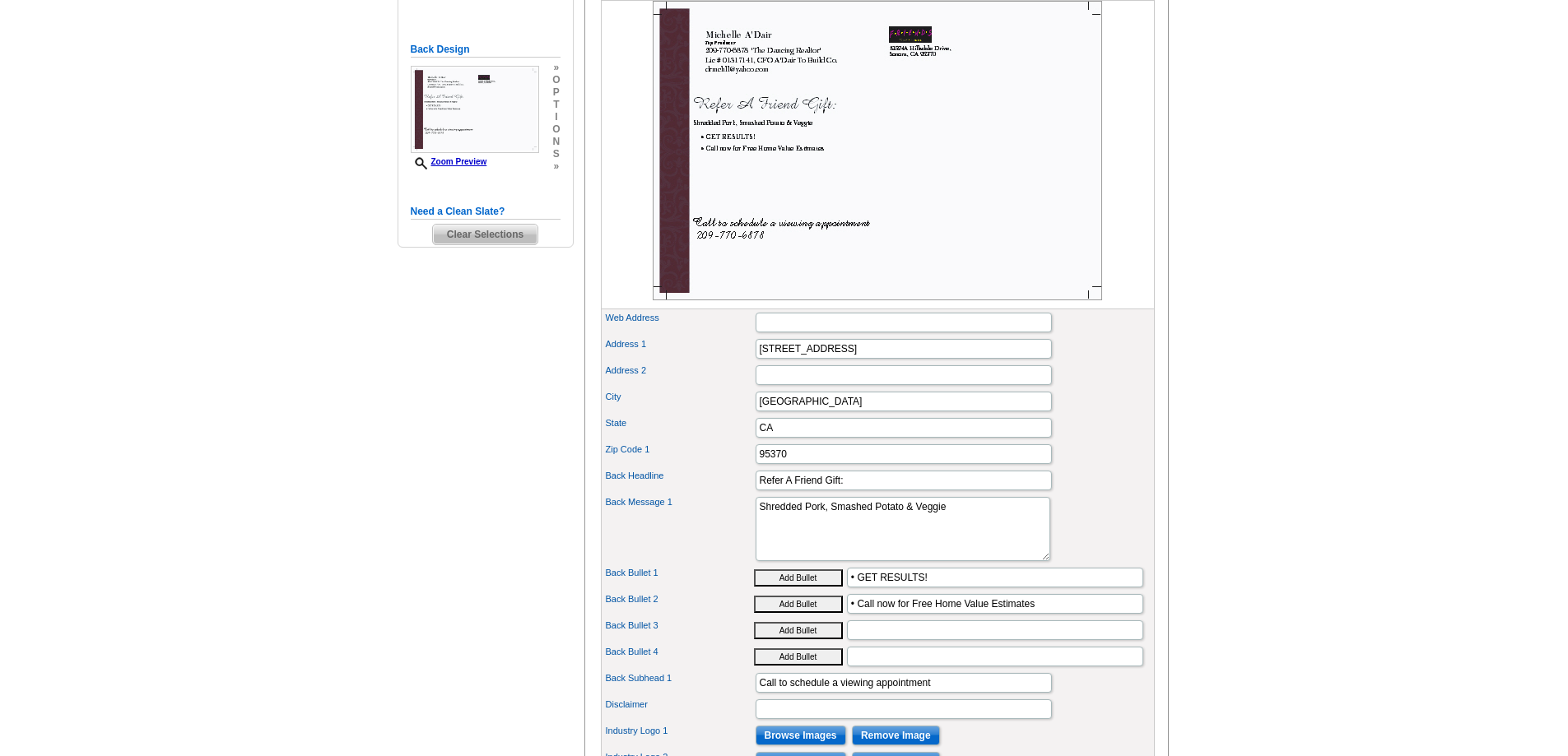
scroll to position [82, 0]
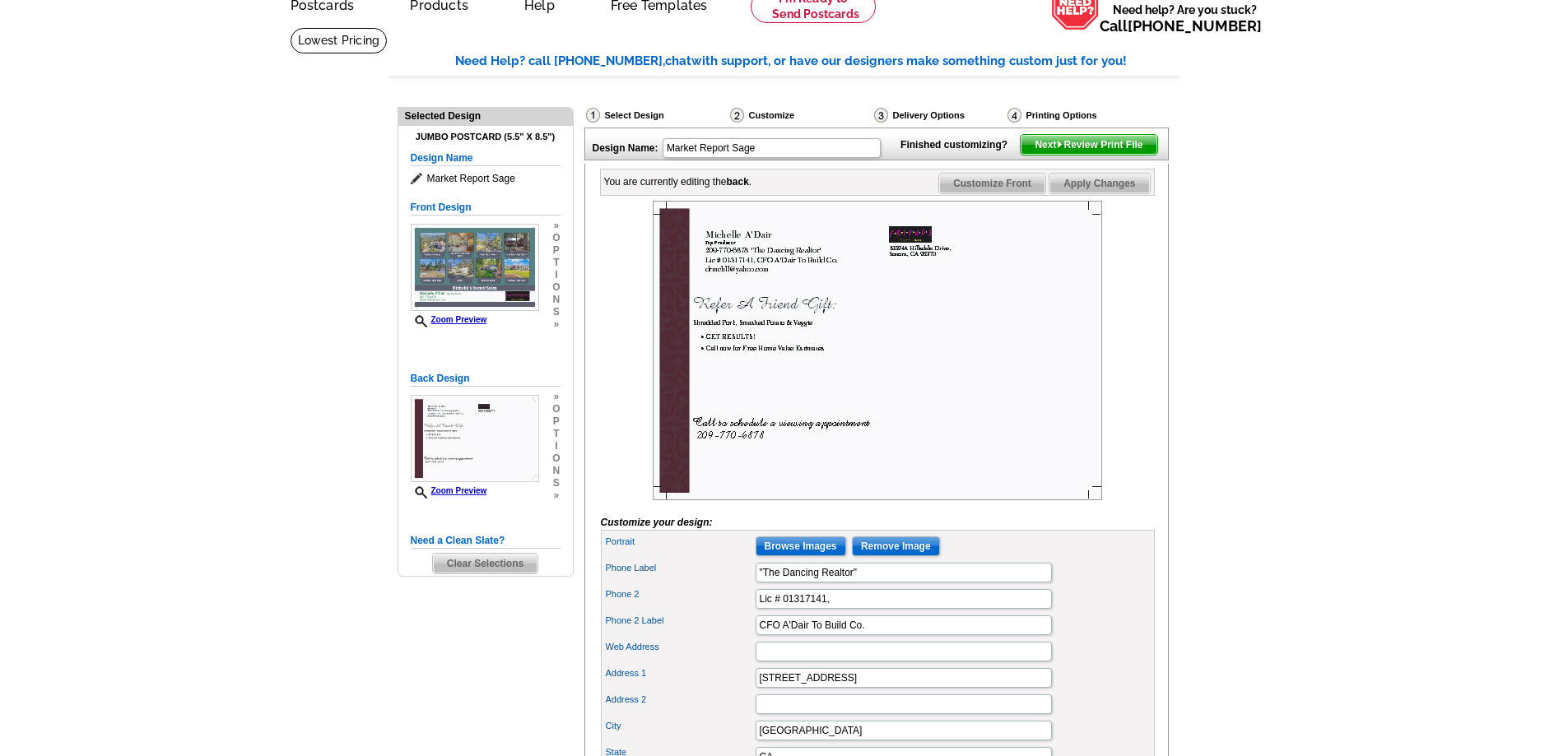
click at [1062, 154] on span "Next Review Print File" at bounding box center [1088, 144] width 136 height 20
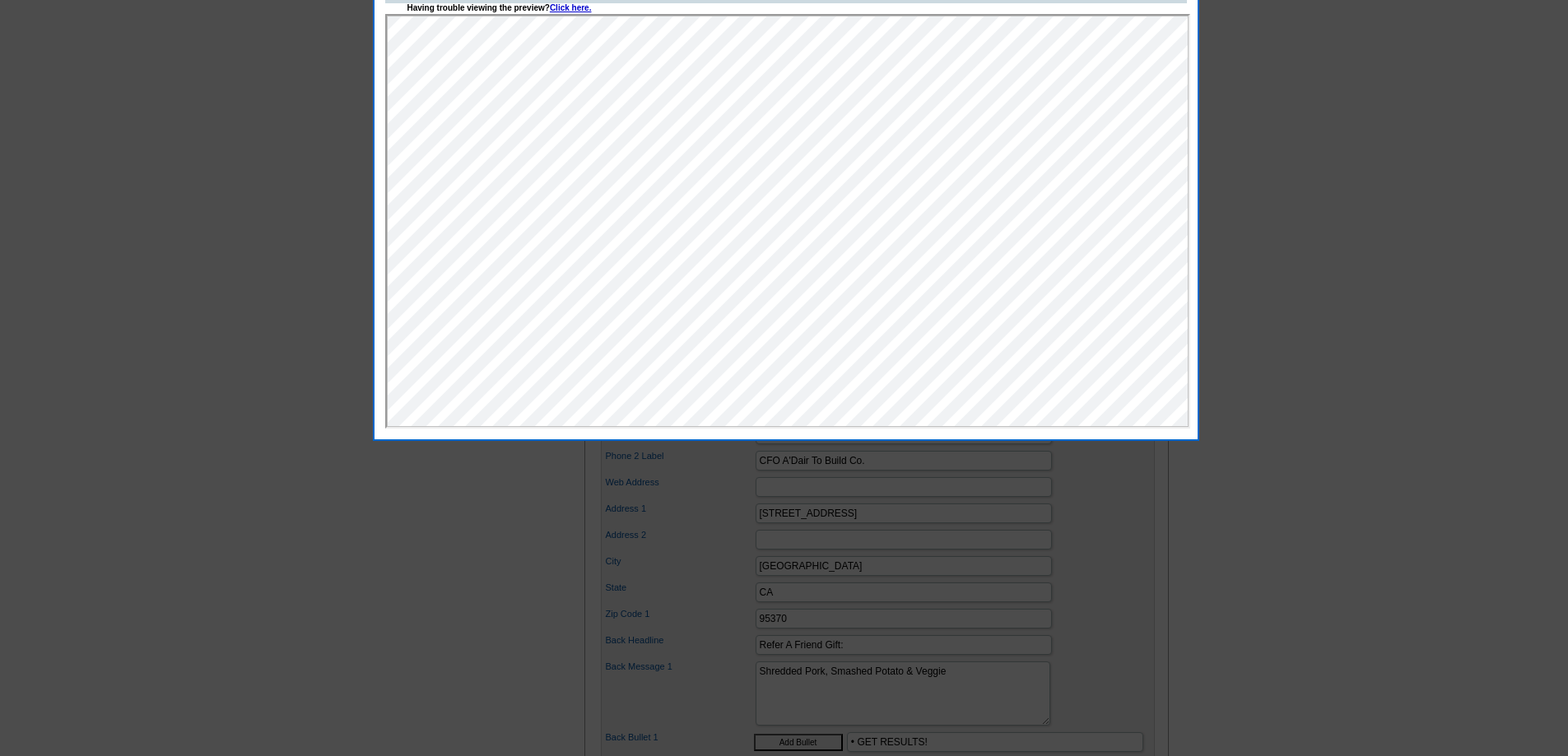
scroll to position [0, 0]
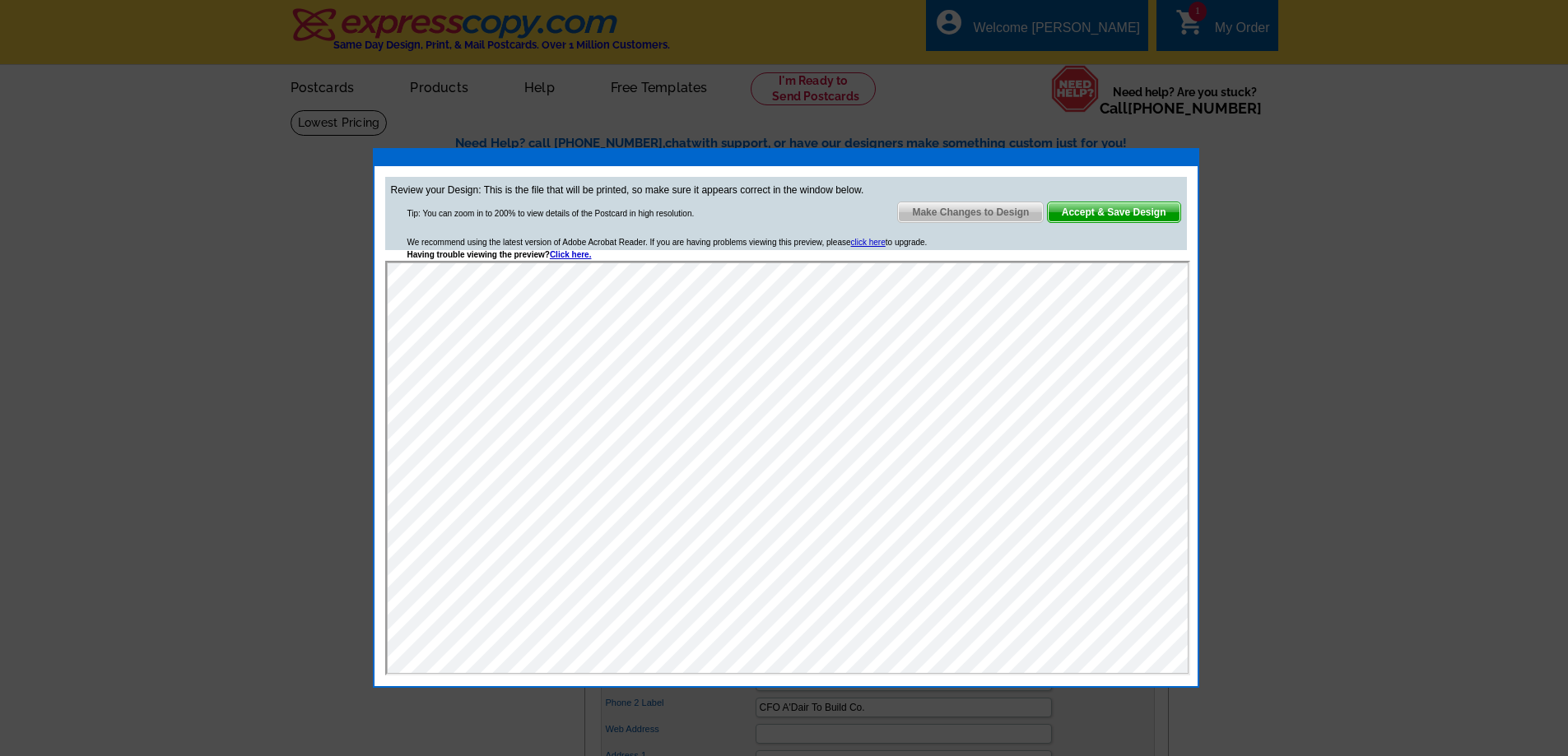
click at [1134, 210] on span "Accept & Save Design" at bounding box center [1114, 212] width 133 height 20
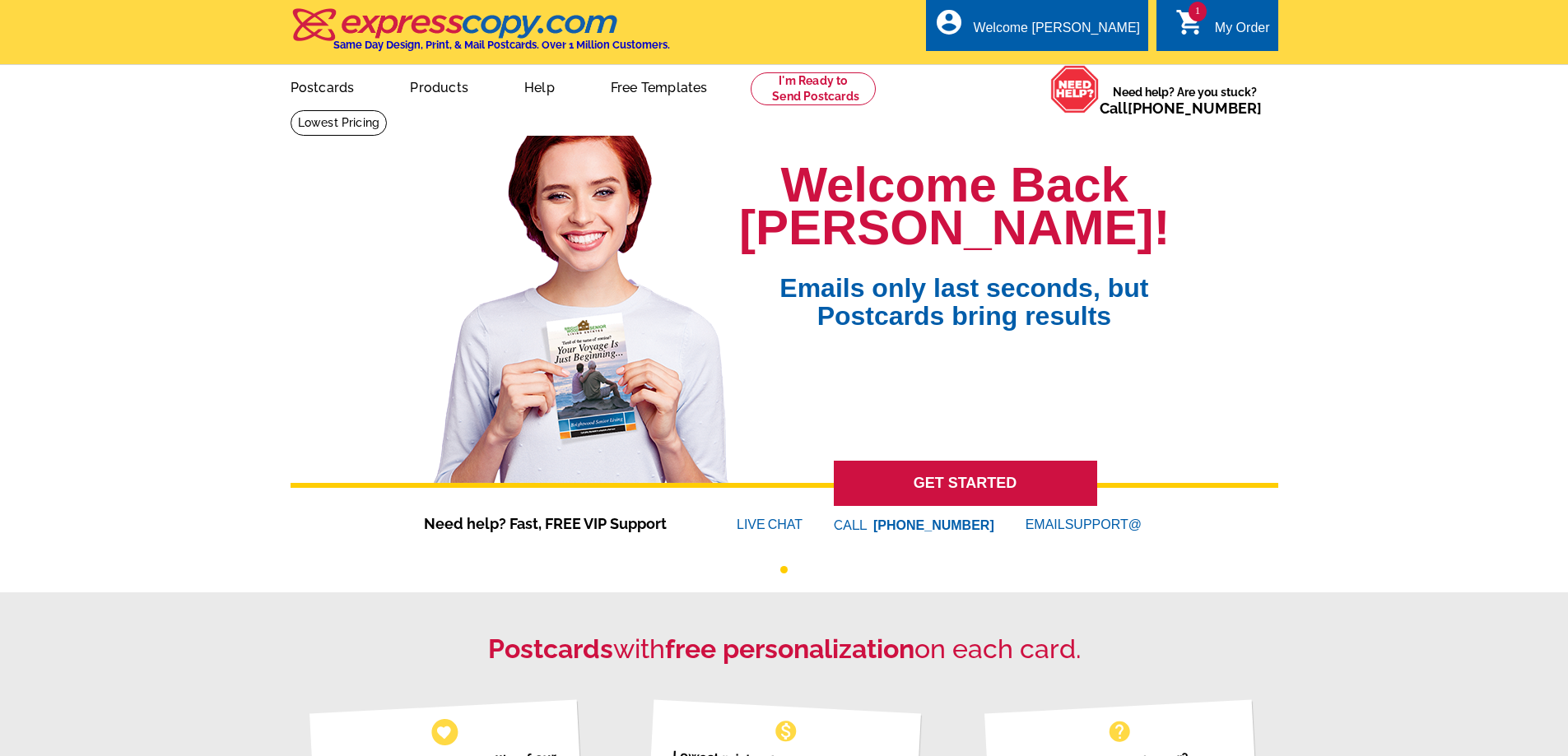
drag, startPoint x: 227, startPoint y: 6, endPoint x: 144, endPoint y: 217, distance: 226.7
click at [1198, 35] on icon "shopping_cart" at bounding box center [1190, 21] width 29 height 29
